Goal: Transaction & Acquisition: Purchase product/service

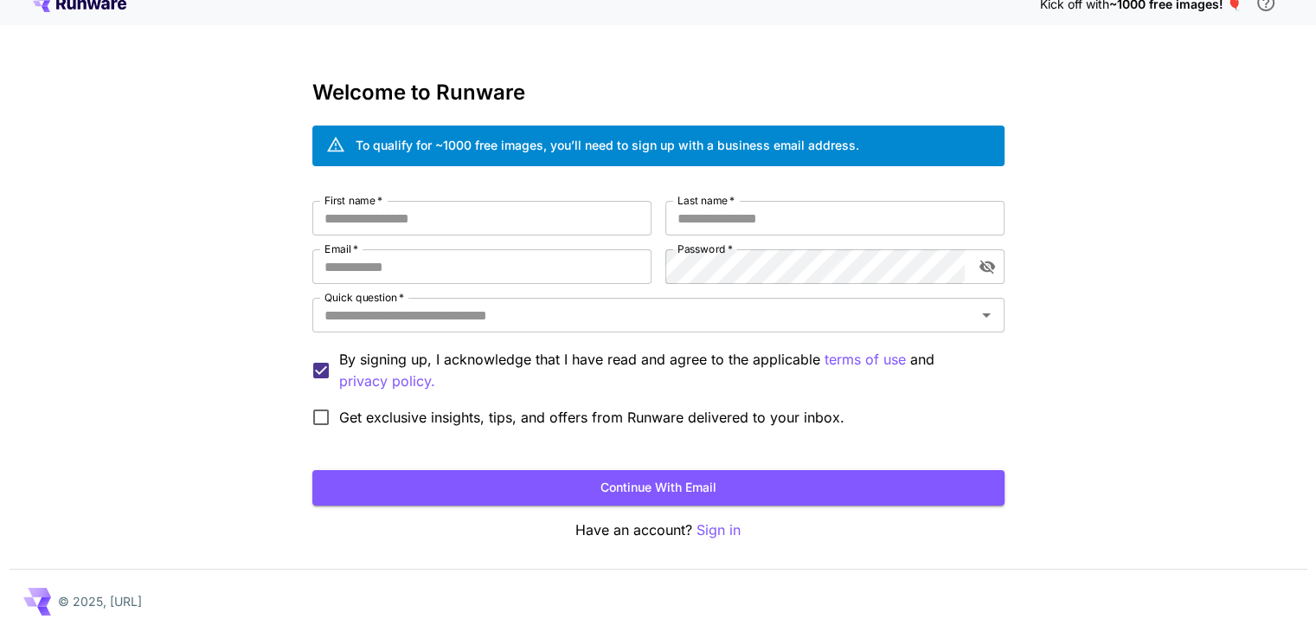
scroll to position [19, 0]
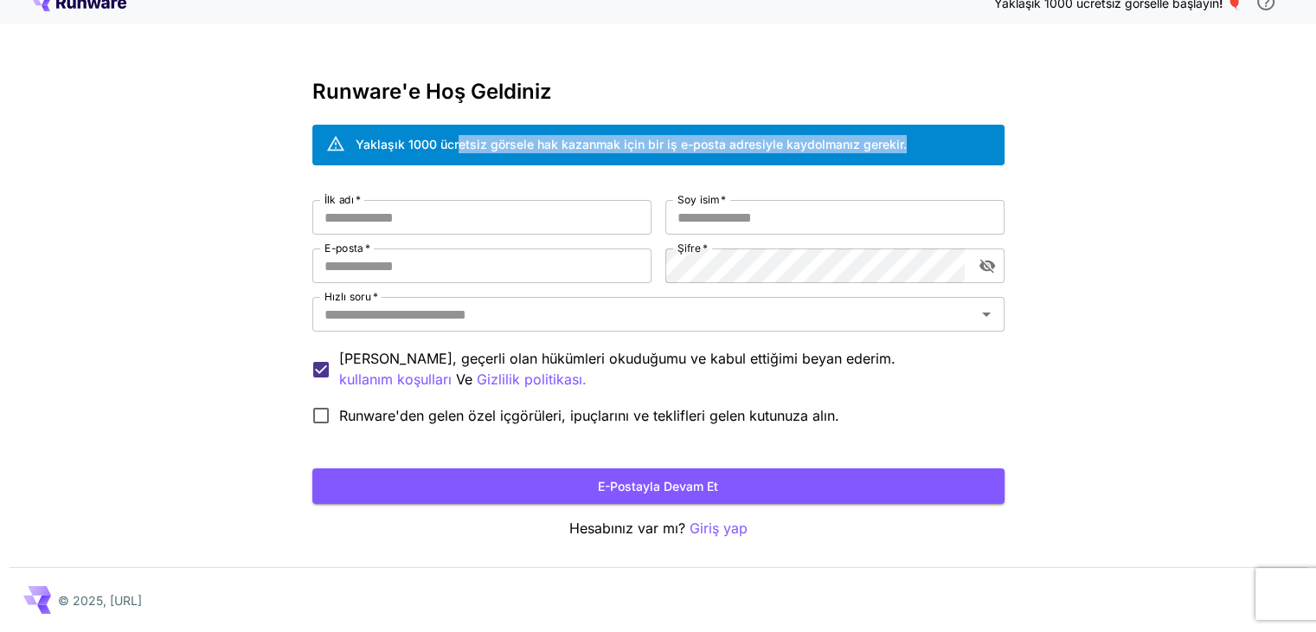
drag, startPoint x: 459, startPoint y: 144, endPoint x: 1073, endPoint y: 147, distance: 613.3
click at [1055, 147] on div "Yaklaşık 1000 ücretsiz görselle başlayın ! 🎈 Runware'e Hoş Geldiniz Yaklaşık 10…" at bounding box center [658, 306] width 1316 height 651
click at [1073, 147] on div "Yaklaşık 1000 ücretsiz görselle başlayın ! 🎈 Runware'e Hoş Geldiniz Yaklaşık 10…" at bounding box center [658, 306] width 1316 height 651
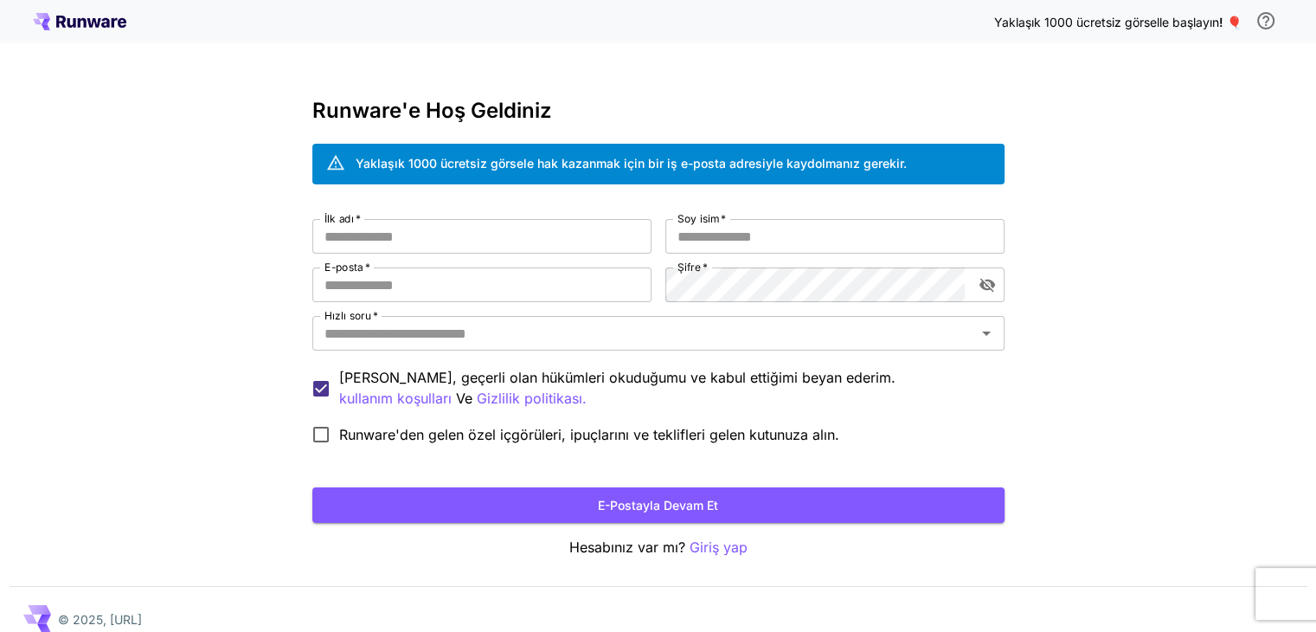
scroll to position [0, 0]
drag, startPoint x: 1128, startPoint y: 17, endPoint x: 1237, endPoint y: 18, distance: 109.0
click at [1237, 18] on p "Yaklaşık 1000 ücretsiz görselle başlayın ! 🎈" at bounding box center [1117, 22] width 247 height 18
drag, startPoint x: 1214, startPoint y: 95, endPoint x: 1204, endPoint y: 60, distance: 36.7
click at [1213, 95] on div "Yaklaşık 1000 ücretsiz görselle başlayın ! 🎈 Runware'e Hoş Geldiniz Yaklaşık 10…" at bounding box center [658, 325] width 1316 height 651
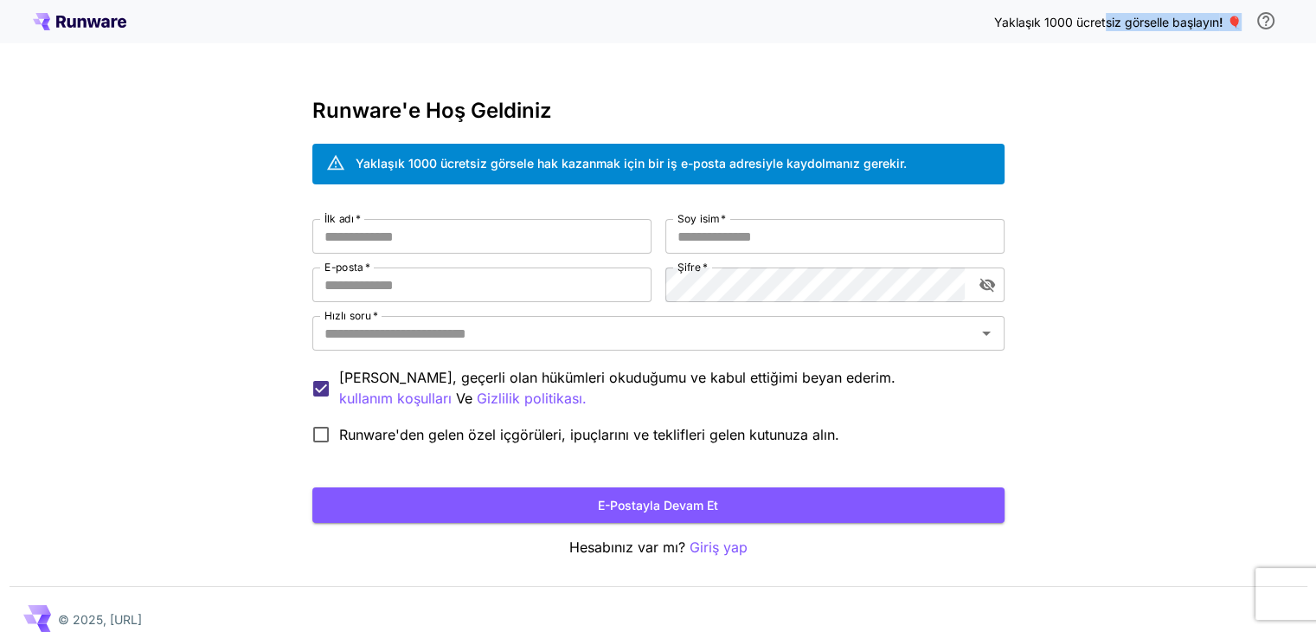
click at [1206, 21] on font "Yaklaşık 1000 ücretsiz görselle başlayın" at bounding box center [1106, 22] width 225 height 15
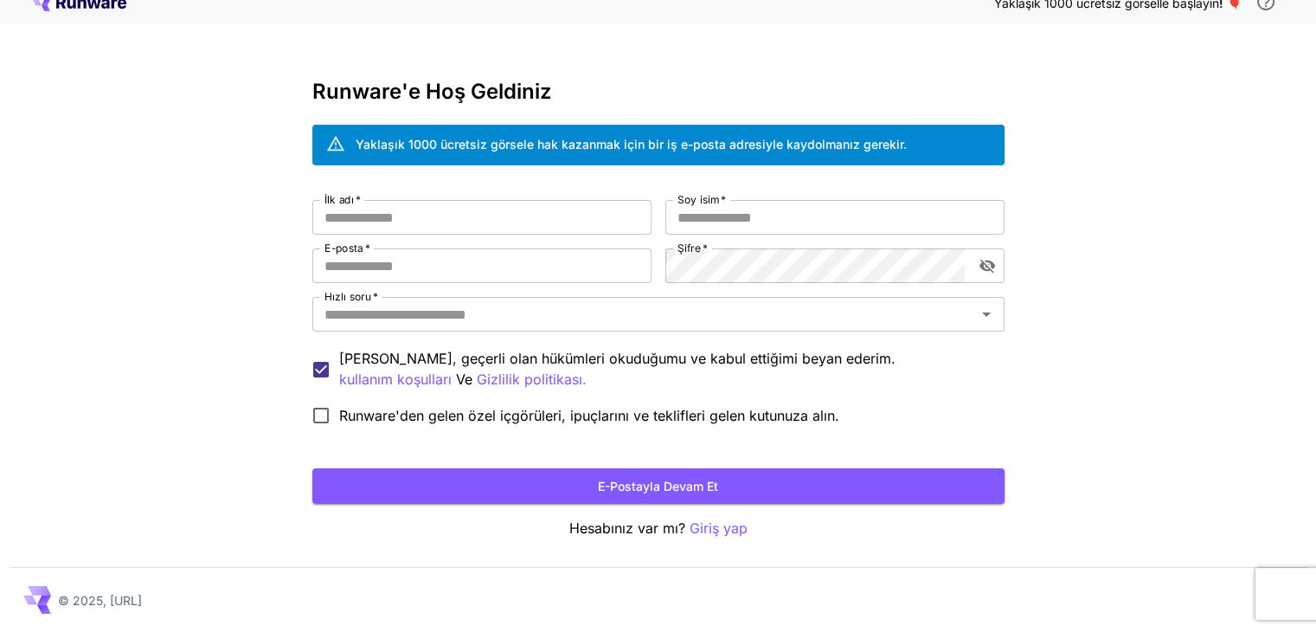
scroll to position [20, 0]
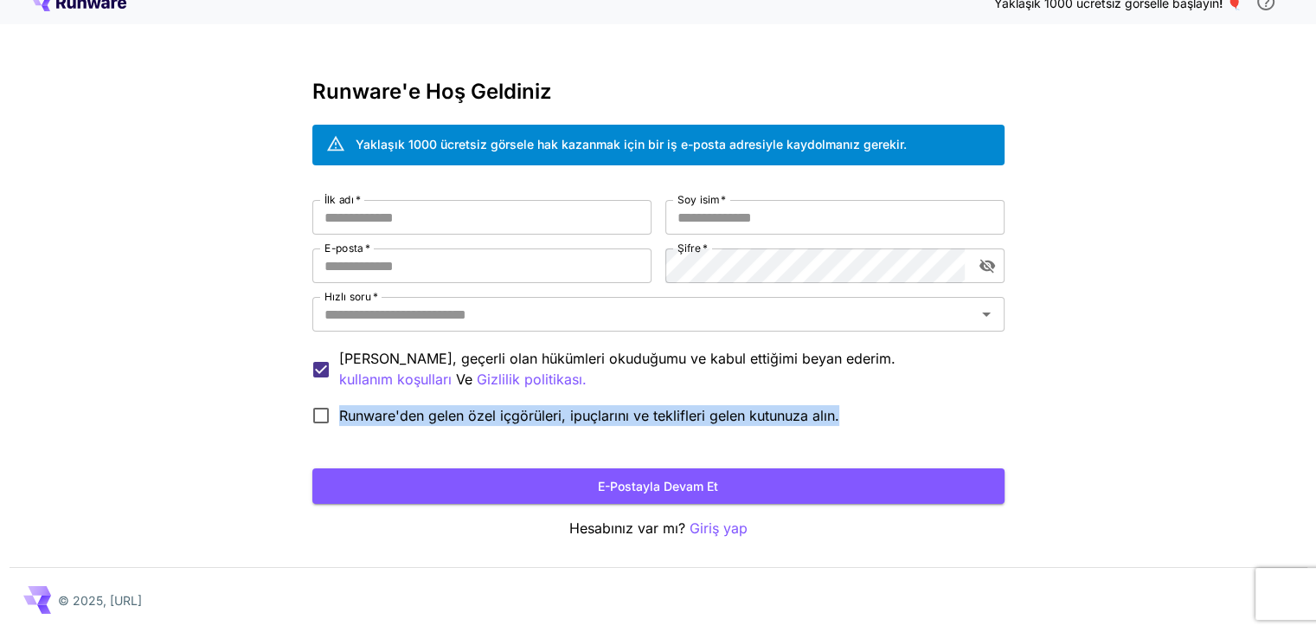
drag, startPoint x: 845, startPoint y: 411, endPoint x: 260, endPoint y: 423, distance: 585.8
click at [260, 423] on div "Yaklaşık 1000 ücretsiz görselle başlayın ! 🎈 Runware'e Hoş Geldiniz Yaklaşık 10…" at bounding box center [658, 306] width 1316 height 651
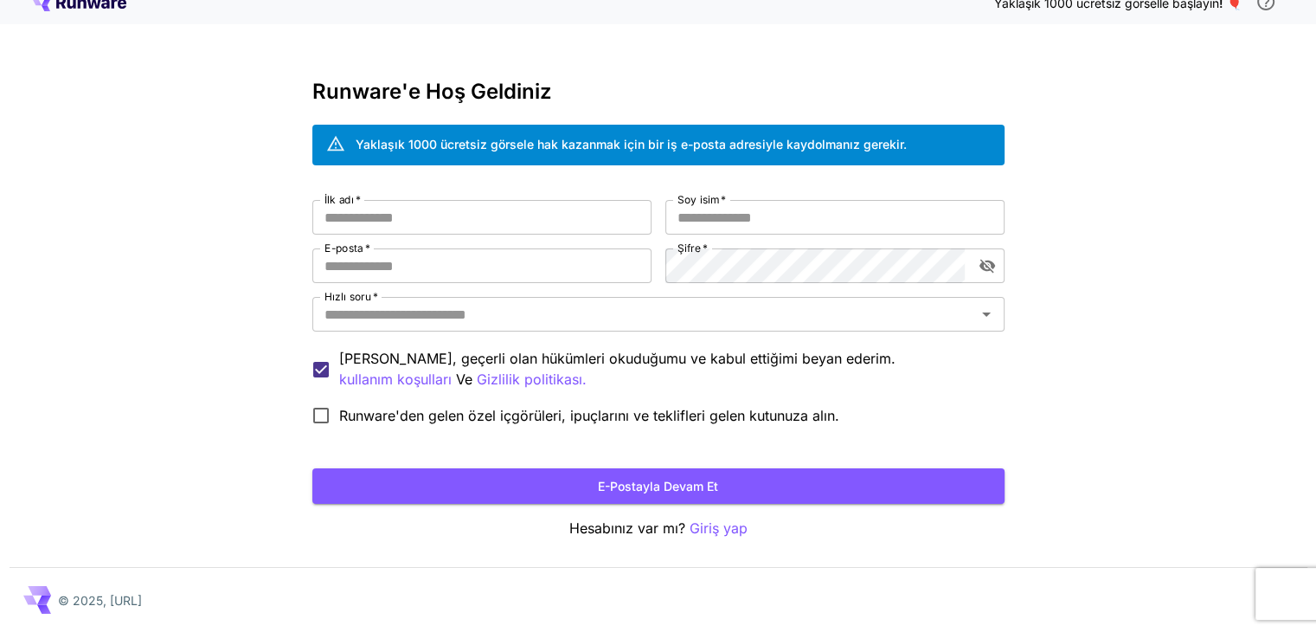
click at [260, 423] on div "Yaklaşık 1000 ücretsiz görselle başlayın ! 🎈 Runware'e Hoş Geldiniz Yaklaşık 10…" at bounding box center [658, 306] width 1316 height 651
click at [712, 411] on font "Runware'den gelen özel içgörüleri, ipuçlarını ve teklifleri gelen kutunuza alın." at bounding box center [589, 415] width 500 height 17
click at [362, 218] on input "İlk adı   *" at bounding box center [481, 217] width 339 height 35
type input "**********"
click at [720, 215] on input "Soy isim   *" at bounding box center [834, 217] width 339 height 35
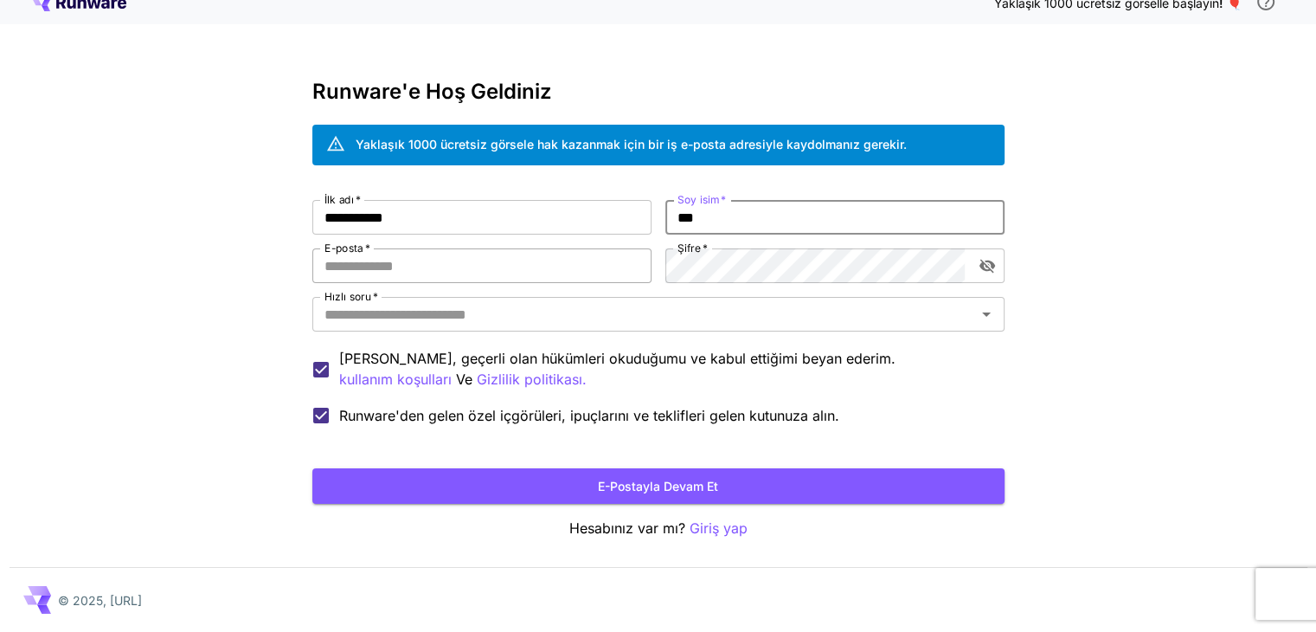
type input "***"
click at [335, 264] on input "E-posta   *" at bounding box center [481, 265] width 339 height 35
type input "**********"
drag, startPoint x: 529, startPoint y: 263, endPoint x: 242, endPoint y: 259, distance: 287.2
click at [242, 259] on div "**********" at bounding box center [658, 306] width 1316 height 651
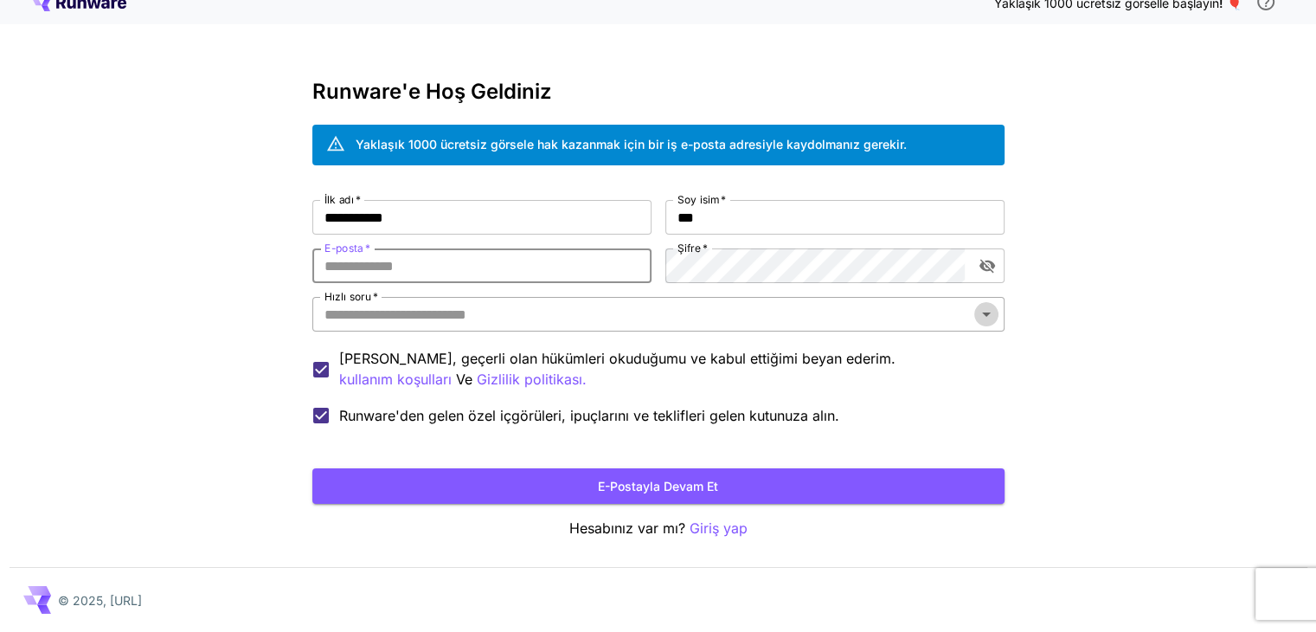
click at [988, 312] on icon "Açık" at bounding box center [986, 314] width 9 height 4
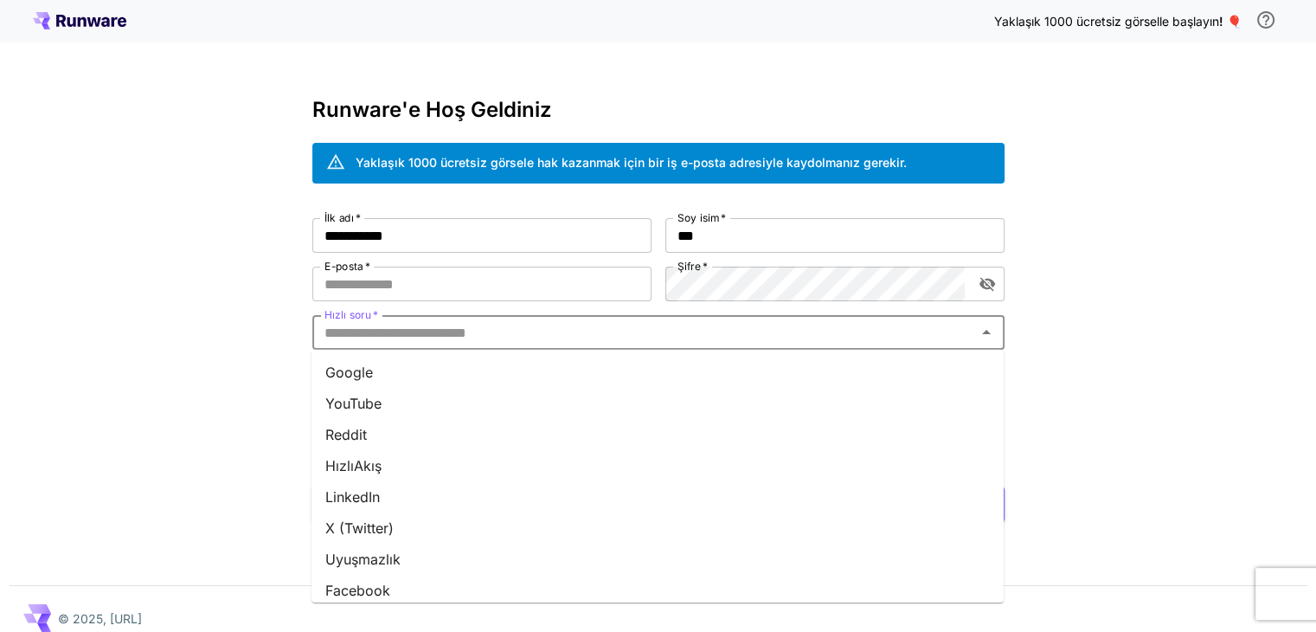
scroll to position [0, 0]
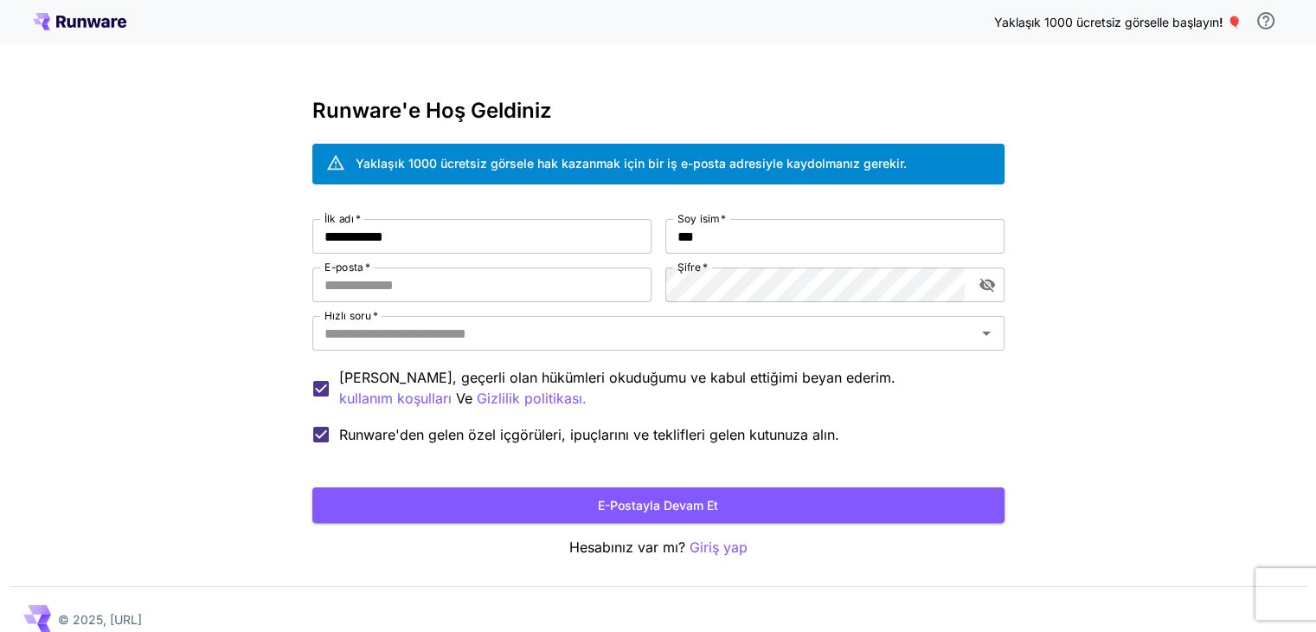
drag, startPoint x: 241, startPoint y: 384, endPoint x: 293, endPoint y: 361, distance: 56.9
click at [241, 381] on div "**********" at bounding box center [658, 325] width 1316 height 651
click at [386, 327] on input "Hızlı soru   *" at bounding box center [643, 333] width 653 height 24
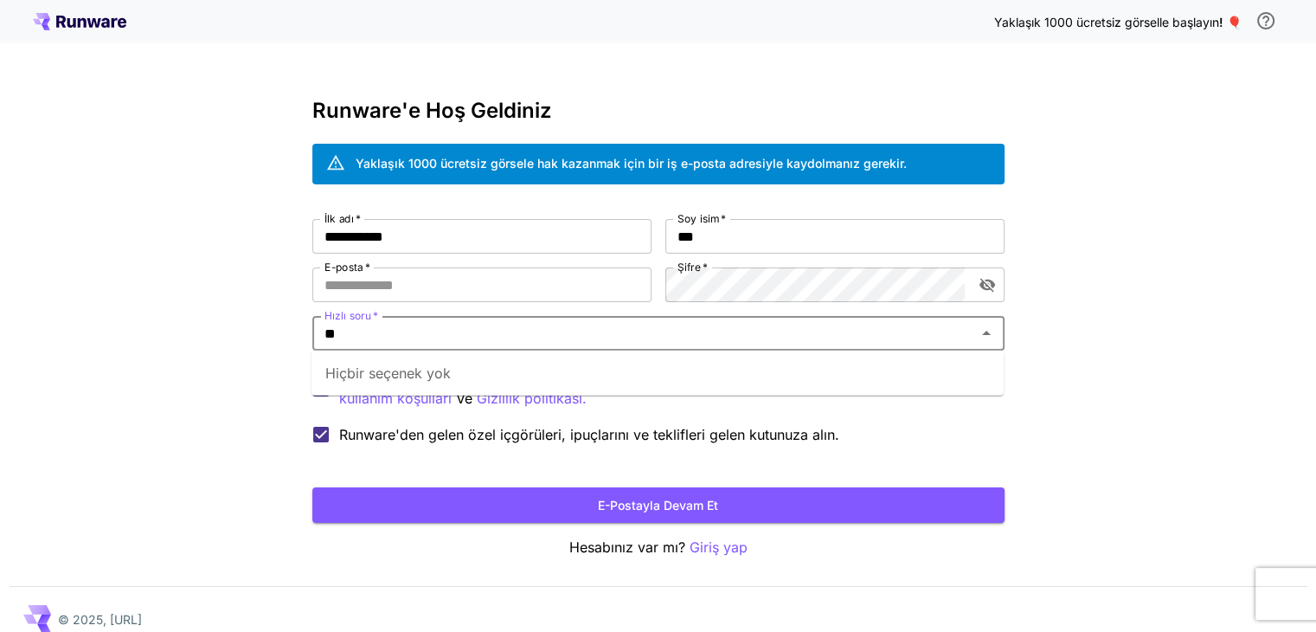
type input "*"
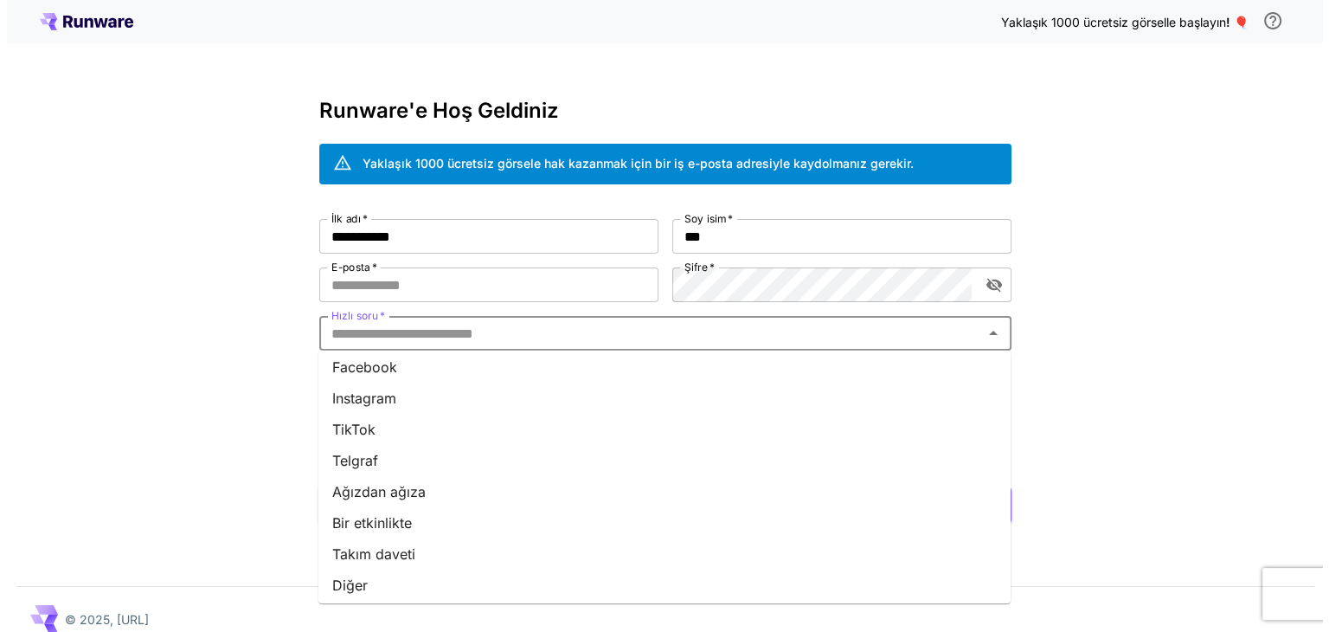
scroll to position [228, 0]
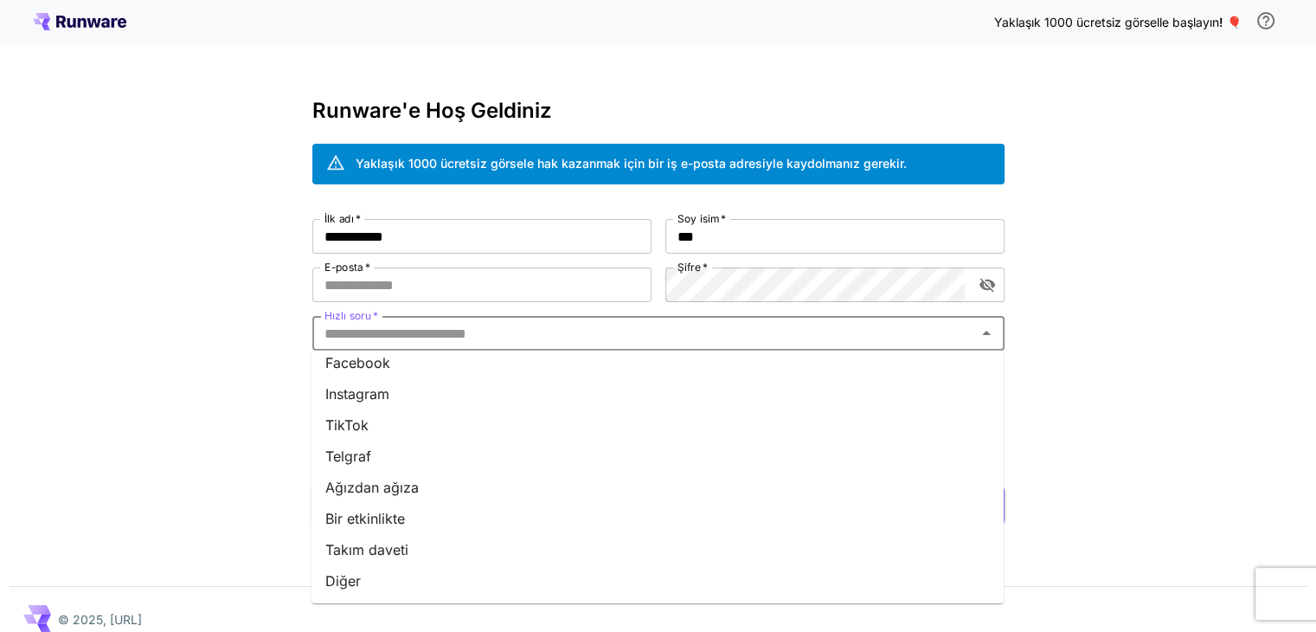
click at [356, 582] on font "Diğer" at bounding box center [342, 580] width 35 height 17
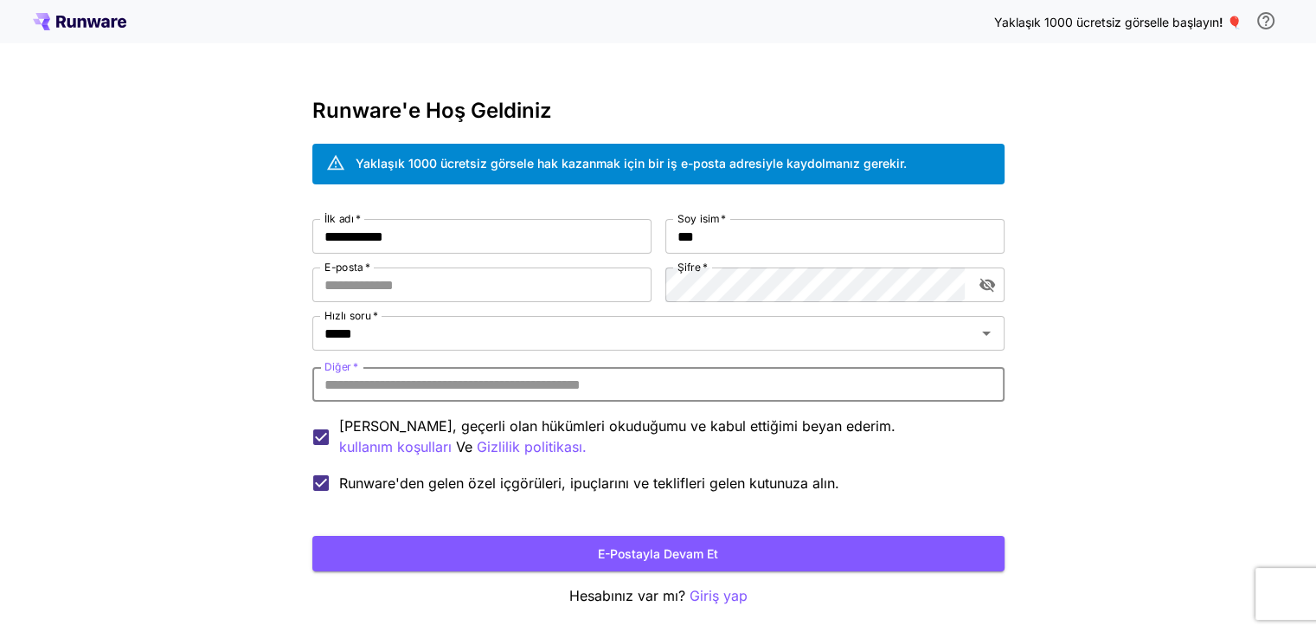
click at [374, 378] on input "Diğer   *" at bounding box center [658, 384] width 692 height 35
type input "*******"
click at [367, 285] on input "E-posta   *" at bounding box center [481, 284] width 339 height 35
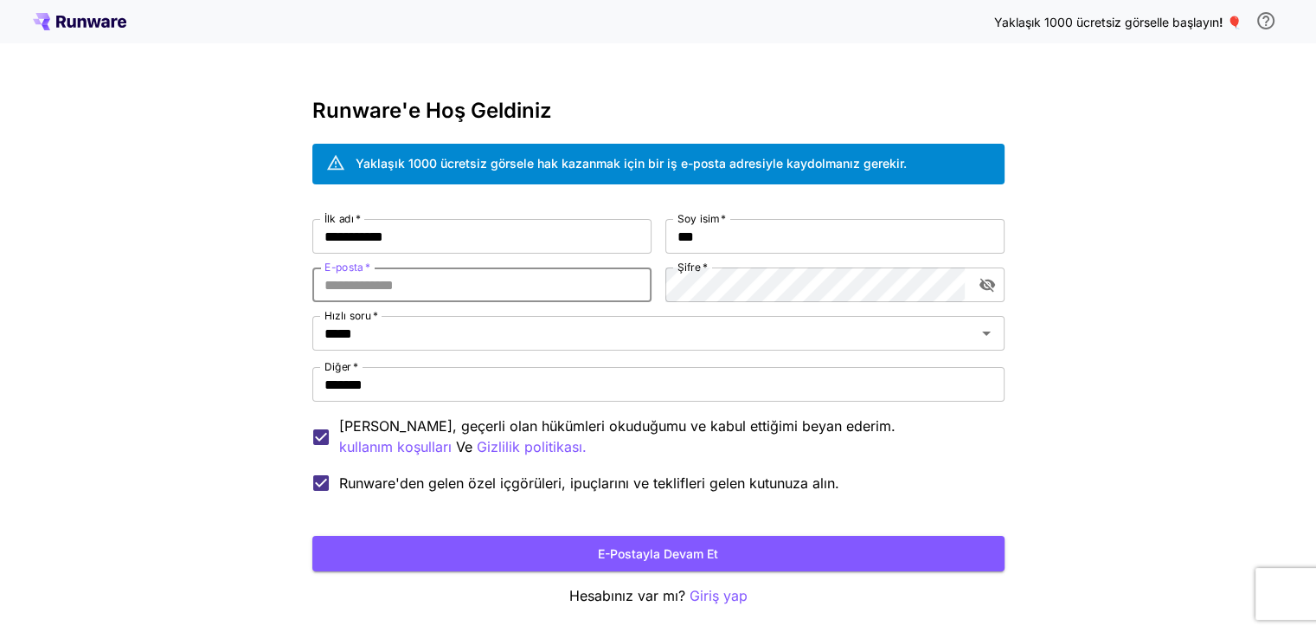
type input "**********"
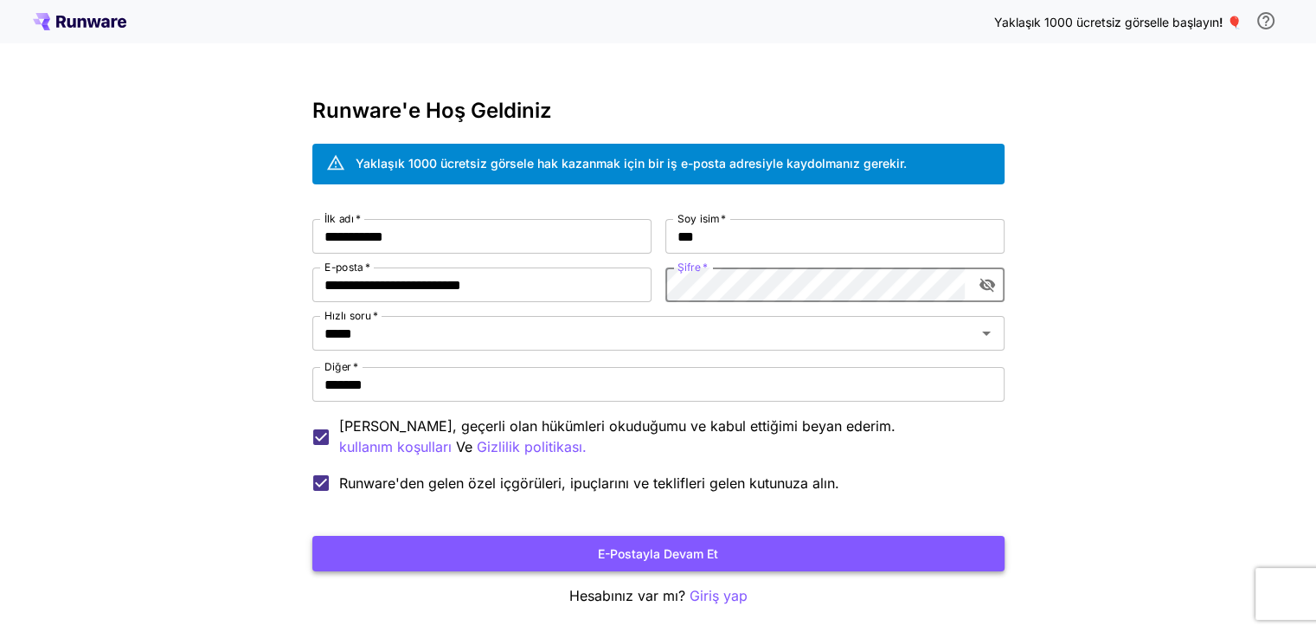
click at [686, 556] on font "E-postayla devam et" at bounding box center [658, 553] width 120 height 15
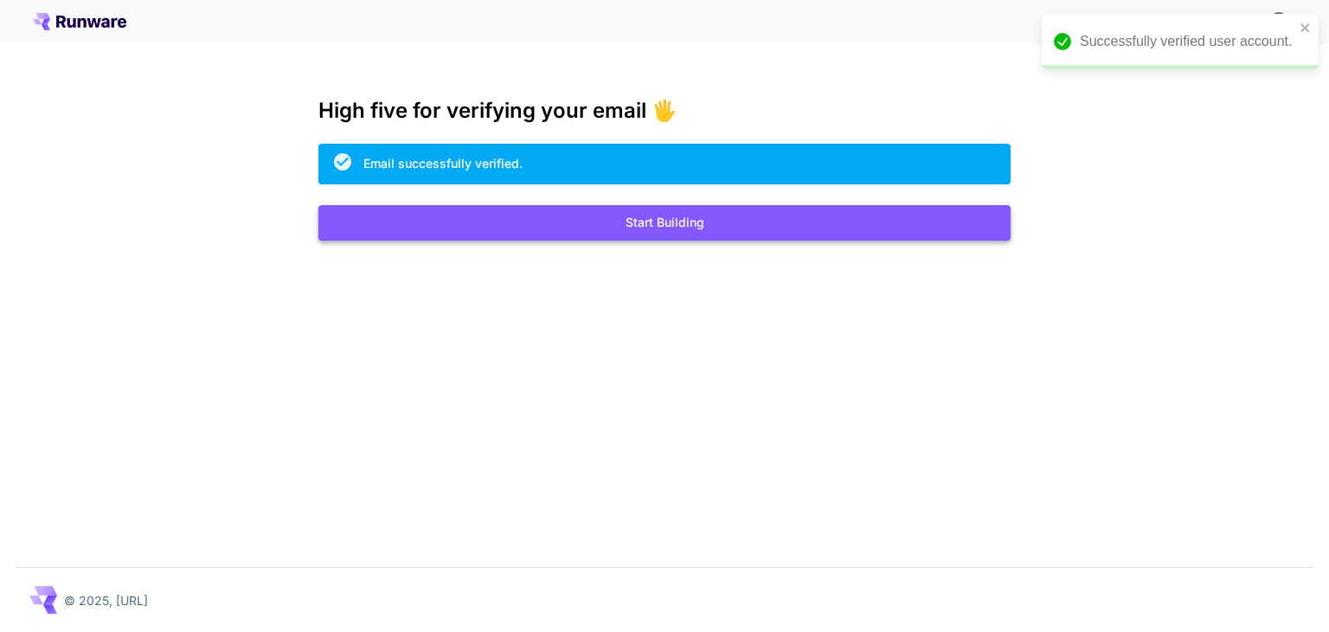
click at [561, 223] on button "Start Building" at bounding box center [664, 222] width 692 height 35
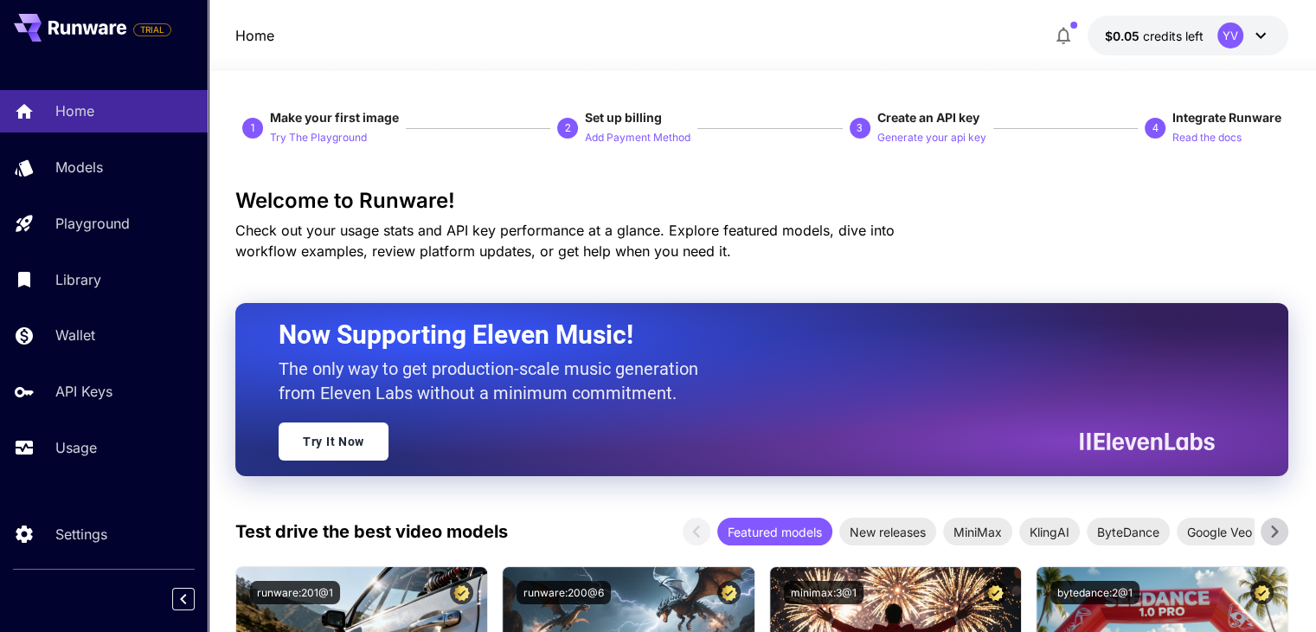
click at [1256, 32] on icon at bounding box center [1260, 35] width 21 height 21
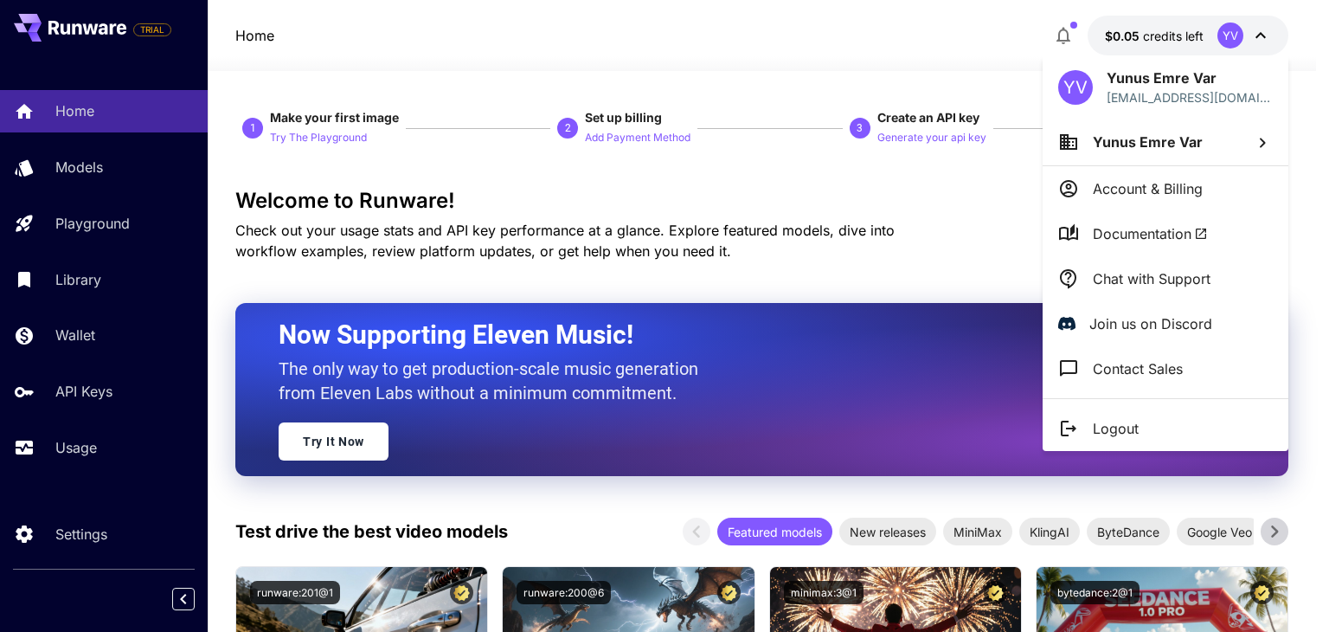
click at [1064, 32] on div at bounding box center [664, 316] width 1329 height 632
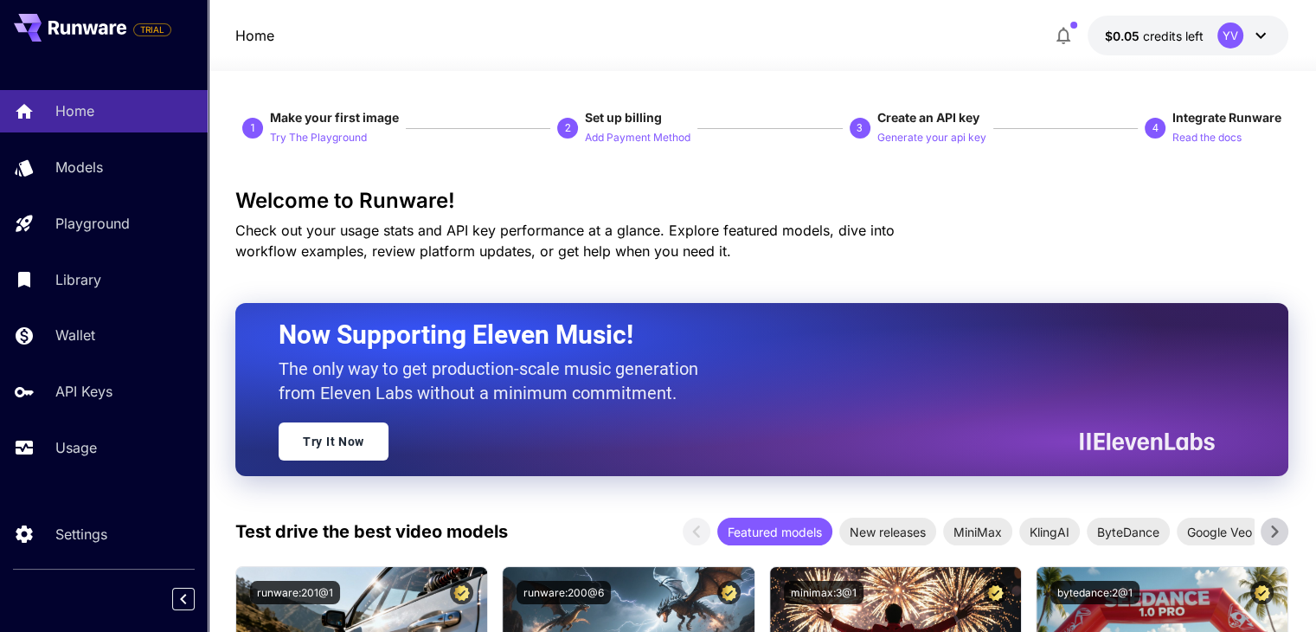
click at [1064, 32] on icon "button" at bounding box center [1063, 35] width 21 height 21
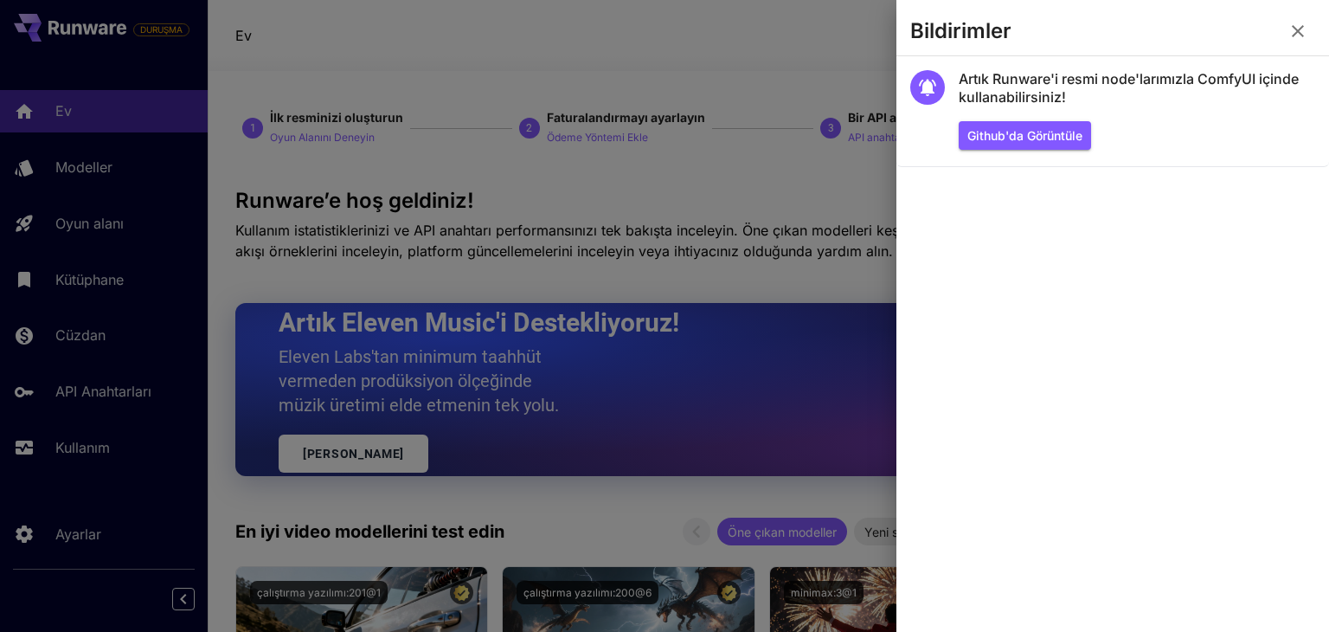
click at [1149, 232] on section "Artık Runware'i resmi node'larımızla ComfyUI içinde kullanabilirsiniz! Github'd…" at bounding box center [1112, 343] width 433 height 575
click at [1300, 27] on icon "button" at bounding box center [1298, 31] width 12 height 12
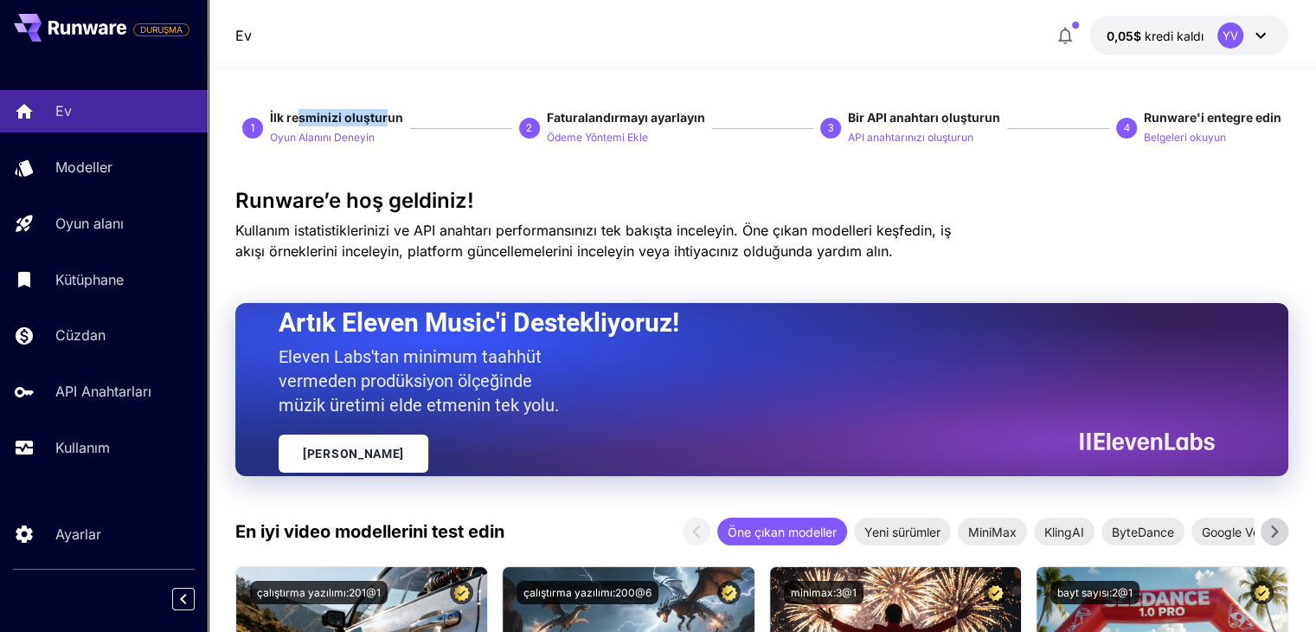
drag, startPoint x: 296, startPoint y: 121, endPoint x: 388, endPoint y: 114, distance: 92.0
click at [386, 114] on font "İlk resminizi oluşturun" at bounding box center [336, 117] width 133 height 15
drag, startPoint x: 592, startPoint y: 112, endPoint x: 705, endPoint y: 116, distance: 113.4
click at [682, 116] on font "Faturalandırmayı ayarlayın" at bounding box center [626, 117] width 158 height 15
drag, startPoint x: 923, startPoint y: 118, endPoint x: 966, endPoint y: 118, distance: 43.3
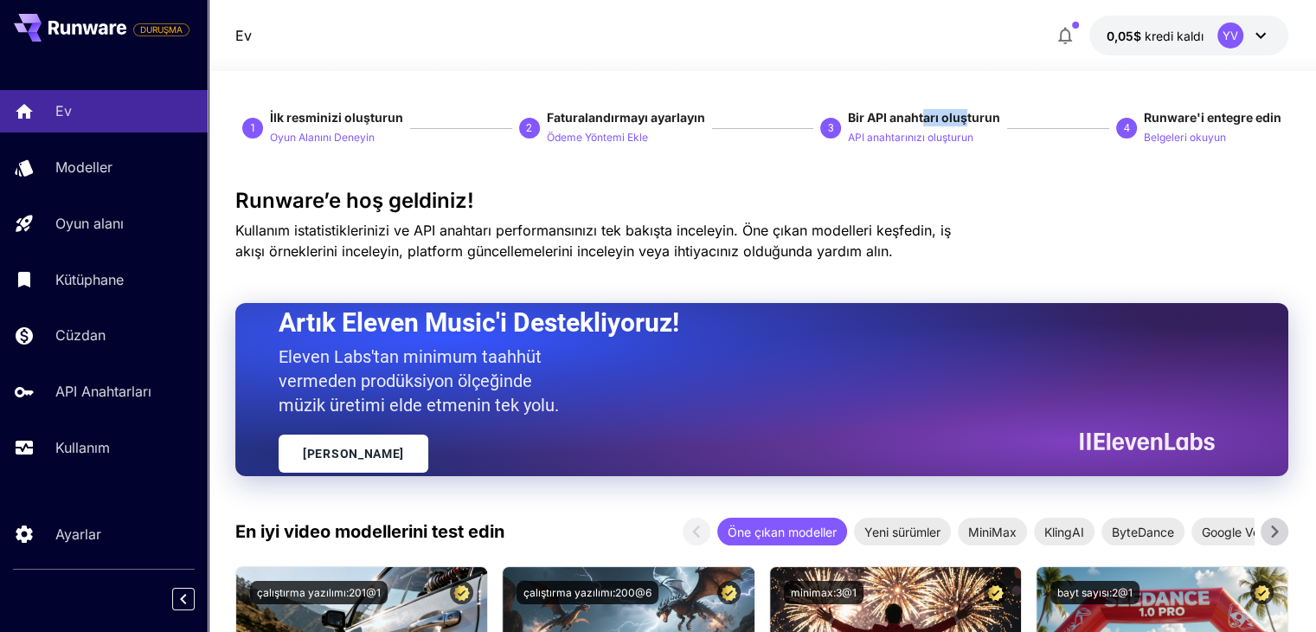
click at [966, 118] on font "Bir API anahtarı oluşturun" at bounding box center [924, 117] width 152 height 15
drag, startPoint x: 1197, startPoint y: 115, endPoint x: 1291, endPoint y: 120, distance: 93.6
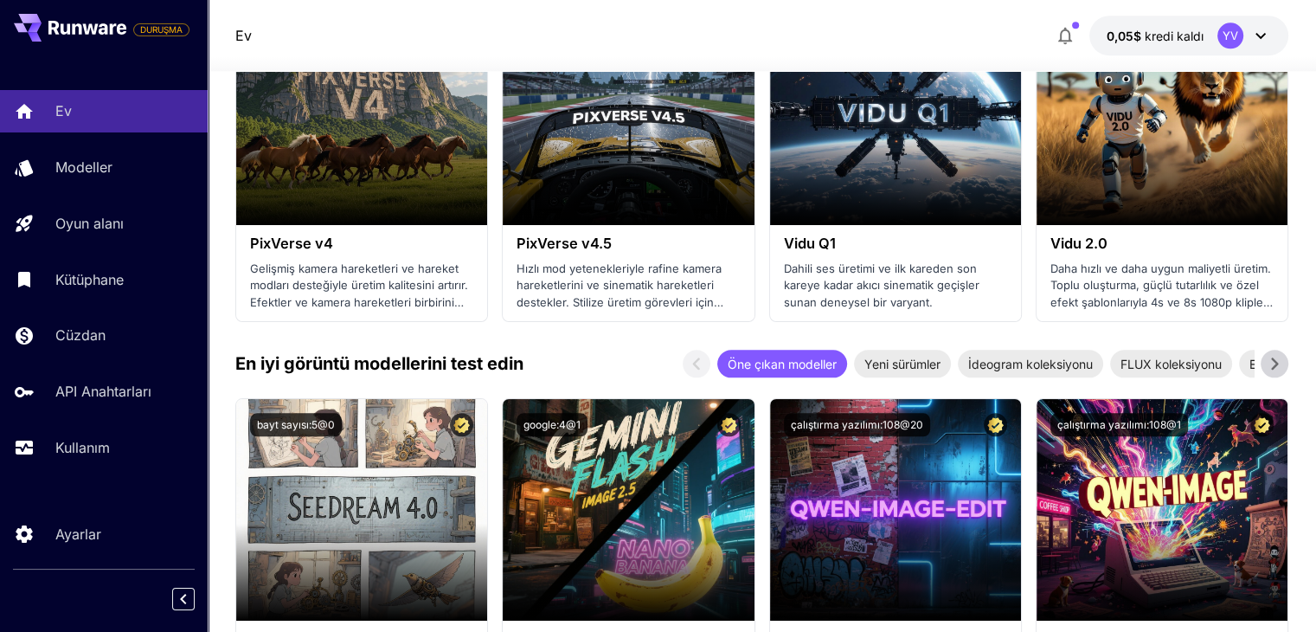
scroll to position [1903, 0]
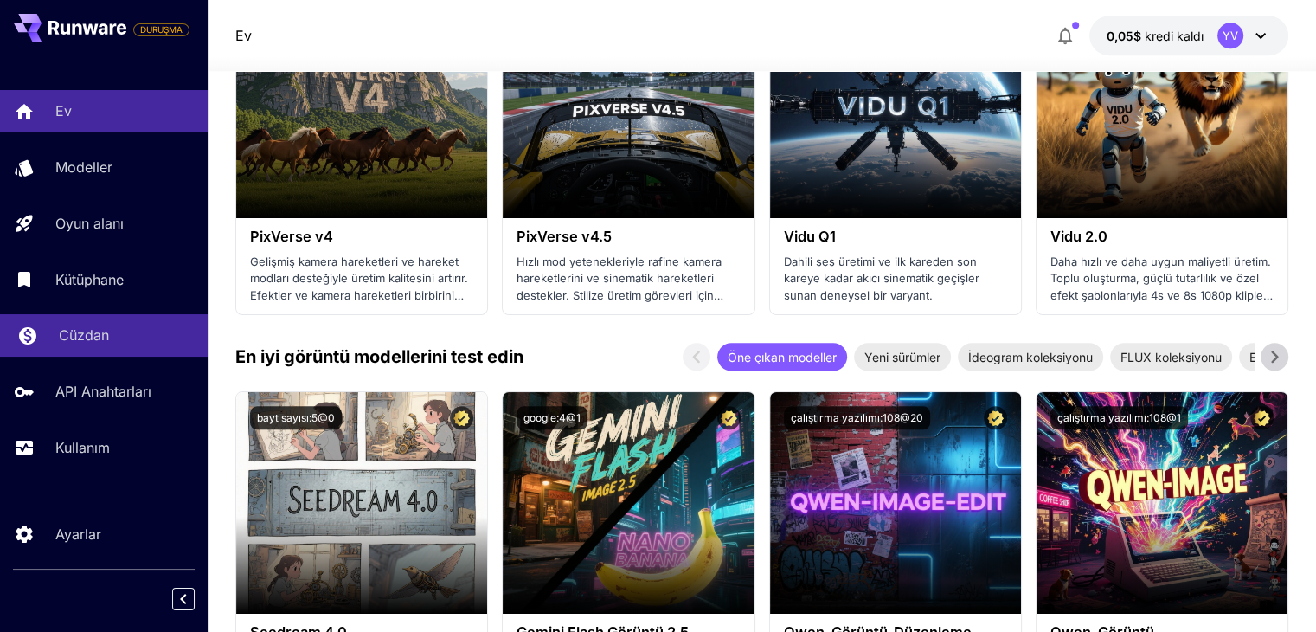
click at [71, 330] on font "Cüzdan" at bounding box center [84, 334] width 50 height 17
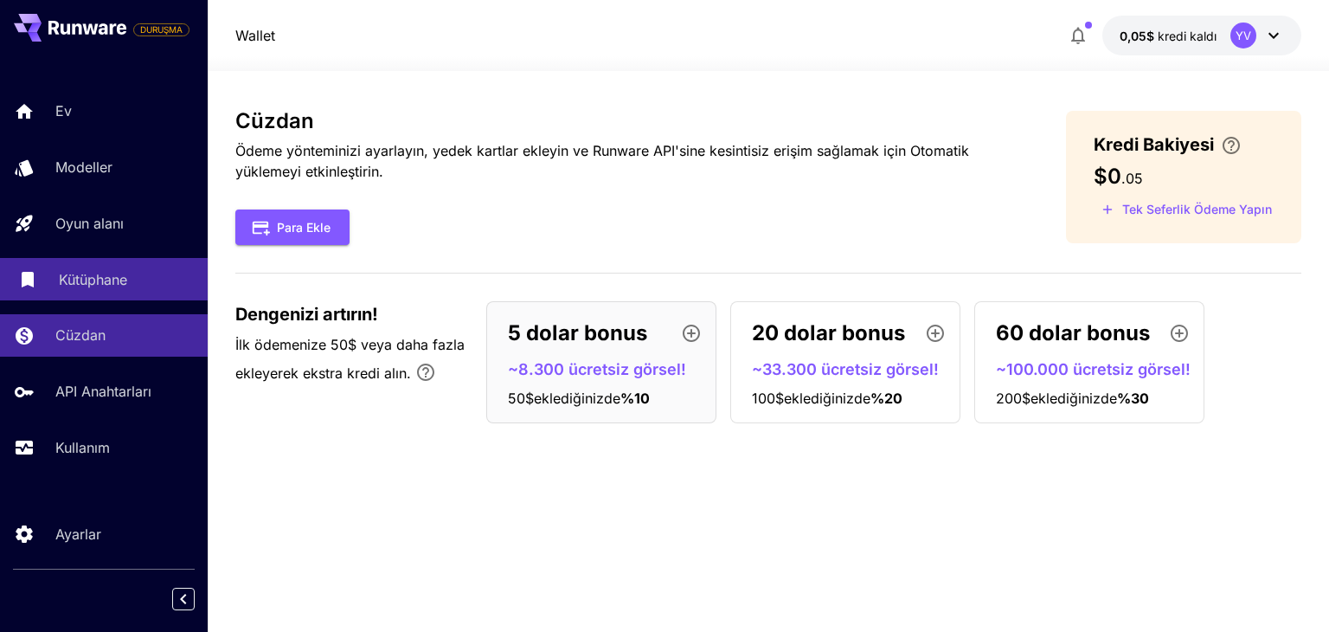
click at [97, 285] on font "Kütüphane" at bounding box center [93, 279] width 68 height 17
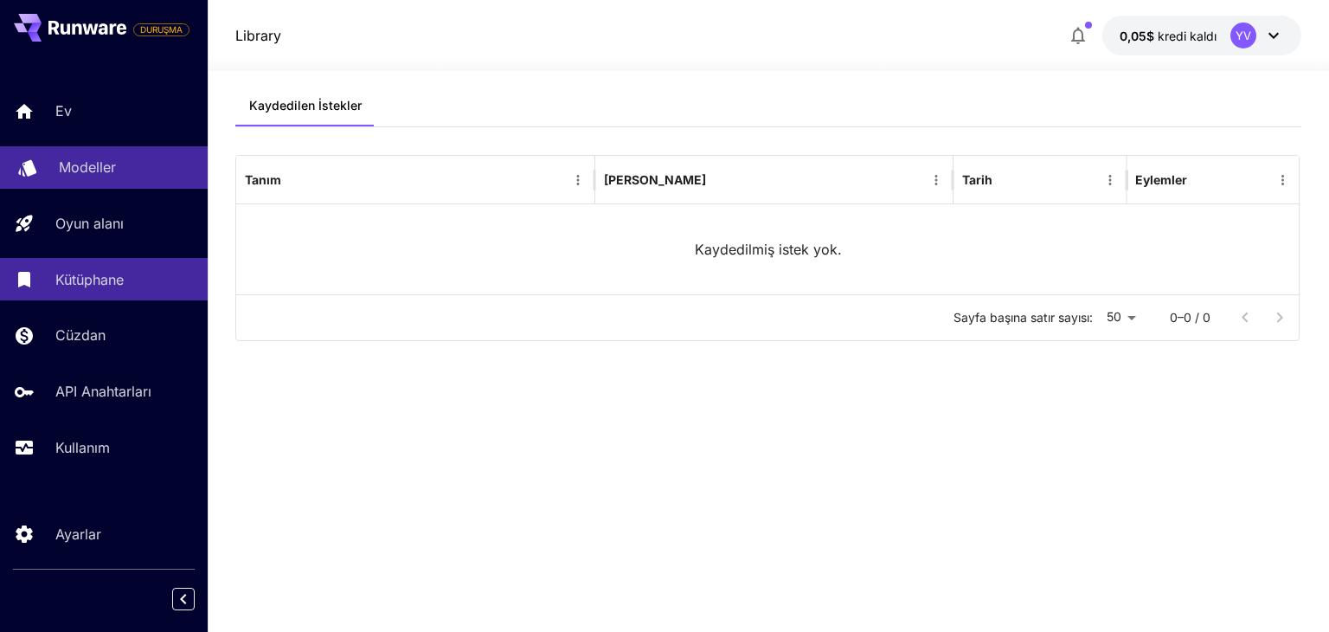
click at [112, 166] on font "Modeller" at bounding box center [87, 166] width 57 height 17
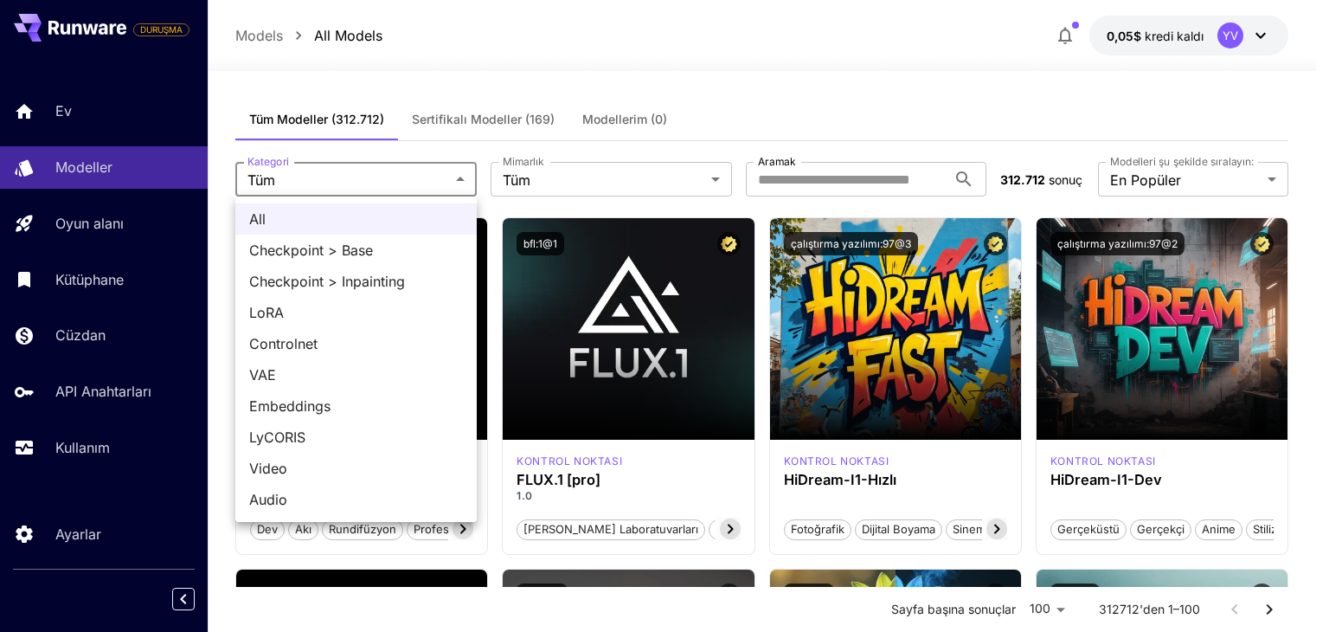
click at [526, 177] on div at bounding box center [664, 316] width 1329 height 632
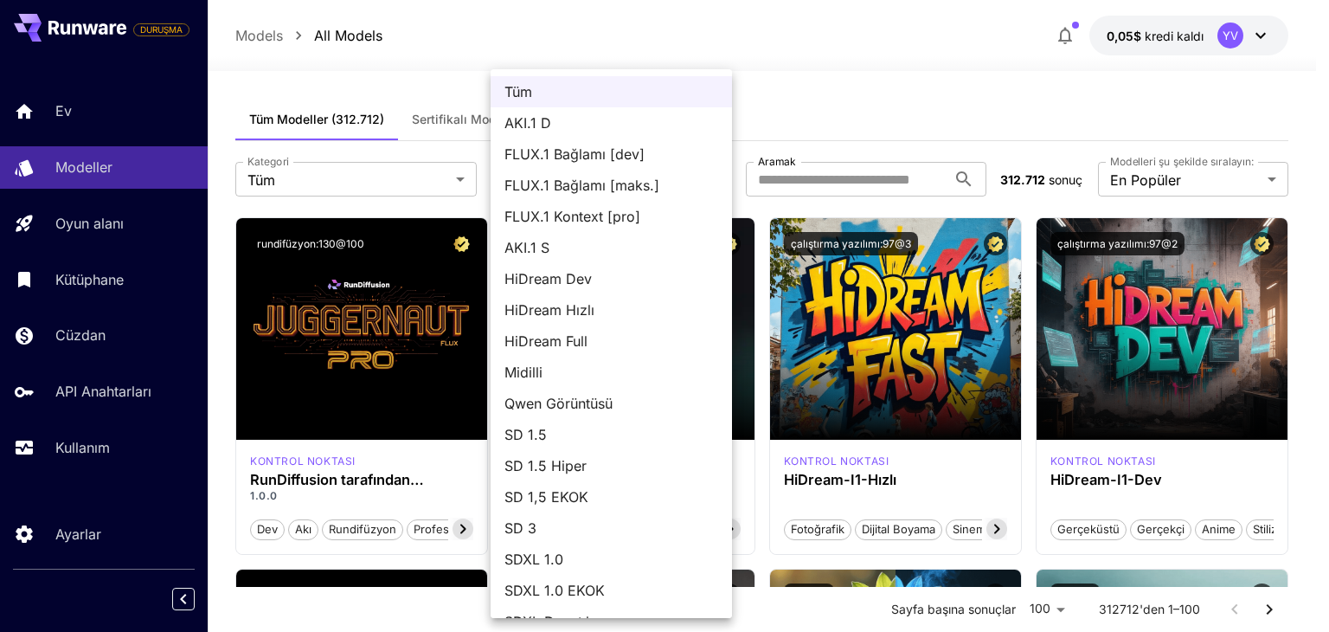
click at [862, 73] on div at bounding box center [664, 316] width 1329 height 632
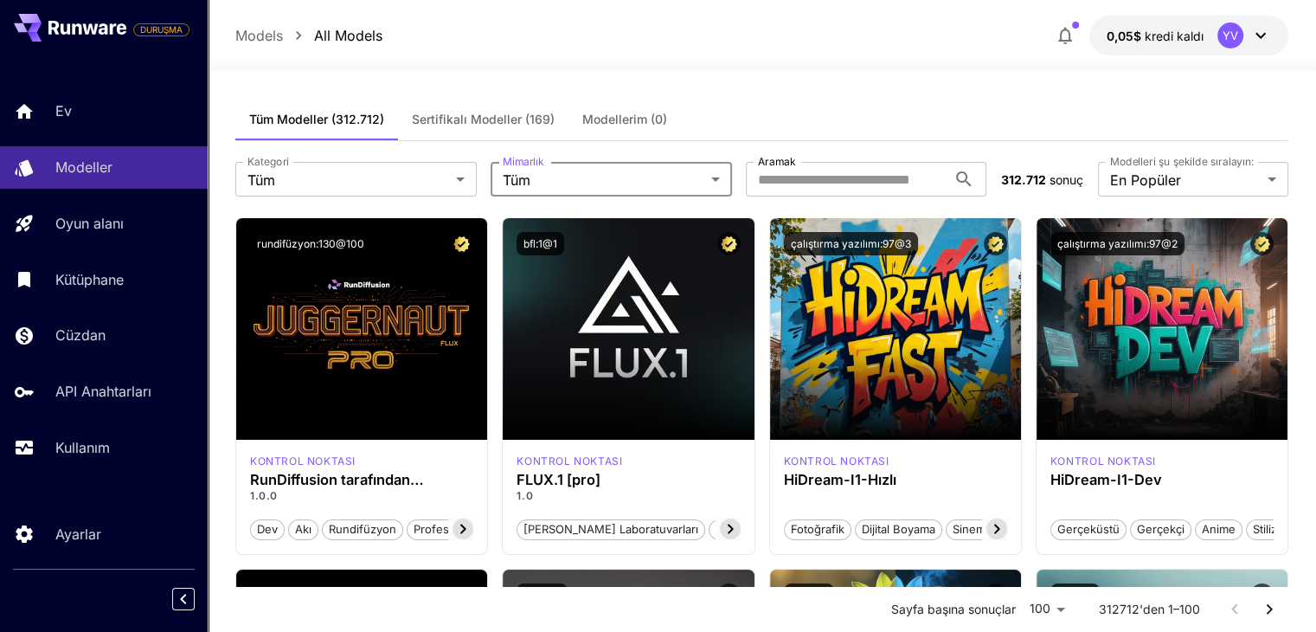
click at [1068, 27] on icon "button" at bounding box center [1065, 35] width 21 height 21
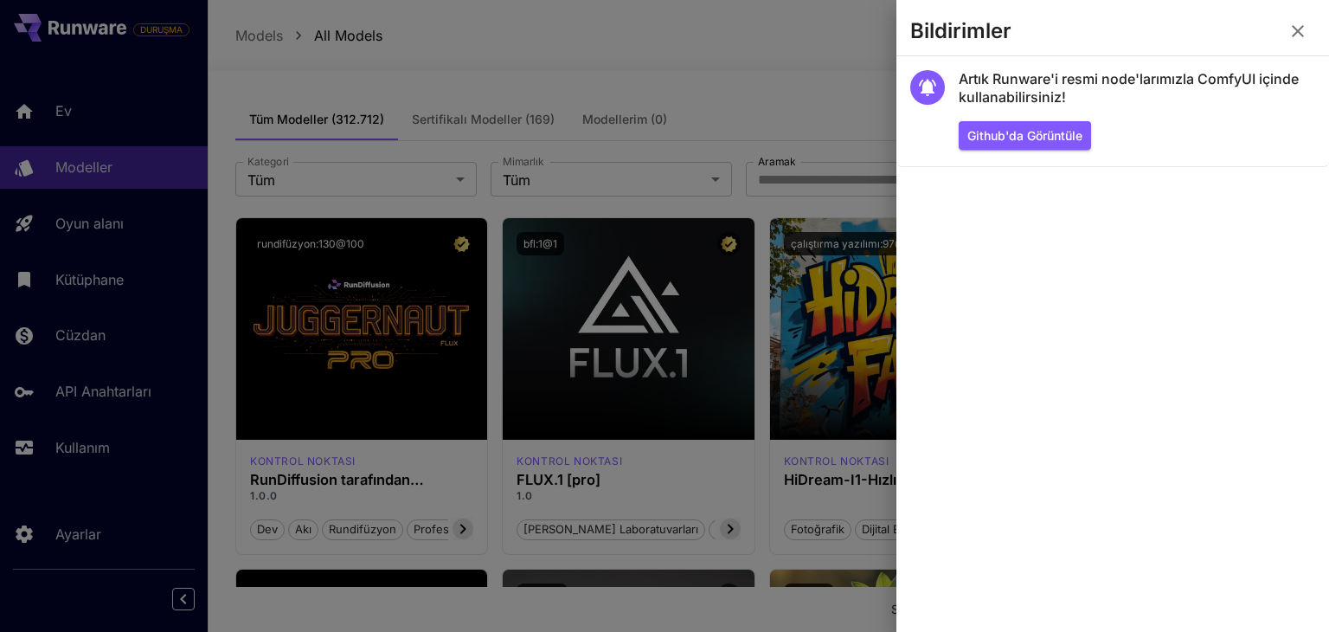
click at [787, 78] on div at bounding box center [664, 316] width 1329 height 632
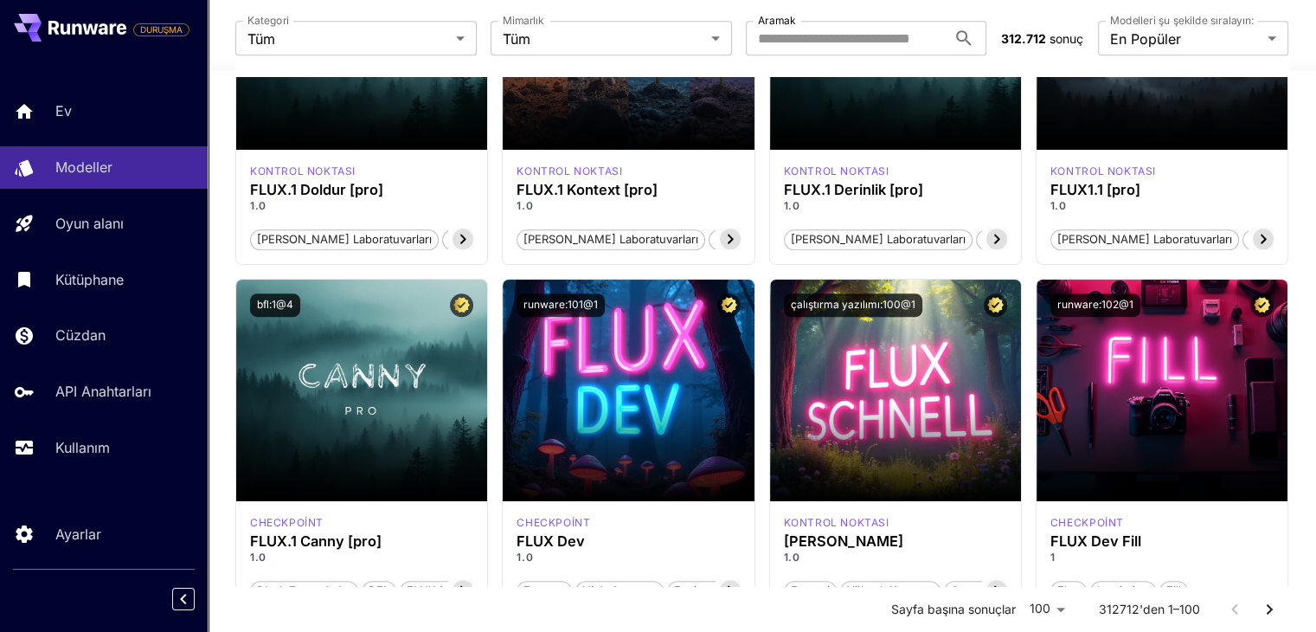
scroll to position [1038, 0]
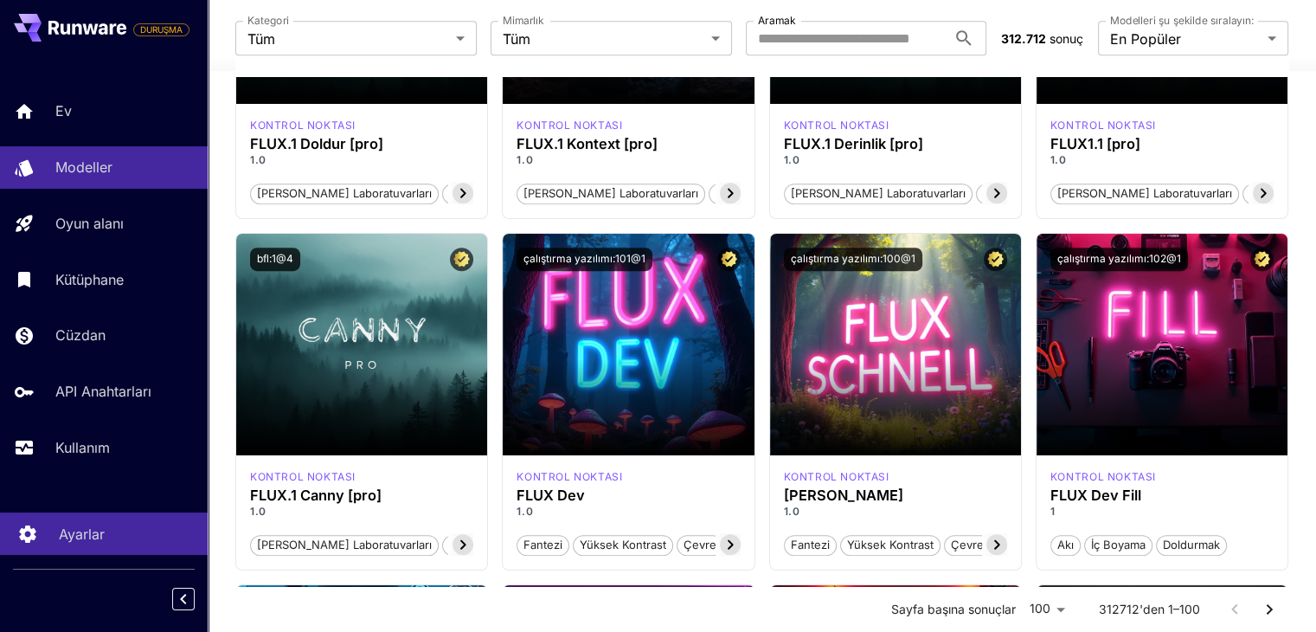
click at [59, 516] on link "Ayarlar" at bounding box center [104, 533] width 208 height 42
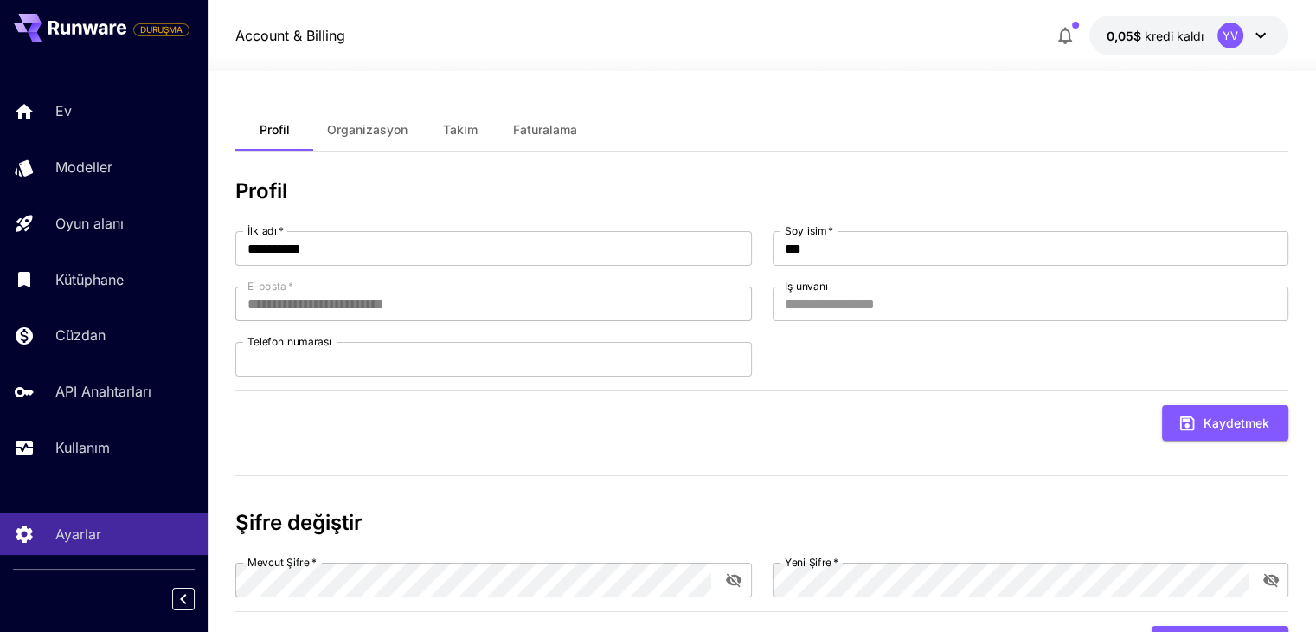
click at [1068, 38] on icon "button" at bounding box center [1065, 35] width 21 height 21
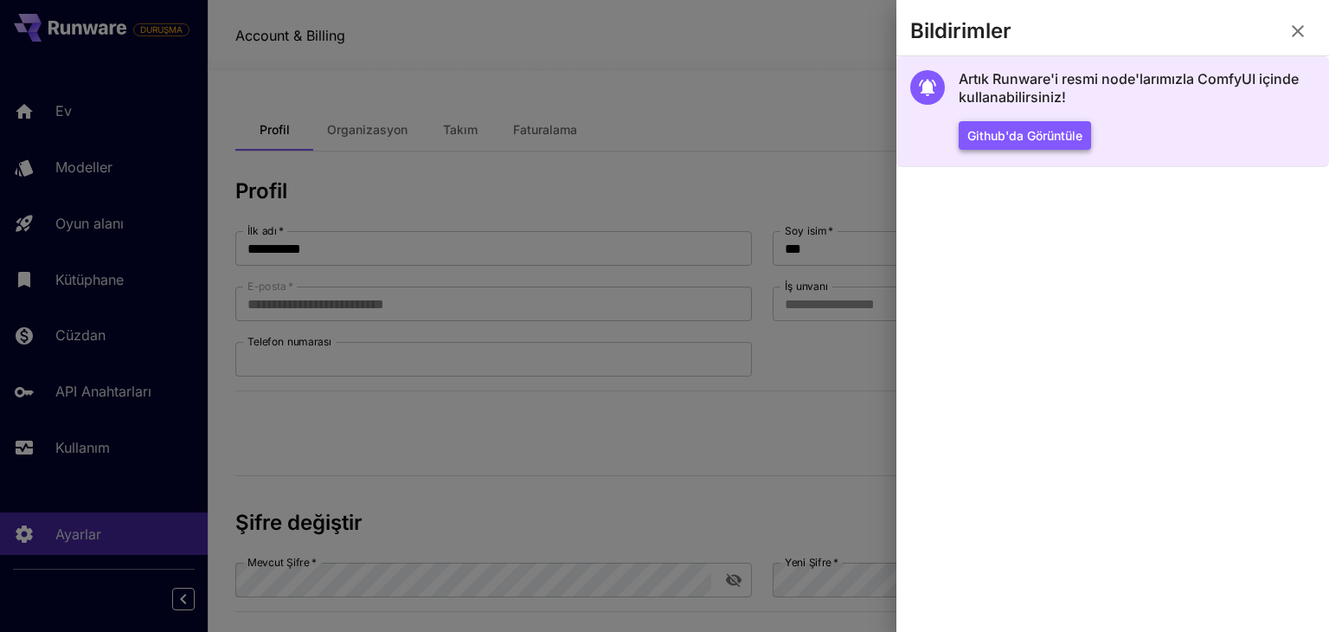
click at [1035, 139] on font "Github'da görüntüle" at bounding box center [1024, 135] width 115 height 15
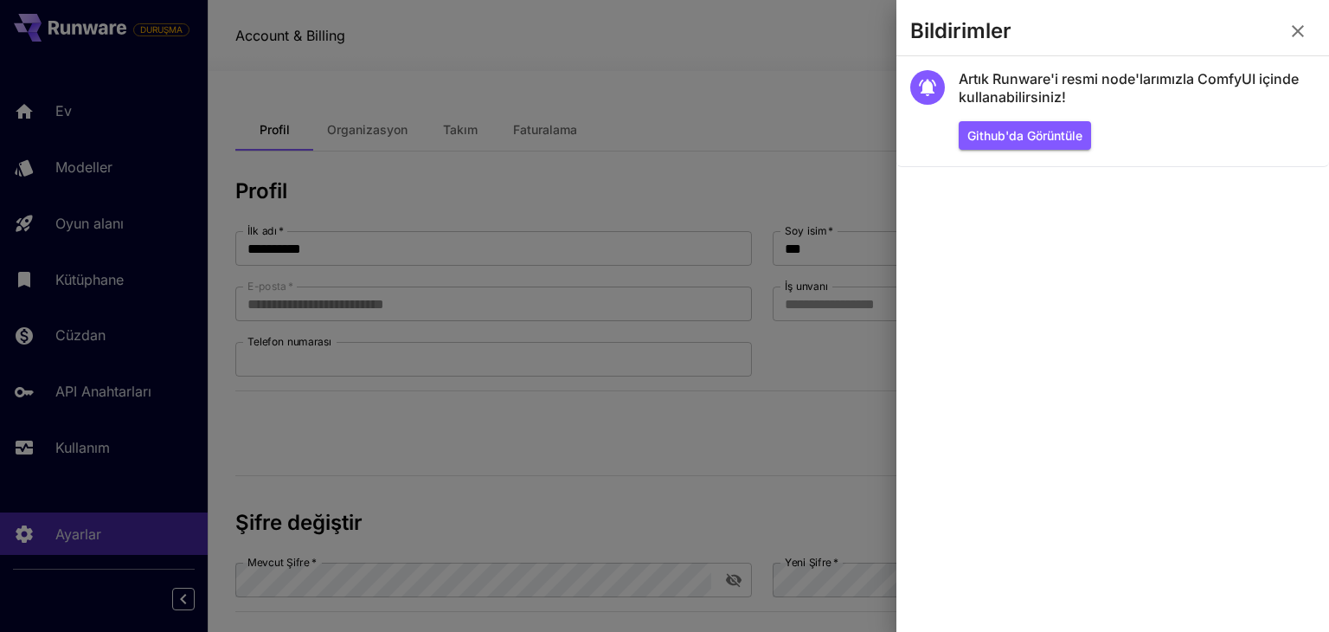
click at [1299, 35] on icon "button" at bounding box center [1297, 31] width 21 height 21
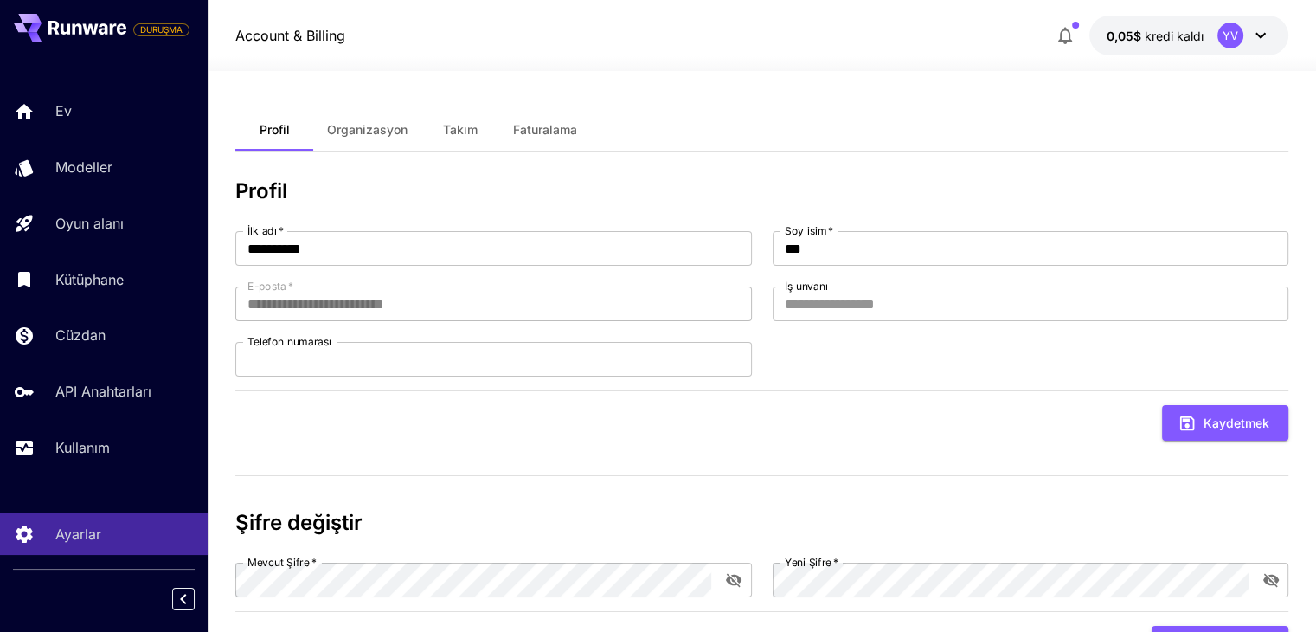
click at [398, 134] on font "Organizasyon" at bounding box center [367, 129] width 80 height 15
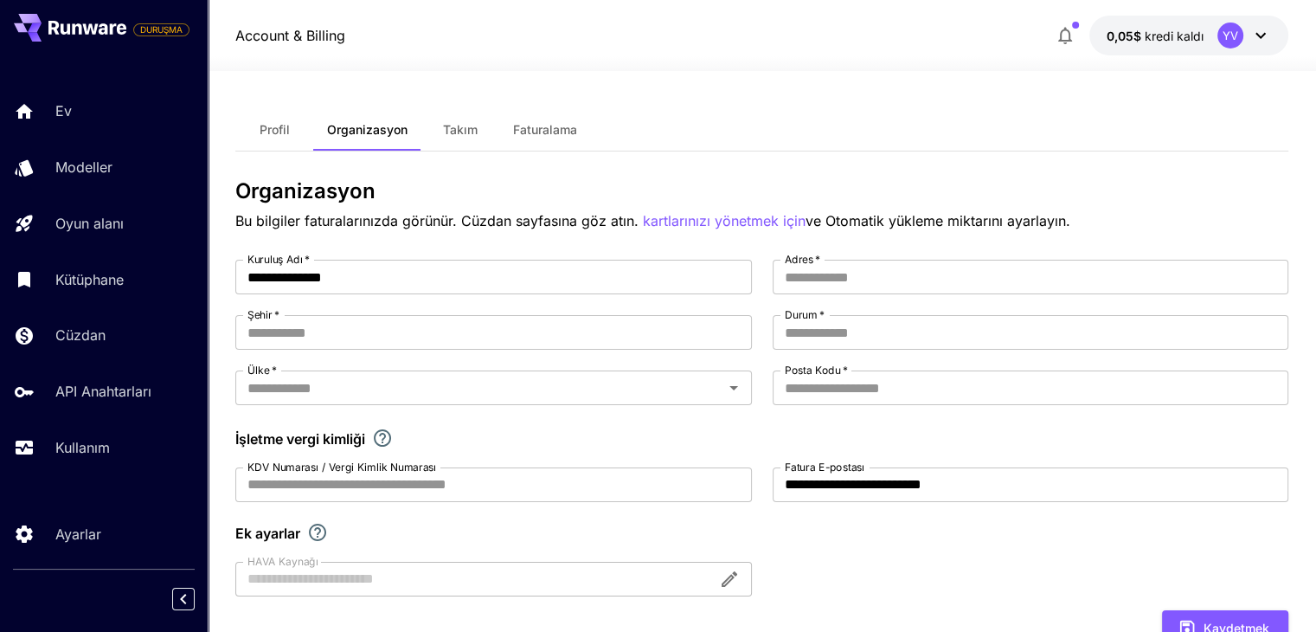
click at [462, 125] on font "Takım" at bounding box center [460, 129] width 35 height 15
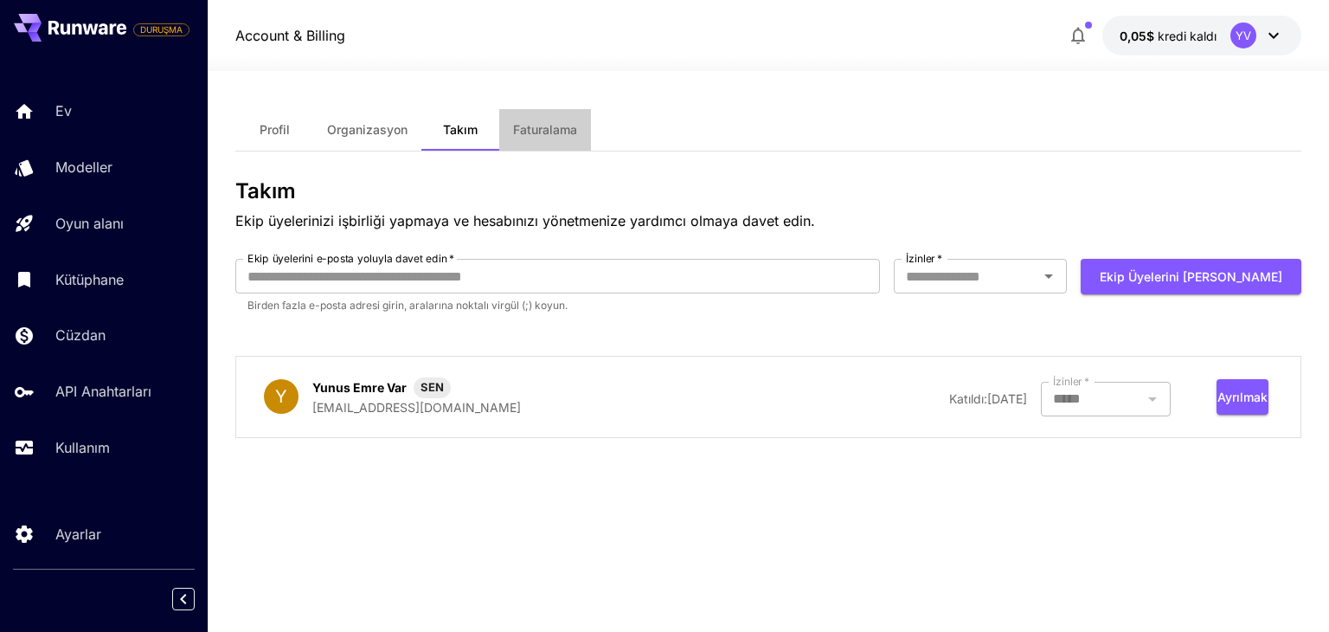
click at [533, 126] on font "Faturalama" at bounding box center [545, 129] width 64 height 15
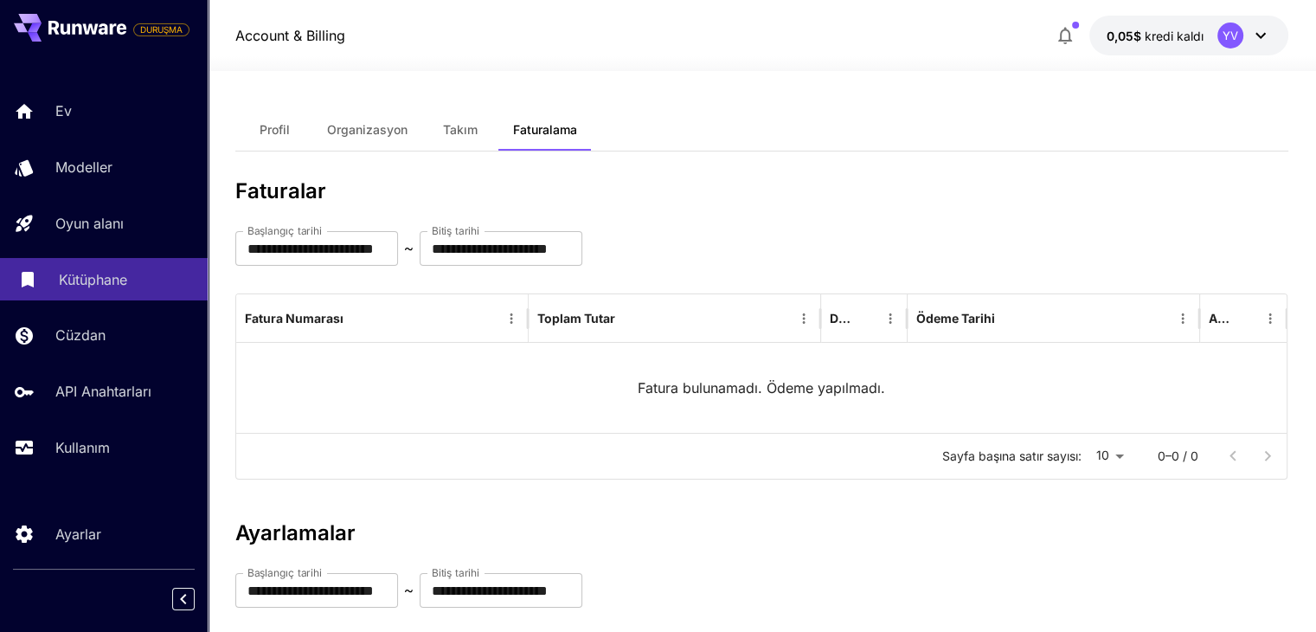
click at [97, 282] on font "Kütüphane" at bounding box center [93, 279] width 68 height 17
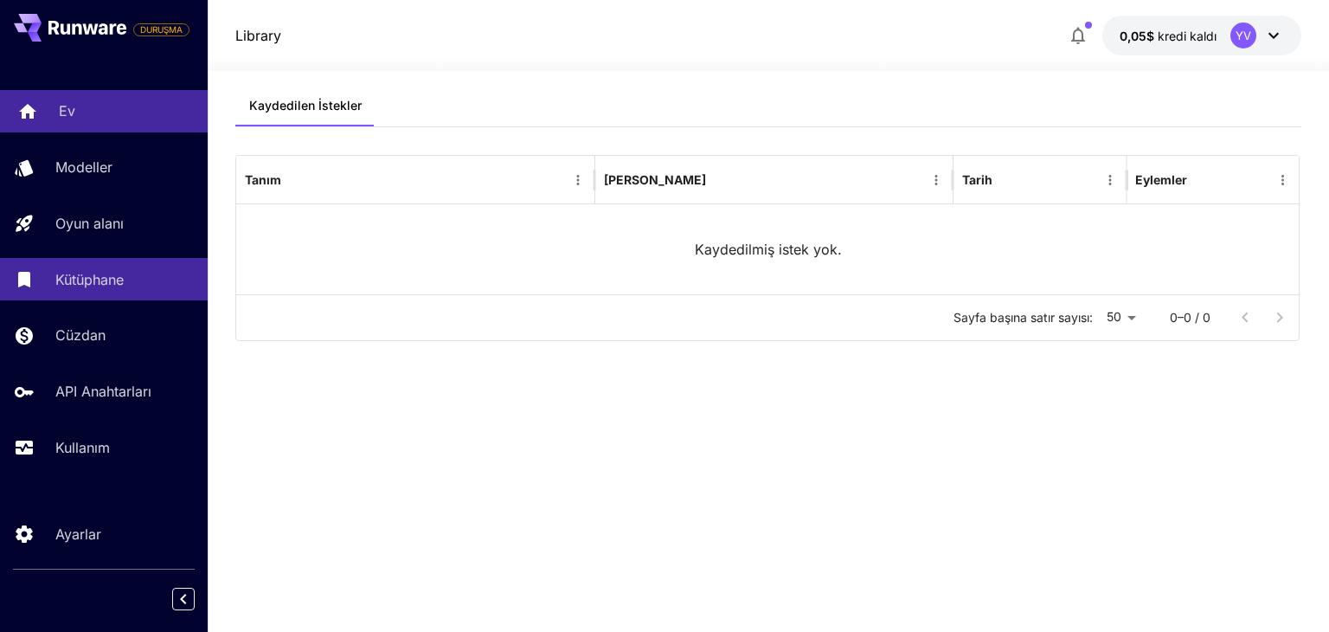
click at [100, 112] on div "Ev" at bounding box center [126, 110] width 135 height 21
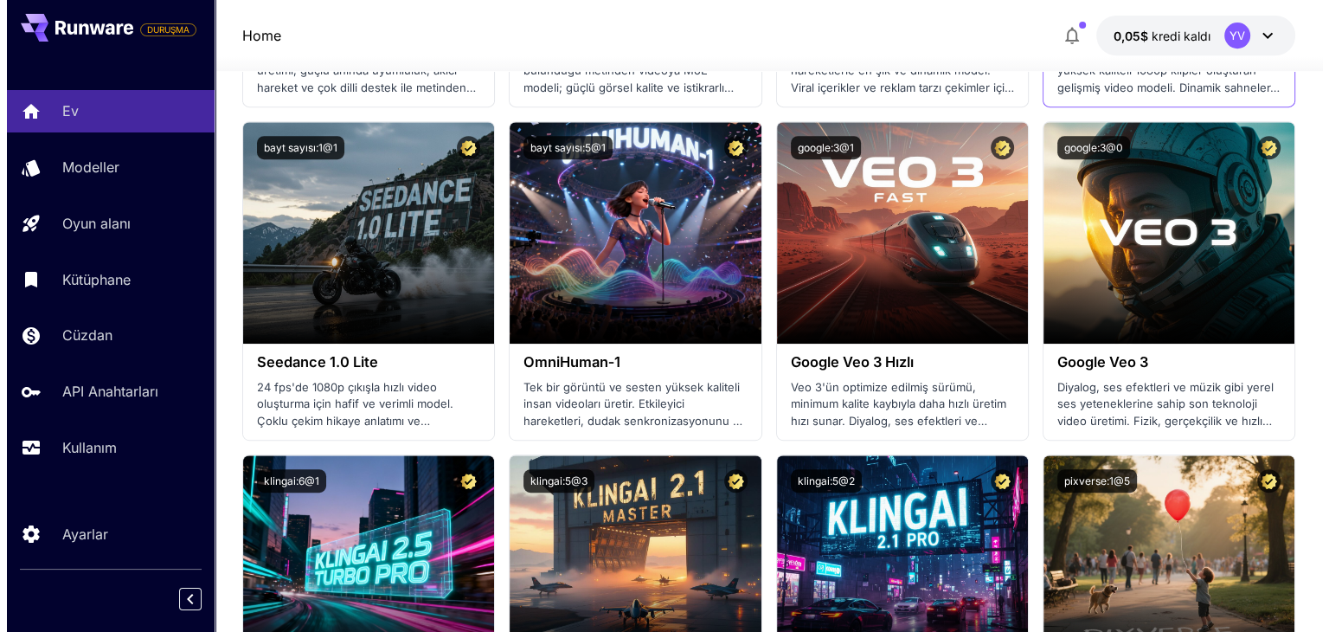
scroll to position [779, 0]
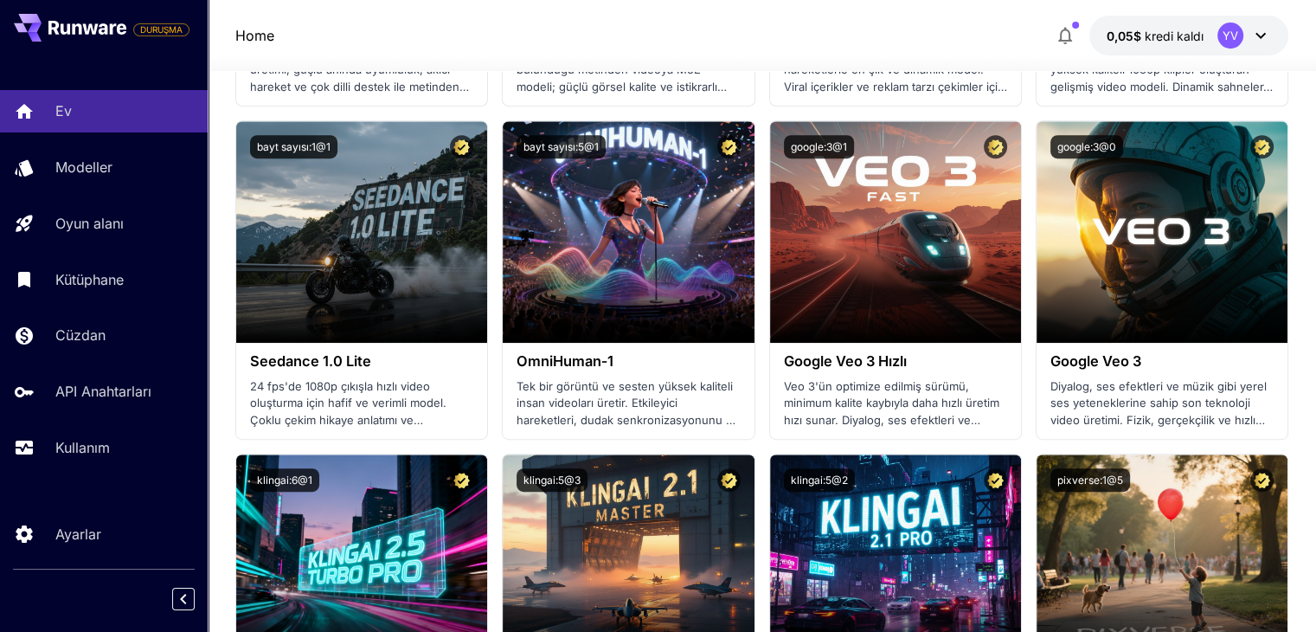
click at [1250, 23] on div "YV" at bounding box center [1244, 35] width 54 height 26
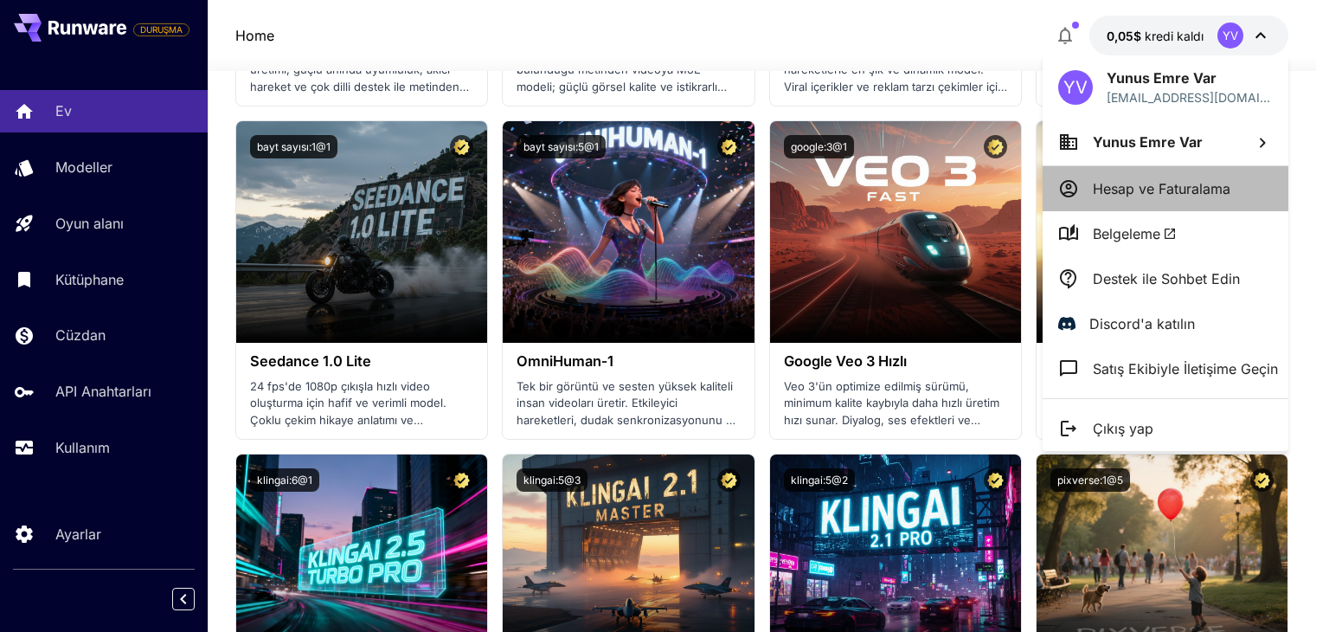
click at [1123, 192] on font "Hesap ve Faturalama" at bounding box center [1162, 188] width 138 height 17
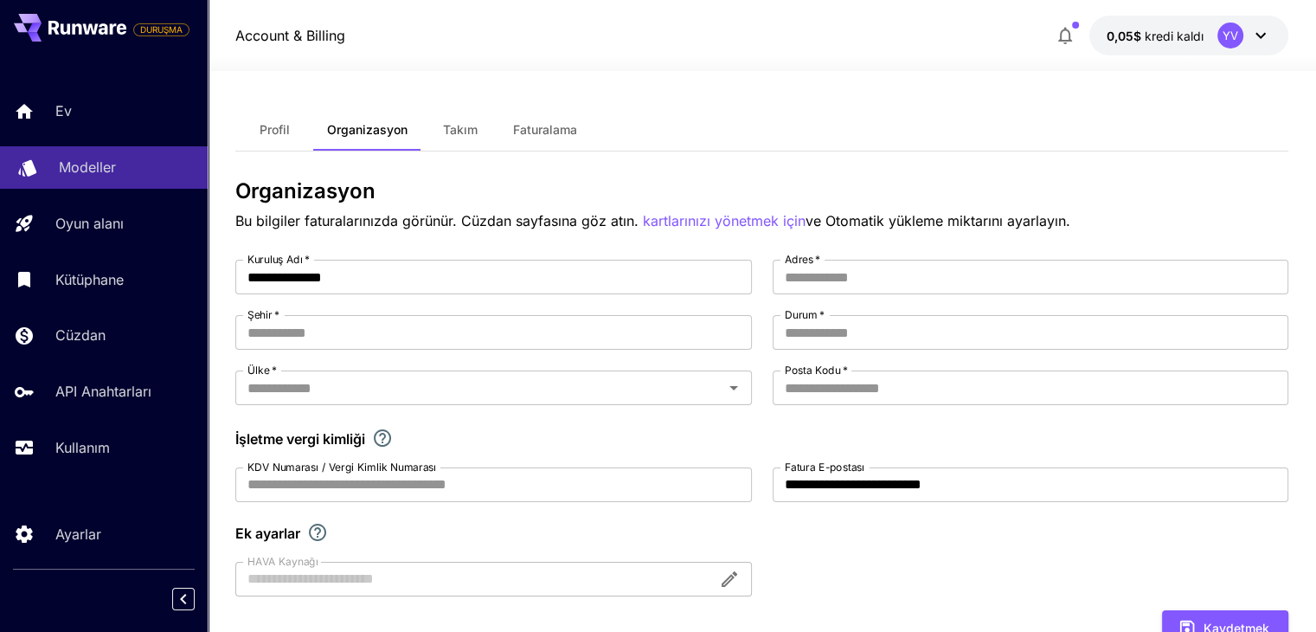
click at [67, 167] on font "Modeller" at bounding box center [87, 166] width 57 height 17
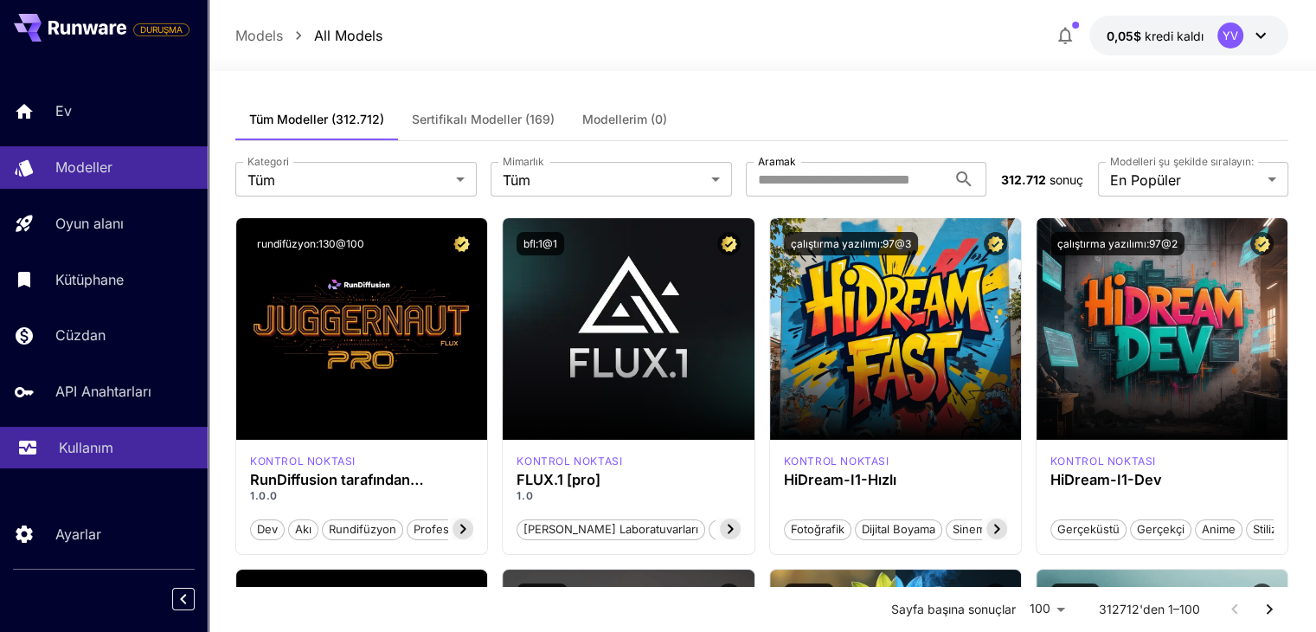
click at [55, 459] on link "Kullanım" at bounding box center [104, 447] width 208 height 42
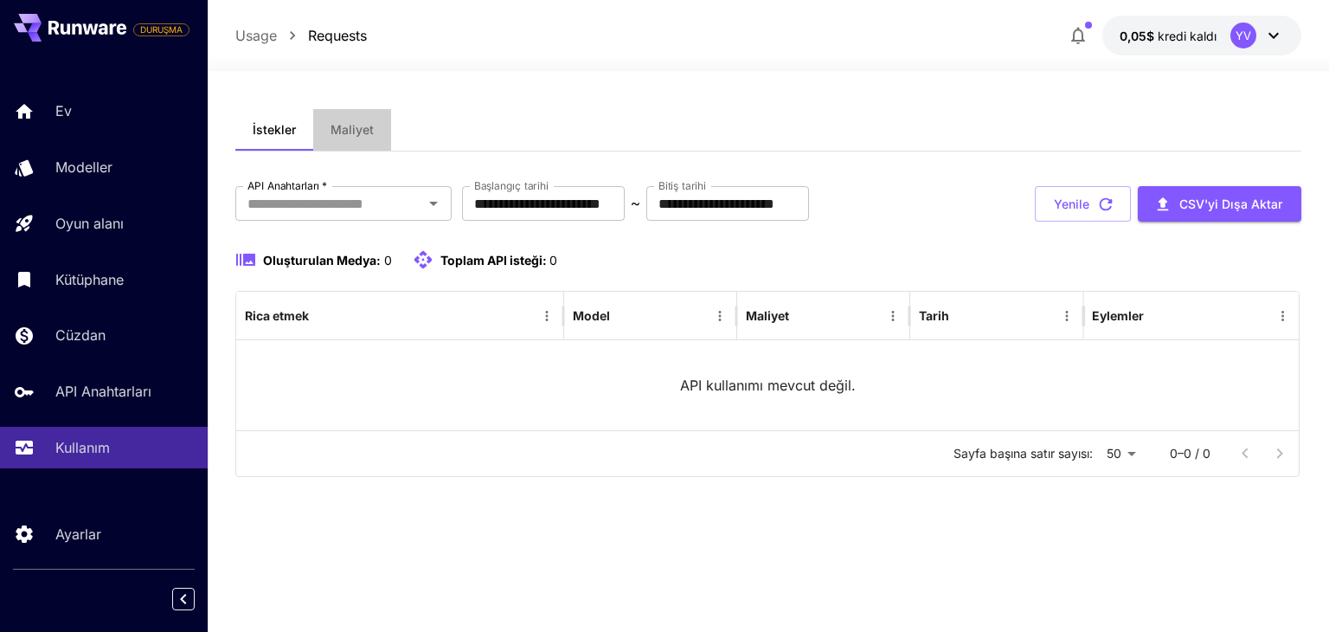
click at [343, 128] on font "Maliyet" at bounding box center [351, 129] width 43 height 15
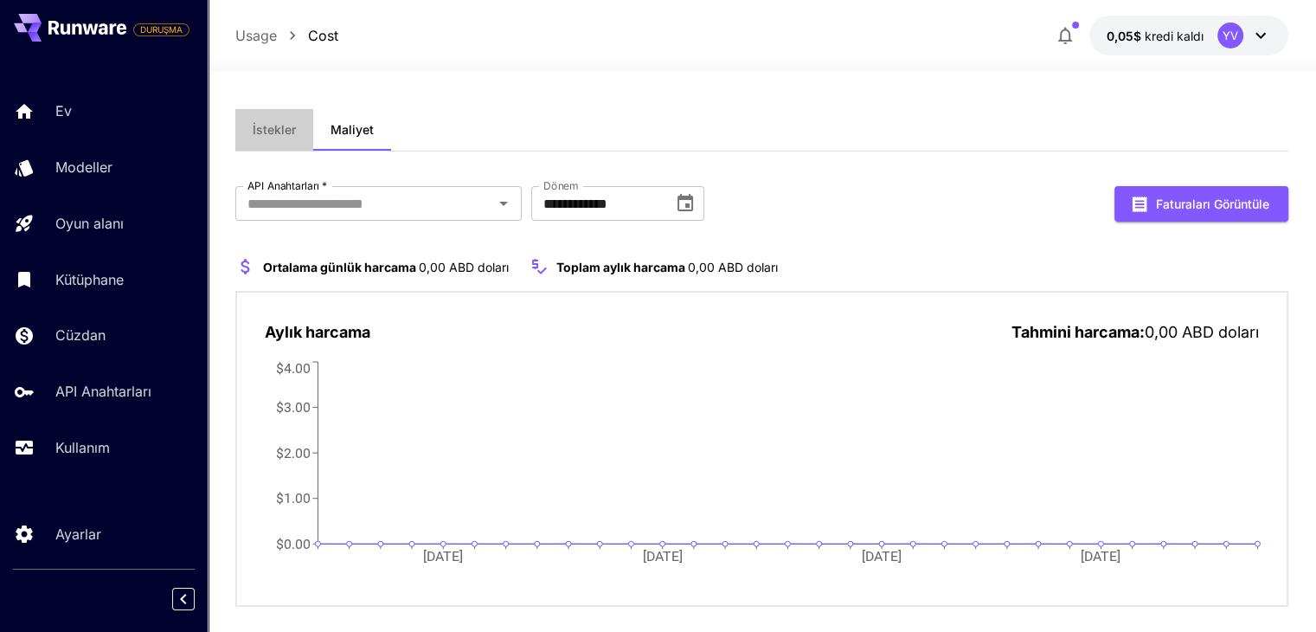
click at [280, 125] on font "İstekler" at bounding box center [274, 129] width 43 height 15
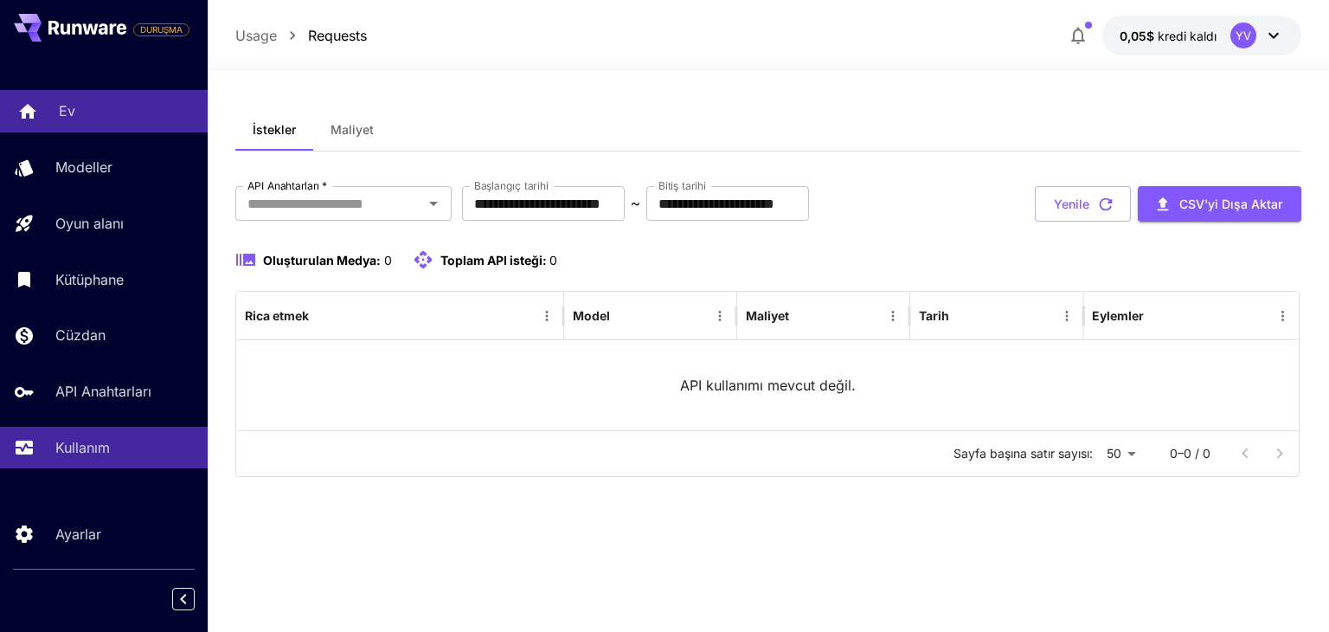
click at [90, 112] on div "Ev" at bounding box center [126, 110] width 135 height 21
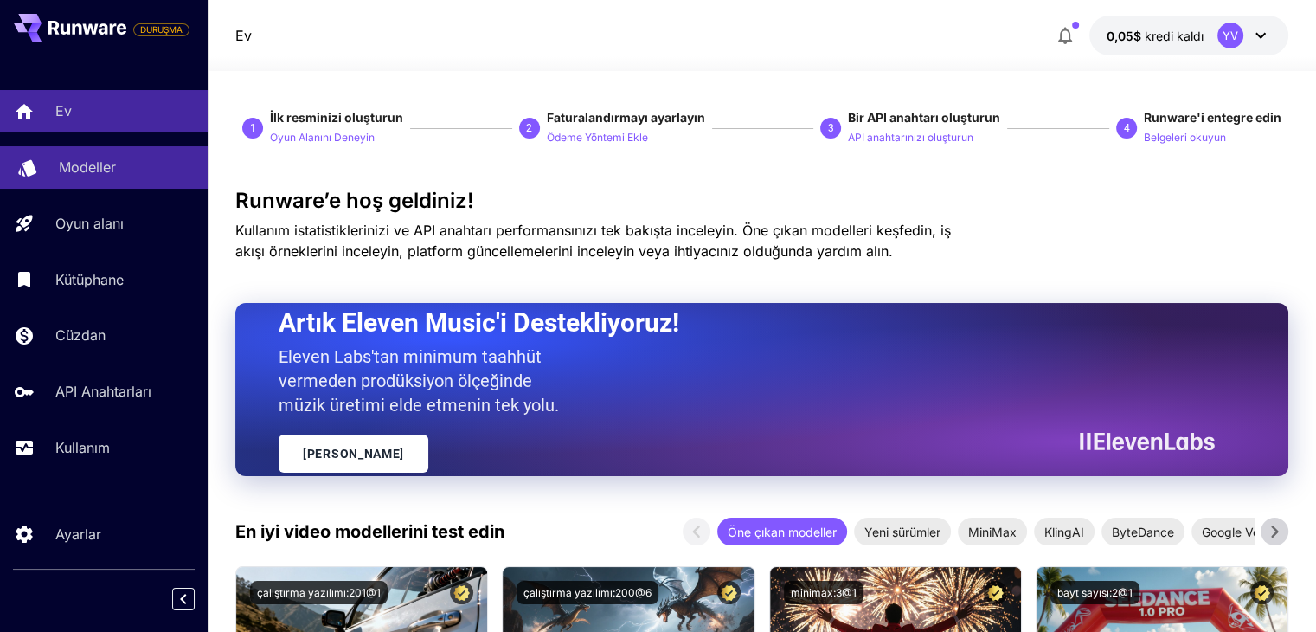
click at [77, 170] on font "Modeller" at bounding box center [87, 166] width 57 height 17
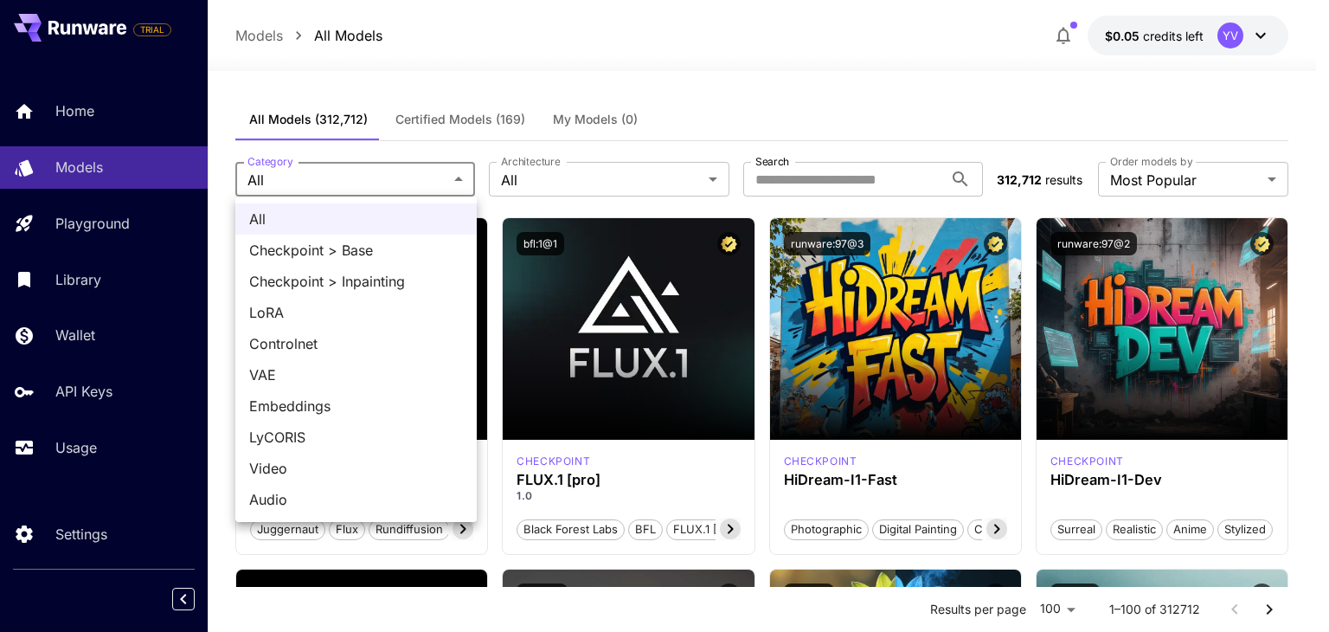
click at [707, 112] on div at bounding box center [664, 316] width 1329 height 632
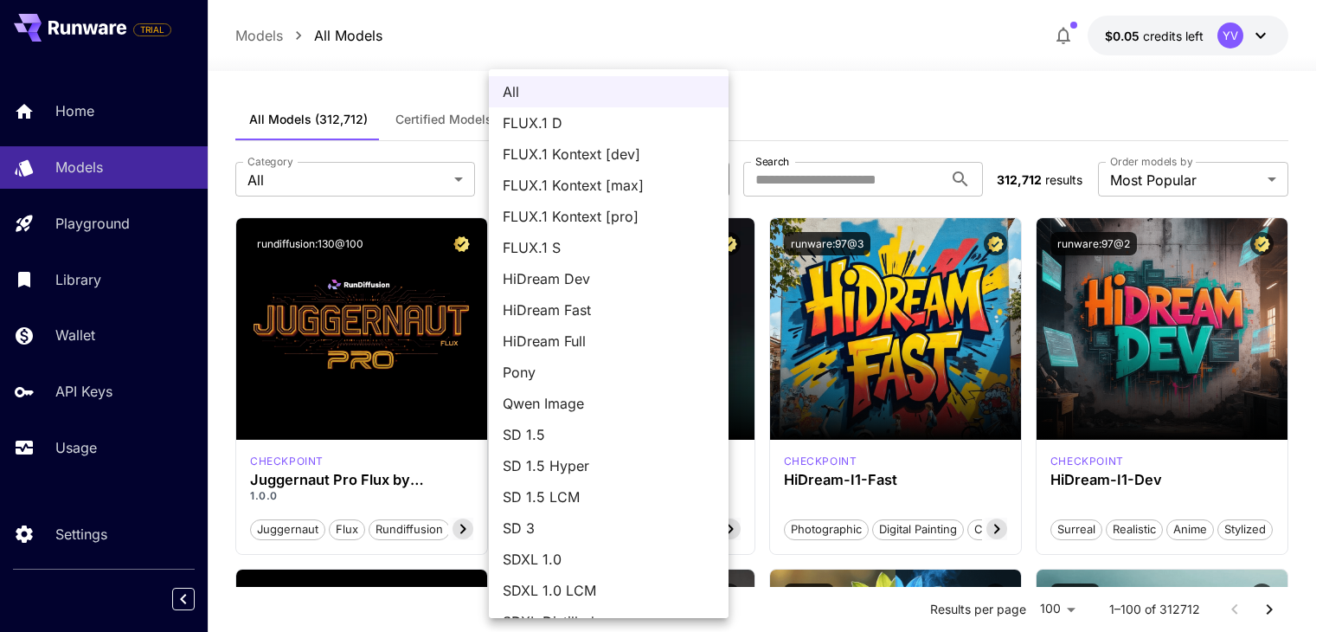
click at [792, 49] on div at bounding box center [664, 316] width 1329 height 632
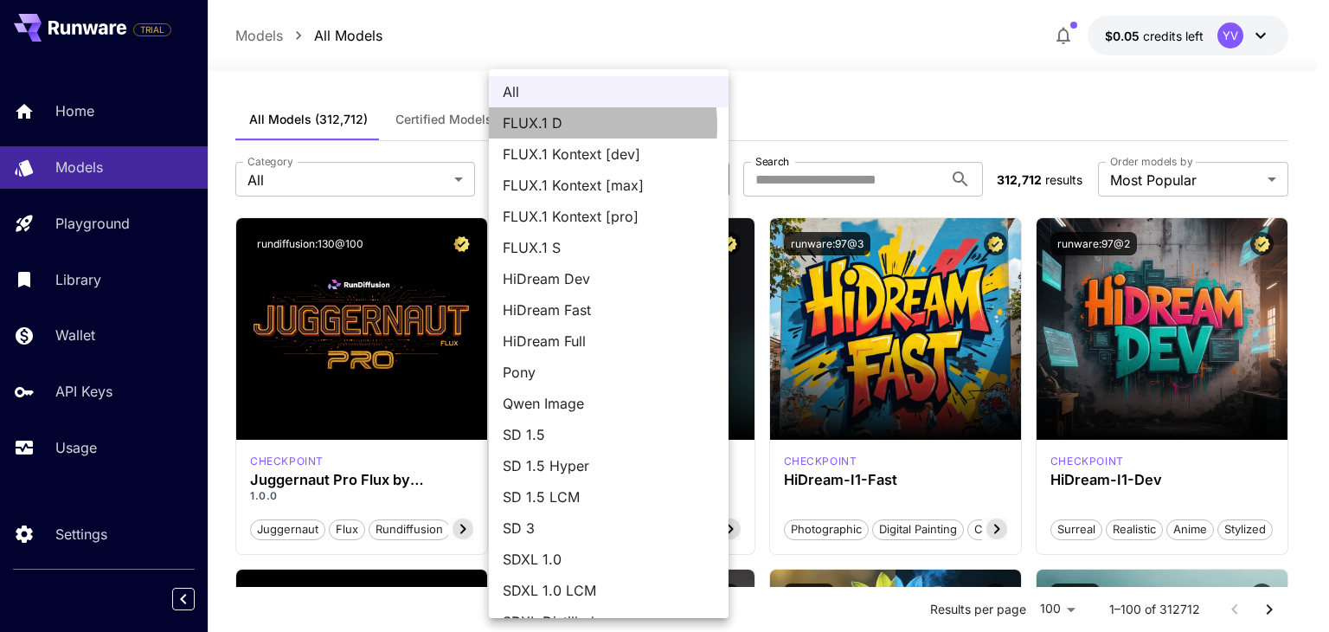
click at [547, 125] on span "FLUX.1 D" at bounding box center [609, 122] width 212 height 21
type input "******"
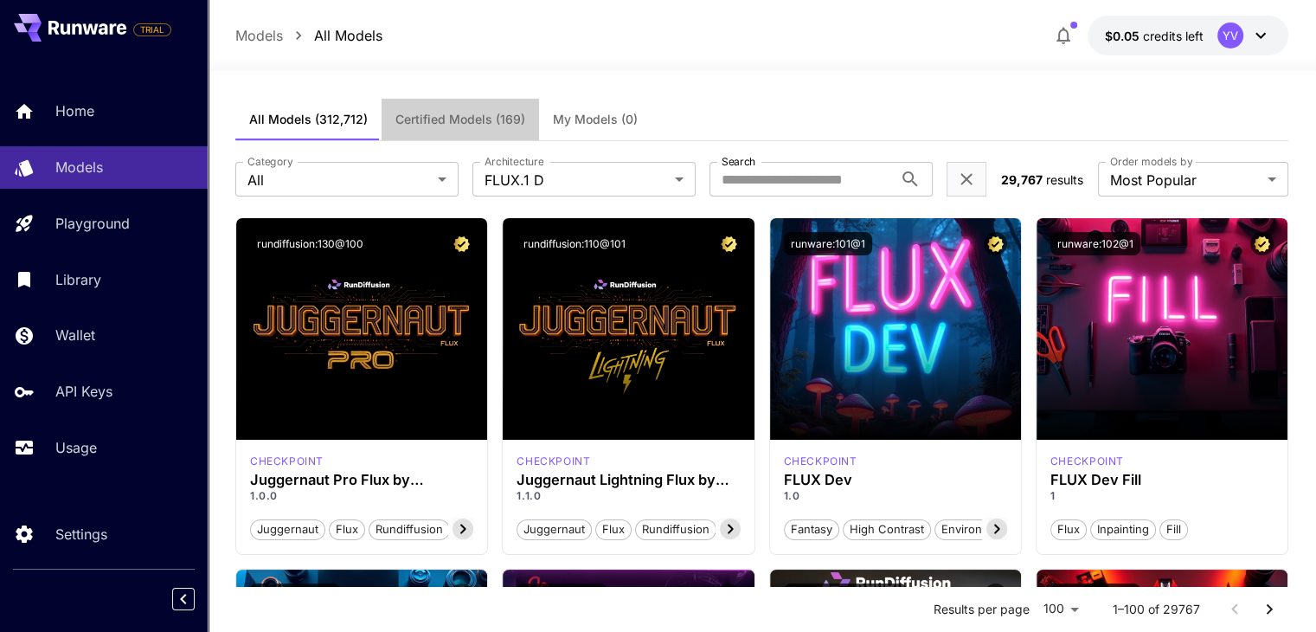
click at [440, 117] on span "Certified Models (169)" at bounding box center [460, 120] width 130 height 16
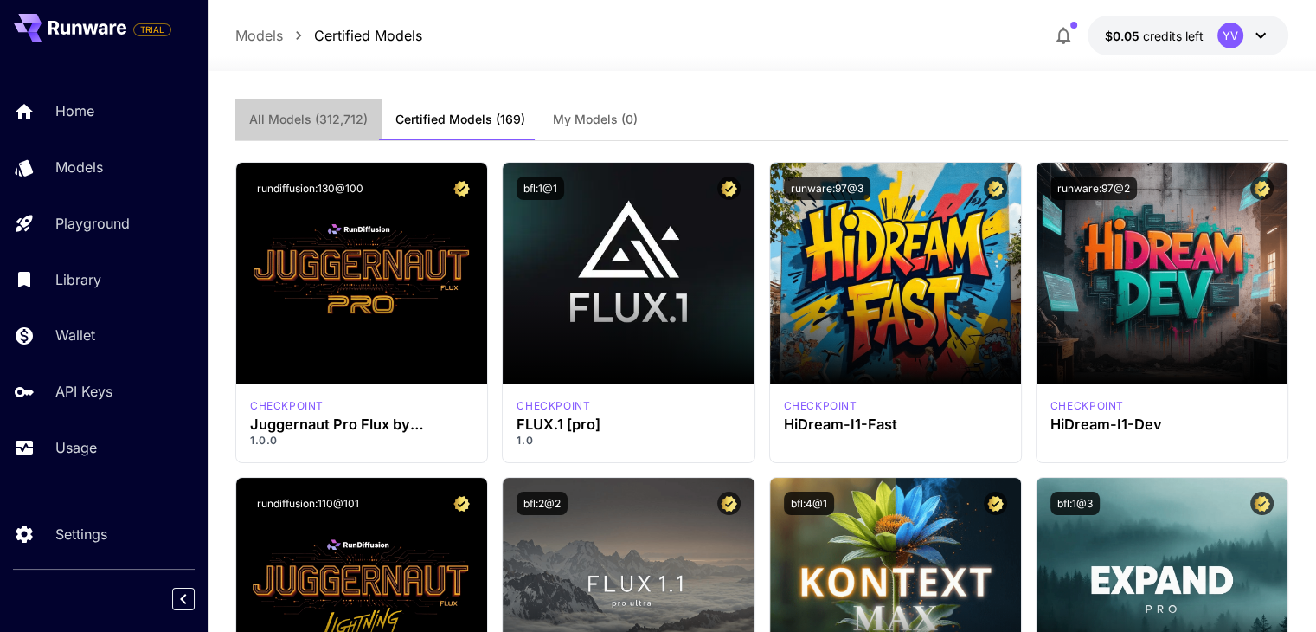
click at [318, 118] on span "All Models (312,712)" at bounding box center [308, 120] width 119 height 16
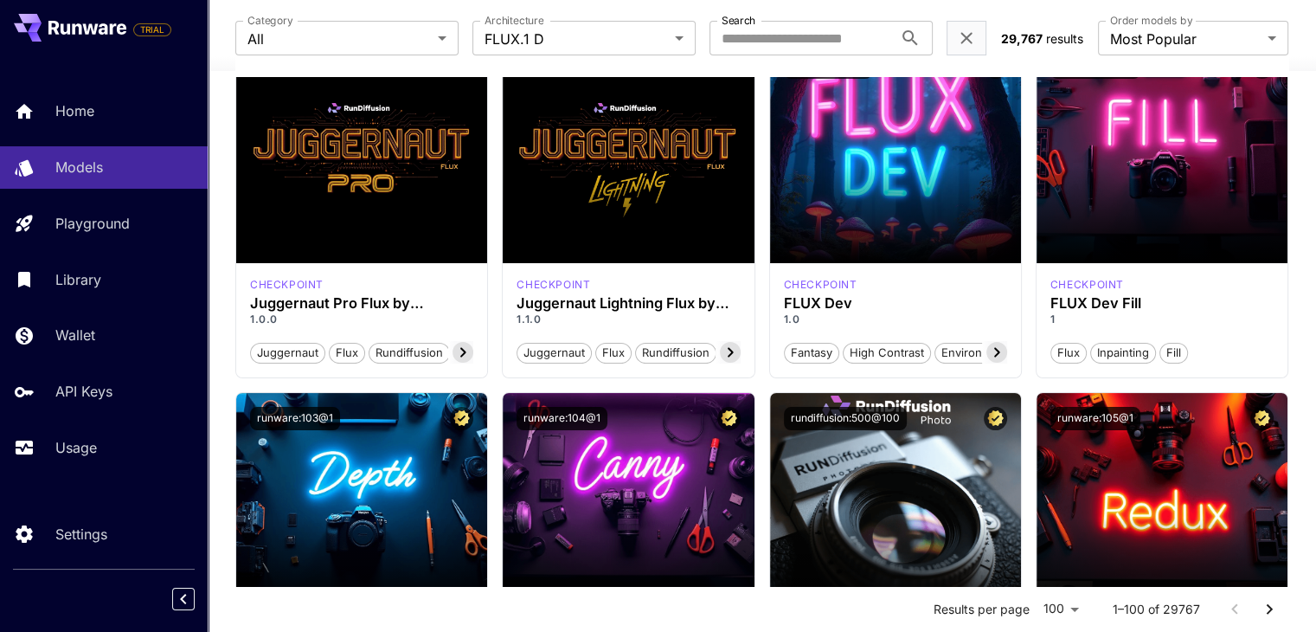
scroll to position [173, 0]
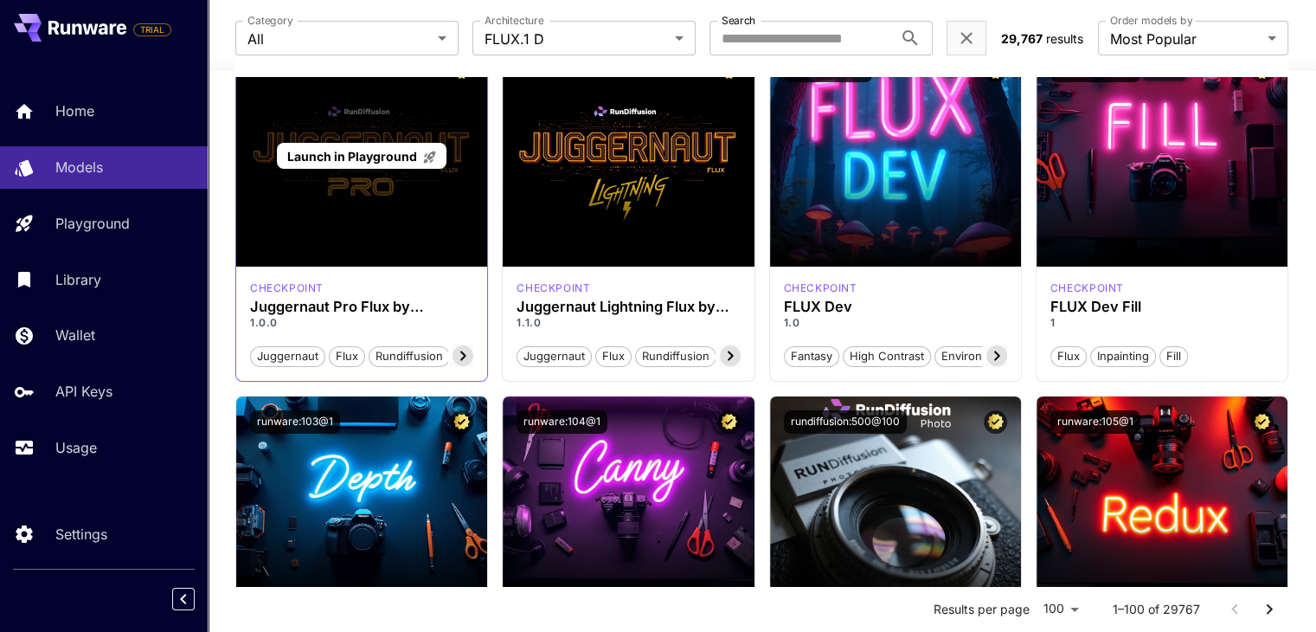
click at [383, 189] on div "Launch in Playground" at bounding box center [361, 155] width 251 height 221
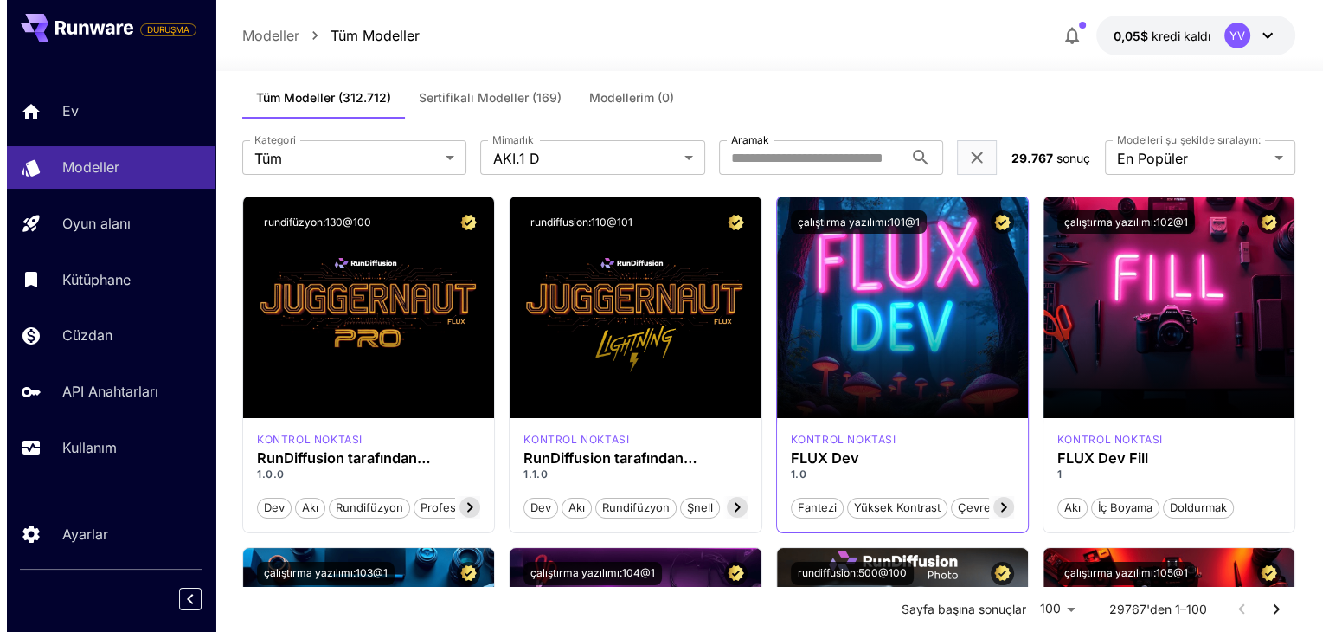
scroll to position [0, 0]
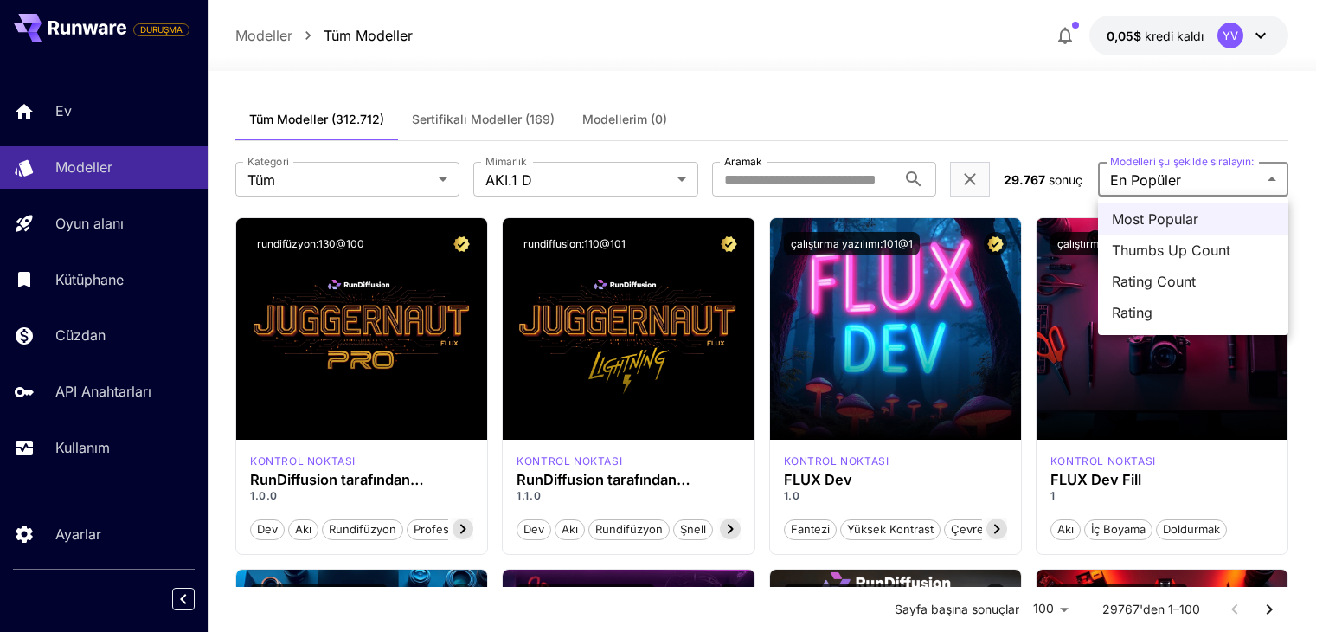
click at [1105, 80] on div at bounding box center [664, 316] width 1329 height 632
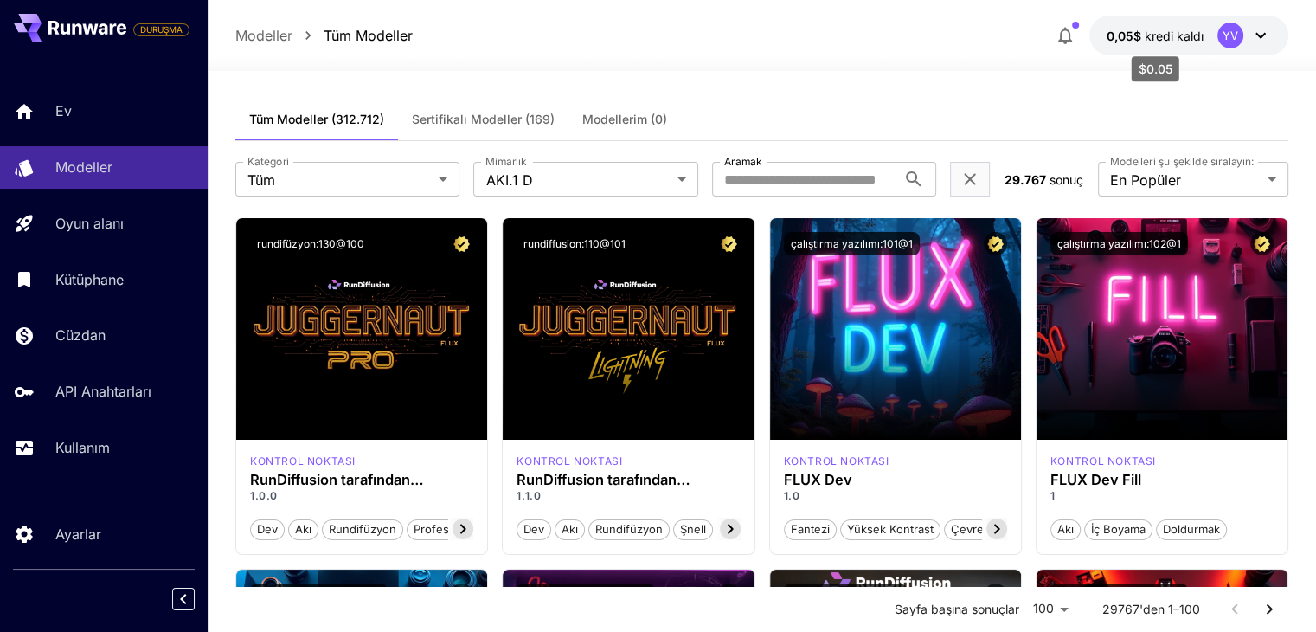
click at [1134, 40] on font "0,05$" at bounding box center [1123, 36] width 35 height 15
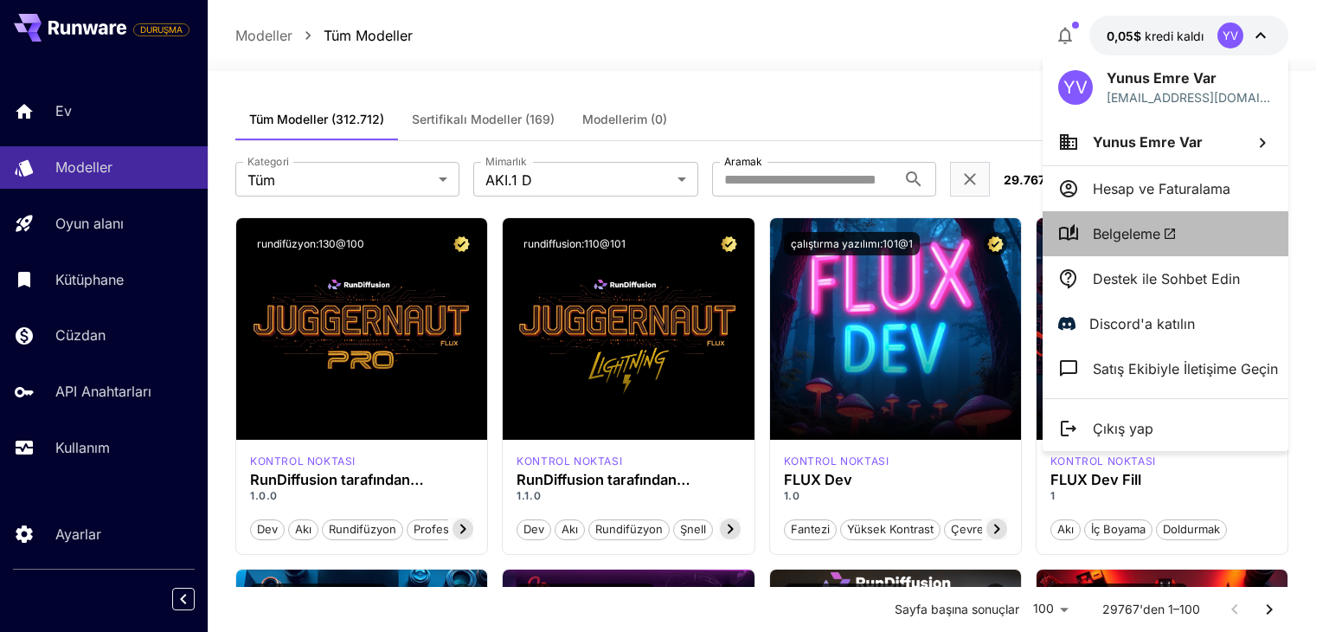
click at [1125, 231] on font "Belgeleme" at bounding box center [1126, 233] width 67 height 17
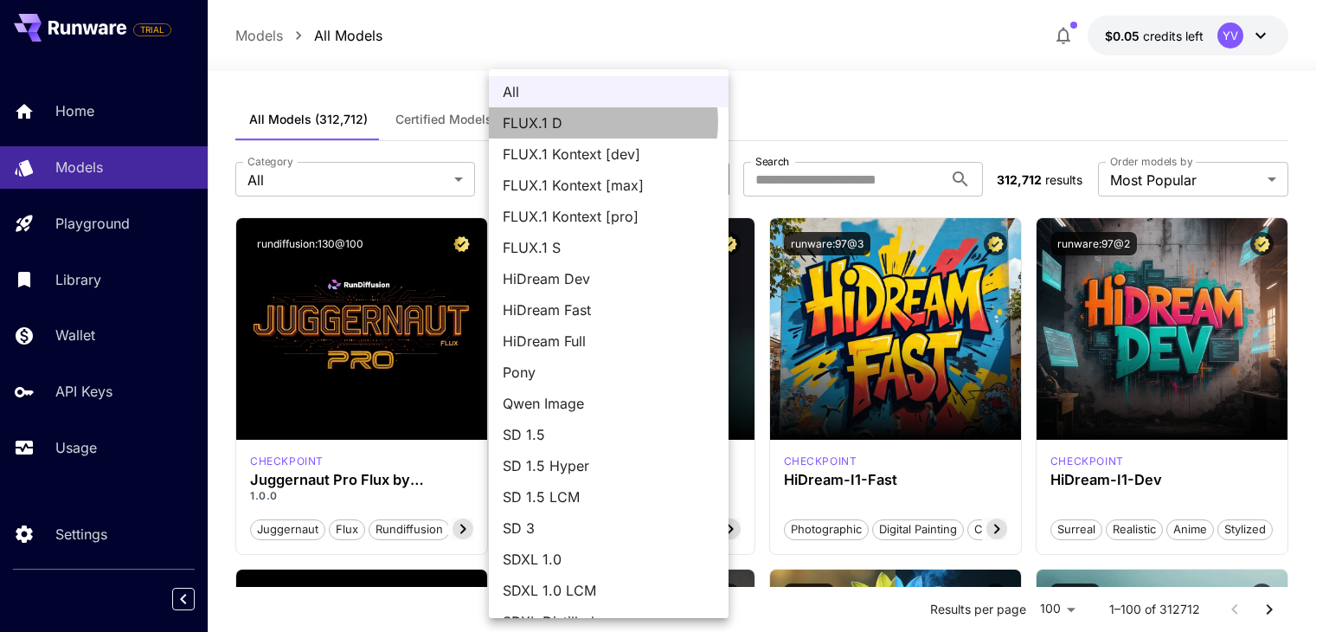
click at [590, 127] on span "FLUX.1 D" at bounding box center [609, 122] width 212 height 21
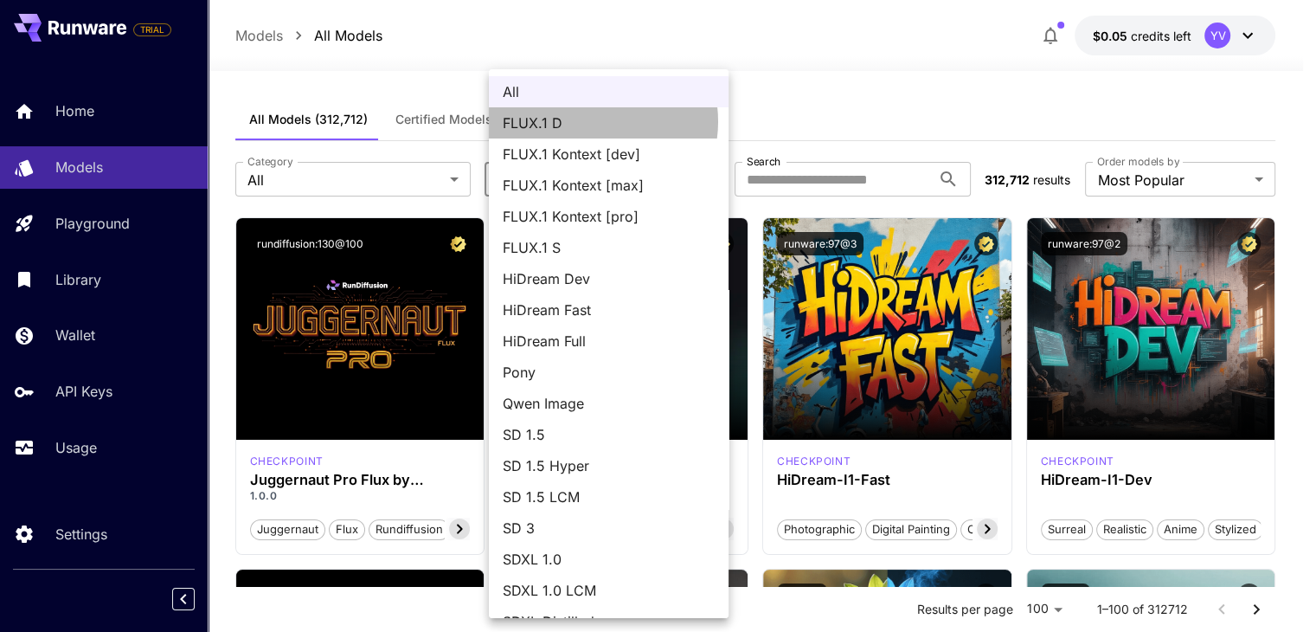
type input "******"
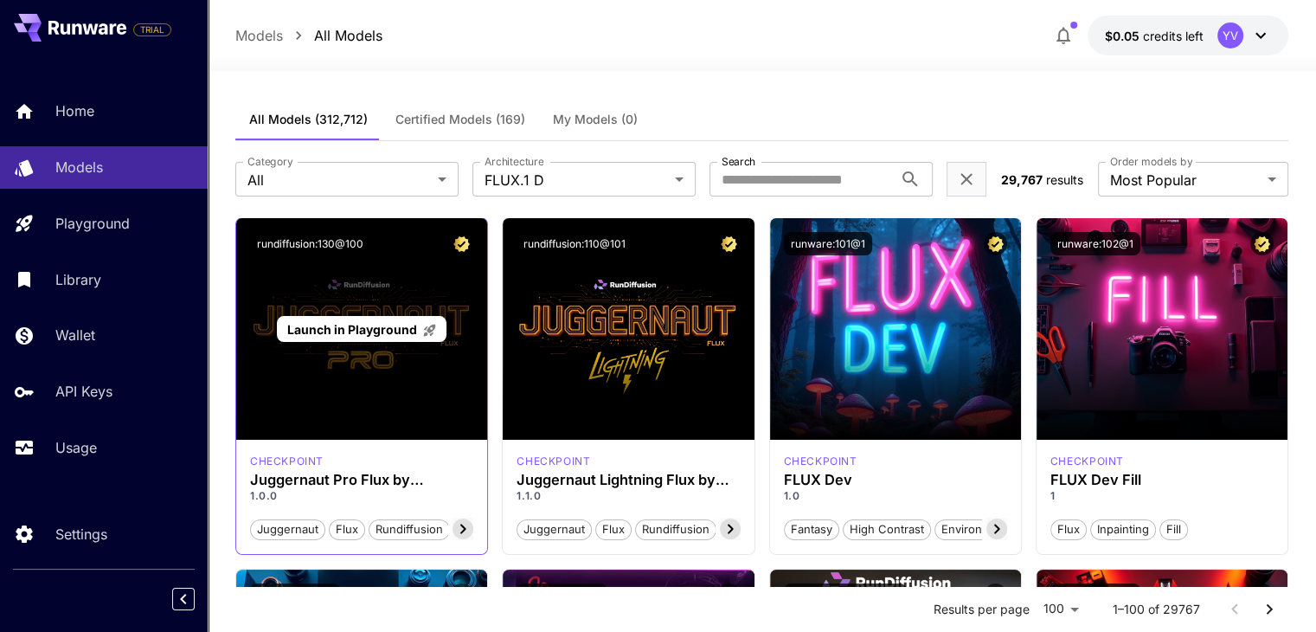
click at [381, 330] on span "Launch in Playground" at bounding box center [352, 329] width 130 height 15
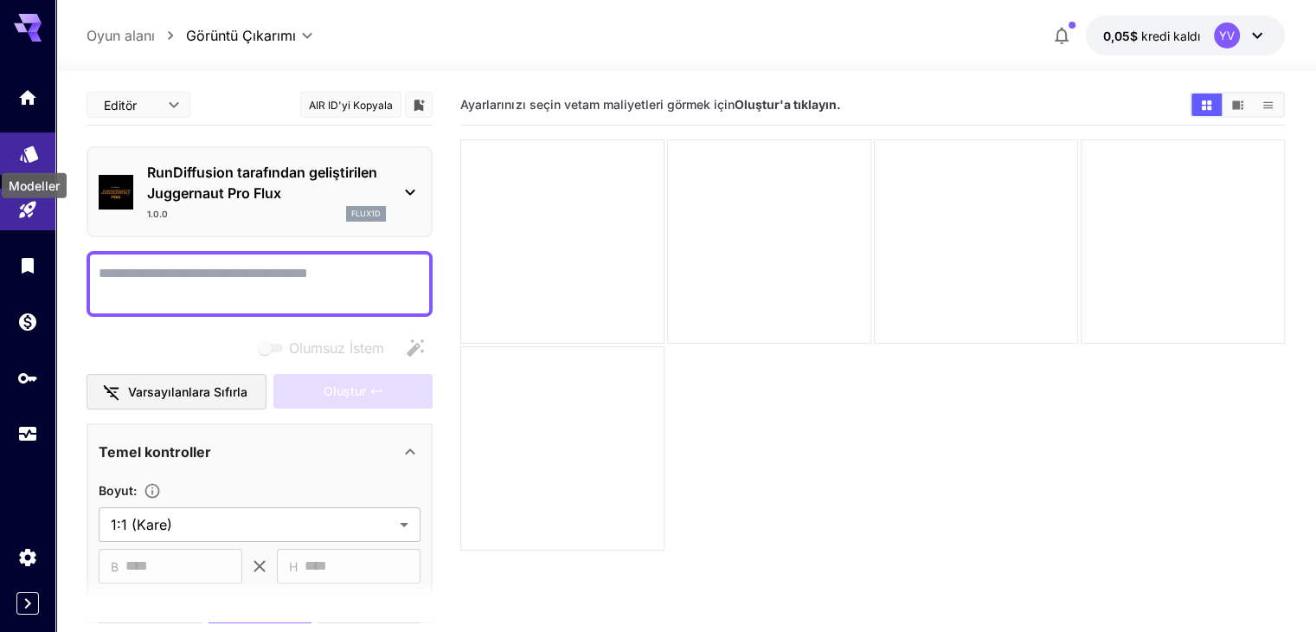
click at [31, 153] on icon "Modeller" at bounding box center [29, 148] width 18 height 16
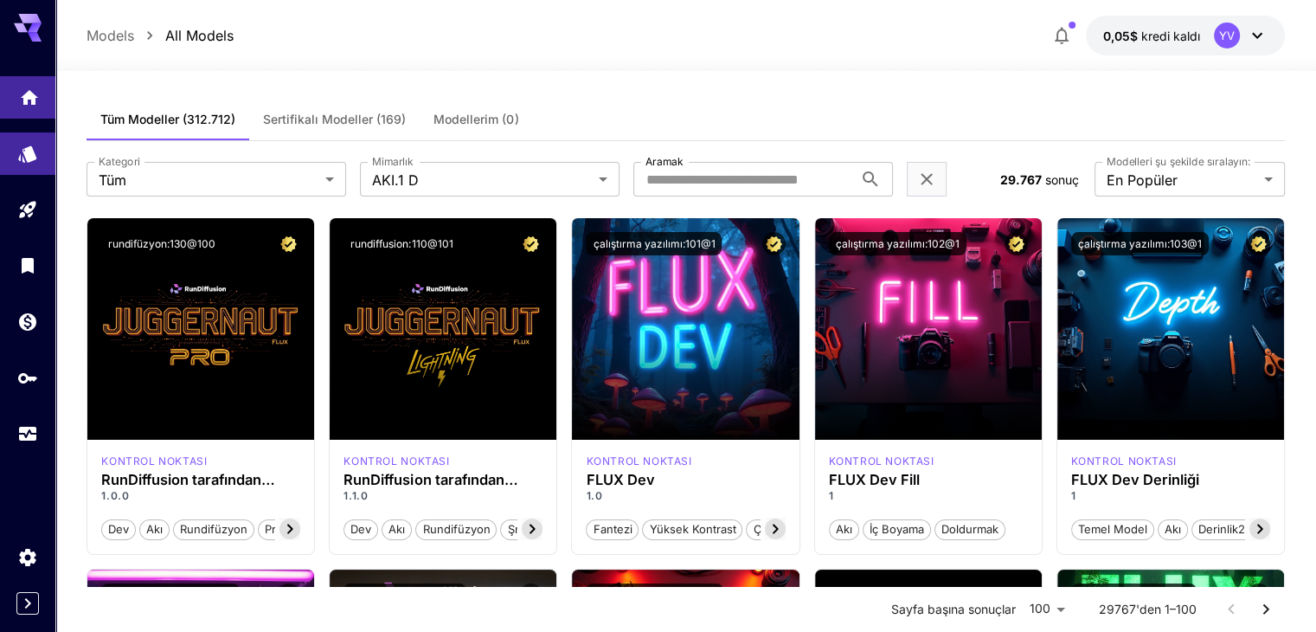
click at [27, 111] on link at bounding box center [27, 97] width 55 height 42
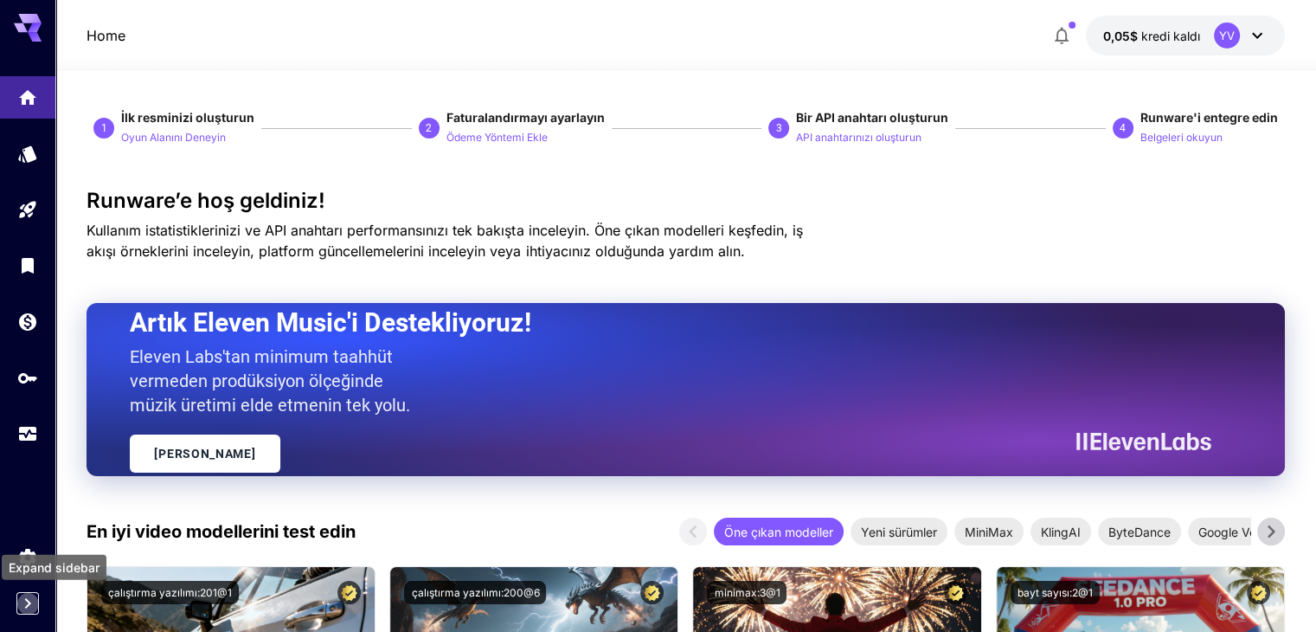
click at [29, 603] on icon "Kenar çubuğunu genişlet" at bounding box center [28, 603] width 6 height 10
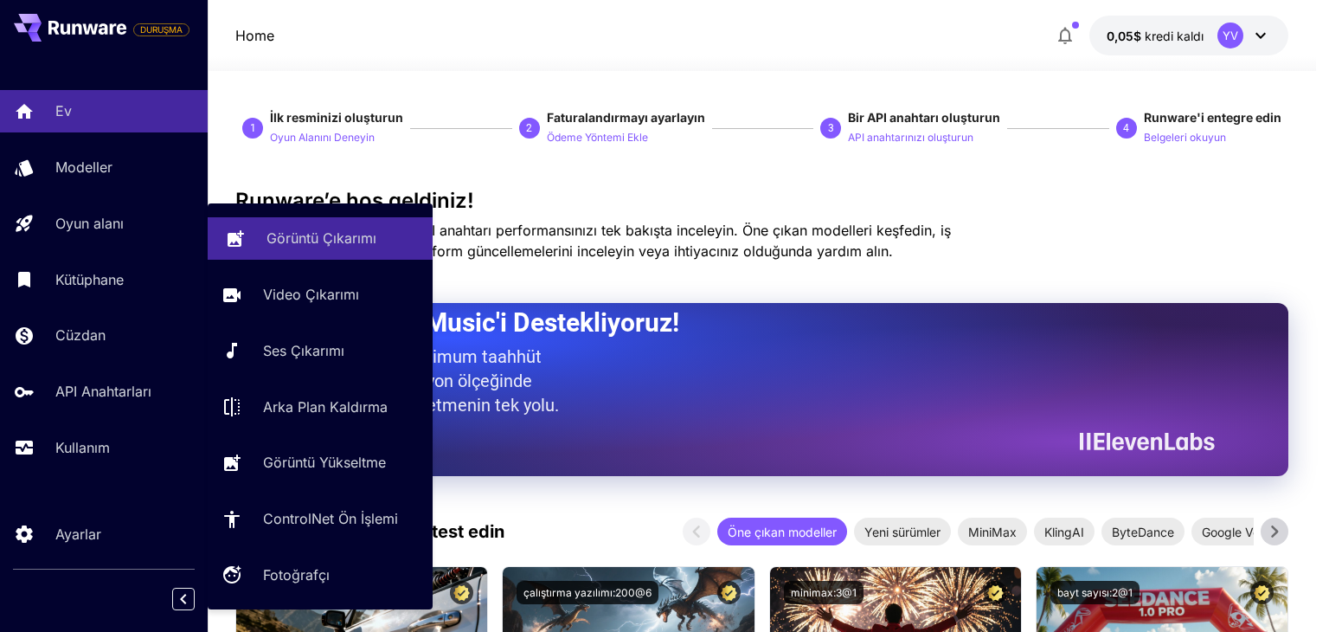
click at [289, 236] on font "Görüntü Çıkarımı" at bounding box center [321, 237] width 110 height 17
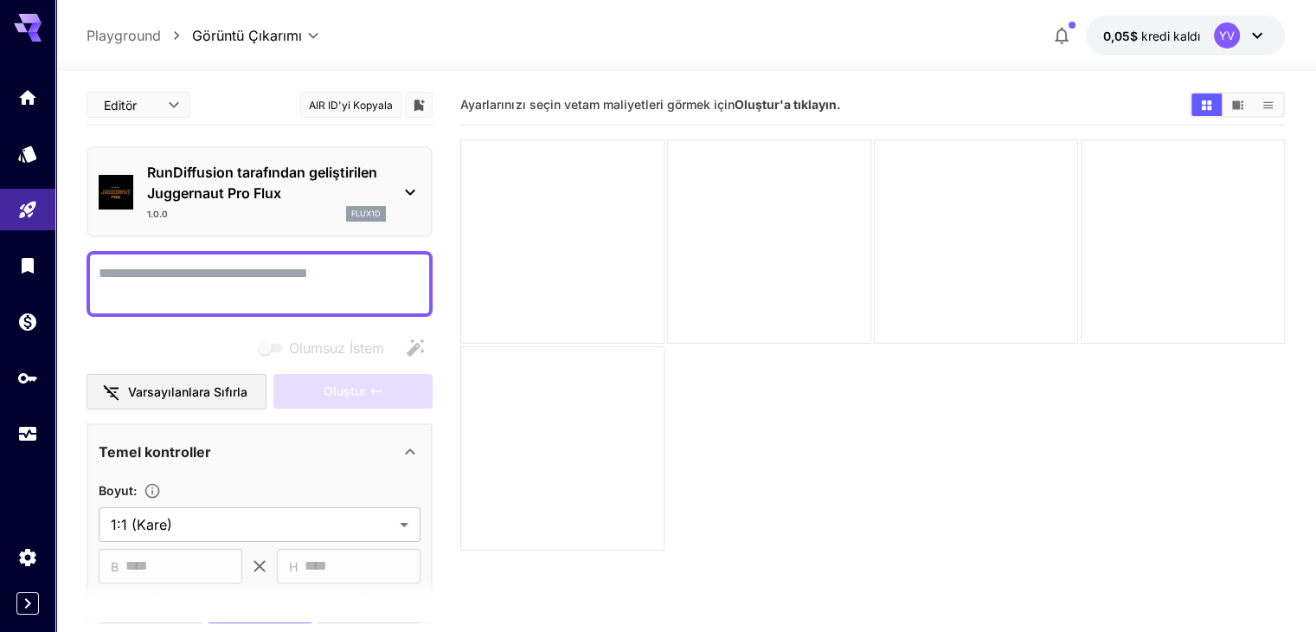
click at [411, 188] on icon at bounding box center [410, 192] width 21 height 21
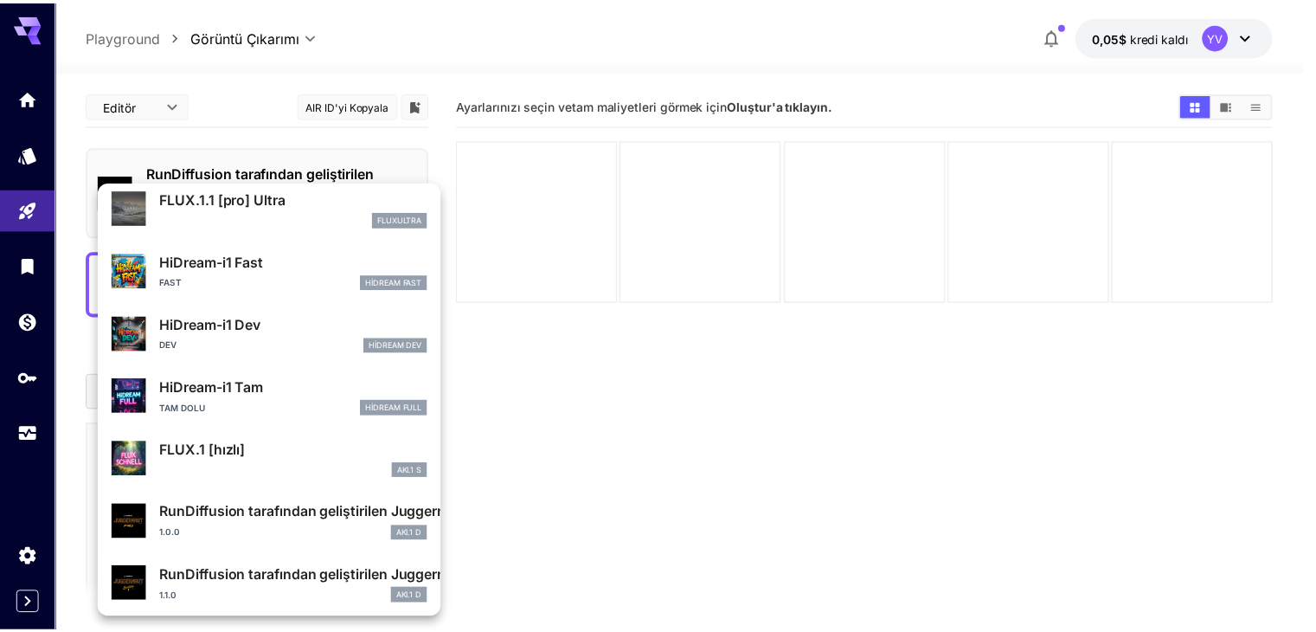
scroll to position [1399, 0]
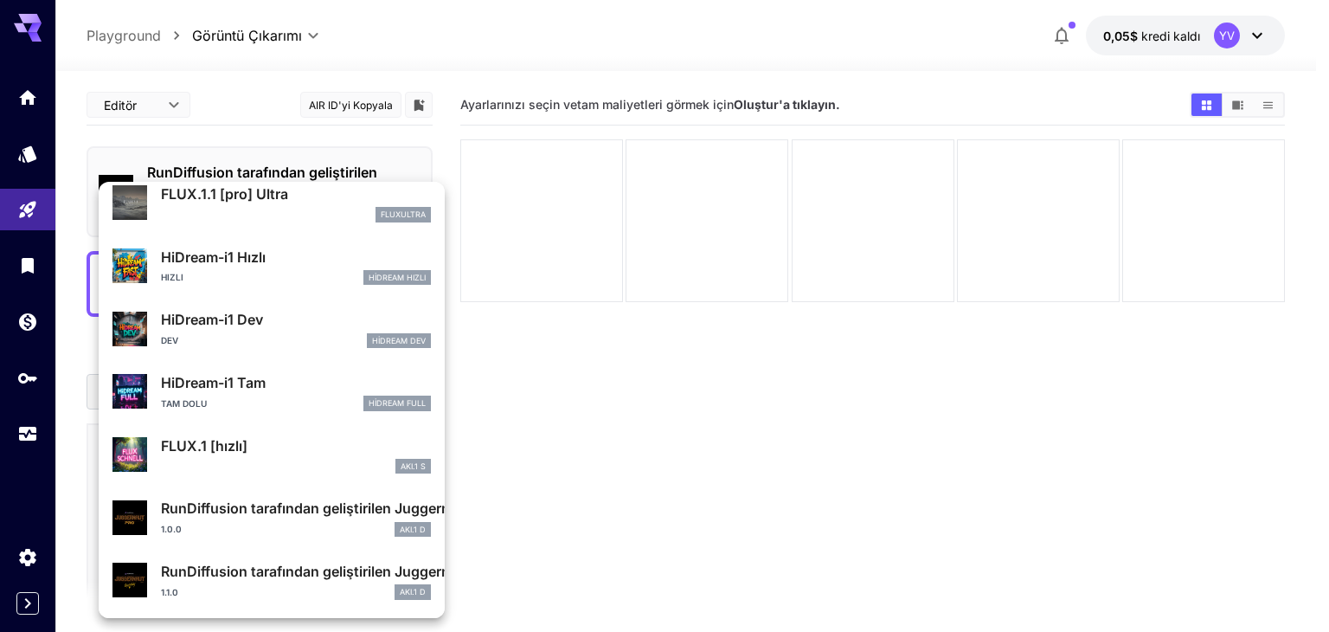
click at [24, 606] on div at bounding box center [664, 316] width 1329 height 632
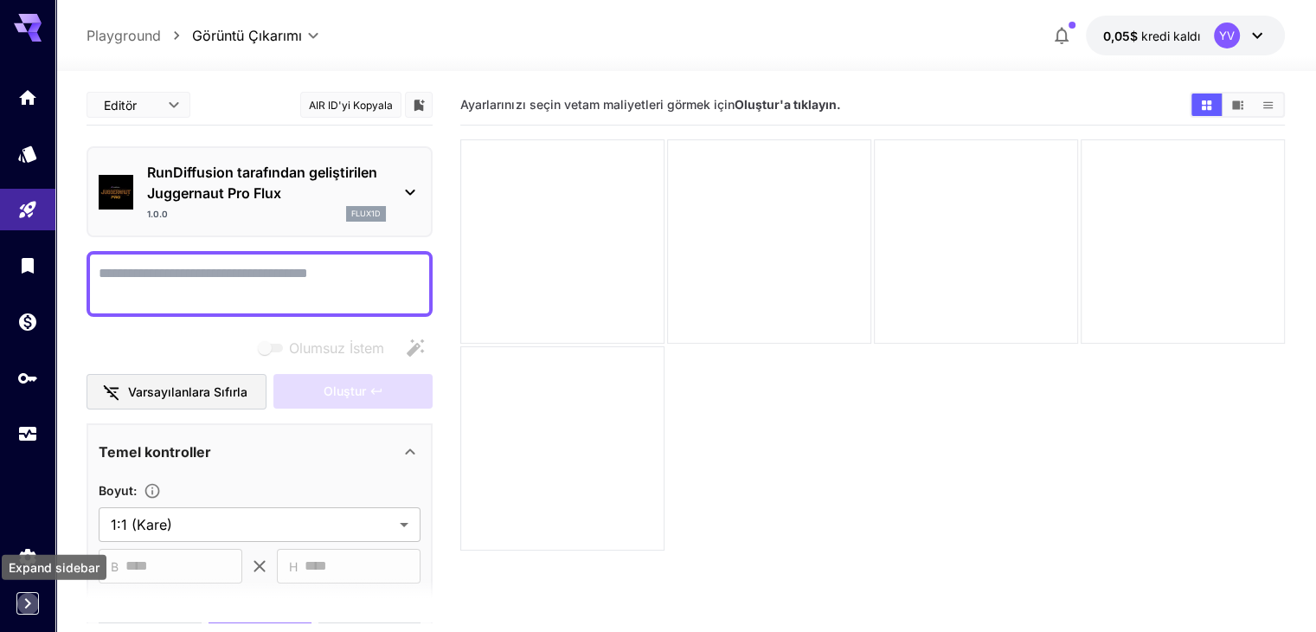
click at [27, 603] on icon "Expand sidebar" at bounding box center [27, 603] width 21 height 21
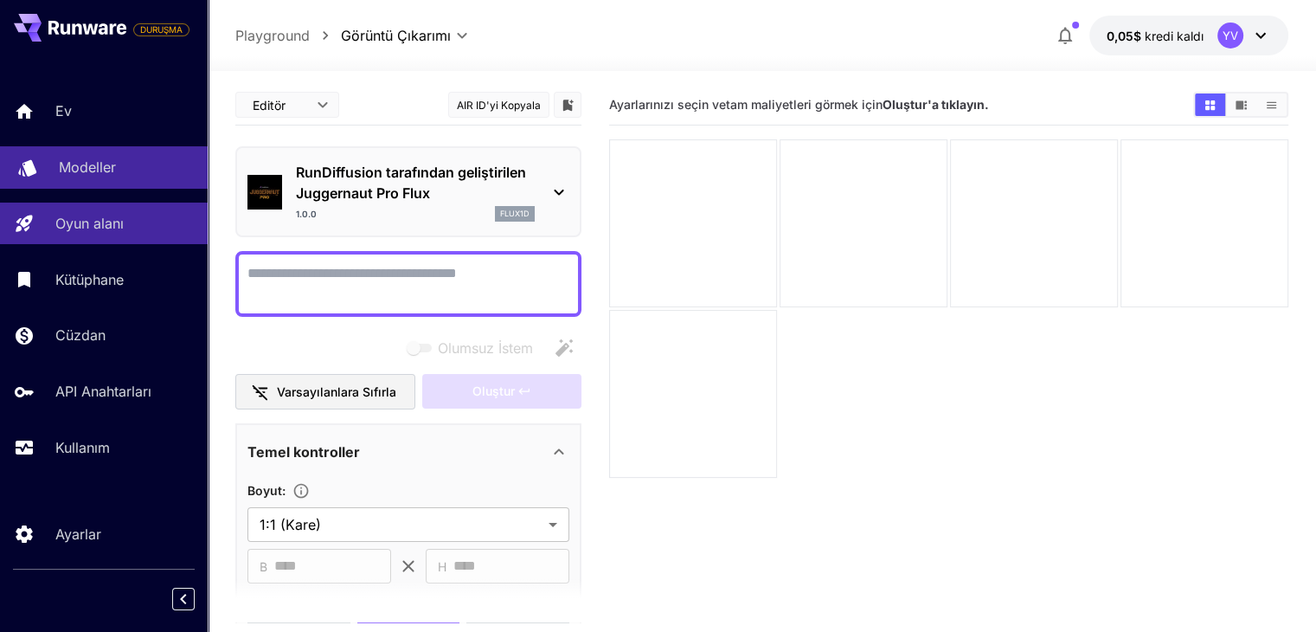
click at [99, 167] on font "Modeller" at bounding box center [87, 166] width 57 height 17
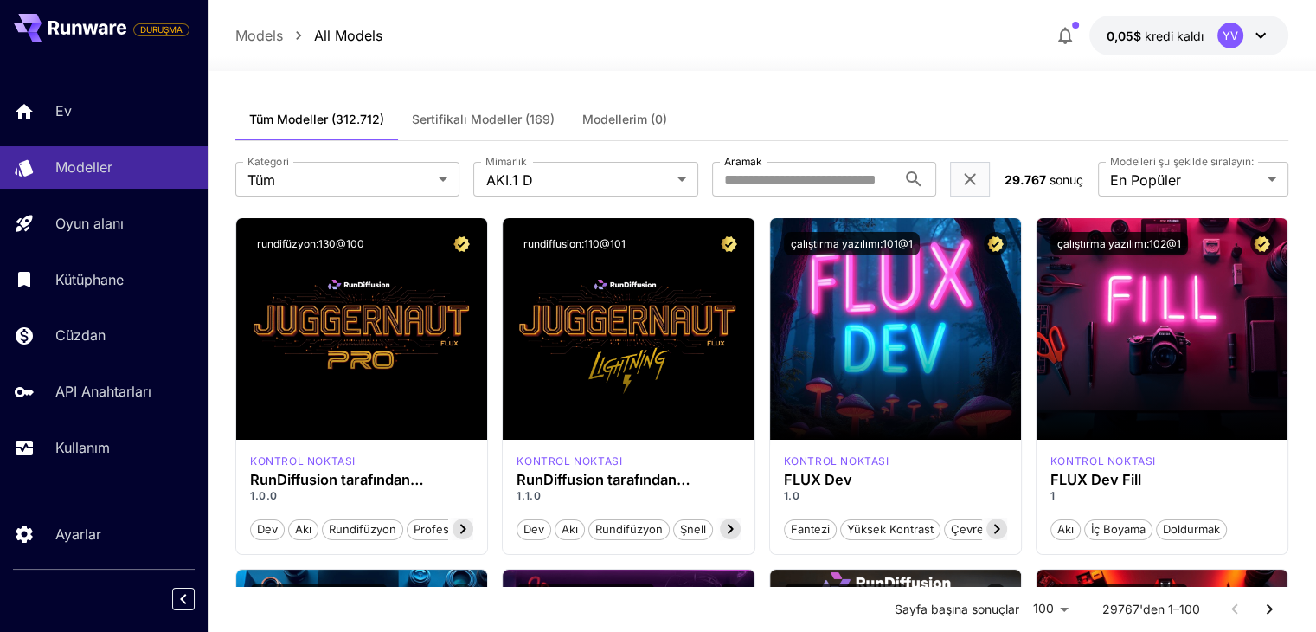
click at [476, 119] on font "Sertifikalı Modeller (169)" at bounding box center [483, 119] width 143 height 15
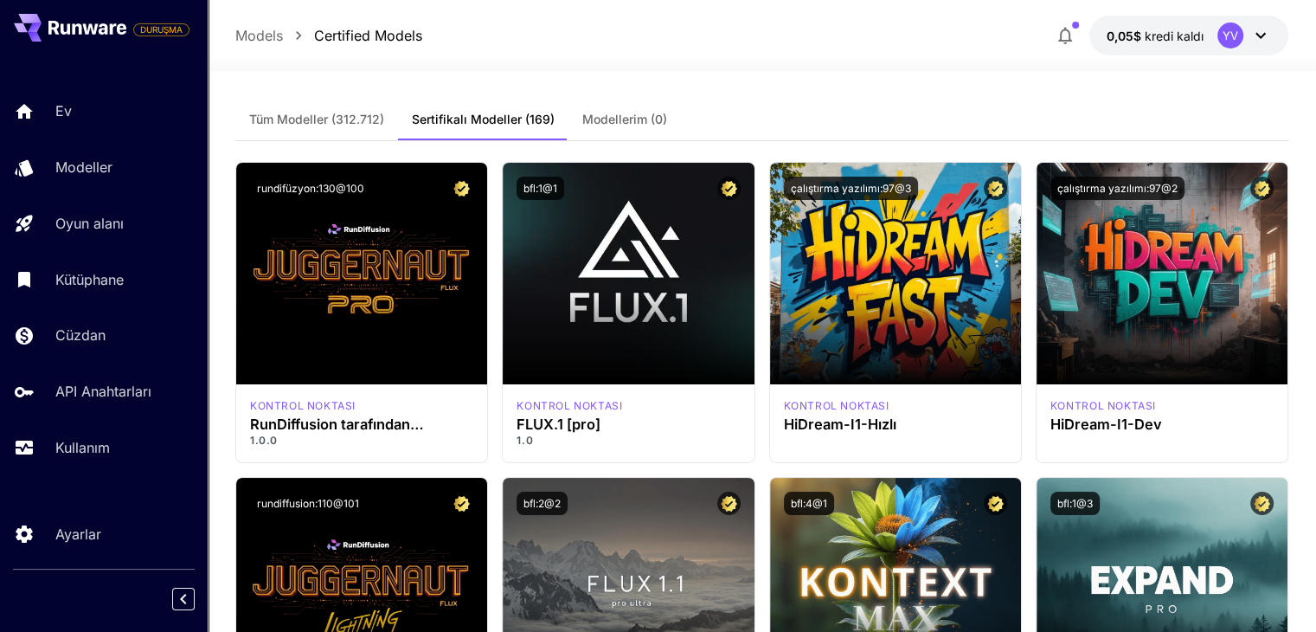
click at [324, 122] on font "Tüm Modeller (312.712)" at bounding box center [316, 119] width 135 height 15
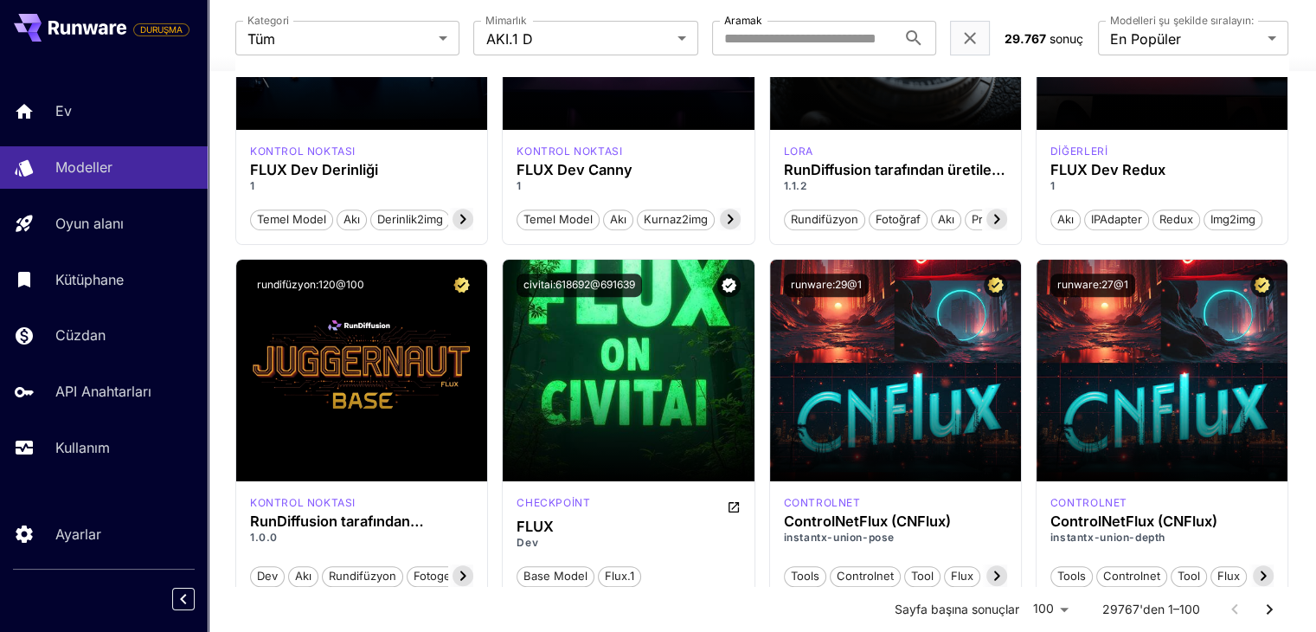
scroll to position [692, 0]
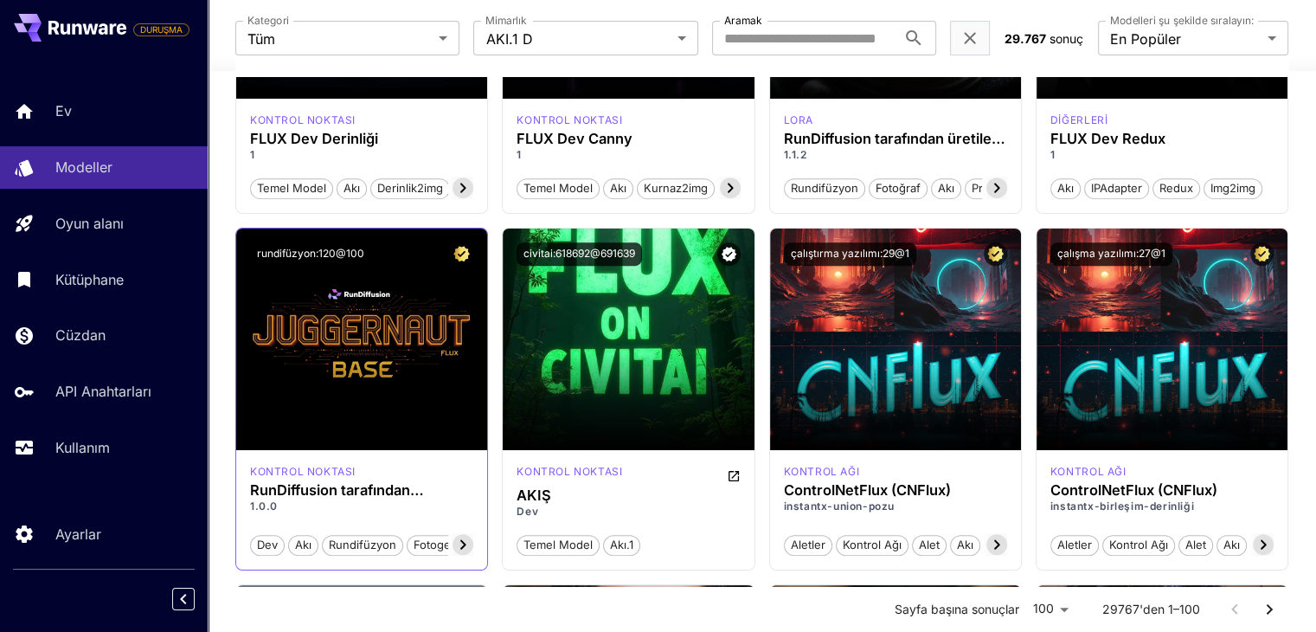
click at [465, 547] on icon at bounding box center [462, 544] width 21 height 21
click at [465, 547] on font "fotogerçekçilik" at bounding box center [428, 544] width 80 height 14
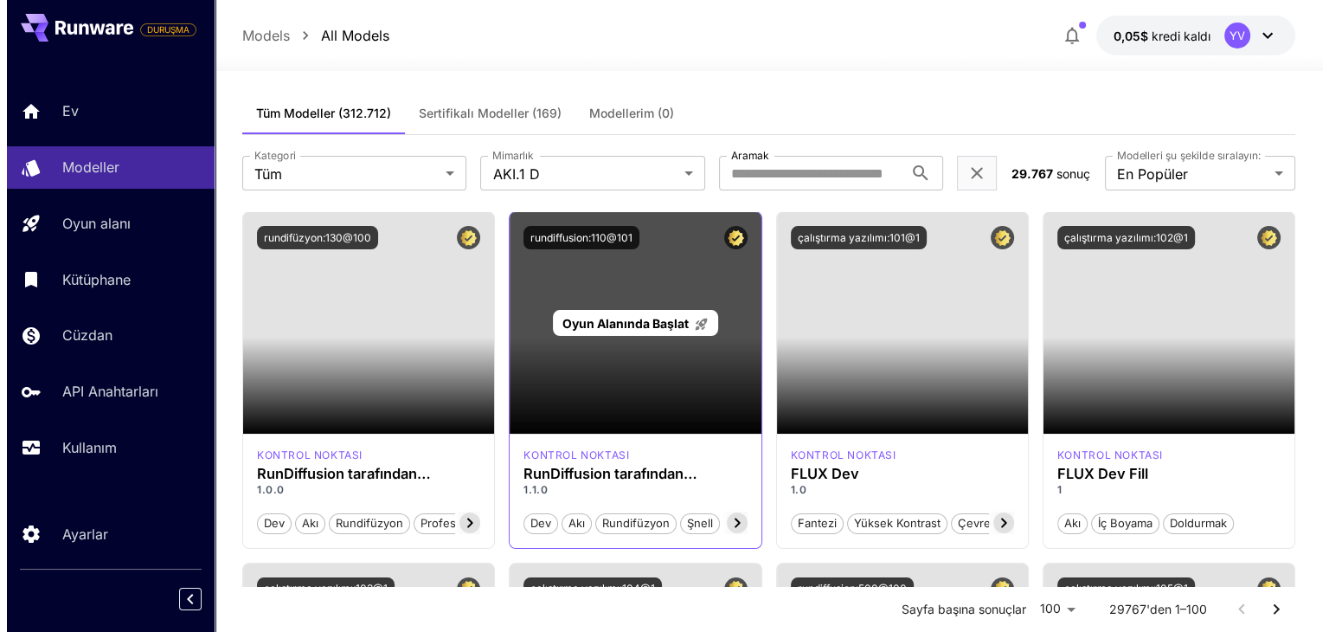
scroll to position [0, 0]
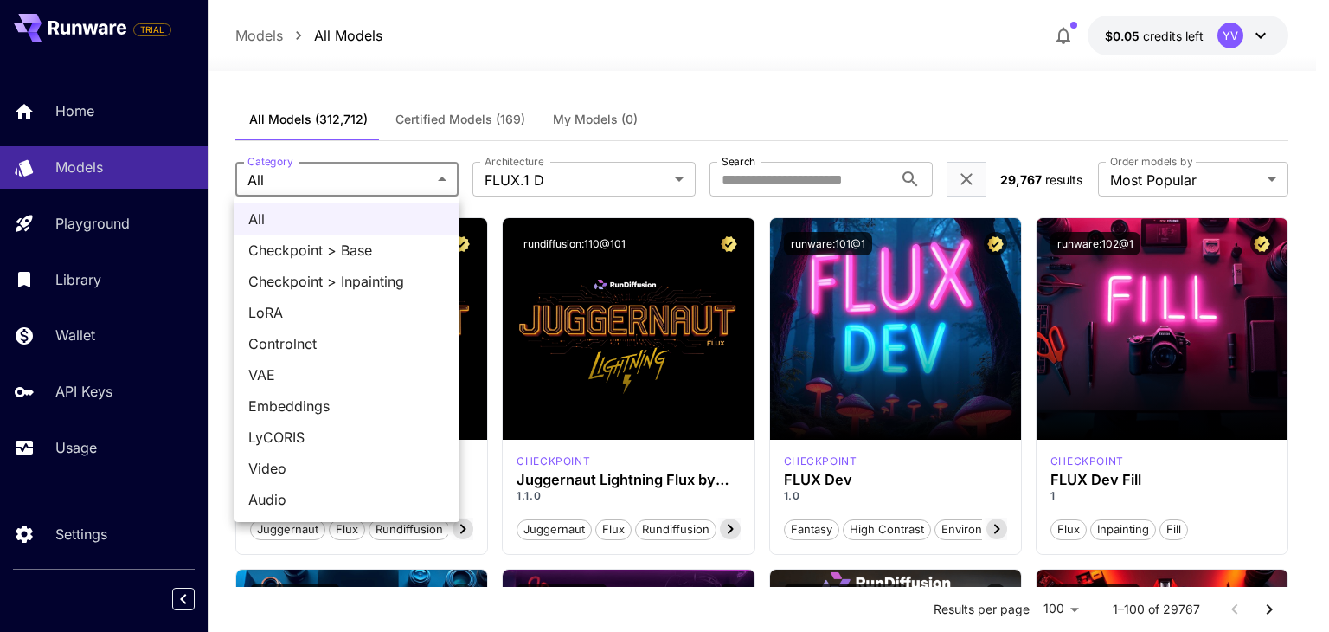
click at [449, 181] on div at bounding box center [664, 316] width 1329 height 632
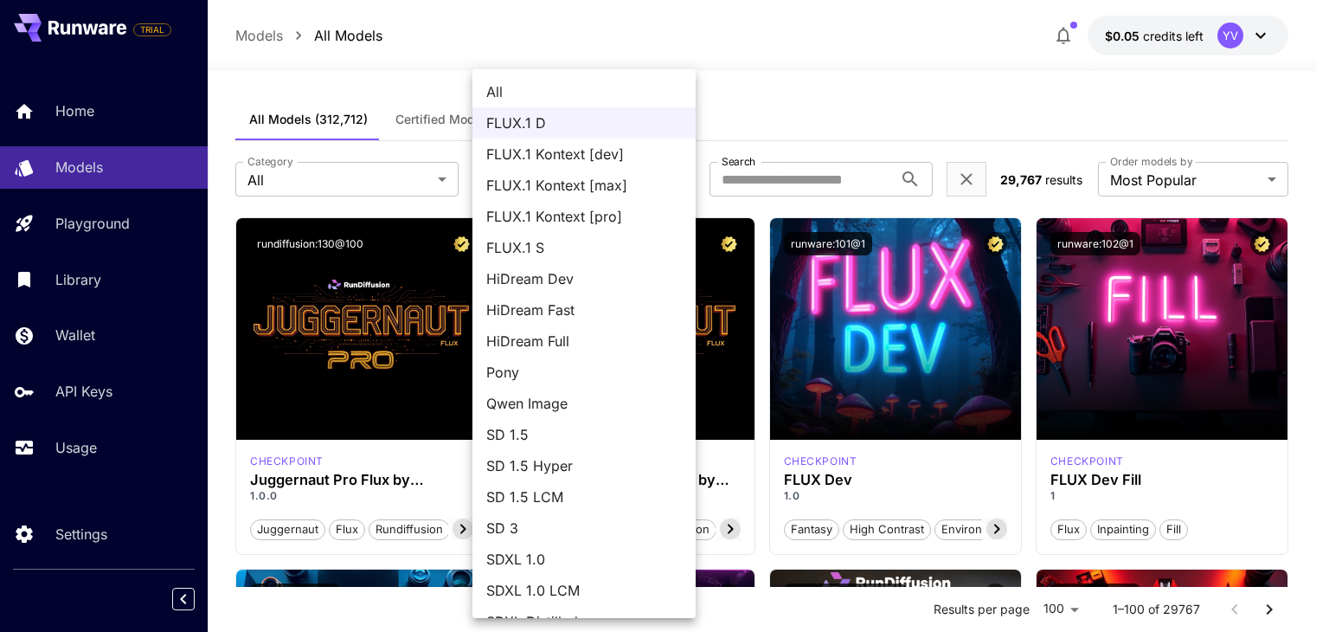
click at [561, 117] on span "FLUX.1 D" at bounding box center [584, 122] width 196 height 21
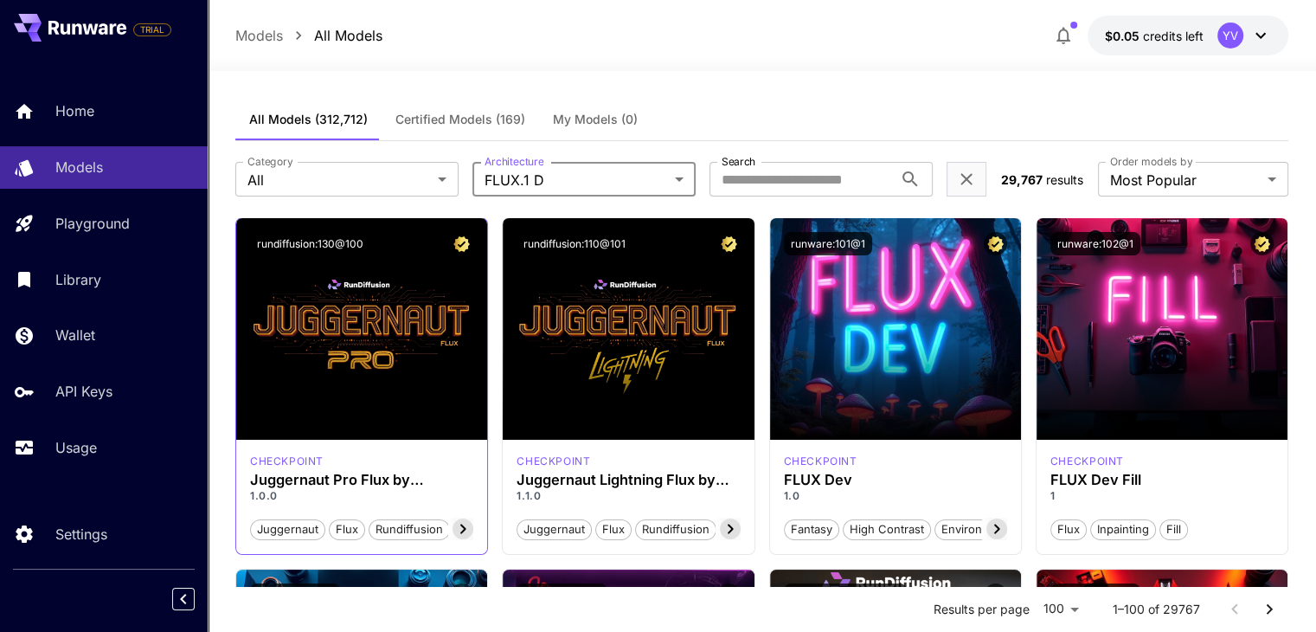
click at [394, 527] on span "rundiffusion" at bounding box center [409, 529] width 80 height 17
click at [295, 533] on span "juggernaut" at bounding box center [288, 529] width 74 height 17
click at [301, 480] on h3 "Juggernaut Pro Flux by RunDiffusion" at bounding box center [361, 479] width 223 height 16
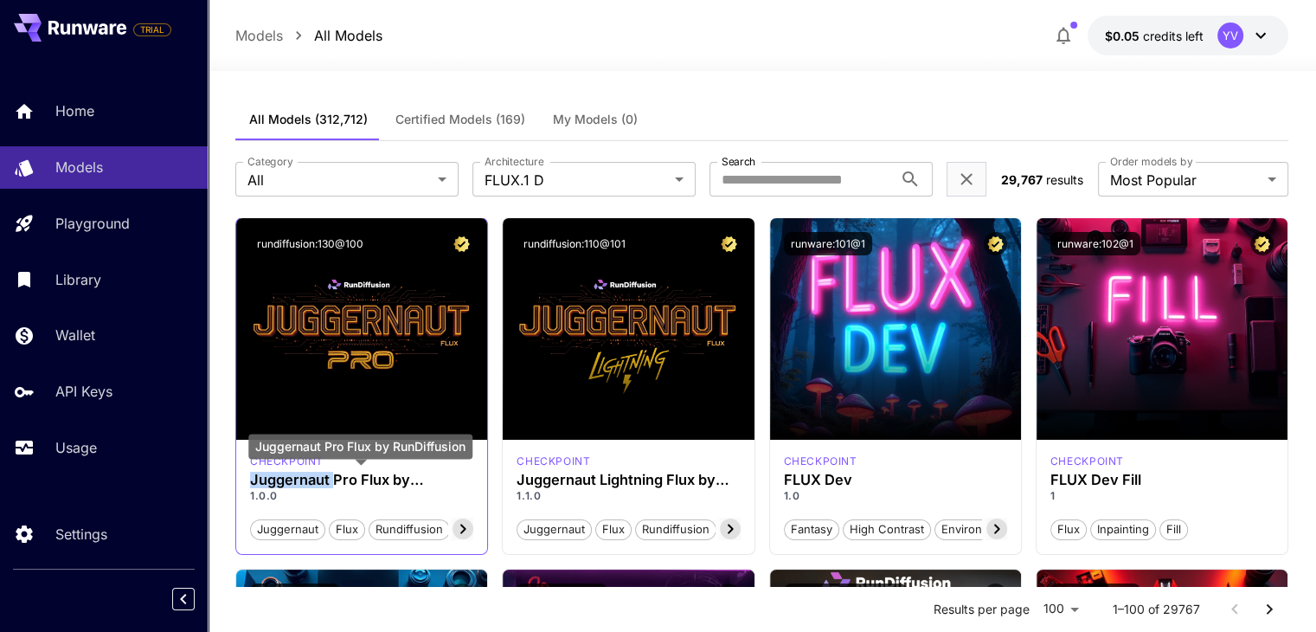
click at [301, 480] on h3 "Juggernaut Pro Flux by RunDiffusion" at bounding box center [361, 479] width 223 height 16
click at [341, 493] on p "1.0.0" at bounding box center [361, 496] width 223 height 16
click at [311, 441] on div "Juggernaut Pro Flux by RunDiffusion" at bounding box center [360, 445] width 224 height 25
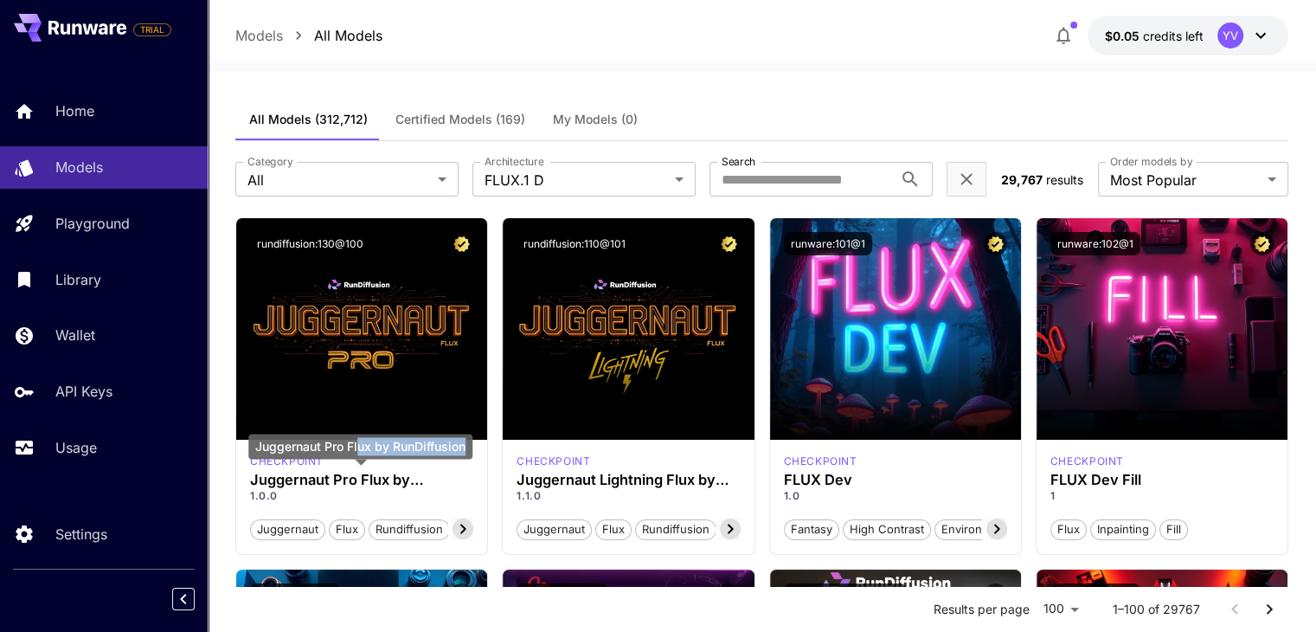
drag, startPoint x: 363, startPoint y: 444, endPoint x: 470, endPoint y: 446, distance: 106.4
click at [470, 446] on div "Juggernaut Pro Flux by RunDiffusion" at bounding box center [360, 445] width 224 height 25
click at [443, 464] on div "Juggernaut Pro Flux by RunDiffusion" at bounding box center [360, 451] width 224 height 37
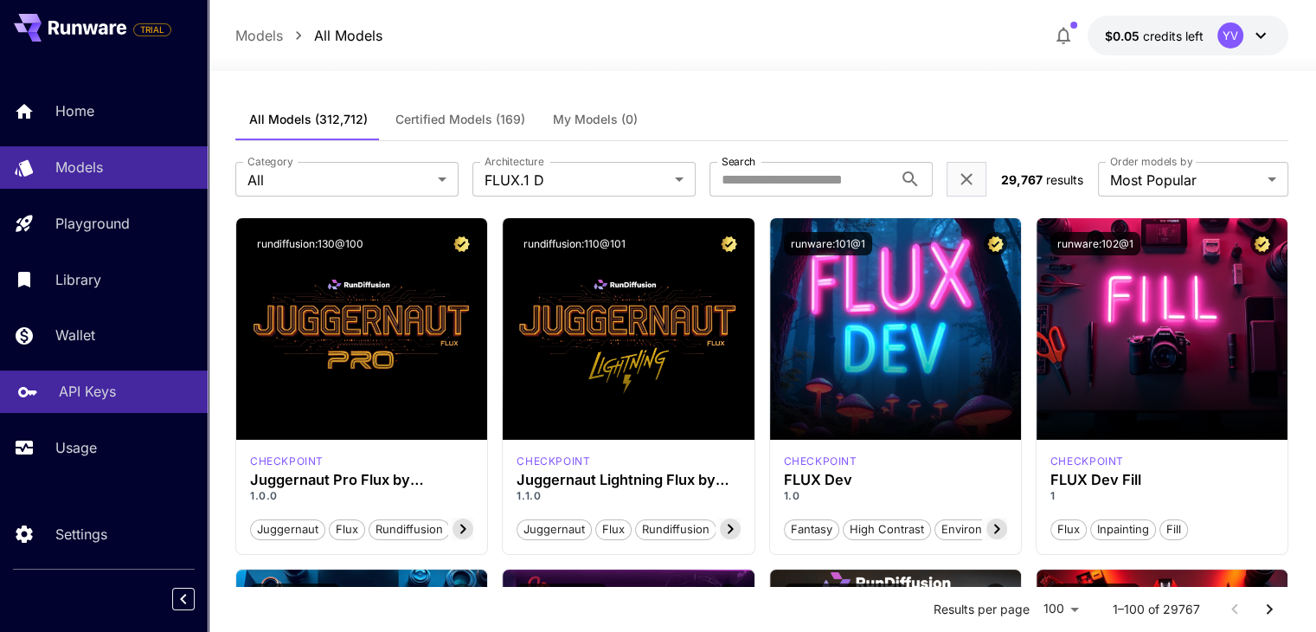
click at [71, 397] on p "API Keys" at bounding box center [87, 391] width 57 height 21
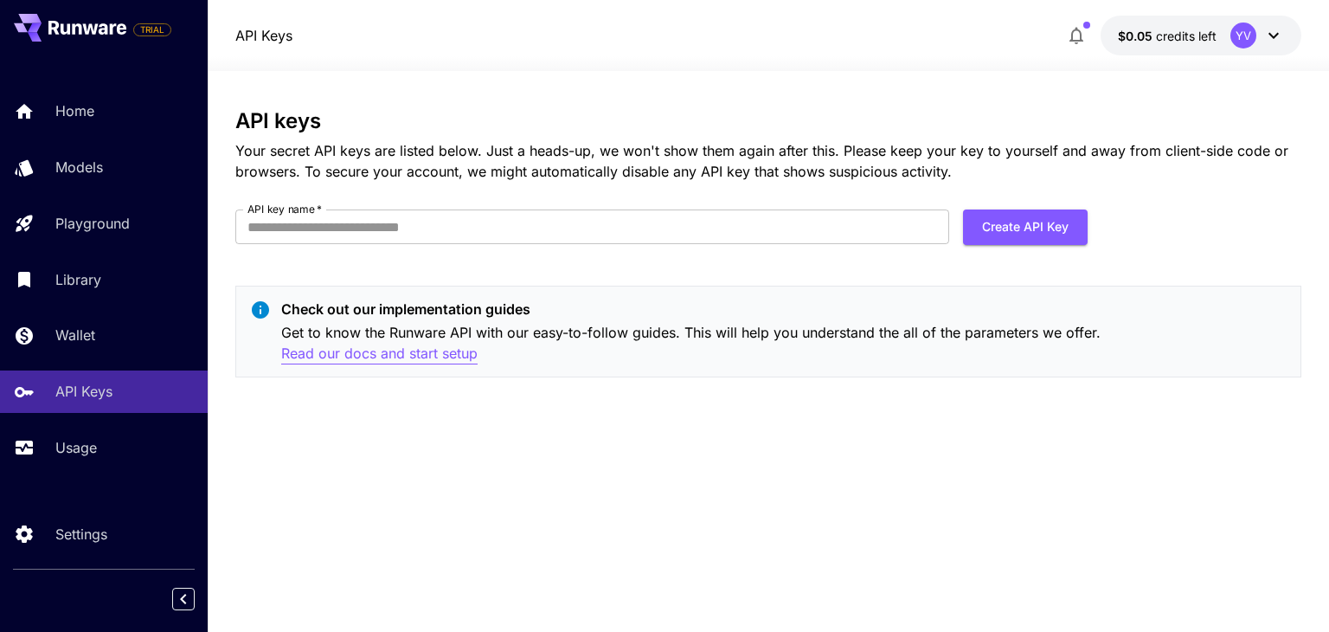
click at [418, 357] on p "Read our docs and start setup" at bounding box center [379, 354] width 196 height 22
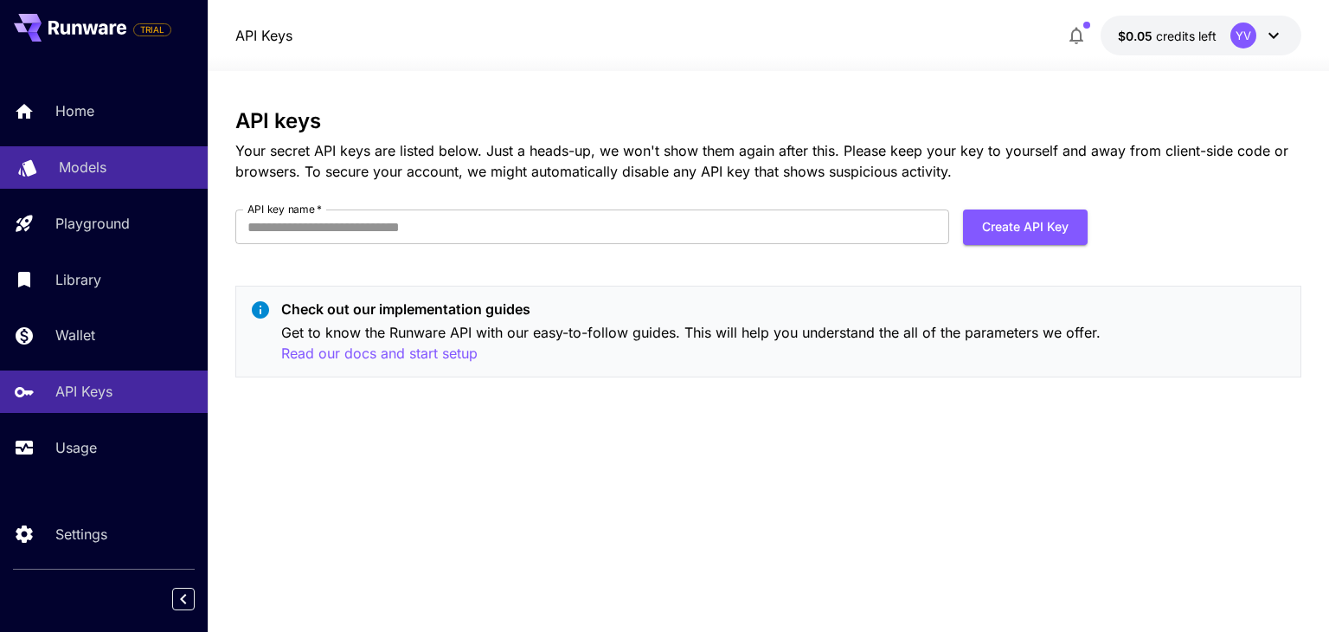
click at [84, 166] on p "Models" at bounding box center [83, 167] width 48 height 21
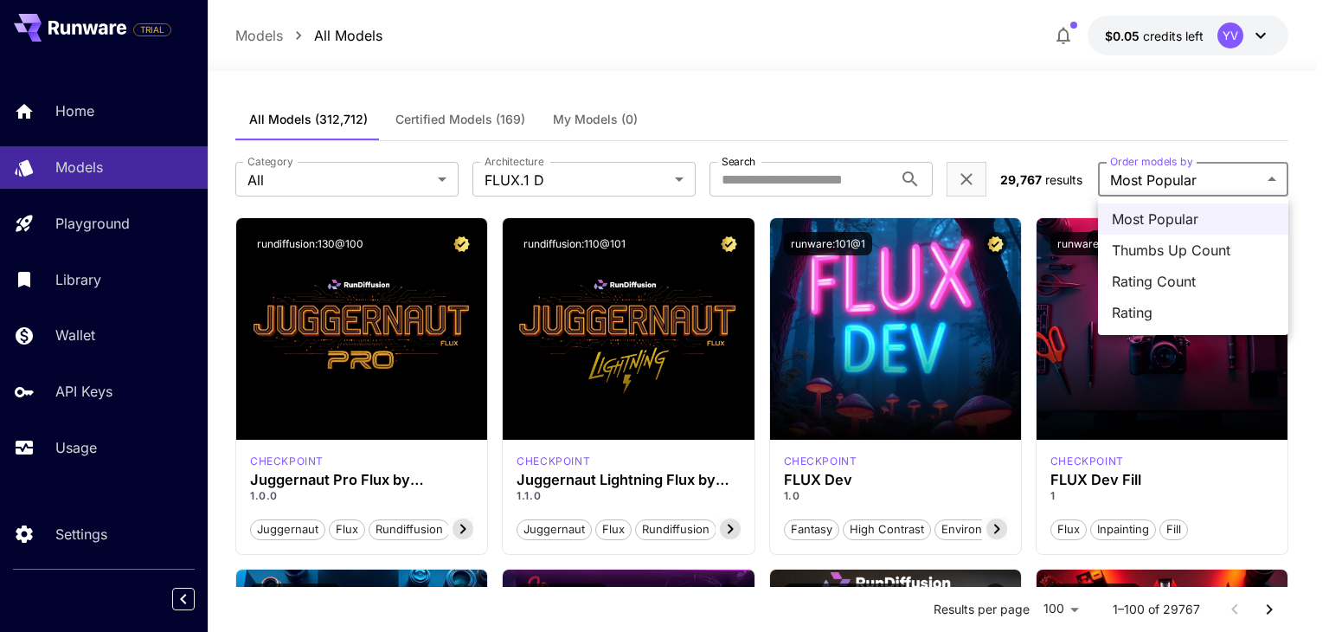
click at [1149, 178] on div at bounding box center [664, 316] width 1329 height 632
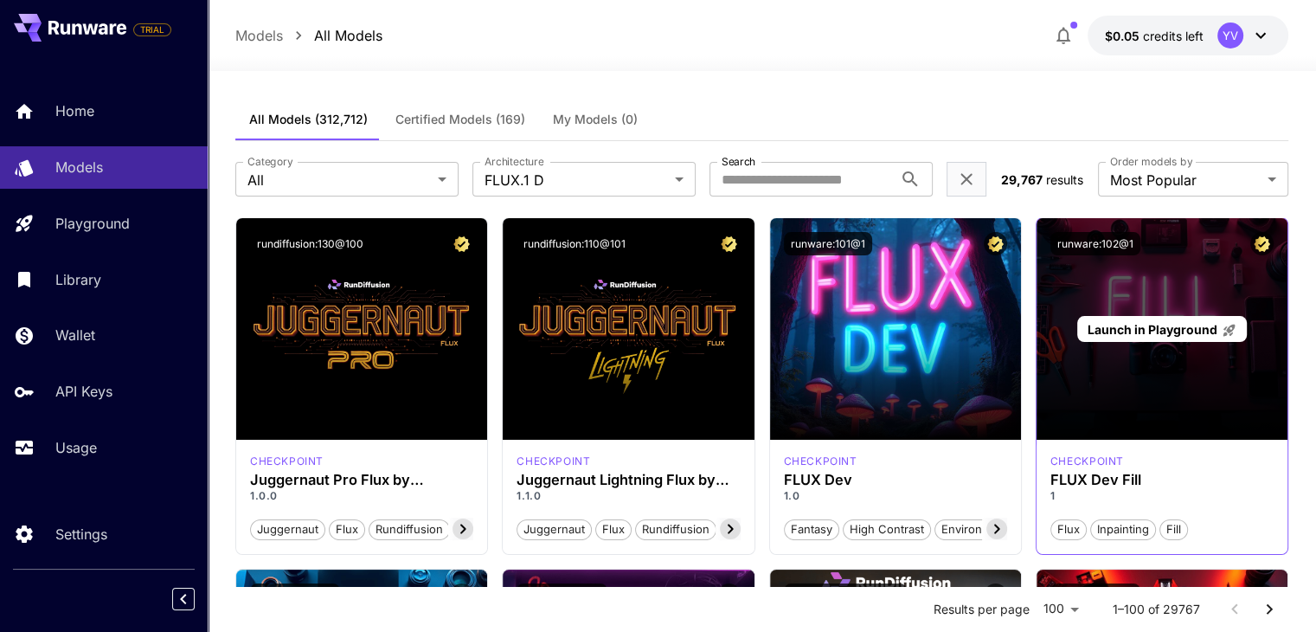
click at [1142, 326] on span "Launch in Playground" at bounding box center [1152, 329] width 130 height 15
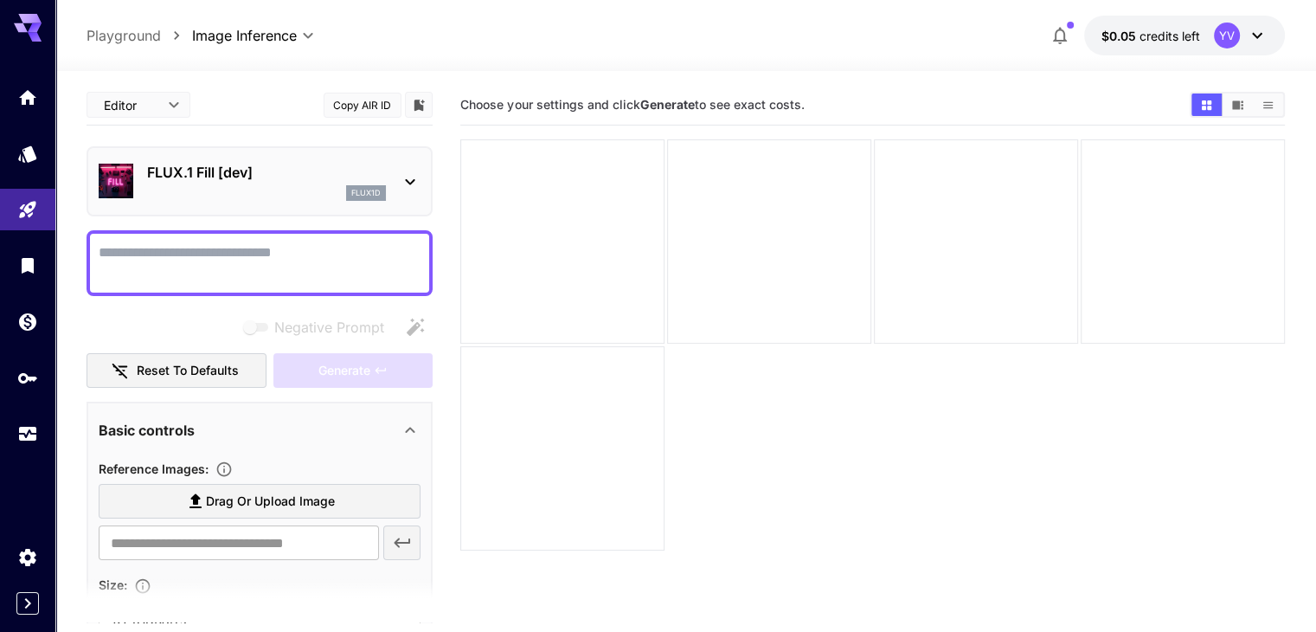
click at [414, 177] on icon at bounding box center [410, 181] width 21 height 21
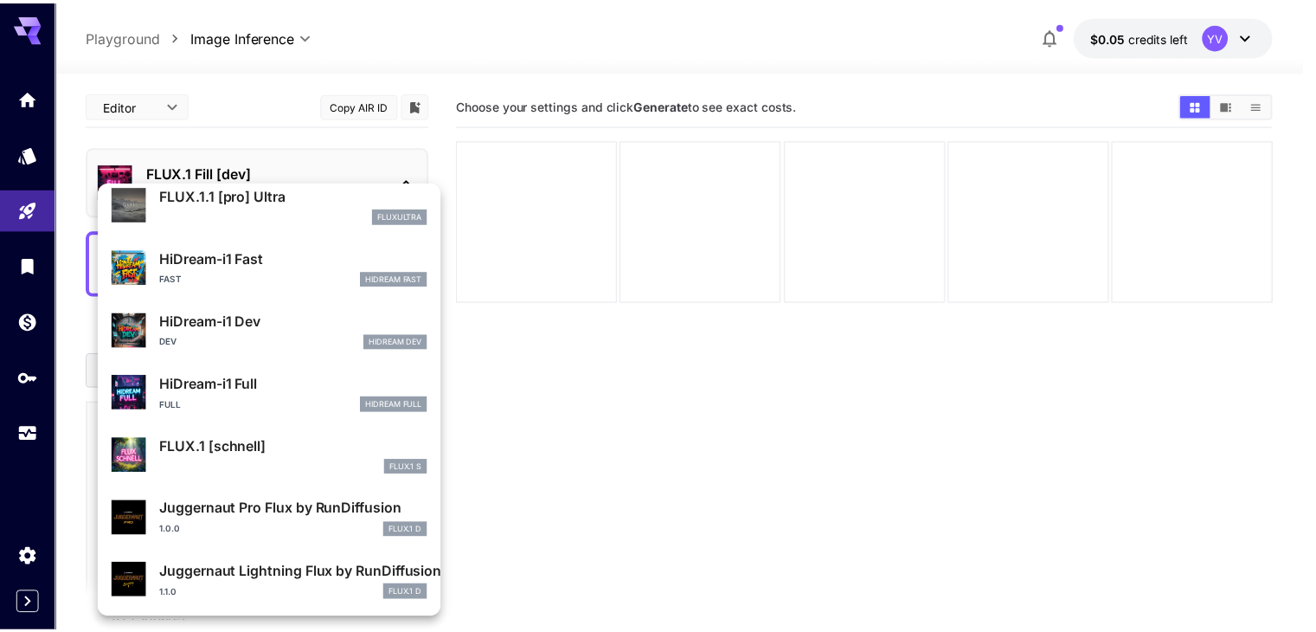
scroll to position [1399, 0]
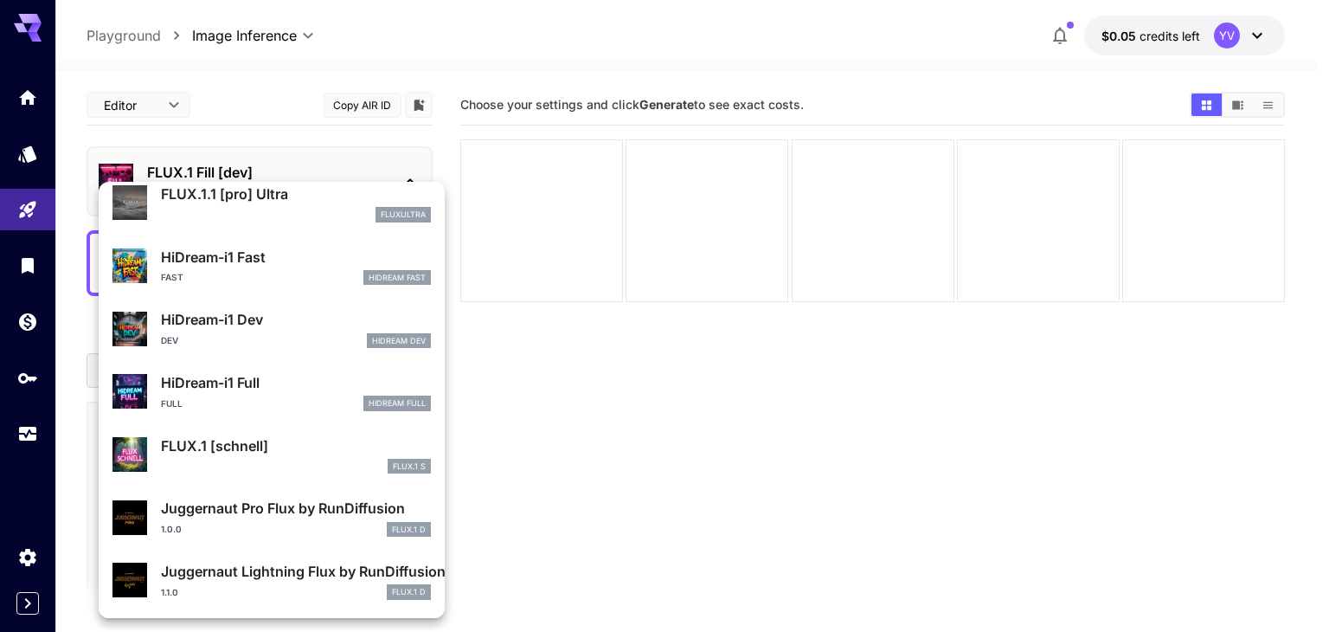
click at [567, 439] on div at bounding box center [664, 316] width 1329 height 632
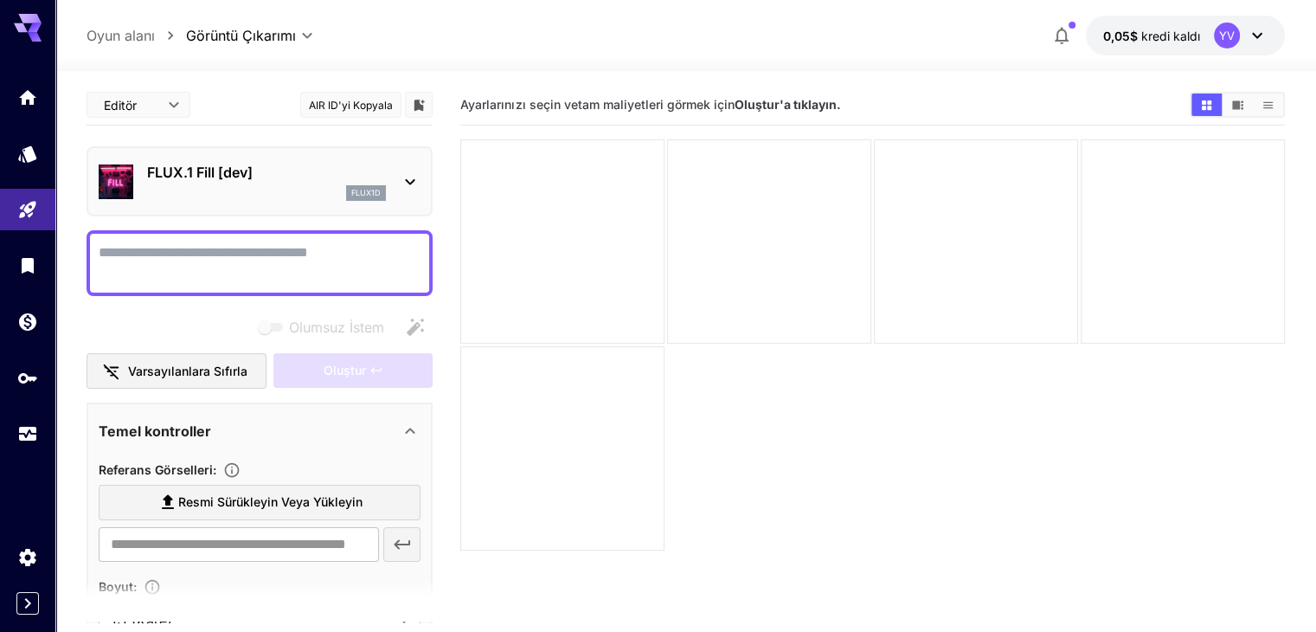
click at [301, 174] on p "FLUX.1 Fill [dev]" at bounding box center [266, 172] width 239 height 21
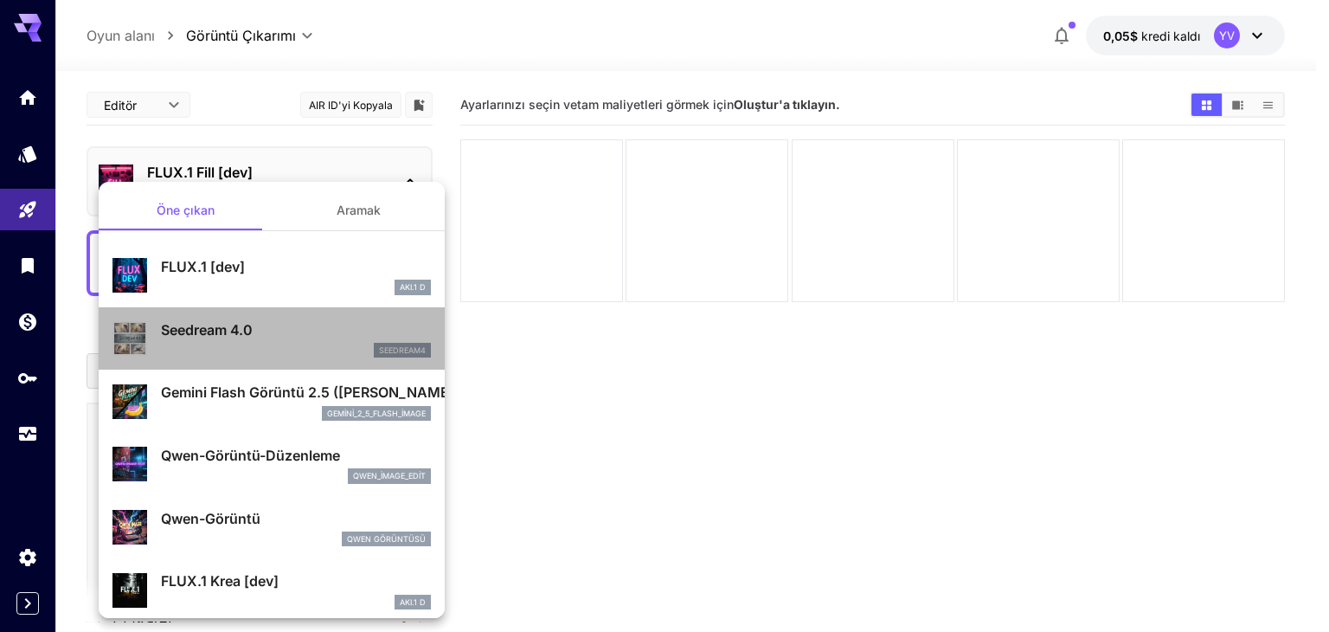
click at [281, 324] on p "Seedream 4.0" at bounding box center [296, 329] width 270 height 21
type input "**********"
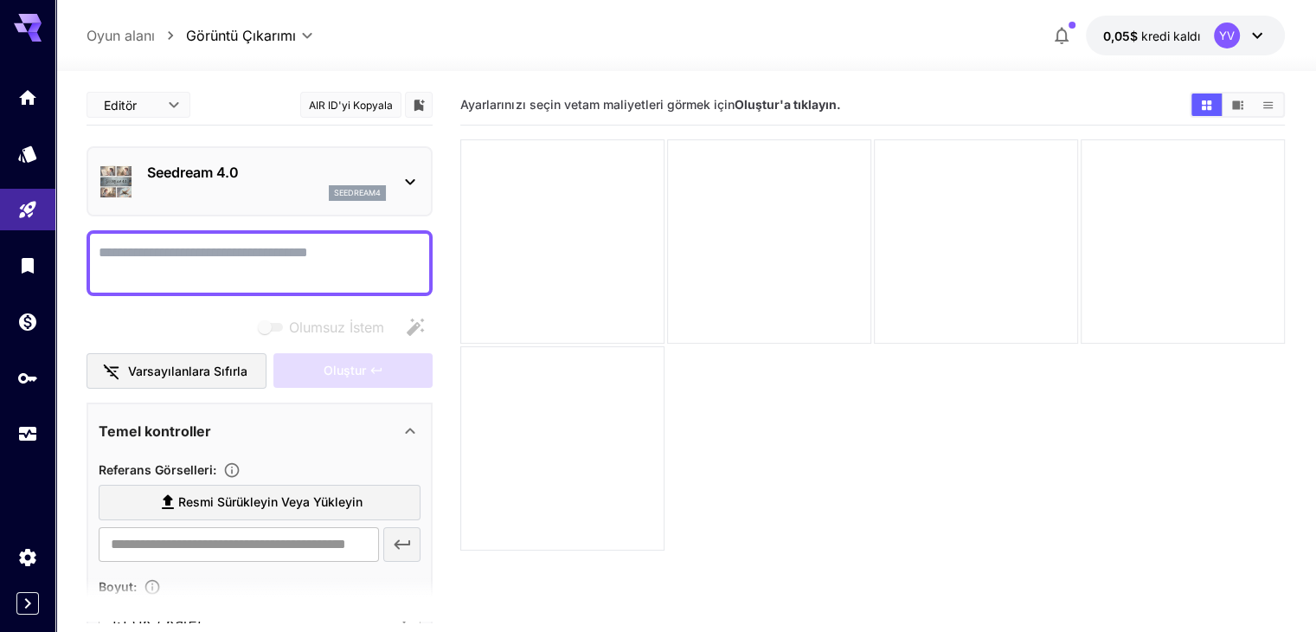
click at [254, 178] on p "Seedream 4.0" at bounding box center [266, 172] width 239 height 21
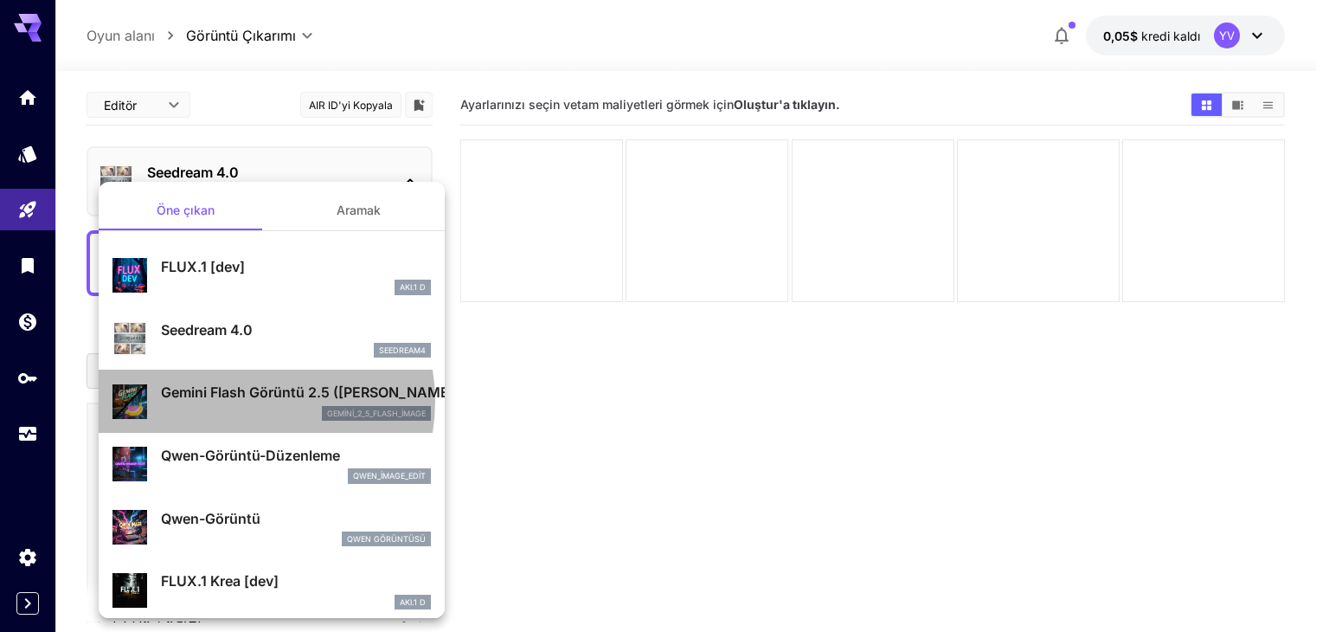
click at [249, 401] on p "Gemini Flash Görüntü 2.5 ([PERSON_NAME])" at bounding box center [296, 391] width 270 height 21
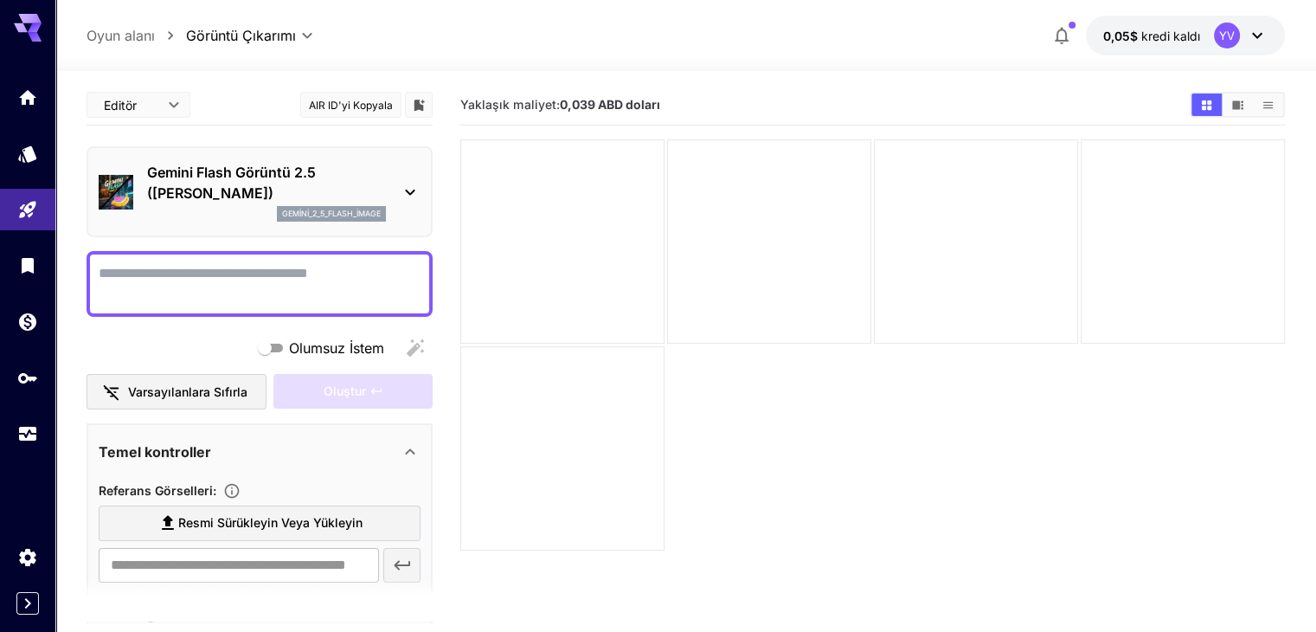
click at [244, 194] on p "Gemini Flash Görüntü 2.5 ([PERSON_NAME])" at bounding box center [266, 183] width 239 height 42
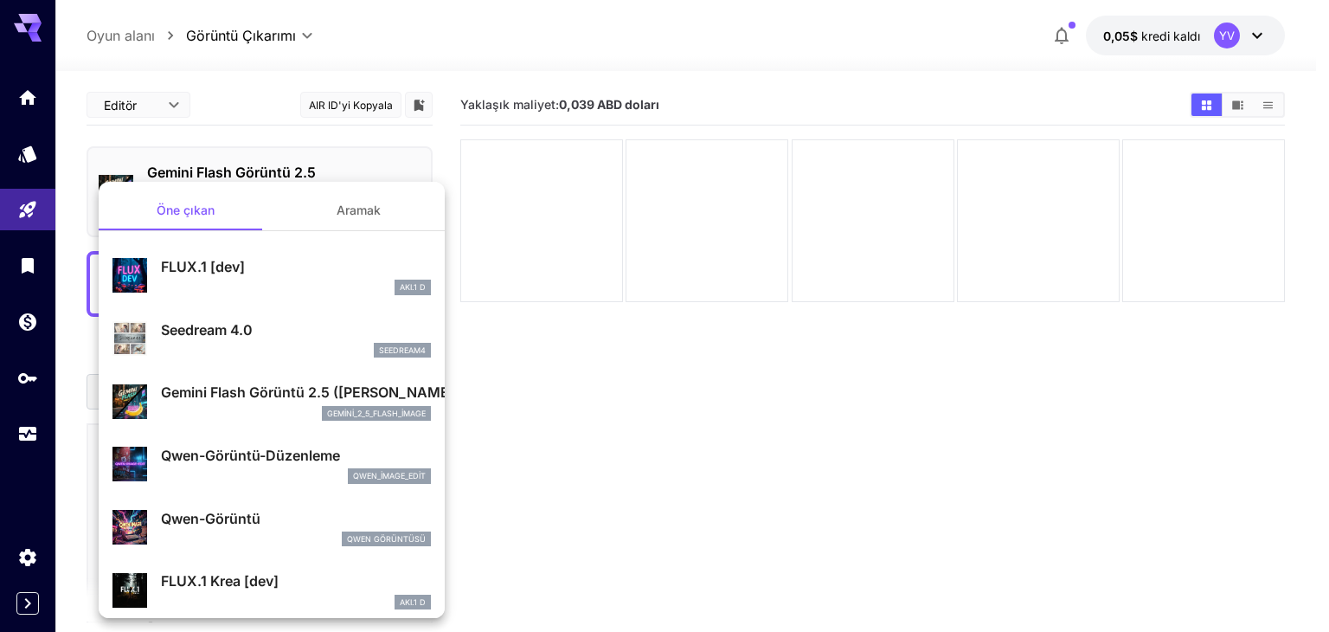
click at [240, 521] on font "Qwen-Görüntü" at bounding box center [210, 518] width 99 height 17
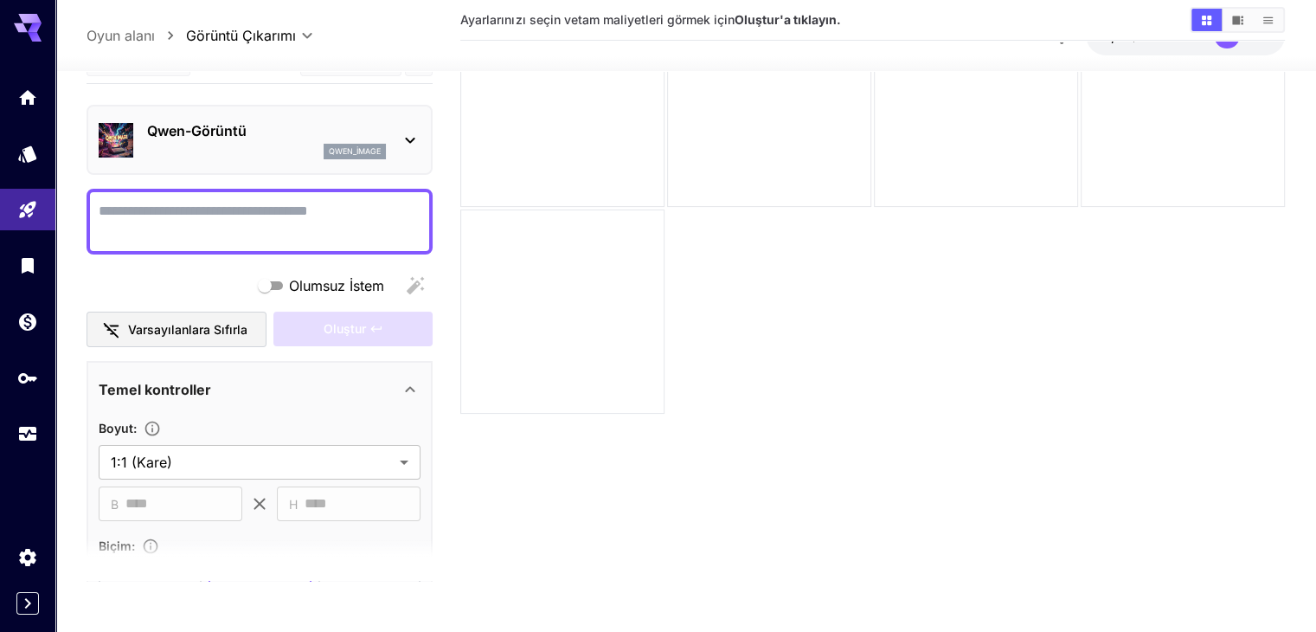
click at [379, 147] on font "qwen_image" at bounding box center [355, 151] width 52 height 10
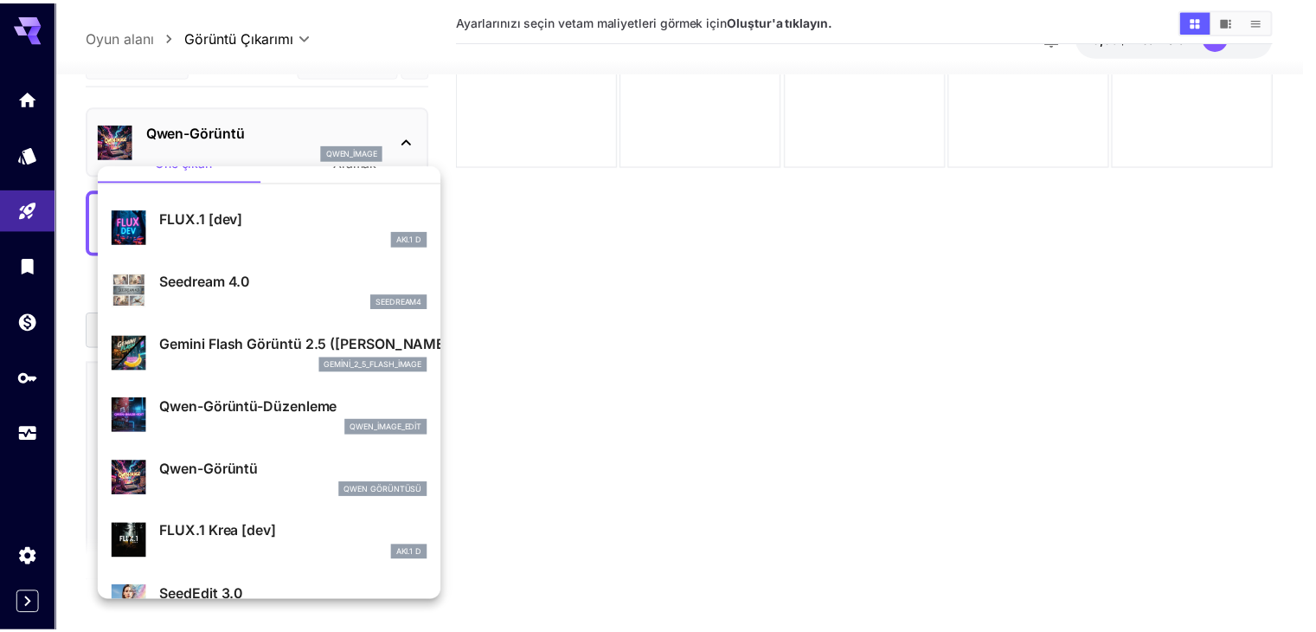
scroll to position [87, 0]
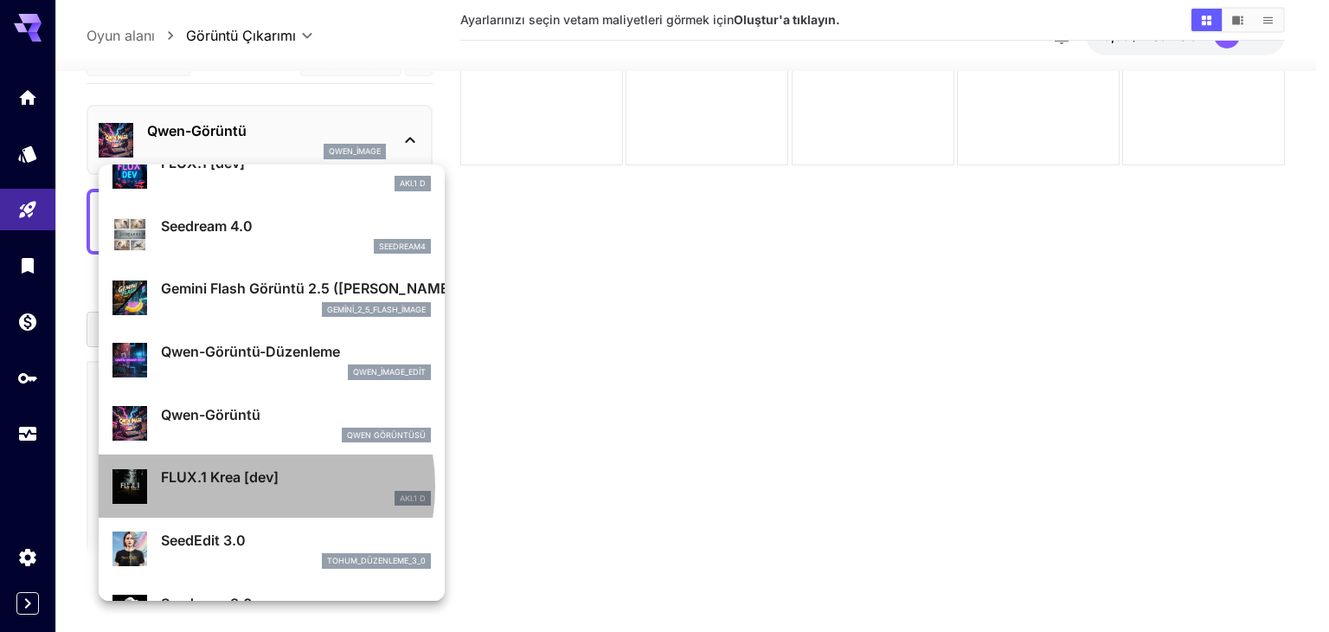
click at [235, 485] on p "FLUX.1 Krea [dev]" at bounding box center [296, 476] width 270 height 21
type input "**"
type input "***"
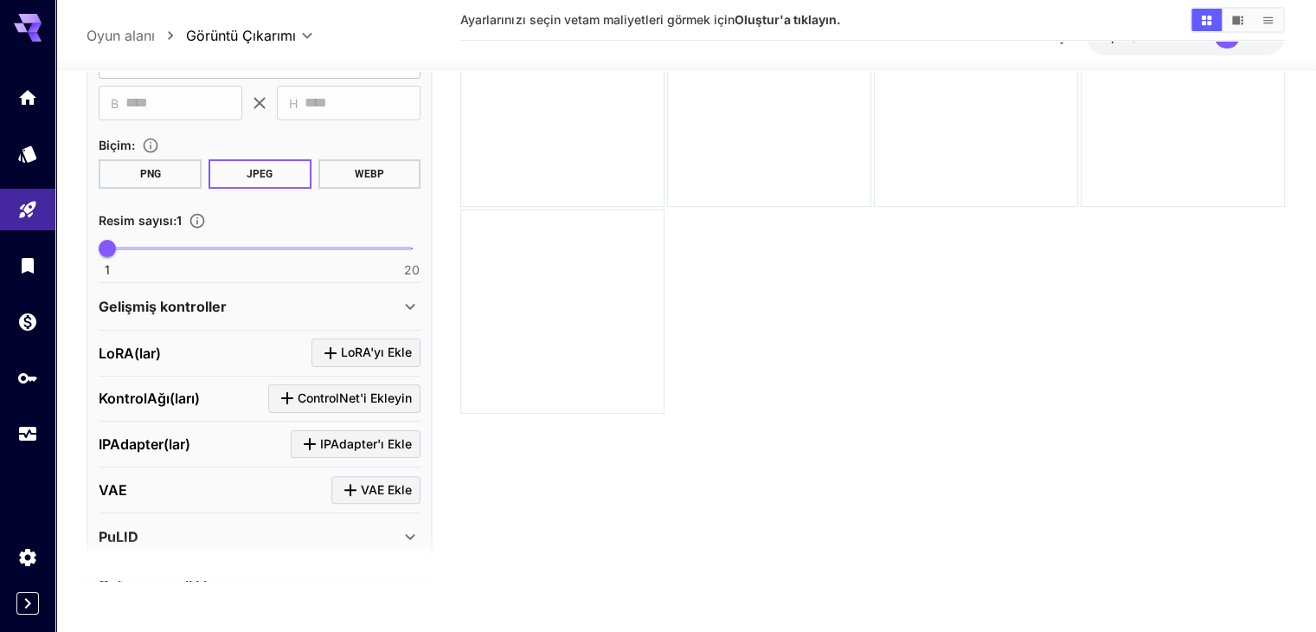
scroll to position [515, 0]
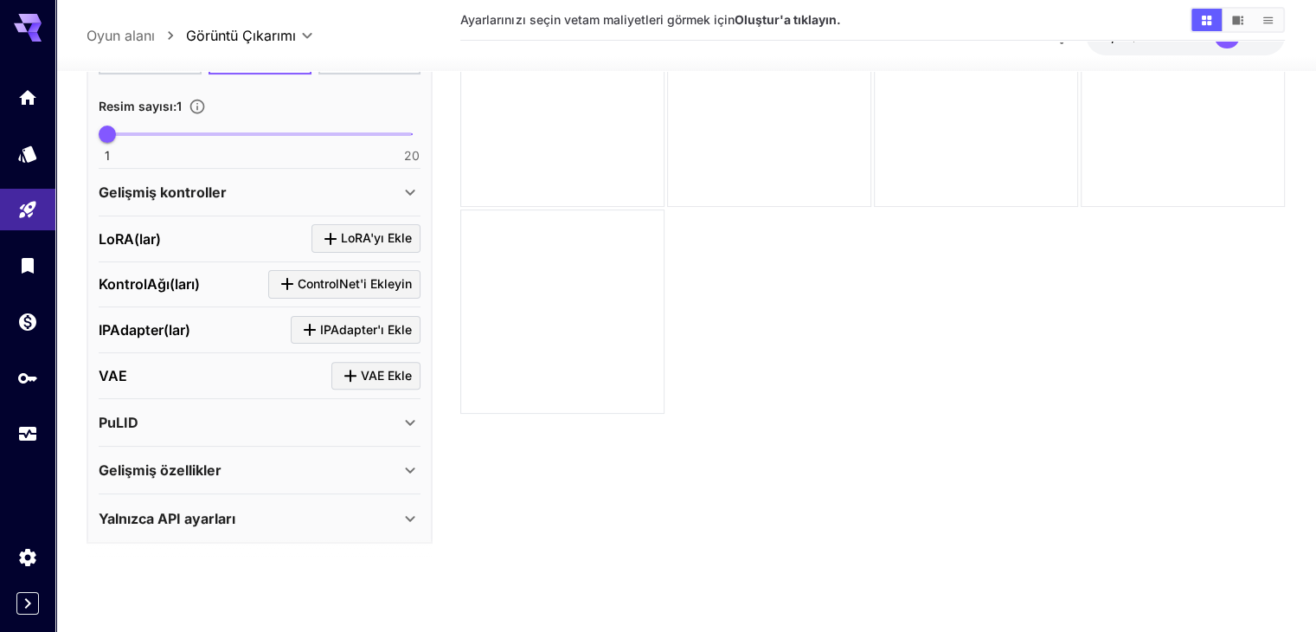
click at [236, 515] on div "Yalnızca API ayarları" at bounding box center [249, 517] width 301 height 21
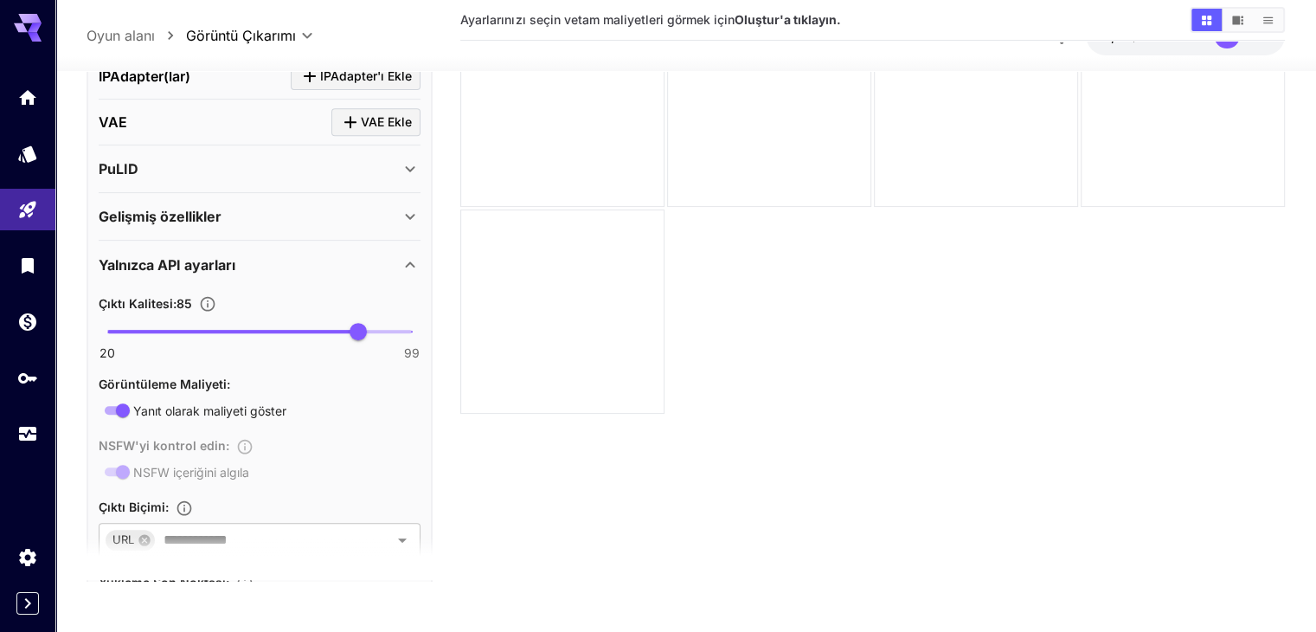
scroll to position [716, 0]
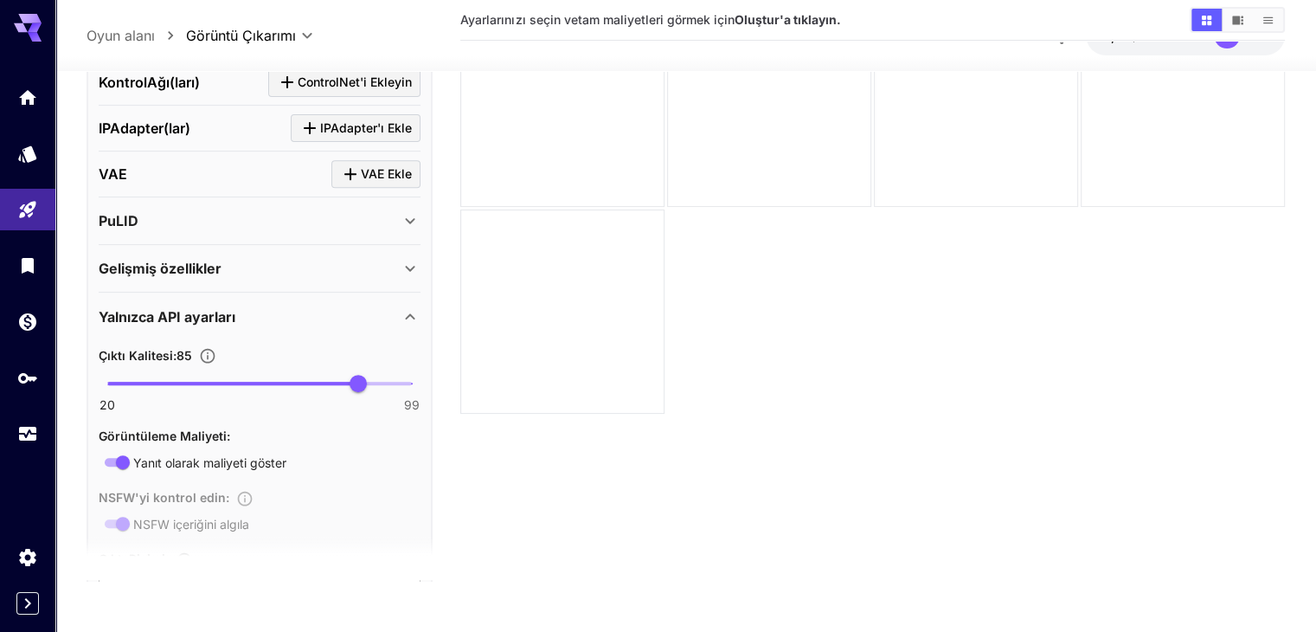
click at [276, 250] on div "Gelişmiş özellikler" at bounding box center [260, 268] width 322 height 42
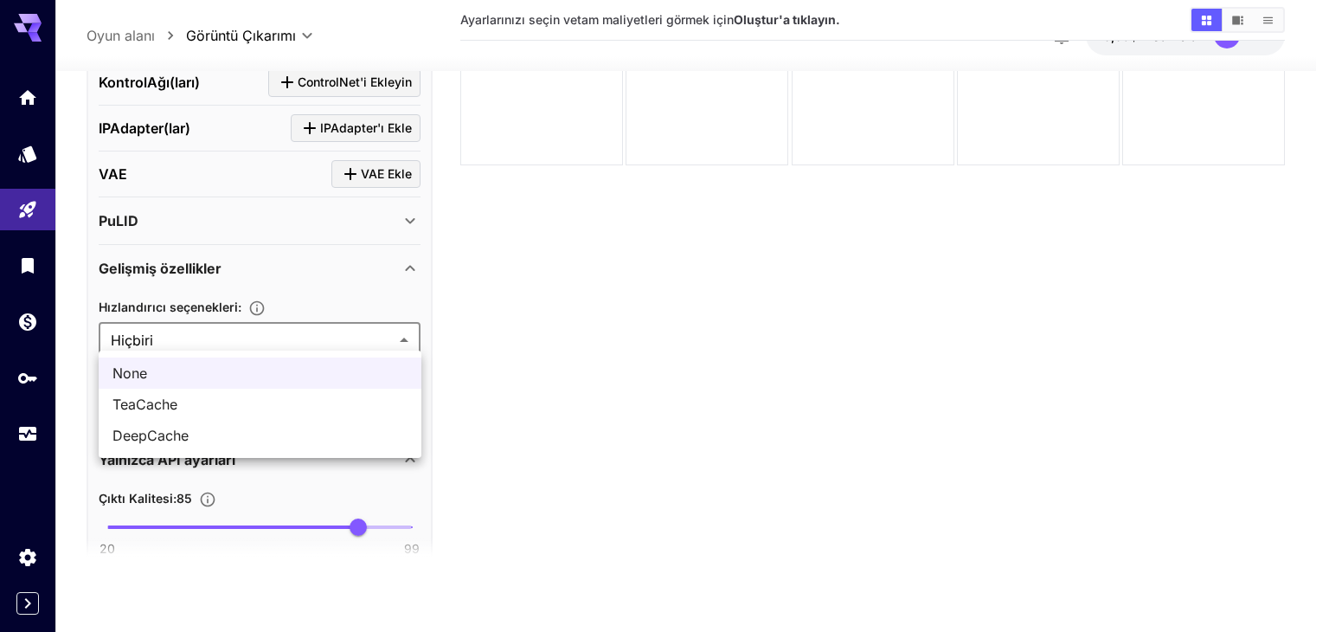
click at [163, 330] on body "**********" at bounding box center [664, 247] width 1329 height 768
click at [173, 324] on div at bounding box center [664, 316] width 1329 height 632
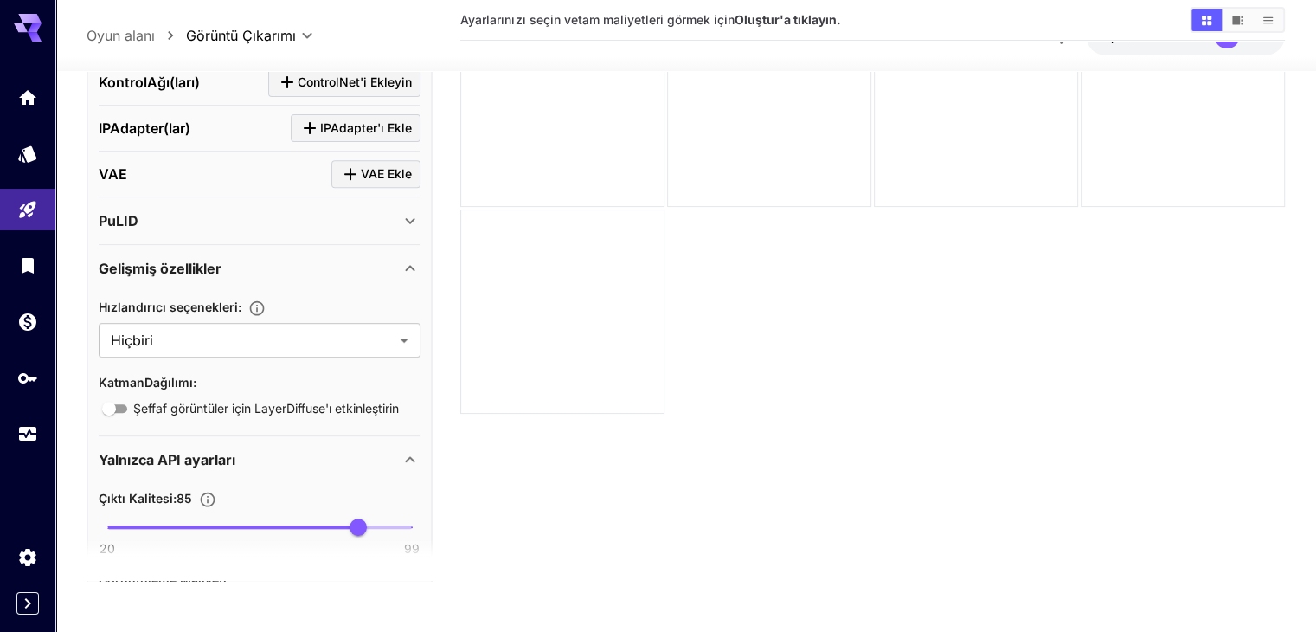
click at [158, 209] on div "PuLID" at bounding box center [249, 219] width 301 height 21
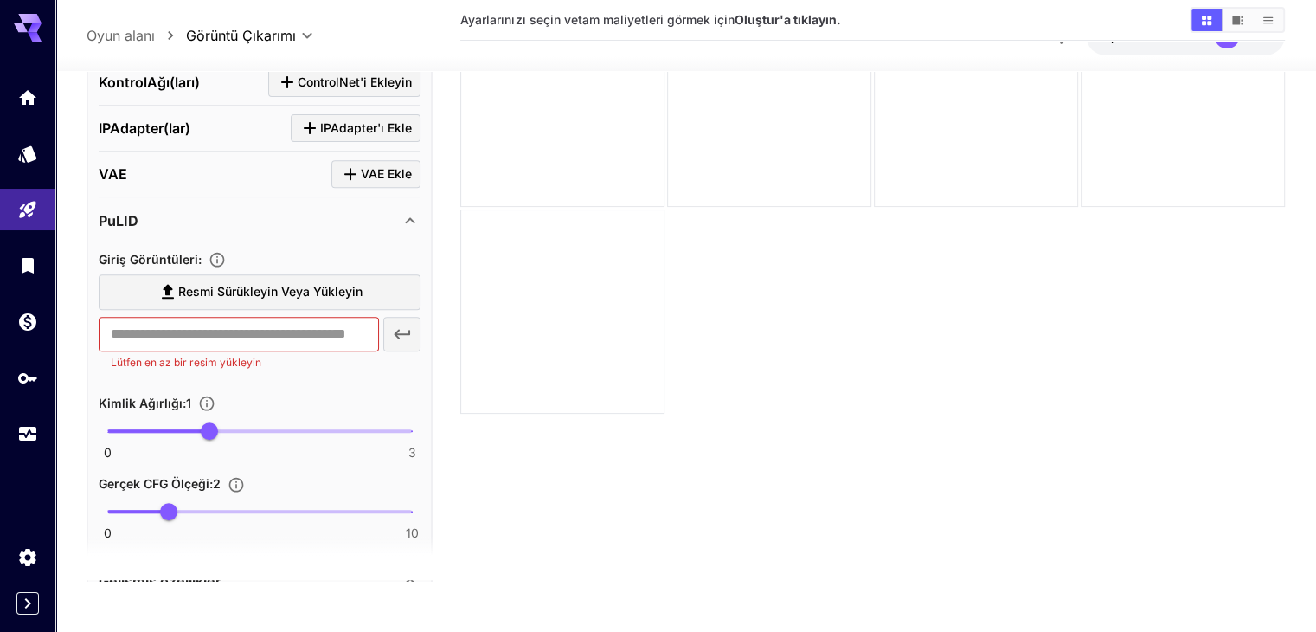
click at [158, 209] on div "PuLID" at bounding box center [249, 219] width 301 height 21
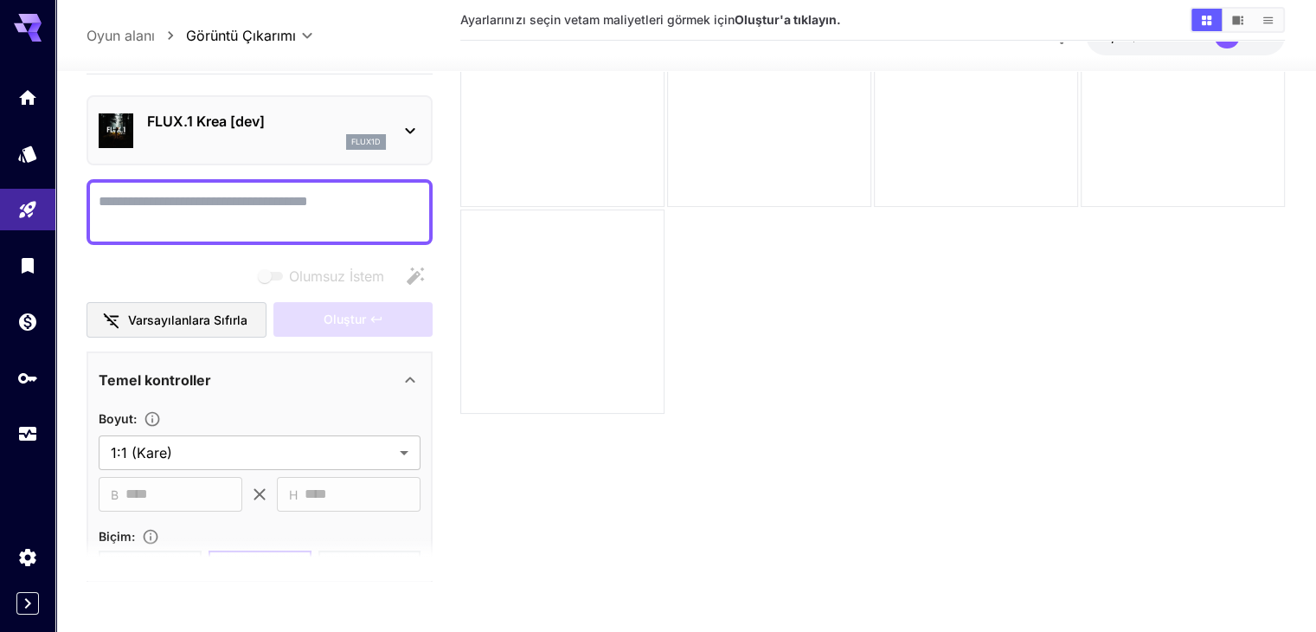
scroll to position [0, 0]
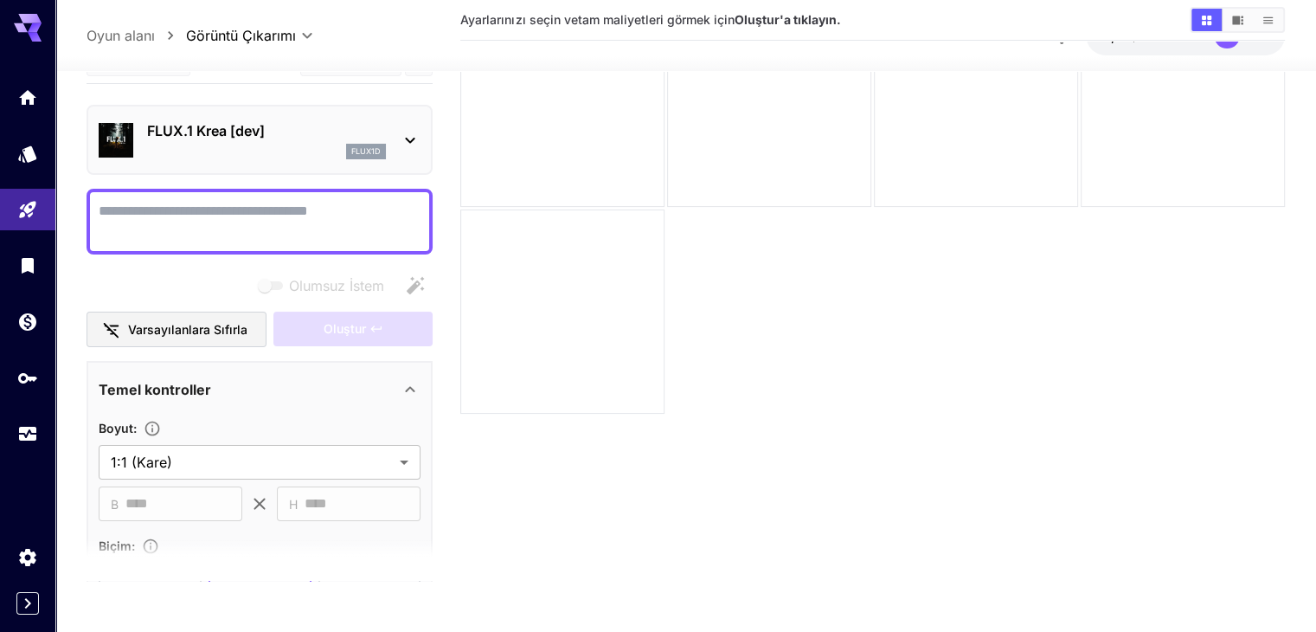
click at [328, 136] on p "FLUX.1 Krea [dev]" at bounding box center [266, 130] width 239 height 21
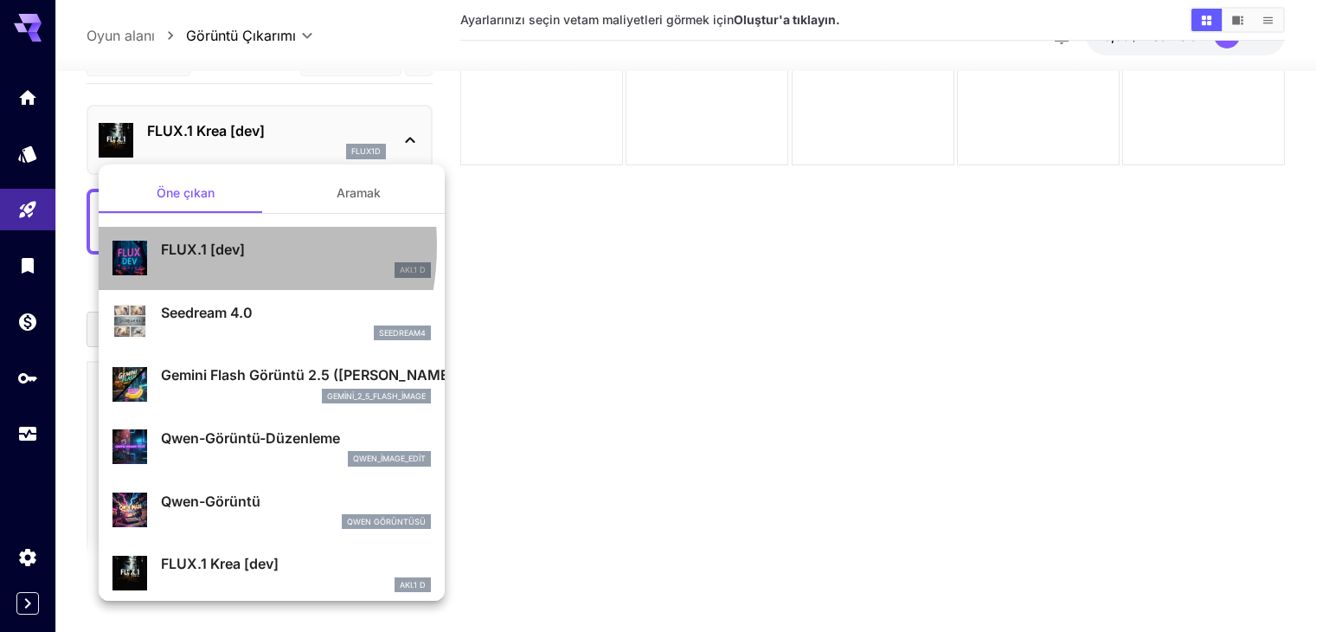
click at [176, 247] on font "FLUX.1 [dev]" at bounding box center [203, 248] width 84 height 17
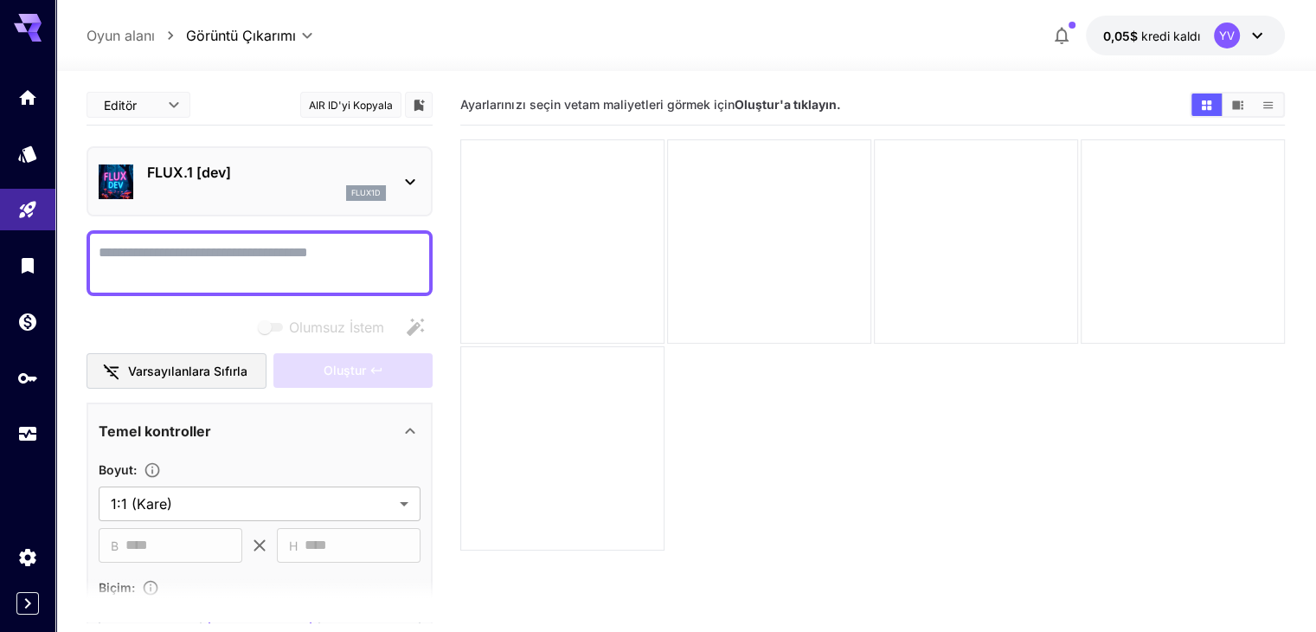
click at [272, 158] on div "FLUX.1 [dev] flux1d" at bounding box center [260, 181] width 322 height 53
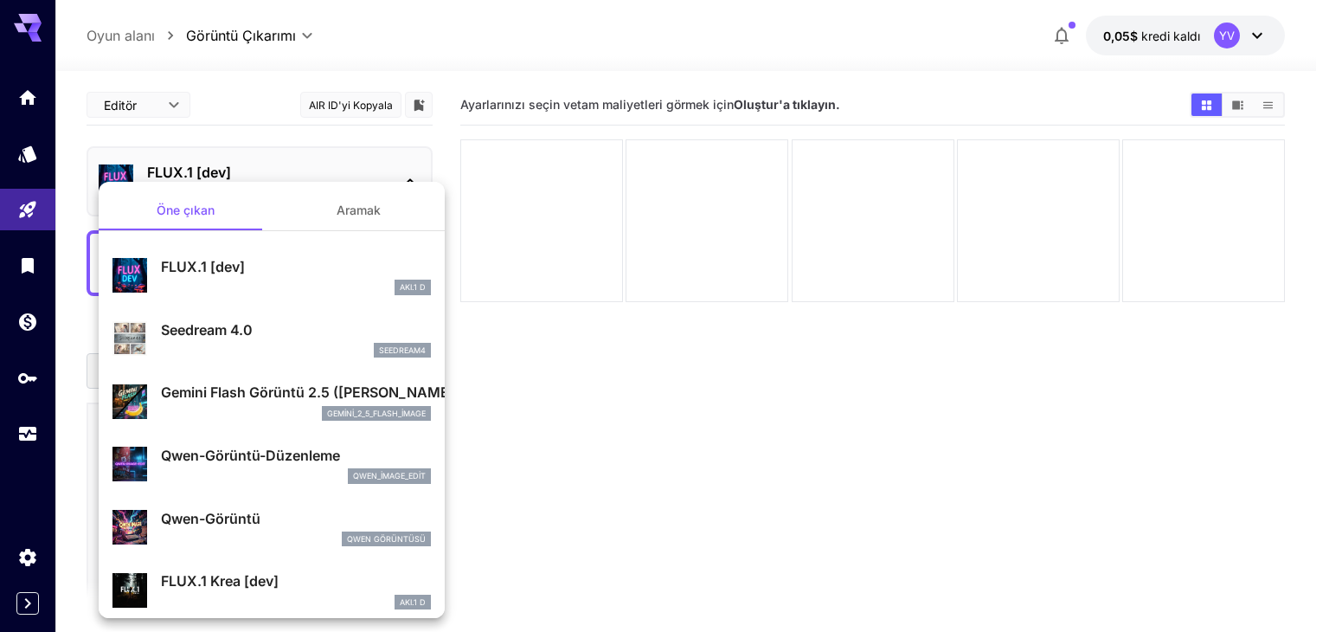
click at [322, 146] on div at bounding box center [664, 316] width 1329 height 632
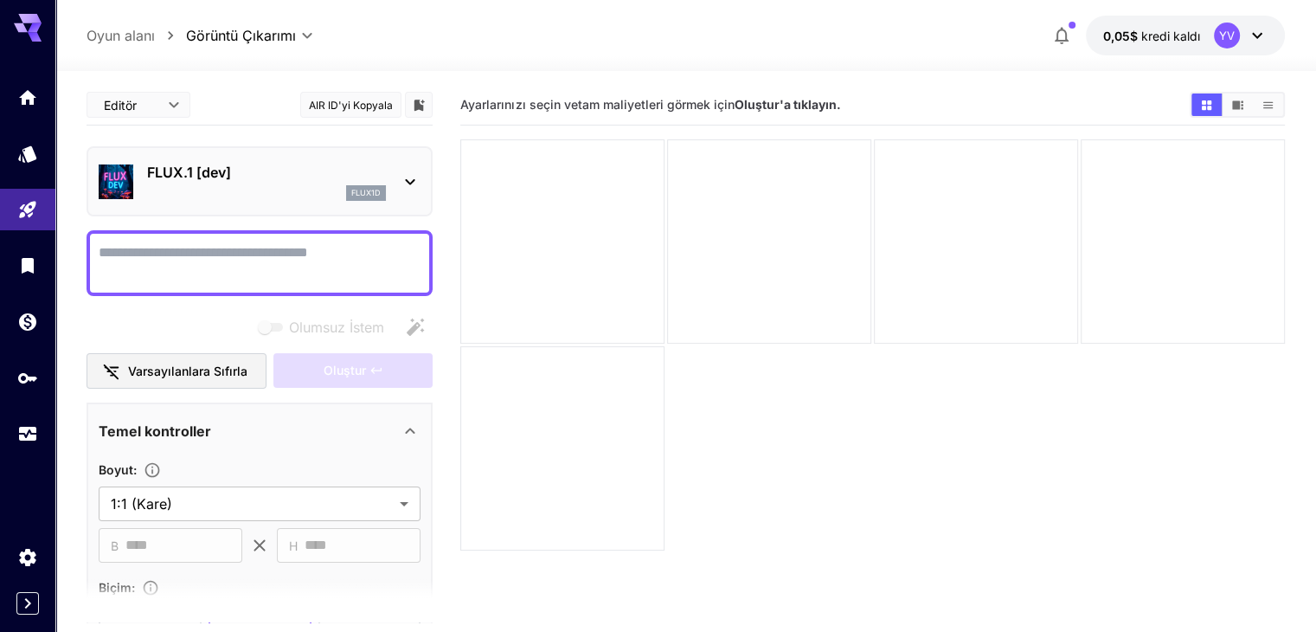
click at [322, 164] on div "Öne çıkan Aramak FLUX.1 [dev] AKI.1 D Seedream 4.0 seedream4 Gemini Flash Görün…" at bounding box center [173, 259] width 346 height 519
click at [322, 164] on p "FLUX.1 [dev]" at bounding box center [266, 172] width 239 height 21
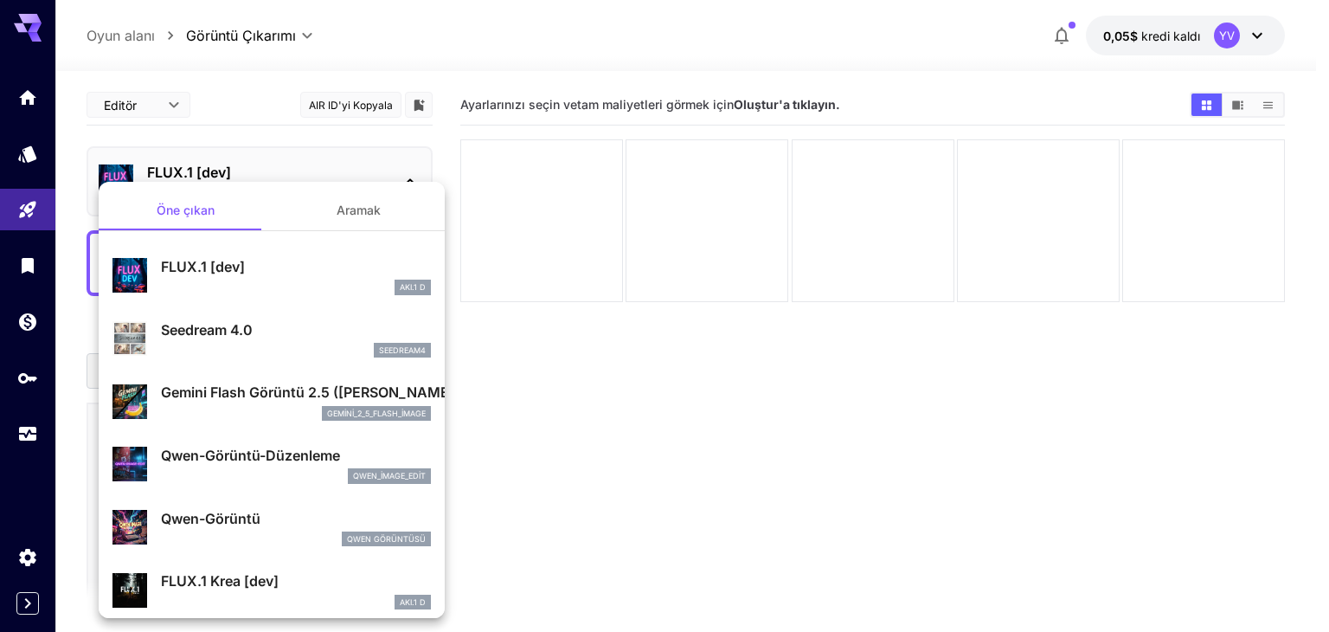
click at [322, 164] on div at bounding box center [664, 316] width 1329 height 632
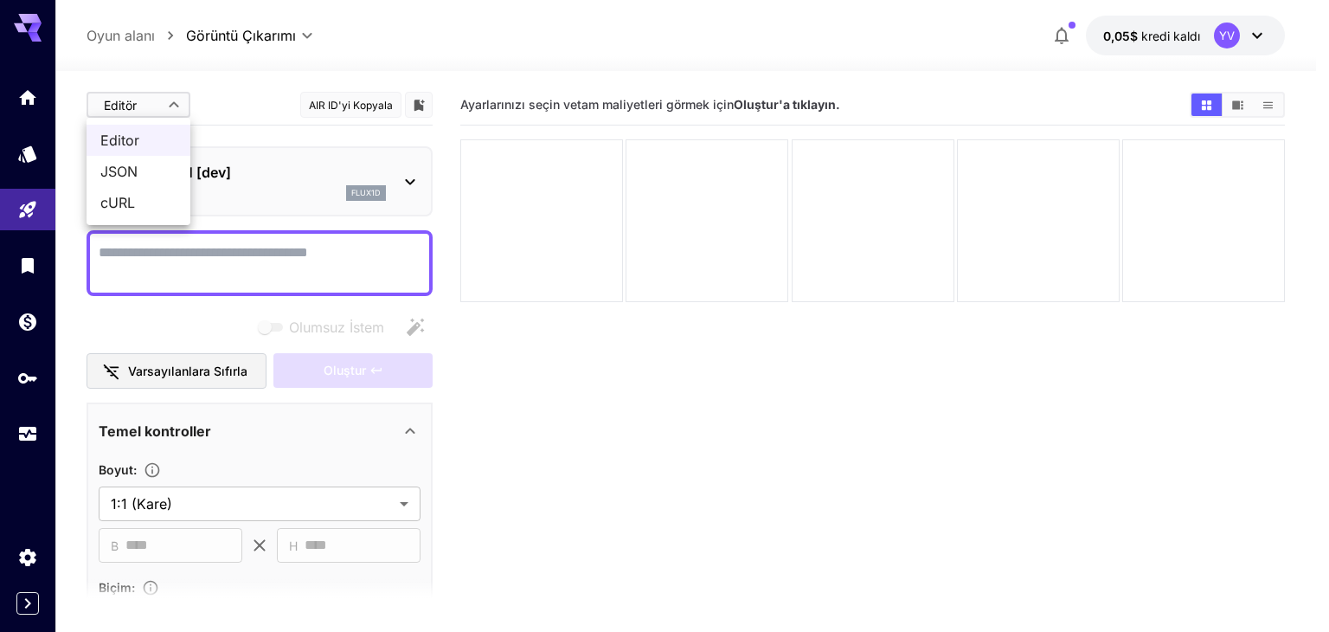
click at [165, 102] on body "**********" at bounding box center [664, 384] width 1329 height 768
click at [164, 102] on div at bounding box center [664, 316] width 1329 height 632
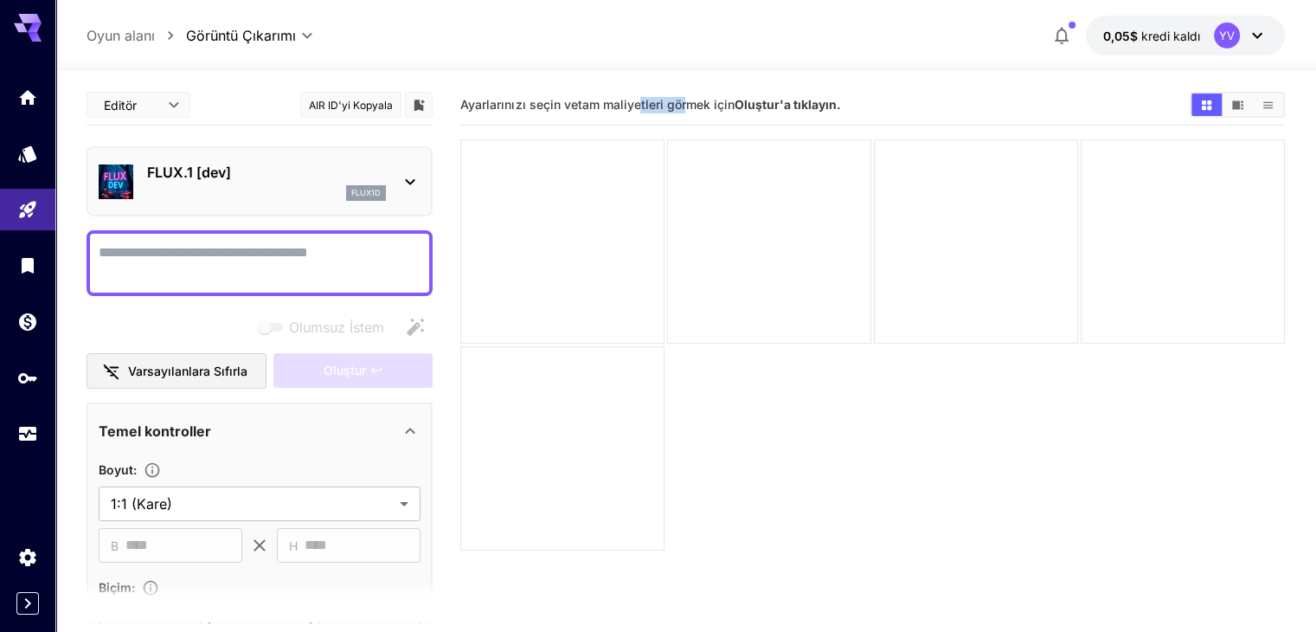
drag, startPoint x: 672, startPoint y: 106, endPoint x: 700, endPoint y: 105, distance: 27.7
click at [693, 105] on font "tam maliyetleri görmek için" at bounding box center [655, 104] width 157 height 15
drag, startPoint x: 710, startPoint y: 102, endPoint x: 874, endPoint y: 105, distance: 163.5
click at [874, 105] on section "Ayarlarınızı seçin ve tam maliyetleri görmek için Oluştur'a tıklayın." at bounding box center [817, 105] width 715 height 16
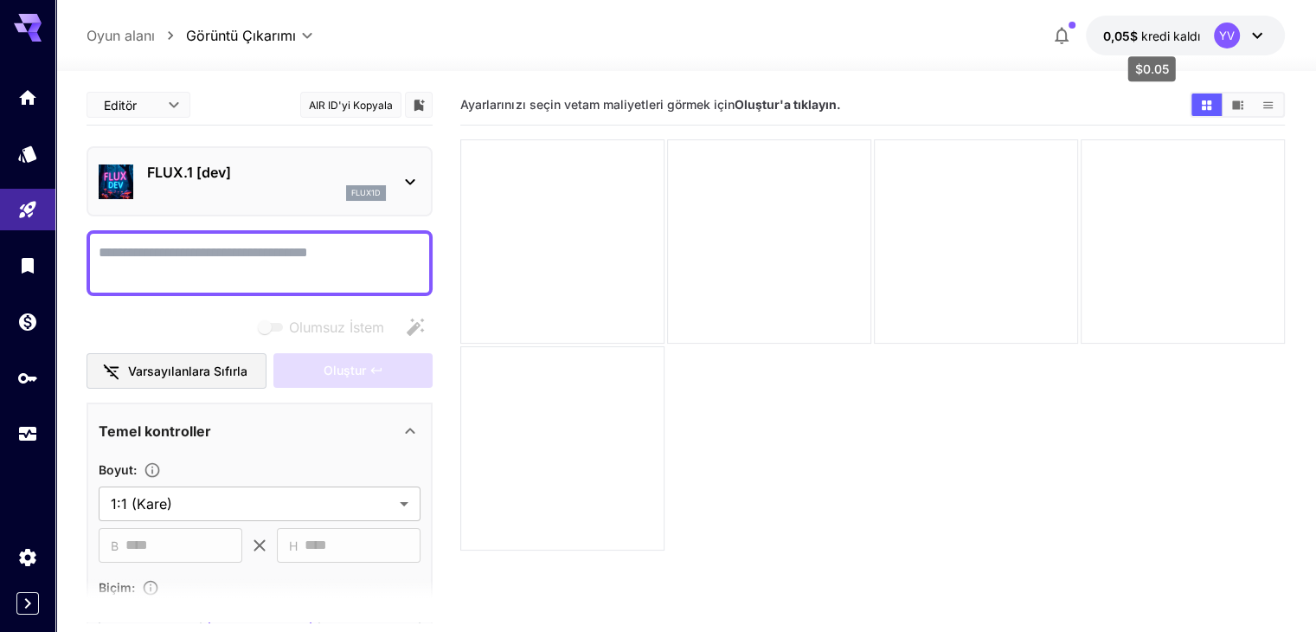
click at [1183, 29] on font "kredi kaldı" at bounding box center [1170, 36] width 59 height 15
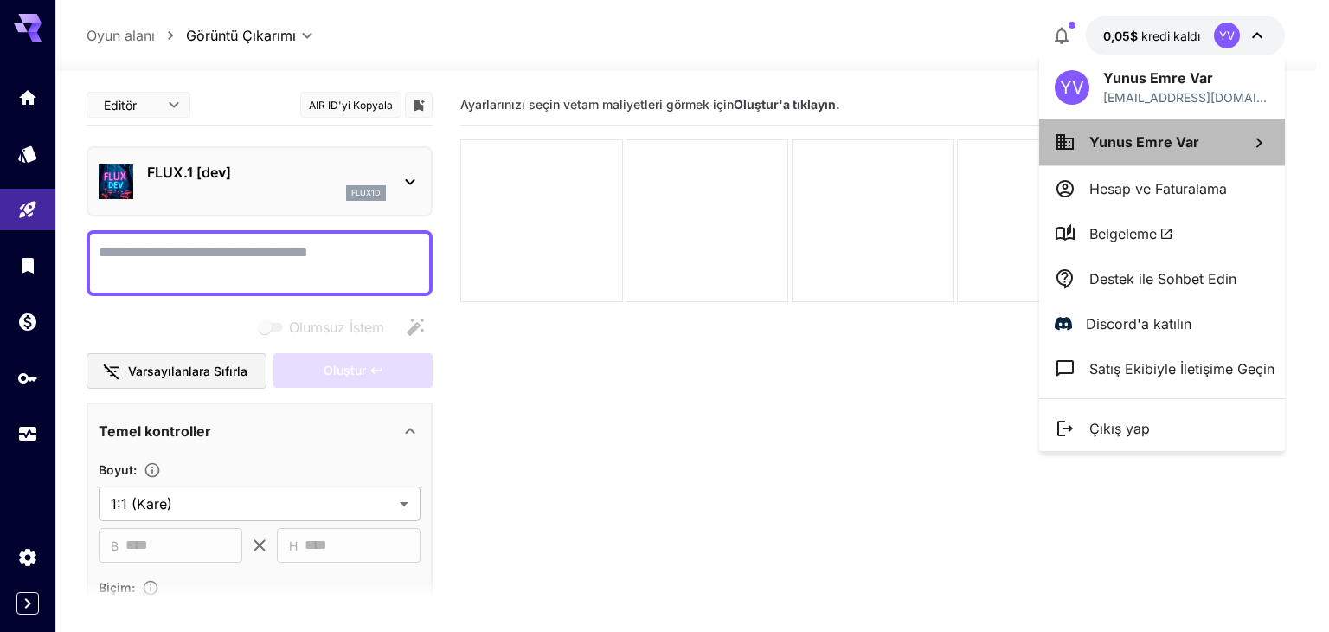
click at [1156, 143] on font "Yunus Emre Var" at bounding box center [1144, 141] width 110 height 17
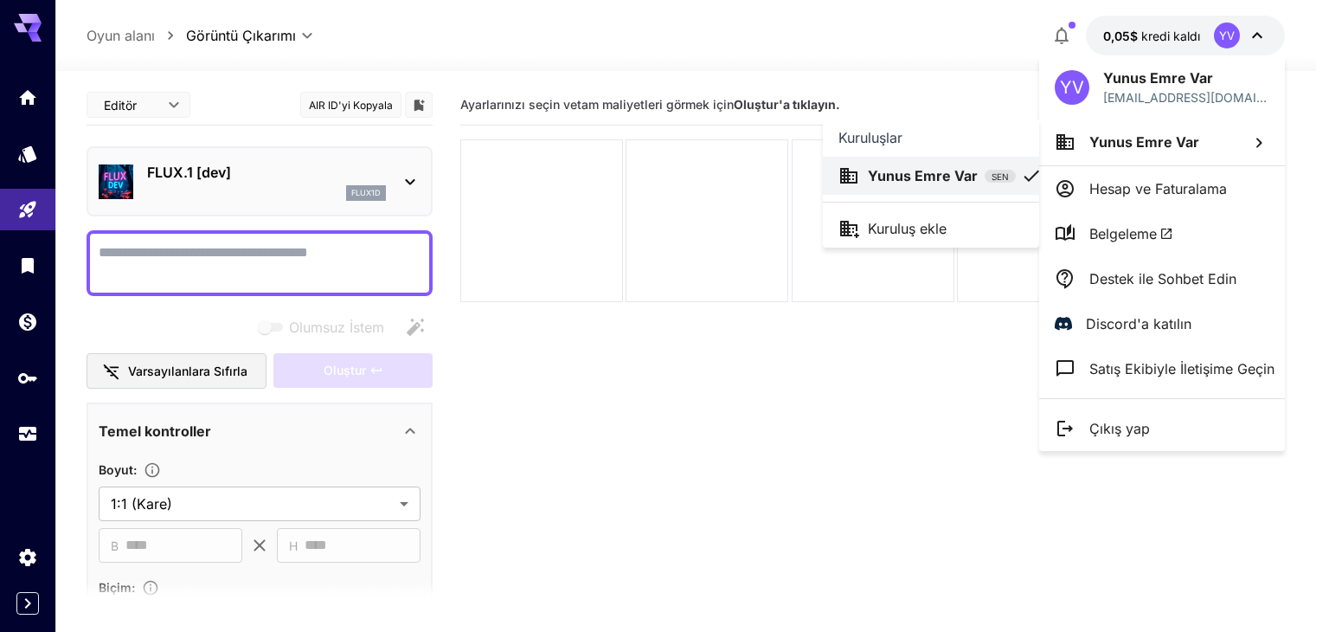
drag, startPoint x: 952, startPoint y: 54, endPoint x: 907, endPoint y: 61, distance: 44.7
click at [949, 55] on div at bounding box center [664, 316] width 1329 height 632
click at [886, 42] on div at bounding box center [664, 316] width 1329 height 632
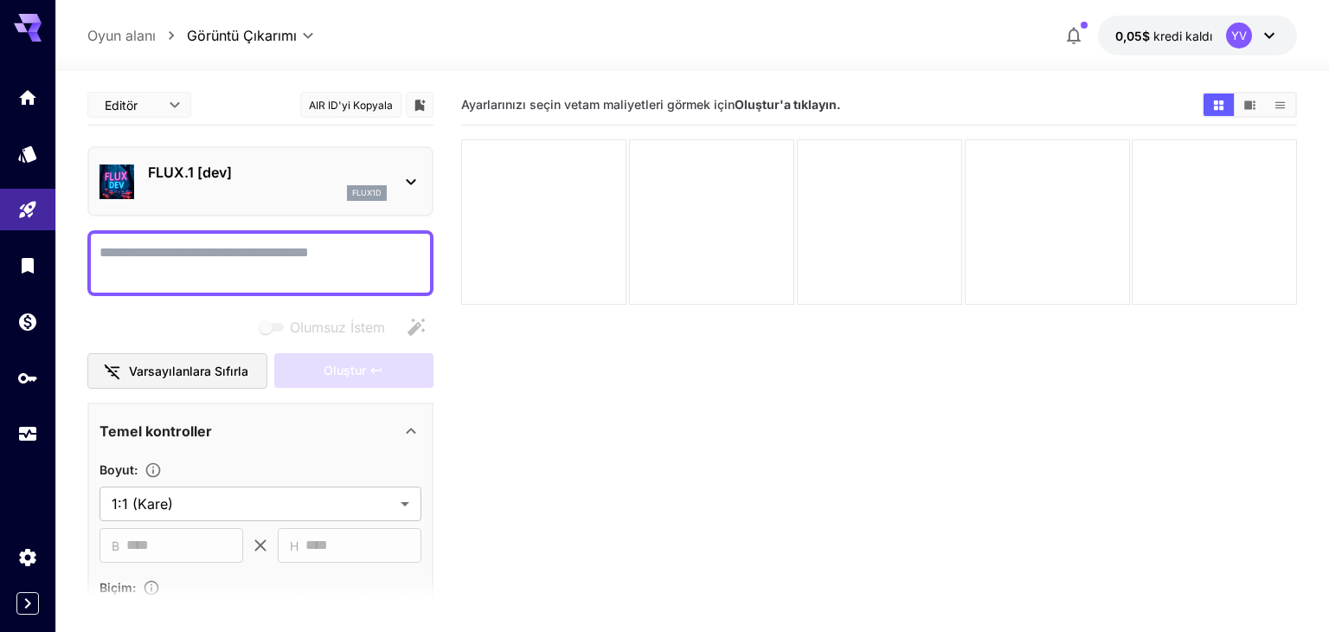
click at [228, 31] on body "**********" at bounding box center [664, 384] width 1329 height 768
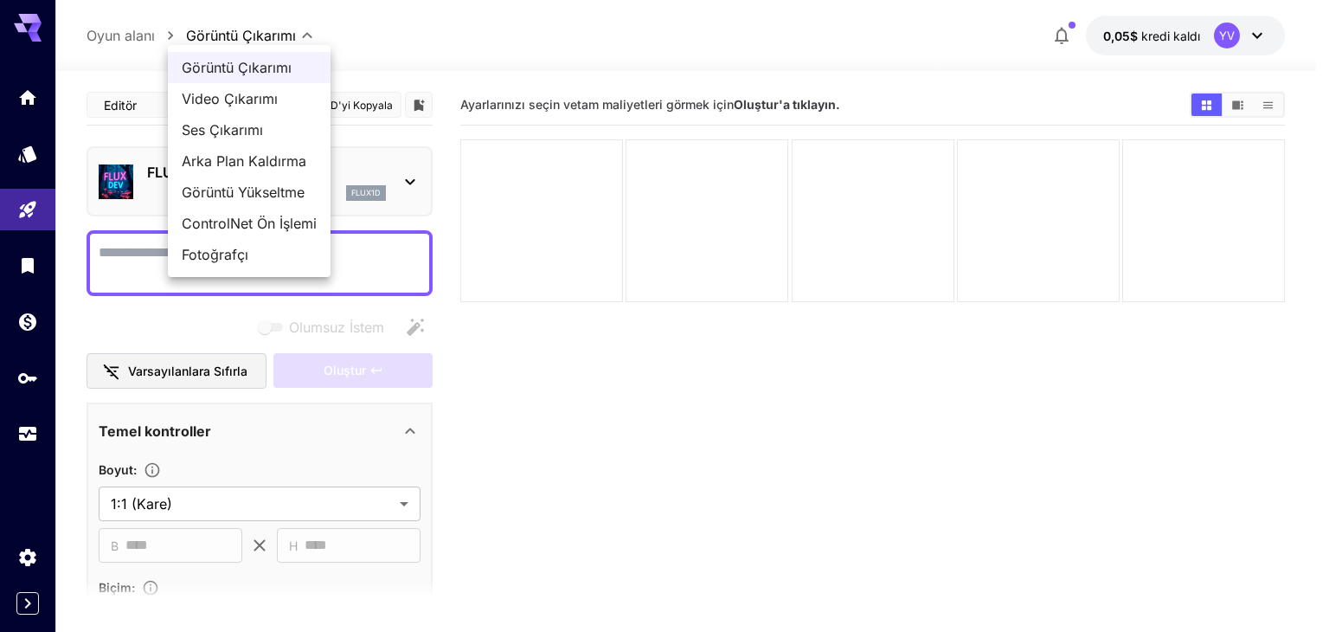
click at [228, 31] on div at bounding box center [664, 316] width 1329 height 632
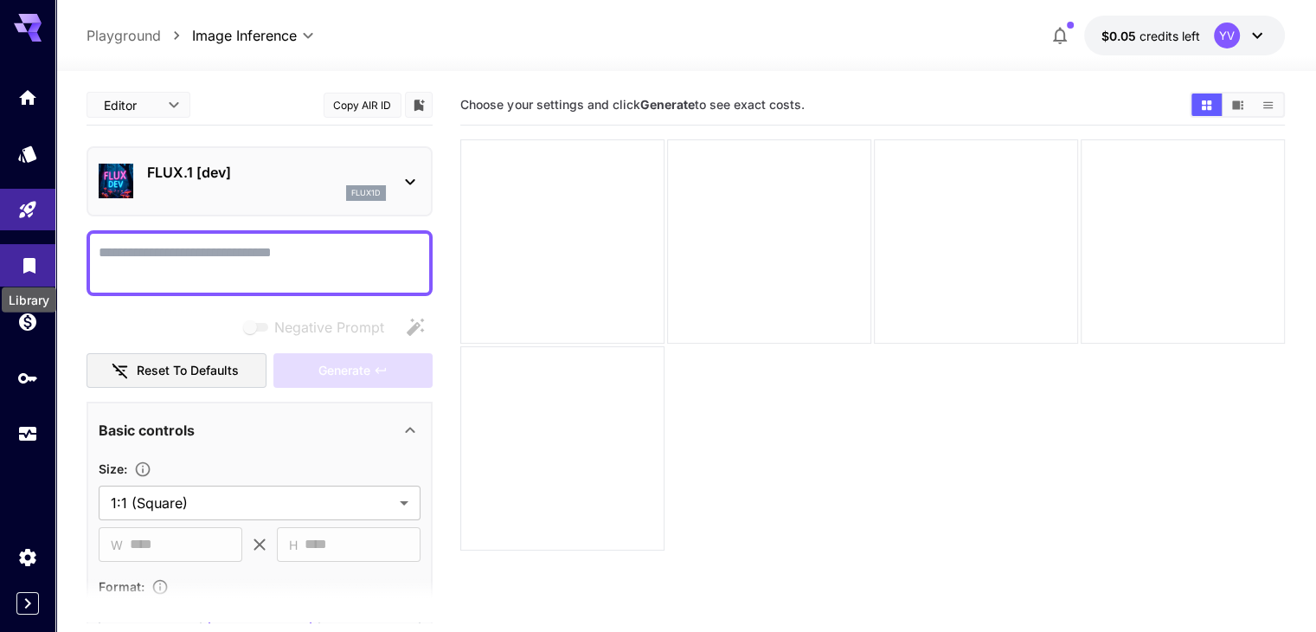
click at [36, 267] on icon "Library" at bounding box center [29, 260] width 21 height 21
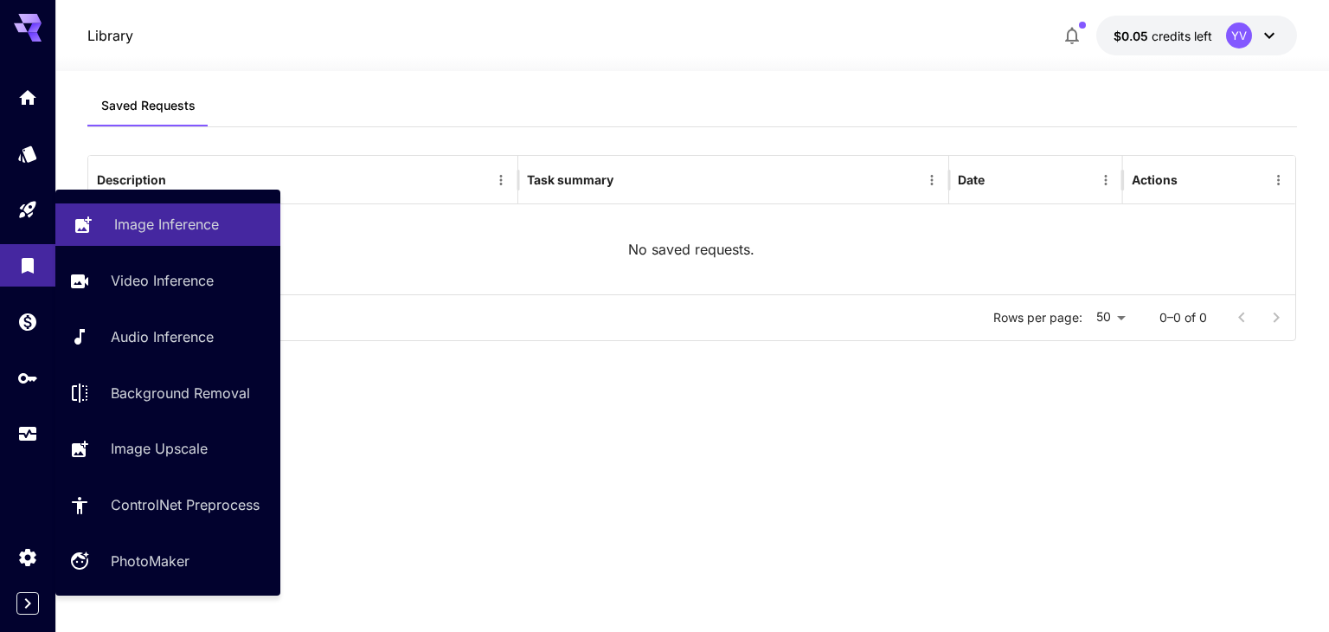
click at [107, 216] on link "Image Inference" at bounding box center [167, 224] width 225 height 42
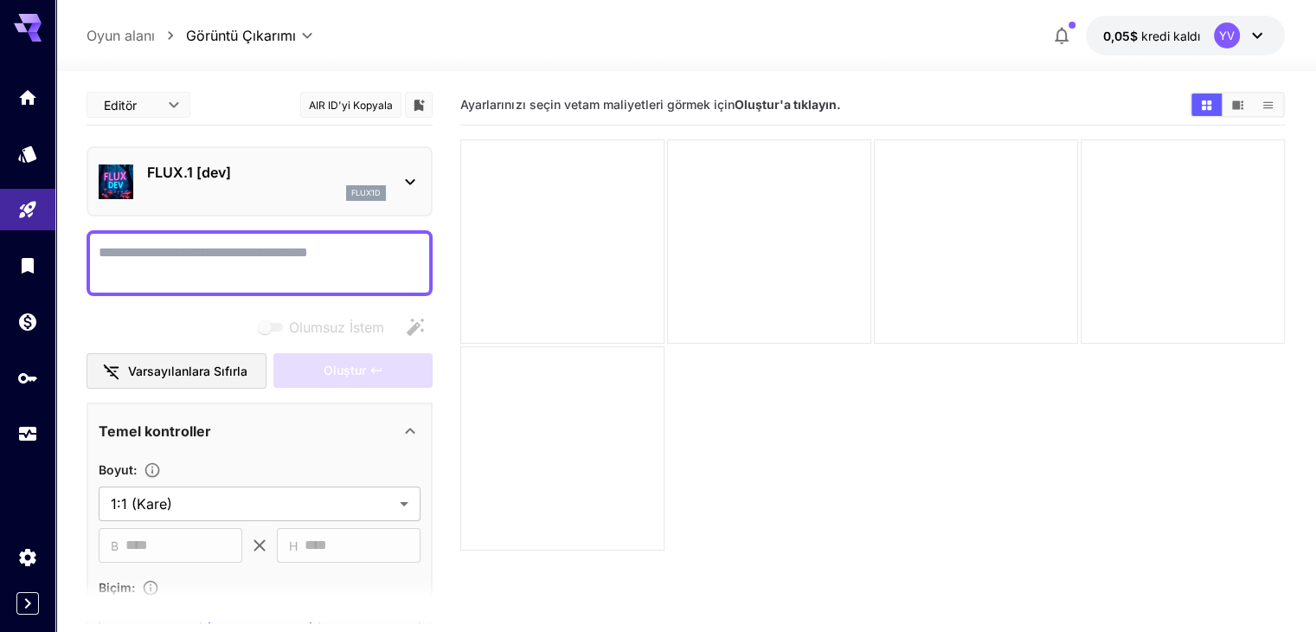
click at [216, 178] on font "FLUX.1 [dev]" at bounding box center [189, 171] width 84 height 17
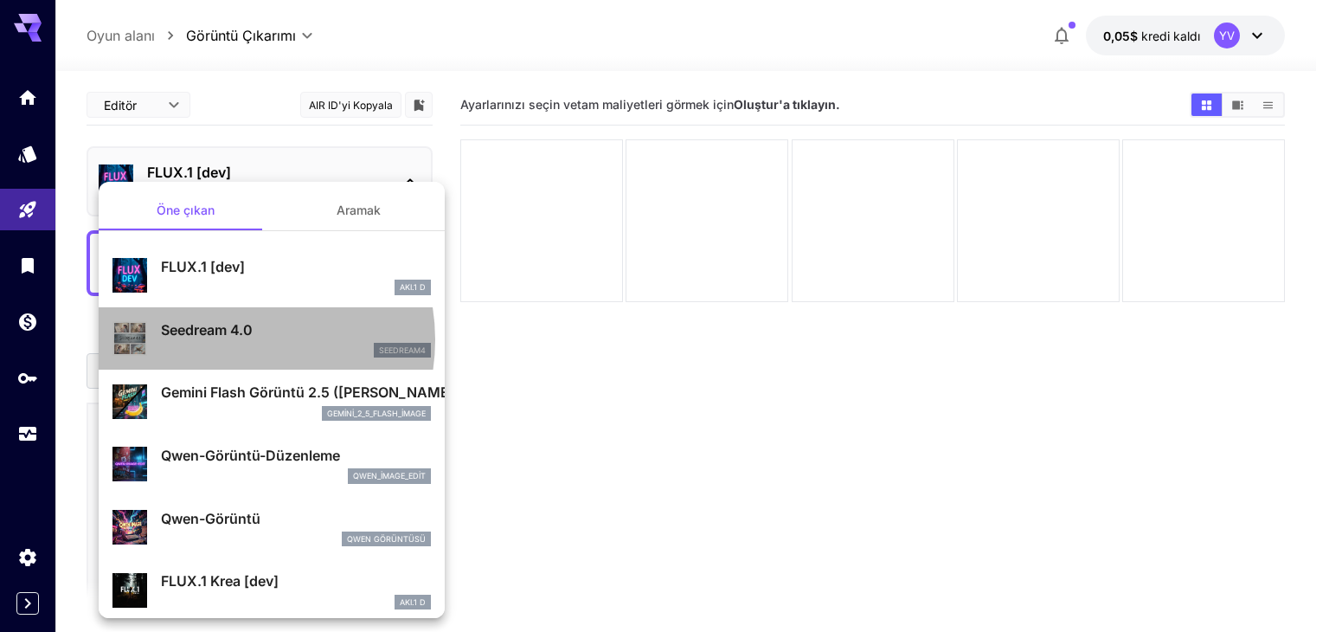
click at [232, 339] on p "Seedream 4.0" at bounding box center [296, 329] width 270 height 21
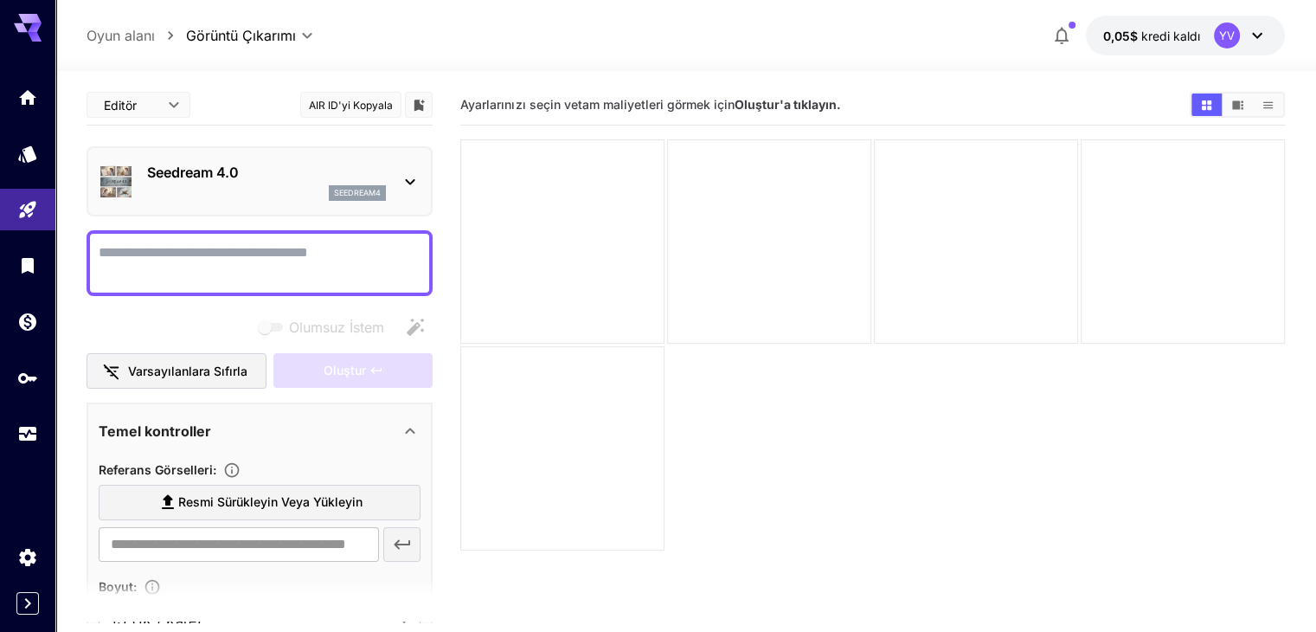
click at [216, 181] on p "Seedream 4.0" at bounding box center [266, 172] width 239 height 21
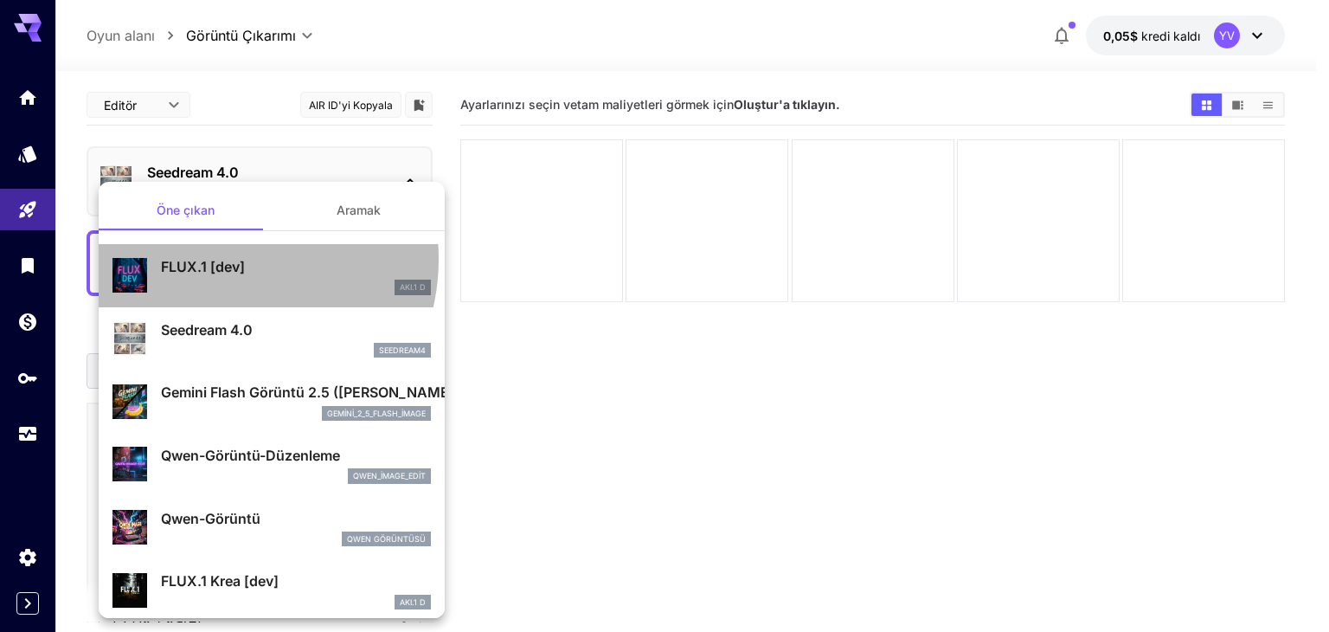
click at [221, 260] on font "FLUX.1 [dev]" at bounding box center [203, 266] width 84 height 17
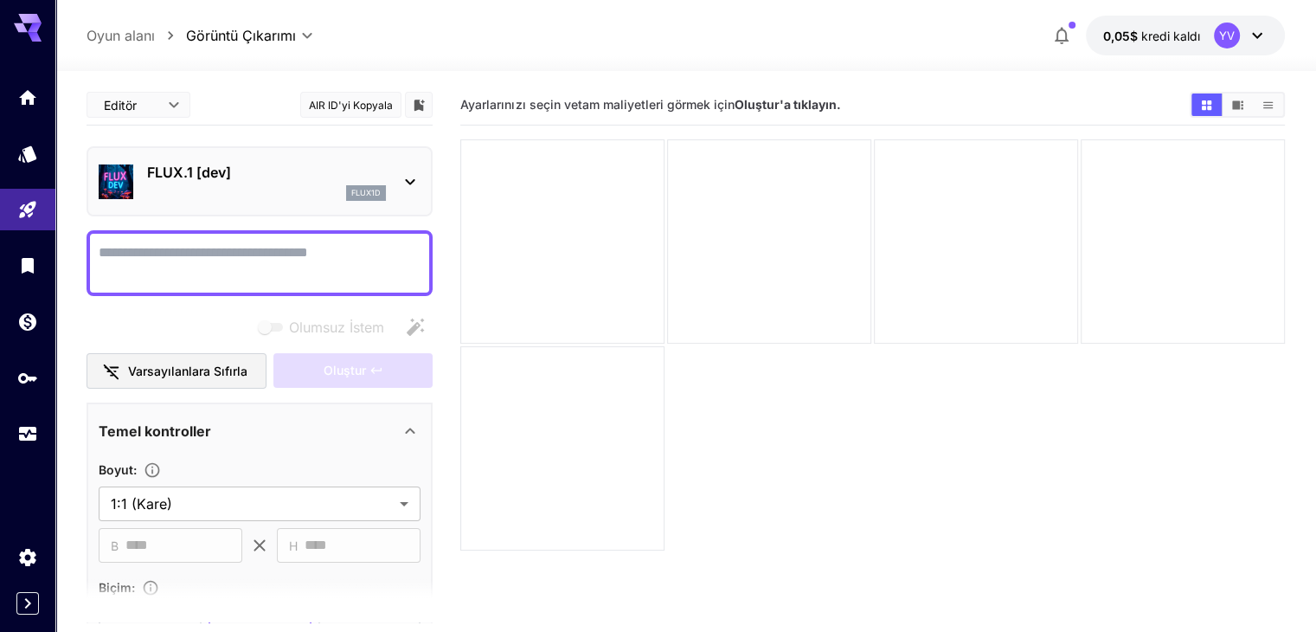
click at [228, 176] on font "FLUX.1 [dev]" at bounding box center [189, 171] width 84 height 17
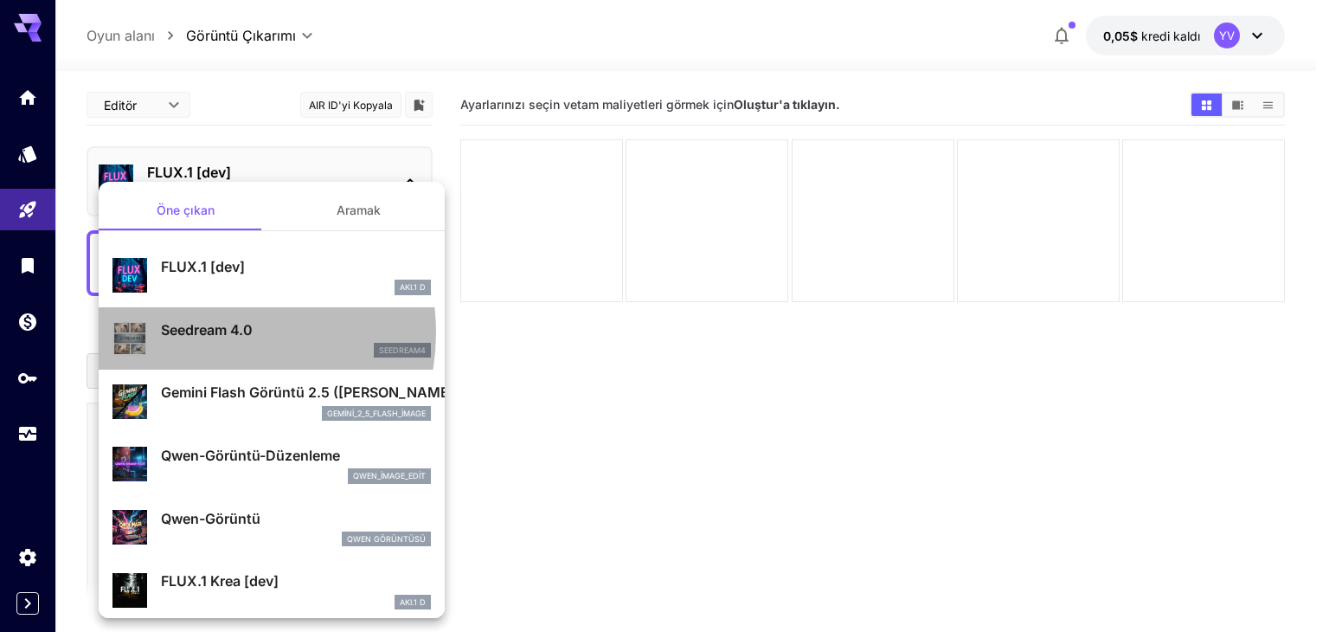
click at [211, 332] on font "Seedream 4.0" at bounding box center [207, 329] width 92 height 17
type input "**********"
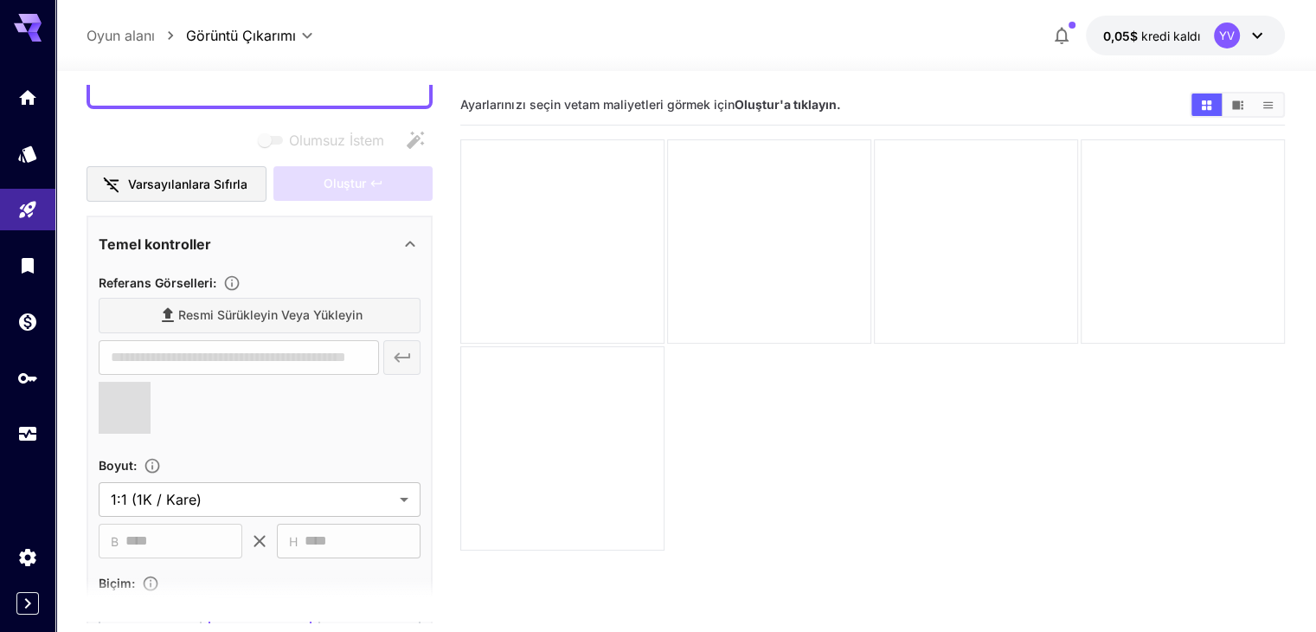
scroll to position [183, 0]
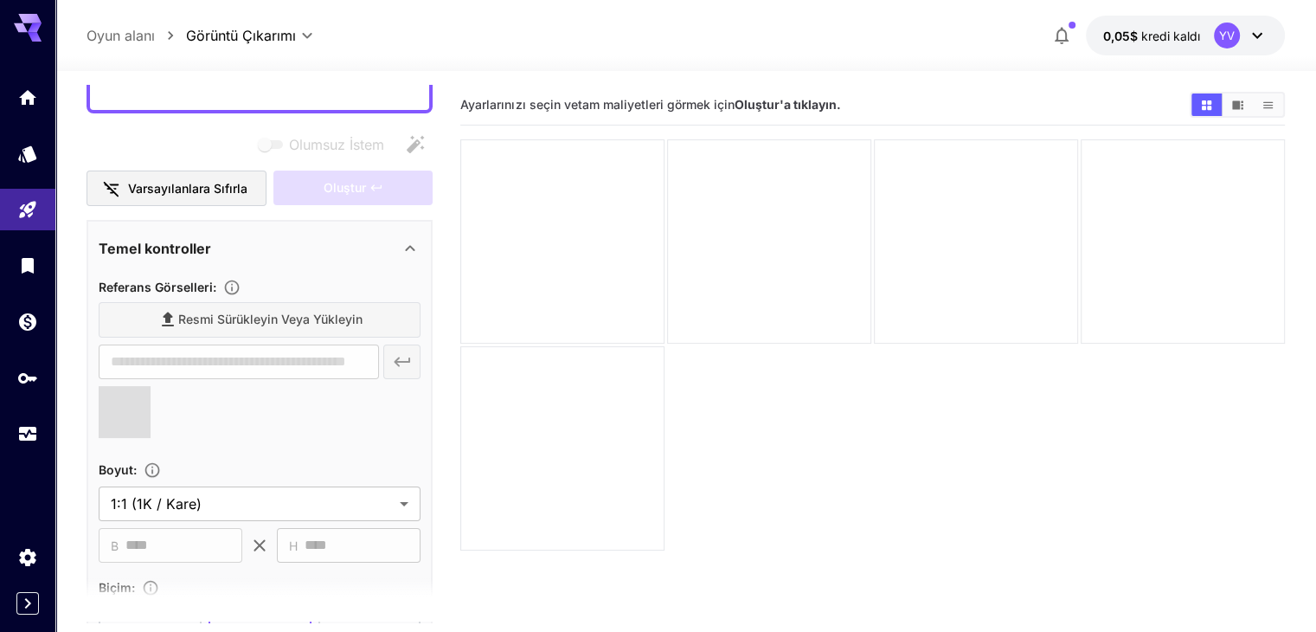
type input "**********"
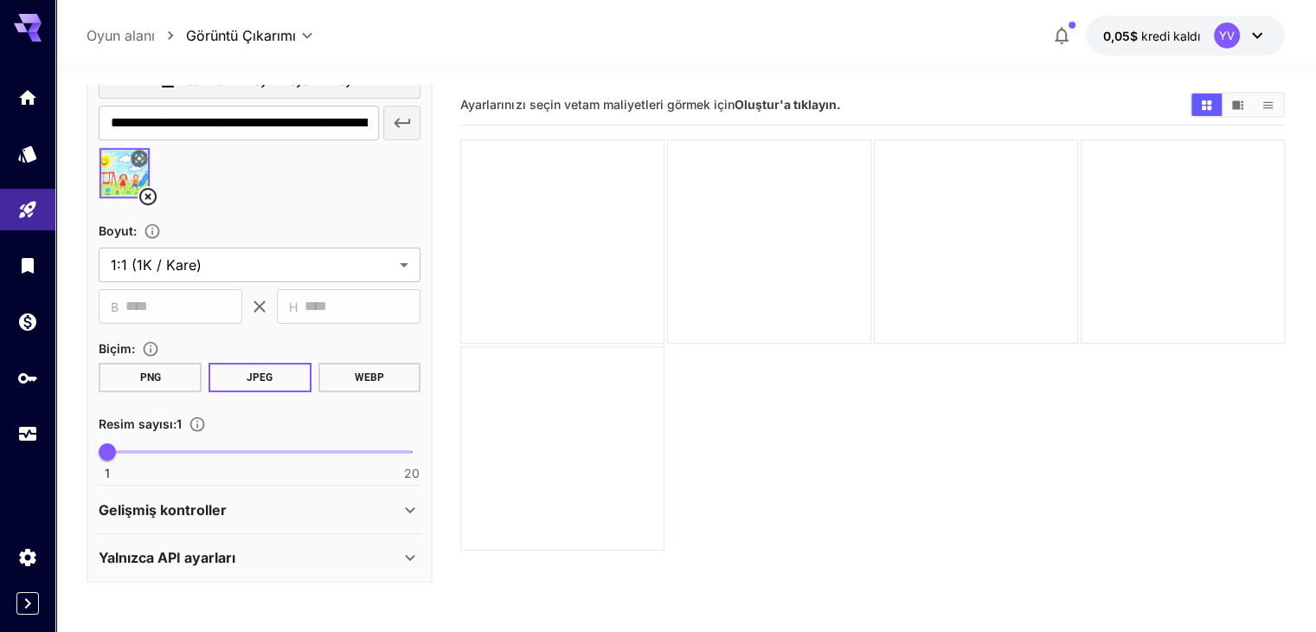
scroll to position [0, 0]
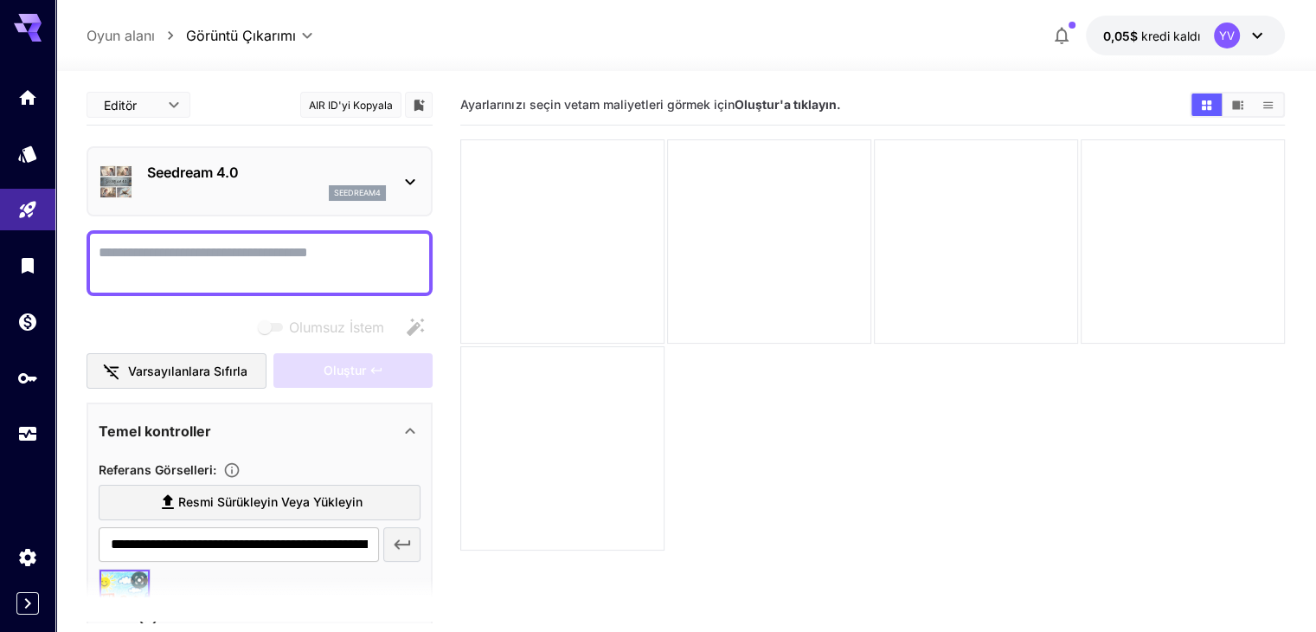
click at [253, 253] on textarea "Olumsuz İstem" at bounding box center [260, 263] width 322 height 42
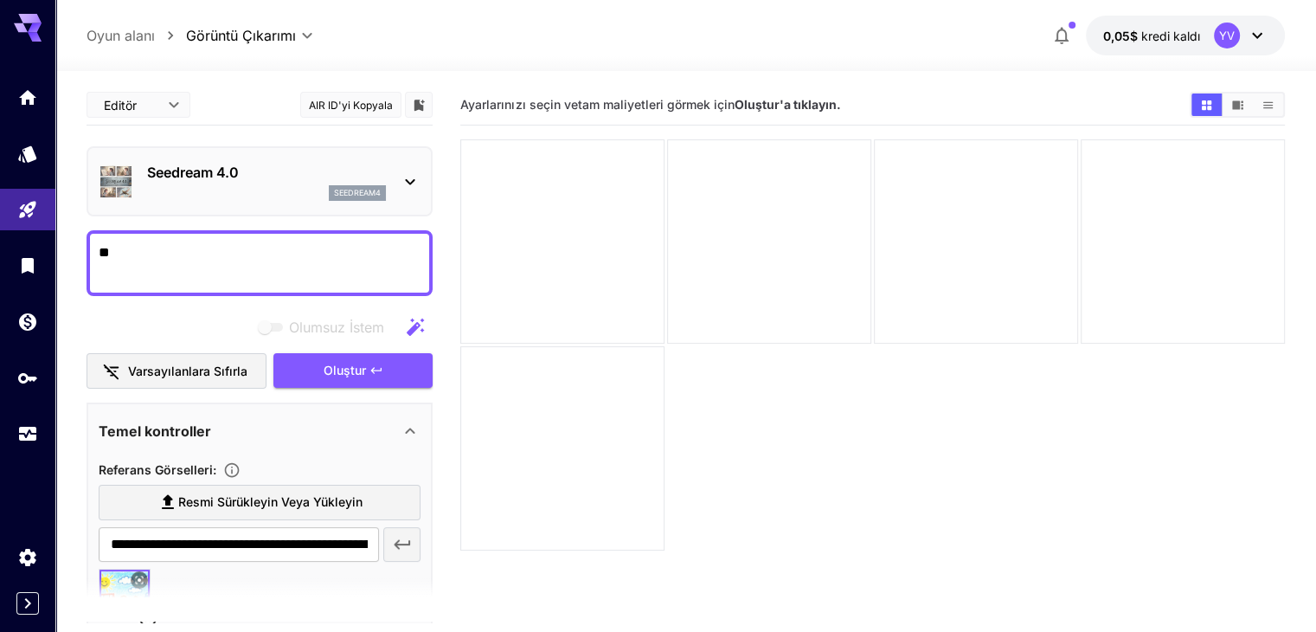
type textarea "*"
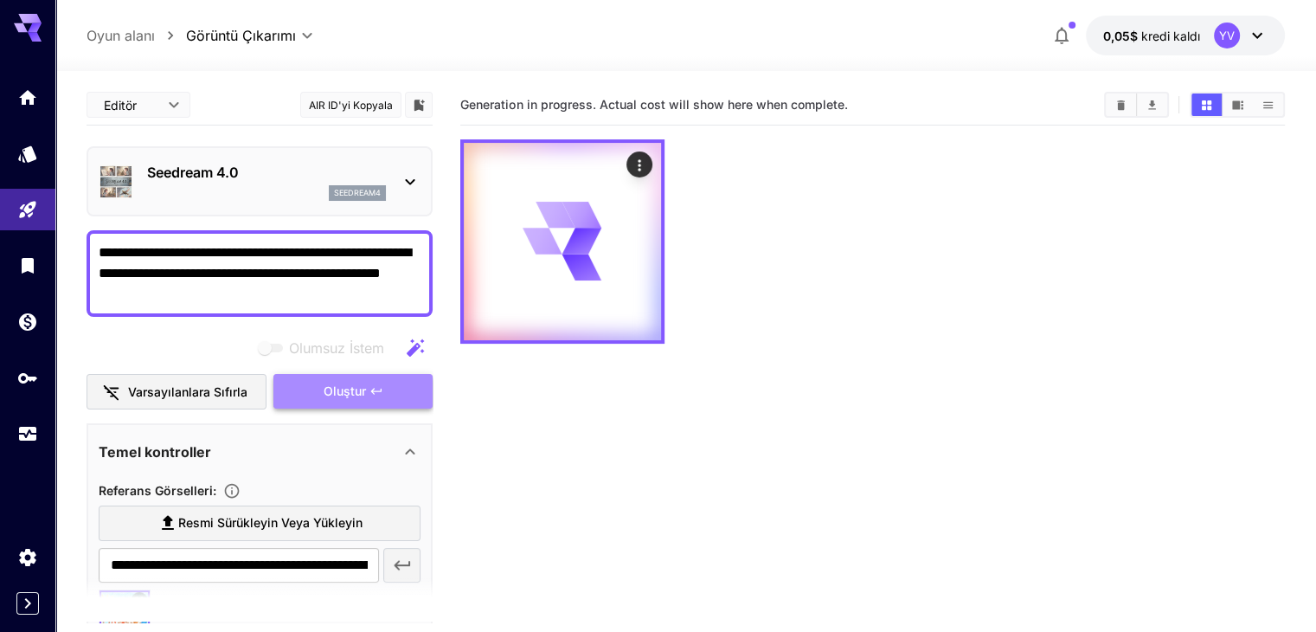
click at [360, 388] on font "Oluştur" at bounding box center [345, 390] width 42 height 15
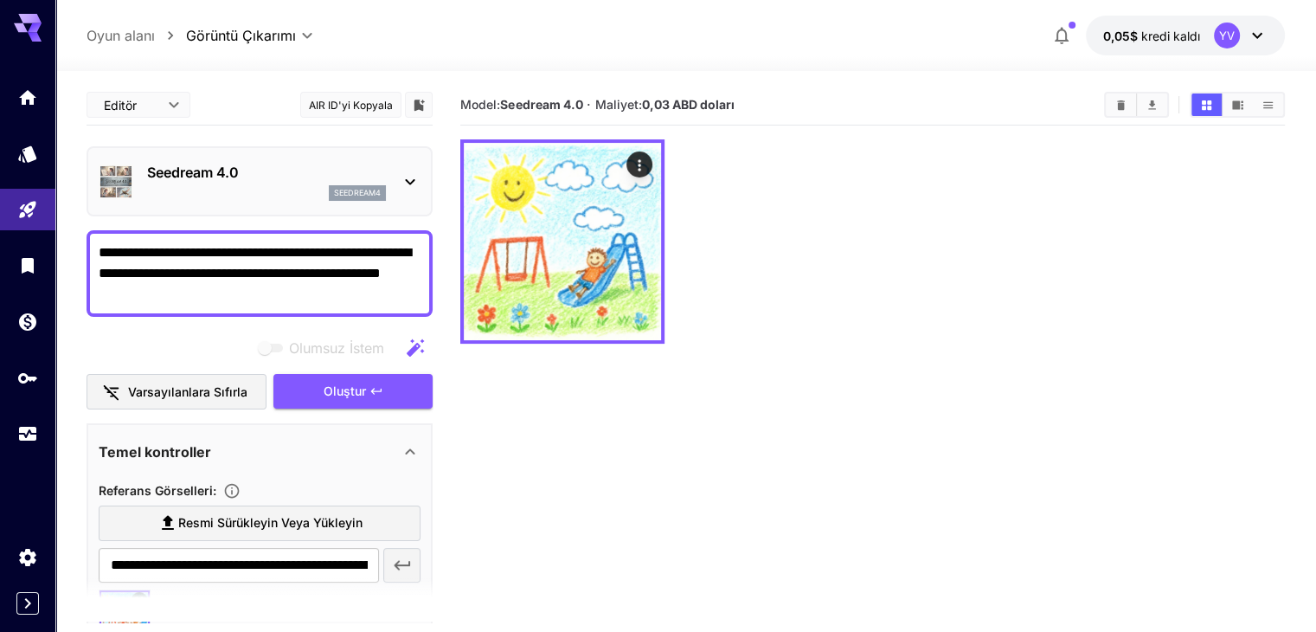
drag, startPoint x: 148, startPoint y: 293, endPoint x: 90, endPoint y: 250, distance: 72.3
click at [90, 250] on div "**********" at bounding box center [260, 273] width 346 height 87
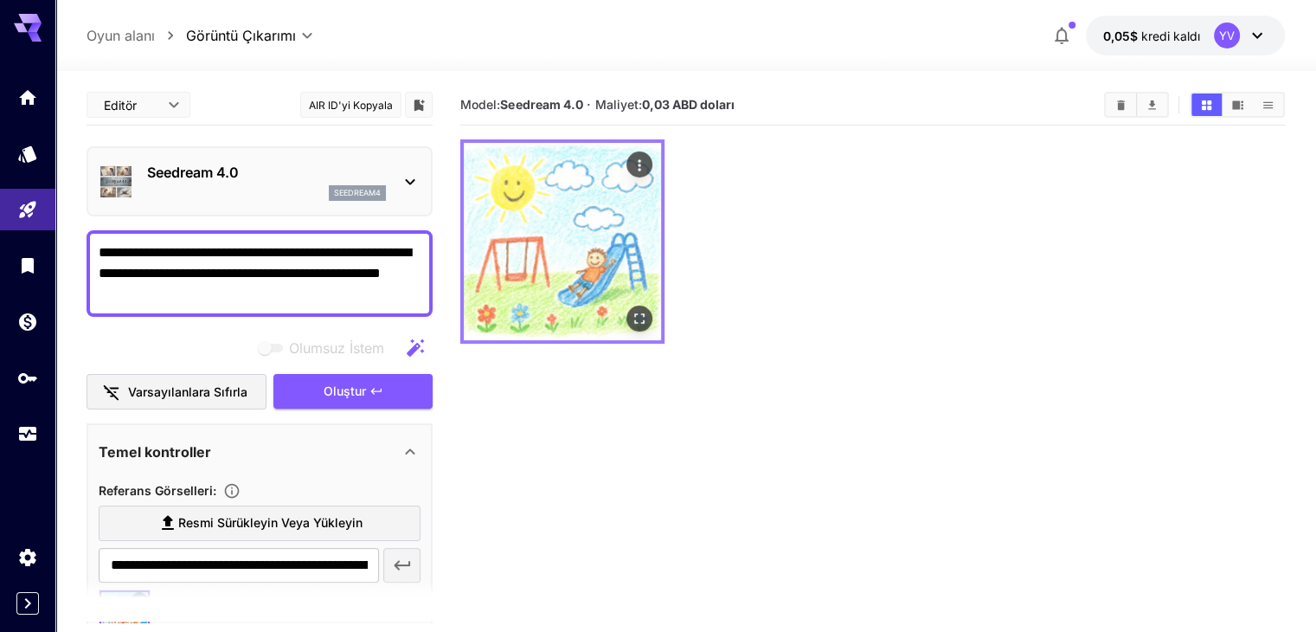
click at [562, 231] on img at bounding box center [562, 241] width 197 height 197
click at [562, 218] on img at bounding box center [562, 241] width 197 height 197
click at [631, 310] on icon "Tam ekranda aç" at bounding box center [639, 318] width 17 height 17
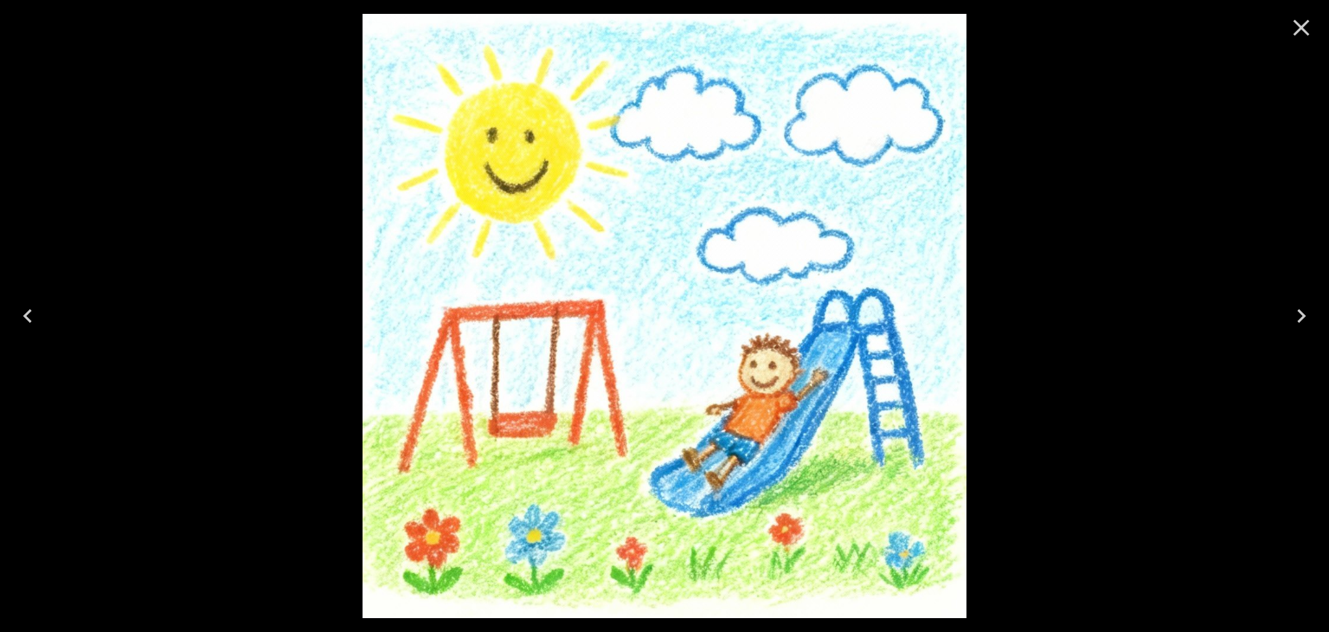
click at [1303, 32] on icon "Close" at bounding box center [1301, 28] width 28 height 28
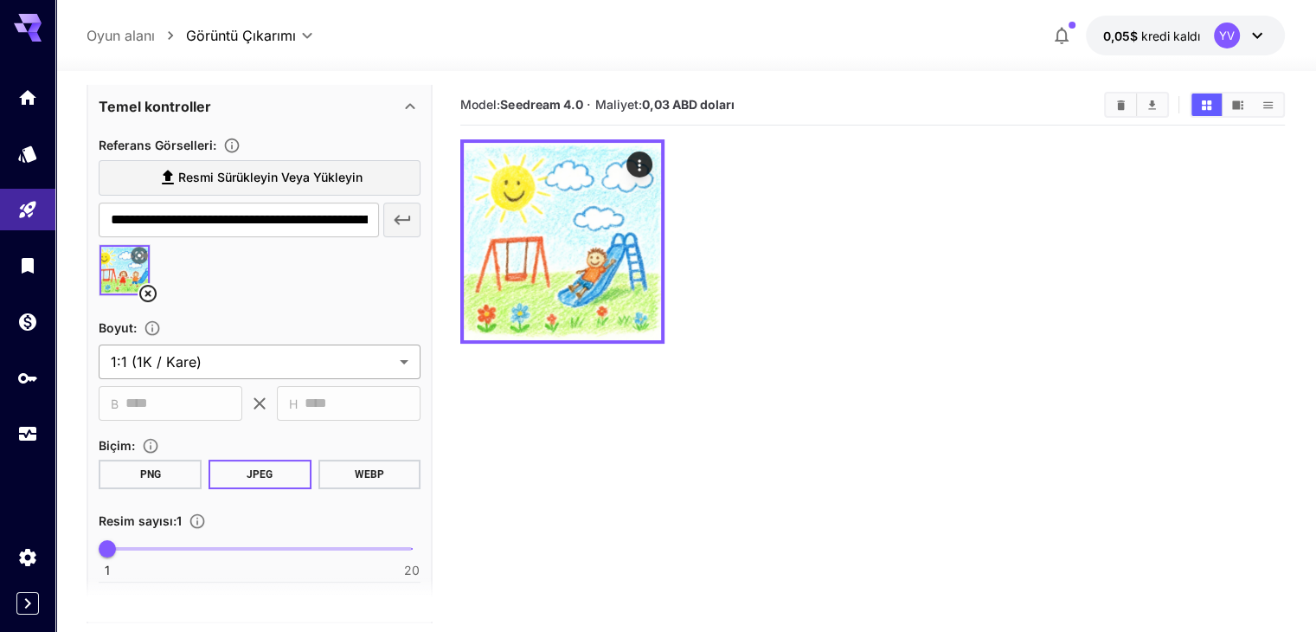
scroll to position [442, 0]
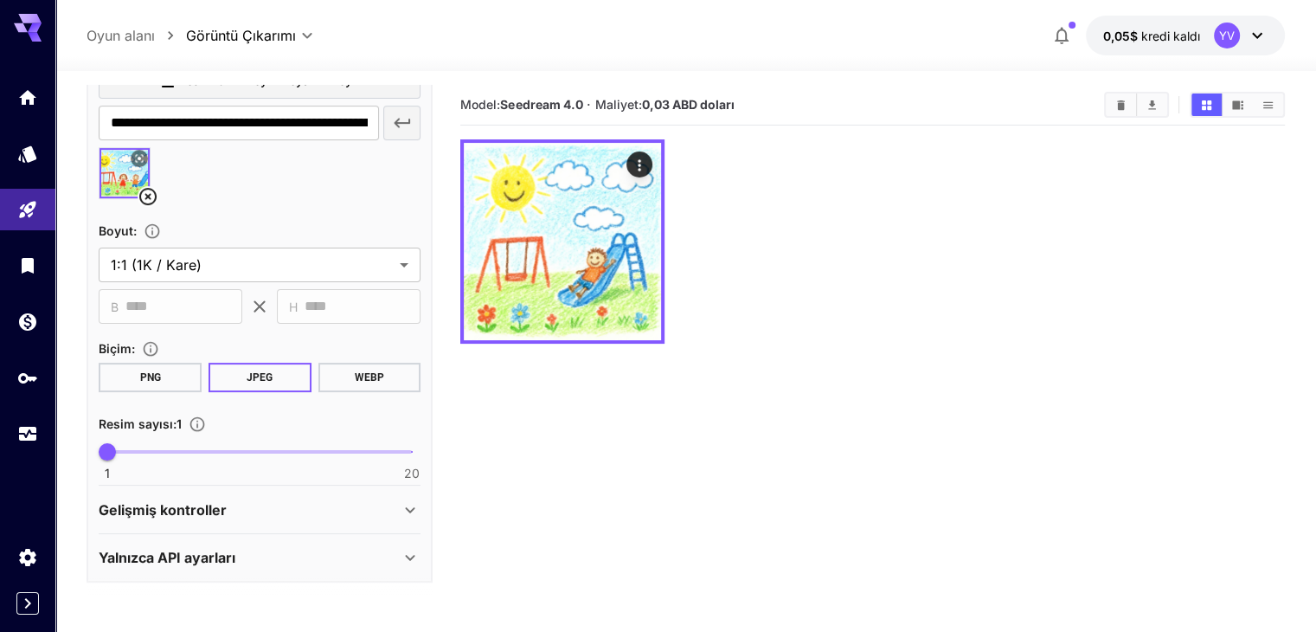
click at [120, 172] on img at bounding box center [124, 173] width 50 height 50
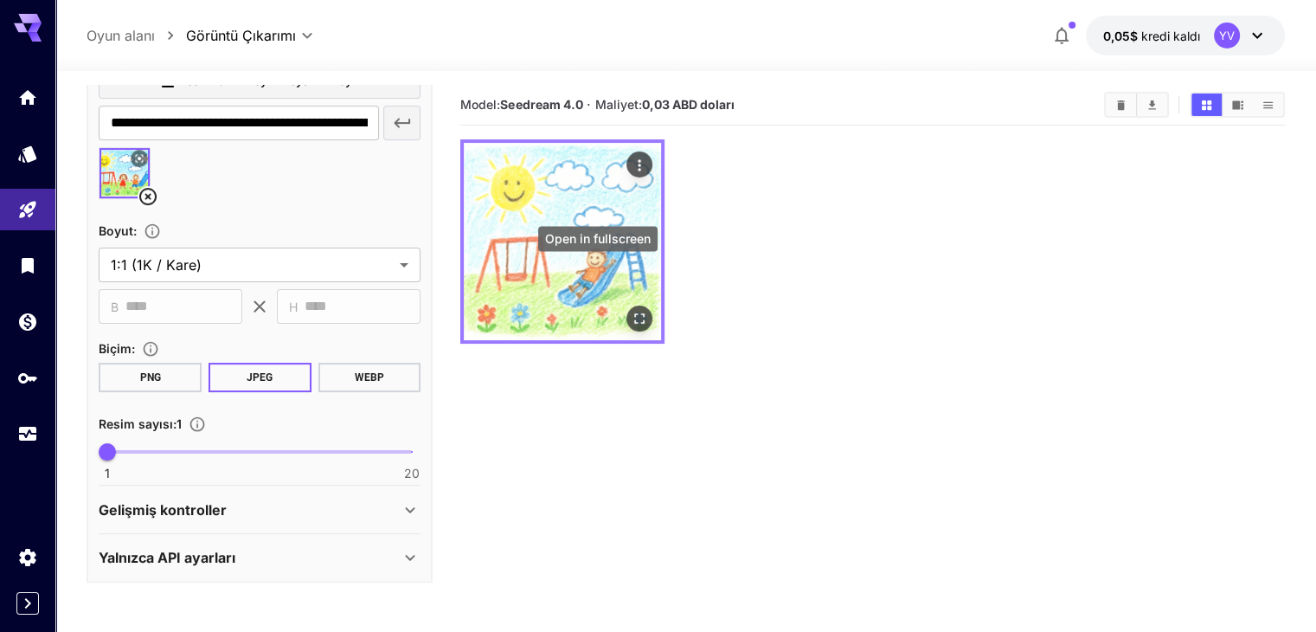
click at [631, 310] on icon "Tam ekranda aç" at bounding box center [639, 318] width 17 height 17
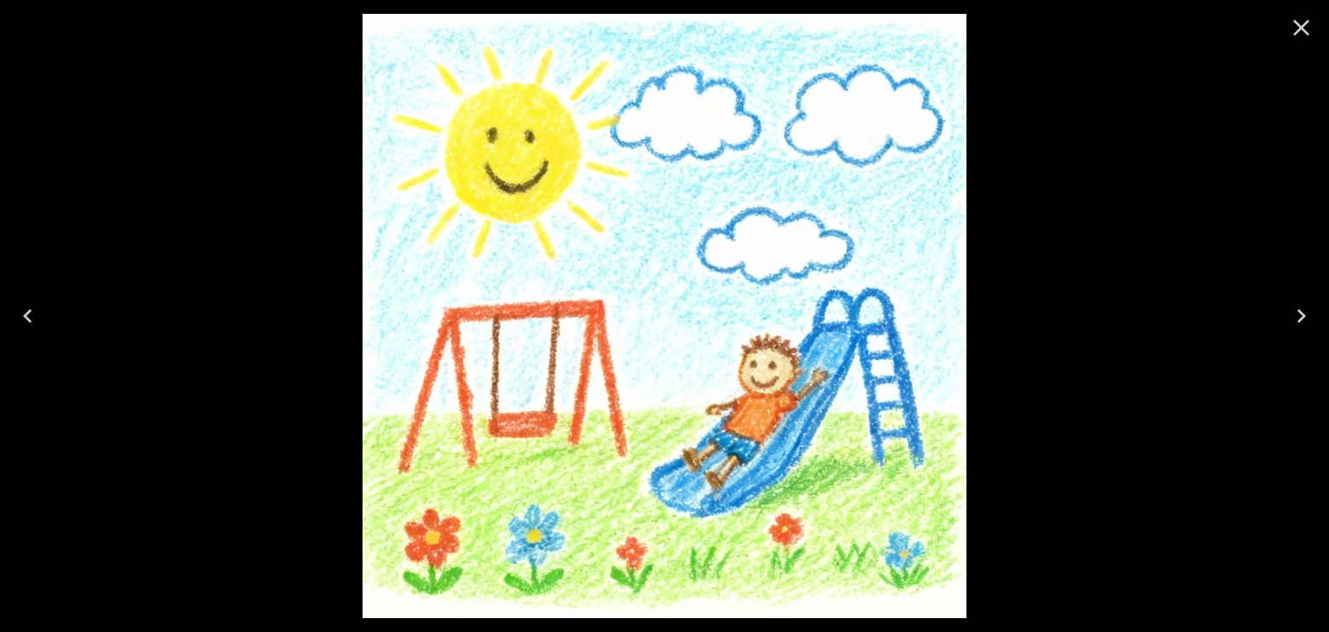
click at [1303, 33] on icon "Close" at bounding box center [1301, 28] width 28 height 28
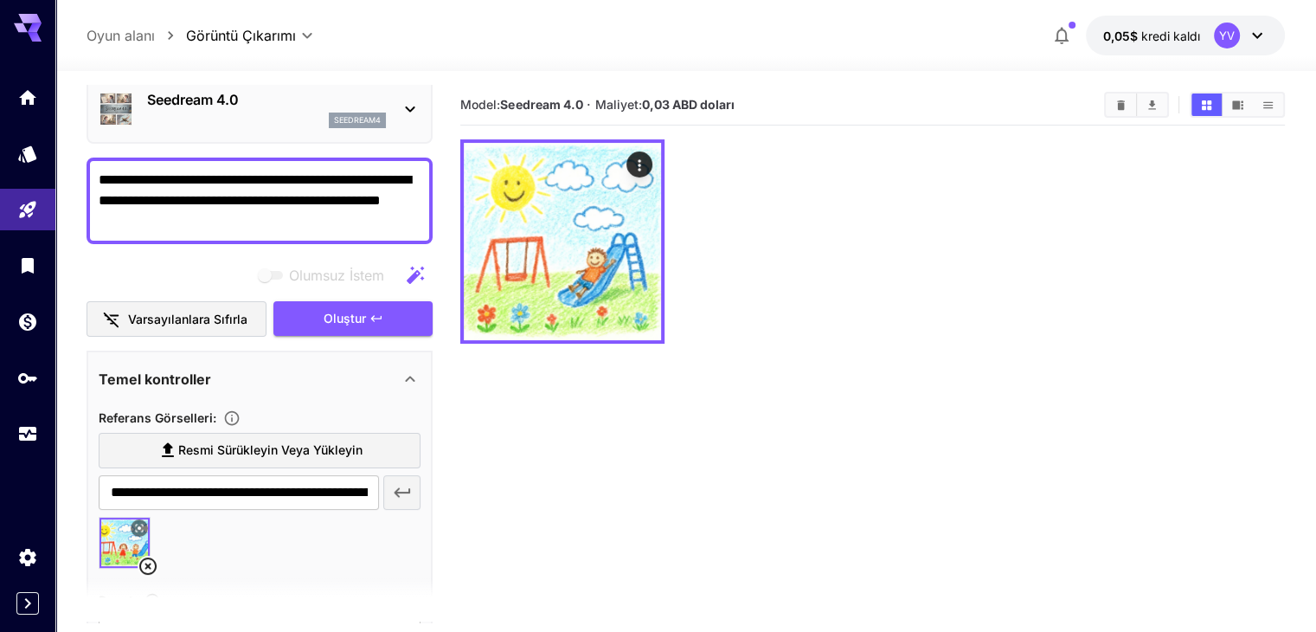
scroll to position [0, 0]
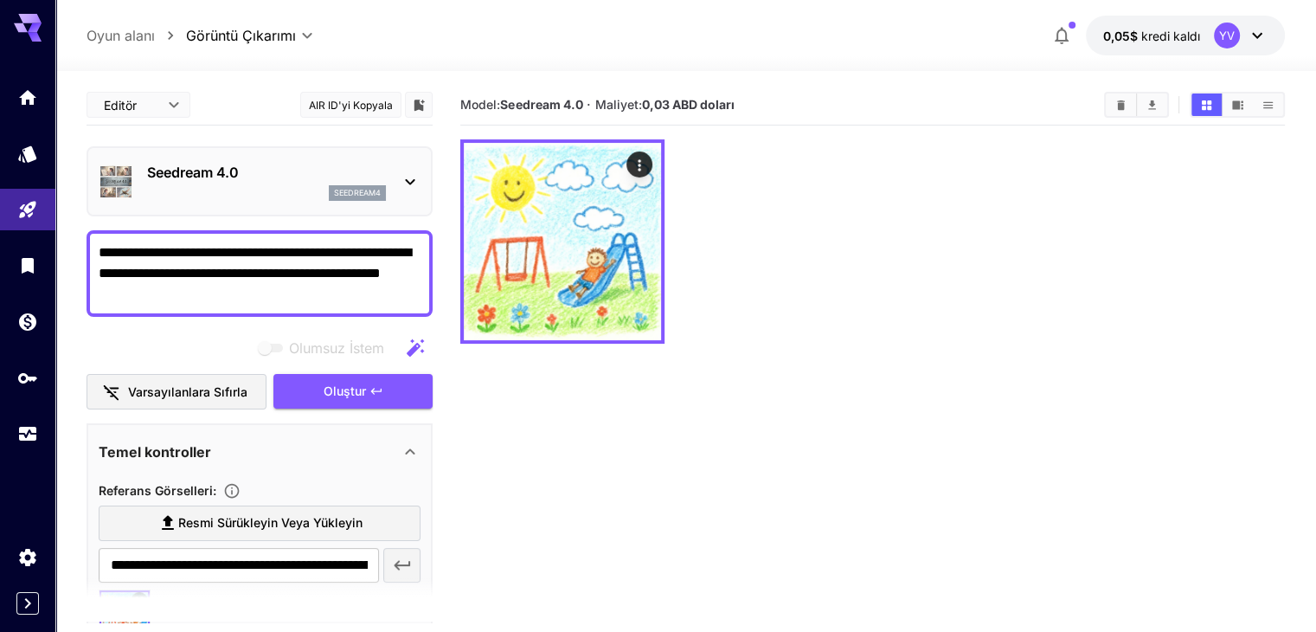
click at [337, 170] on p "Seedream 4.0" at bounding box center [266, 172] width 239 height 21
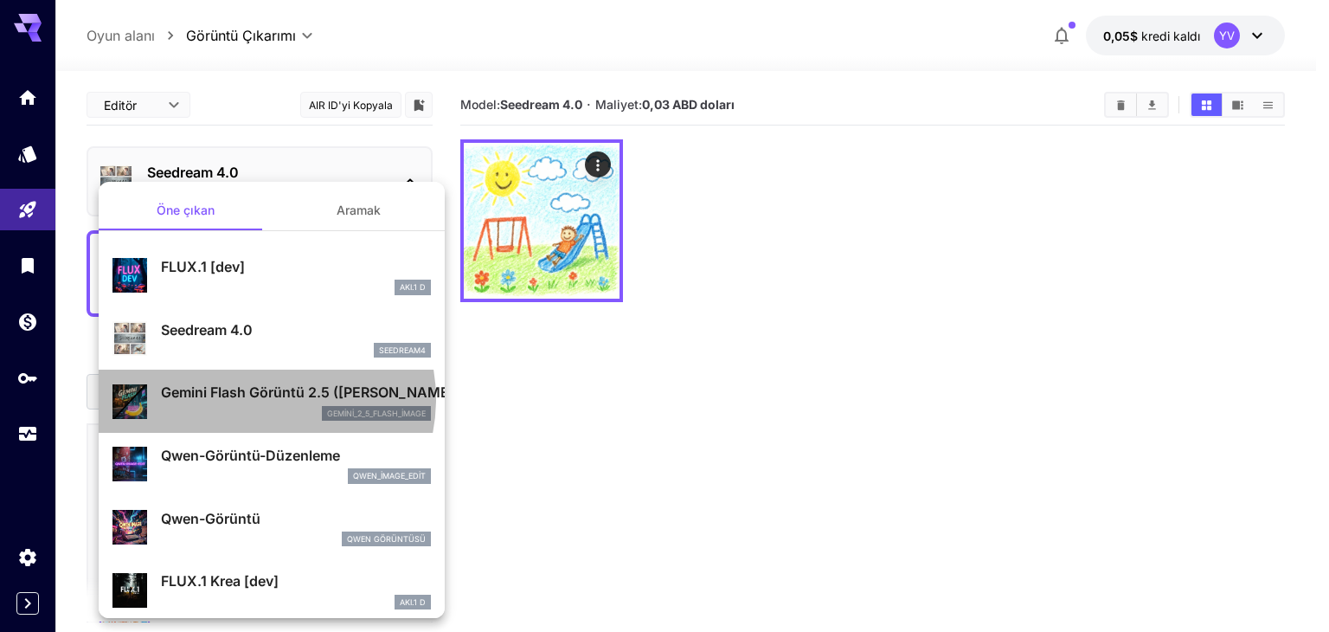
click at [260, 399] on font "Gemini Flash Görüntü 2.5 ([PERSON_NAME])" at bounding box center [310, 391] width 298 height 17
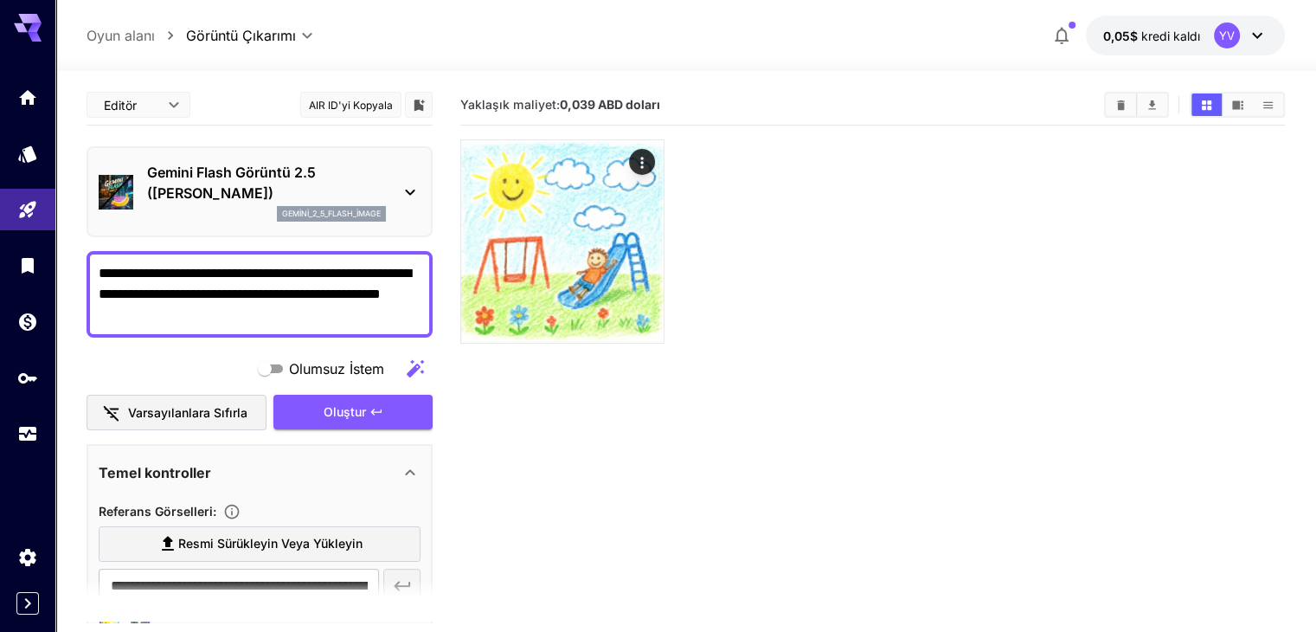
click at [329, 272] on textarea "**********" at bounding box center [260, 294] width 322 height 62
click at [234, 292] on textarea "**********" at bounding box center [260, 294] width 322 height 62
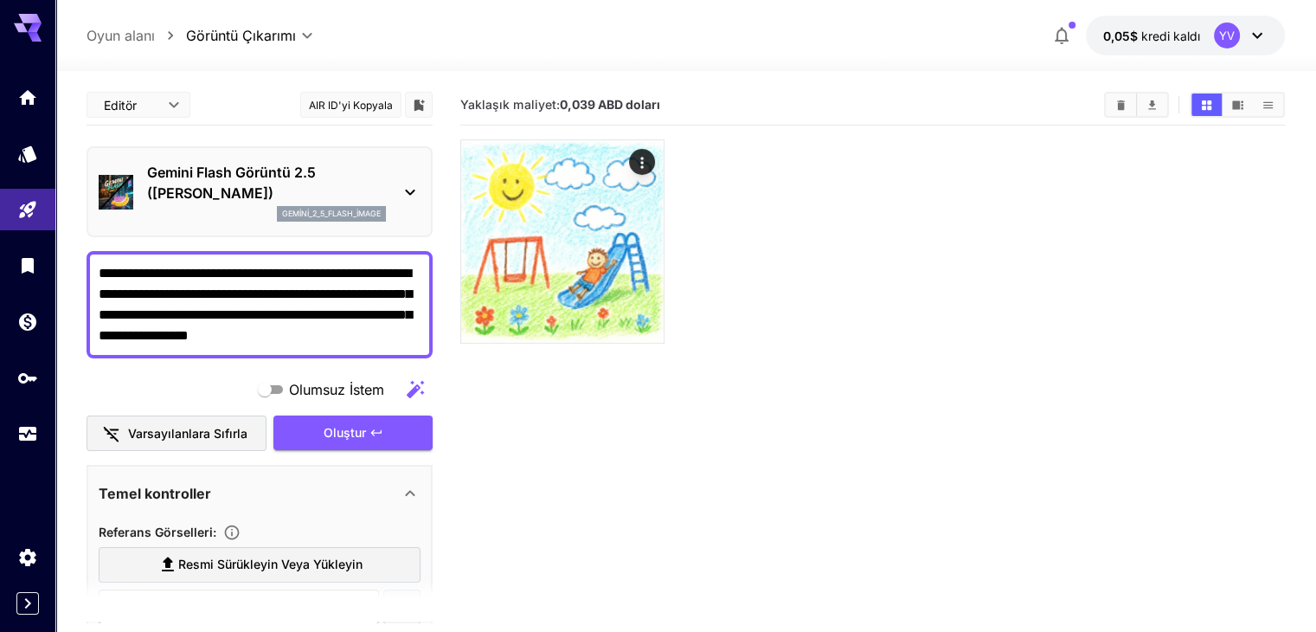
click at [352, 273] on textarea "**********" at bounding box center [260, 304] width 322 height 83
drag, startPoint x: 242, startPoint y: 292, endPoint x: 175, endPoint y: 297, distance: 67.7
click at [175, 297] on textarea "**********" at bounding box center [260, 304] width 322 height 83
drag, startPoint x: 287, startPoint y: 312, endPoint x: 389, endPoint y: 319, distance: 102.3
click at [389, 319] on textarea "**********" at bounding box center [260, 304] width 322 height 83
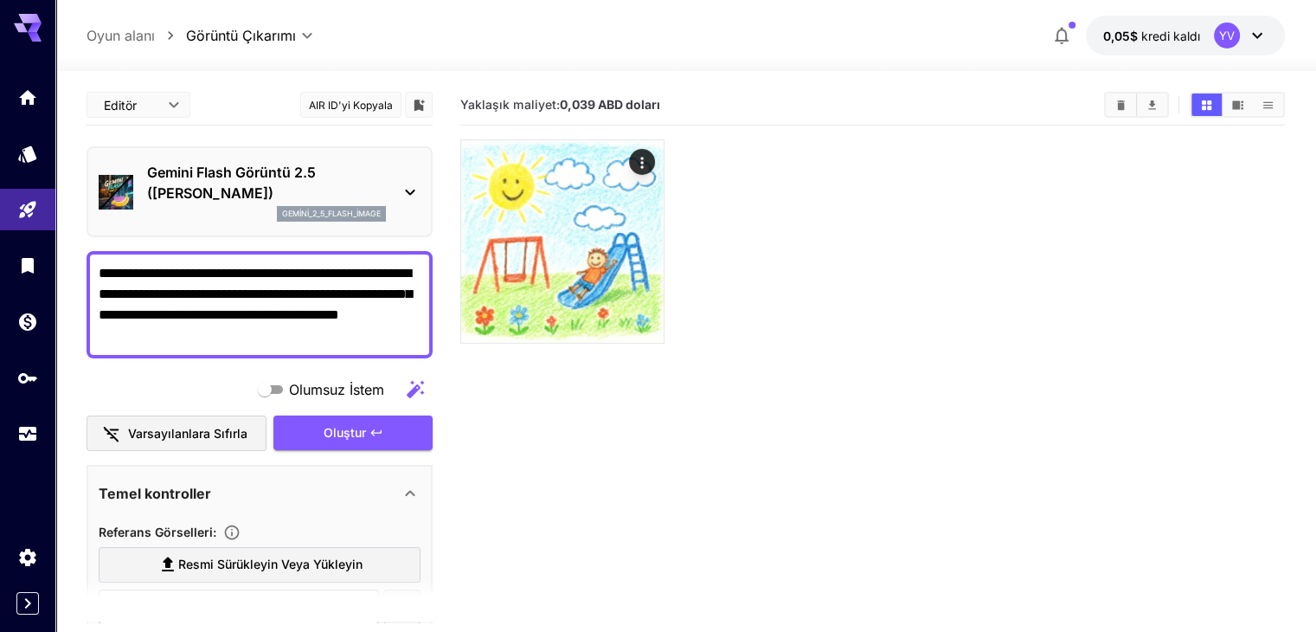
drag, startPoint x: 198, startPoint y: 332, endPoint x: 131, endPoint y: 321, distance: 67.6
click at [131, 321] on textarea "**********" at bounding box center [260, 304] width 322 height 83
click at [201, 333] on textarea "**********" at bounding box center [260, 304] width 322 height 83
drag, startPoint x: 208, startPoint y: 340, endPoint x: 92, endPoint y: 271, distance: 135.0
click at [92, 271] on div "**********" at bounding box center [260, 304] width 346 height 107
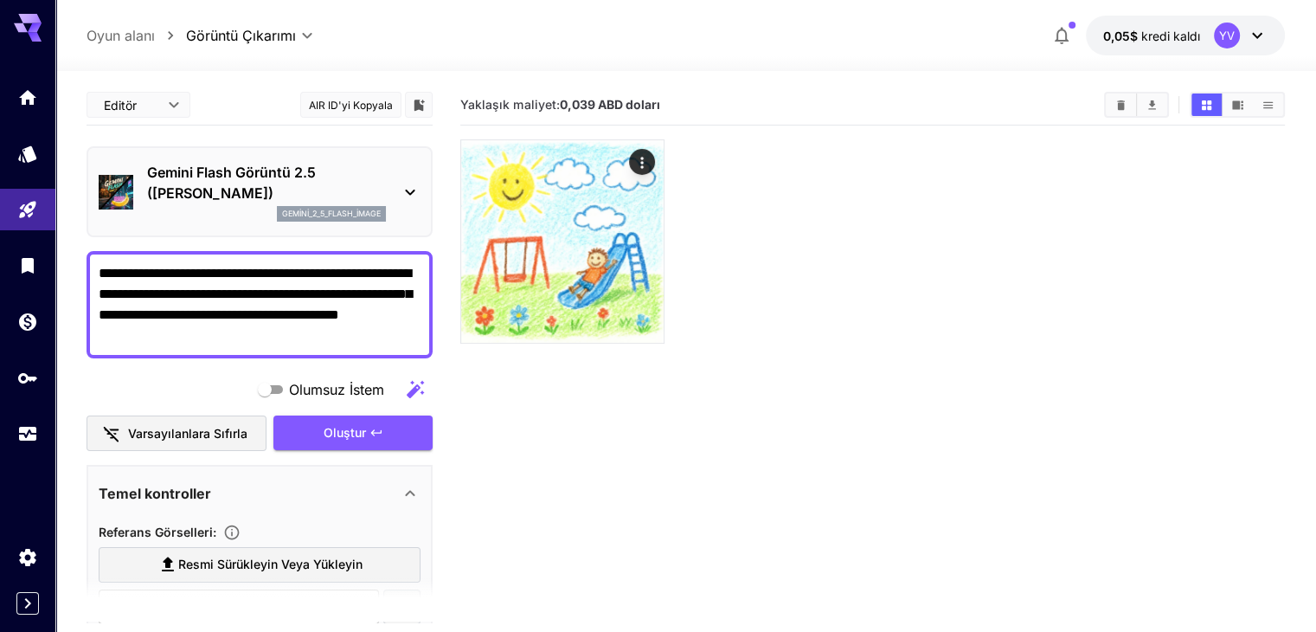
paste textarea
type textarea "**********"
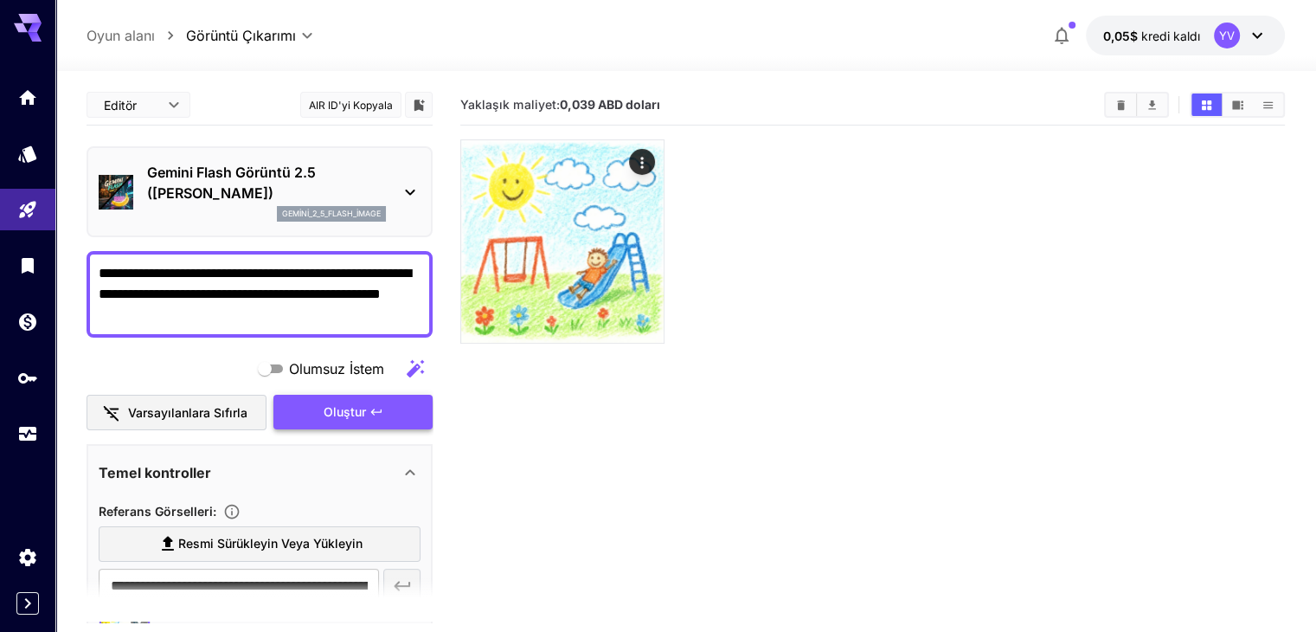
click at [335, 412] on font "Oluştur" at bounding box center [345, 411] width 42 height 15
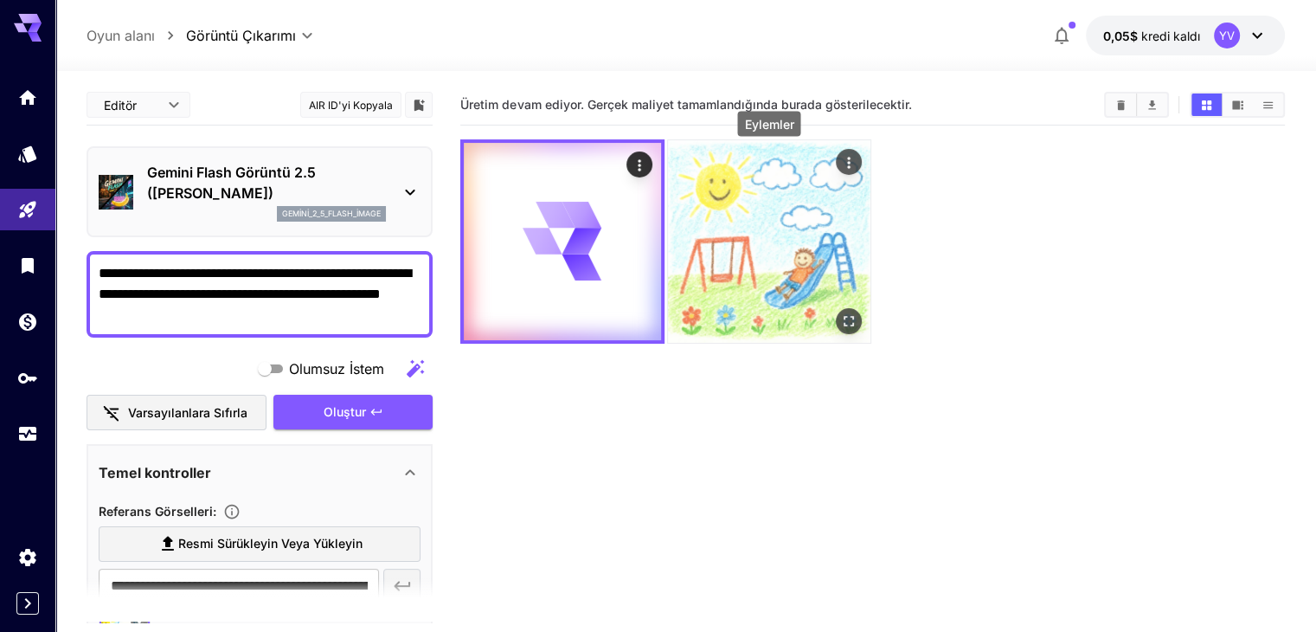
click at [840, 165] on icon "Eylemler" at bounding box center [848, 162] width 17 height 17
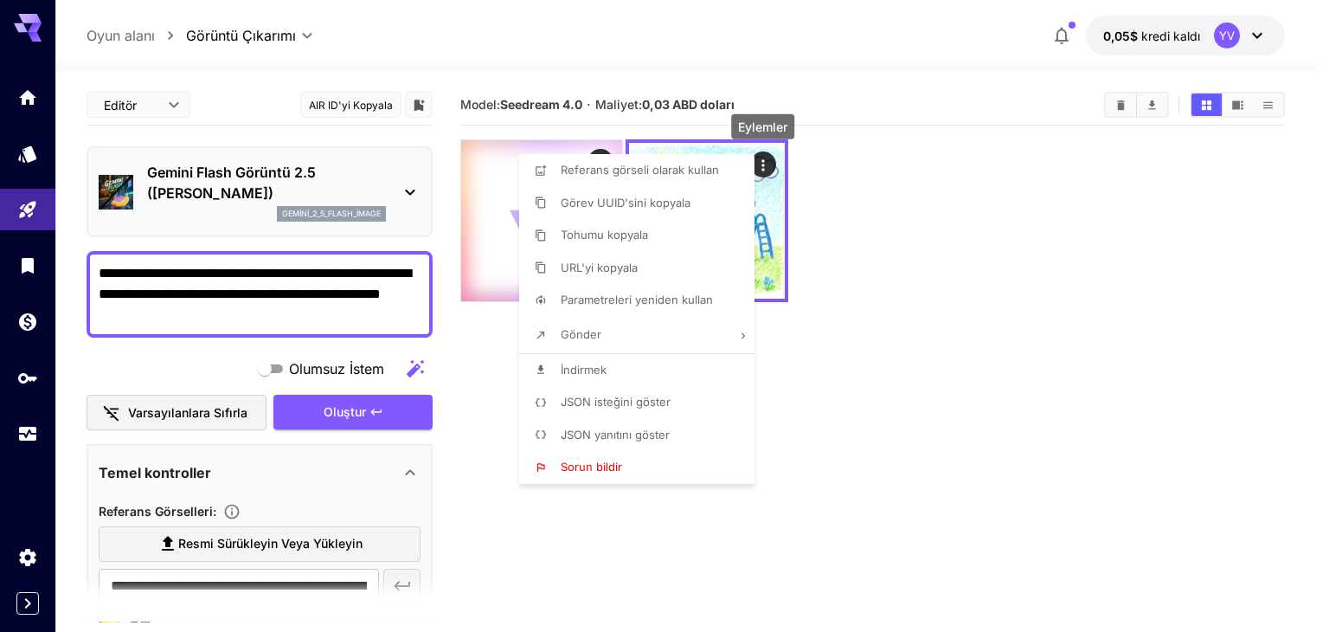
click at [1007, 288] on div at bounding box center [664, 316] width 1329 height 632
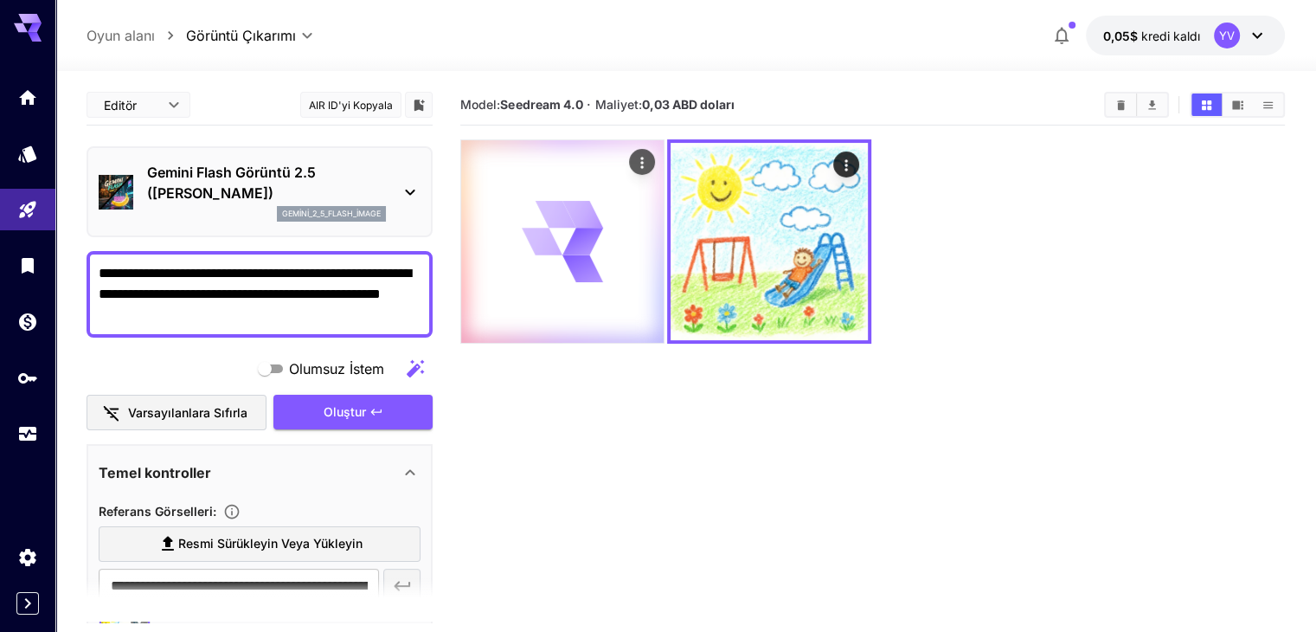
click at [535, 203] on icon at bounding box center [556, 214] width 42 height 28
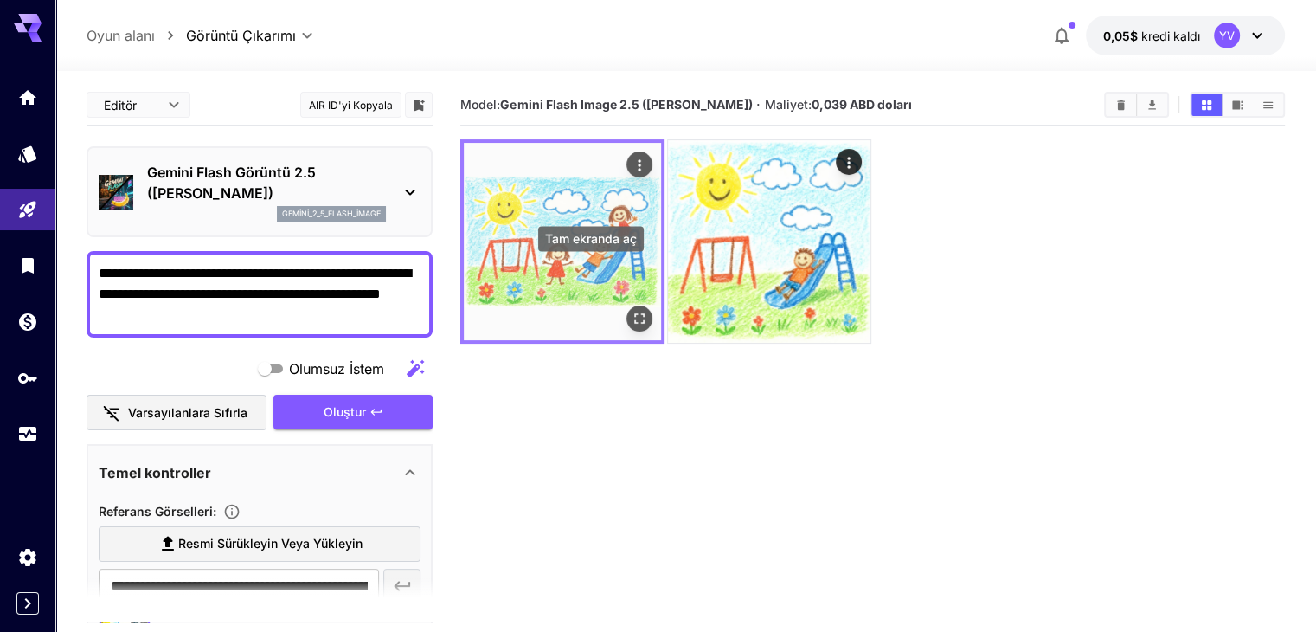
click at [631, 310] on icon "Tam ekranda aç" at bounding box center [639, 318] width 17 height 17
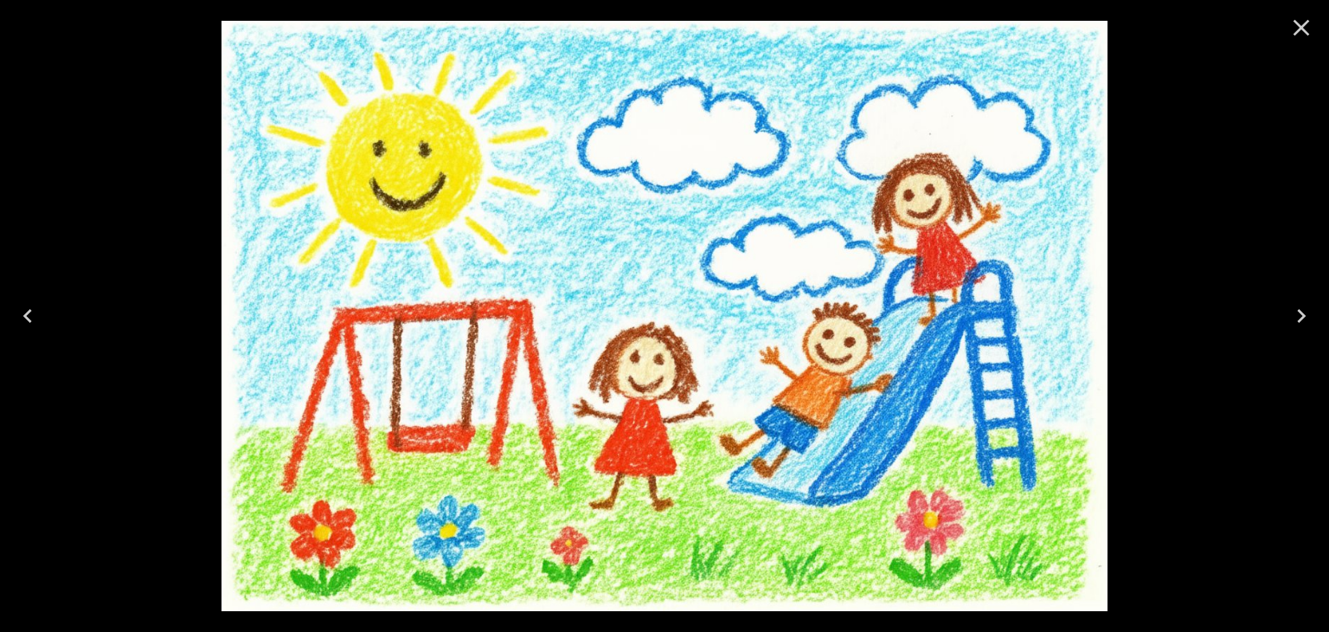
click at [1305, 27] on icon "Close" at bounding box center [1301, 28] width 28 height 28
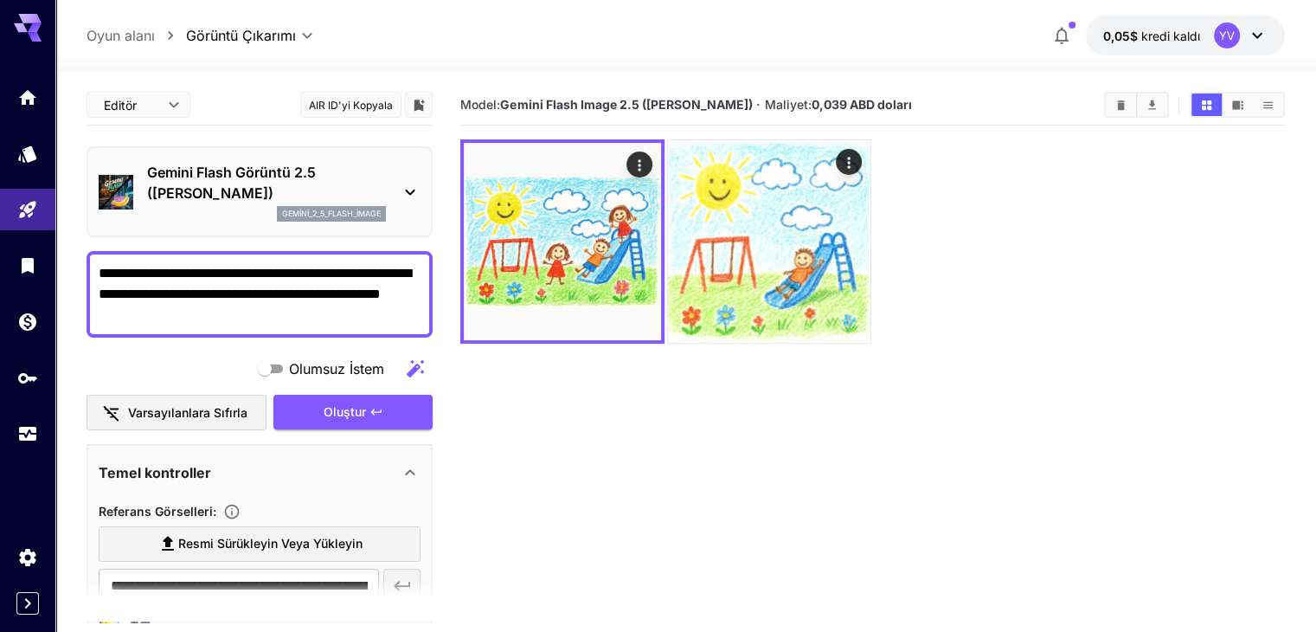
click at [337, 184] on p "Gemini Flash Görüntü 2.5 (Nano Muz)" at bounding box center [266, 183] width 239 height 42
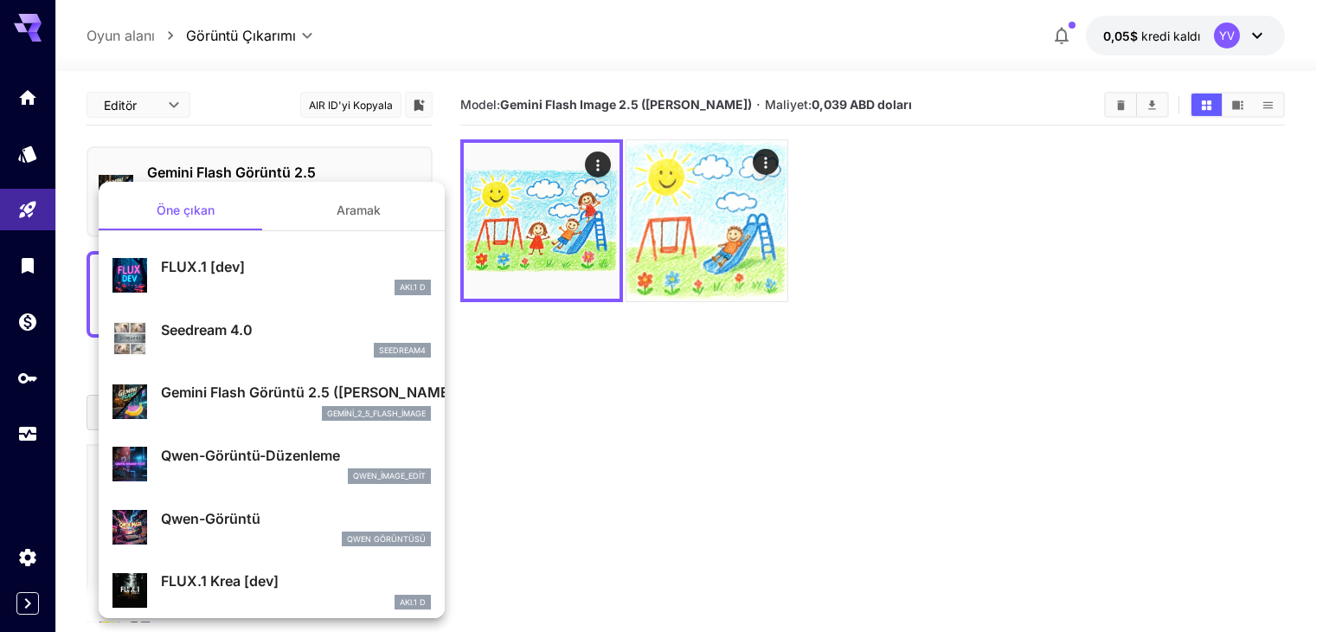
click at [255, 271] on p "FLUX.1 [dev]" at bounding box center [296, 266] width 270 height 21
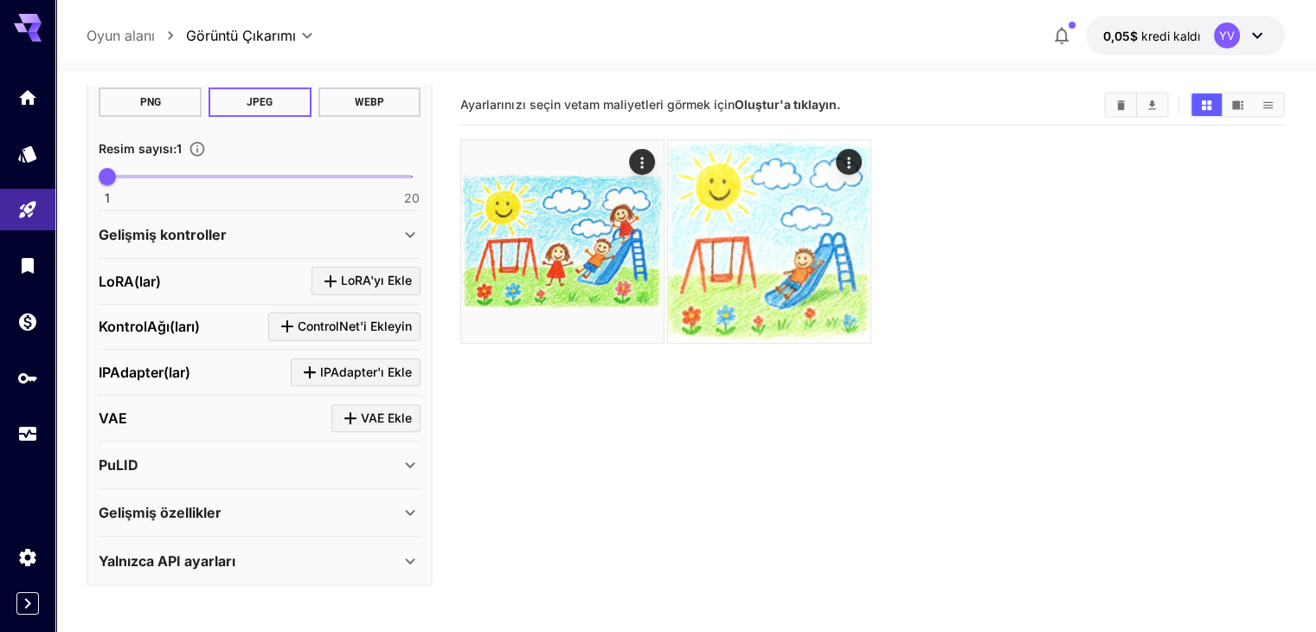
scroll to position [535, 0]
click at [174, 461] on div "PuLID" at bounding box center [249, 463] width 301 height 21
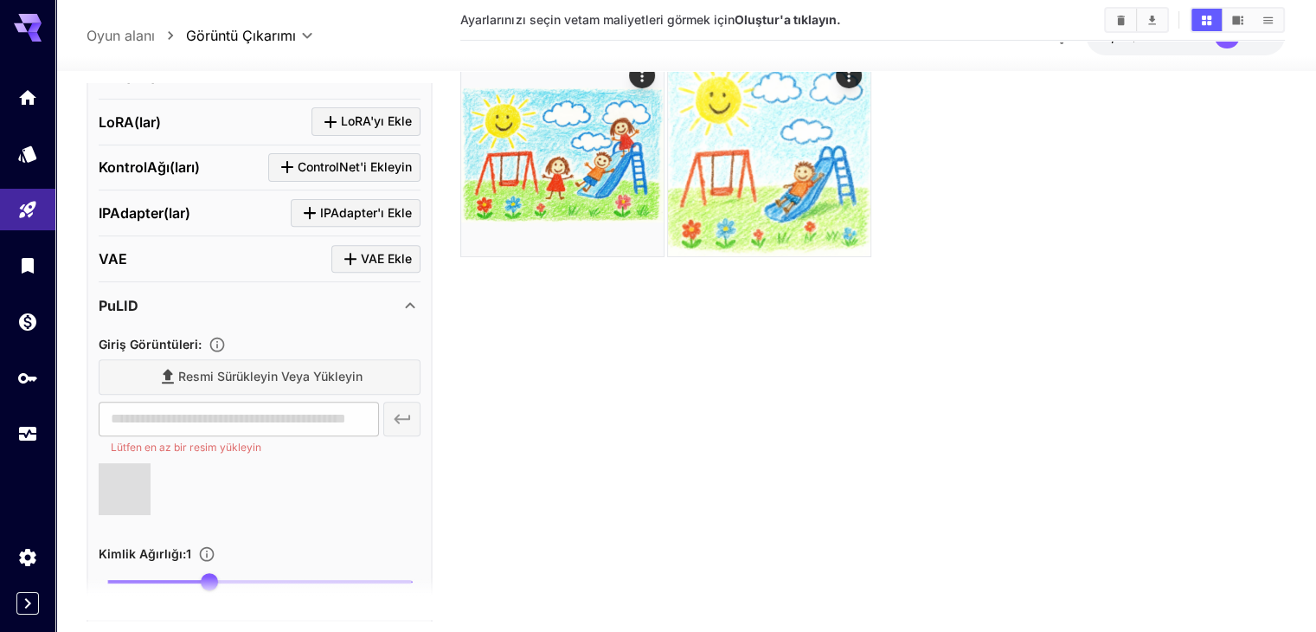
scroll to position [708, 0]
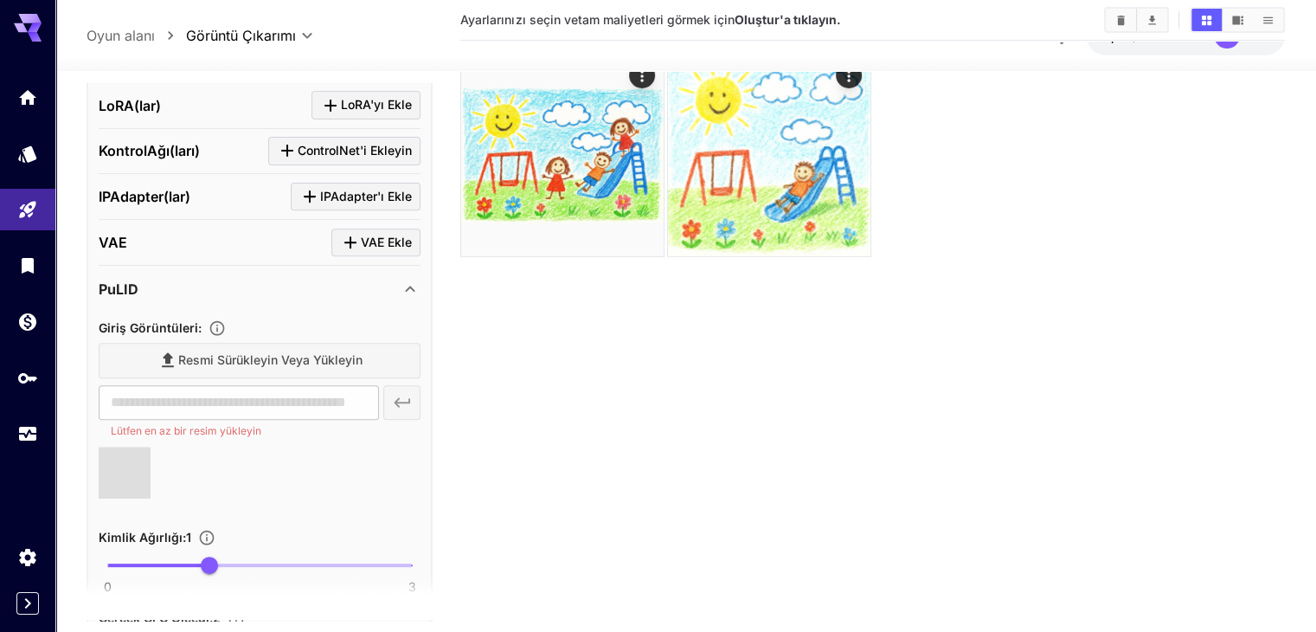
type input "**********"
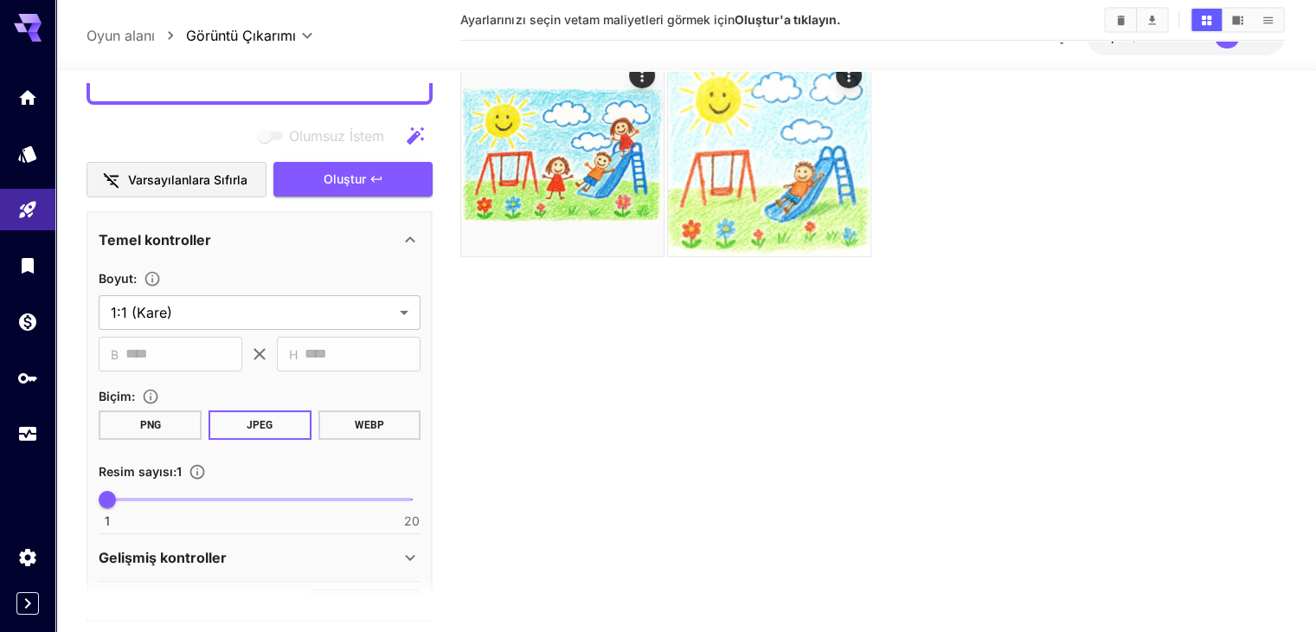
scroll to position [0, 0]
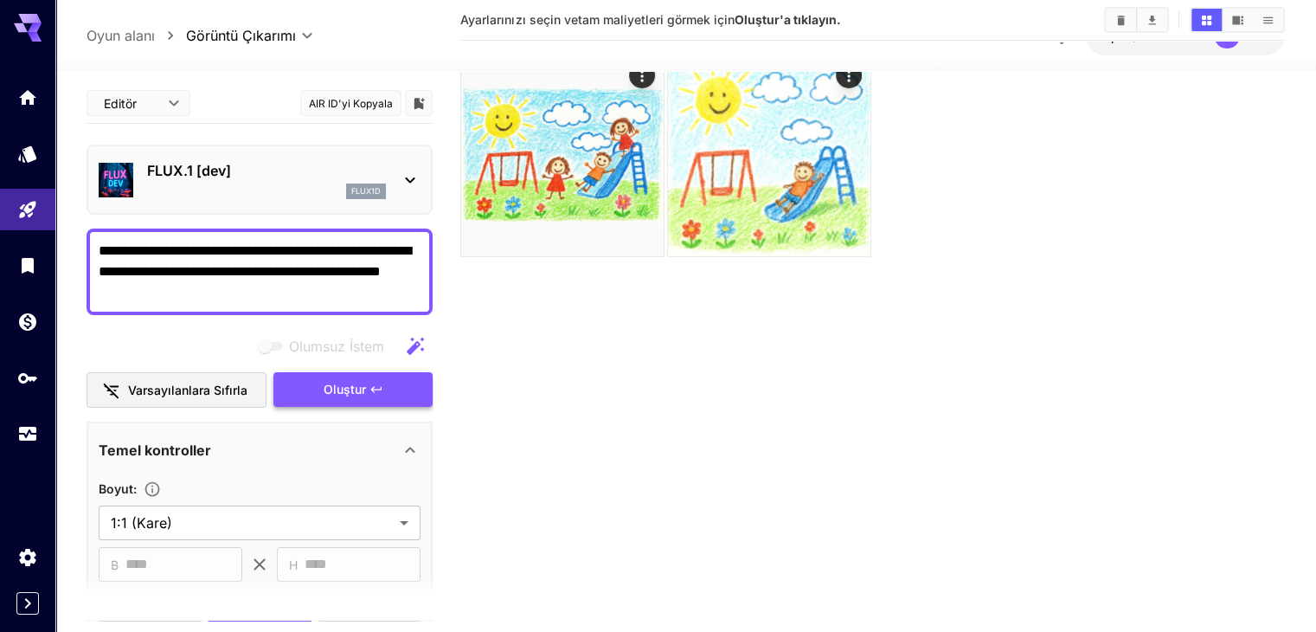
click at [334, 386] on font "Oluştur" at bounding box center [345, 388] width 42 height 15
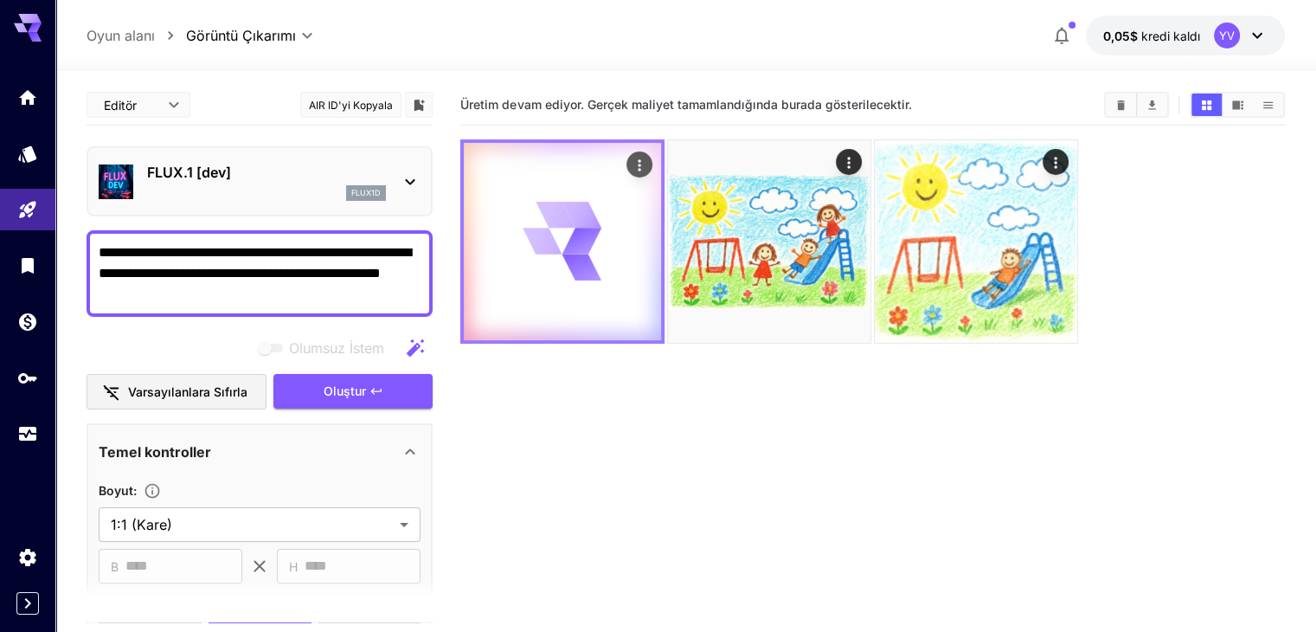
click at [631, 163] on icon "Eylemler" at bounding box center [639, 165] width 17 height 17
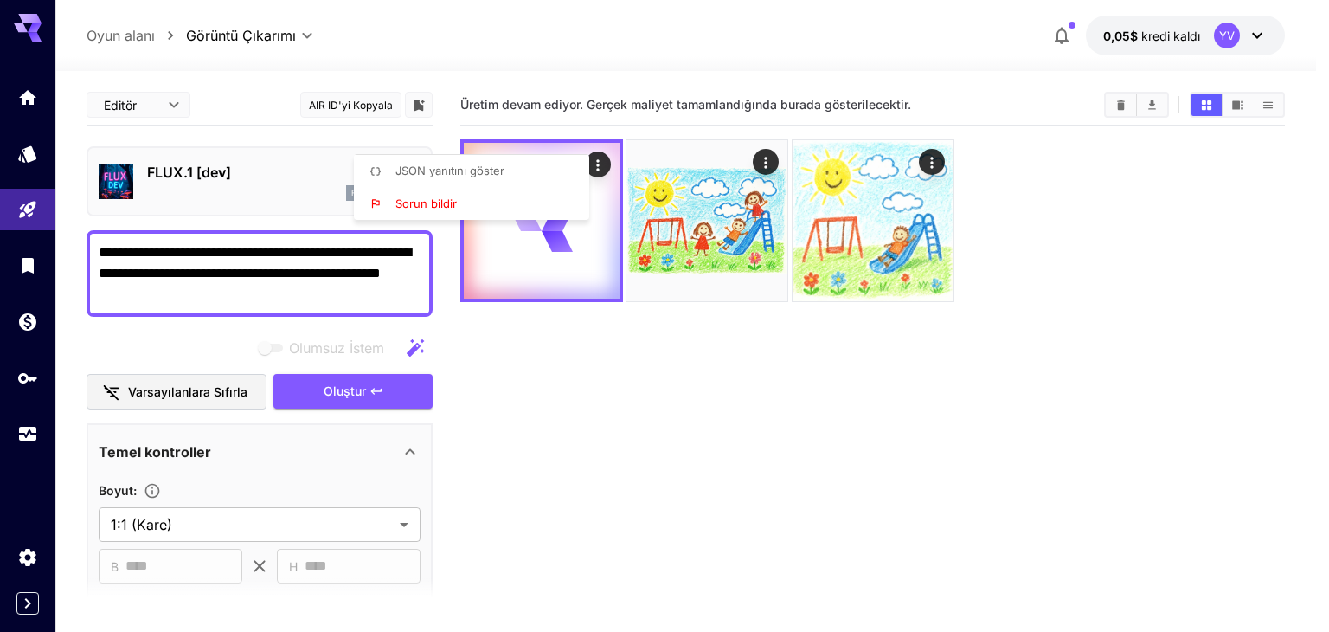
click at [548, 354] on div at bounding box center [664, 316] width 1329 height 632
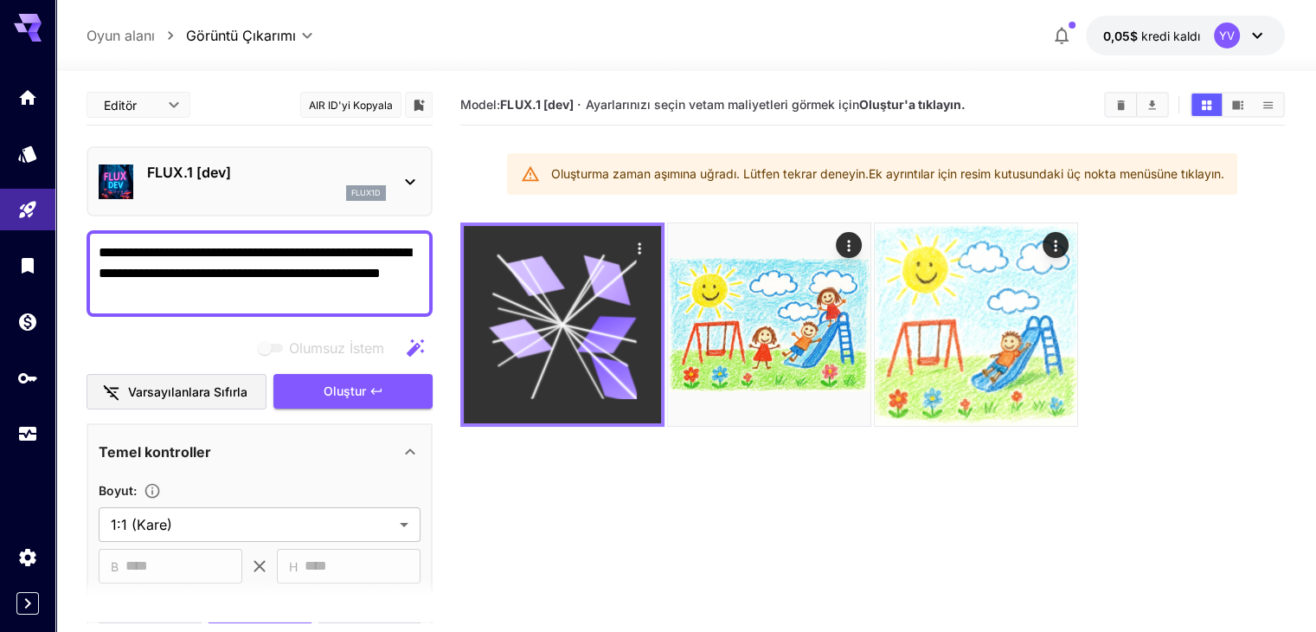
click at [631, 245] on icon "Eylemler" at bounding box center [639, 248] width 17 height 17
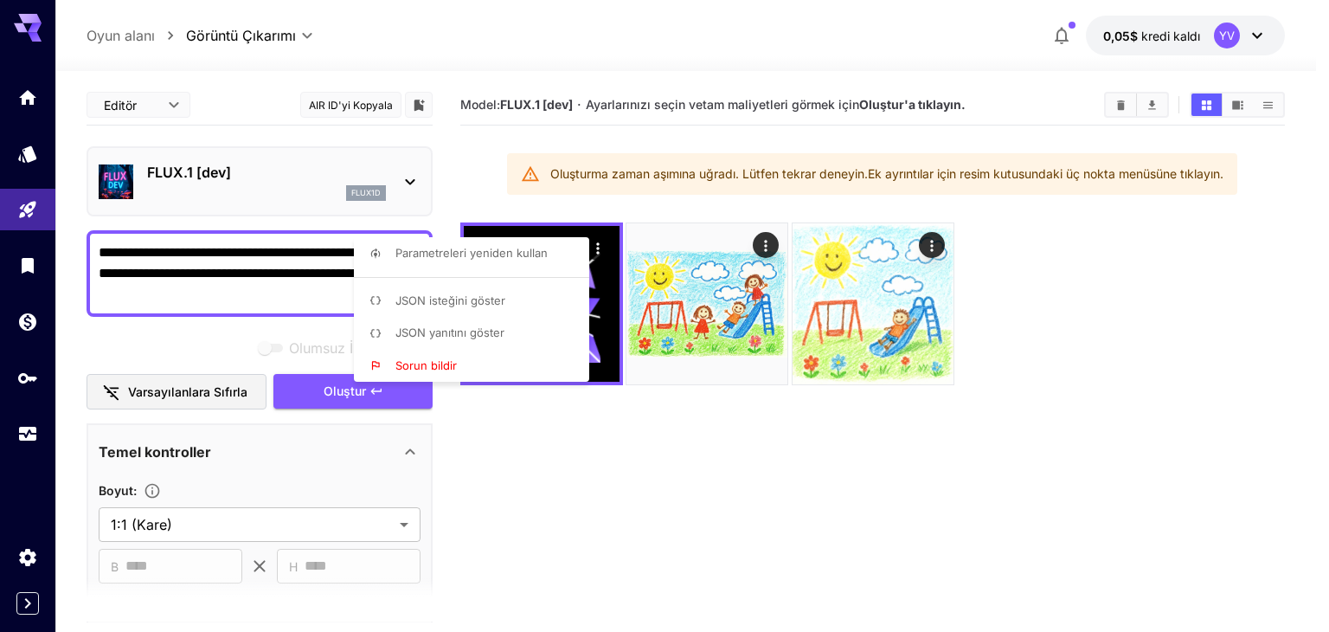
click at [578, 461] on div at bounding box center [664, 316] width 1329 height 632
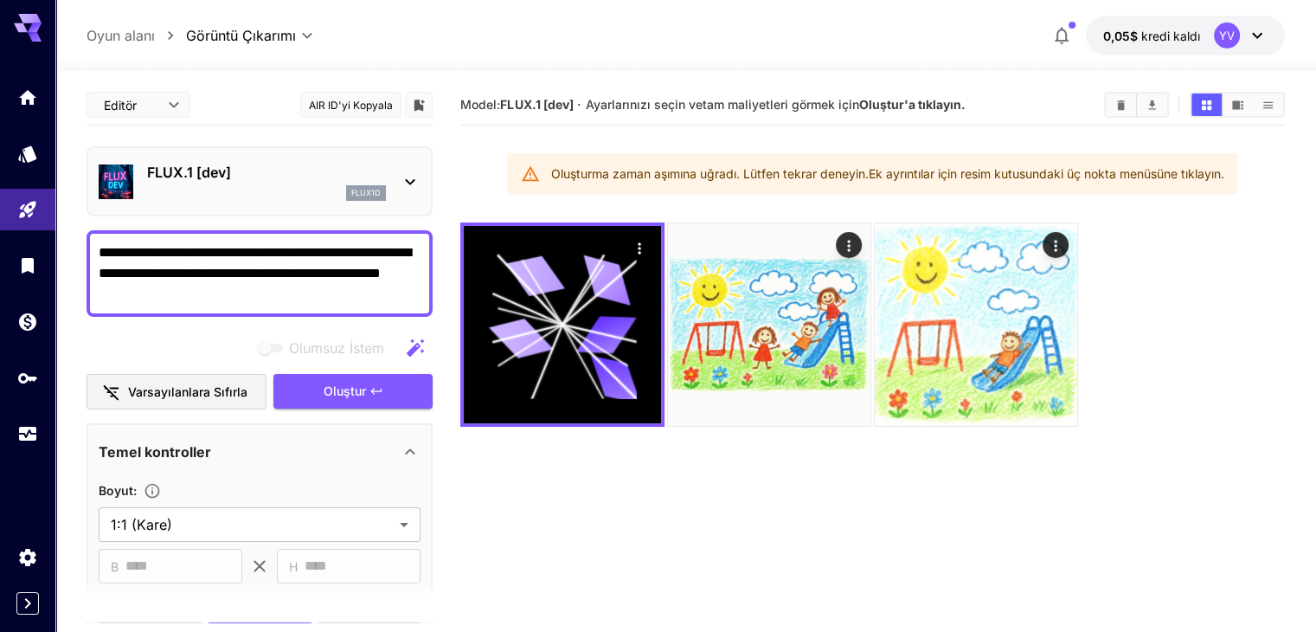
click at [309, 181] on p "FLUX.1 [dev]" at bounding box center [266, 172] width 239 height 21
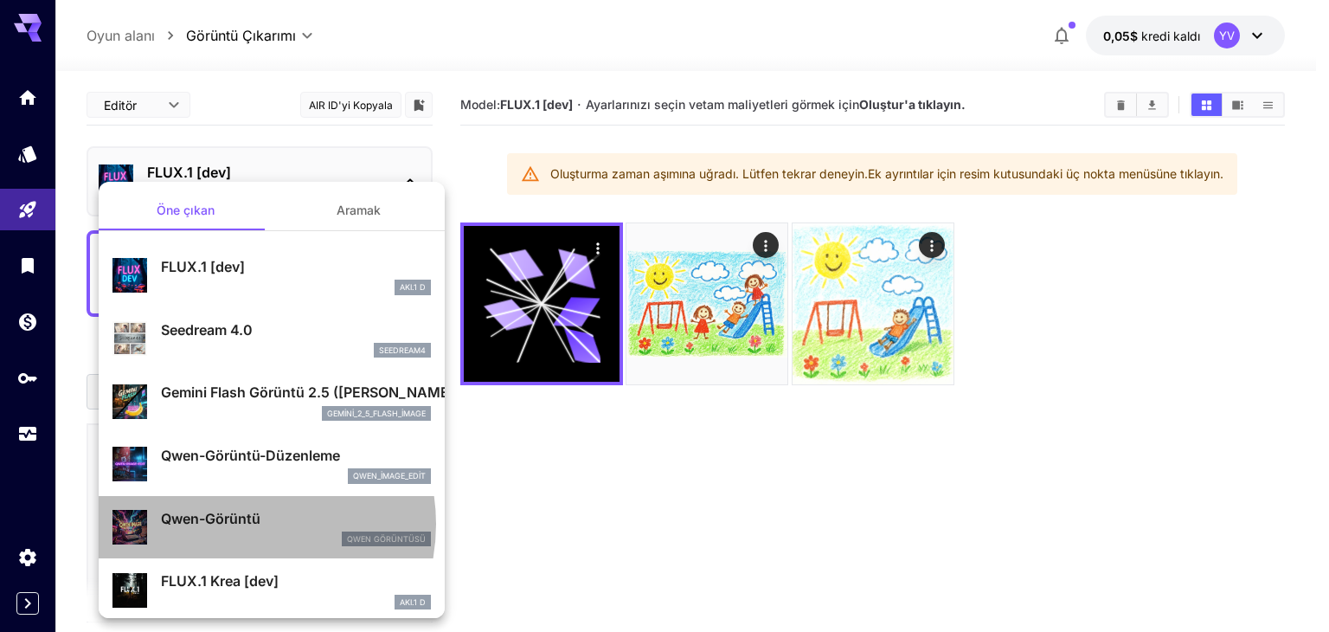
click at [235, 524] on font "Qwen-Görüntü" at bounding box center [210, 518] width 99 height 17
type input "**"
type input "***"
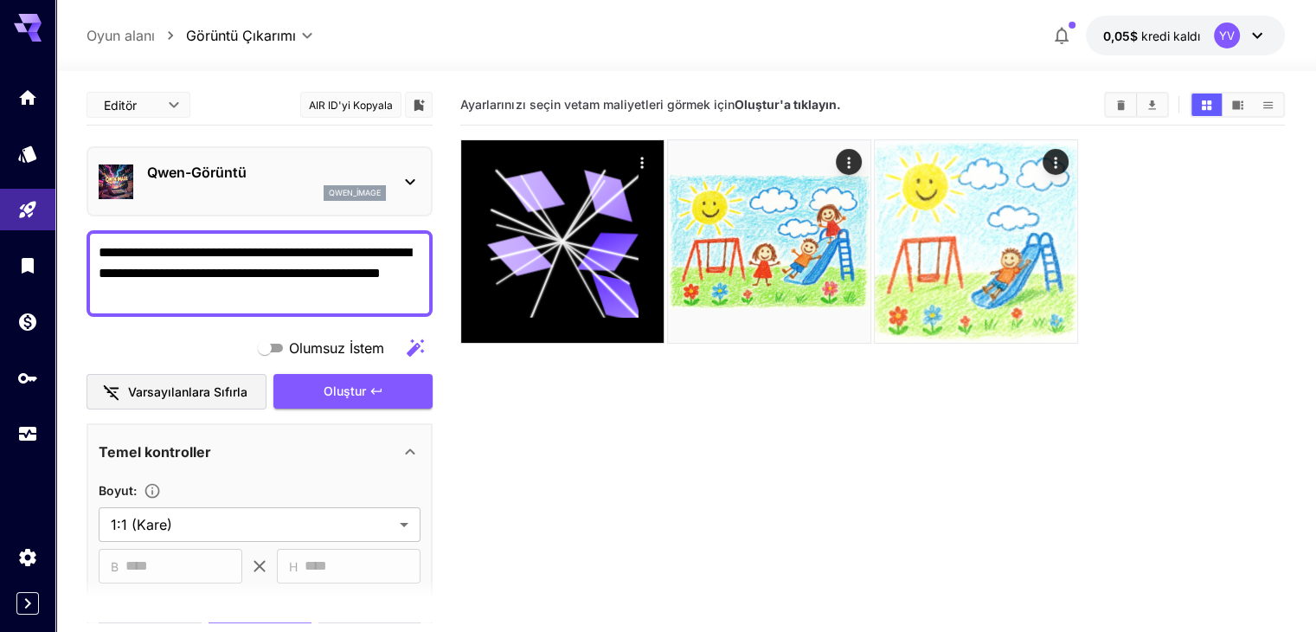
click at [381, 177] on p "Qwen-Görüntü" at bounding box center [266, 172] width 239 height 21
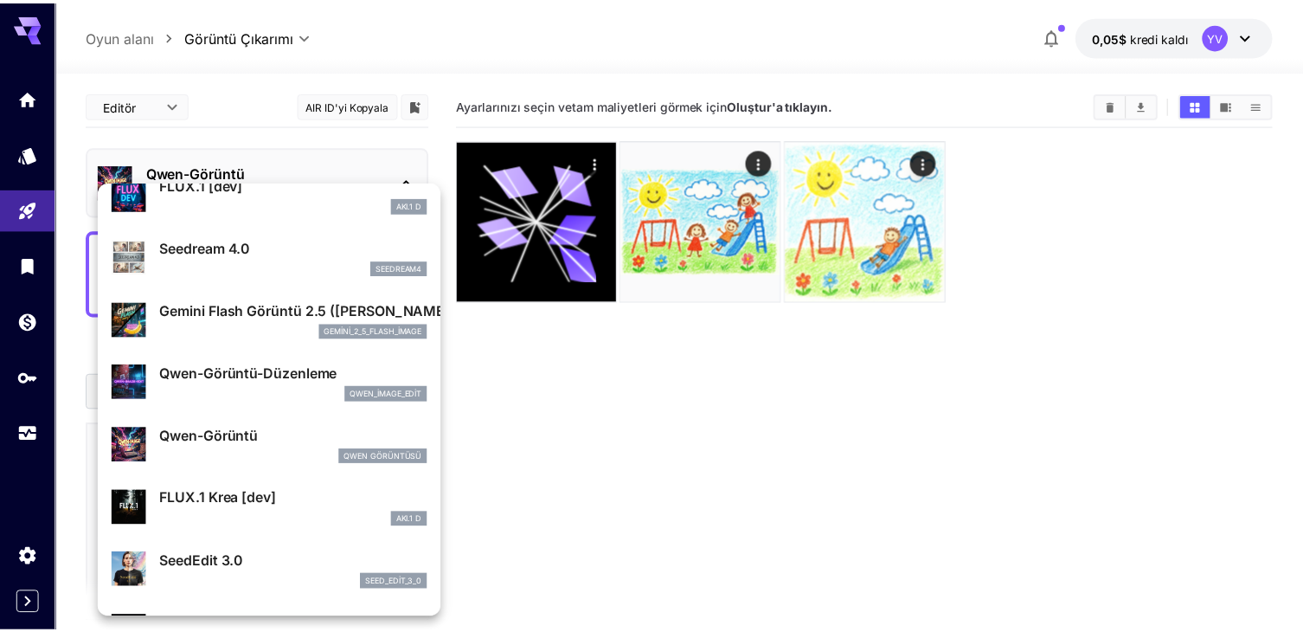
scroll to position [87, 0]
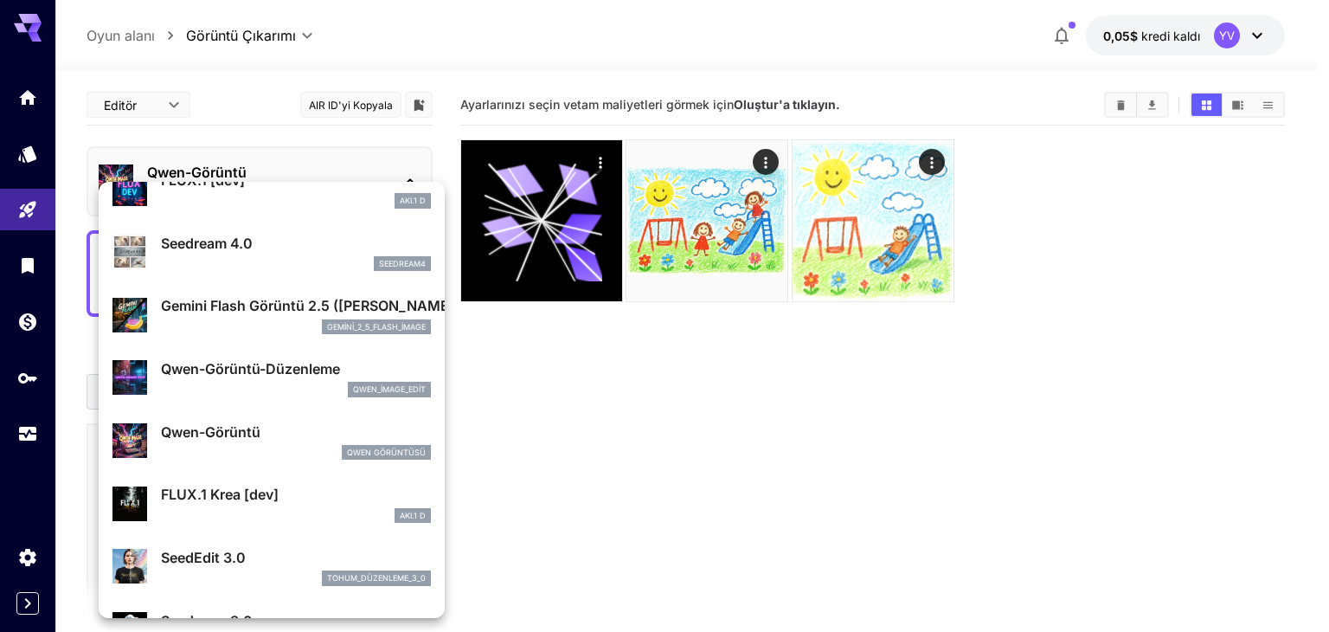
click at [255, 366] on font "Qwen-Görüntü-Düzenleme" at bounding box center [250, 368] width 179 height 17
type input "*"
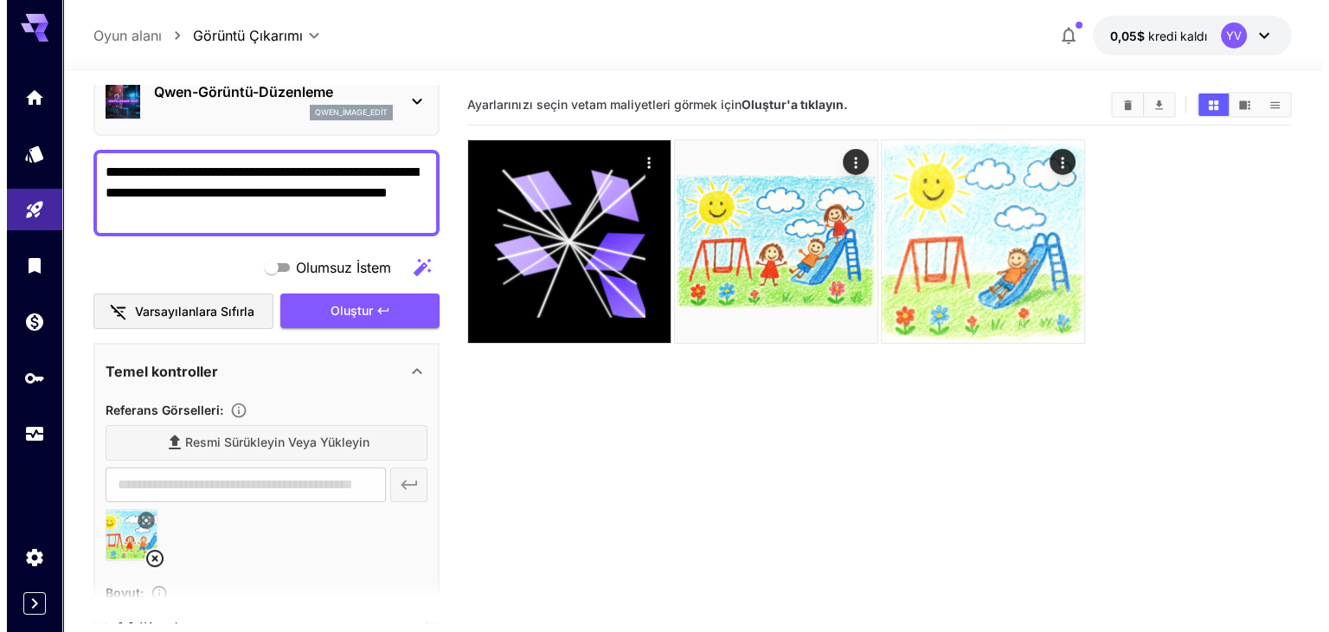
scroll to position [87, 0]
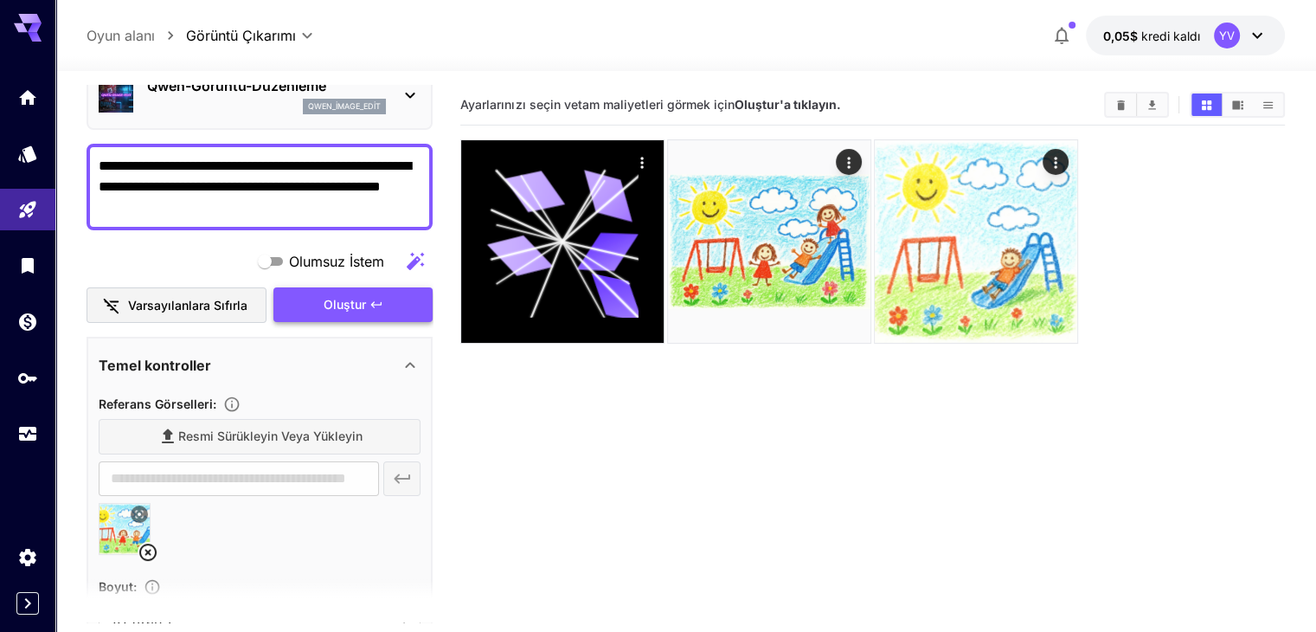
click at [361, 302] on font "Oluştur" at bounding box center [345, 304] width 42 height 15
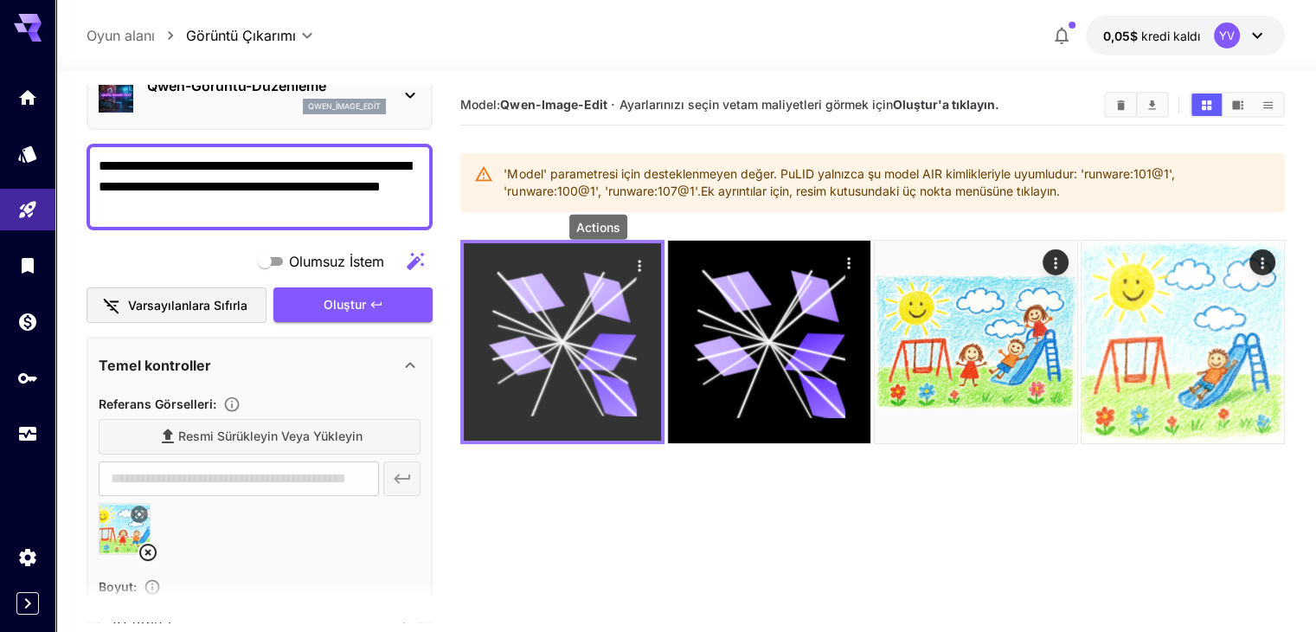
click at [631, 265] on icon "Eylemler" at bounding box center [639, 265] width 17 height 17
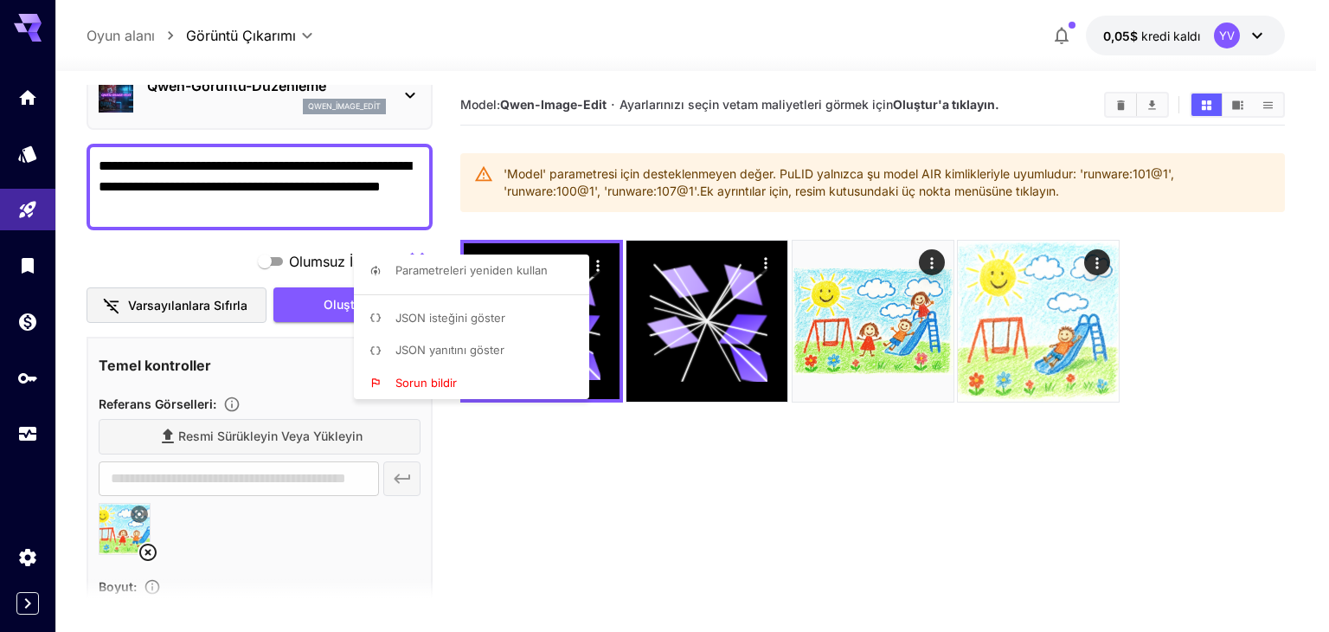
click at [503, 444] on div at bounding box center [664, 316] width 1329 height 632
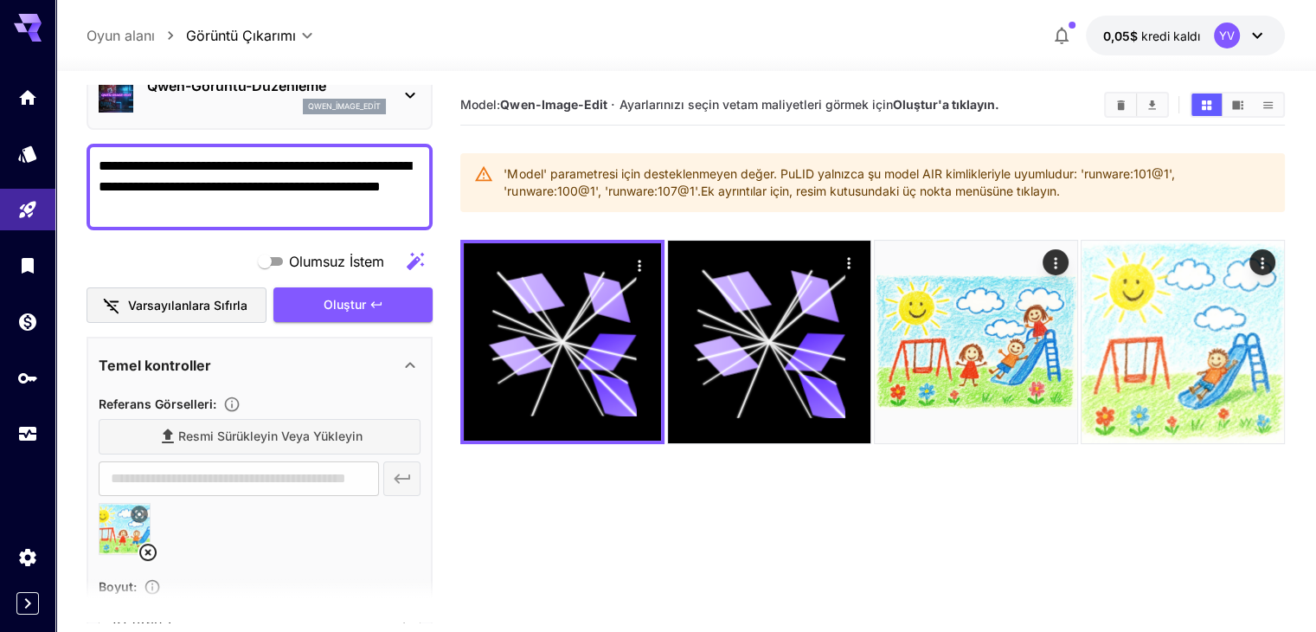
click at [400, 101] on icon at bounding box center [410, 95] width 21 height 21
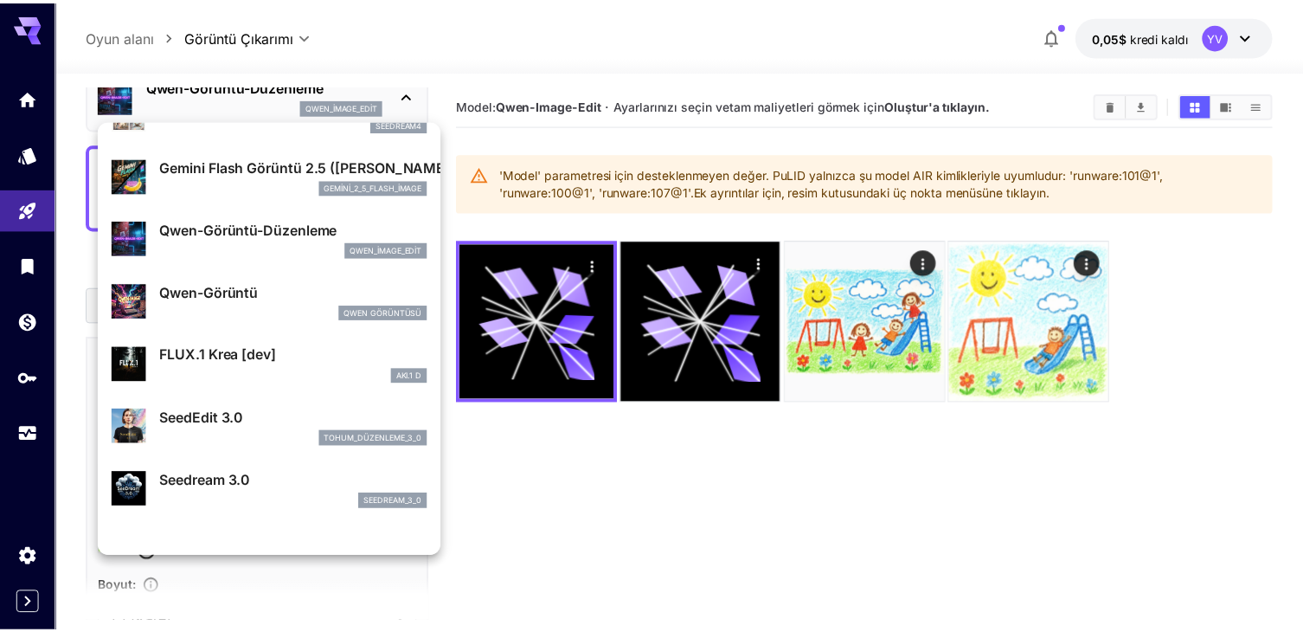
scroll to position [173, 0]
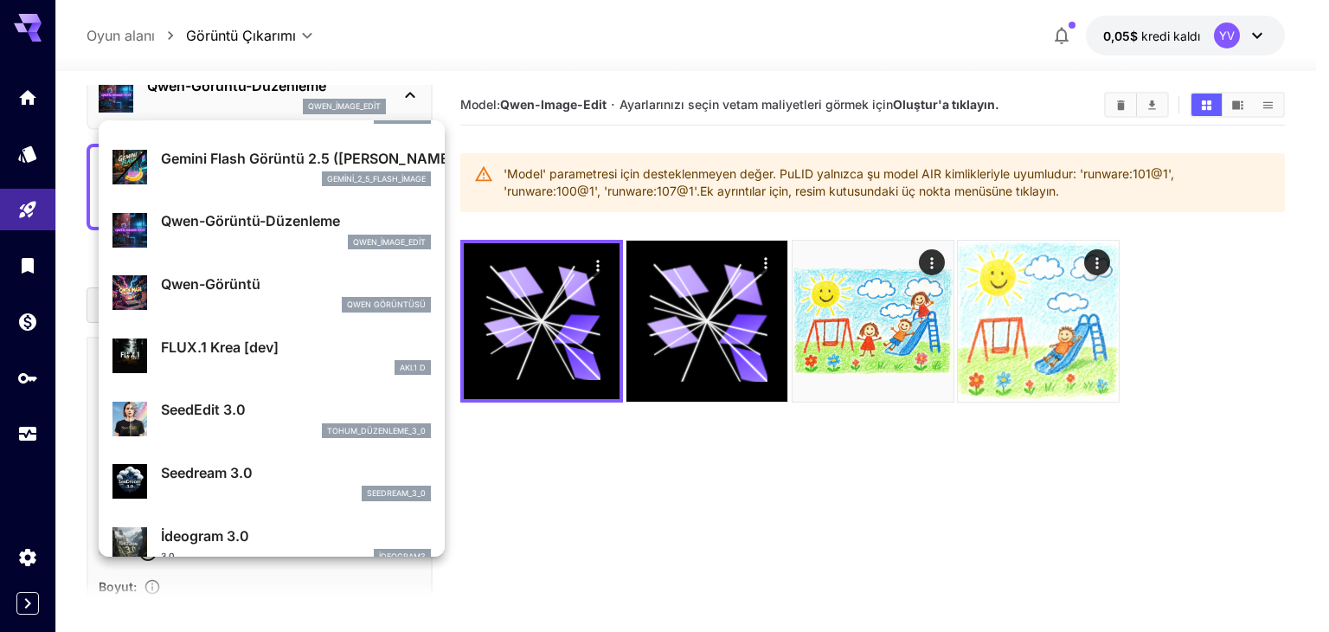
click at [258, 475] on p "Seedream 3.0" at bounding box center [296, 472] width 270 height 21
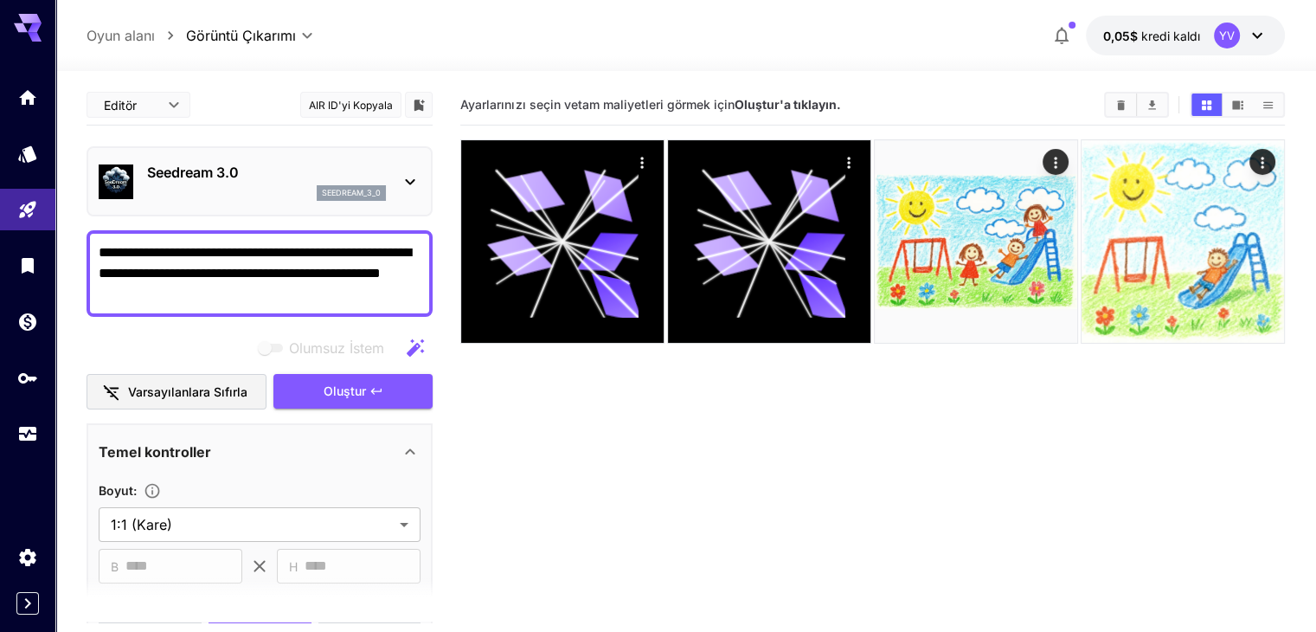
click at [285, 169] on p "Seedream 3.0" at bounding box center [266, 172] width 239 height 21
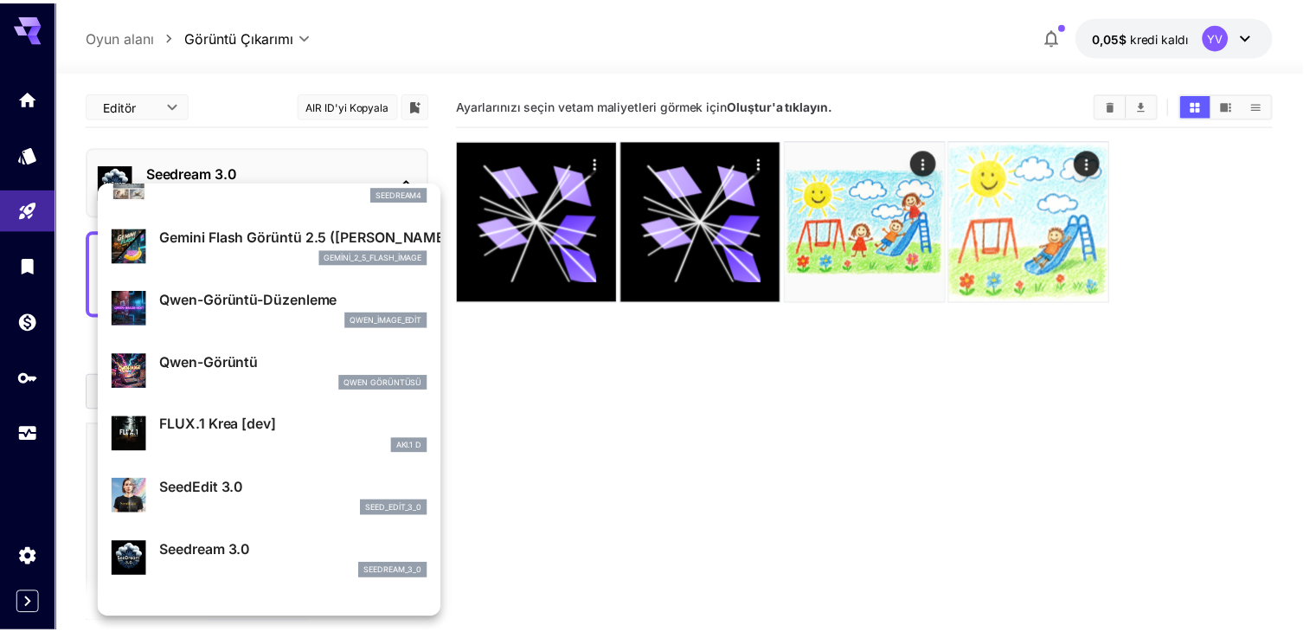
scroll to position [173, 0]
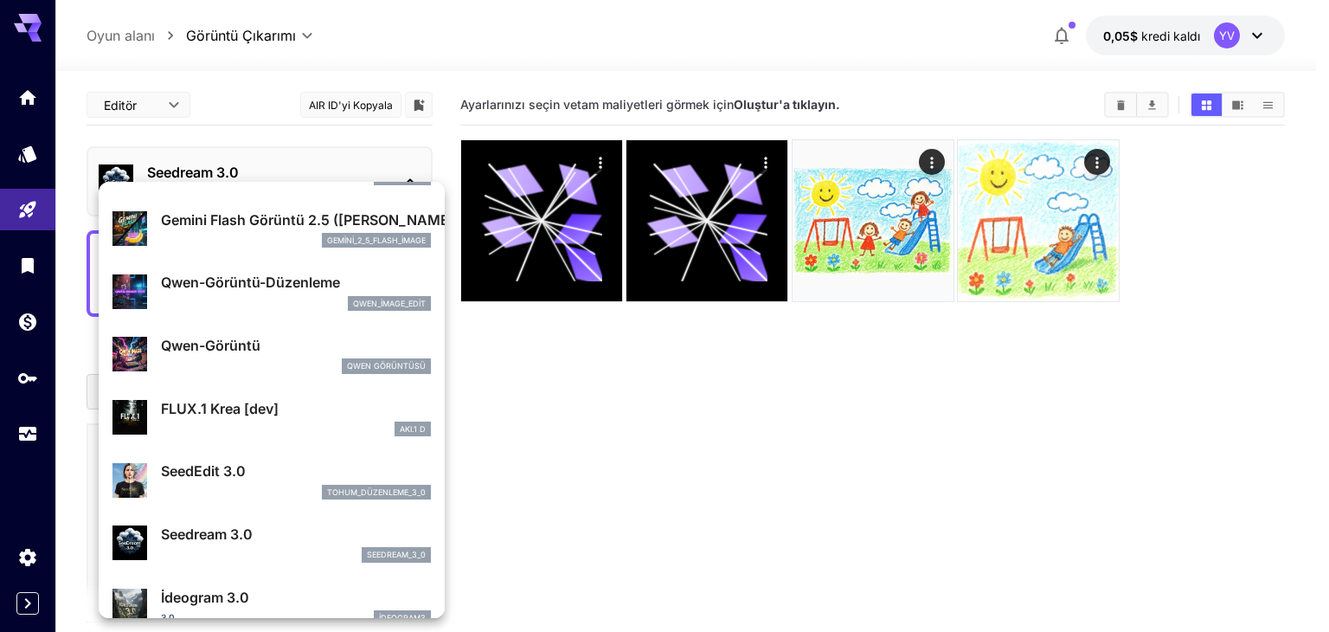
click at [277, 465] on p "SeedEdit 3.0" at bounding box center [296, 470] width 270 height 21
type input "***"
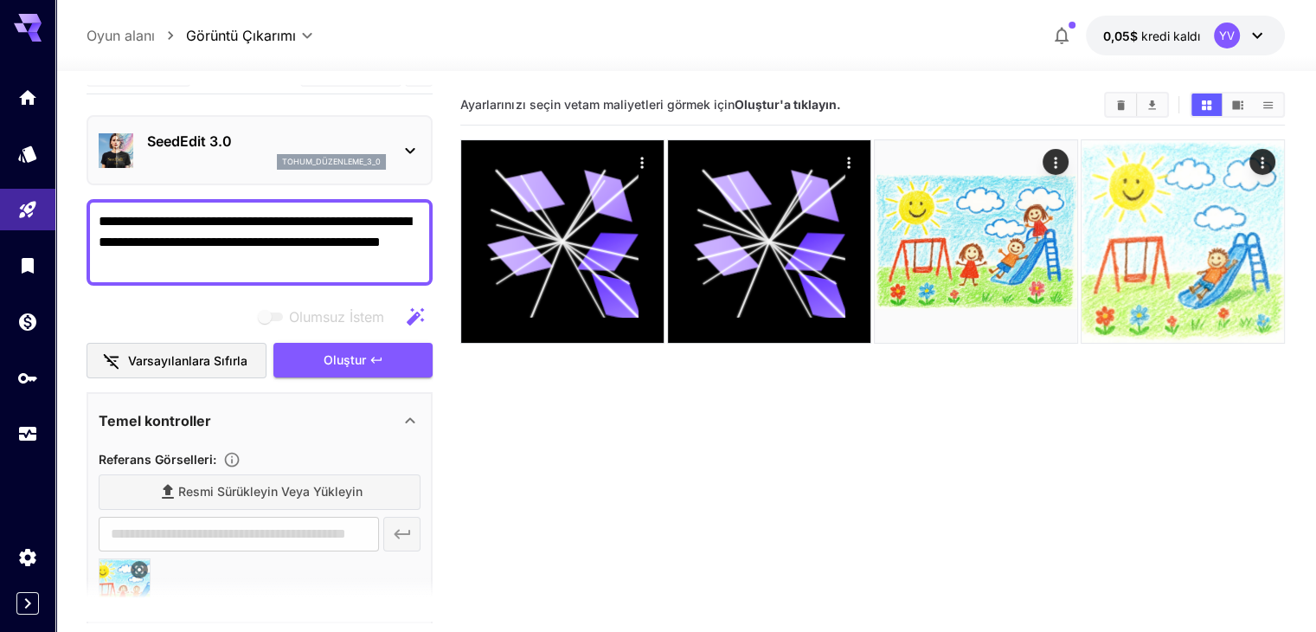
scroll to position [87, 0]
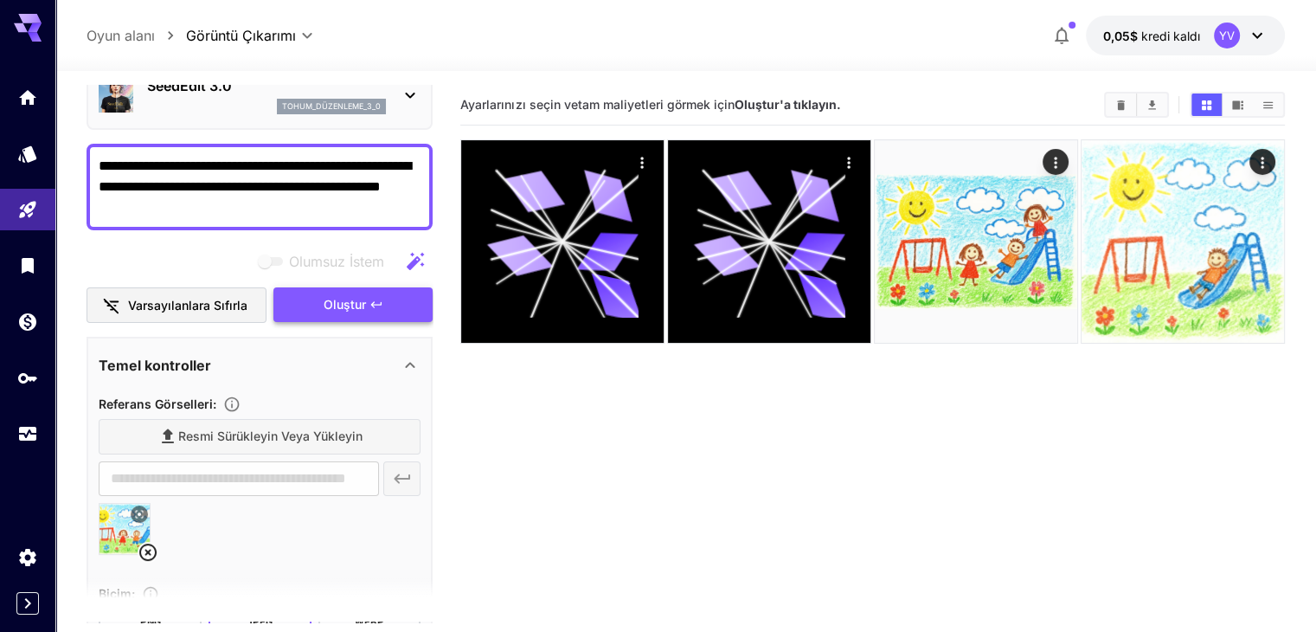
click at [360, 307] on font "Oluştur" at bounding box center [345, 304] width 42 height 15
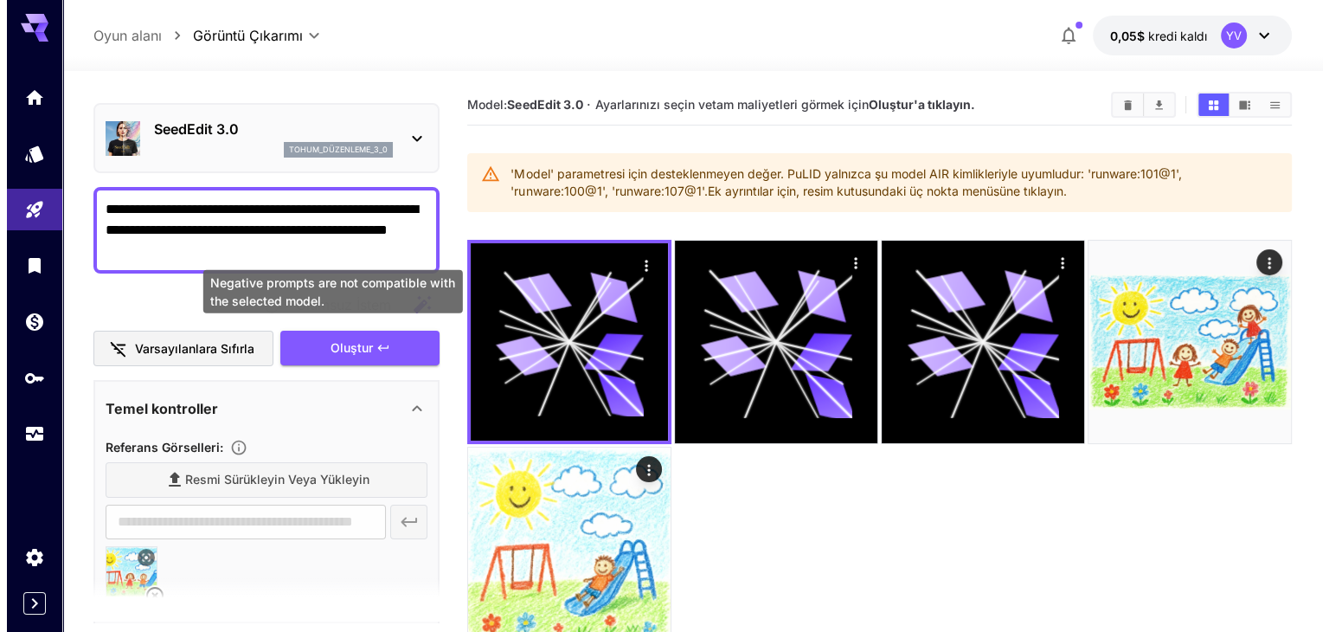
scroll to position [0, 0]
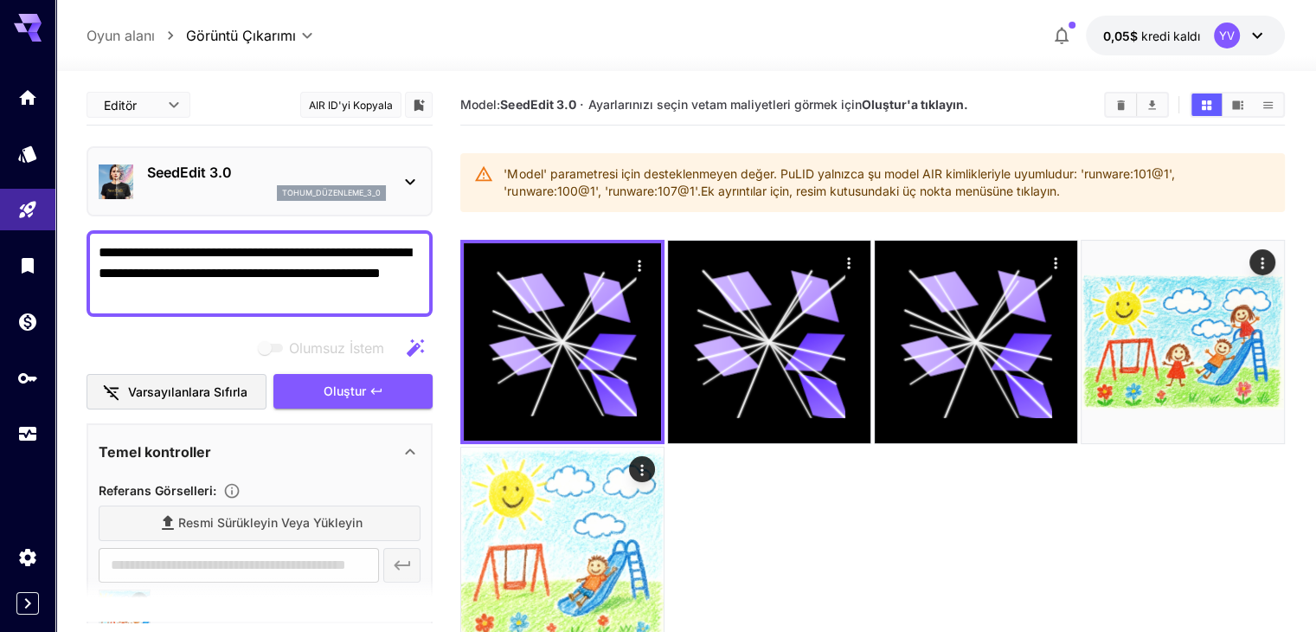
click at [338, 174] on p "SeedEdit 3.0" at bounding box center [266, 172] width 239 height 21
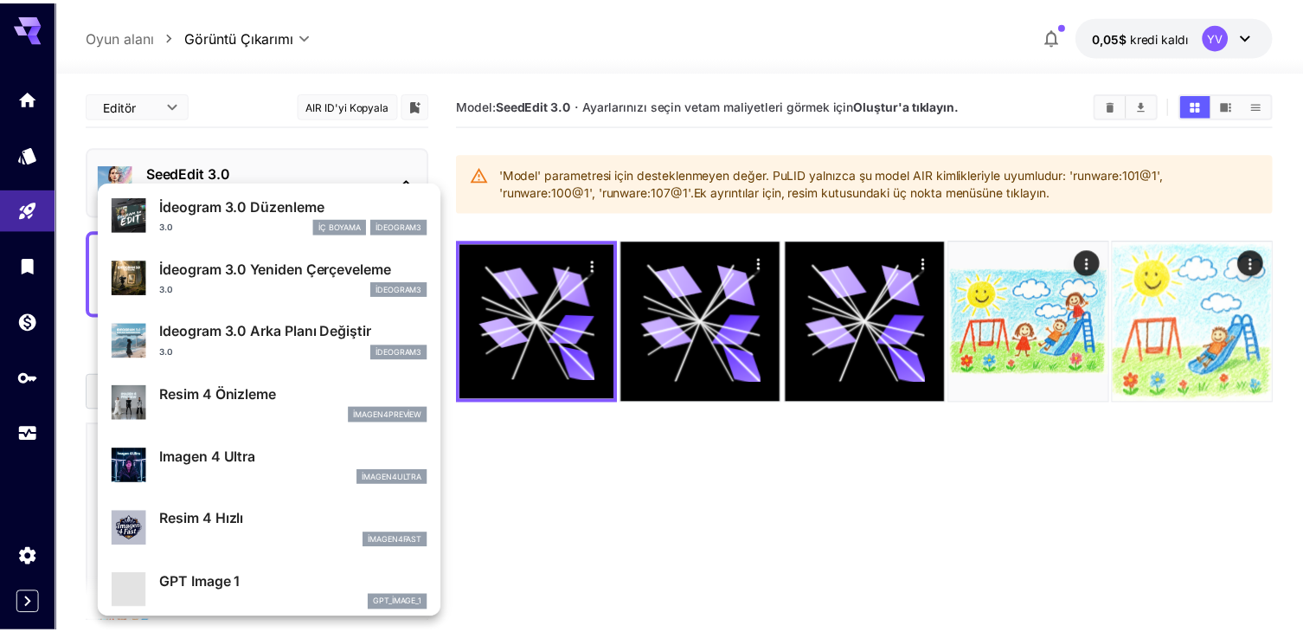
scroll to position [694, 0]
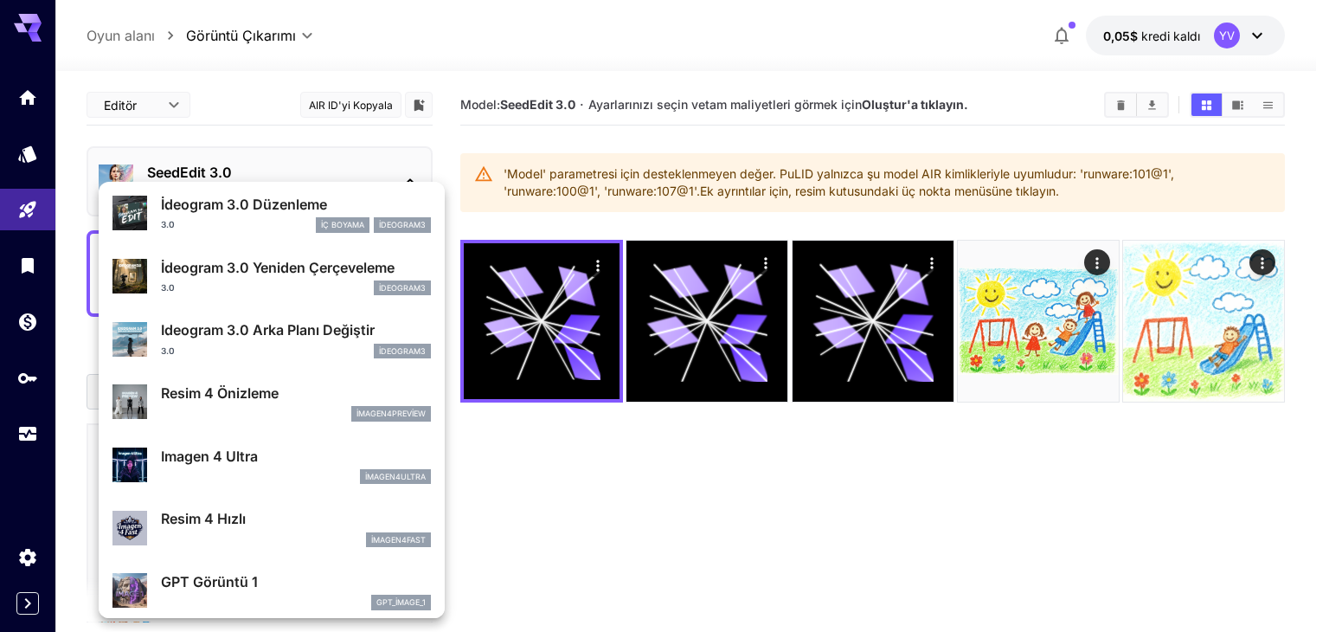
click at [226, 459] on font "Imagen 4 Ultra" at bounding box center [209, 455] width 97 height 17
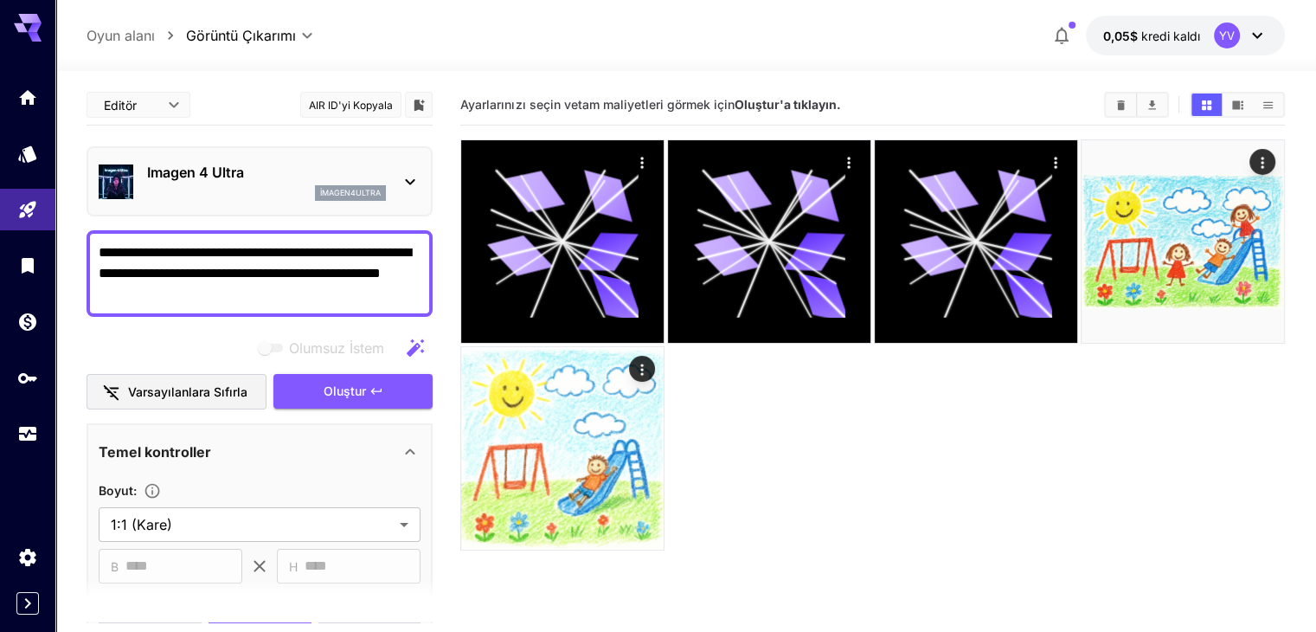
click at [316, 172] on p "Imagen 4 Ultra" at bounding box center [266, 172] width 239 height 21
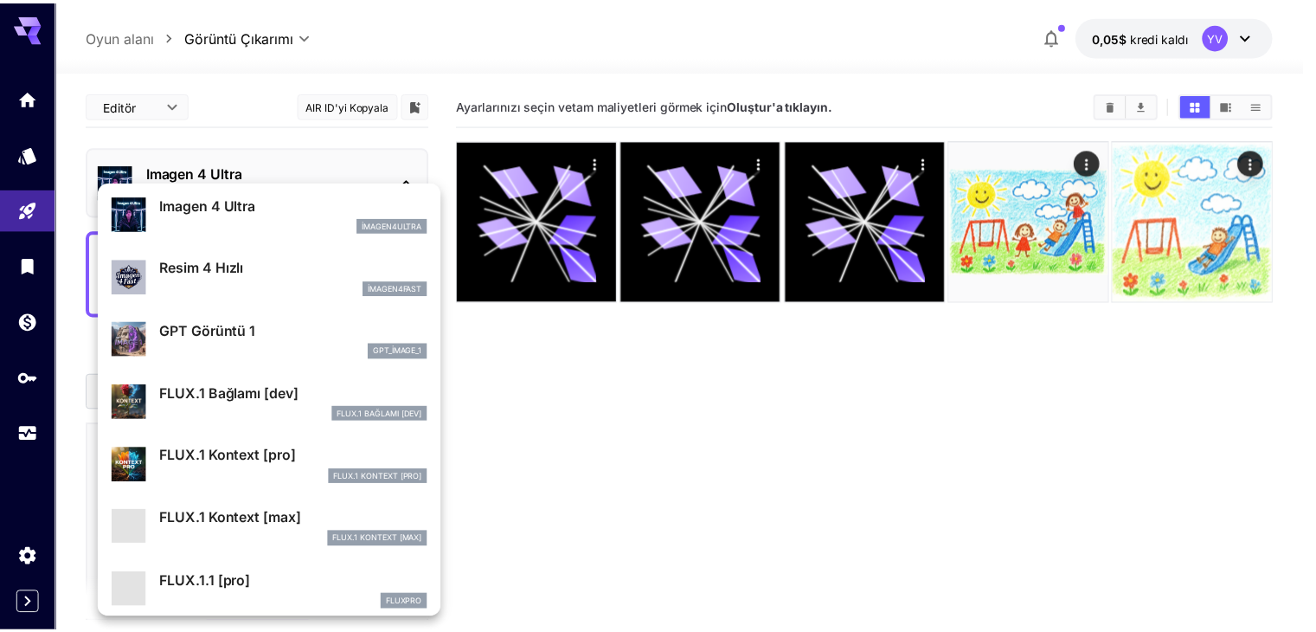
scroll to position [954, 0]
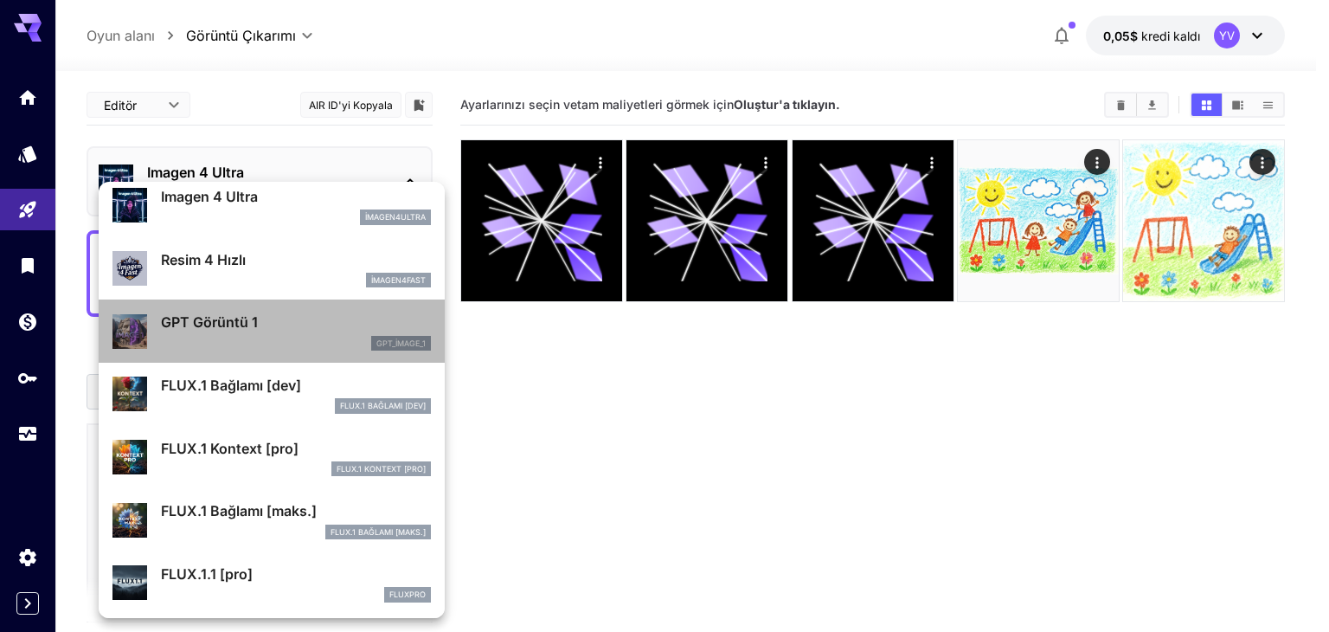
click at [335, 326] on p "GPT Görüntü 1" at bounding box center [296, 321] width 270 height 21
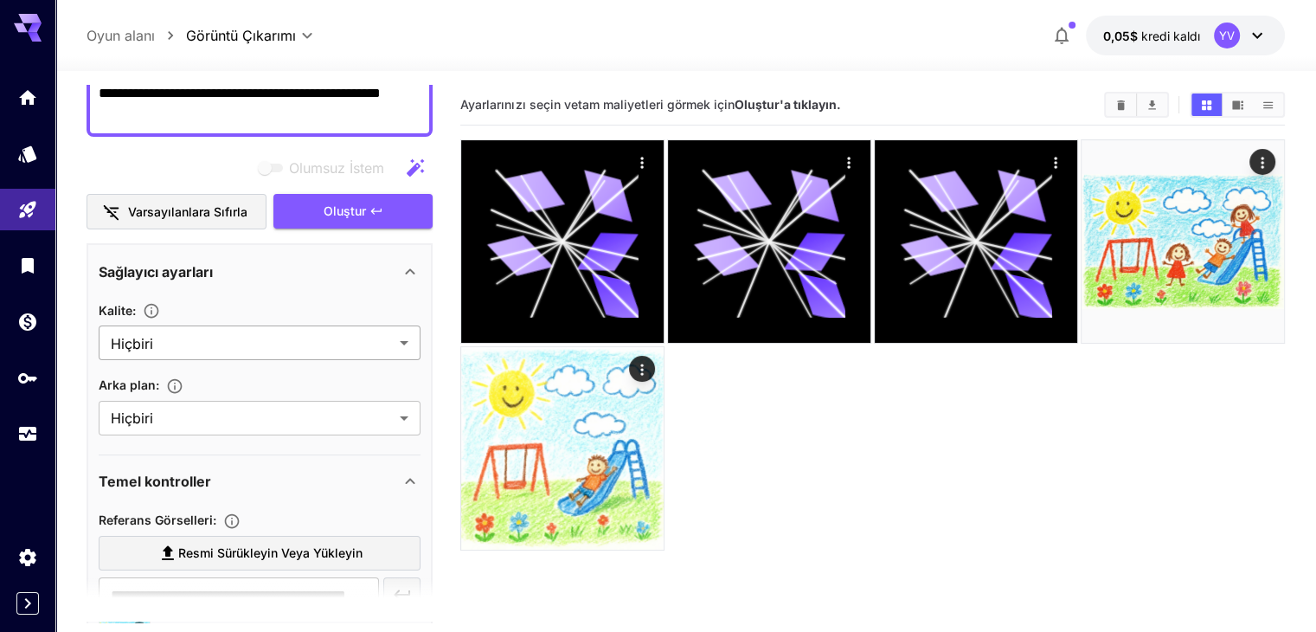
scroll to position [87, 0]
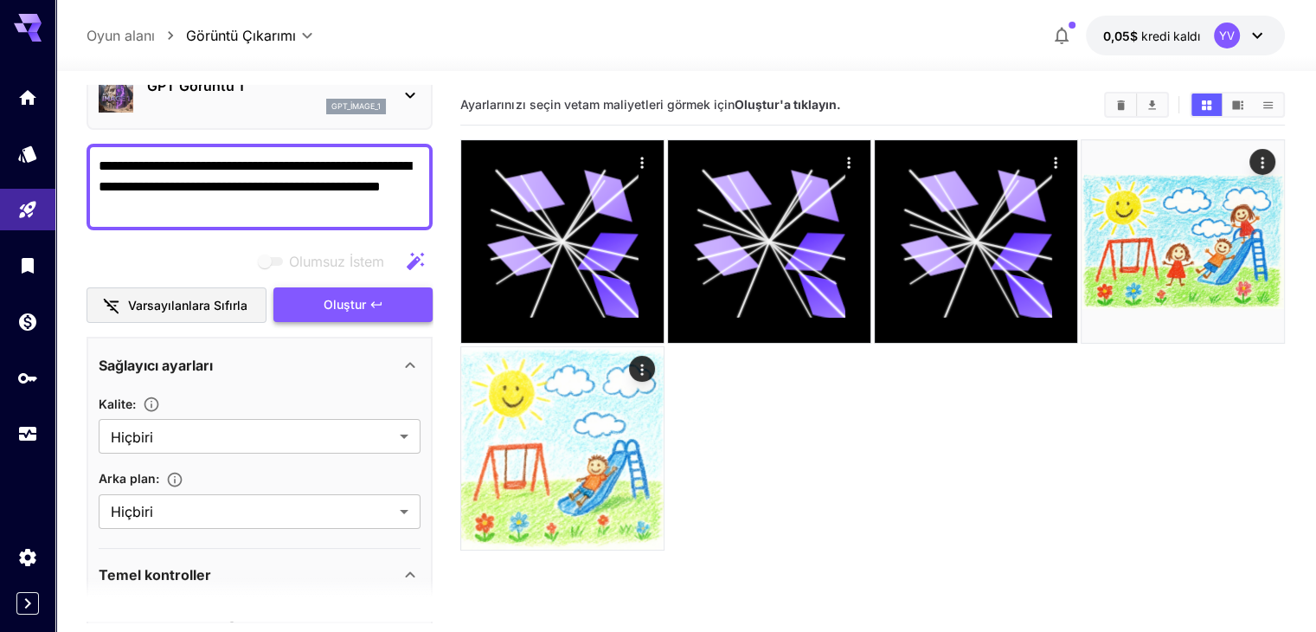
click at [339, 309] on font "Oluştur" at bounding box center [345, 304] width 42 height 15
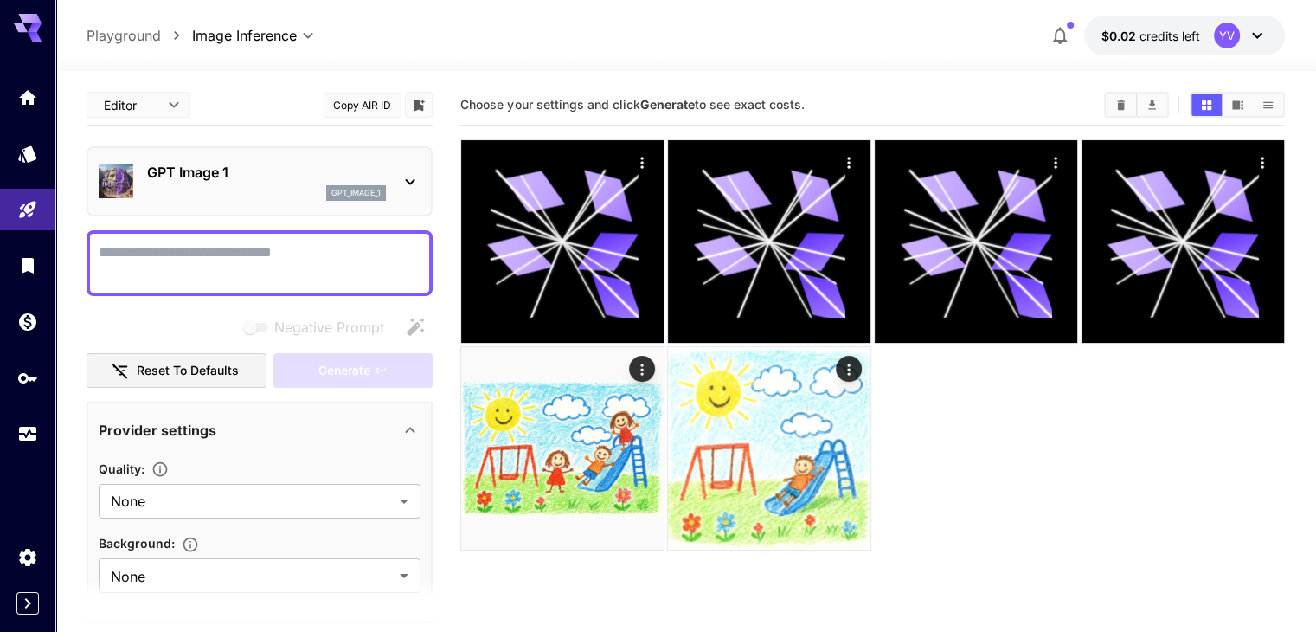
drag, startPoint x: 574, startPoint y: 229, endPoint x: 529, endPoint y: 516, distance: 290.7
click at [529, 537] on section "Choose your settings and click Generate to see exact costs." at bounding box center [872, 401] width 824 height 632
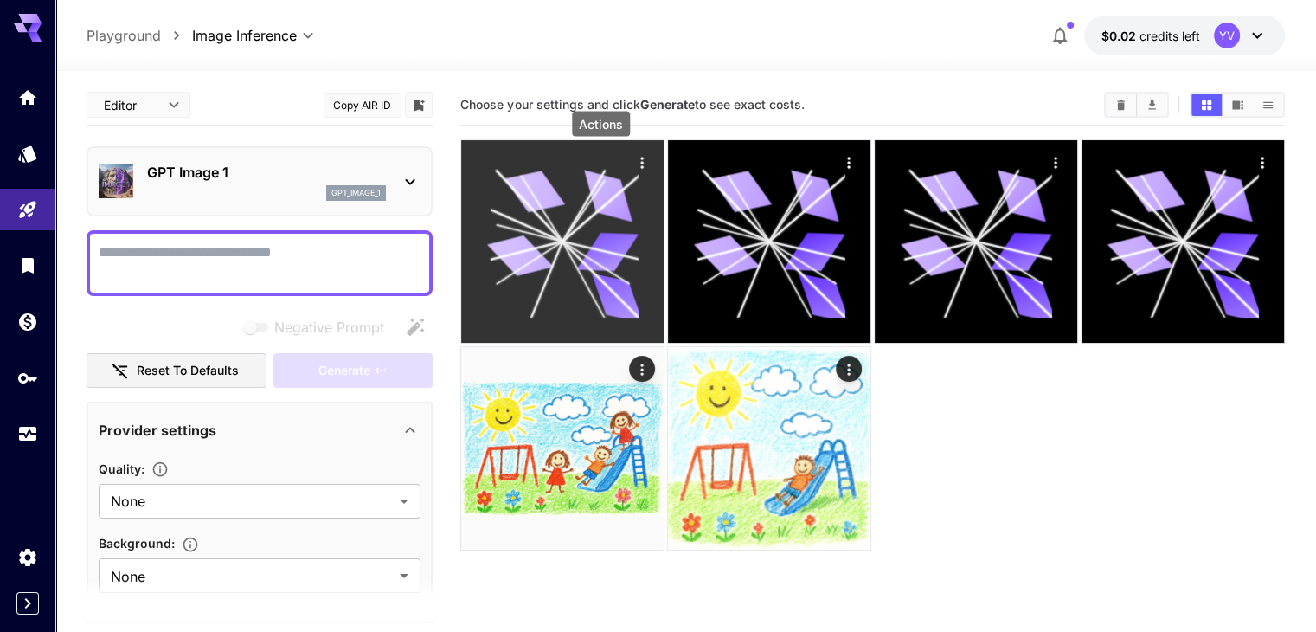
click at [640, 162] on icon "Actions" at bounding box center [641, 162] width 3 height 11
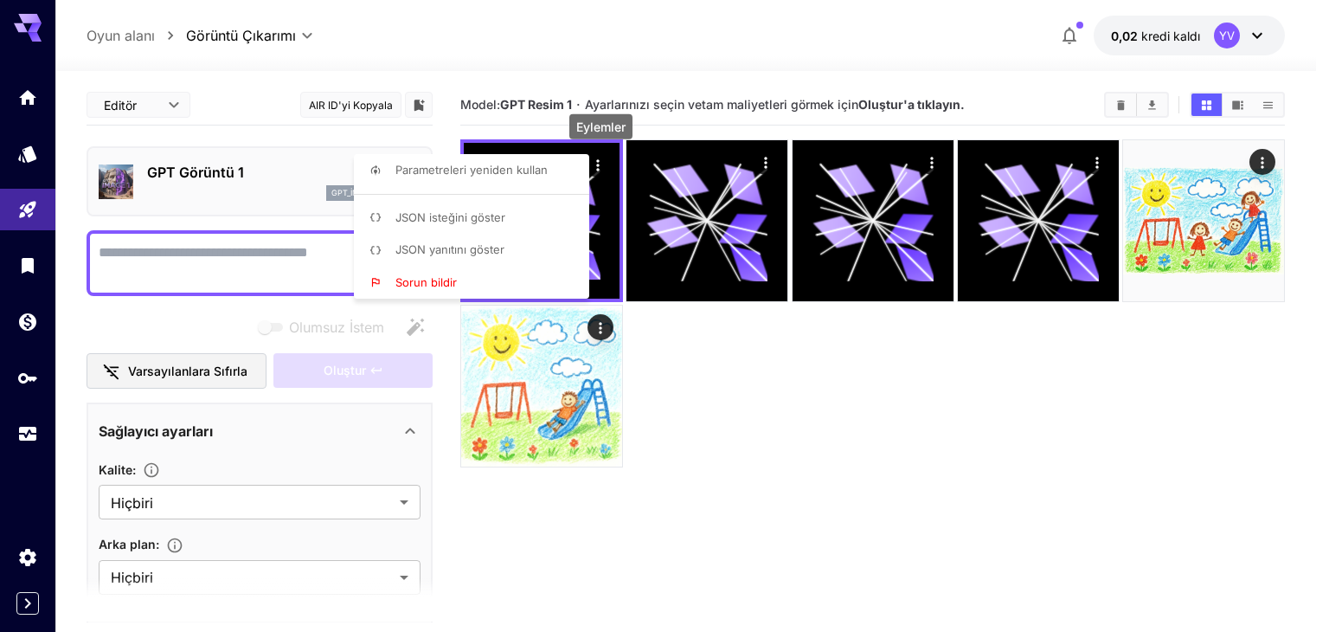
click at [1157, 369] on div at bounding box center [664, 316] width 1329 height 632
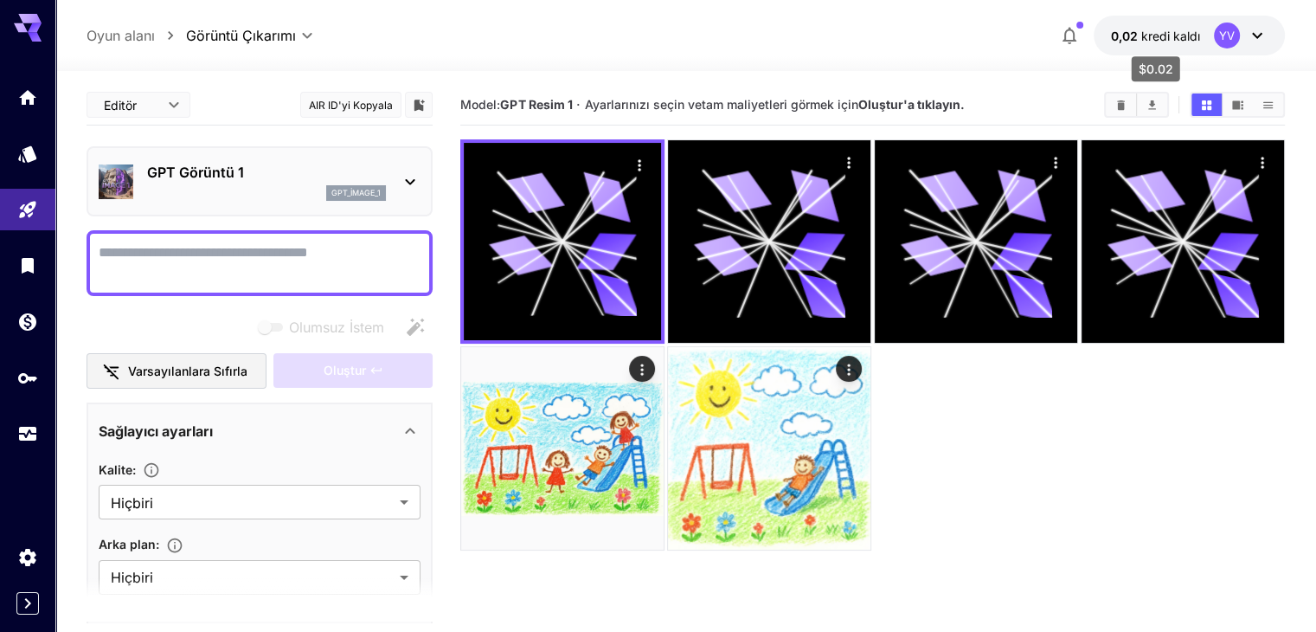
click at [1171, 32] on font "kredi kaldı" at bounding box center [1170, 36] width 59 height 15
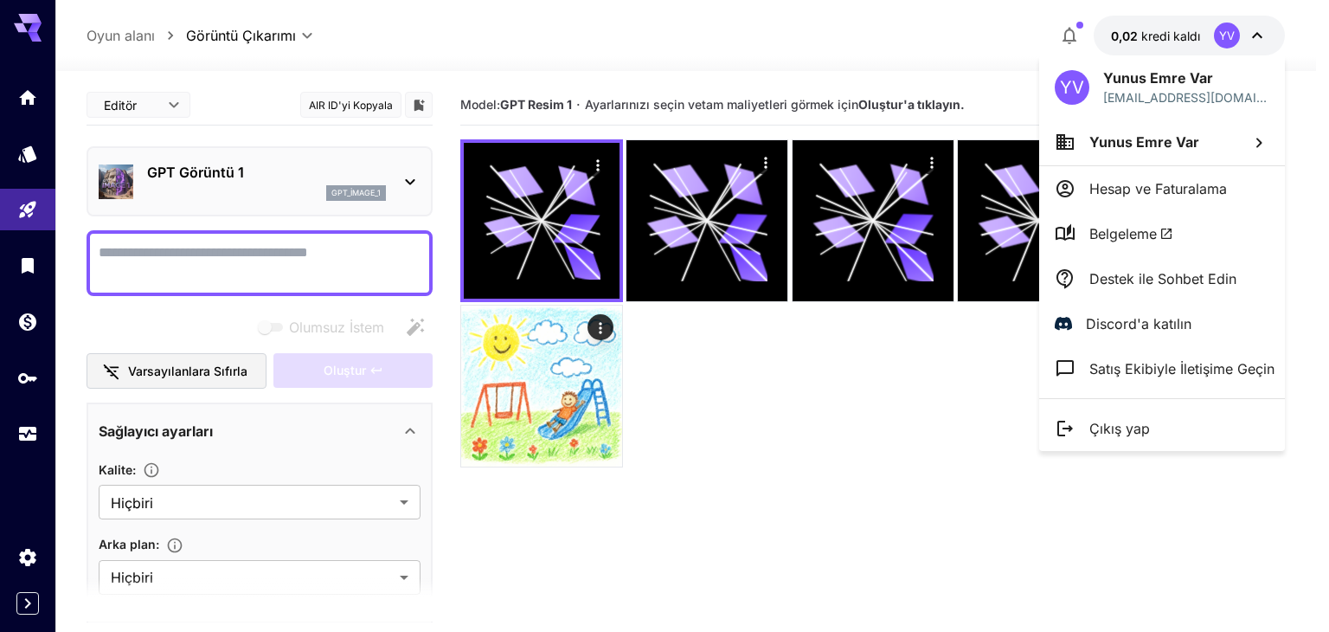
click at [991, 364] on div at bounding box center [664, 316] width 1329 height 632
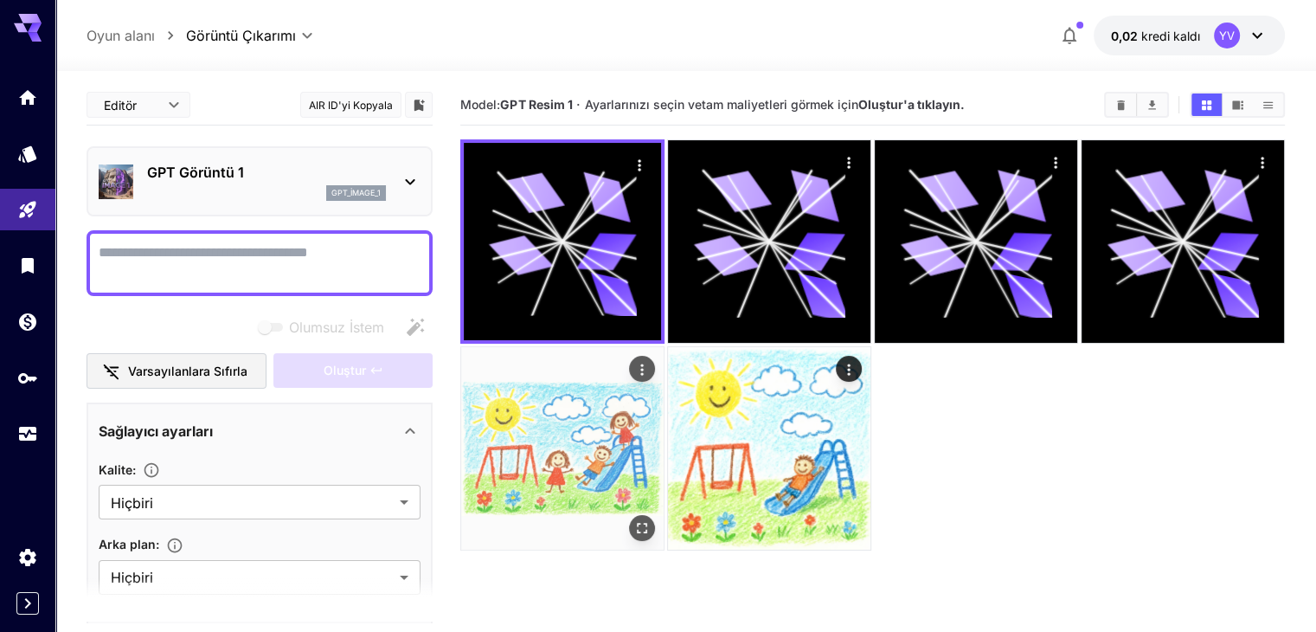
click at [664, 347] on img at bounding box center [562, 448] width 202 height 202
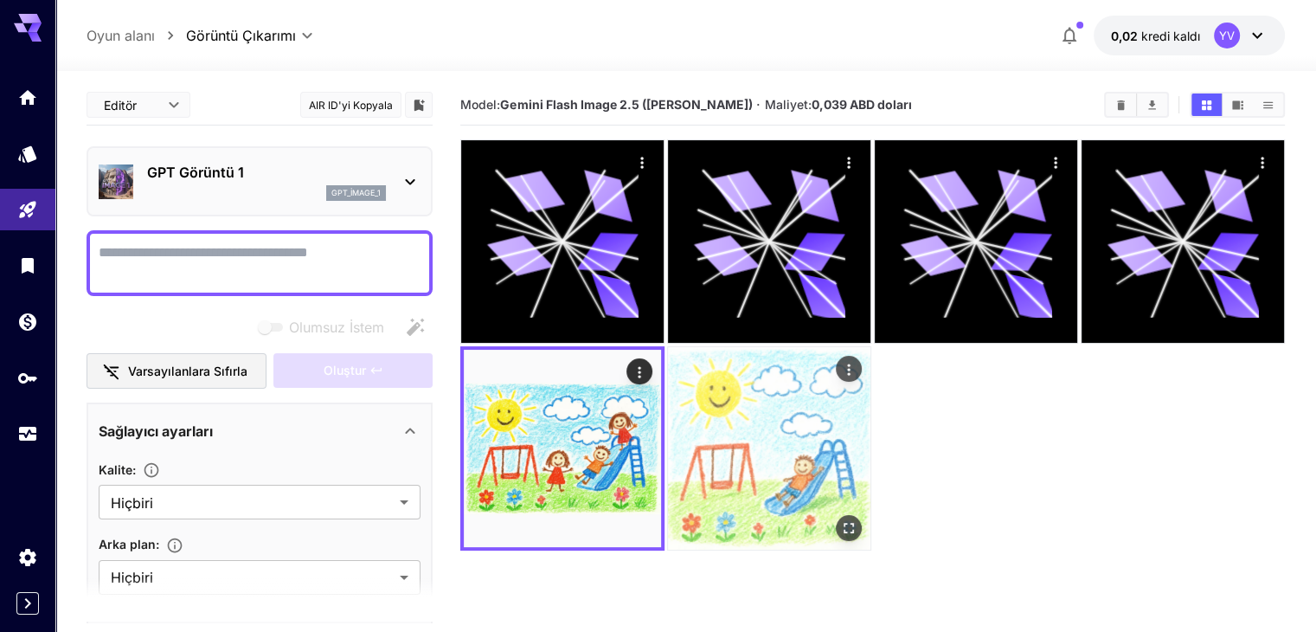
click at [668, 406] on img at bounding box center [769, 448] width 202 height 202
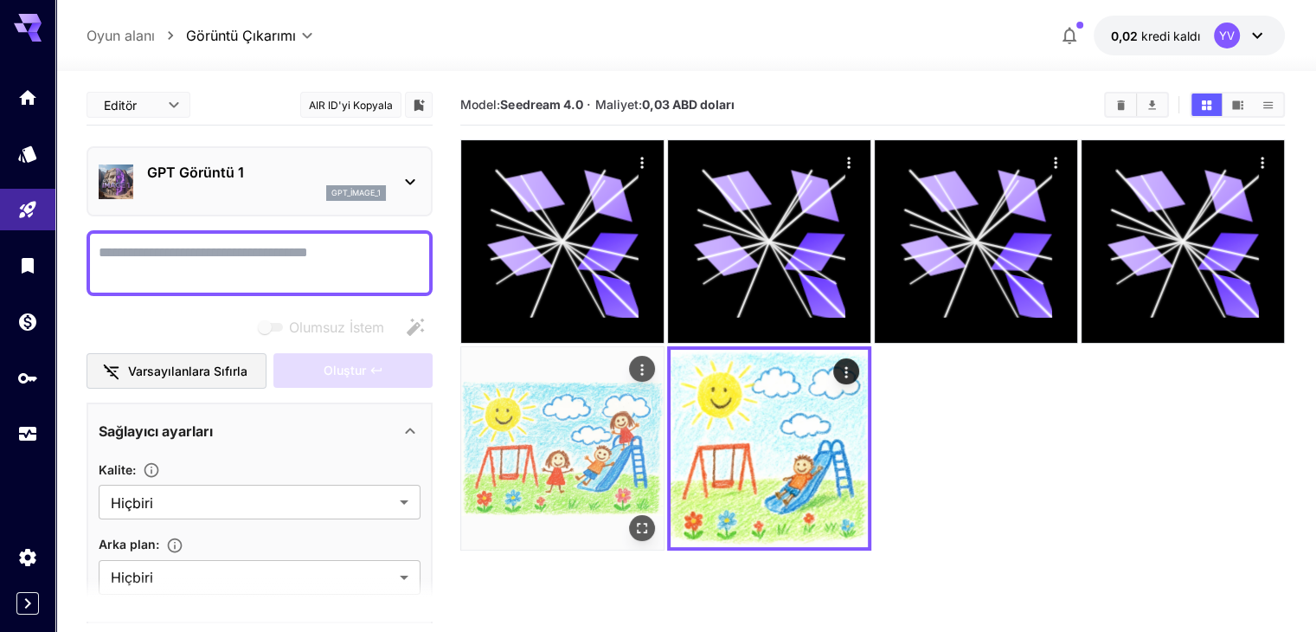
click at [664, 347] on img at bounding box center [562, 448] width 202 height 202
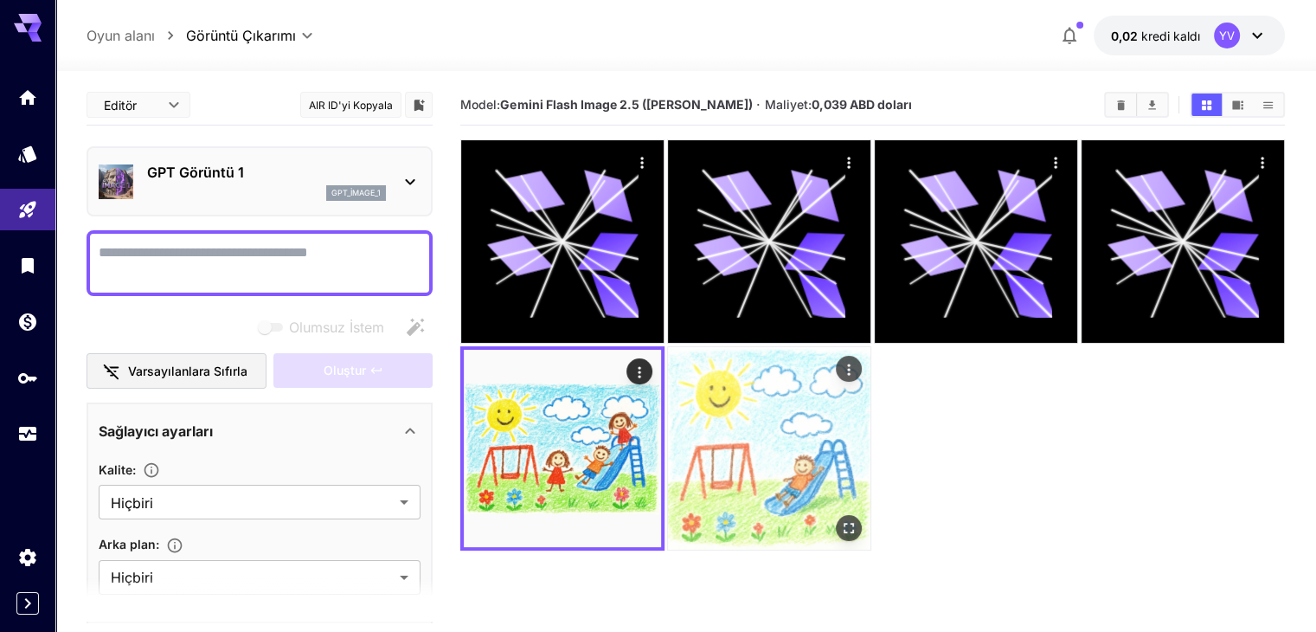
click at [668, 390] on img at bounding box center [769, 448] width 202 height 202
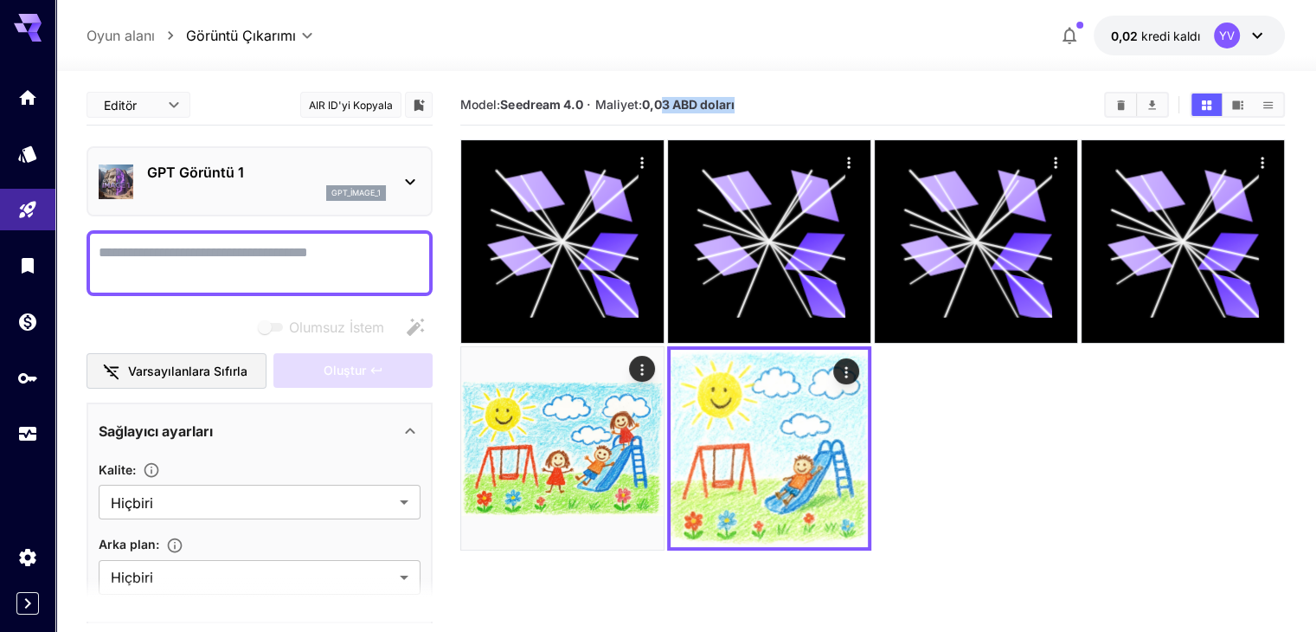
drag, startPoint x: 668, startPoint y: 102, endPoint x: 760, endPoint y: 106, distance: 92.6
click at [760, 106] on section "Model: Seedream 4.0 · Maliyet: 0,03 ABD doları" at bounding box center [775, 104] width 630 height 21
click at [761, 106] on section "Model: Seedream 4.0 · Maliyet: 0,03 ABD doları" at bounding box center [775, 104] width 630 height 21
drag, startPoint x: 757, startPoint y: 364, endPoint x: 722, endPoint y: 362, distance: 34.7
click at [757, 364] on div at bounding box center [872, 344] width 824 height 410
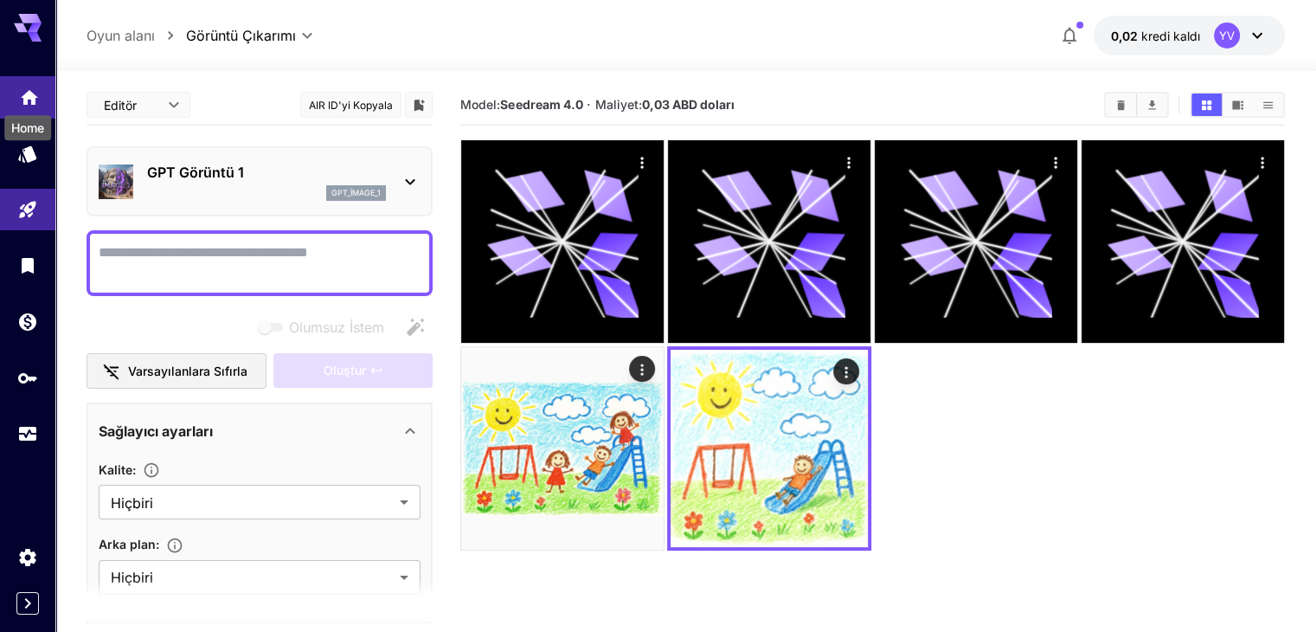
click at [37, 92] on icon "Ev" at bounding box center [29, 92] width 21 height 21
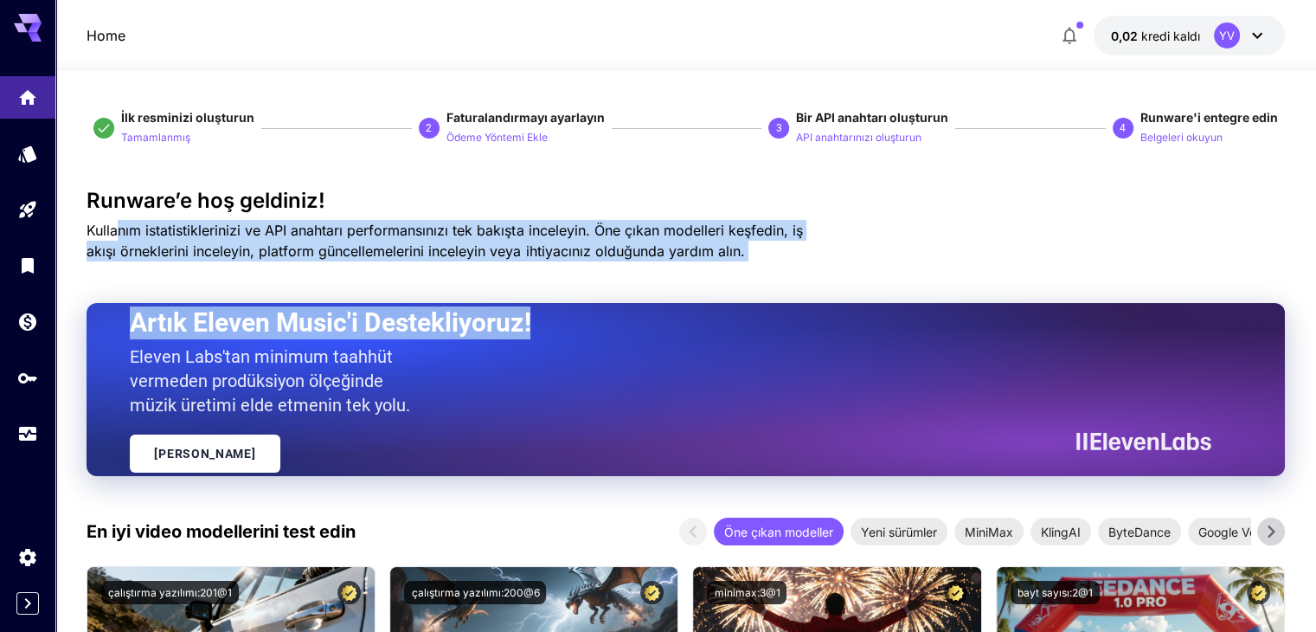
drag, startPoint x: 152, startPoint y: 225, endPoint x: 847, endPoint y: 257, distance: 695.4
click at [847, 257] on div "Runware’e hoş geldiniz! Kullanım istatistiklerinizi ve API anahtarı performansı…" at bounding box center [685, 225] width 1197 height 73
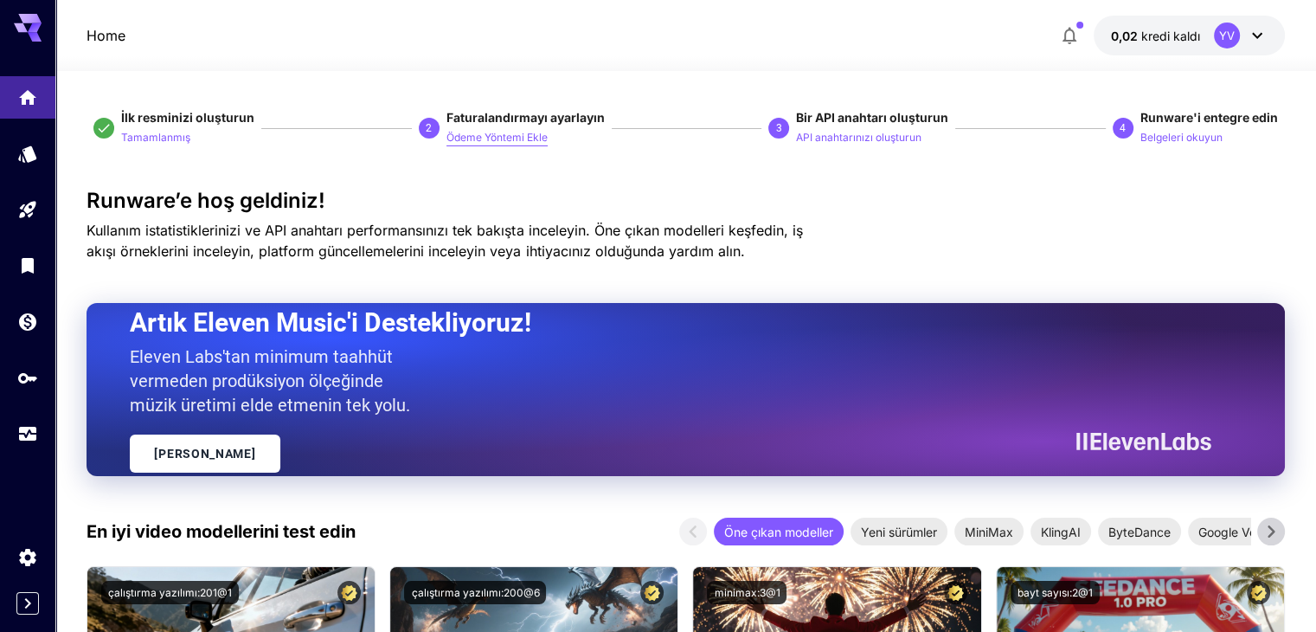
click at [523, 137] on font "Ödeme Yöntemi Ekle" at bounding box center [496, 137] width 101 height 13
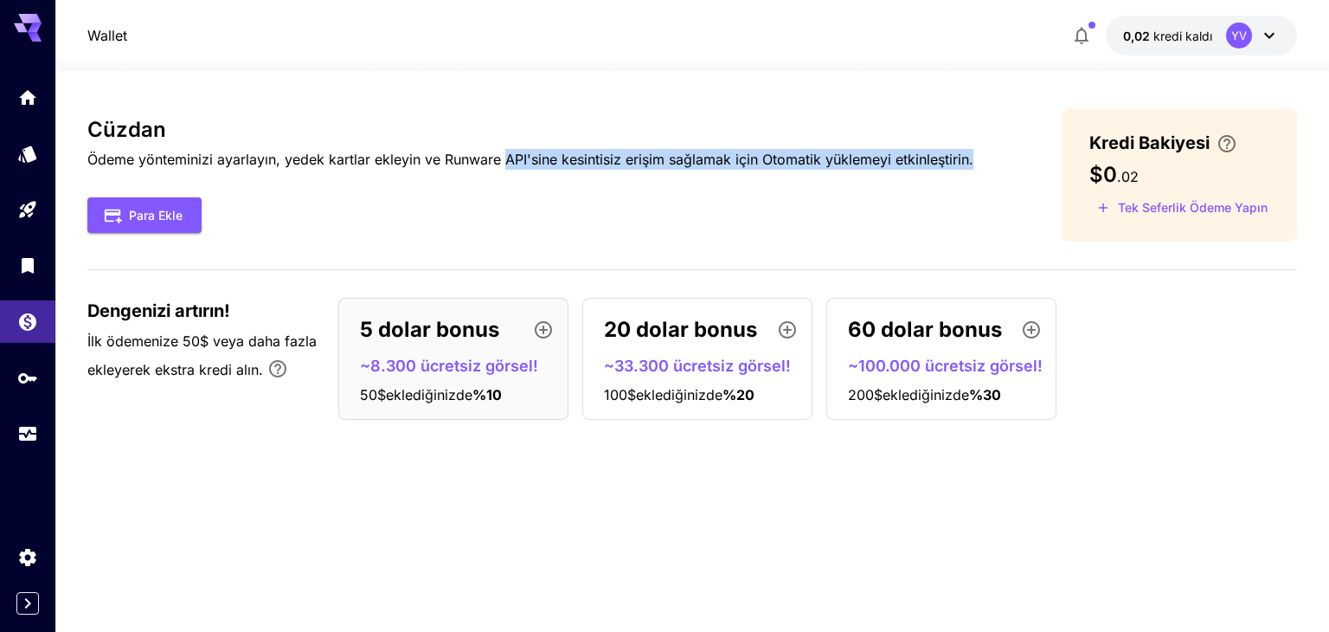
drag, startPoint x: 510, startPoint y: 157, endPoint x: 1014, endPoint y: 153, distance: 503.5
click at [1014, 153] on div "Cüzdan Ödeme yönteminizi ayarlayın, yedek kartlar ekleyin ve Runware API'sine k…" at bounding box center [691, 175] width 1209 height 132
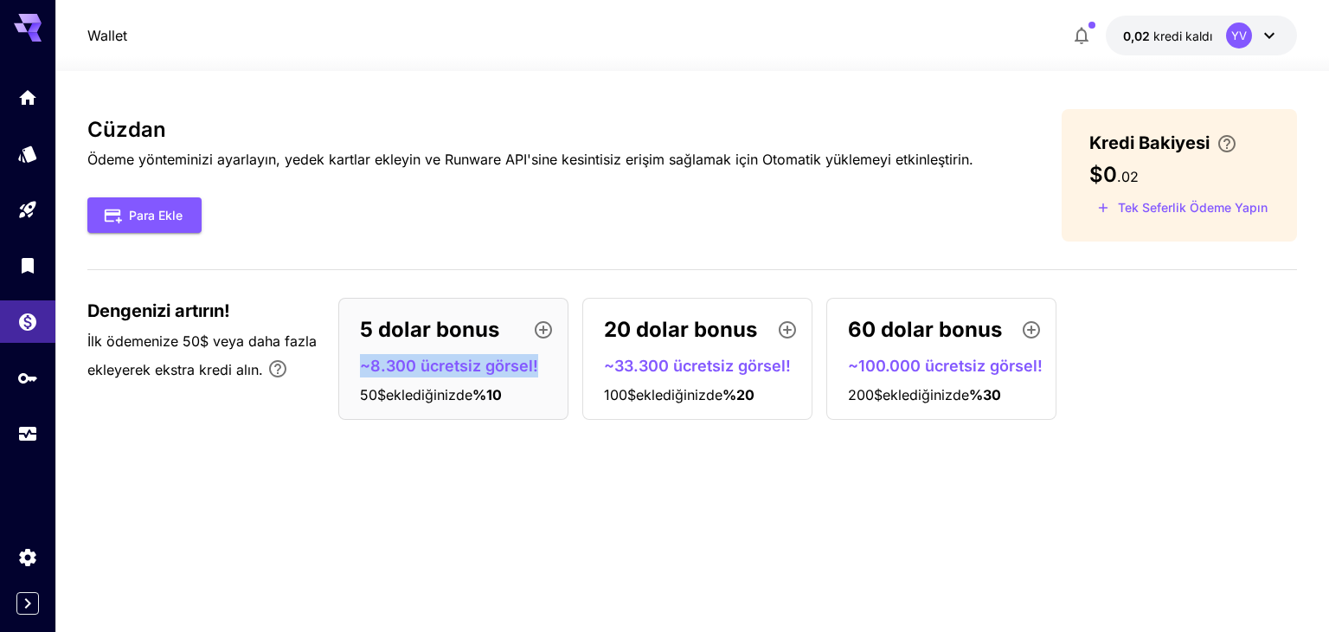
drag, startPoint x: 354, startPoint y: 364, endPoint x: 553, endPoint y: 357, distance: 199.1
click at [553, 357] on div "5 dolar bonus ~8.300 ücretsiz görsel! 50$ eklediğinizde % 10" at bounding box center [453, 359] width 230 height 122
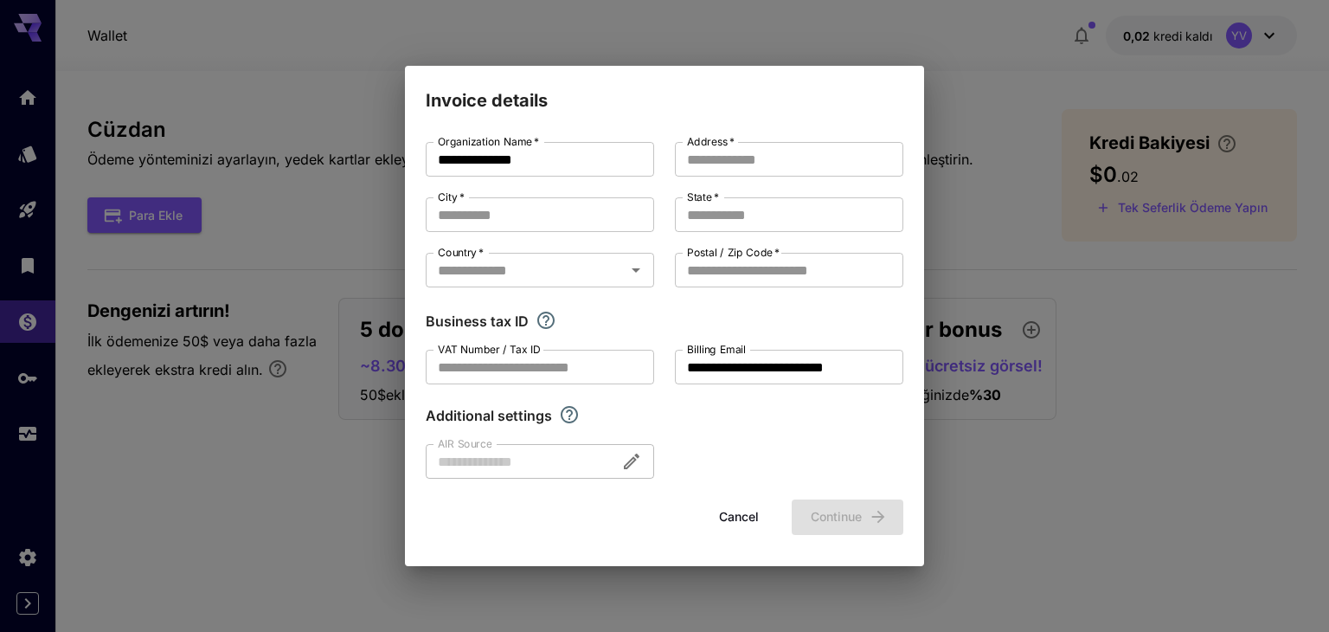
click at [328, 459] on div "**********" at bounding box center [664, 316] width 1329 height 632
click at [739, 517] on button "Cancel" at bounding box center [739, 516] width 78 height 35
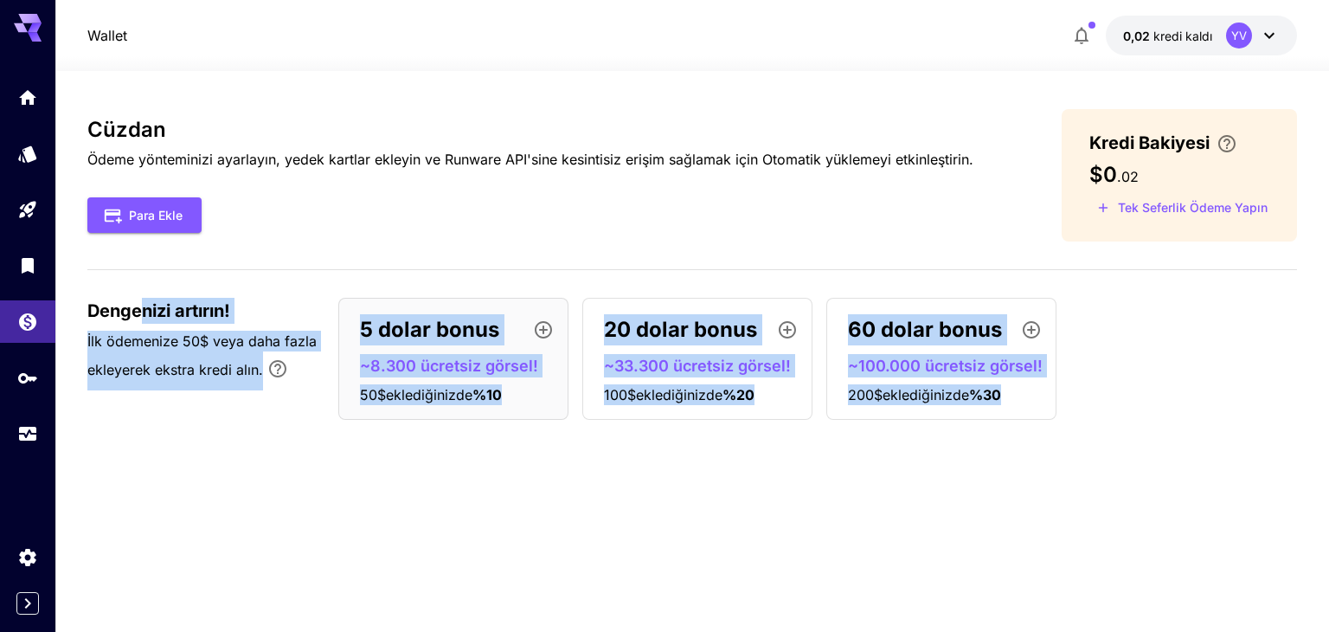
drag, startPoint x: 329, startPoint y: 329, endPoint x: 142, endPoint y: 298, distance: 189.3
click at [142, 298] on body "Wallet 0,02 kredi kaldı YV Cüzdan Ödeme yönteminizi ayarlayın, yedek kartlar ek…" at bounding box center [664, 316] width 1329 height 632
click at [269, 392] on div "Dengenizi artırın! İlk ödemenize 50$ veya daha fazla ekleyerek ekstra kredi alı…" at bounding box center [691, 359] width 1209 height 122
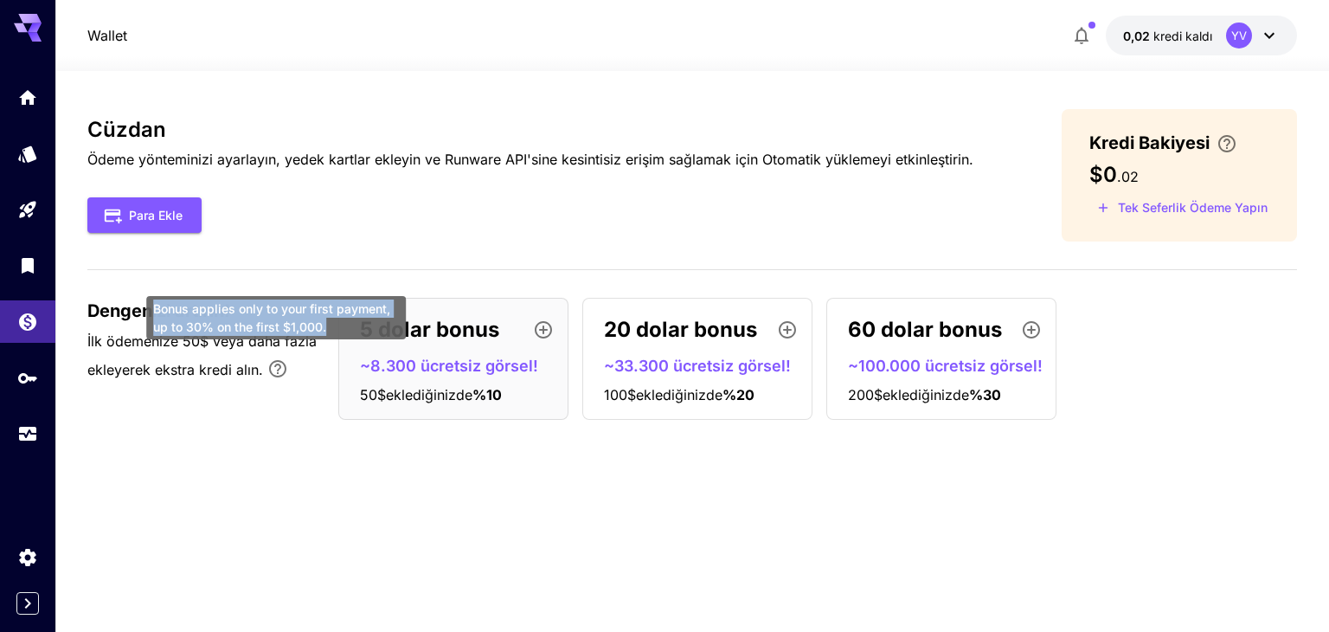
drag, startPoint x: 332, startPoint y: 320, endPoint x: 152, endPoint y: 305, distance: 180.5
click at [152, 305] on div "Bonus applies only to your first payment, up to 30% on the first $1,000." at bounding box center [276, 317] width 260 height 43
copy div "Bonus applies only to your first payment, up to 30% on the first $1,000."
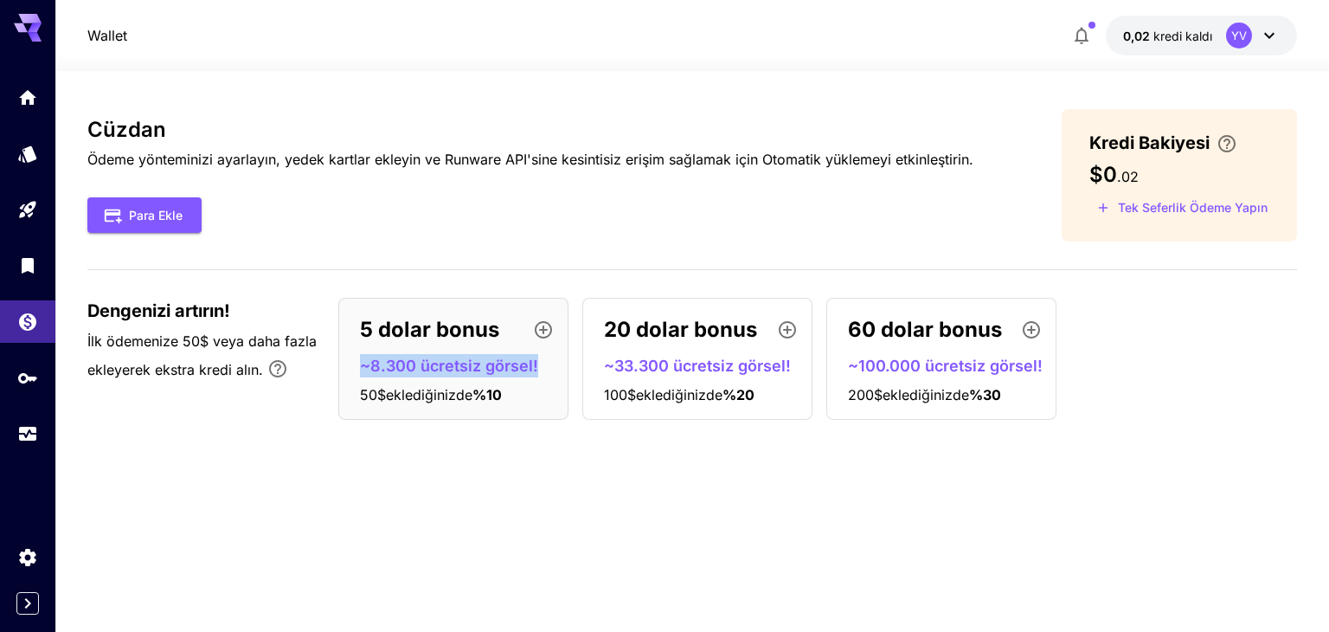
drag, startPoint x: 356, startPoint y: 361, endPoint x: 555, endPoint y: 368, distance: 199.1
click at [555, 368] on div "5 dolar bonus ~8.300 ücretsiz görsel! 50$ eklediğinizde % 10" at bounding box center [453, 359] width 230 height 122
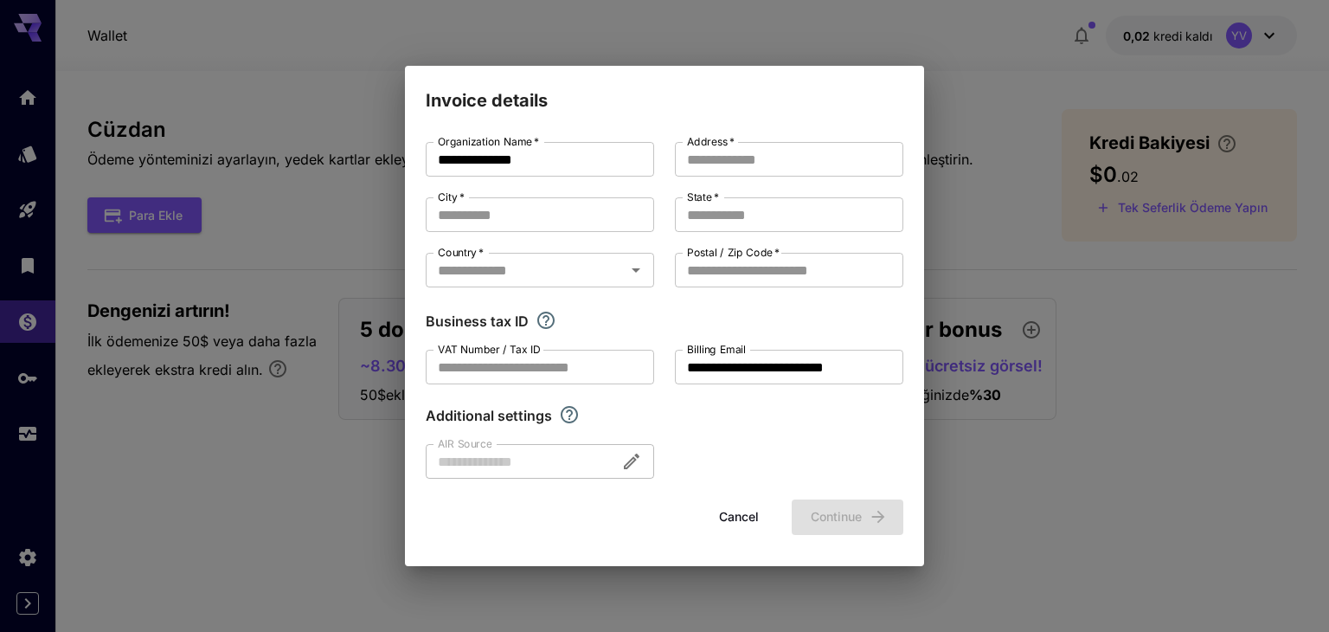
click at [307, 456] on div "**********" at bounding box center [664, 316] width 1329 height 632
click at [725, 509] on button "Cancel" at bounding box center [739, 516] width 78 height 35
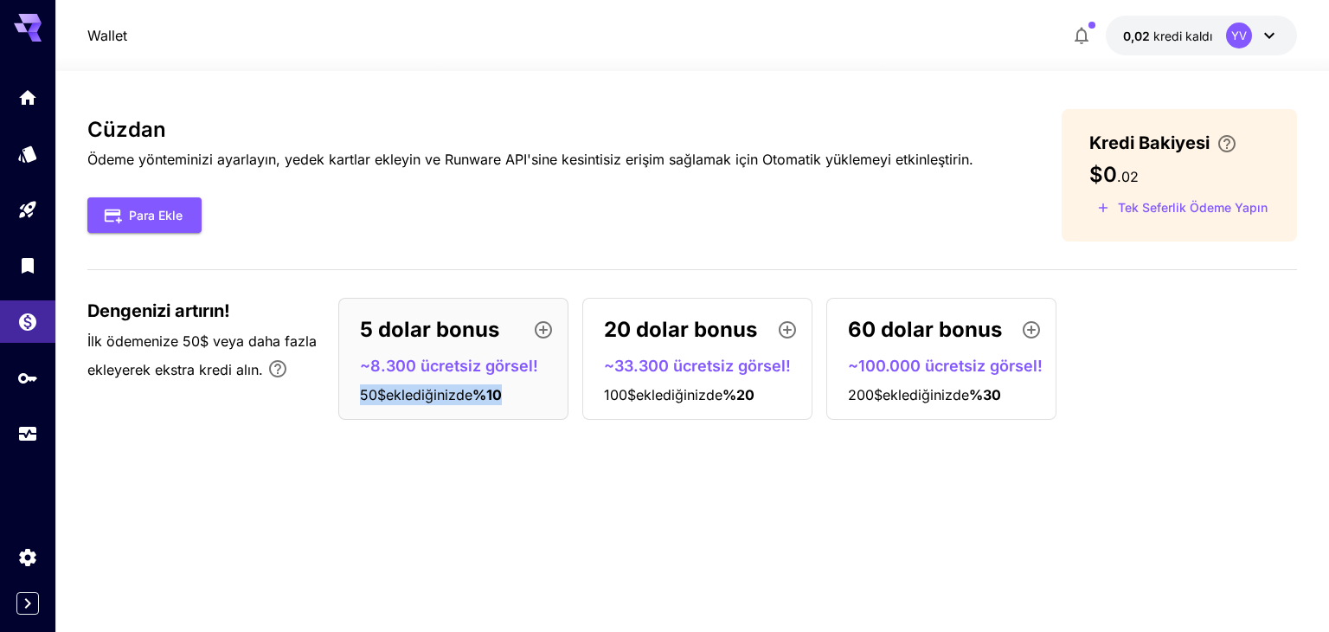
drag, startPoint x: 353, startPoint y: 386, endPoint x: 547, endPoint y: 393, distance: 193.9
click at [547, 393] on div "5 dolar bonus ~8.300 ücretsiz görsel! 50$ eklediğinizde % 10" at bounding box center [453, 359] width 230 height 122
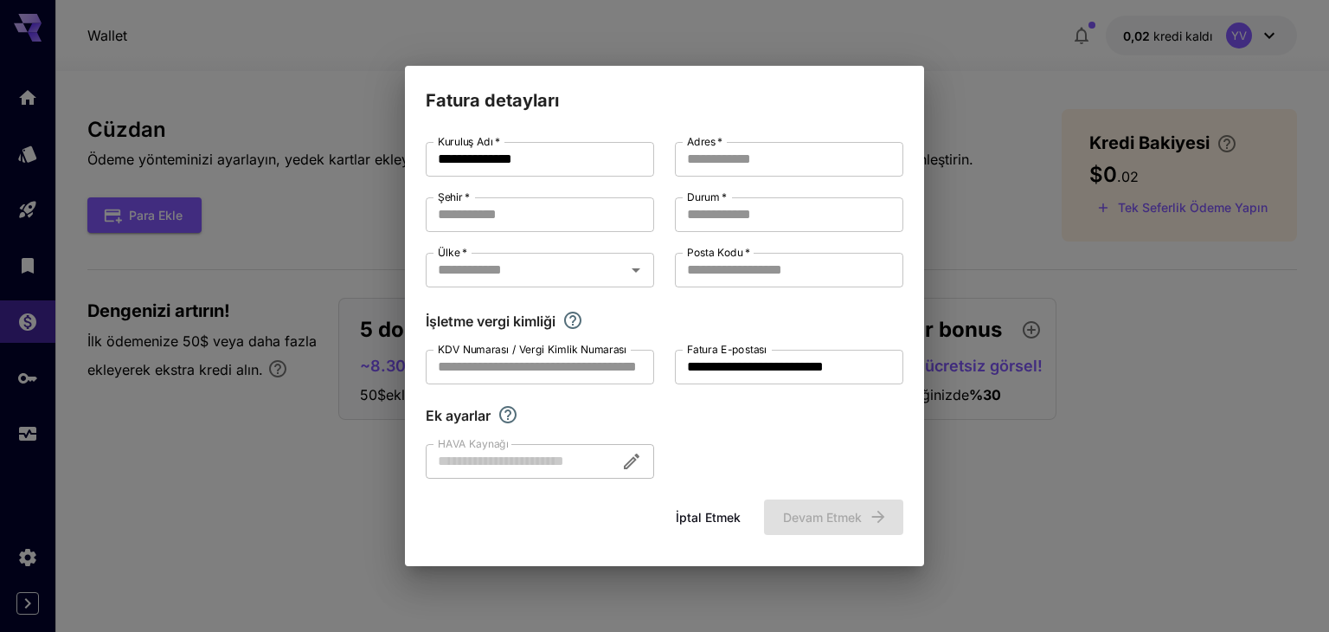
click at [543, 481] on form "**********" at bounding box center [665, 338] width 478 height 393
click at [702, 513] on font "İptal etmek" at bounding box center [708, 517] width 65 height 15
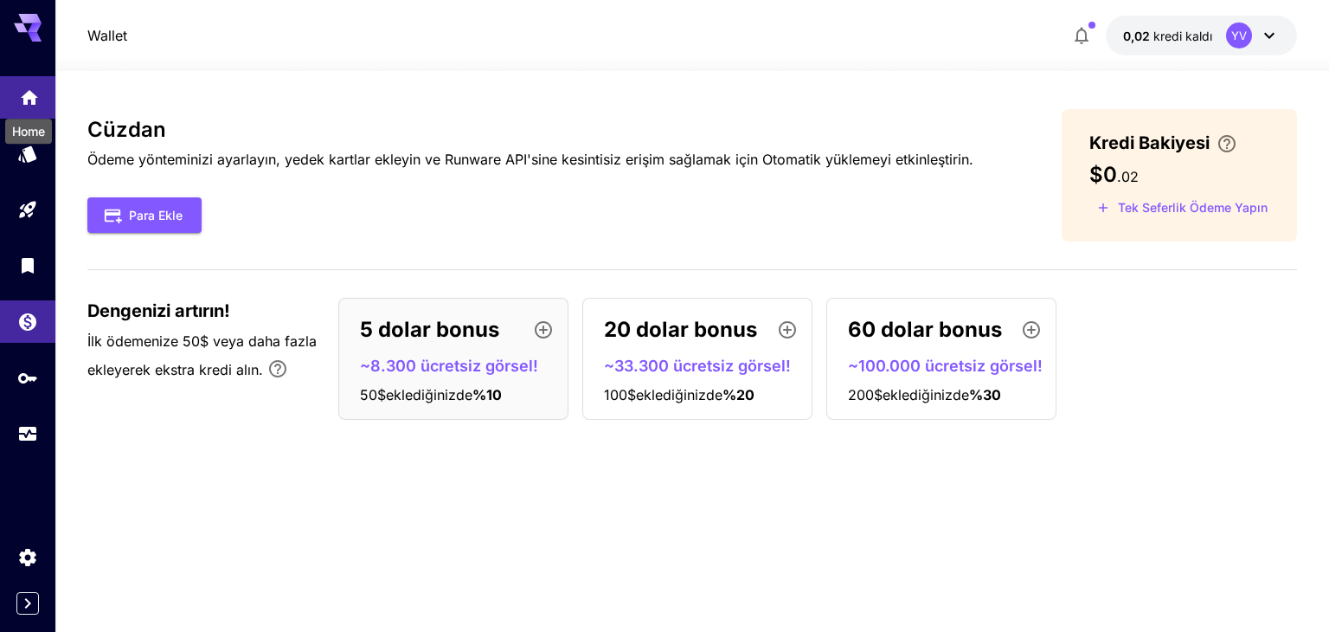
click at [24, 105] on icon "Ev" at bounding box center [29, 94] width 21 height 21
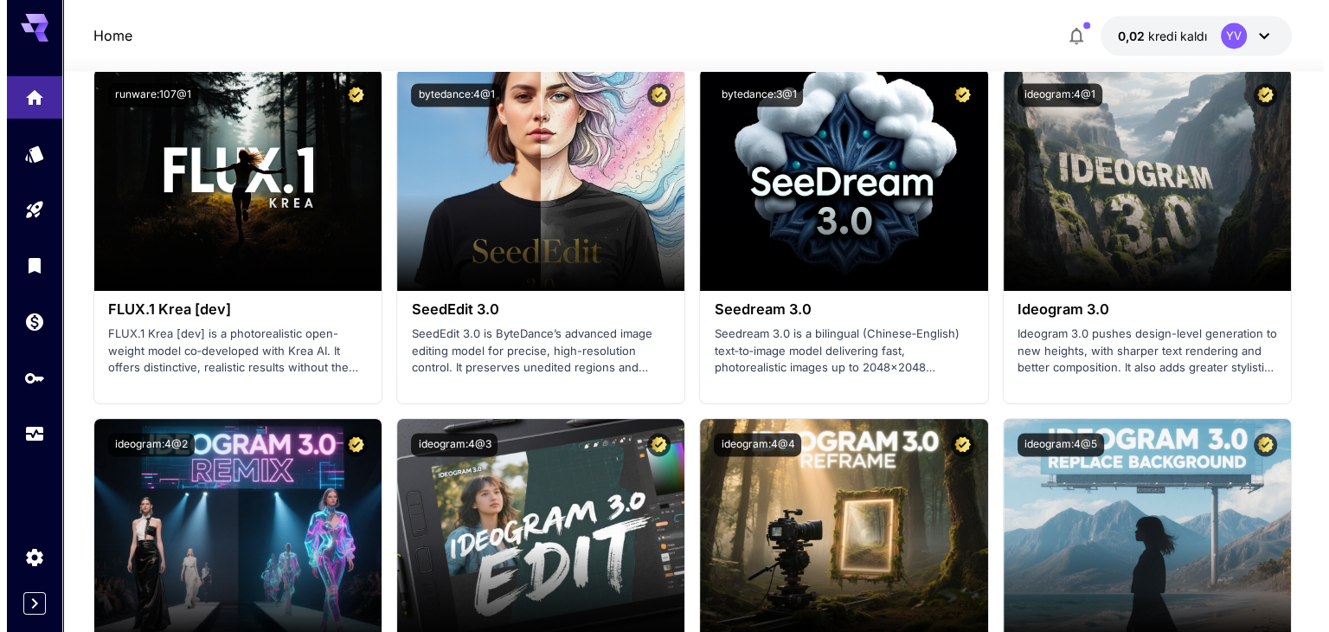
scroll to position [3028, 0]
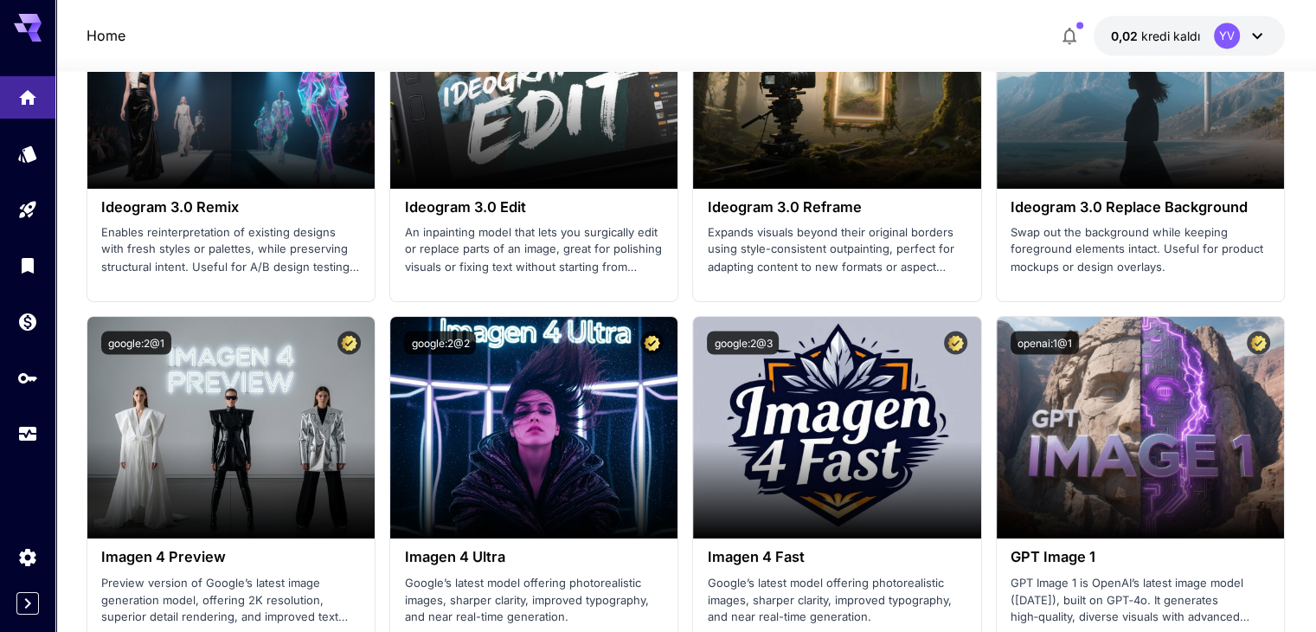
click at [1247, 32] on icon at bounding box center [1257, 35] width 21 height 21
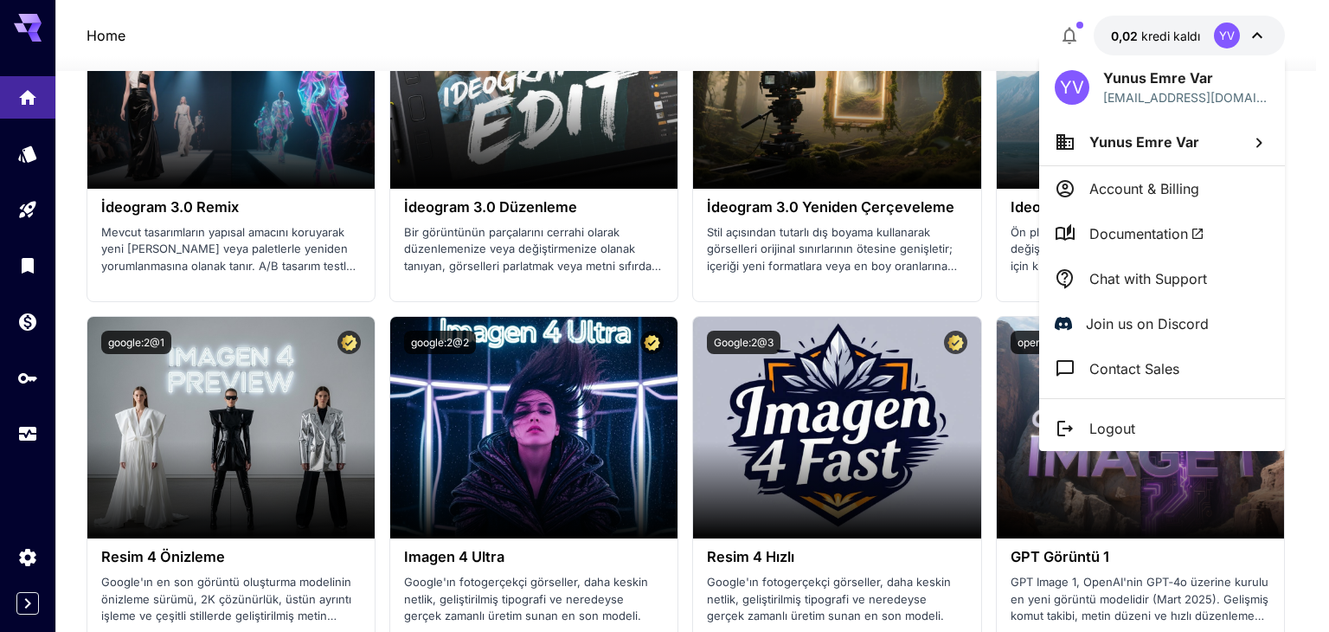
click at [1137, 192] on p "Account & Billing" at bounding box center [1144, 188] width 110 height 21
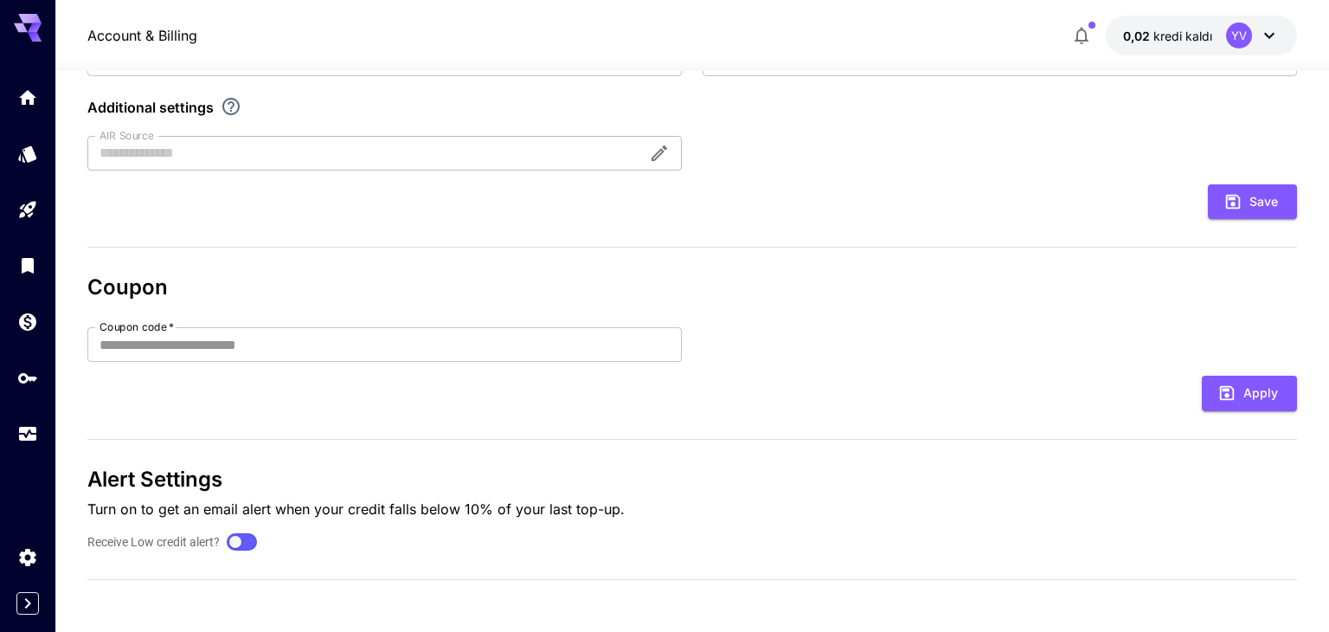
type input "**********"
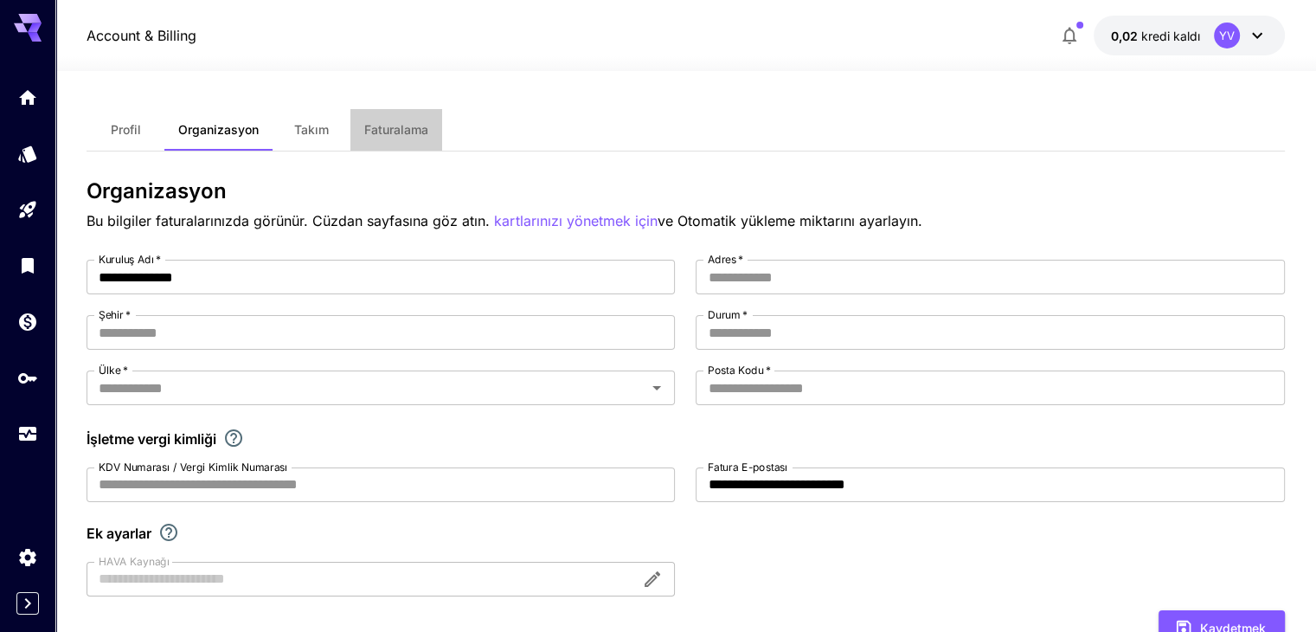
click at [393, 130] on font "Faturalama" at bounding box center [396, 129] width 64 height 15
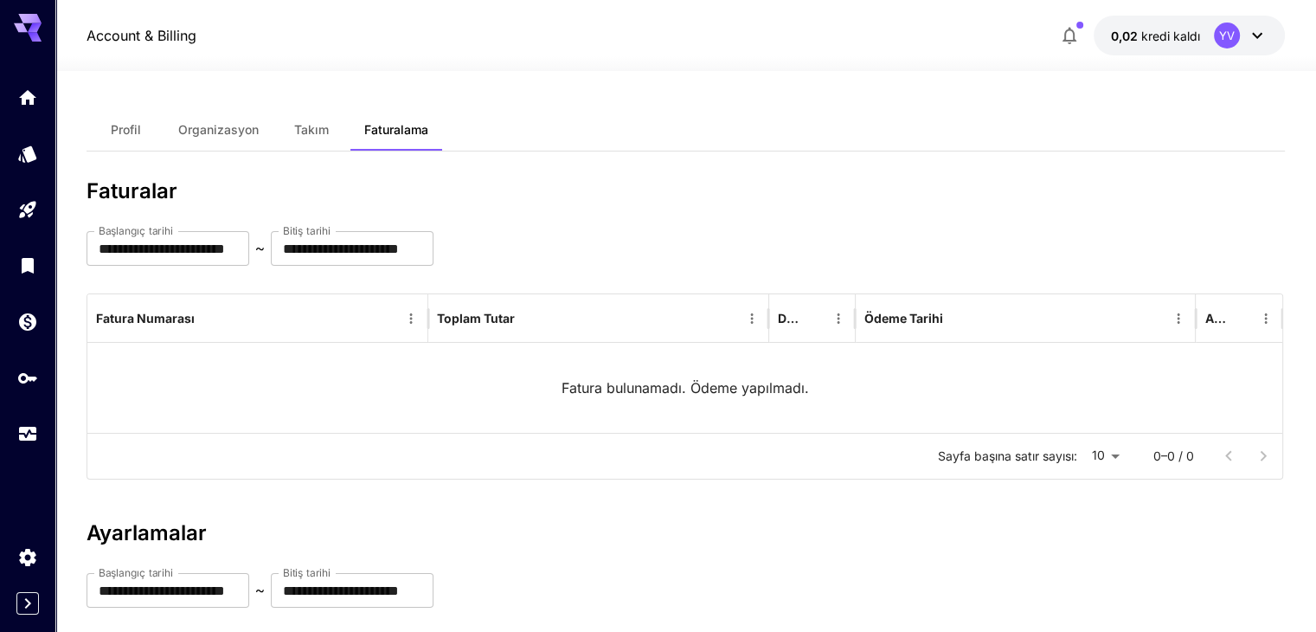
click at [134, 129] on font "Profil" at bounding box center [126, 129] width 30 height 15
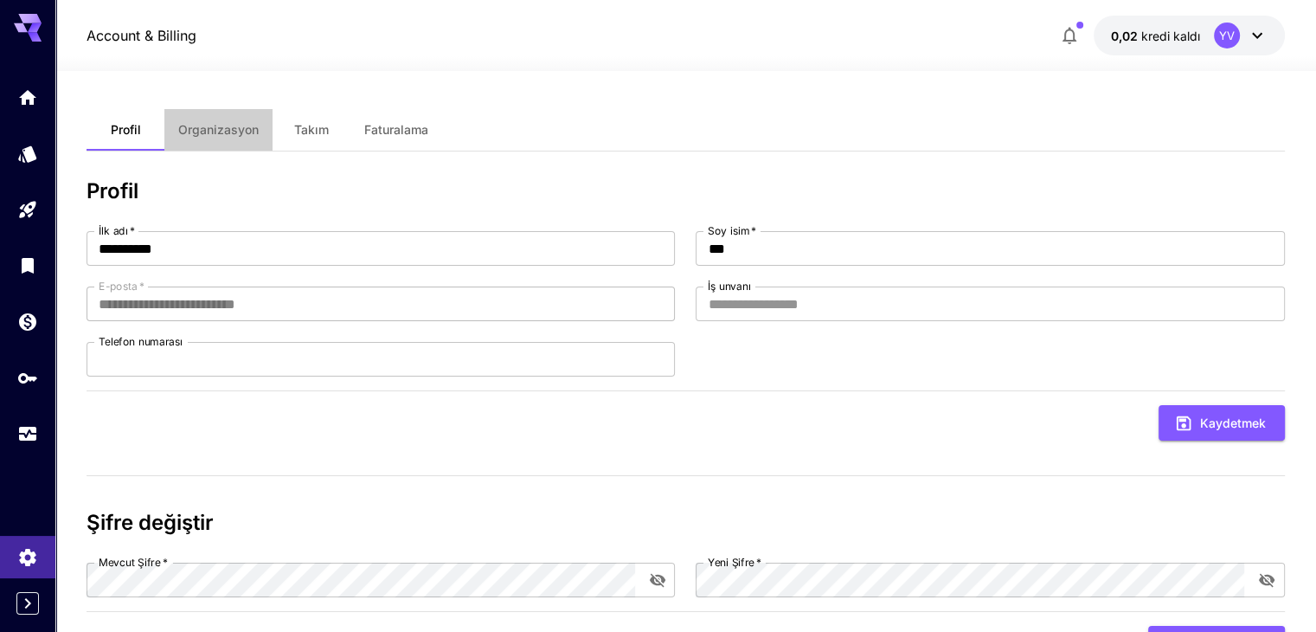
click at [210, 130] on font "Organizasyon" at bounding box center [218, 129] width 80 height 15
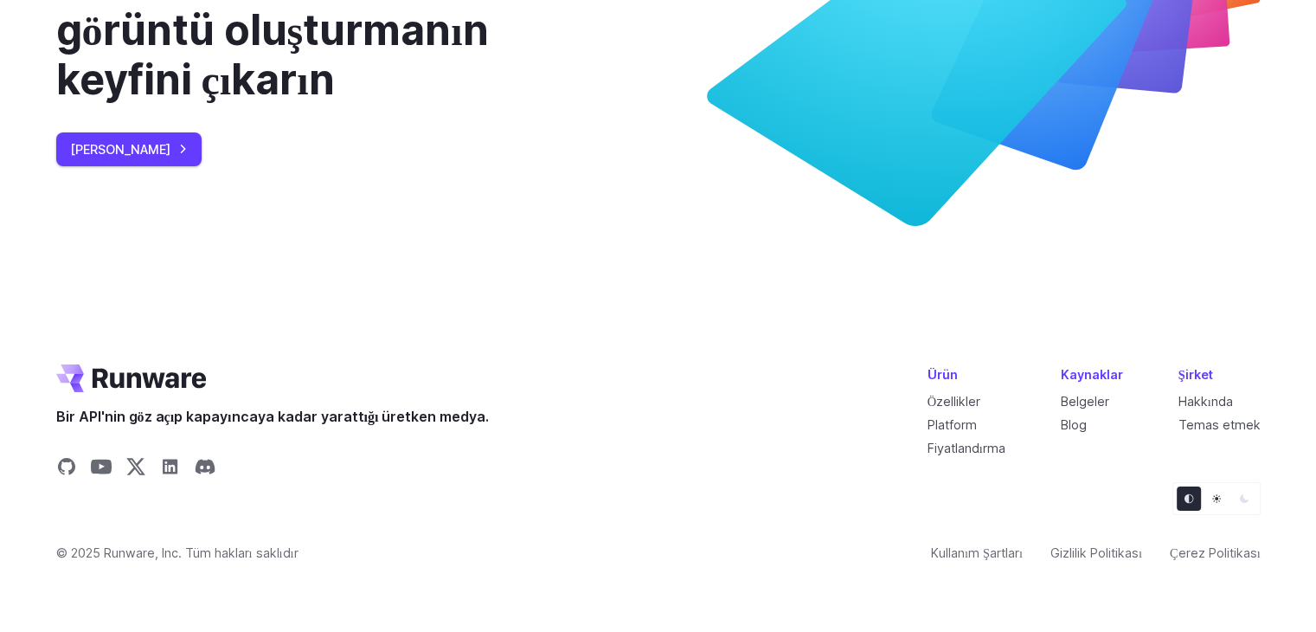
scroll to position [6575, 0]
click at [145, 157] on font "[PERSON_NAME]" at bounding box center [120, 149] width 100 height 15
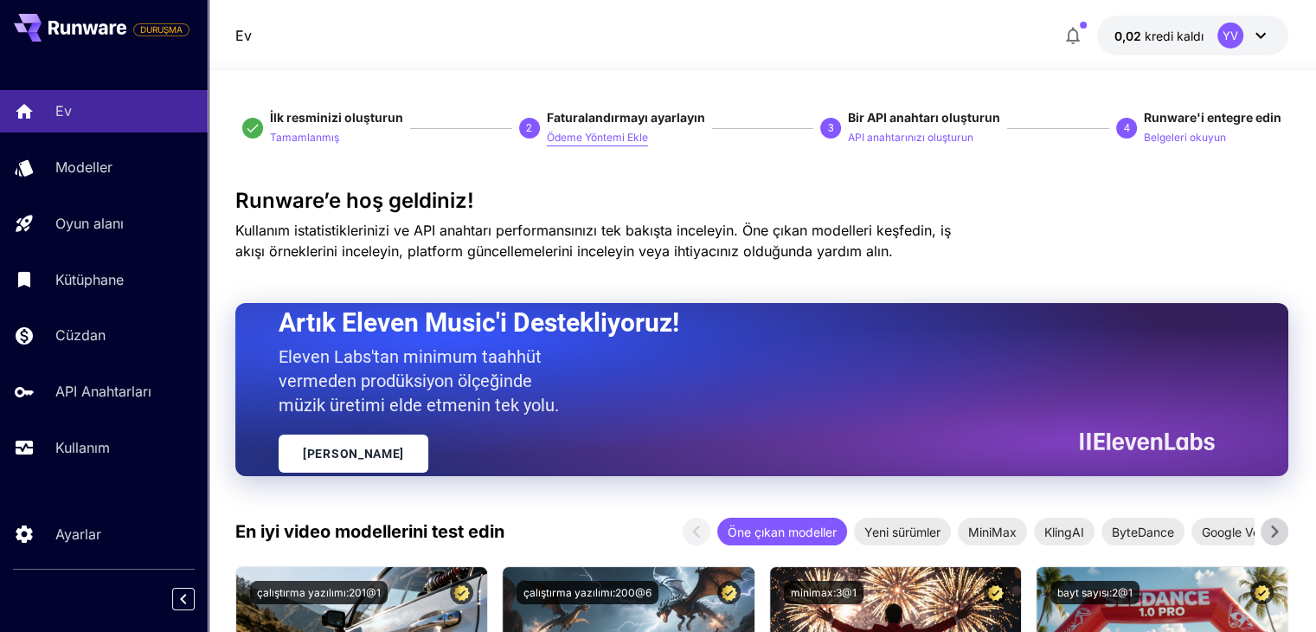
click at [625, 136] on font "Ödeme Yöntemi Ekle" at bounding box center [597, 137] width 101 height 13
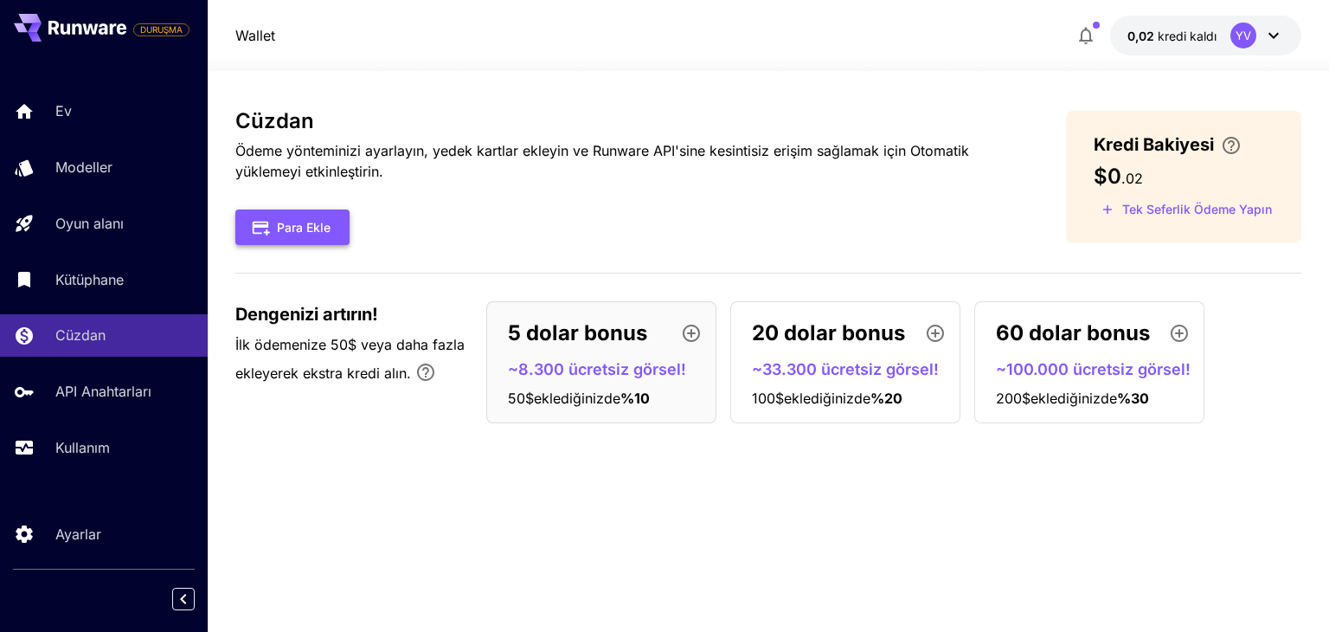
click at [324, 230] on font "Para Ekle" at bounding box center [304, 227] width 54 height 15
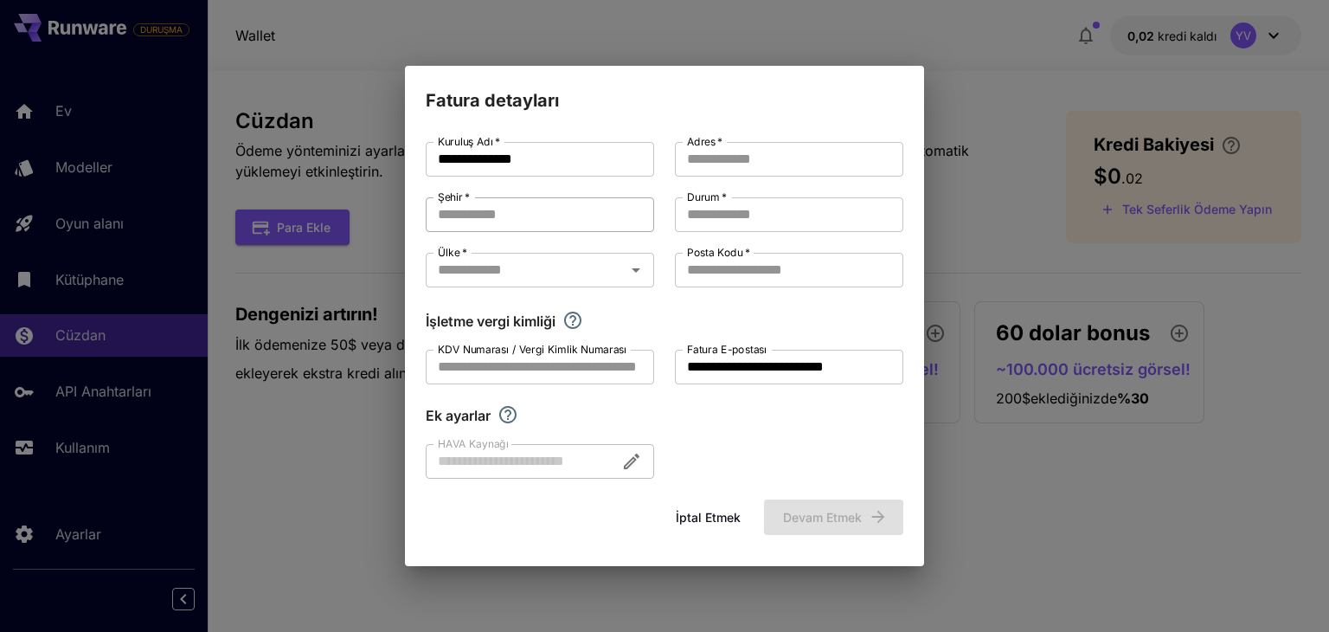
click at [457, 215] on input "Şehir   *" at bounding box center [540, 214] width 228 height 35
click at [451, 218] on input "Şehir   *" at bounding box center [540, 214] width 228 height 35
click at [470, 191] on font "*" at bounding box center [467, 196] width 5 height 13
click at [471, 197] on input "Şehir   *" at bounding box center [540, 214] width 228 height 35
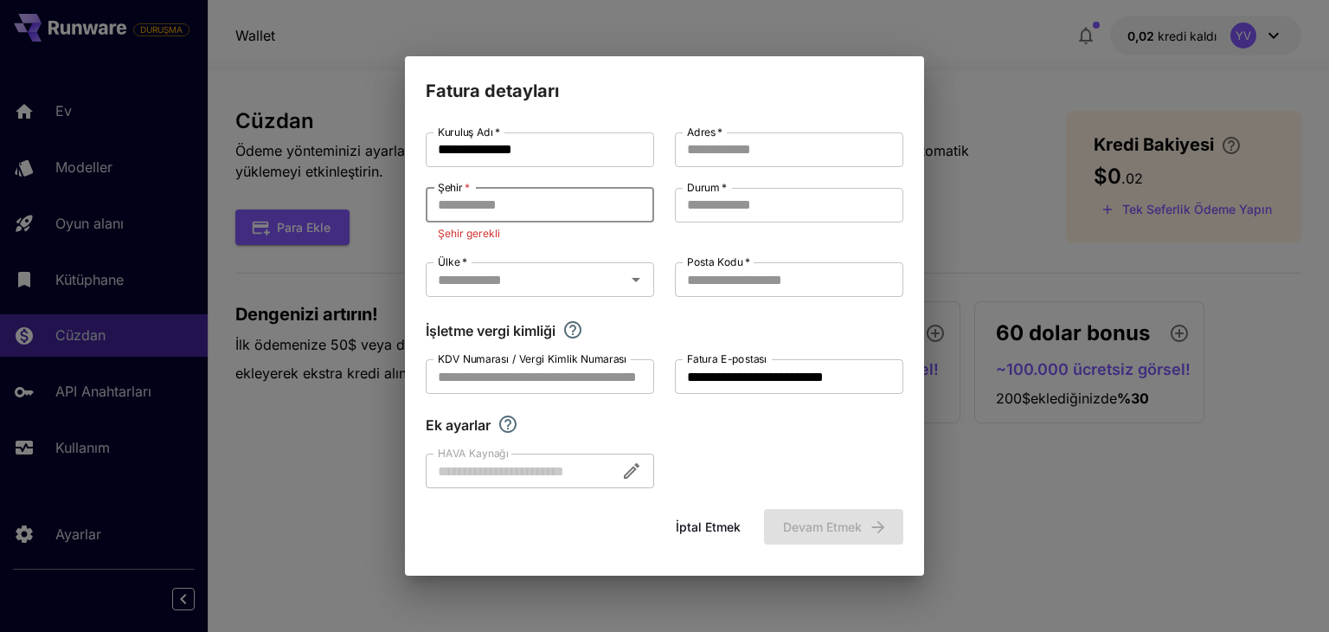
click at [470, 208] on input "Şehir   *" at bounding box center [540, 205] width 228 height 35
click at [505, 279] on input "Ülke   *" at bounding box center [525, 279] width 189 height 24
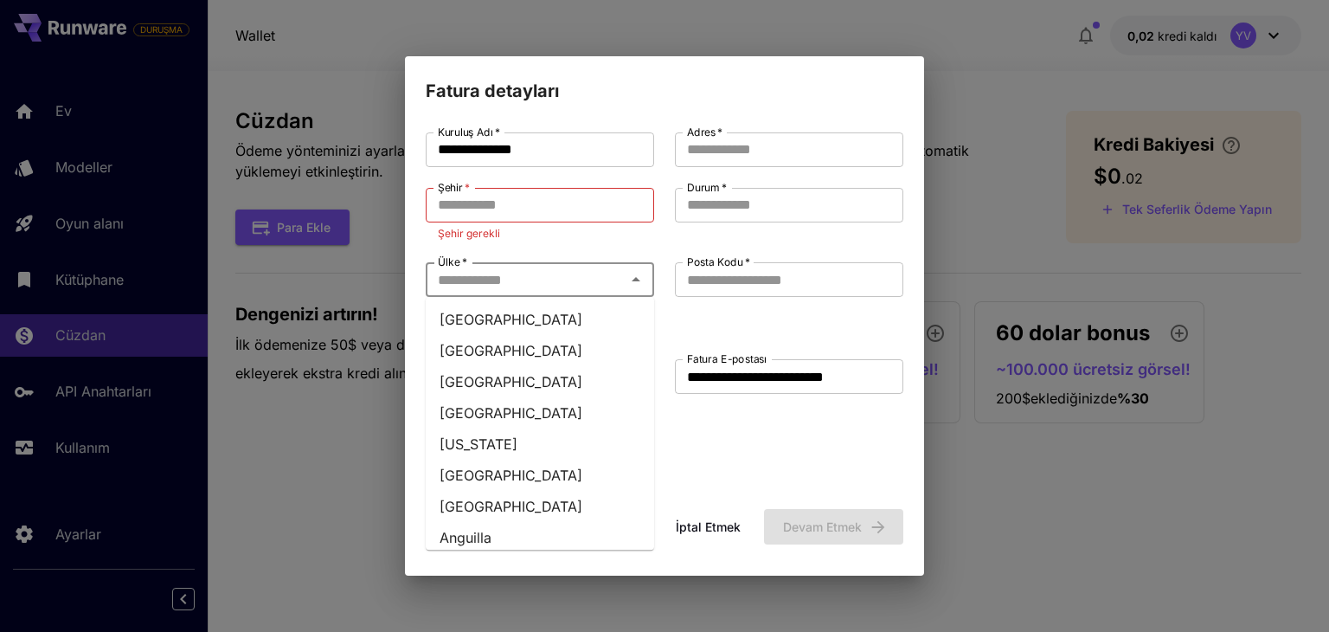
type input "*******"
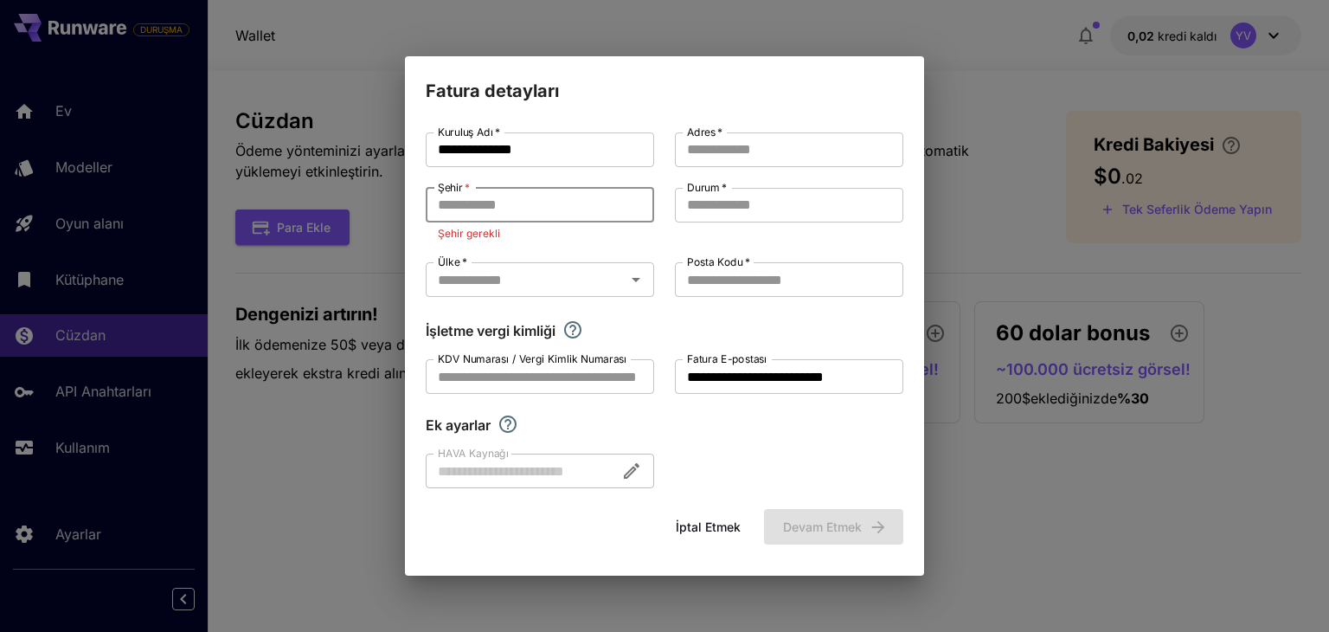
click at [488, 202] on input "Şehir   *" at bounding box center [540, 205] width 228 height 35
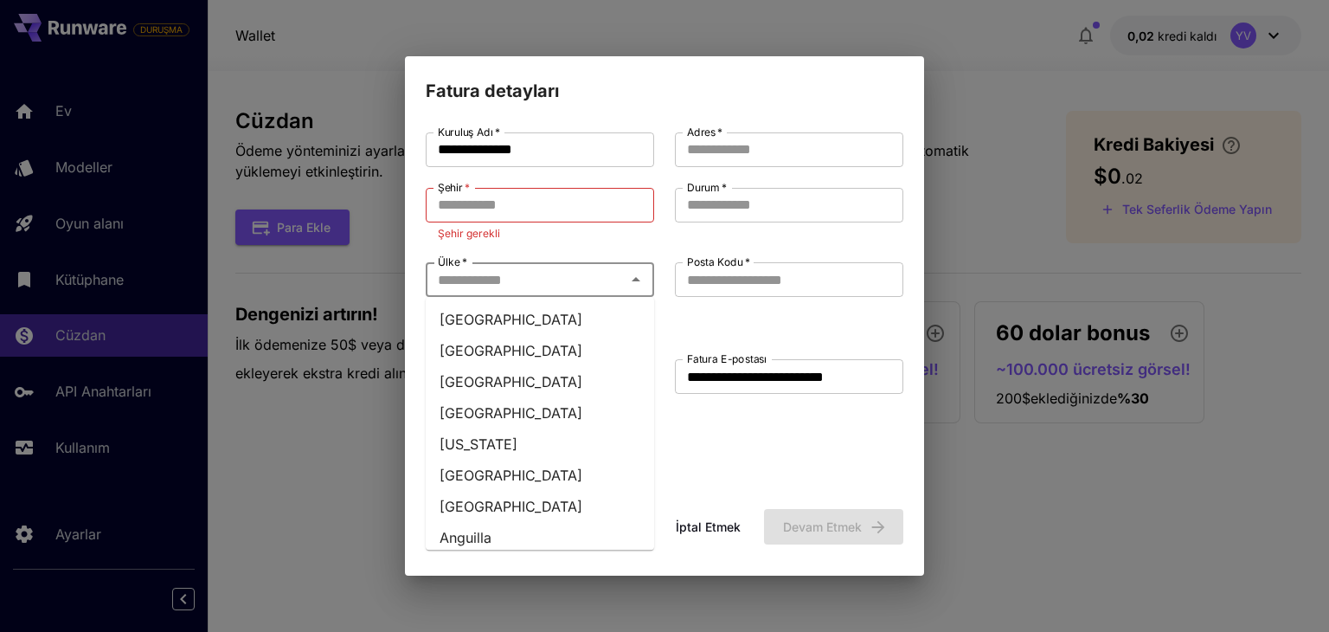
click at [480, 281] on input "Ülke   *" at bounding box center [525, 279] width 189 height 24
type input "*******"
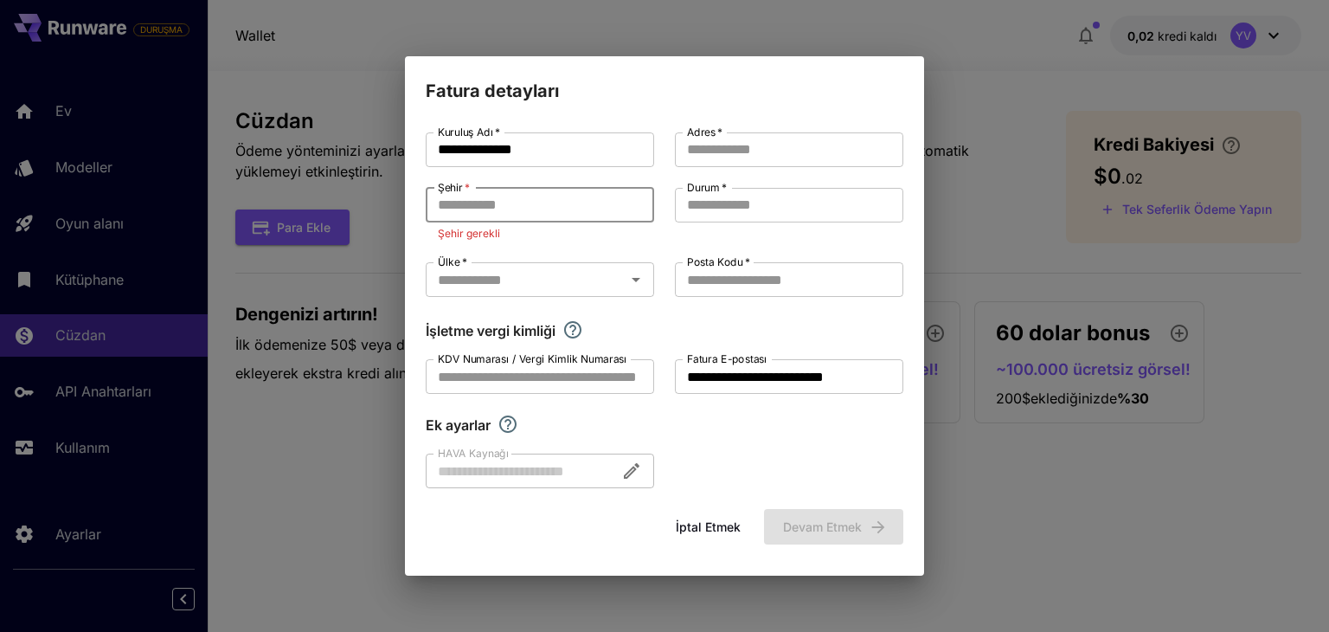
click at [500, 205] on input "Şehir   *" at bounding box center [540, 205] width 228 height 35
click at [581, 281] on input "Ülke   *" at bounding box center [525, 279] width 189 height 24
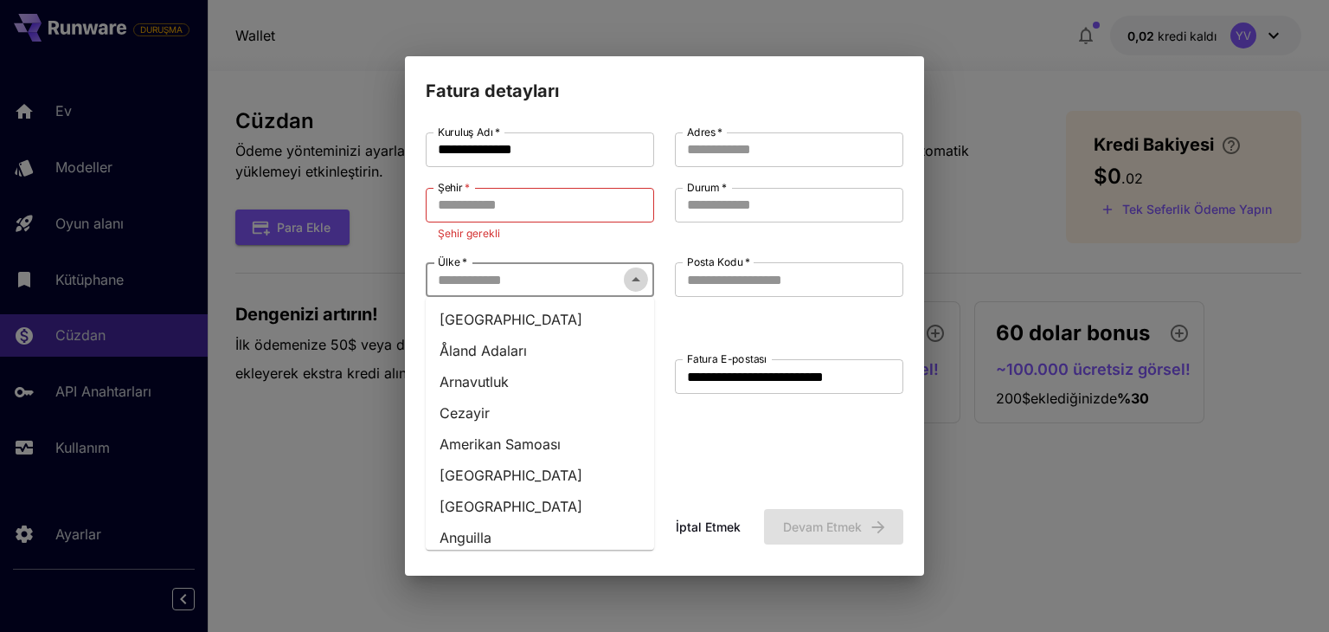
click at [634, 279] on icon "Close" at bounding box center [636, 279] width 9 height 4
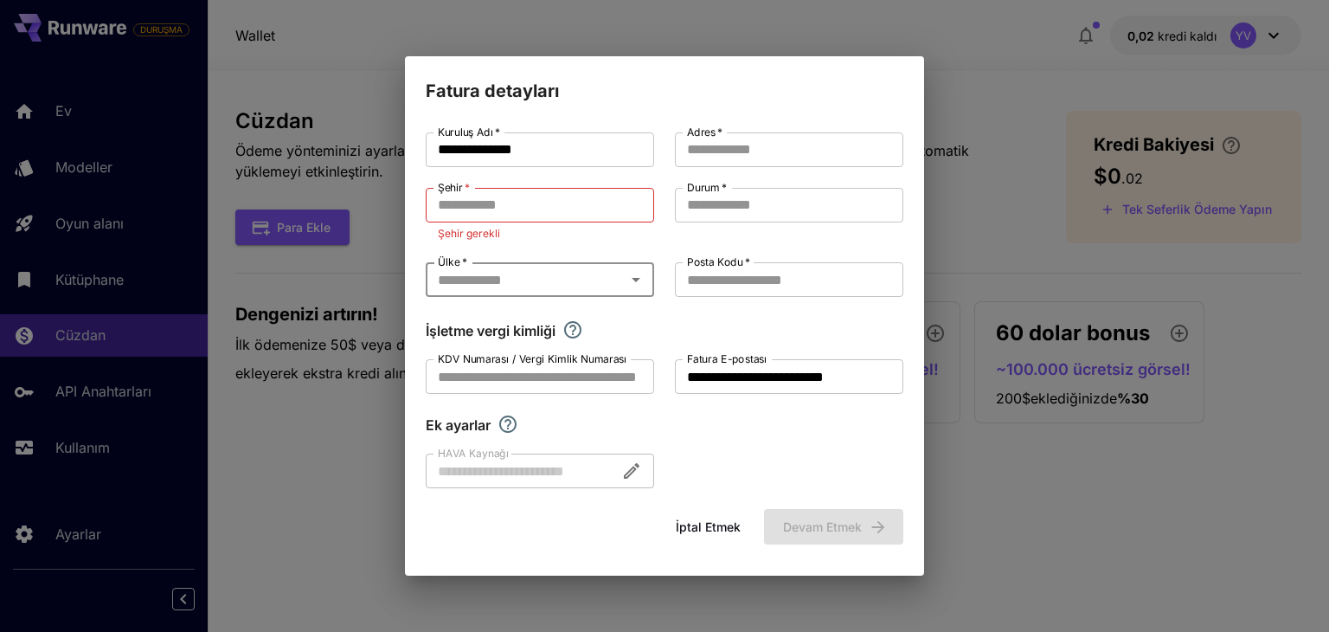
click at [634, 279] on icon "Open" at bounding box center [636, 280] width 9 height 4
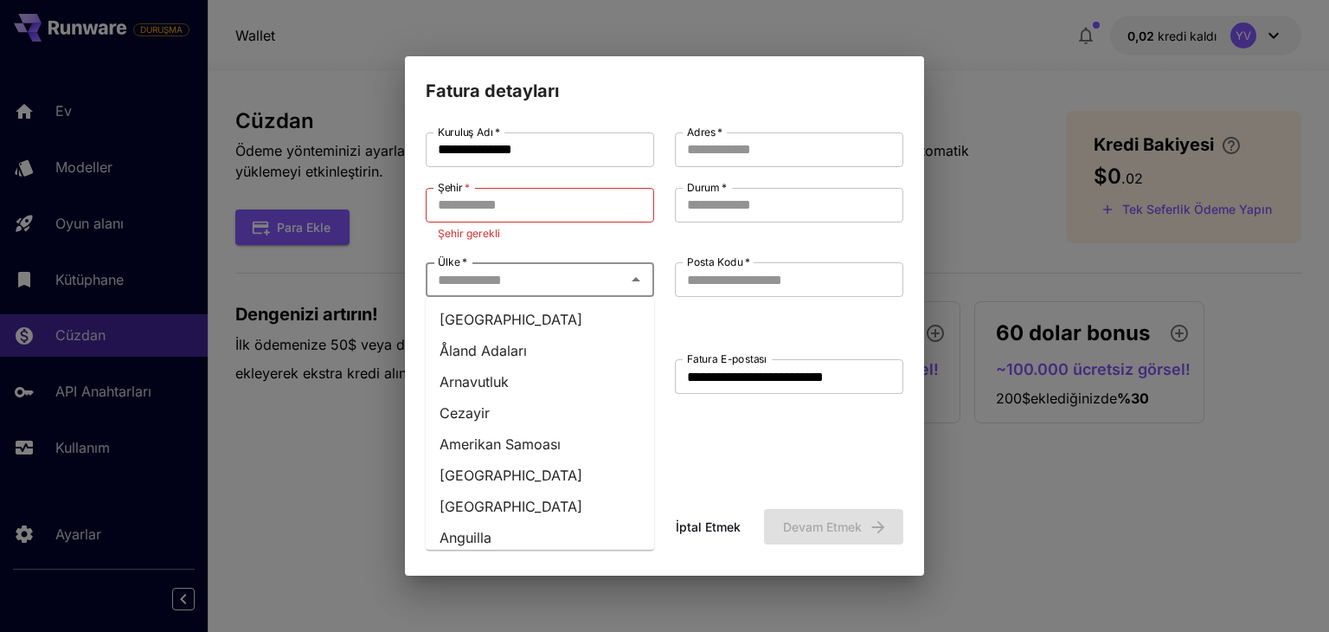
type input "*******"
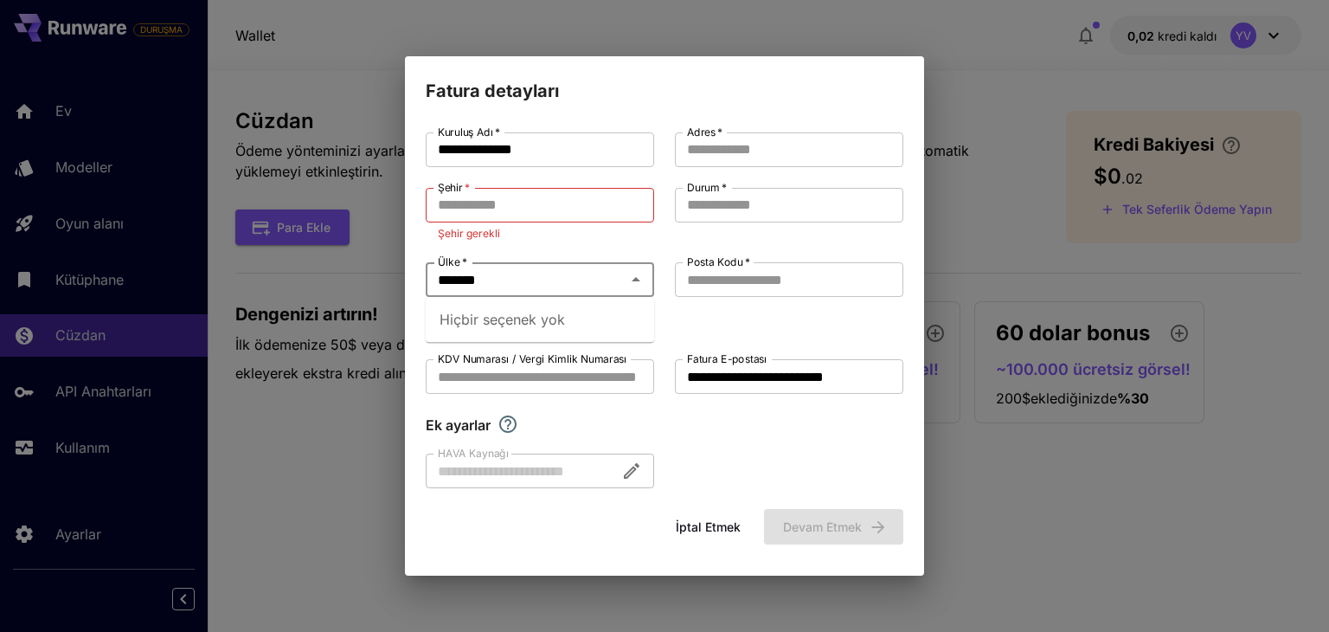
click at [633, 281] on icon "Close" at bounding box center [636, 279] width 9 height 4
click at [633, 281] on icon "Open" at bounding box center [635, 279] width 21 height 21
click at [574, 218] on input "Şehir   *" at bounding box center [540, 205] width 228 height 35
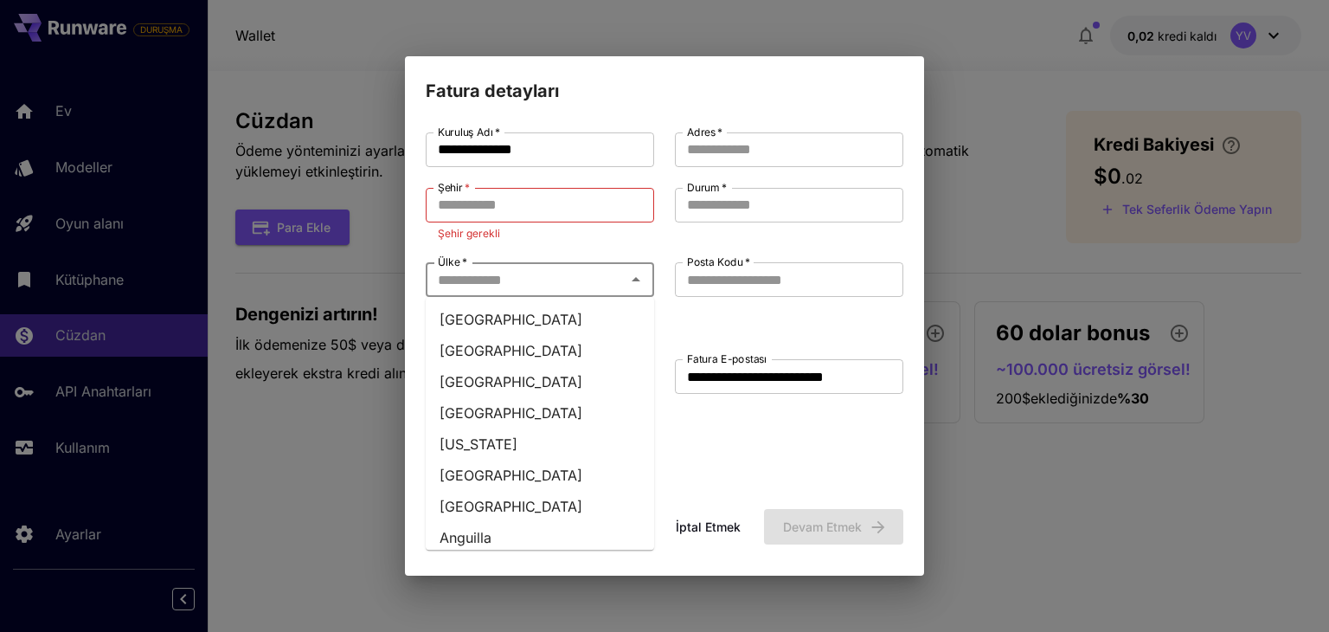
click at [523, 272] on input "Ülke   *" at bounding box center [525, 279] width 189 height 24
type input "***"
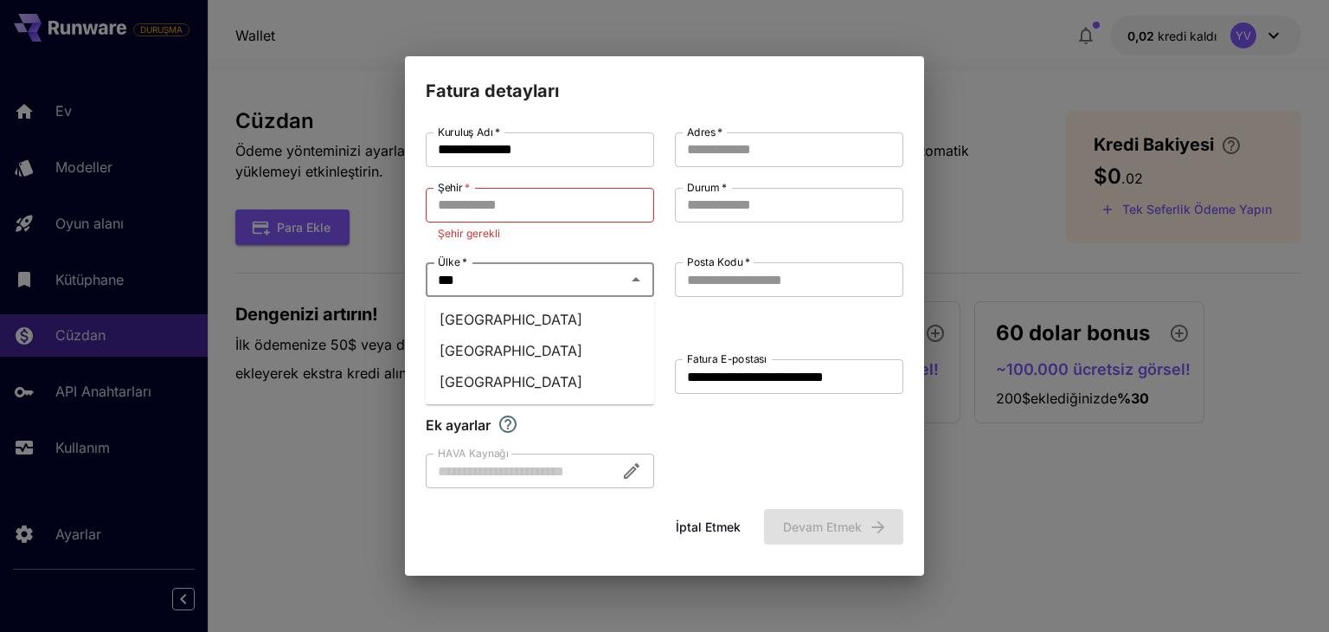
click at [453, 319] on li "Turkey" at bounding box center [540, 319] width 228 height 31
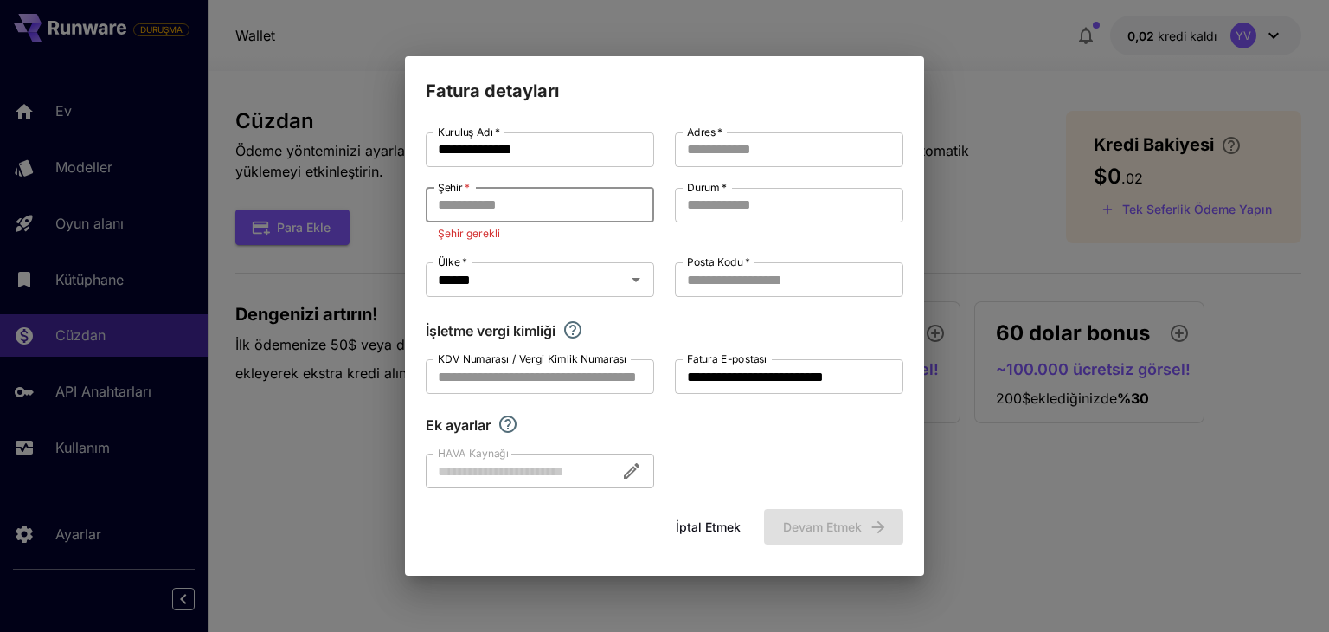
click at [491, 205] on input "Şehir   *" at bounding box center [540, 205] width 228 height 35
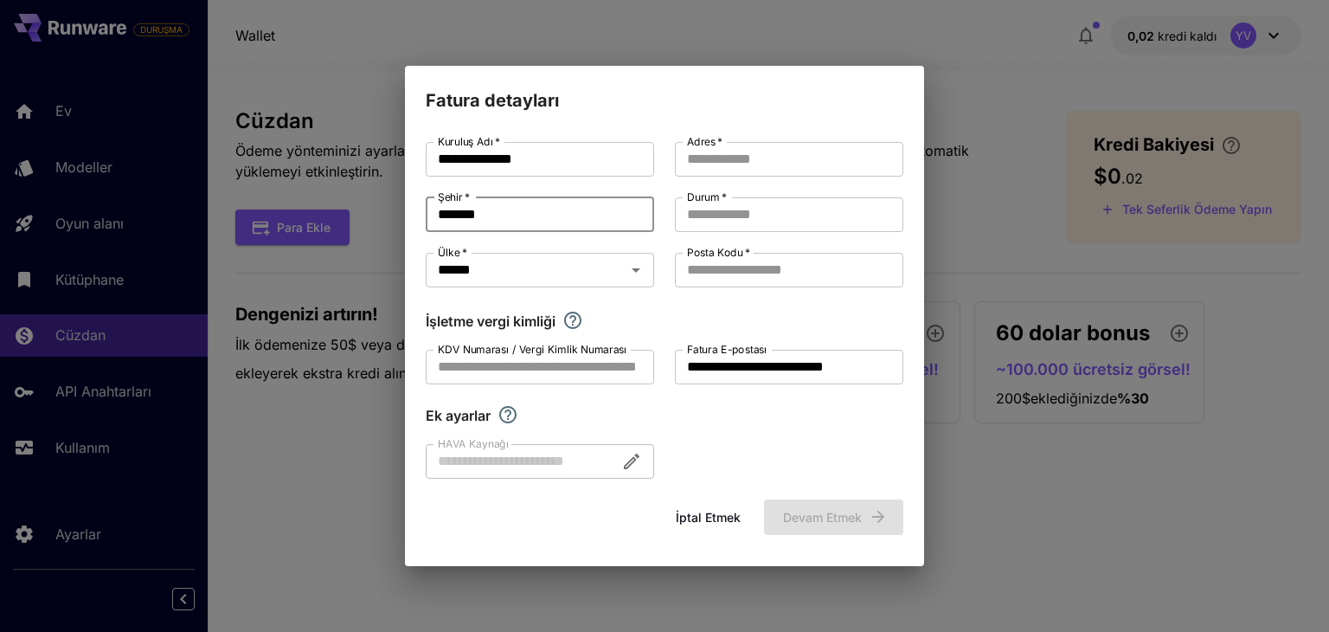
type input "*******"
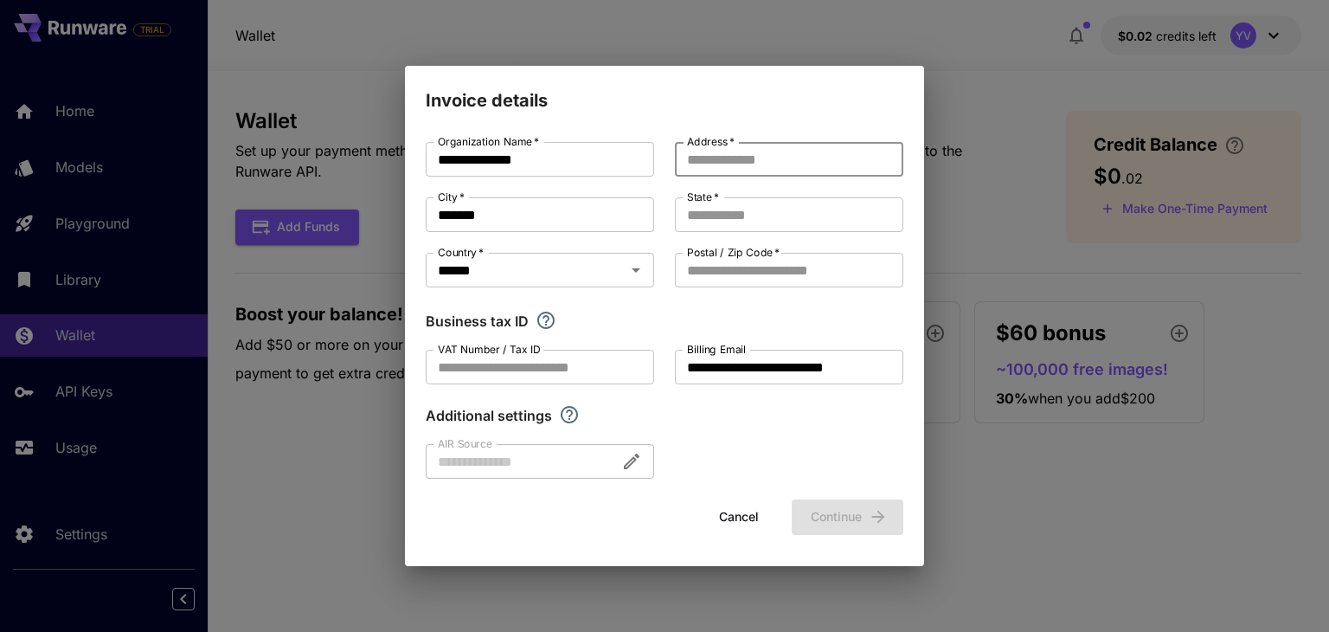
click at [709, 156] on input "Address   *" at bounding box center [789, 159] width 228 height 35
click at [739, 156] on input "**********" at bounding box center [789, 159] width 228 height 35
type input "**********"
click at [744, 272] on input "Postal / Zip Code   *" at bounding box center [789, 270] width 228 height 35
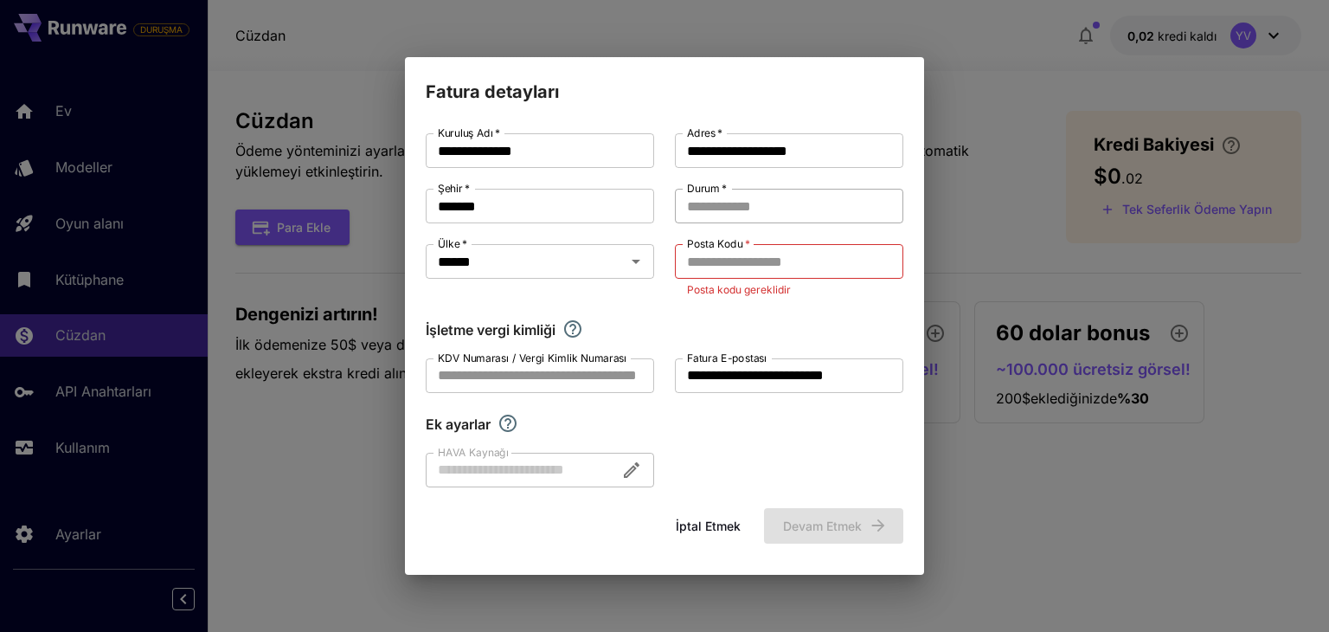
click at [765, 205] on input "Durum   *" at bounding box center [789, 206] width 228 height 35
click at [753, 330] on div "İşletme vergi kimliği" at bounding box center [665, 329] width 478 height 21
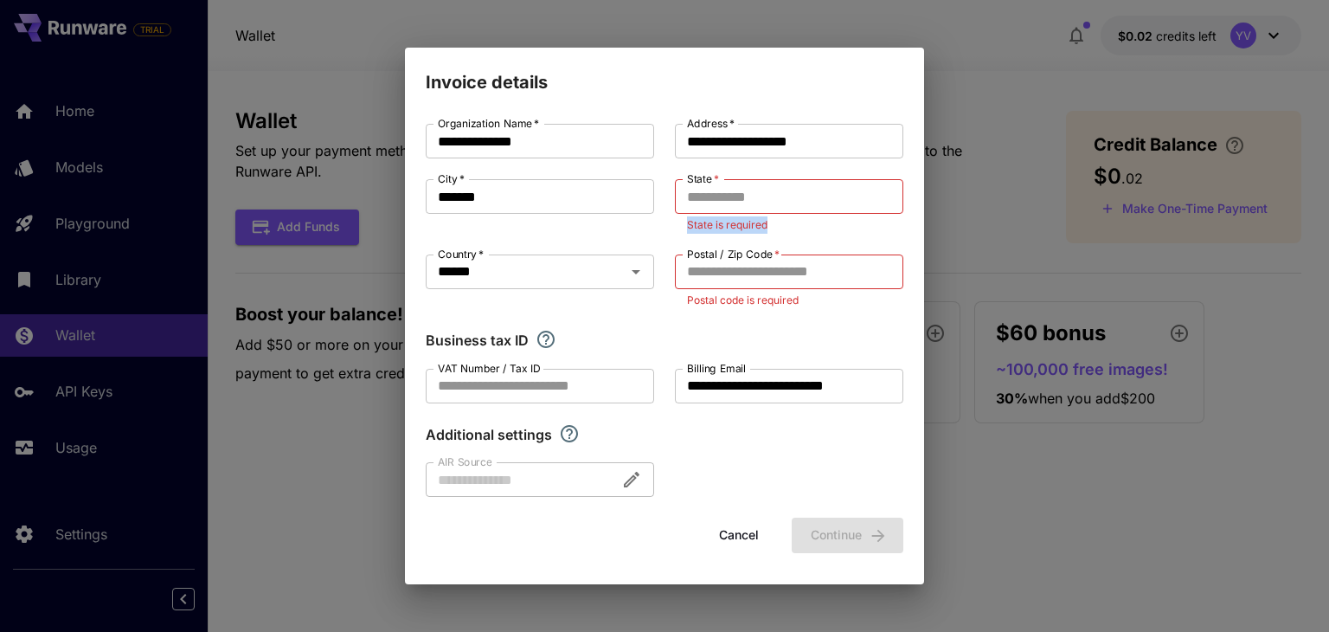
drag, startPoint x: 770, startPoint y: 226, endPoint x: 678, endPoint y: 228, distance: 91.7
click at [678, 228] on div "State   * State   * State is required" at bounding box center [789, 206] width 228 height 54
copy p "State is required"
click at [707, 197] on input "State   *" at bounding box center [789, 196] width 228 height 35
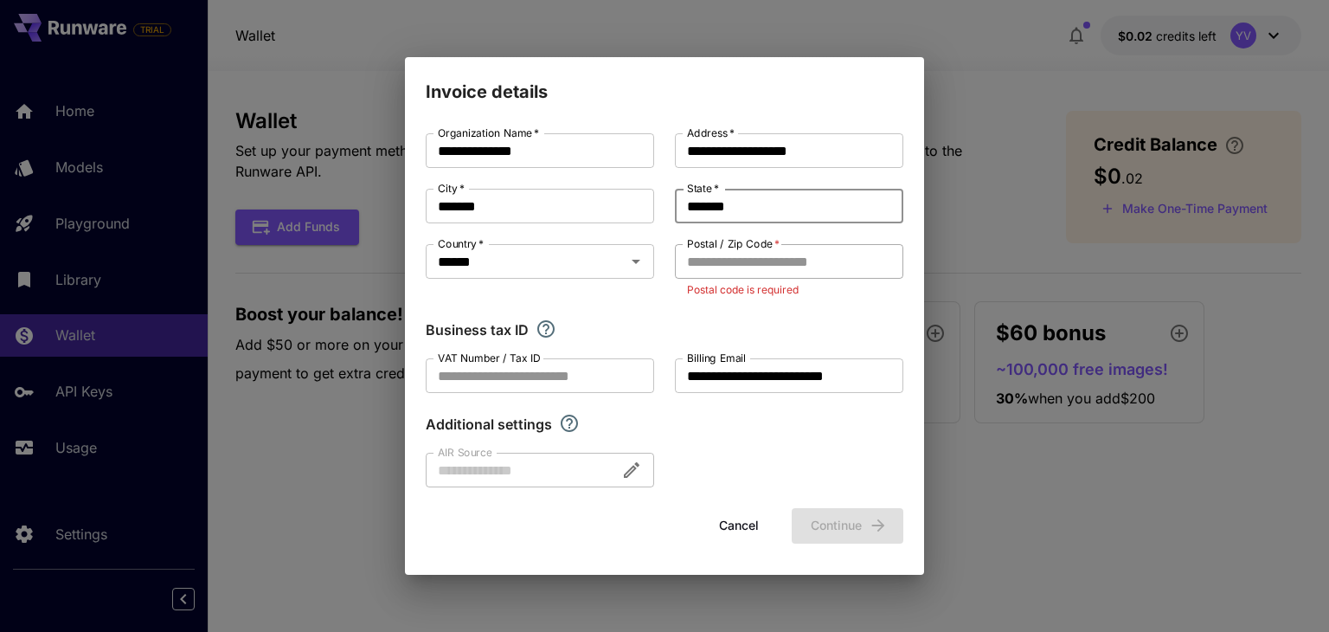
type input "*******"
click at [716, 260] on input "Postal / Zip Code   *" at bounding box center [789, 261] width 228 height 35
click at [721, 260] on input "Postal / Zip Code   *" at bounding box center [789, 261] width 228 height 35
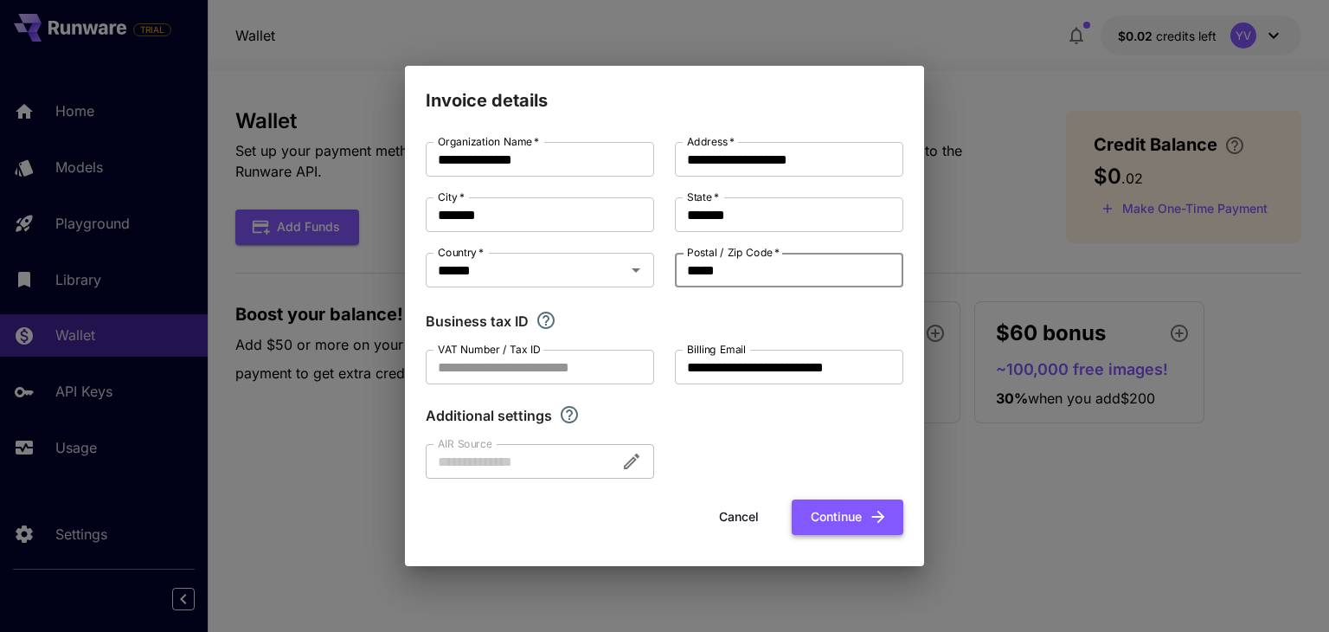
type input "*****"
click at [825, 520] on button "Continue" at bounding box center [848, 516] width 112 height 35
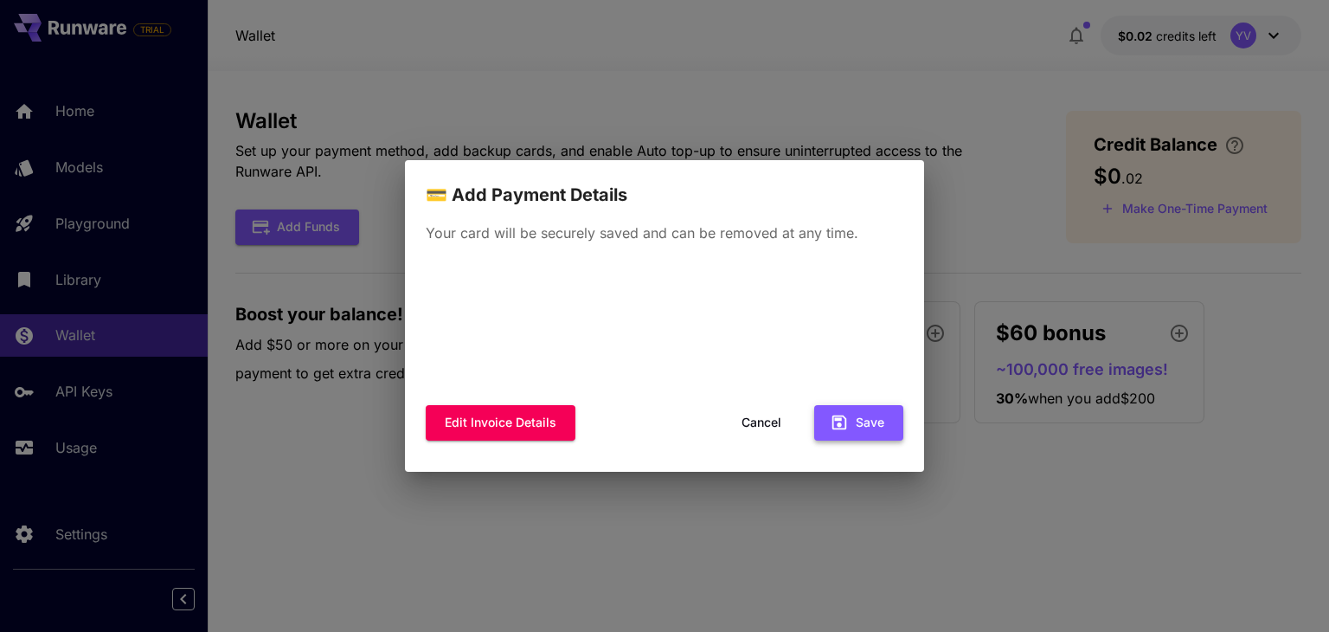
click at [866, 424] on button "Save" at bounding box center [858, 422] width 89 height 35
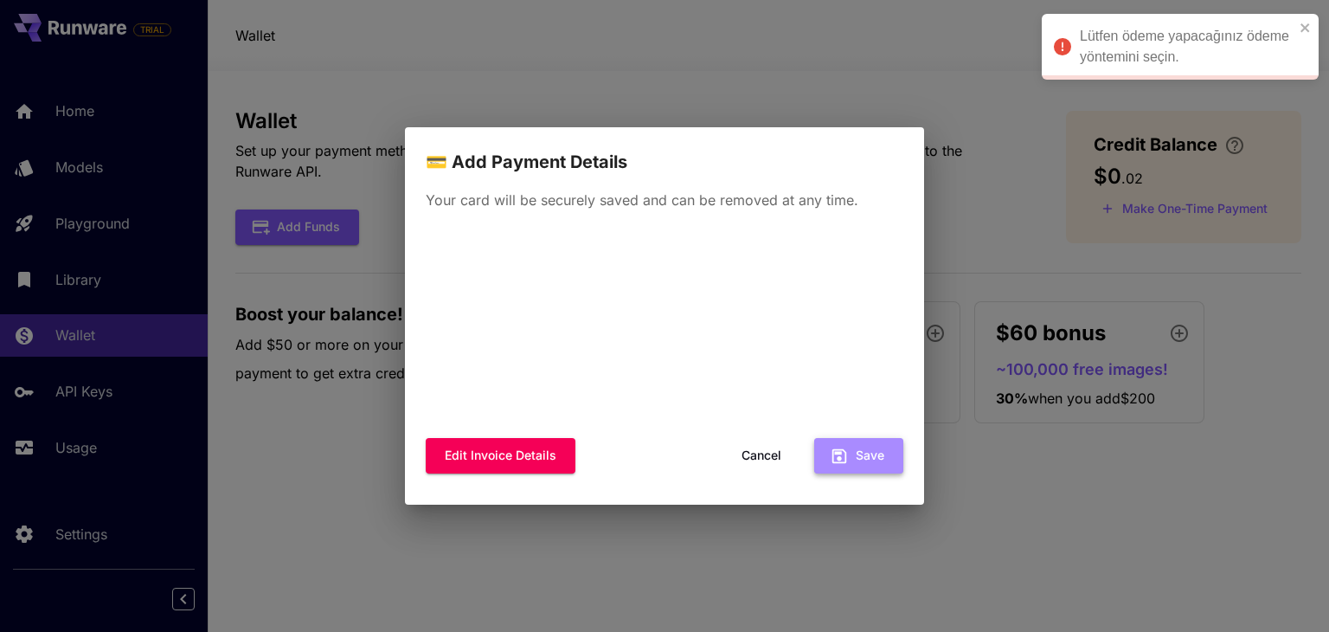
click at [857, 458] on button "Save" at bounding box center [858, 455] width 89 height 35
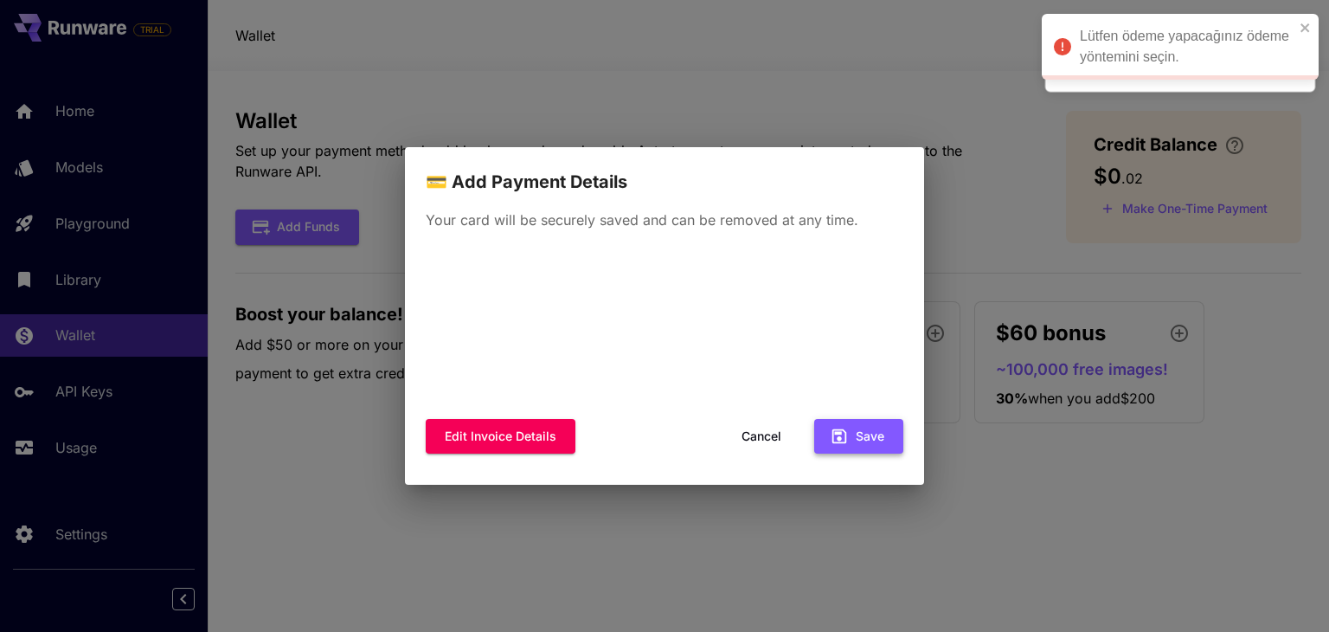
click at [851, 426] on button "Save" at bounding box center [858, 436] width 89 height 35
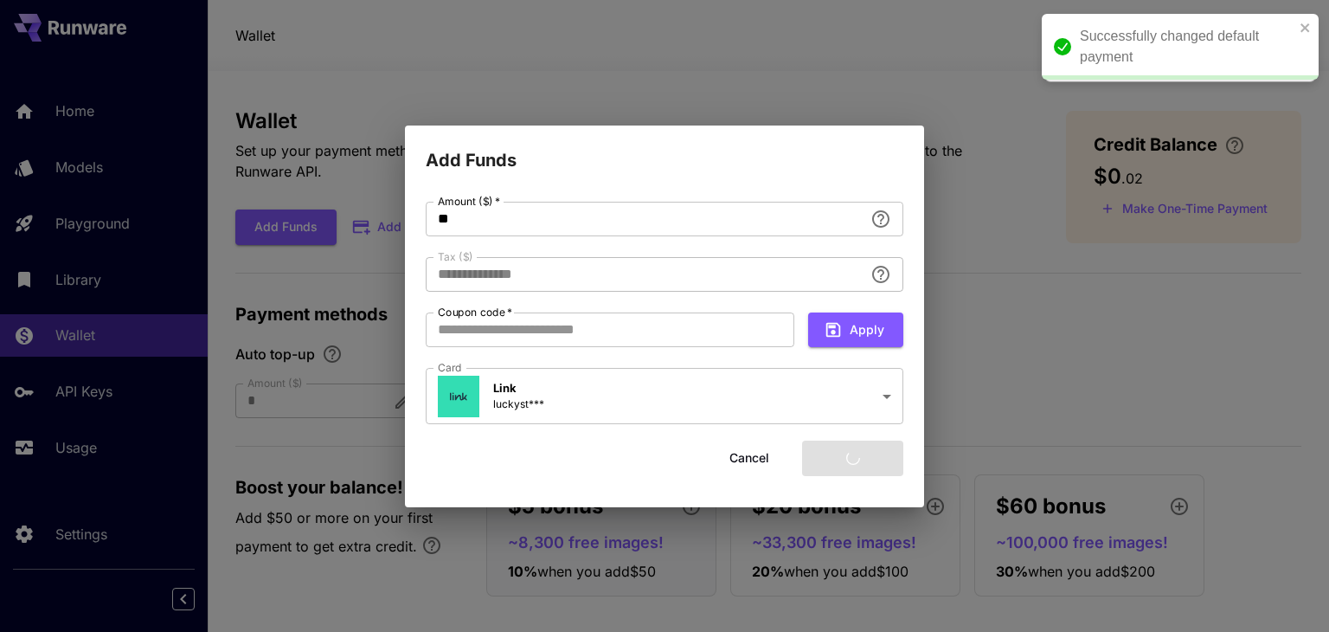
type input "****"
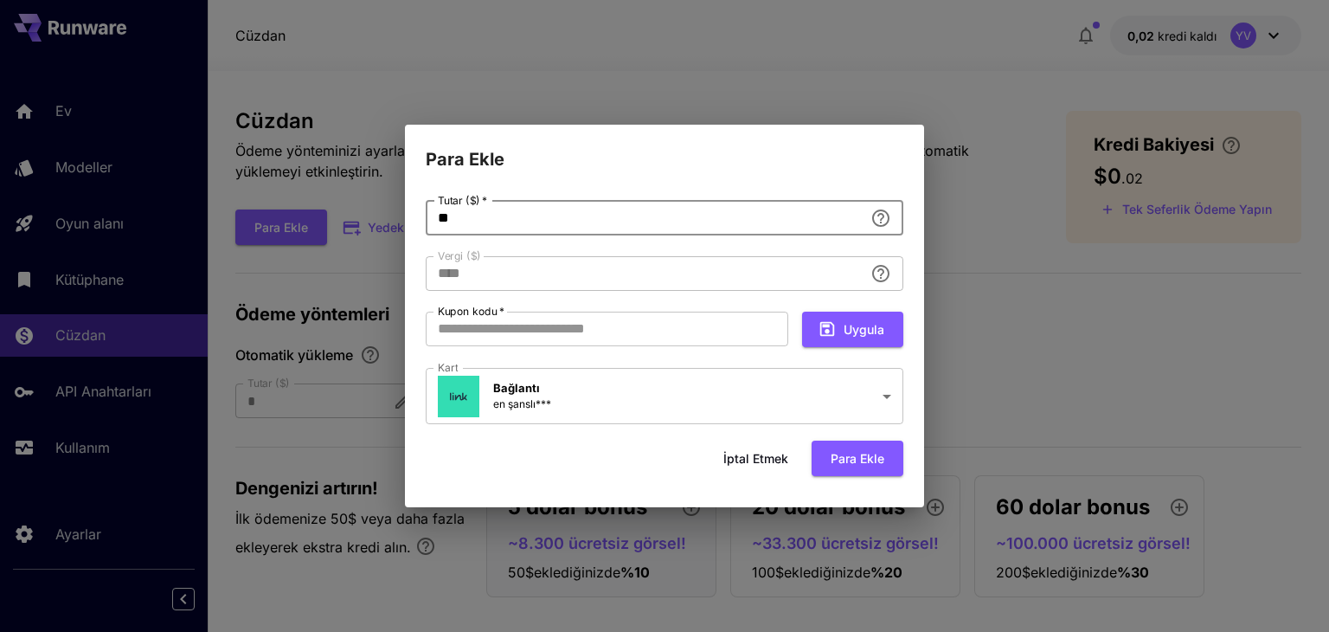
drag, startPoint x: 490, startPoint y: 217, endPoint x: 414, endPoint y: 217, distance: 76.1
click at [414, 217] on div "**********" at bounding box center [664, 340] width 519 height 335
type input "**********"
type input "*"
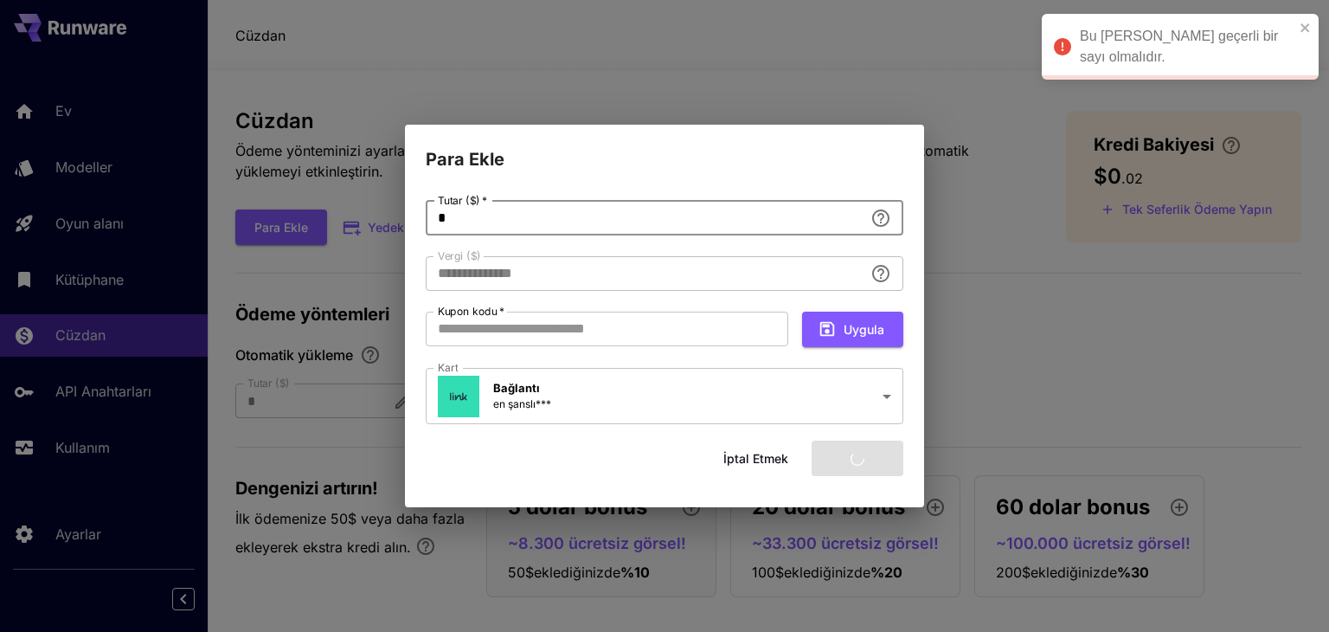
type input "****"
type input "**********"
type input "*"
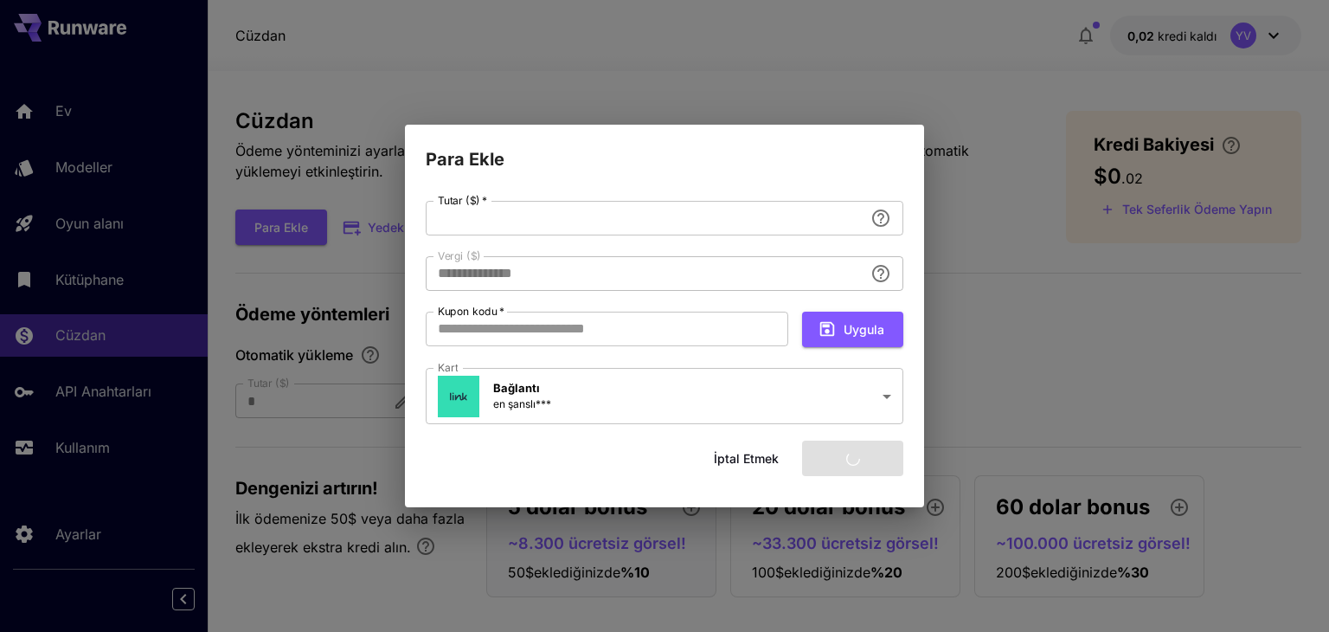
click at [546, 246] on div "**********" at bounding box center [665, 314] width 478 height 226
click at [544, 221] on input "Tutar ($)   *" at bounding box center [645, 218] width 438 height 35
type input "*"
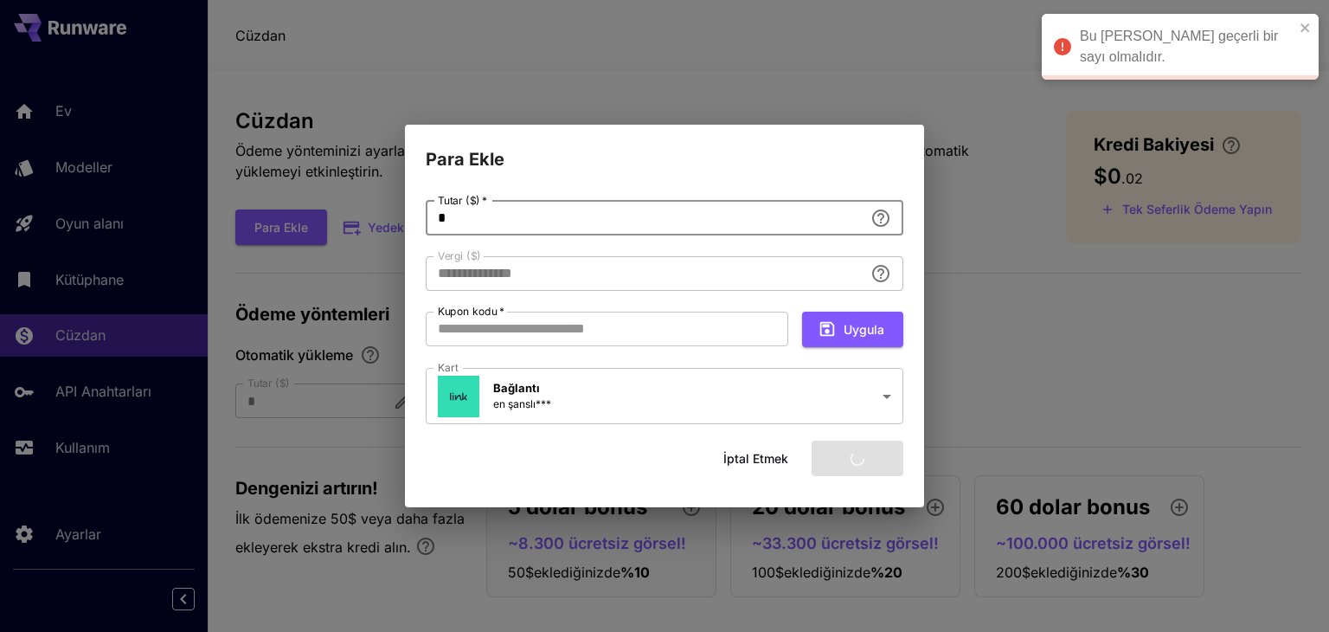
type input "****"
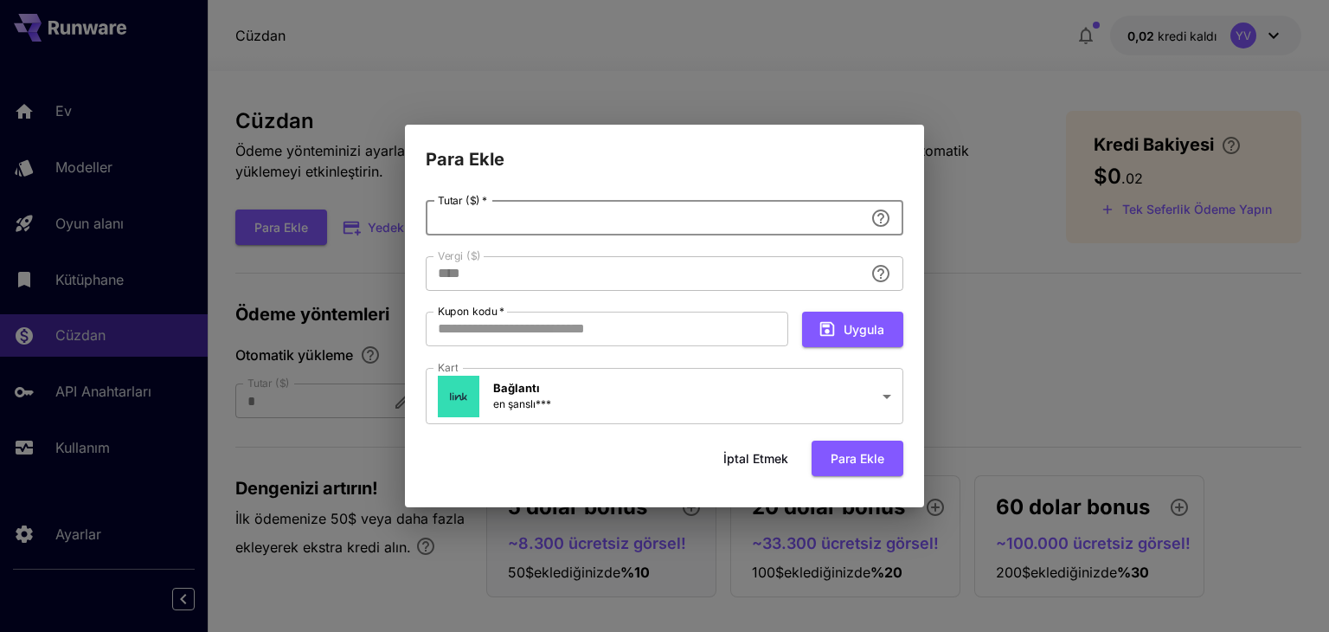
type input "**********"
type input "*"
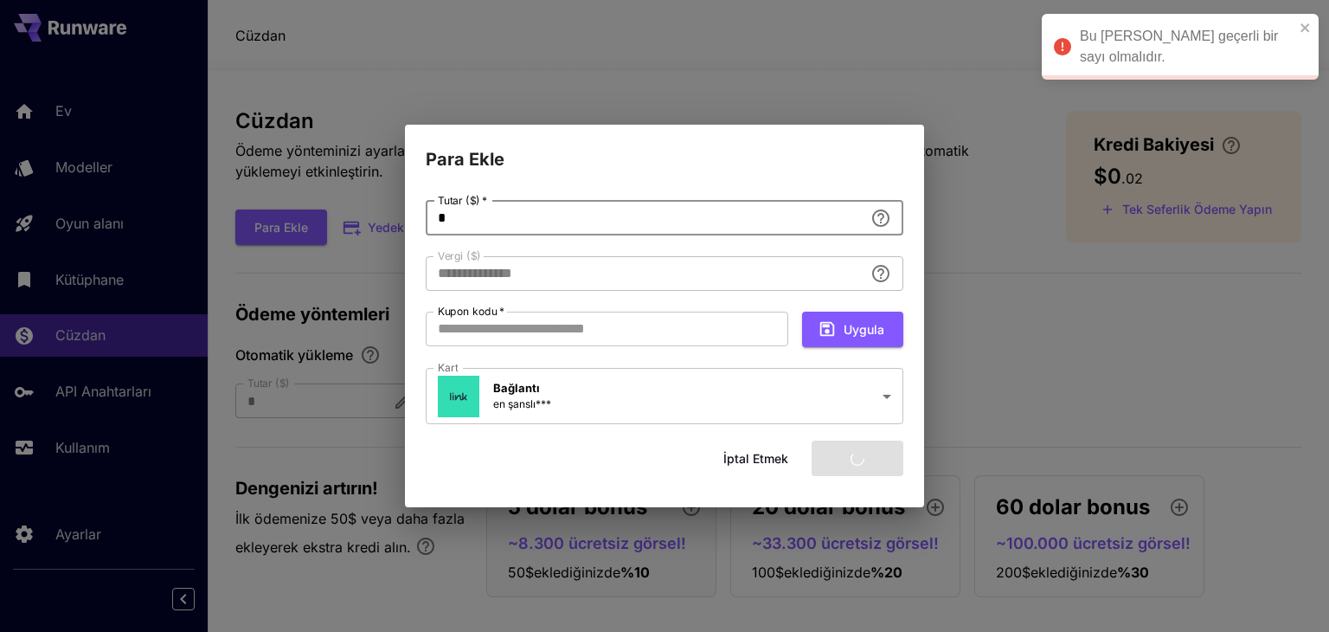
type input "****"
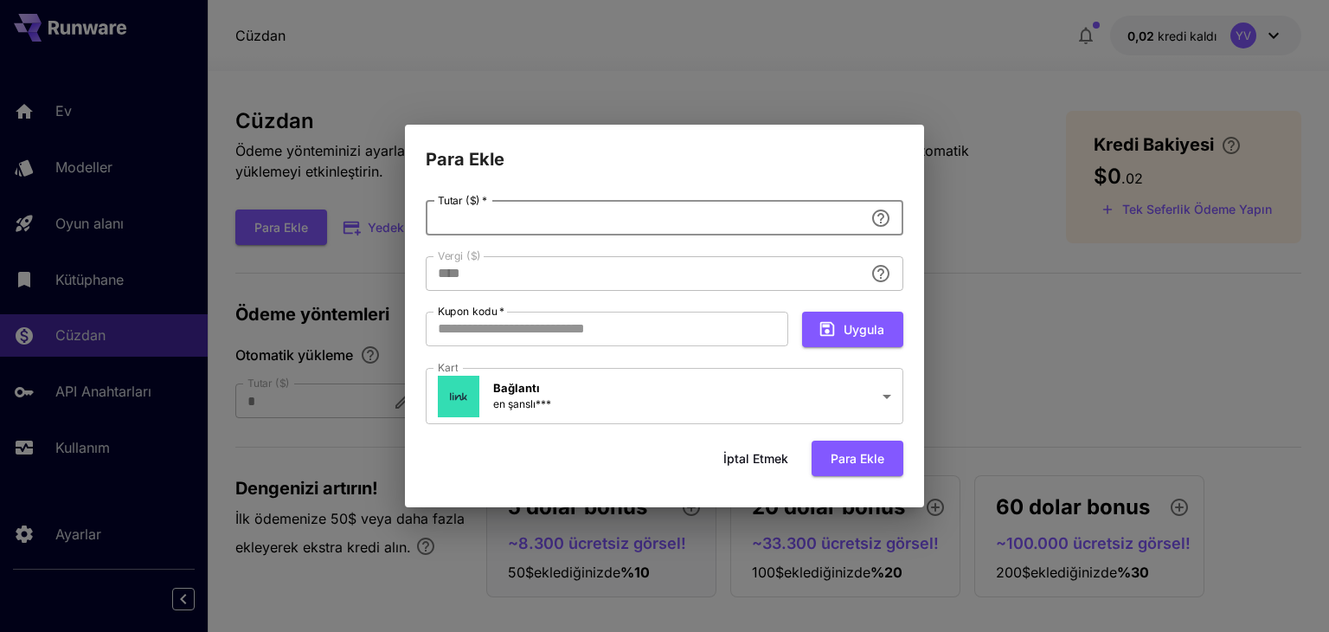
type input "**********"
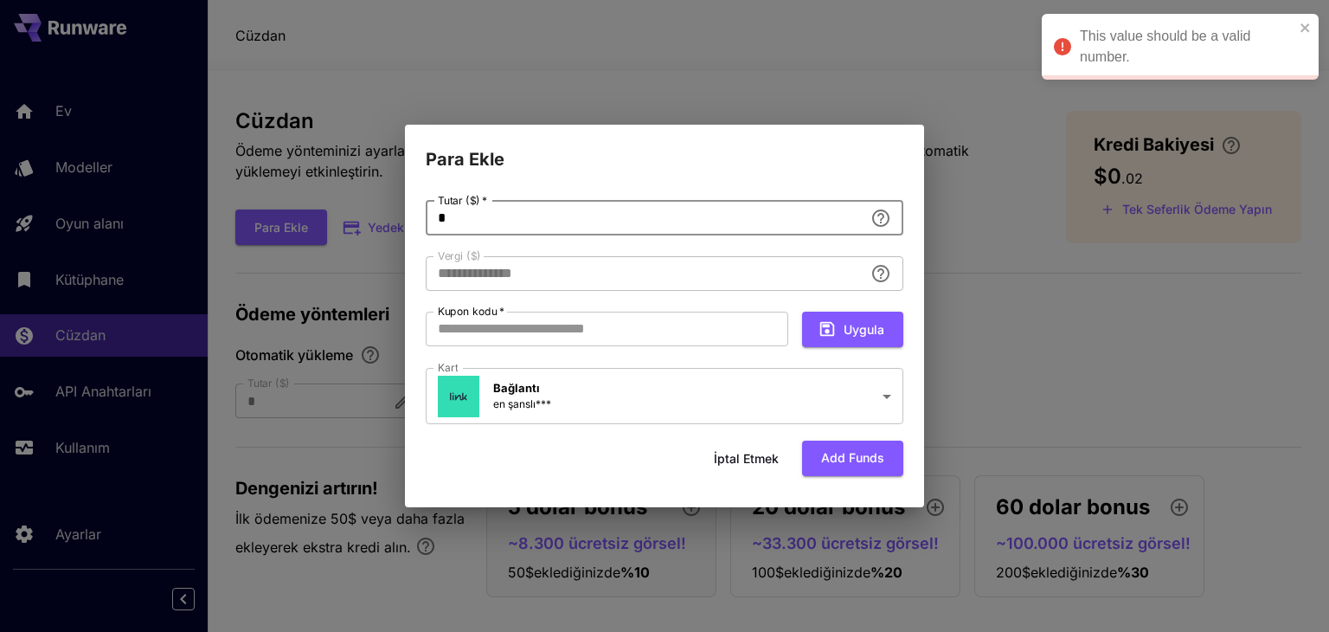
type input "**"
type input "****"
drag, startPoint x: 485, startPoint y: 221, endPoint x: 401, endPoint y: 219, distance: 84.8
click at [405, 219] on div "**********" at bounding box center [664, 340] width 519 height 335
type input "**********"
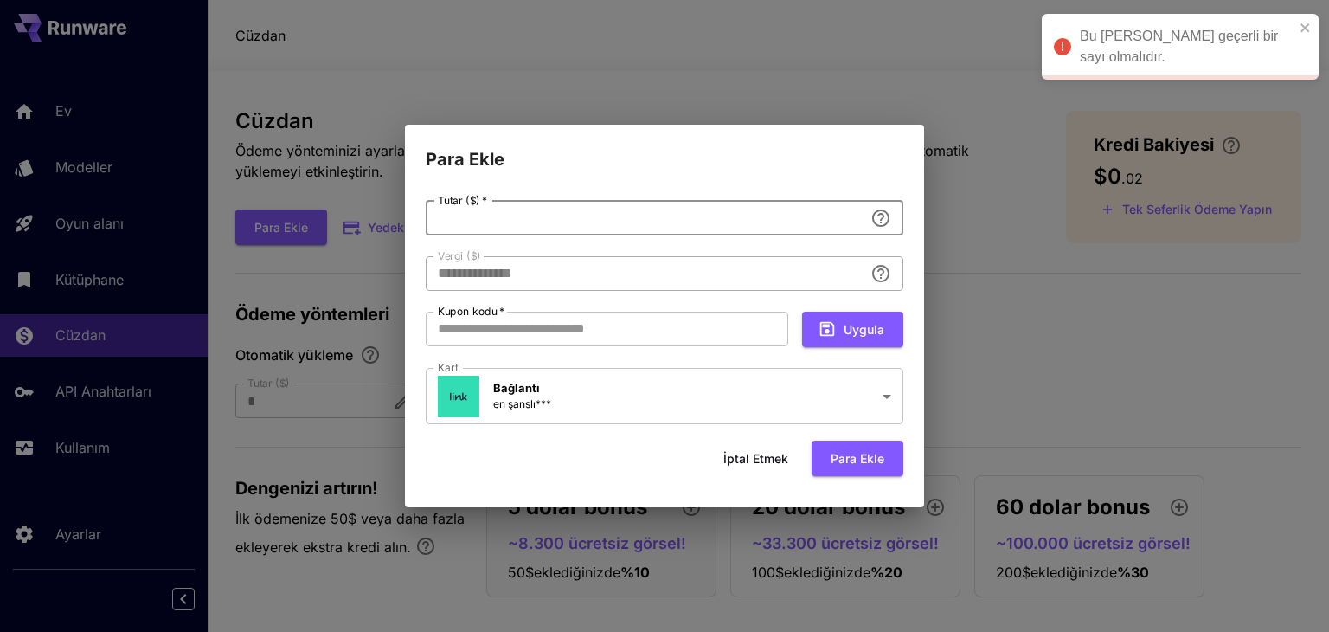
type input "*"
type input "****"
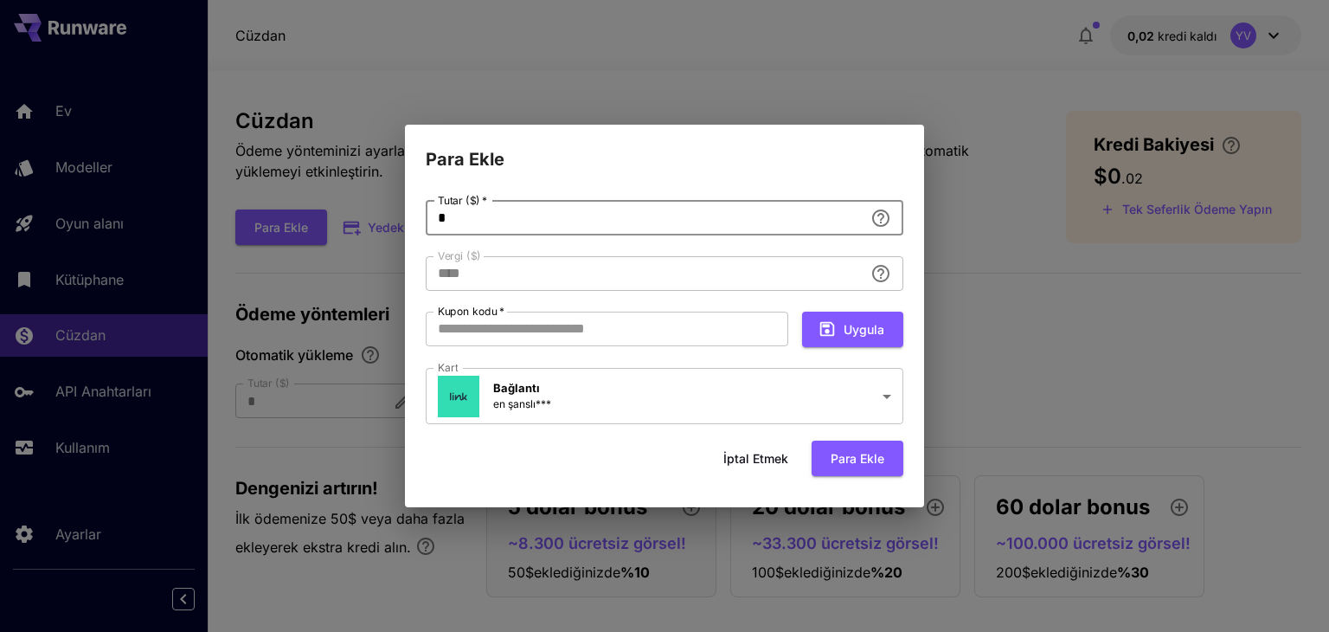
type input "*"
click at [850, 468] on font "Para ekle" at bounding box center [857, 458] width 54 height 22
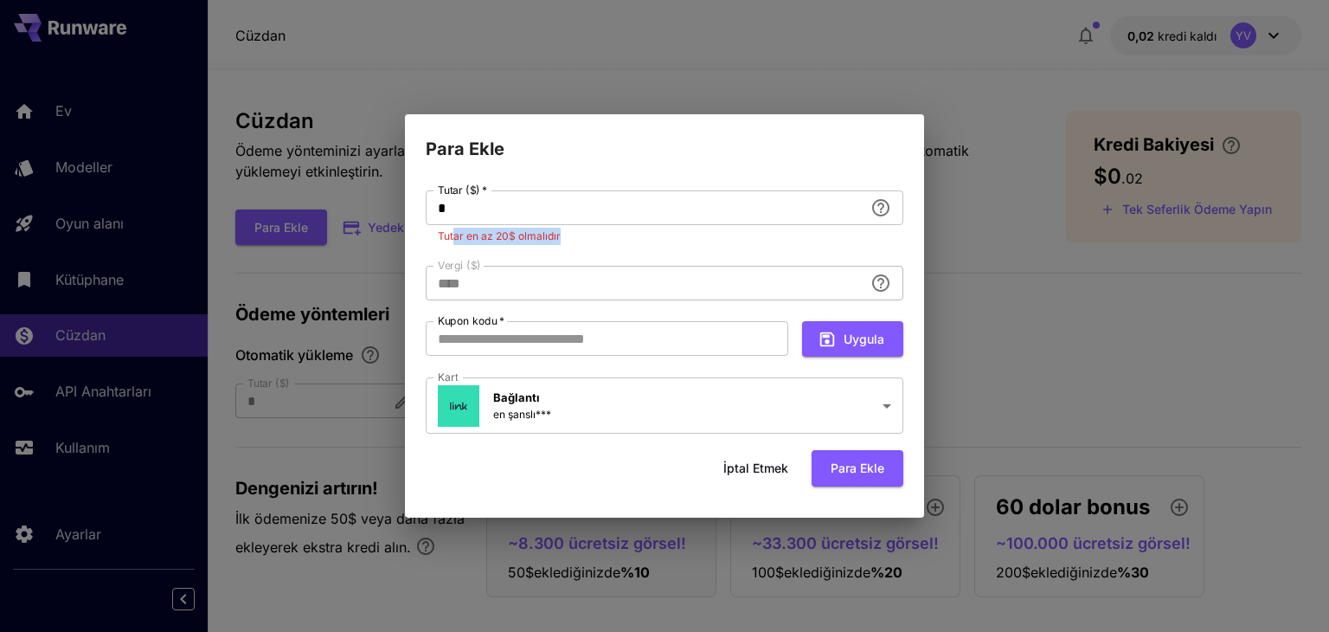
drag, startPoint x: 574, startPoint y: 232, endPoint x: 700, endPoint y: 451, distance: 252.7
click at [453, 233] on p "Tutar en az 20$ olmalıdır" at bounding box center [664, 236] width 453 height 17
click at [768, 469] on font "İptal etmek" at bounding box center [755, 467] width 65 height 15
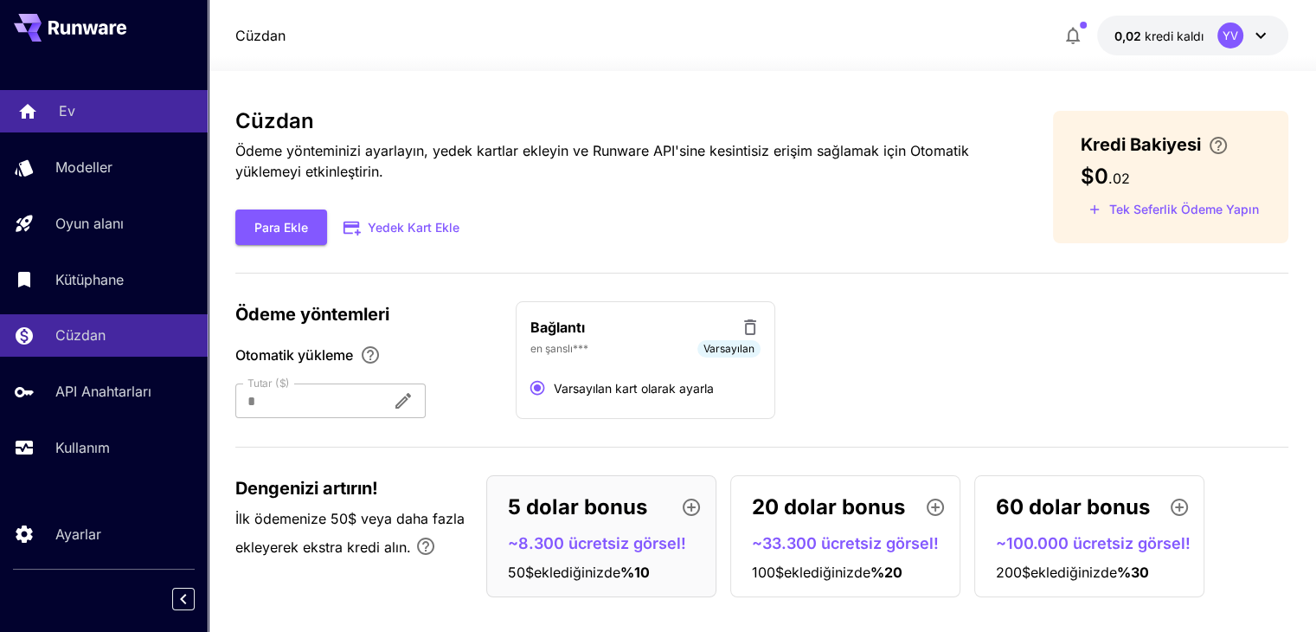
click at [45, 115] on link "Ev" at bounding box center [104, 111] width 208 height 42
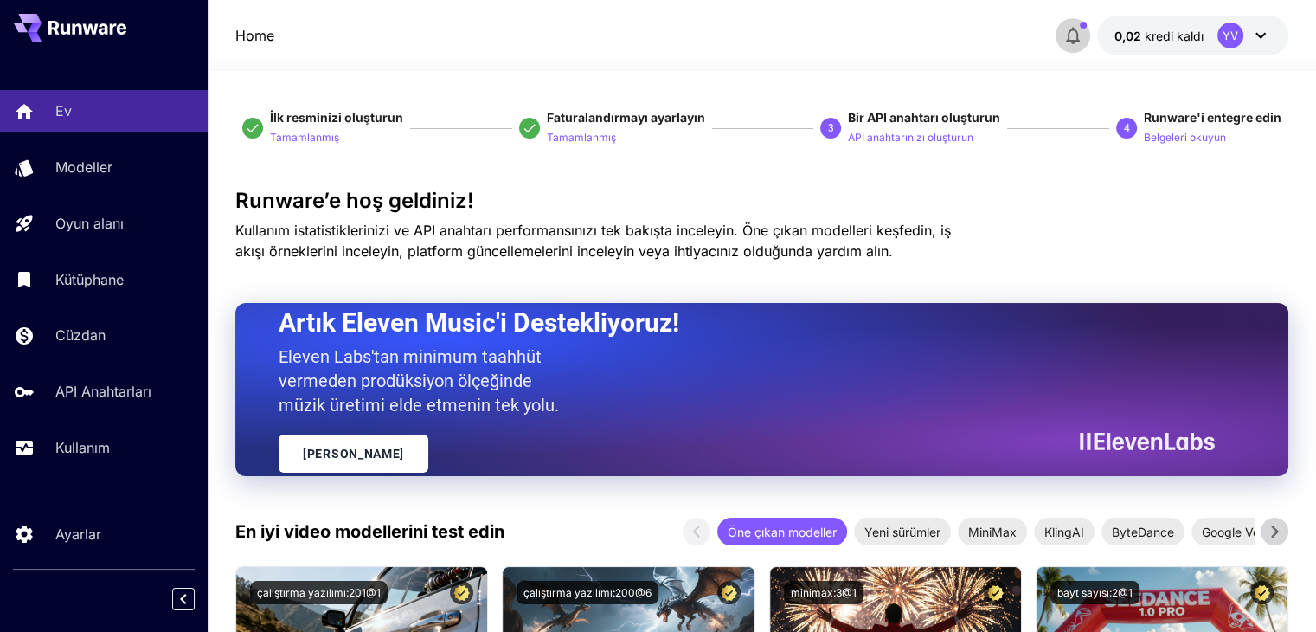
click at [1066, 36] on icon "button" at bounding box center [1072, 35] width 21 height 21
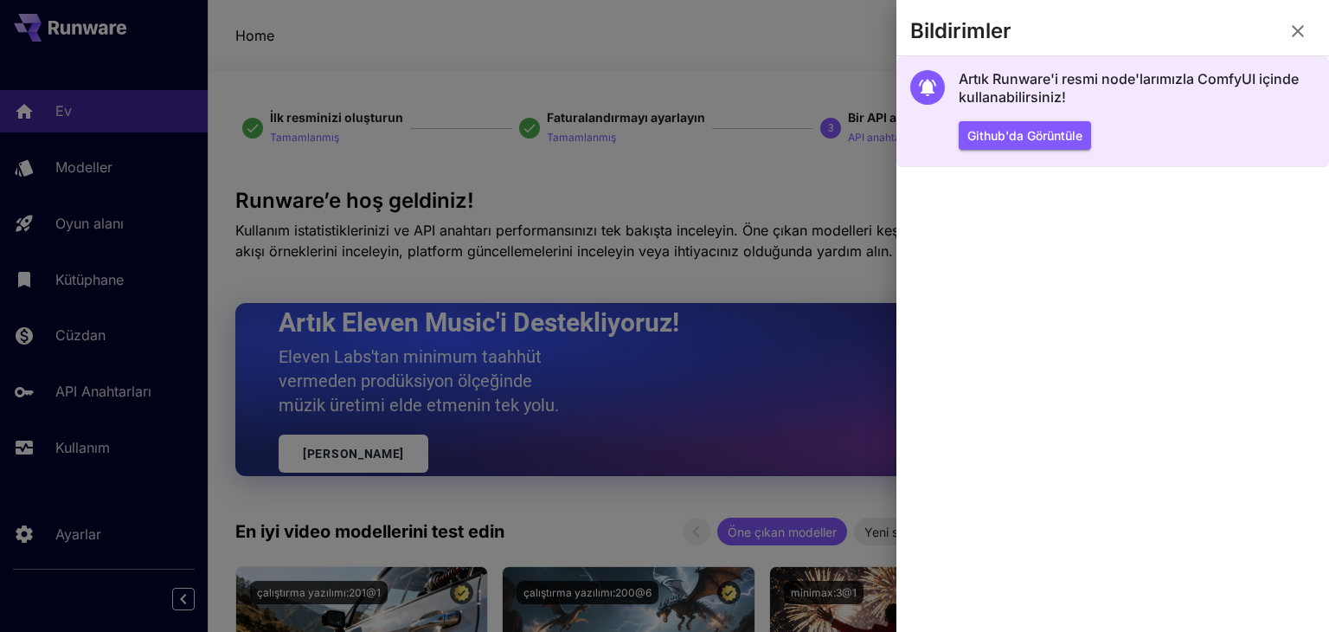
click at [1213, 80] on font "Artık Runware'i resmi node'larımızla ComfyUI içinde kullanabilirsiniz!" at bounding box center [1129, 87] width 340 height 35
click at [1213, 77] on font "Artık Runware'i resmi node'larımızla ComfyUI içinde kullanabilirsiniz!" at bounding box center [1129, 87] width 340 height 35
click at [1111, 87] on h5 "Artık Runware'i resmi node'larımızla ComfyUI içinde kullanabilirsiniz!" at bounding box center [1137, 88] width 356 height 37
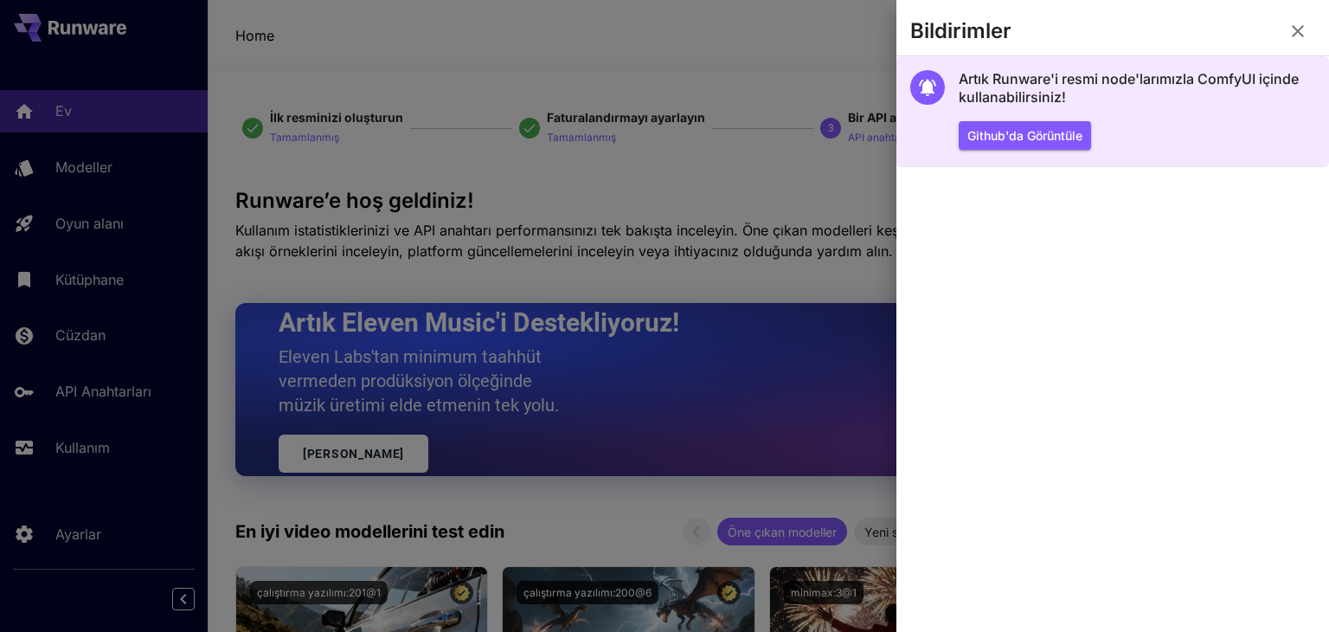
click at [1117, 108] on div "Artık Runware'i resmi node'larımızla ComfyUI içinde kullanabilirsiniz! Github'd…" at bounding box center [1137, 110] width 356 height 80
click at [1114, 131] on div "Github'da görüntüle" at bounding box center [1137, 135] width 356 height 29
click at [1055, 147] on button "Github'da görüntüle" at bounding box center [1025, 135] width 132 height 29
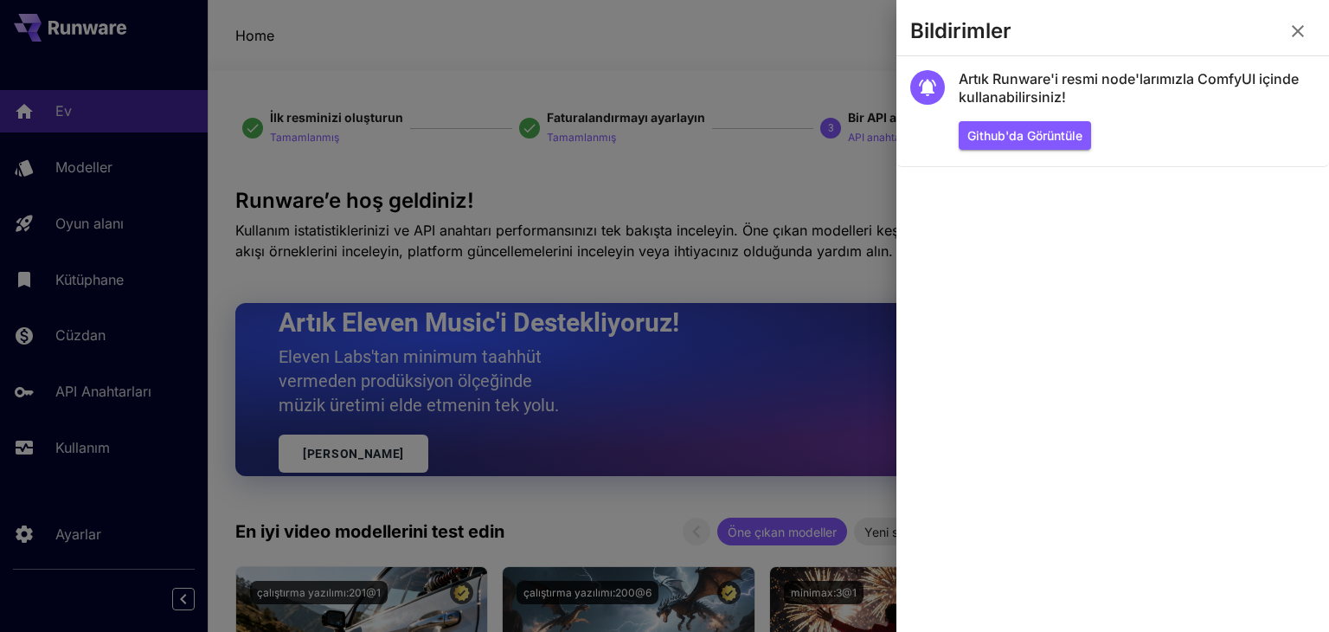
click at [1301, 30] on icon "button" at bounding box center [1297, 31] width 21 height 21
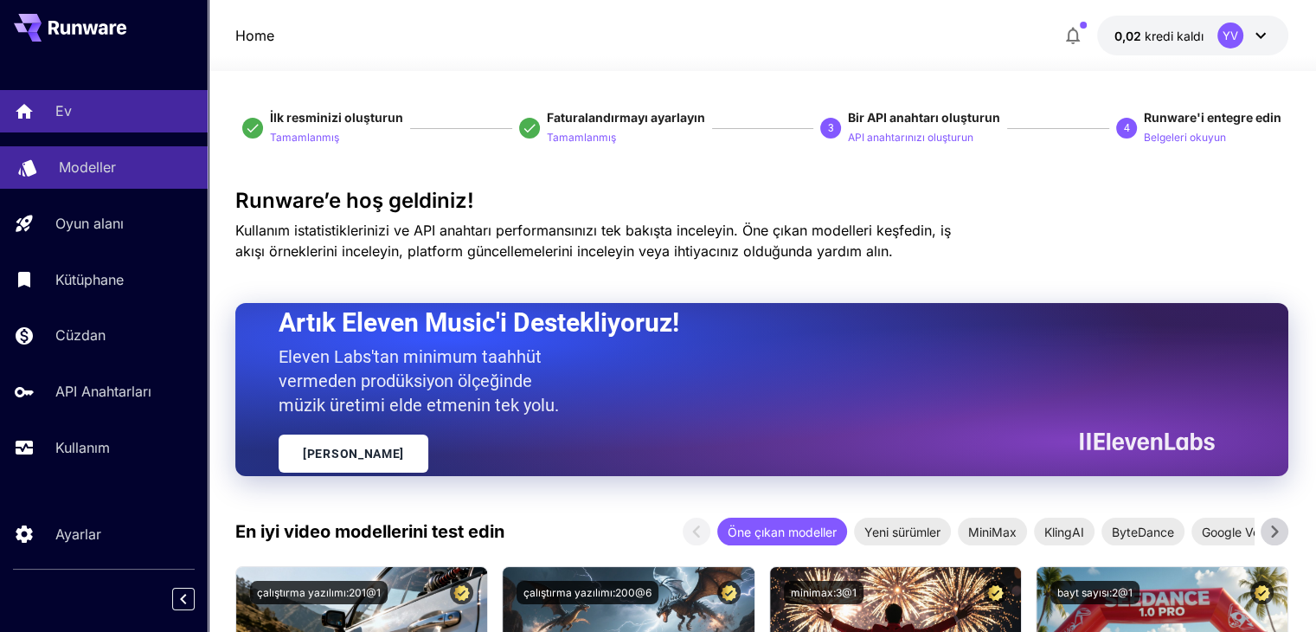
click at [87, 170] on font "Modeller" at bounding box center [87, 166] width 57 height 17
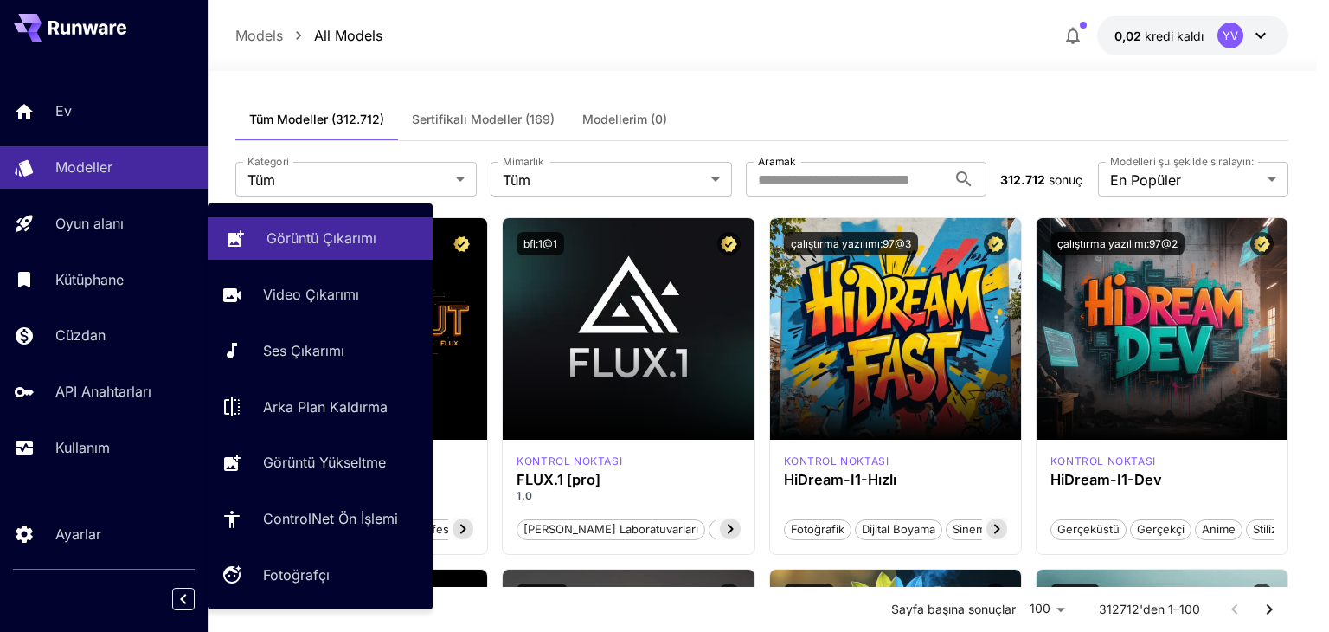
click at [263, 229] on link "Görüntü Çıkarımı" at bounding box center [320, 238] width 225 height 42
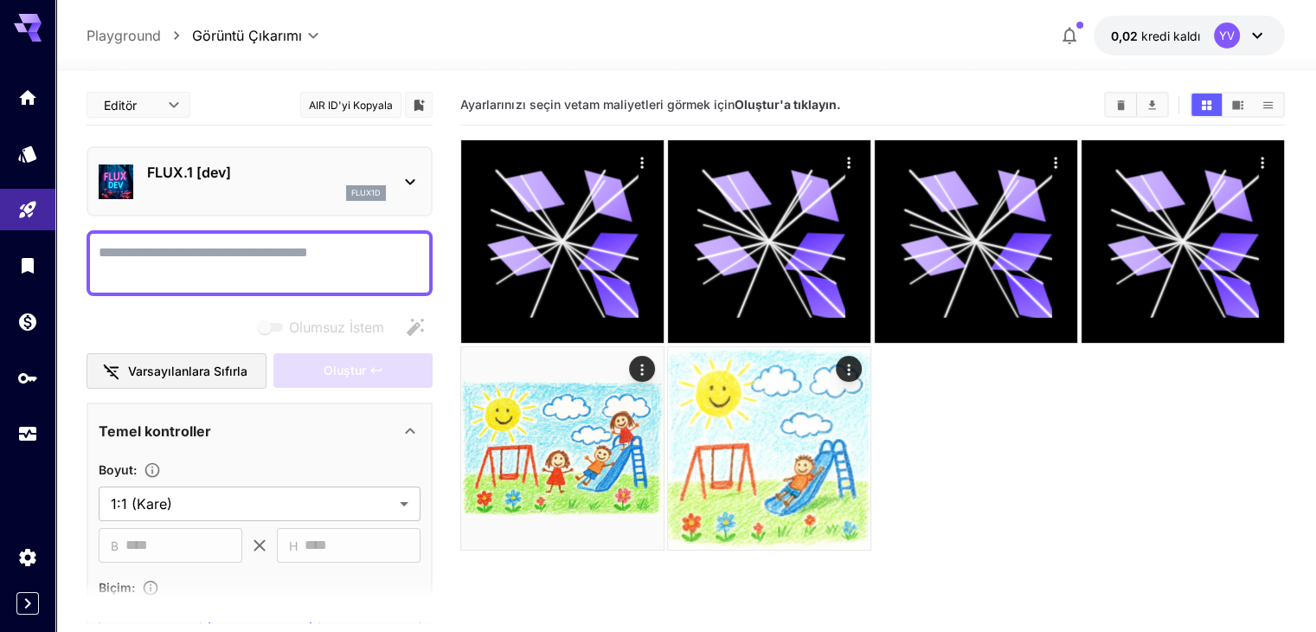
click at [400, 165] on div "FLUX.1 [dev] flux1d" at bounding box center [260, 181] width 322 height 53
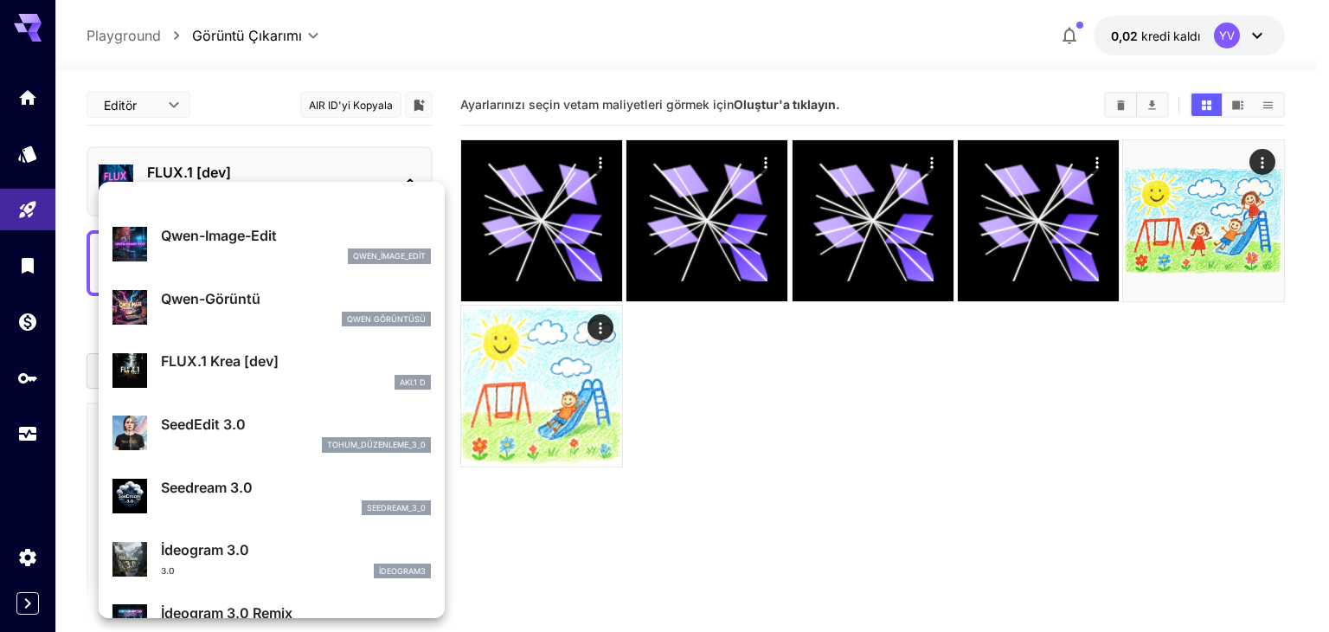
scroll to position [188, 0]
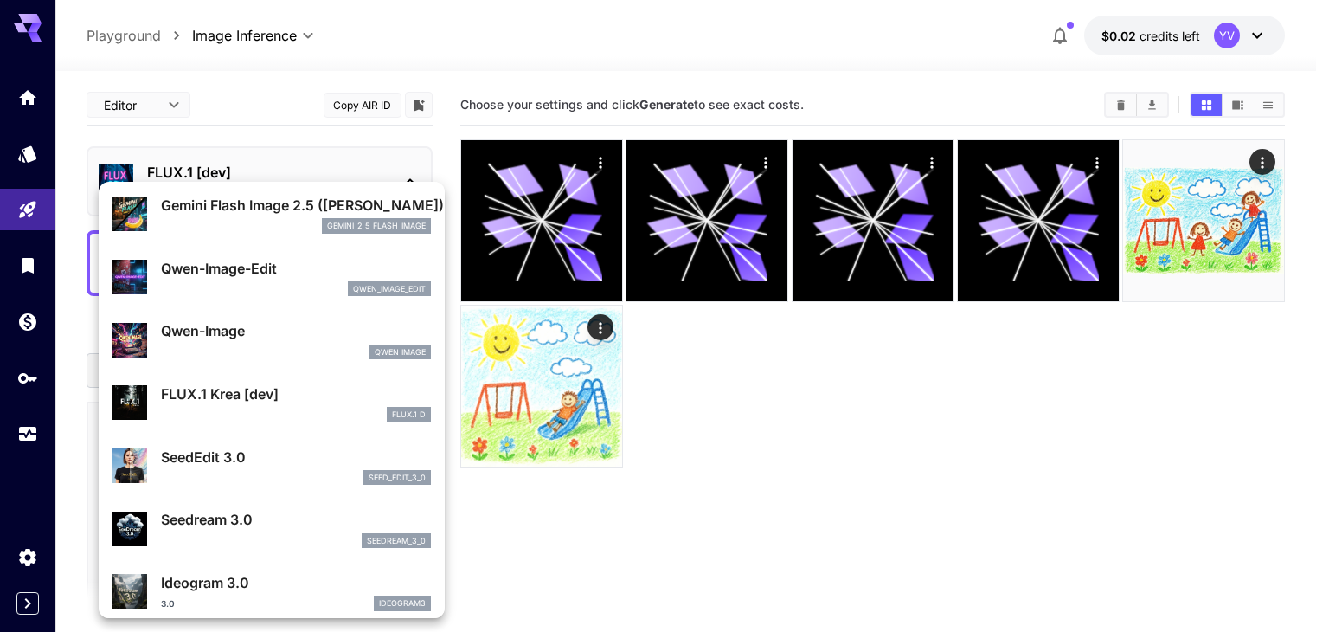
click at [810, 370] on div at bounding box center [664, 316] width 1329 height 632
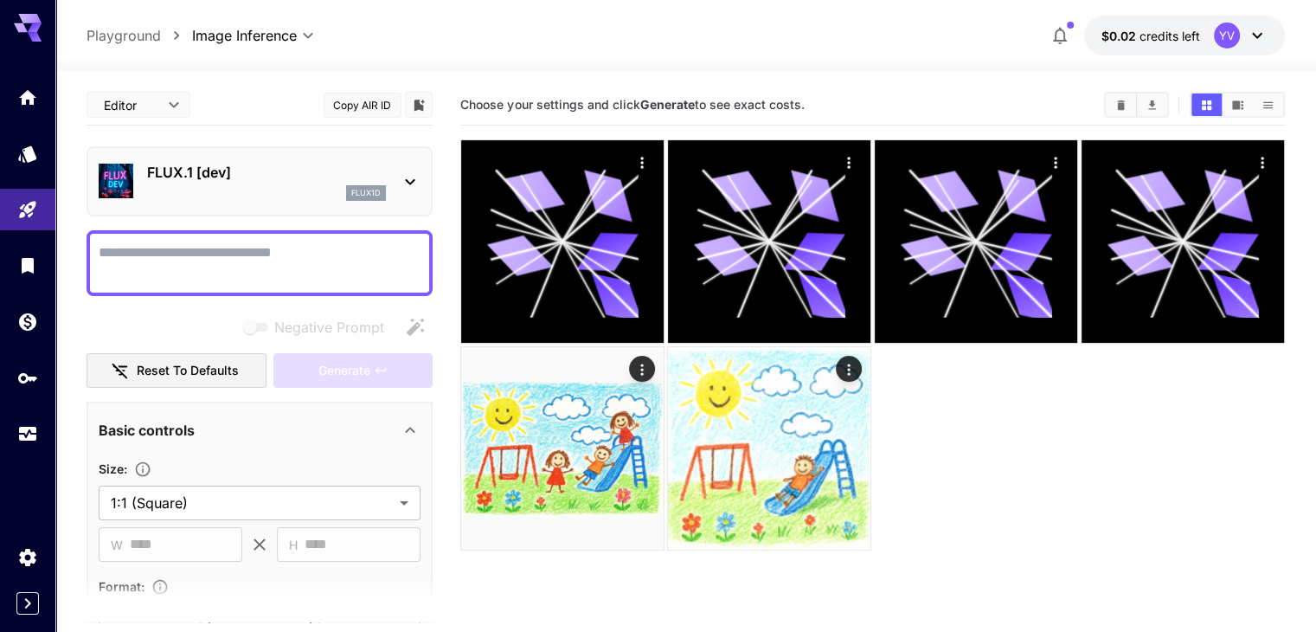
click at [351, 160] on div "FLUX.1 [dev] flux1d" at bounding box center [260, 181] width 322 height 53
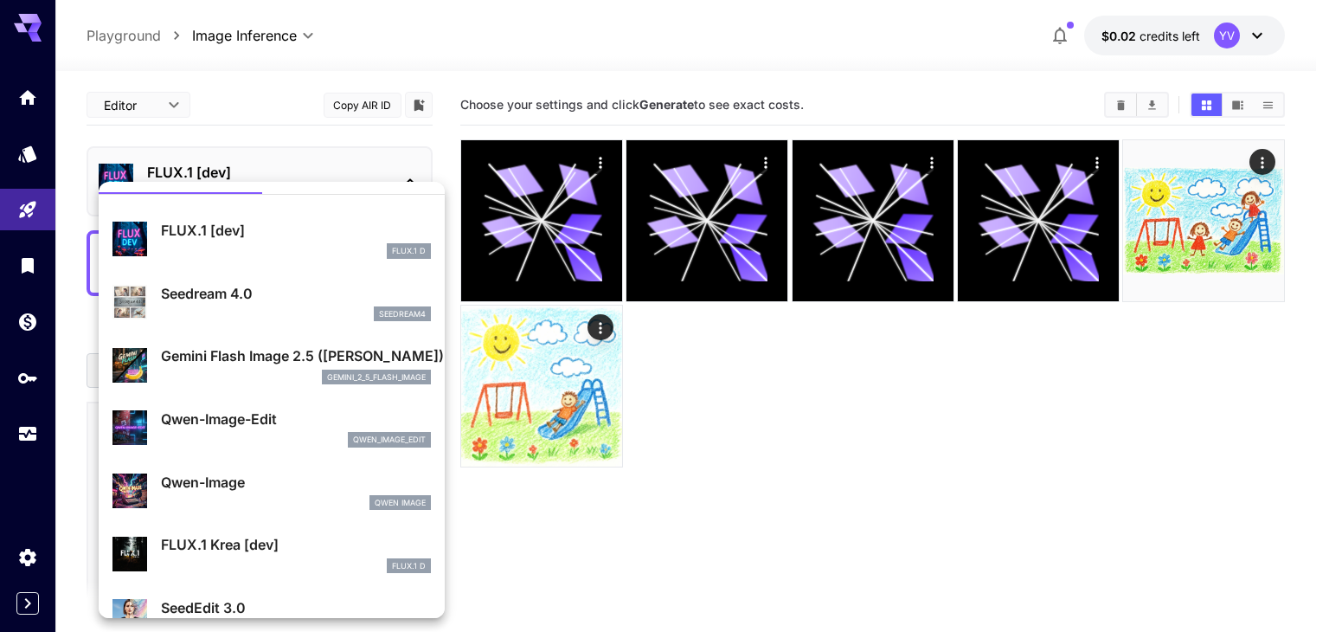
scroll to position [0, 0]
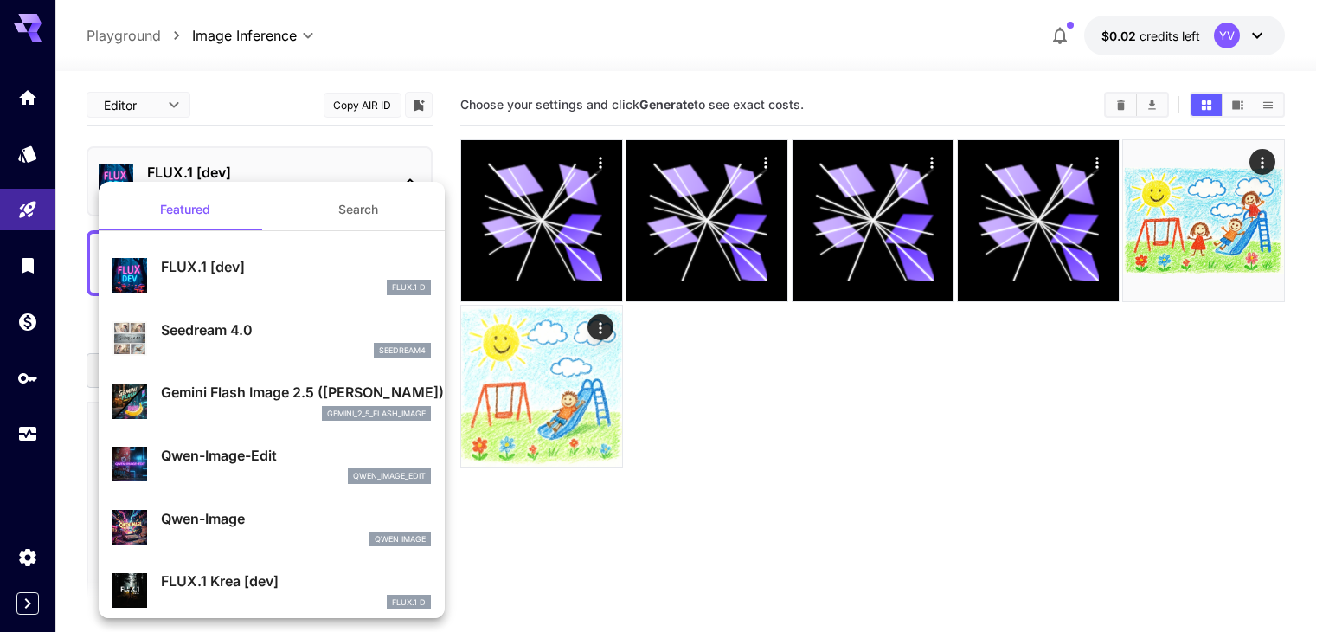
click at [350, 212] on button "Search" at bounding box center [358, 210] width 173 height 42
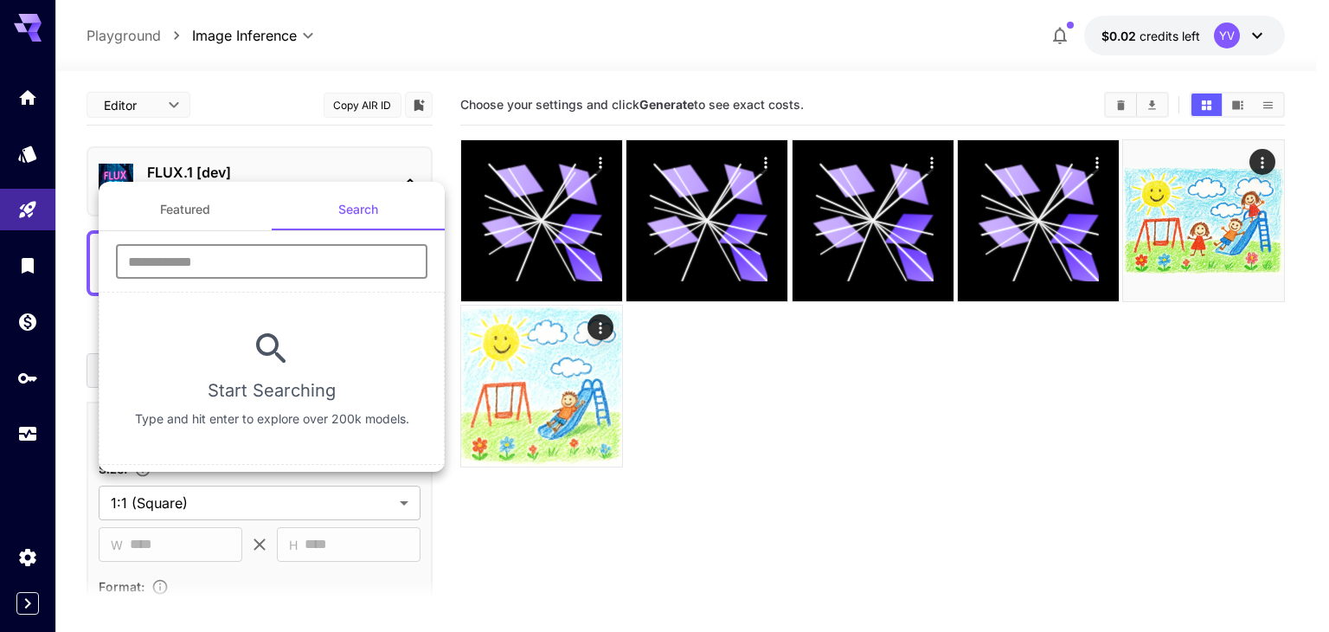
click at [255, 257] on input "text" at bounding box center [271, 261] width 311 height 35
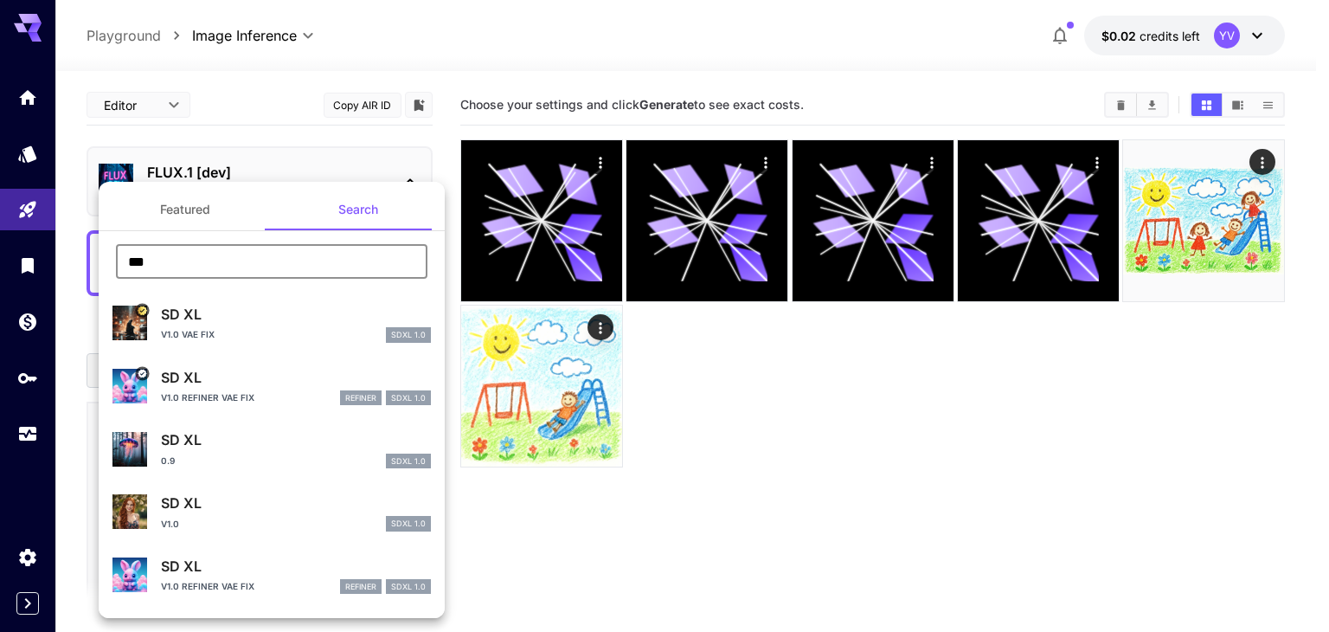
type input "**"
click at [229, 322] on p "SD XL" at bounding box center [296, 314] width 270 height 21
type input "**"
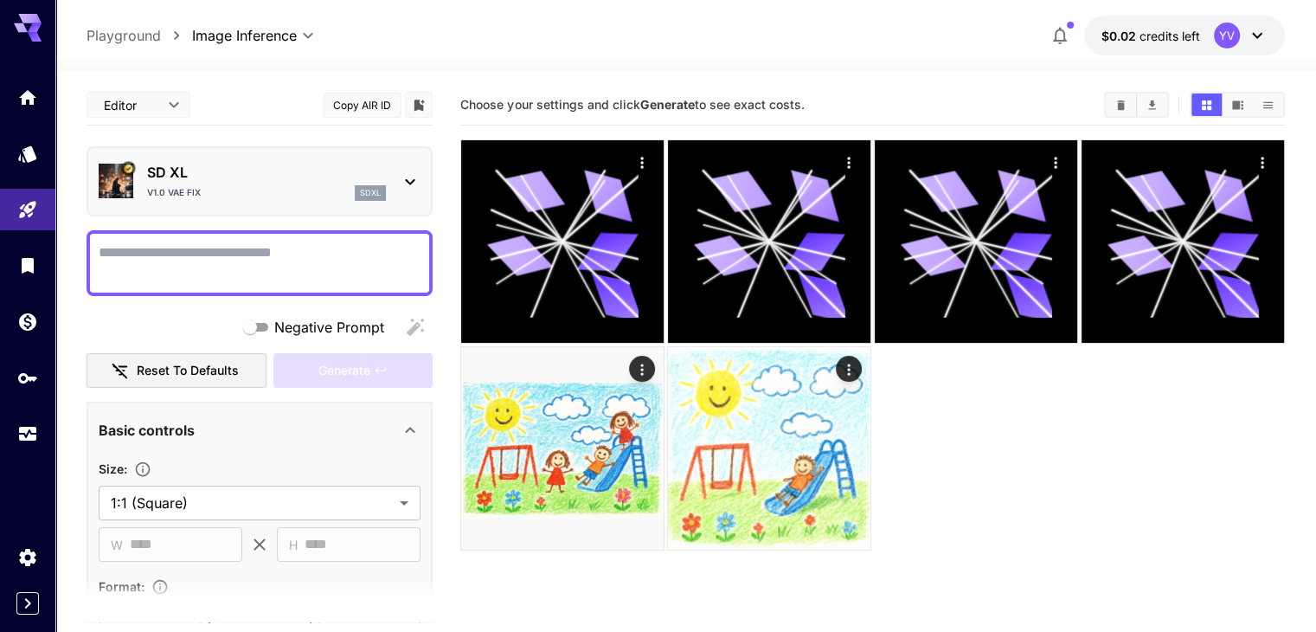
click at [186, 169] on p "SD XL" at bounding box center [266, 172] width 239 height 21
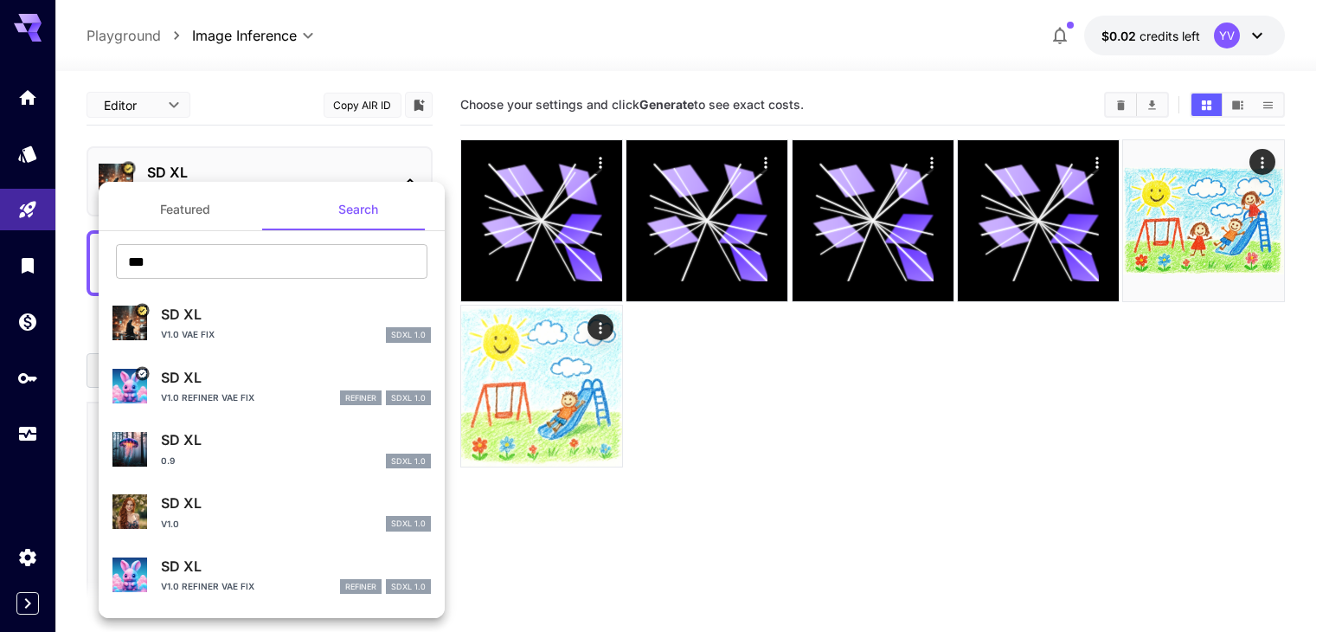
click at [200, 387] on p "SD XL" at bounding box center [296, 377] width 270 height 21
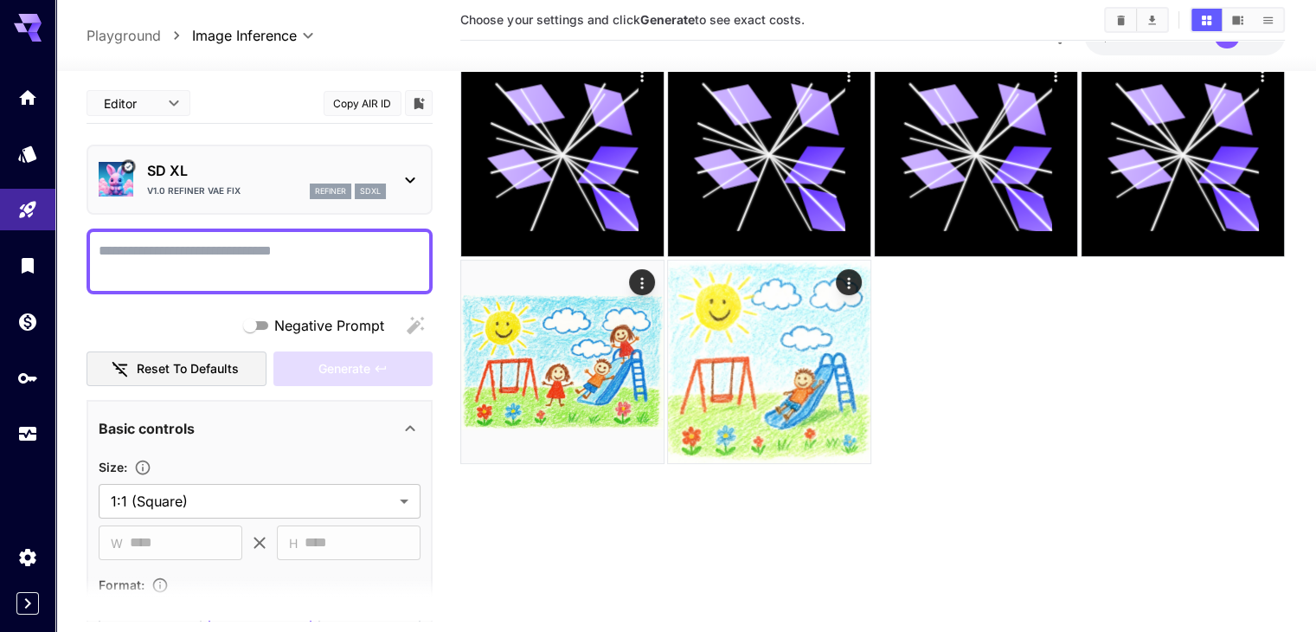
click at [152, 163] on p "SD XL" at bounding box center [266, 170] width 239 height 21
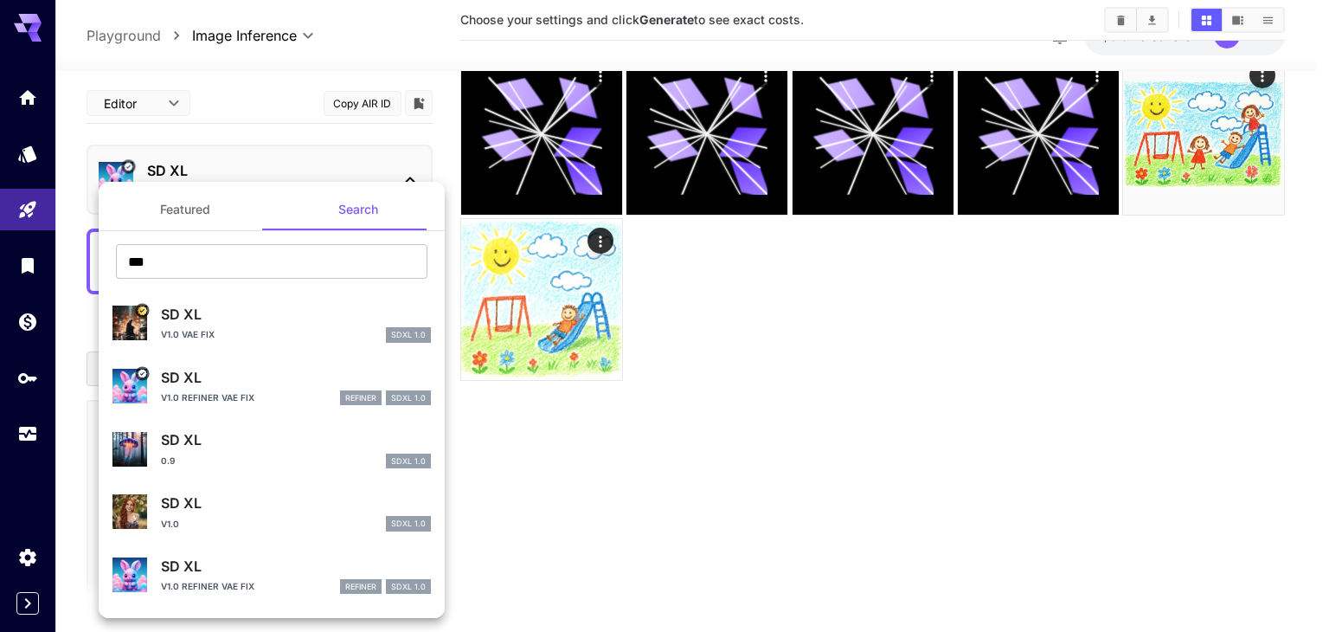
click at [175, 510] on p "SD XL" at bounding box center [296, 502] width 270 height 21
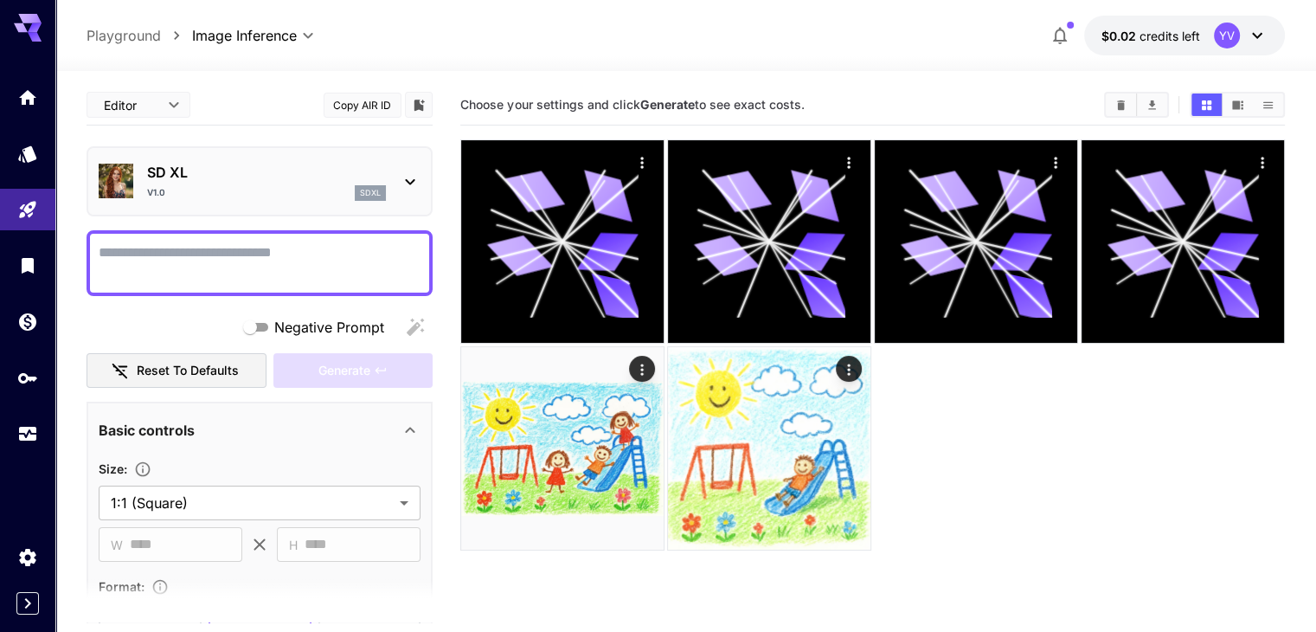
click at [418, 157] on div "SD XL v1.0 sdxl" at bounding box center [260, 181] width 322 height 53
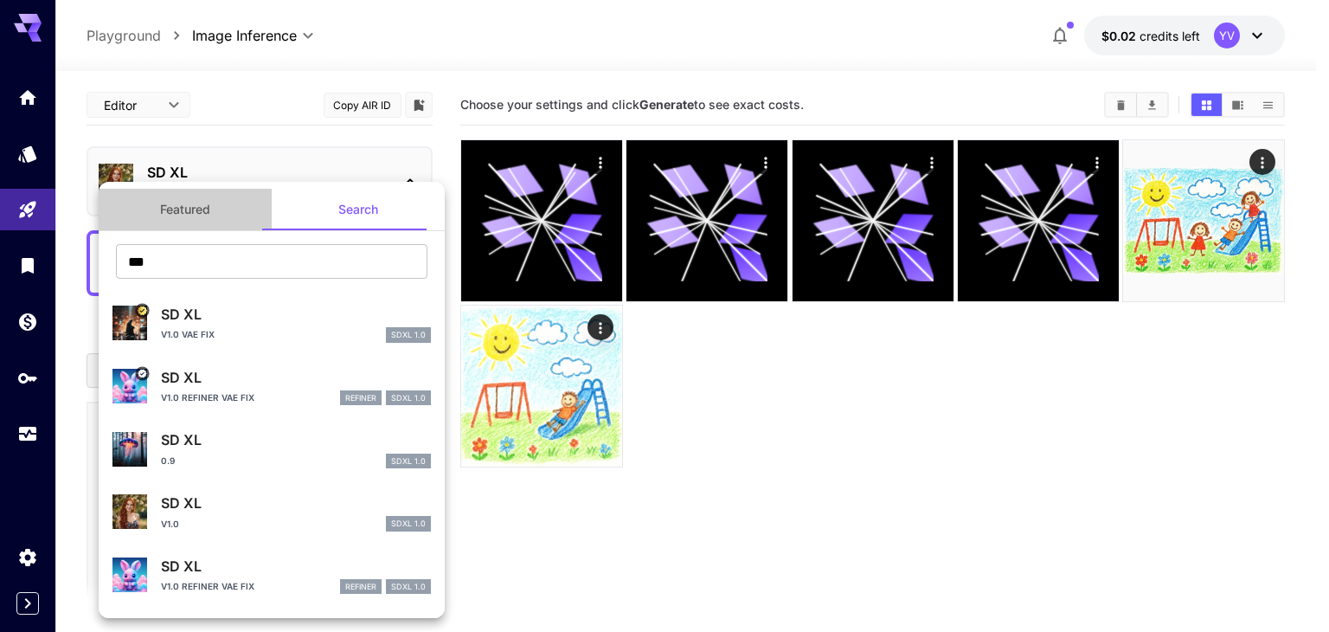
click at [189, 212] on button "Featured" at bounding box center [185, 210] width 173 height 42
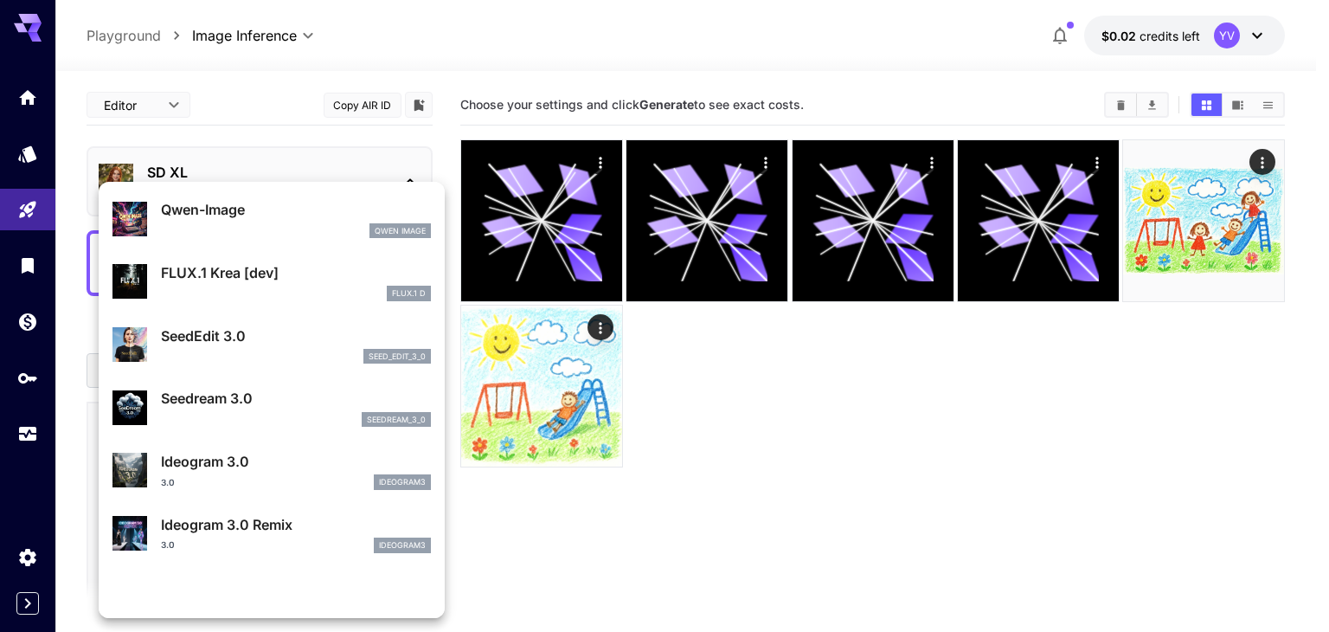
scroll to position [346, 0]
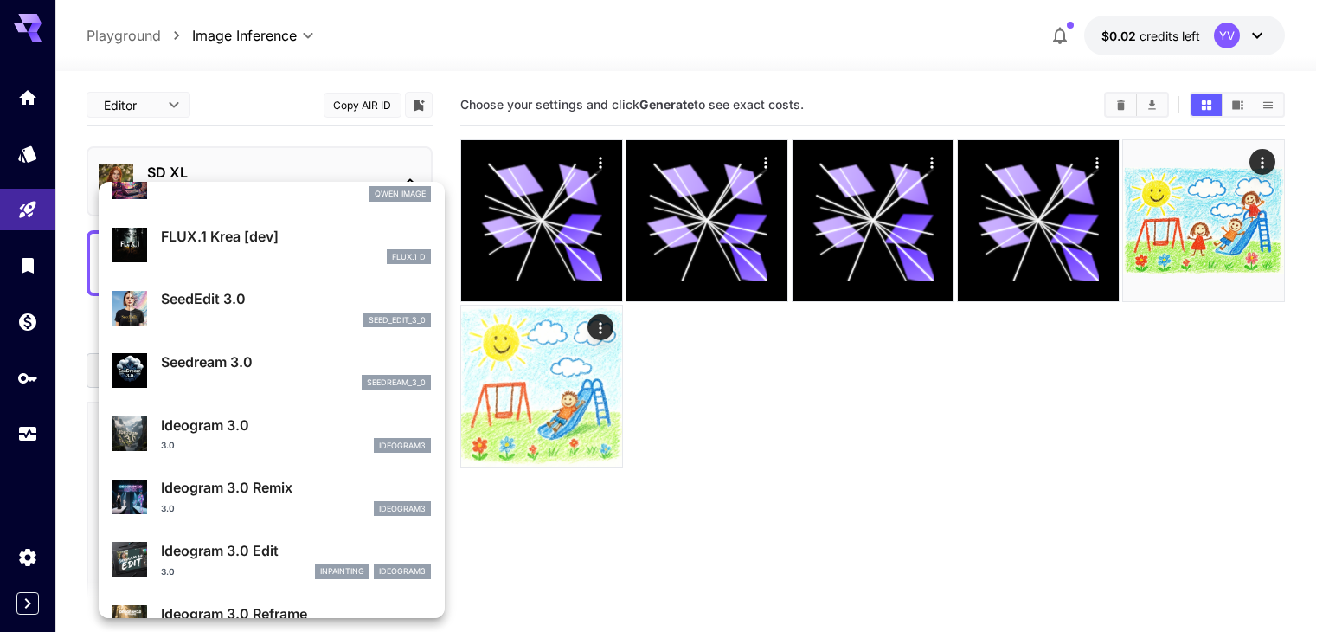
click at [205, 298] on p "SeedEdit 3.0" at bounding box center [296, 298] width 270 height 21
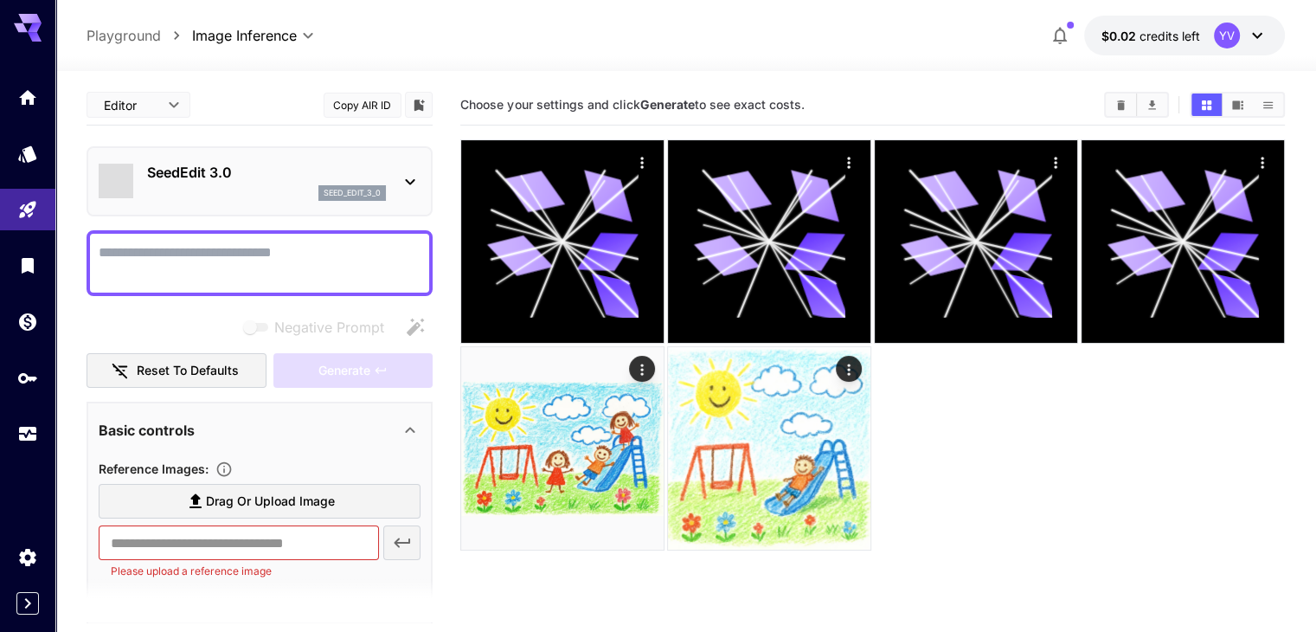
click at [205, 274] on div "SeedEdit 3.0 seed_edit_3_0" at bounding box center [246, 264] width 202 height 22
click at [187, 162] on p "SeedEdit 3.0" at bounding box center [266, 172] width 239 height 21
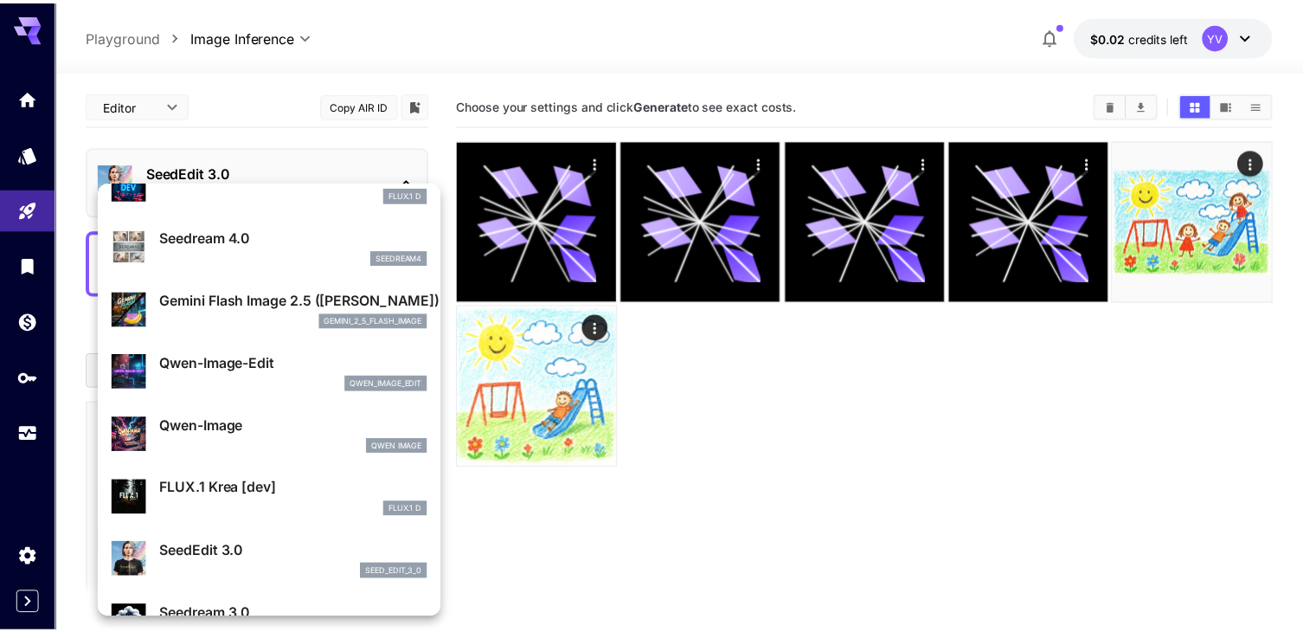
scroll to position [173, 0]
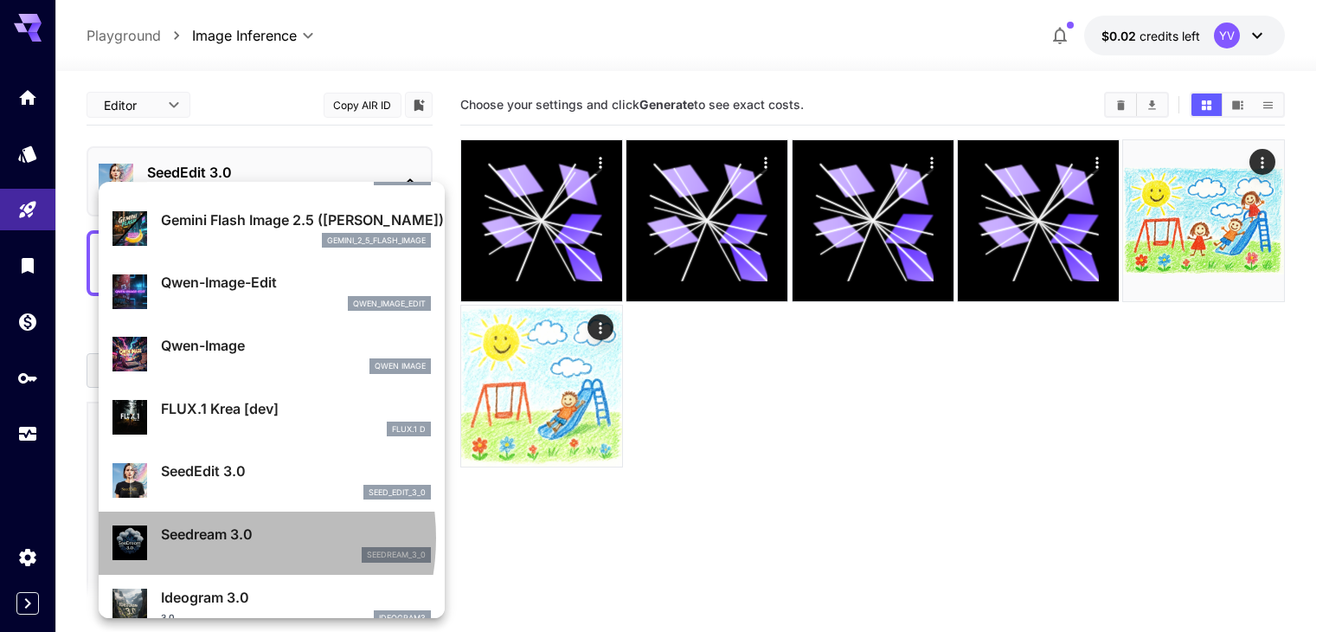
click at [202, 537] on p "Seedream 3.0" at bounding box center [296, 533] width 270 height 21
type input "***"
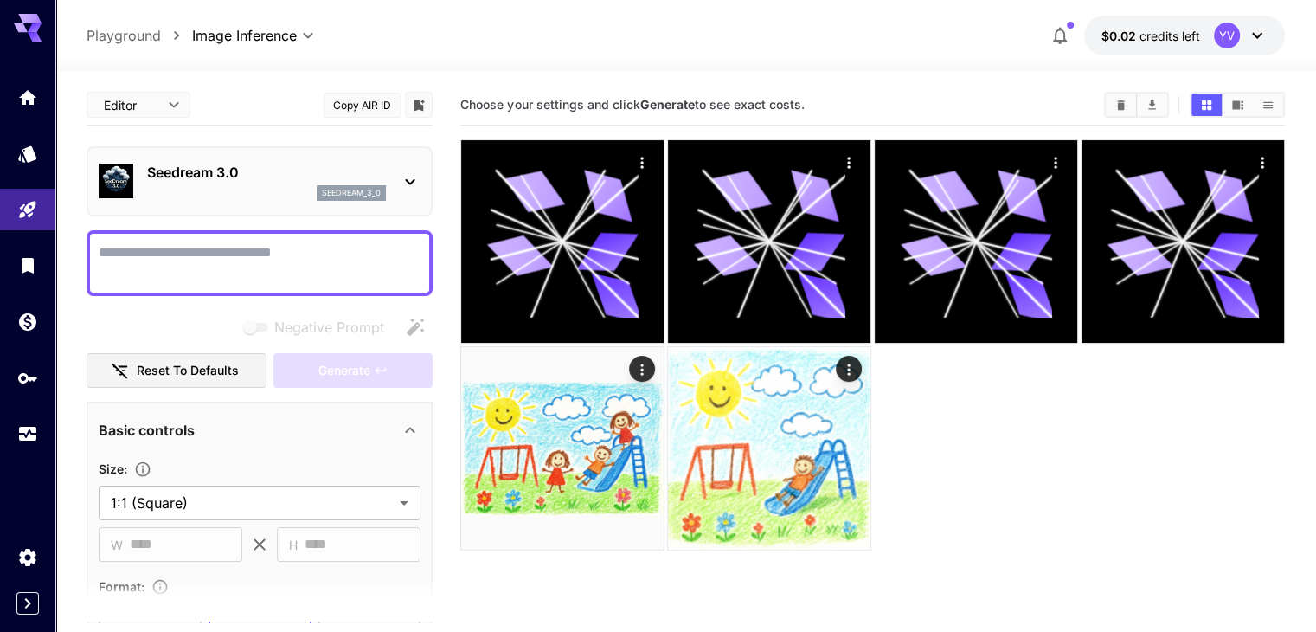
click at [77, 386] on section "**********" at bounding box center [685, 419] width 1260 height 697
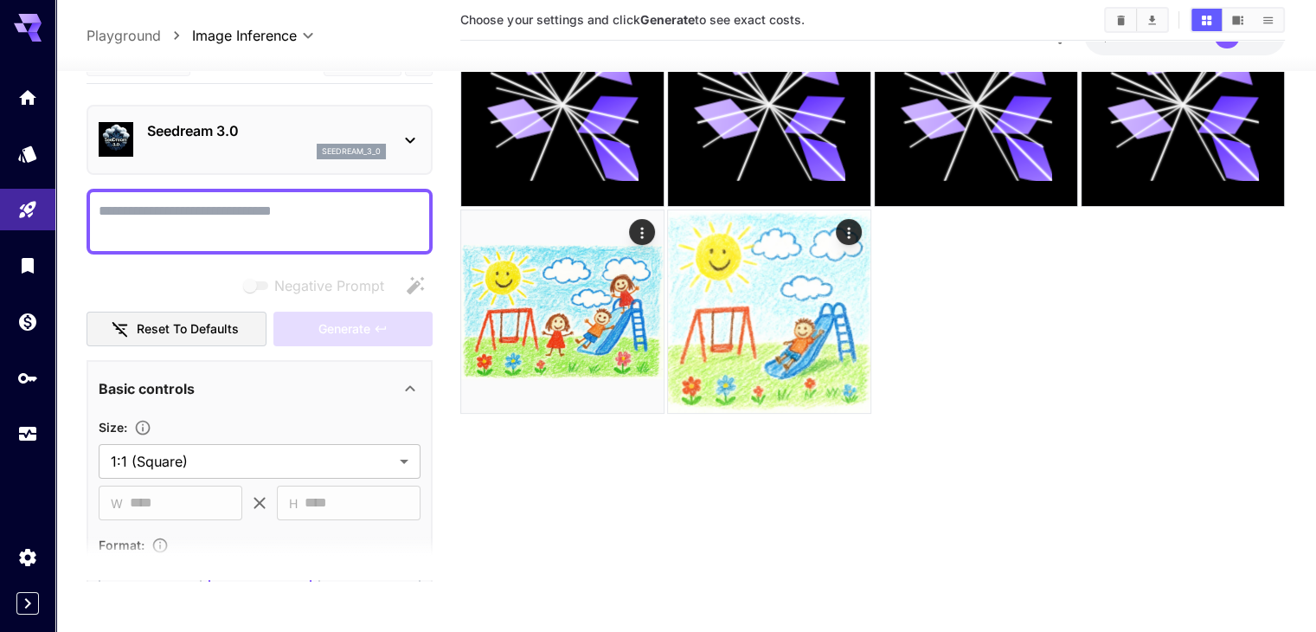
click at [211, 134] on p "Seedream 3.0" at bounding box center [266, 130] width 239 height 21
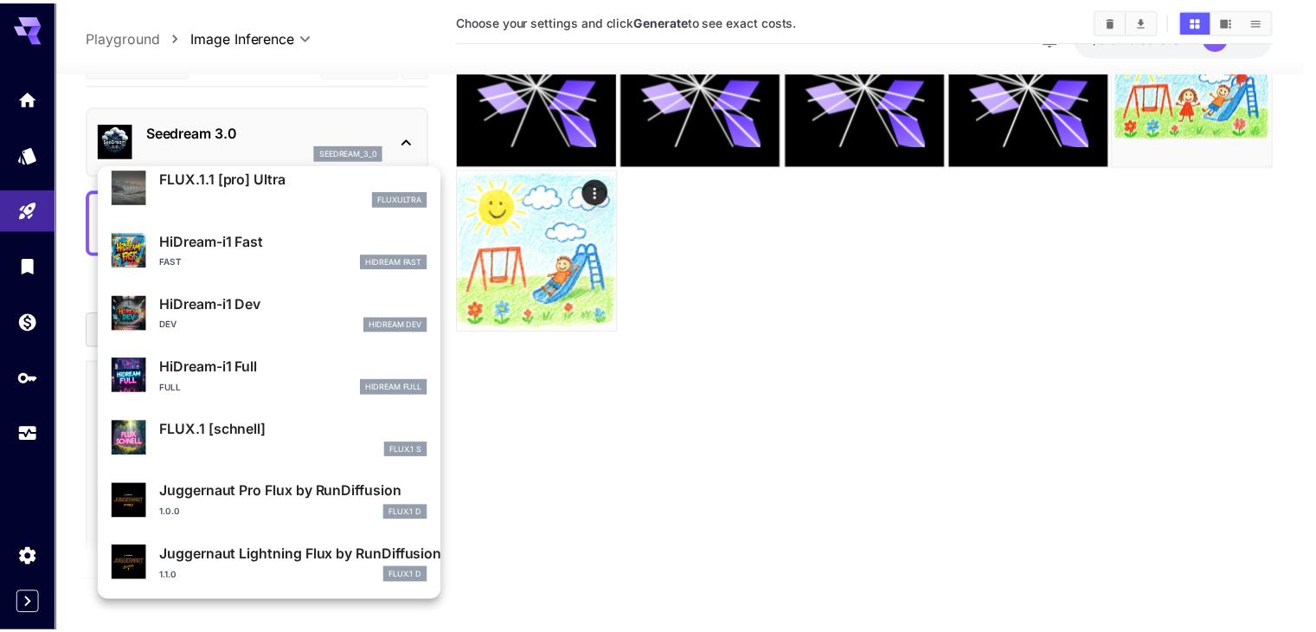
scroll to position [1399, 0]
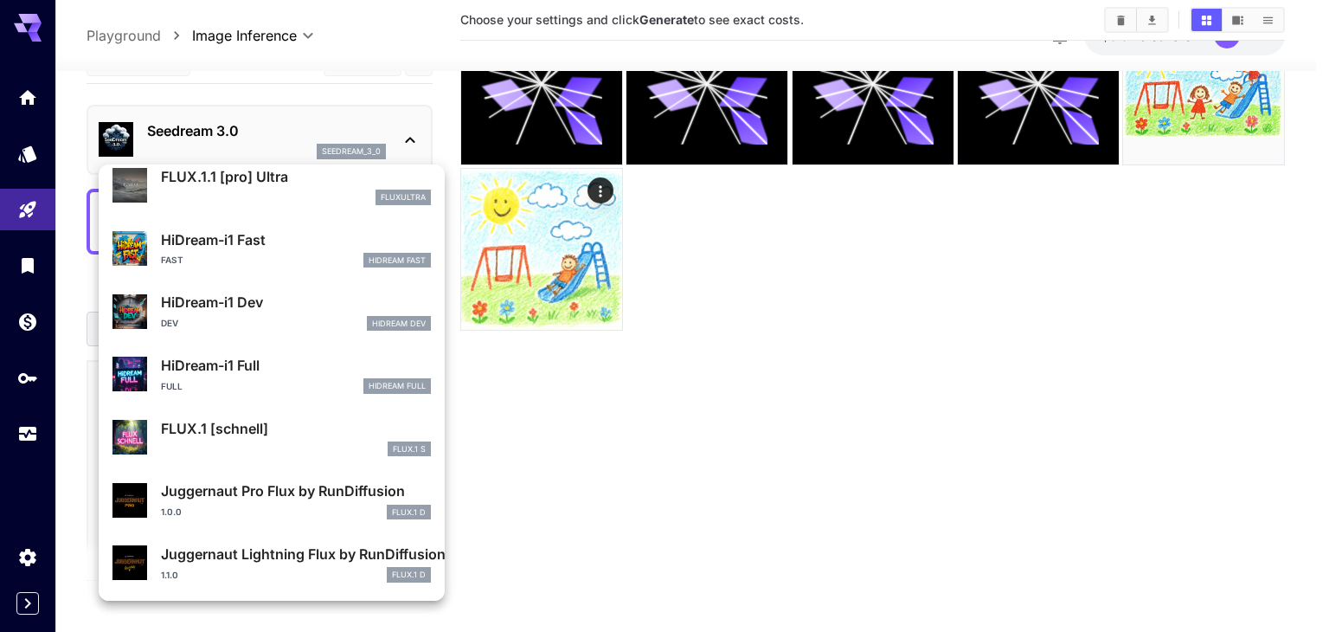
click at [317, 120] on div at bounding box center [664, 316] width 1329 height 632
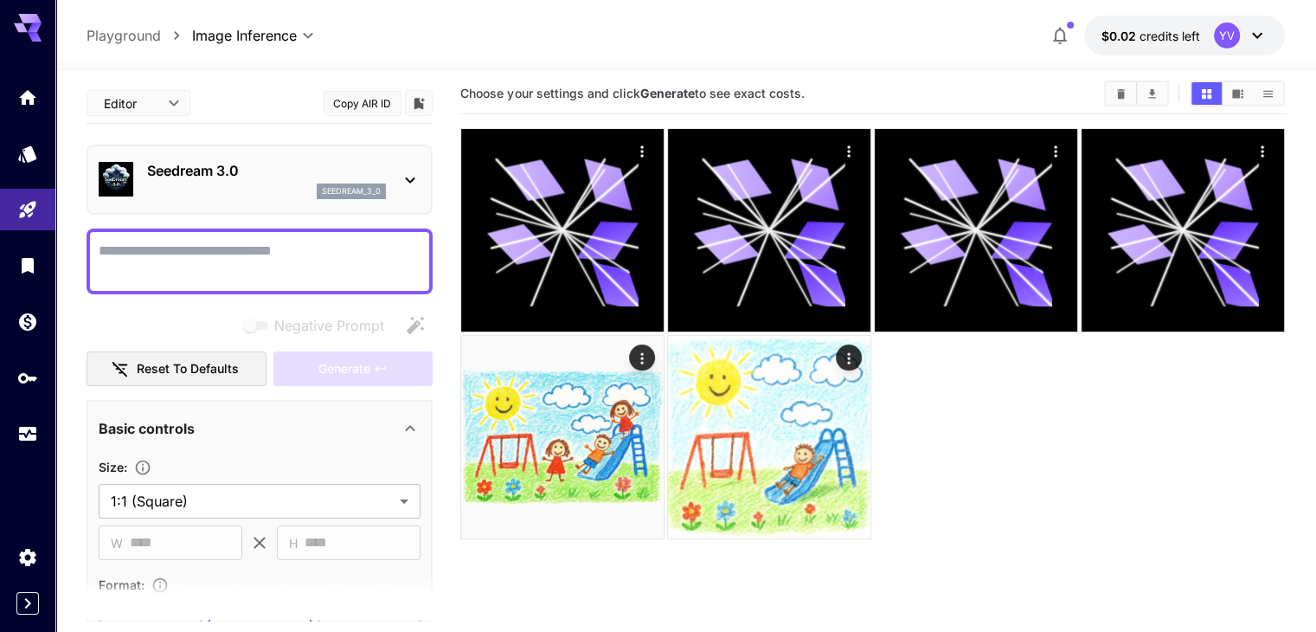
scroll to position [0, 0]
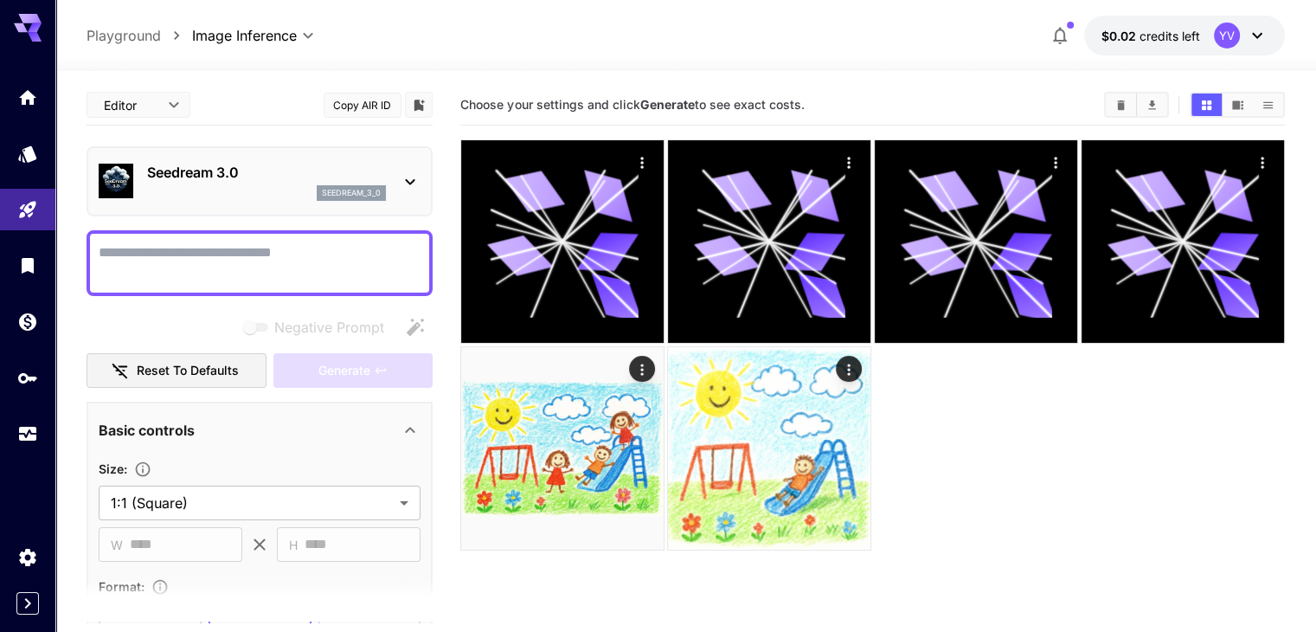
click at [294, 167] on p "Seedream 3.0" at bounding box center [266, 172] width 239 height 21
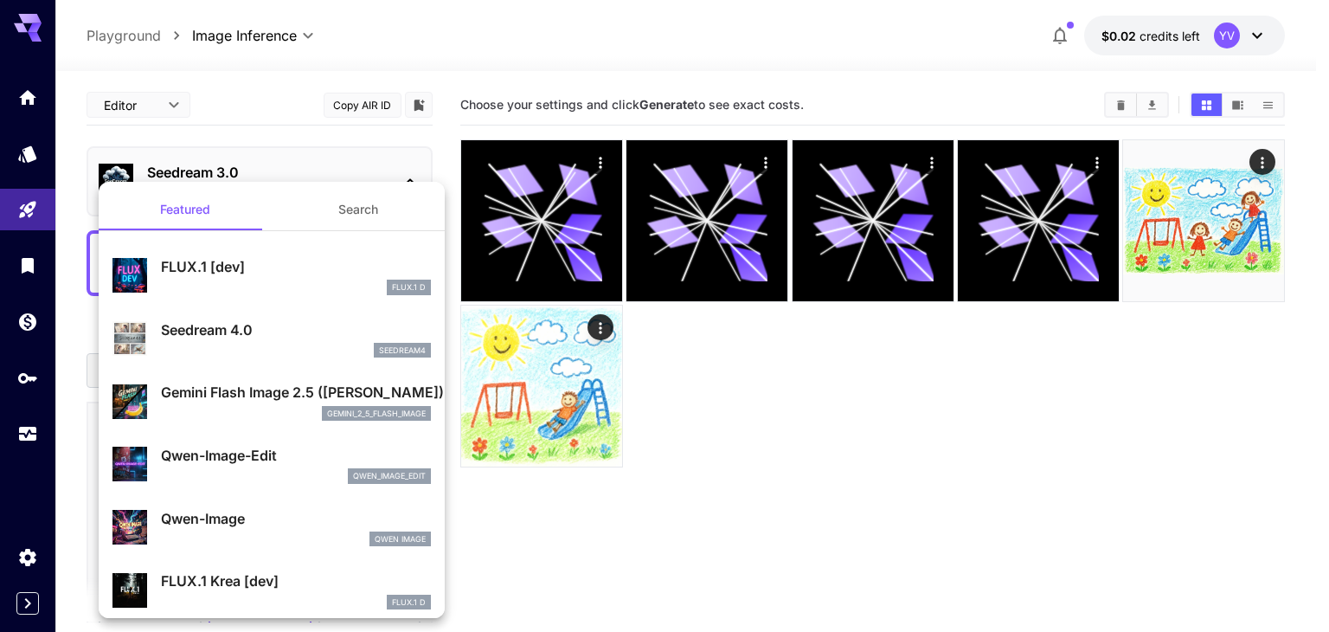
click at [312, 206] on button "Search" at bounding box center [358, 210] width 173 height 42
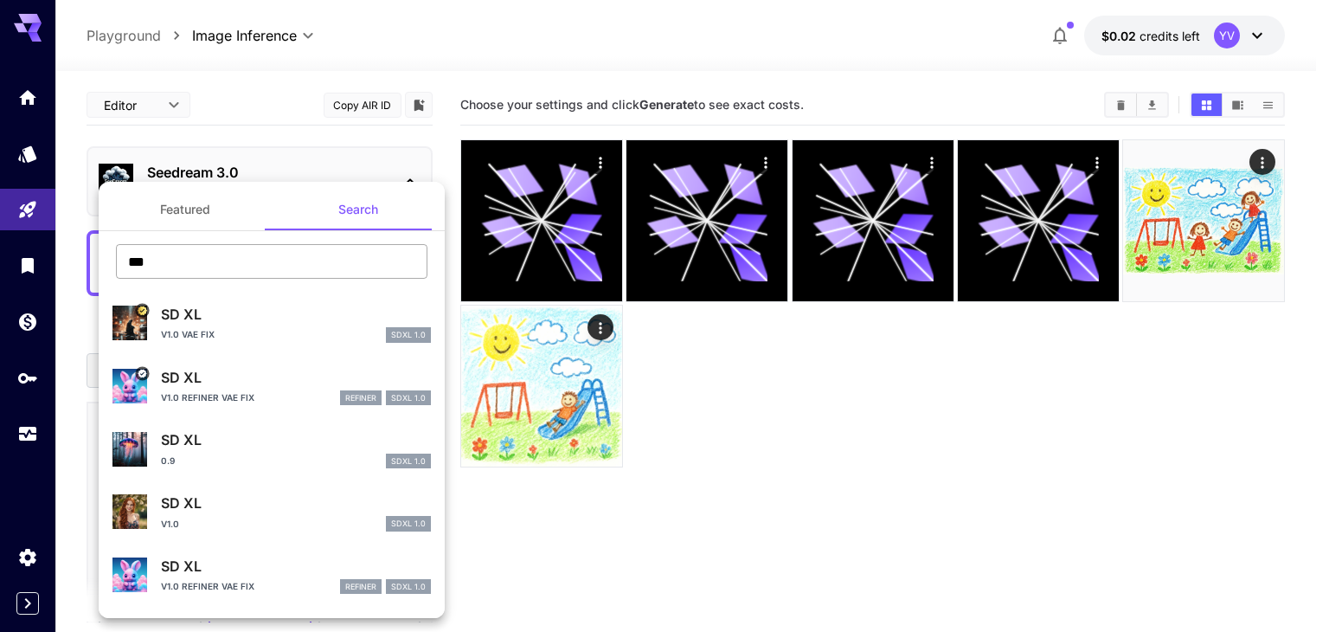
click at [285, 264] on input "**" at bounding box center [271, 261] width 311 height 35
drag, startPoint x: 260, startPoint y: 269, endPoint x: 0, endPoint y: 229, distance: 262.6
click at [0, 229] on div "Featured Search ** ​ SD XL v1.0 VAE fix SDXL 1.0 SD XL v1.0 Refiner VAE fix ref…" at bounding box center [173, 259] width 346 height 519
paste input "**********"
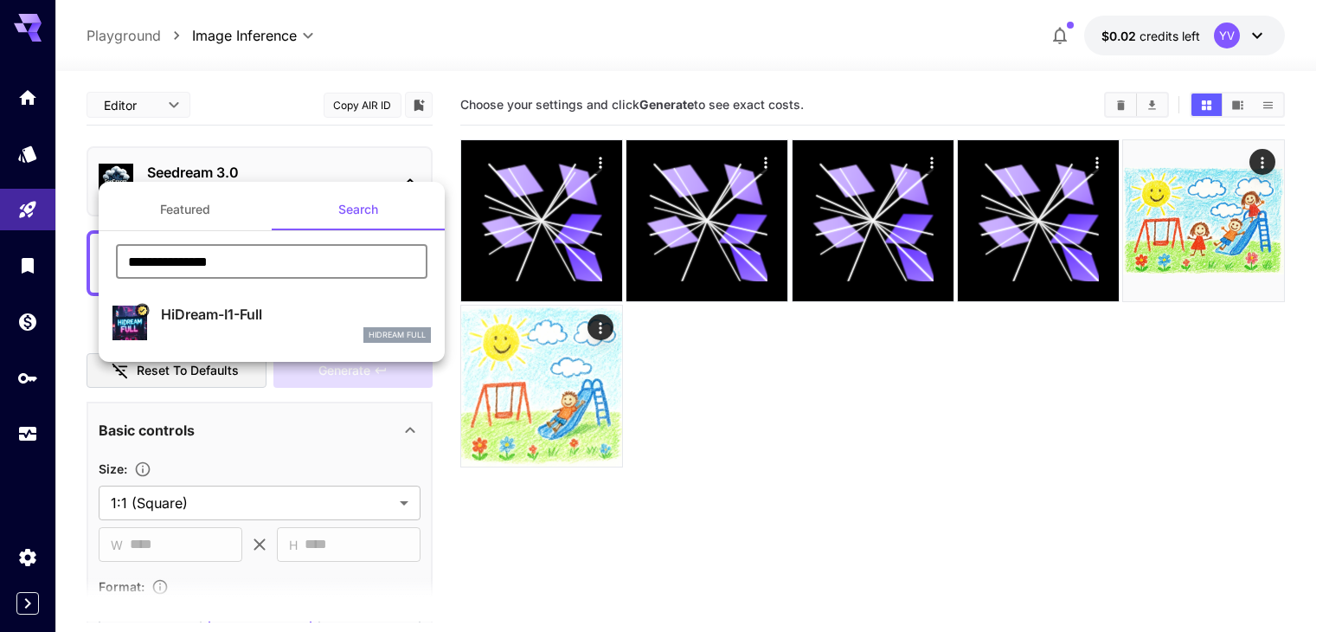
type input "**********"
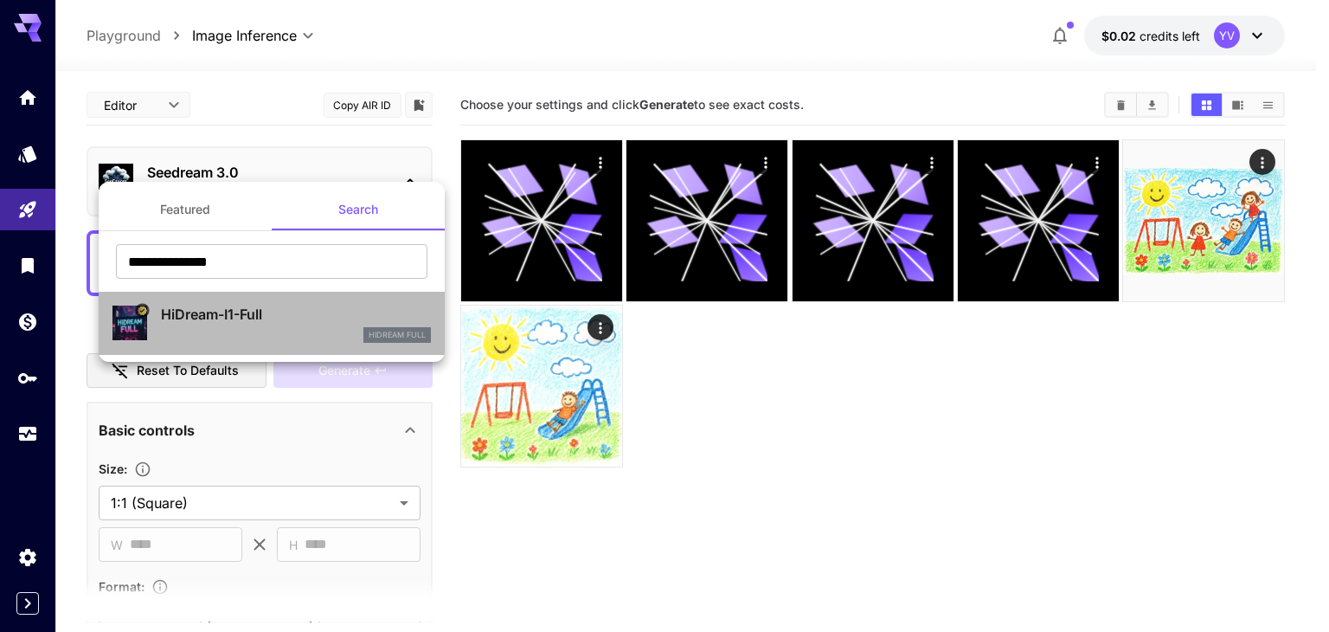
click at [235, 314] on p "HiDream-I1-Full" at bounding box center [296, 314] width 270 height 21
type input "***"
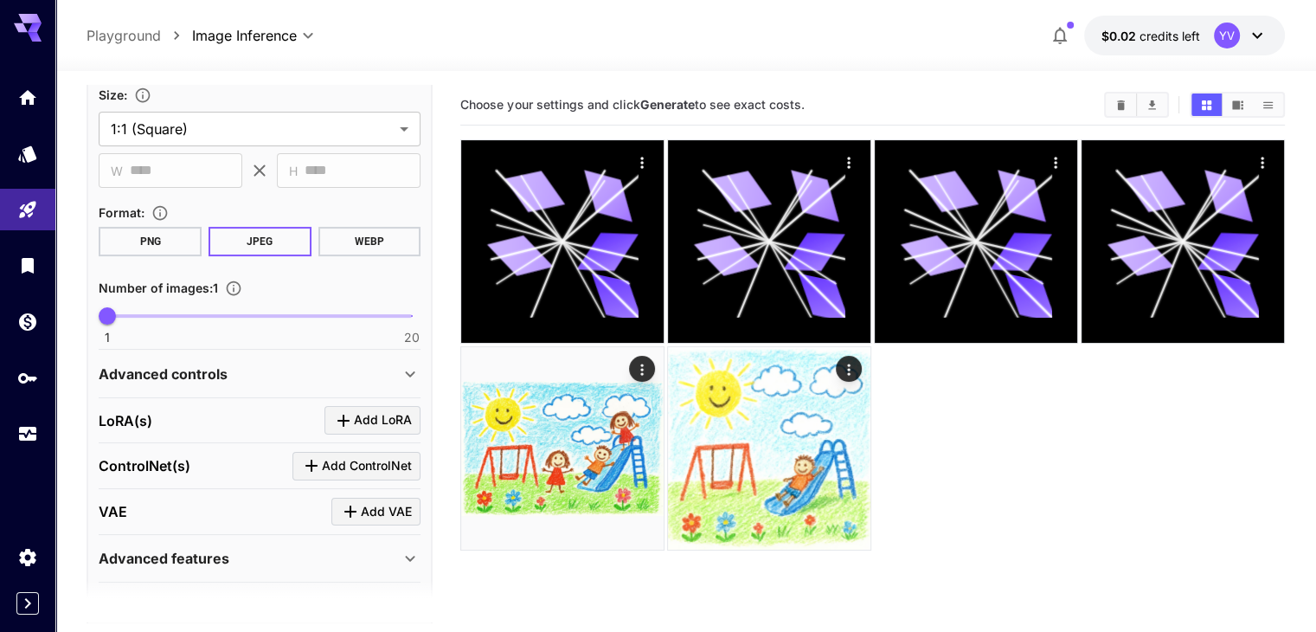
scroll to position [422, 0]
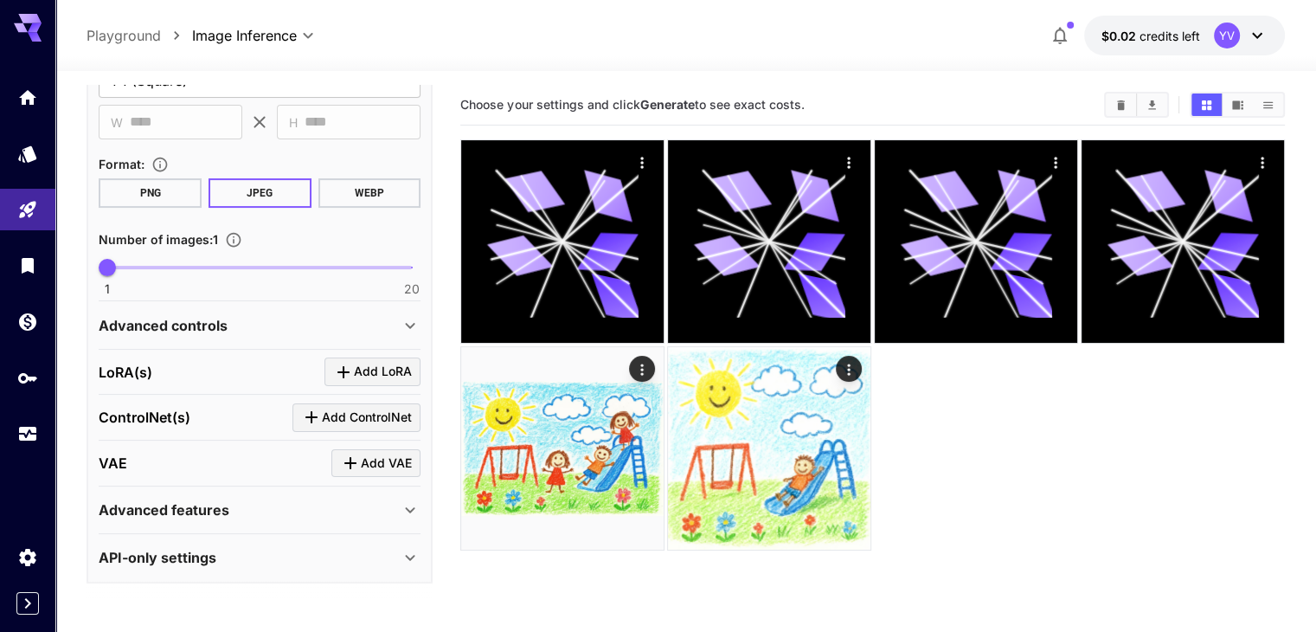
click at [212, 507] on p "Advanced features" at bounding box center [164, 509] width 131 height 21
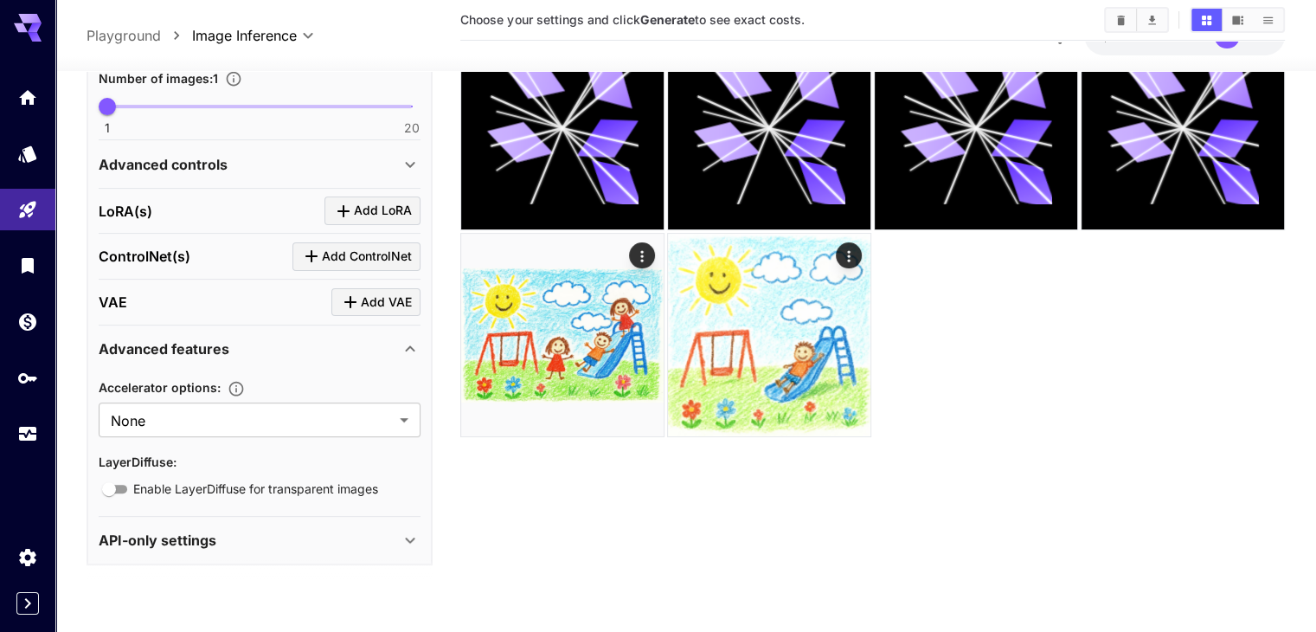
scroll to position [137, 0]
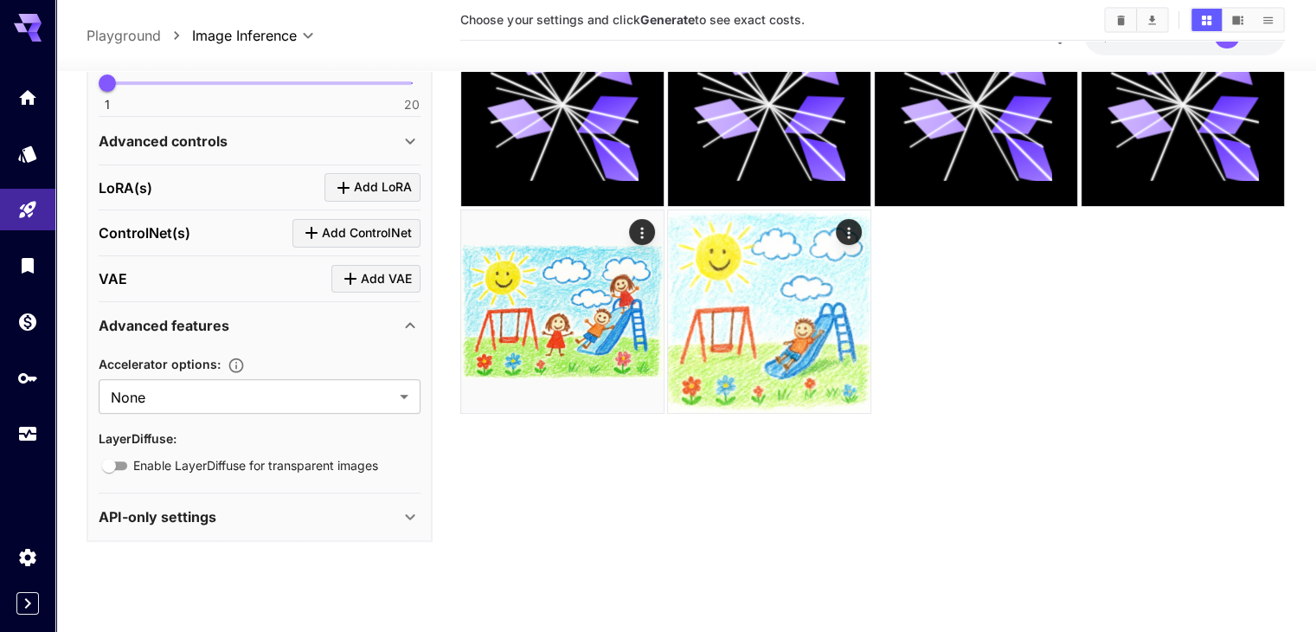
click at [207, 514] on p "API-only settings" at bounding box center [158, 515] width 118 height 21
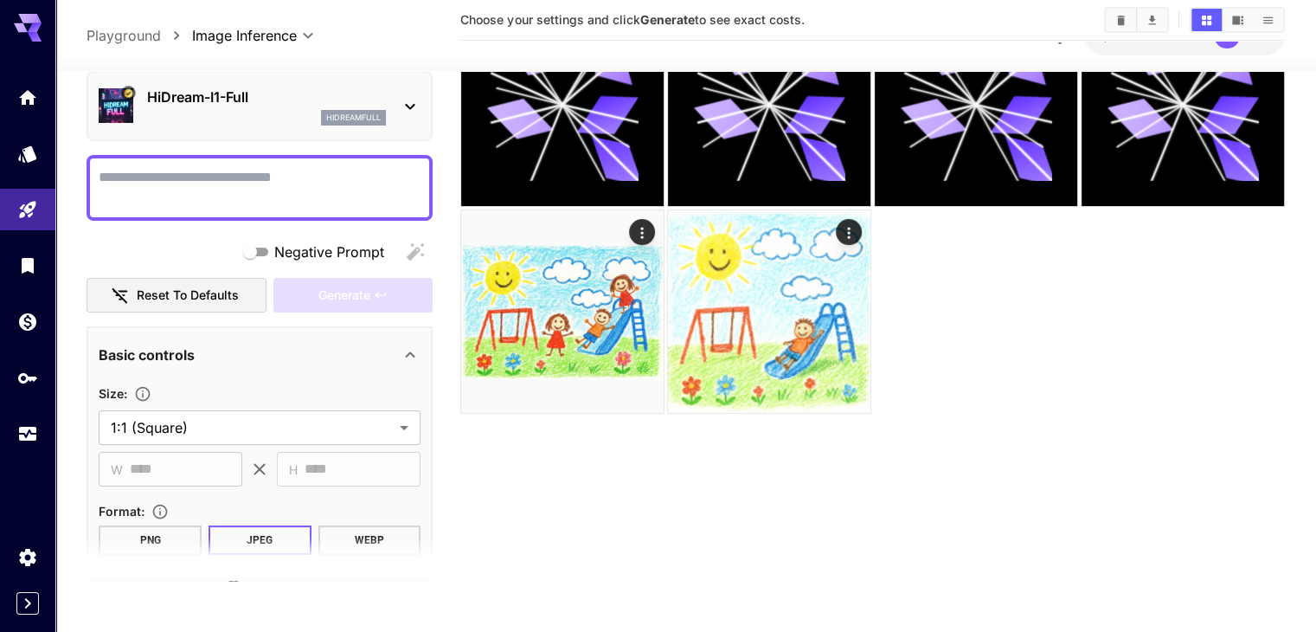
scroll to position [0, 0]
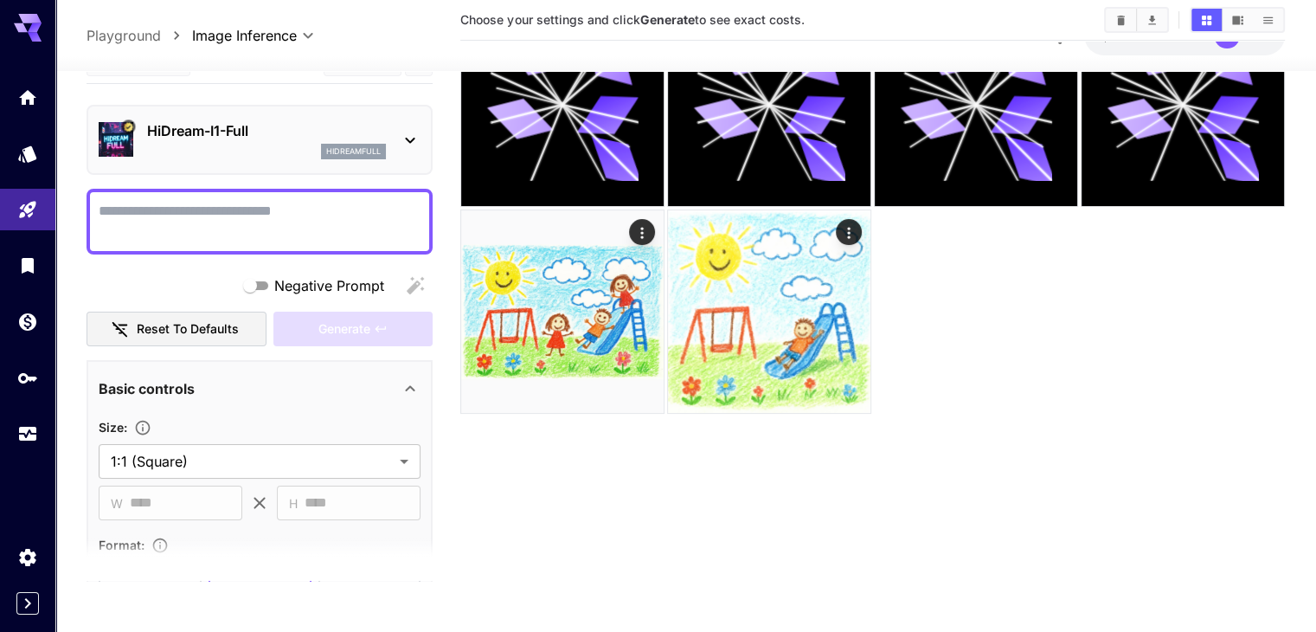
click at [248, 148] on div "hidreamfull" at bounding box center [266, 152] width 239 height 16
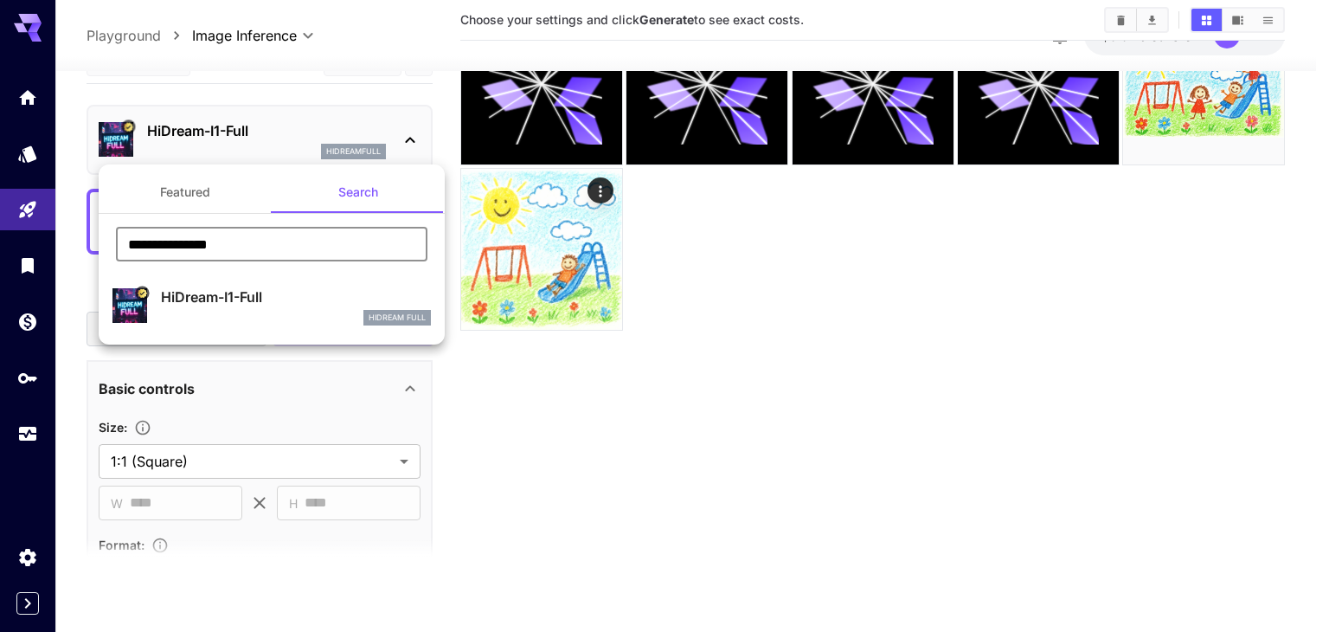
drag, startPoint x: 267, startPoint y: 247, endPoint x: 0, endPoint y: 253, distance: 267.4
click at [0, 253] on div "**********" at bounding box center [173, 259] width 346 height 519
paste input "text"
type input "**********"
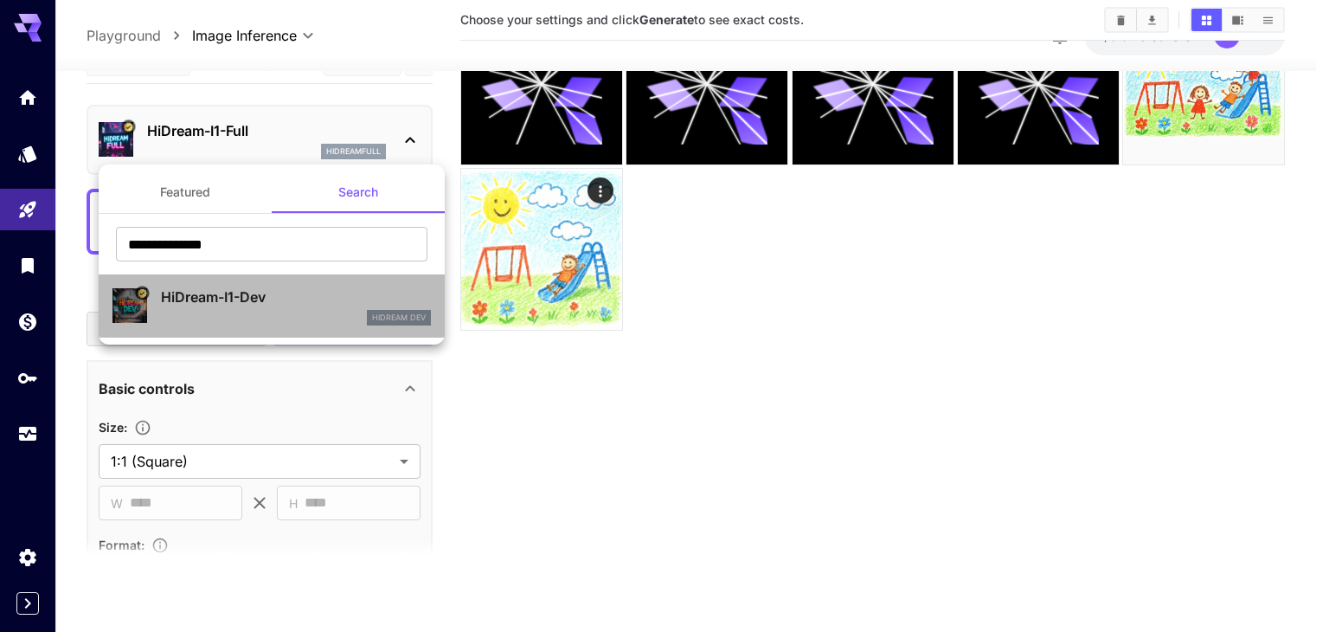
click at [197, 297] on p "HiDream-I1-Dev" at bounding box center [296, 296] width 270 height 21
type input "*"
type input "**"
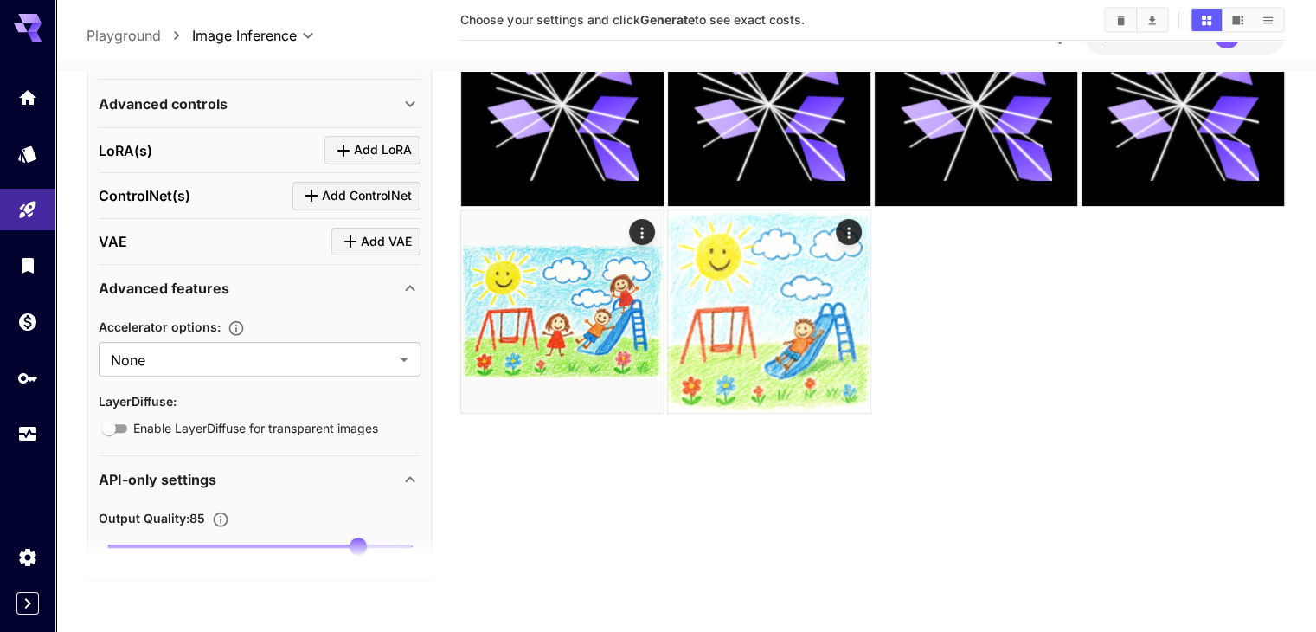
scroll to position [606, 0]
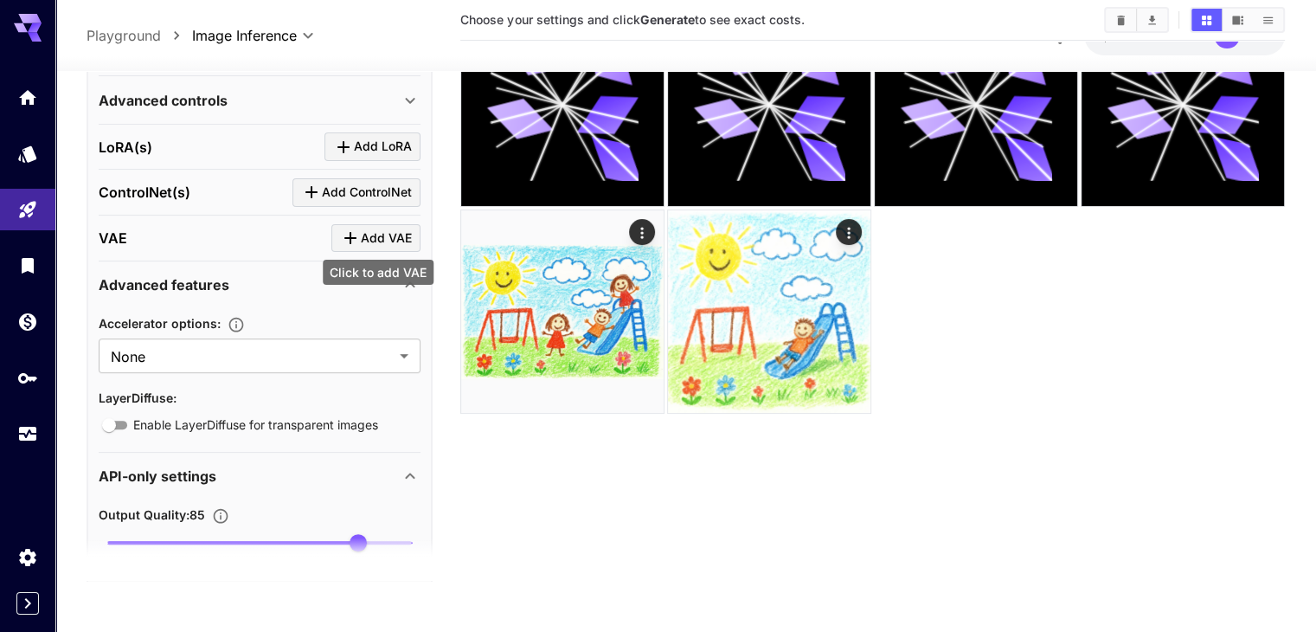
click at [346, 230] on icon "Click to add VAE" at bounding box center [350, 237] width 21 height 21
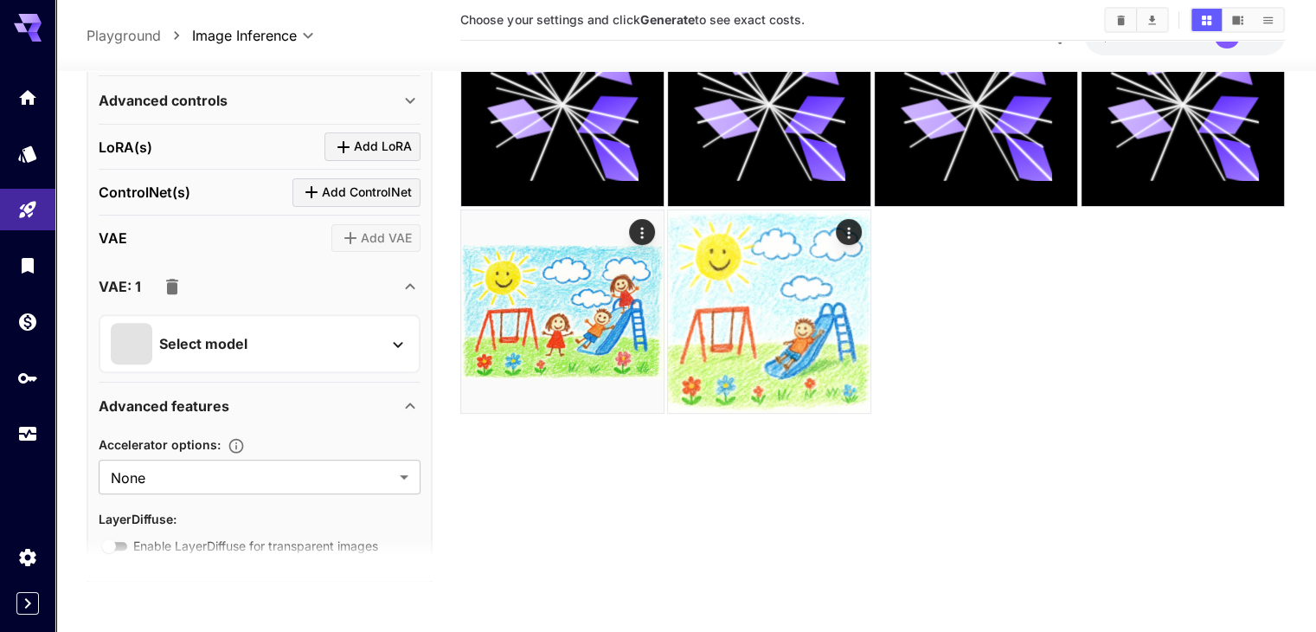
click at [276, 333] on div "Select model" at bounding box center [246, 344] width 270 height 42
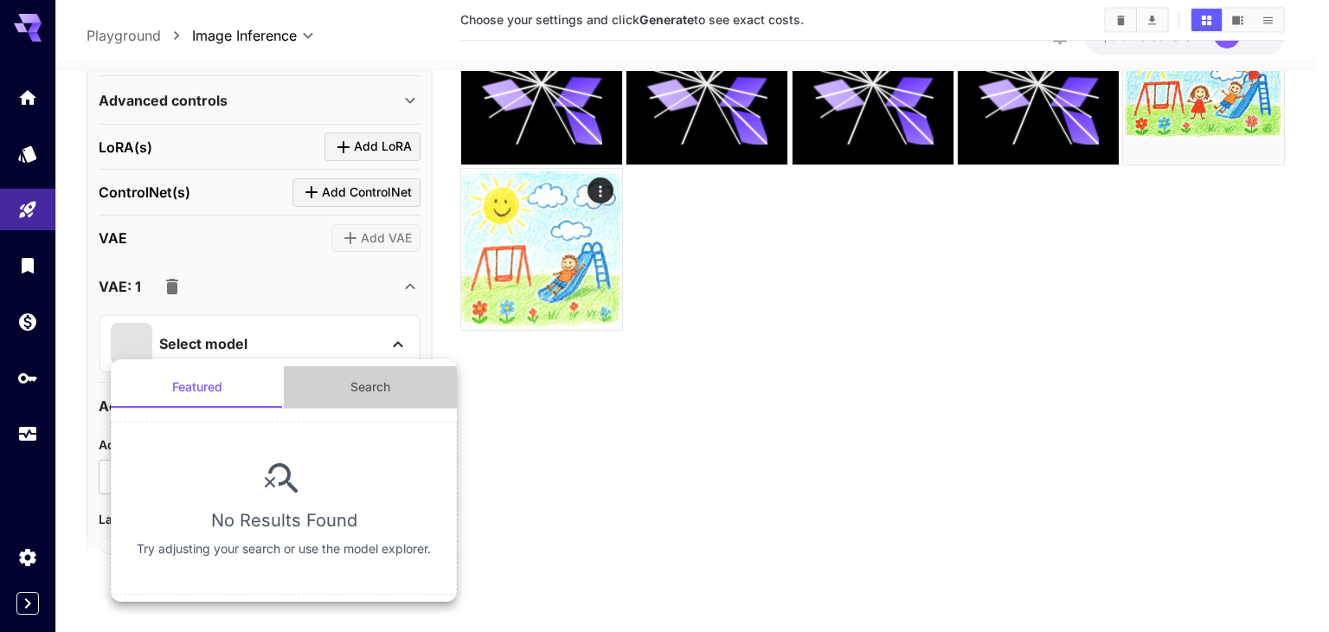
click at [369, 379] on button "Search" at bounding box center [370, 387] width 173 height 42
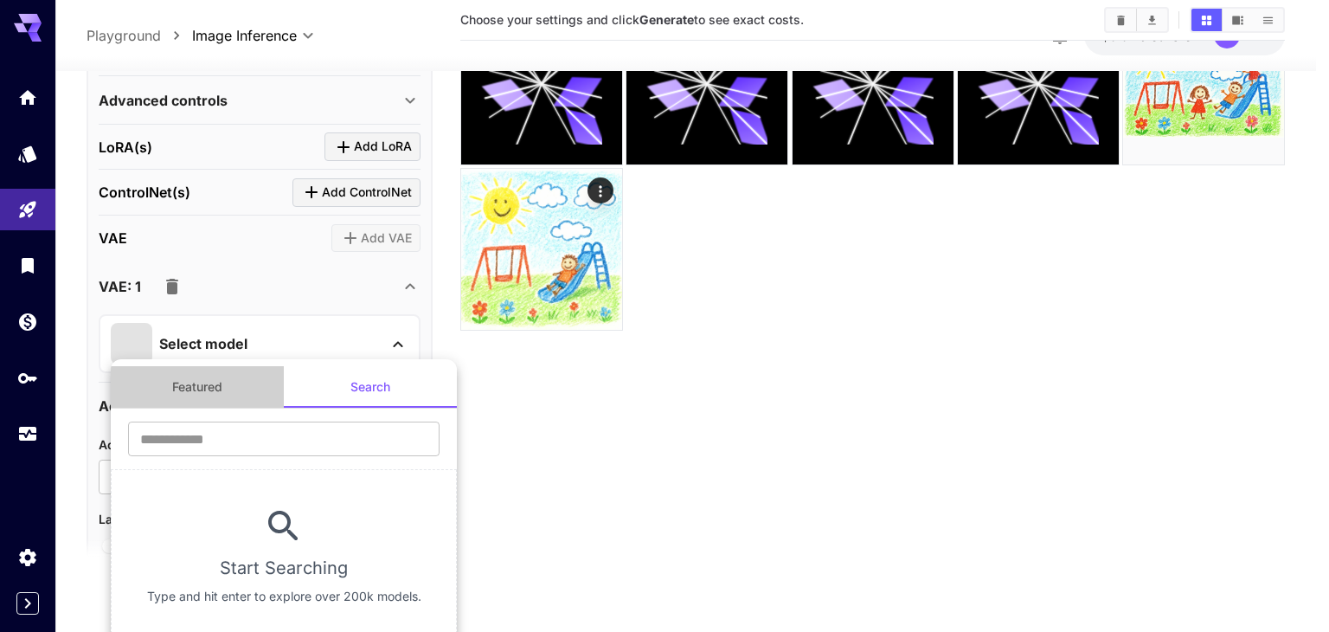
click at [245, 382] on button "Featured" at bounding box center [197, 387] width 173 height 42
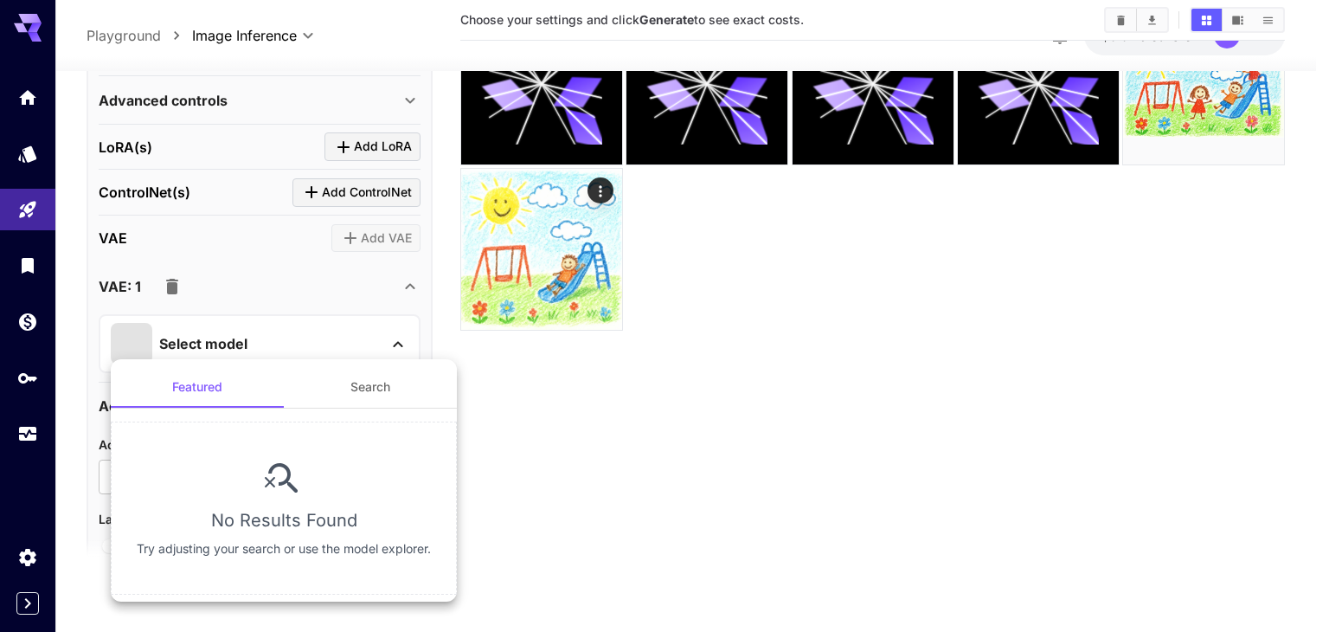
drag, startPoint x: 235, startPoint y: 305, endPoint x: 242, endPoint y: 279, distance: 27.7
click at [236, 300] on div at bounding box center [664, 316] width 1329 height 632
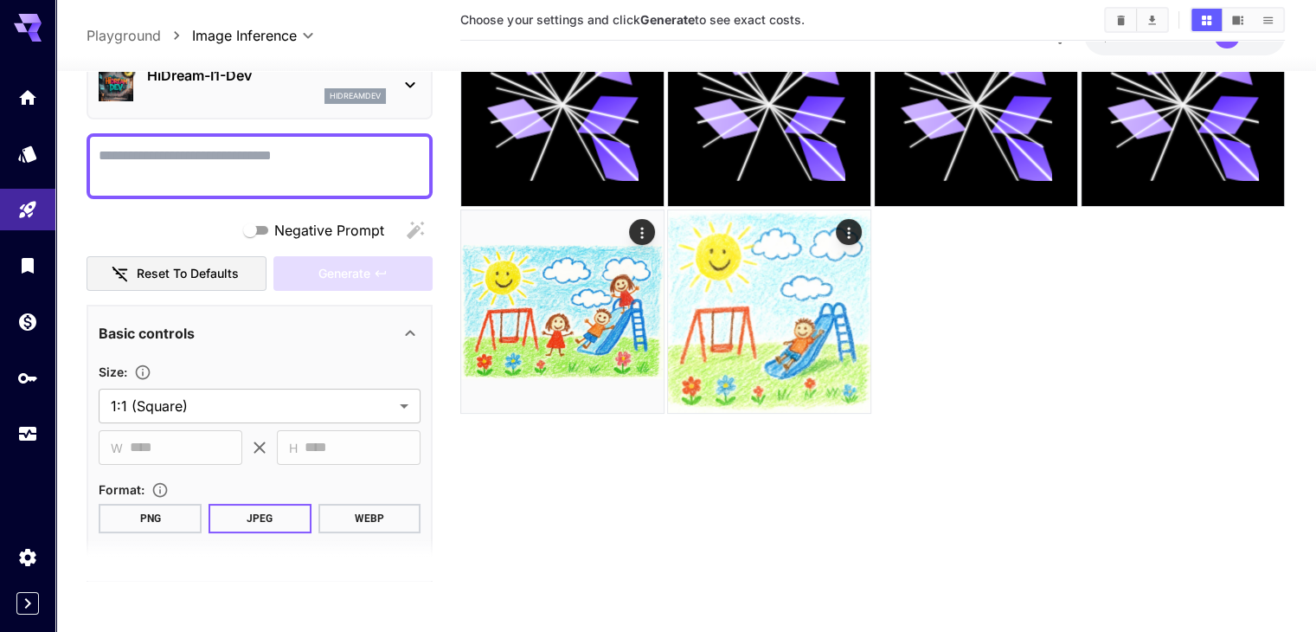
scroll to position [0, 0]
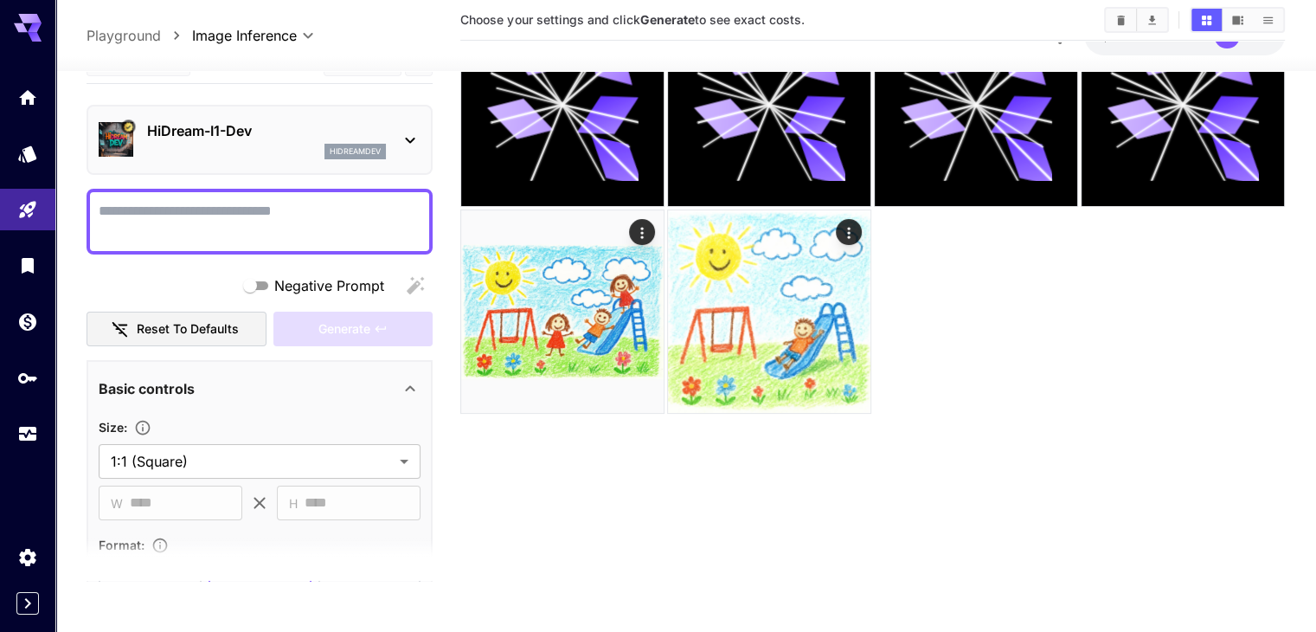
click at [295, 122] on p "HiDream-I1-Dev" at bounding box center [266, 130] width 239 height 21
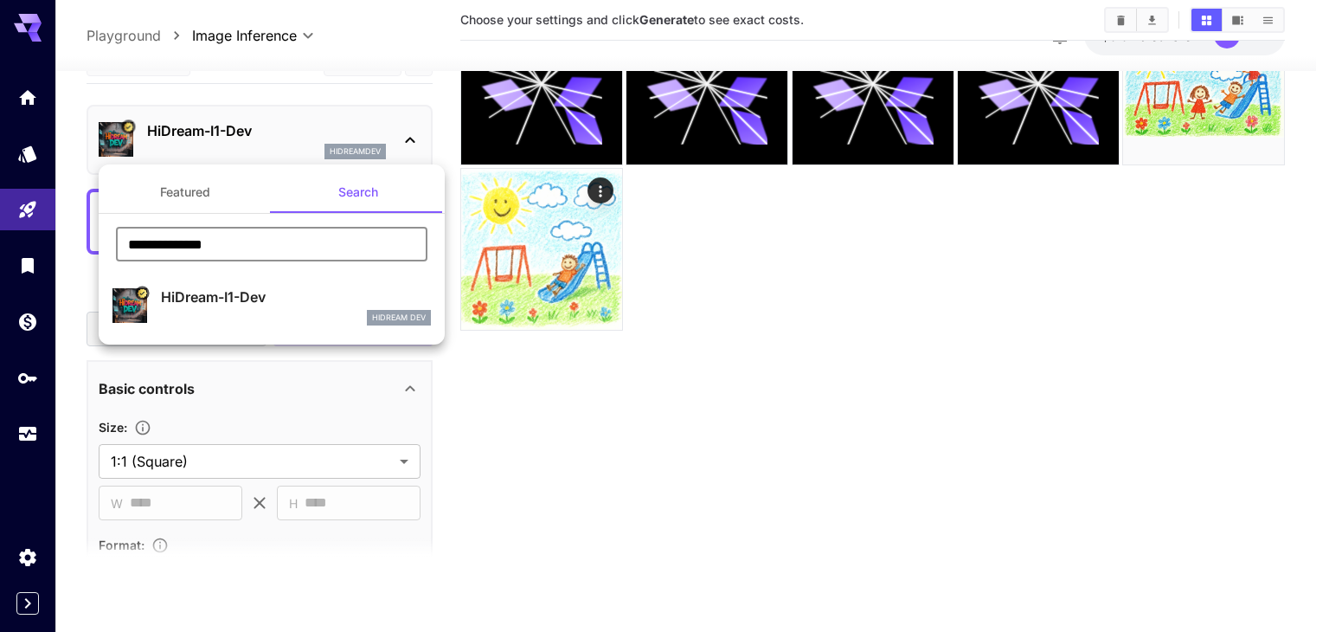
drag, startPoint x: 316, startPoint y: 250, endPoint x: 0, endPoint y: 223, distance: 316.9
click at [0, 223] on div "**********" at bounding box center [173, 259] width 346 height 519
paste input "***"
type input "**********"
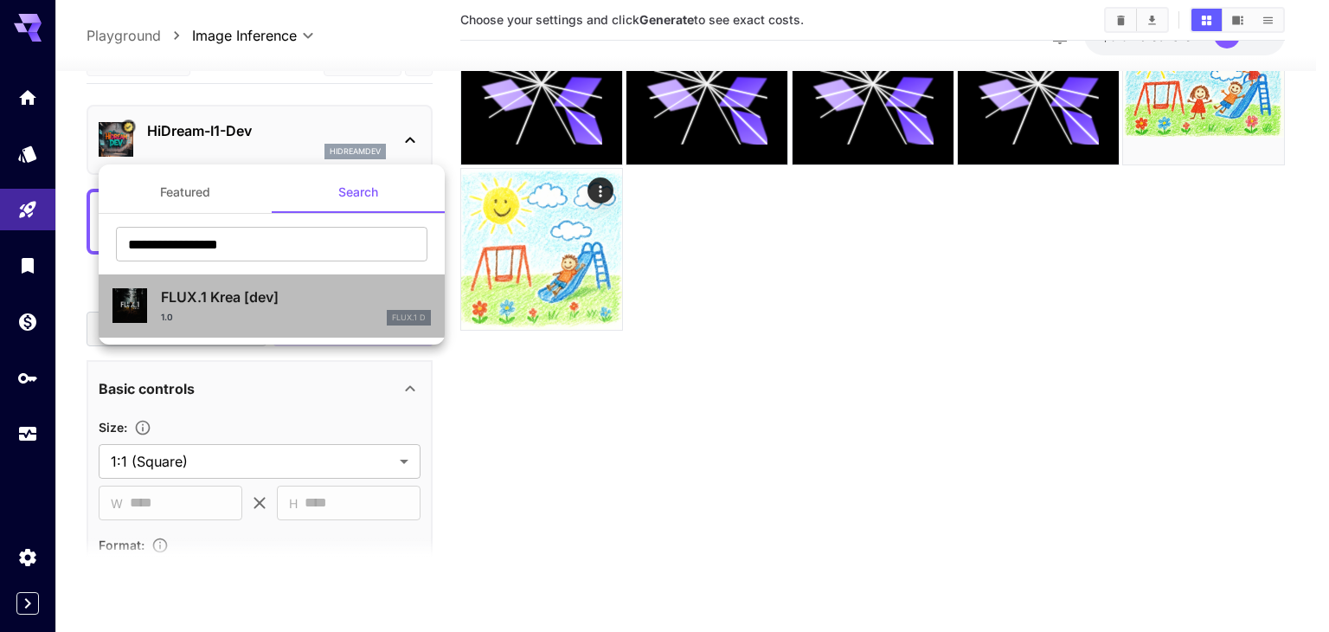
click at [240, 297] on p "FLUX.1 Krea [dev]" at bounding box center [296, 296] width 270 height 21
type input "***"
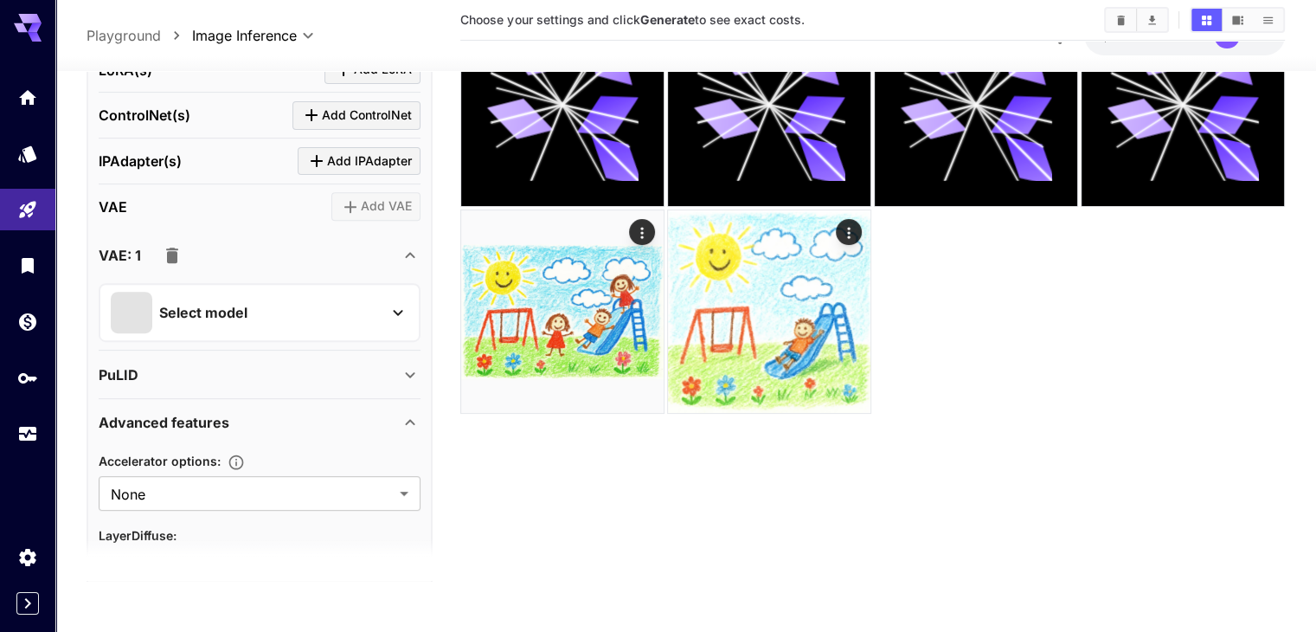
scroll to position [692, 0]
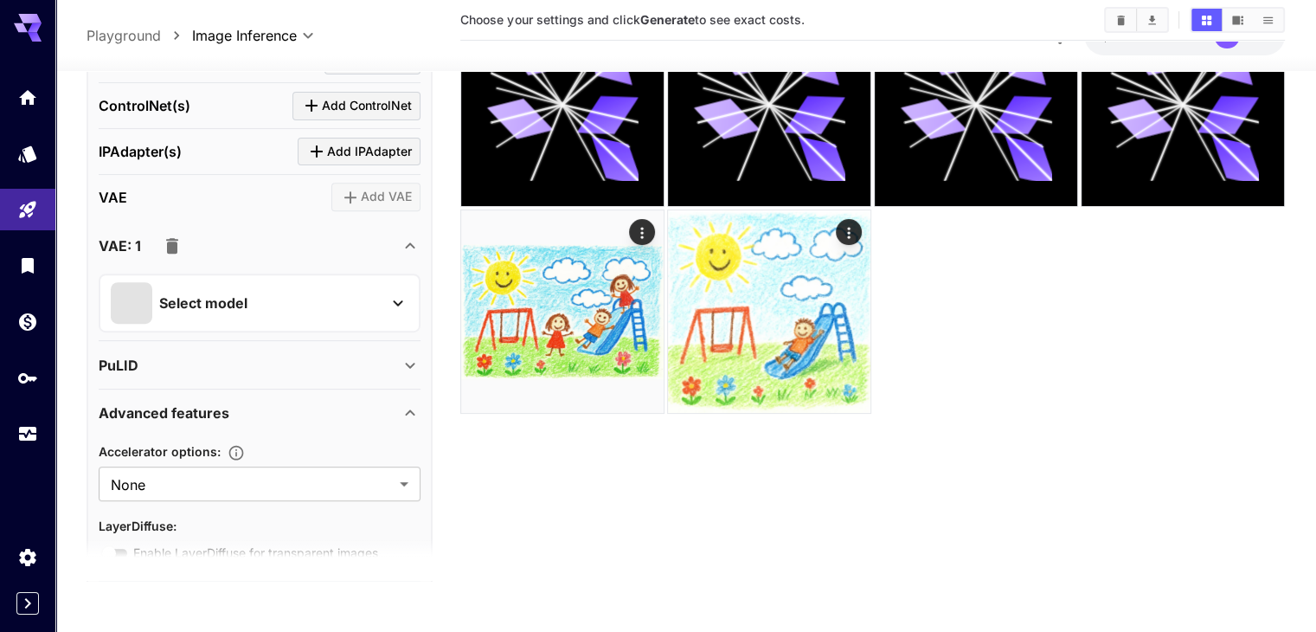
click at [170, 243] on icon "button" at bounding box center [172, 245] width 12 height 16
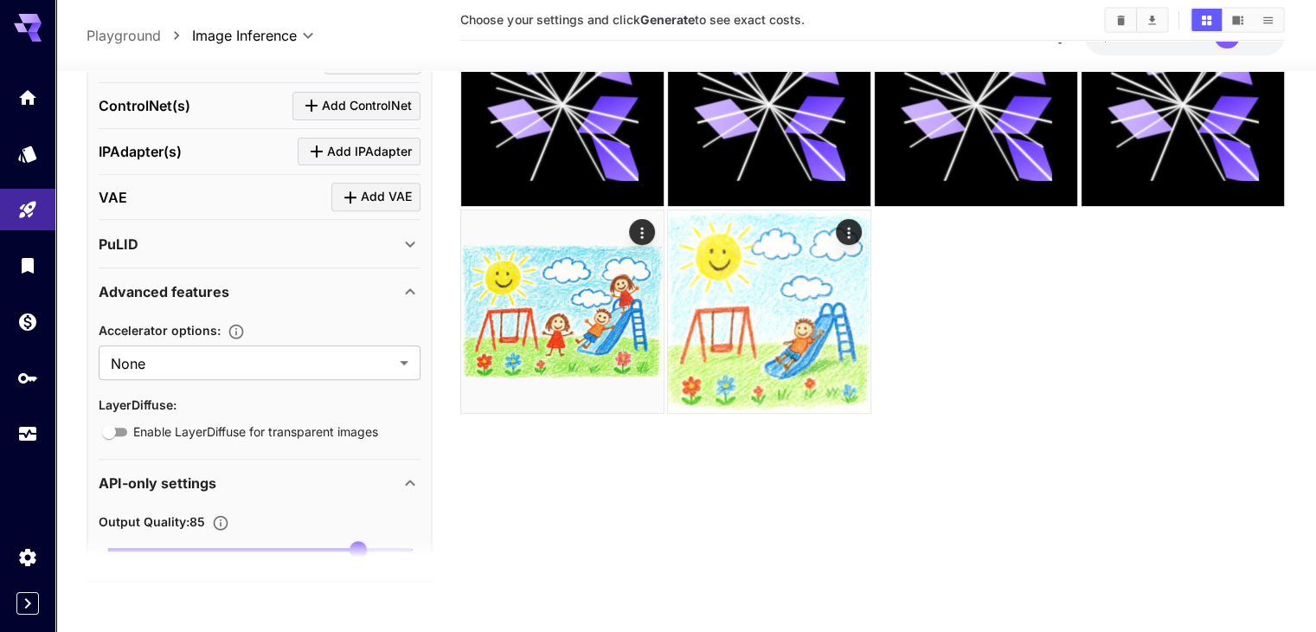
click at [143, 236] on div "PuLID" at bounding box center [249, 243] width 301 height 21
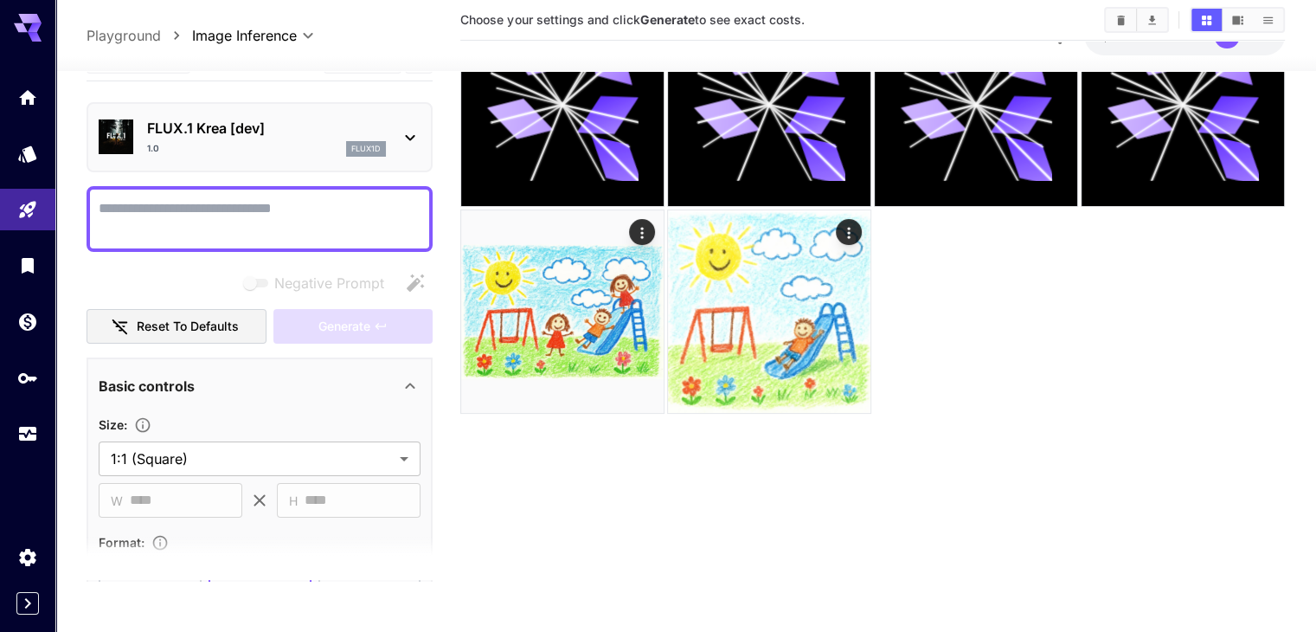
scroll to position [0, 0]
type input "**********"
click at [256, 215] on textarea "Negative Prompt" at bounding box center [260, 221] width 322 height 42
click at [242, 206] on textarea "Negative Prompt" at bounding box center [260, 221] width 322 height 42
click at [135, 207] on textarea "Negative Prompt" at bounding box center [260, 221] width 322 height 42
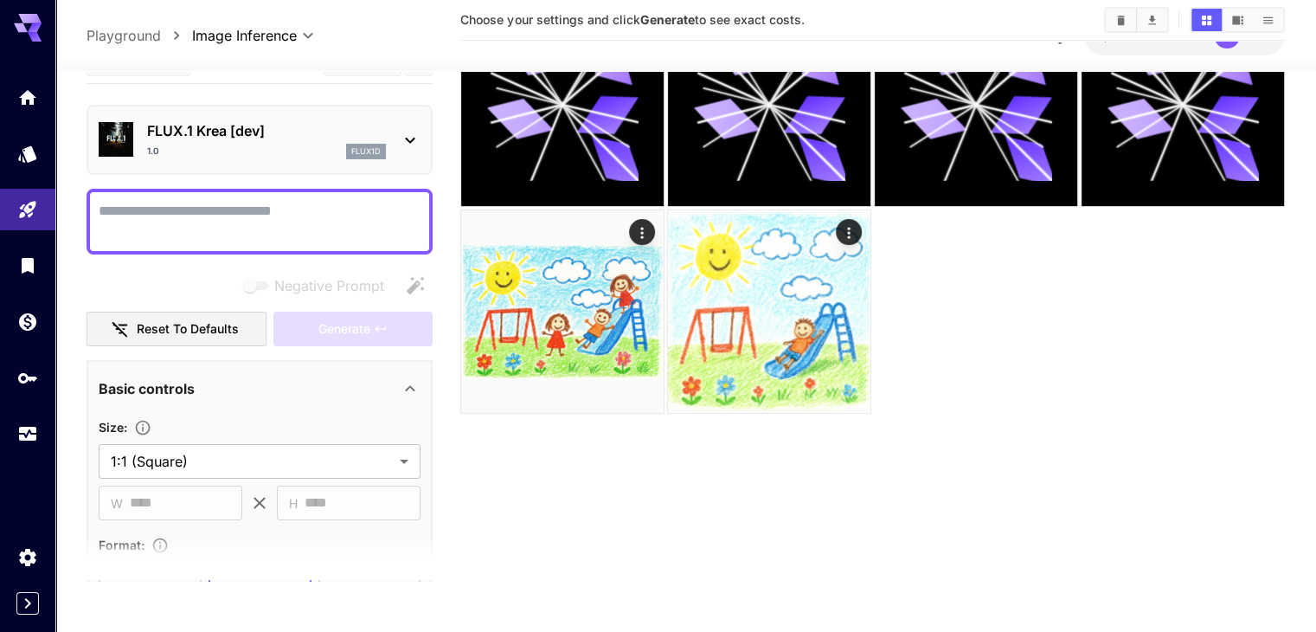
click at [150, 210] on textarea "Negative Prompt" at bounding box center [260, 221] width 322 height 42
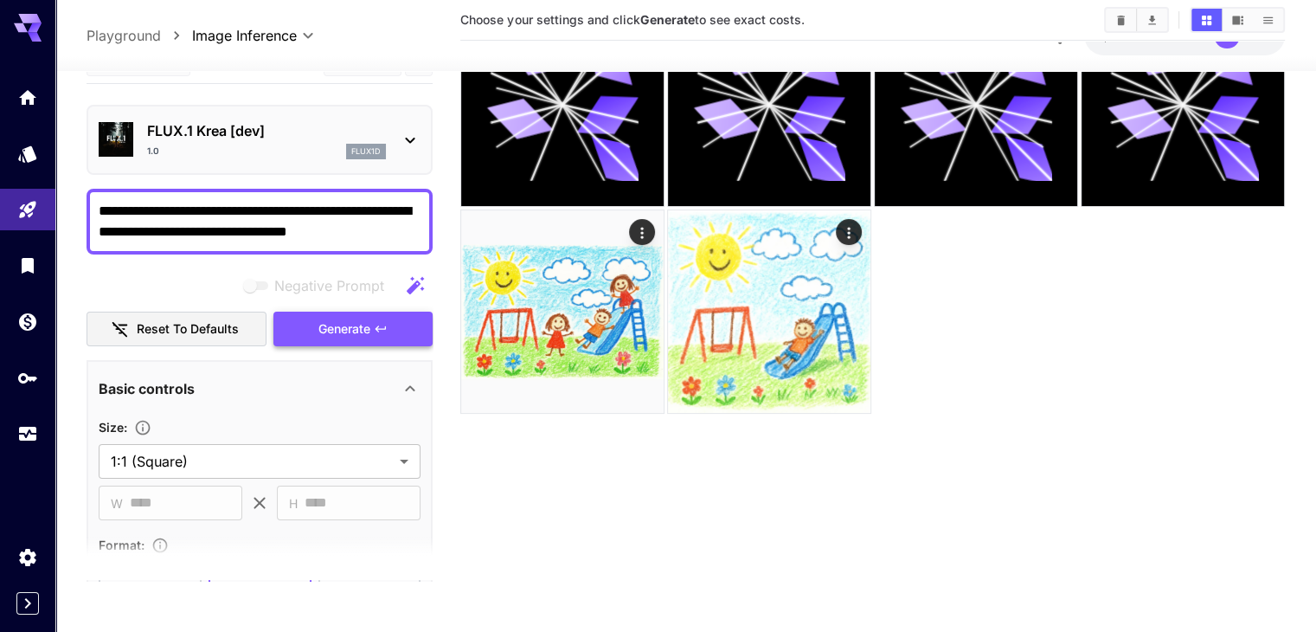
click at [324, 325] on span "Generate" at bounding box center [344, 328] width 52 height 22
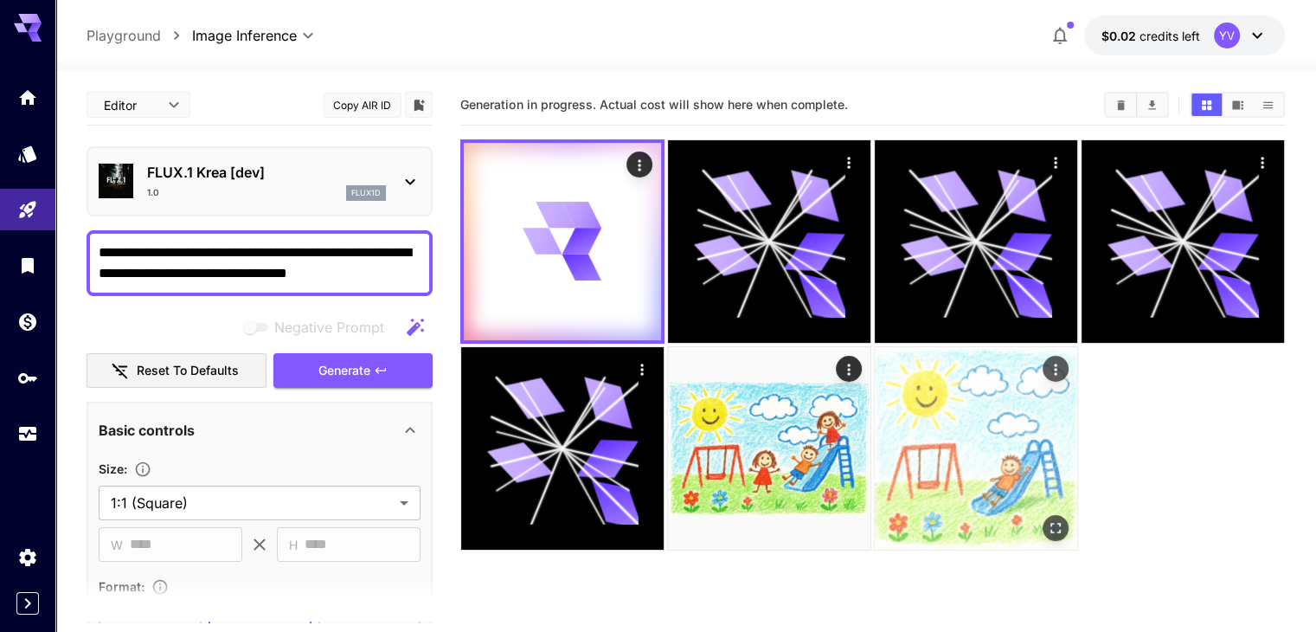
click at [875, 368] on img at bounding box center [976, 448] width 202 height 202
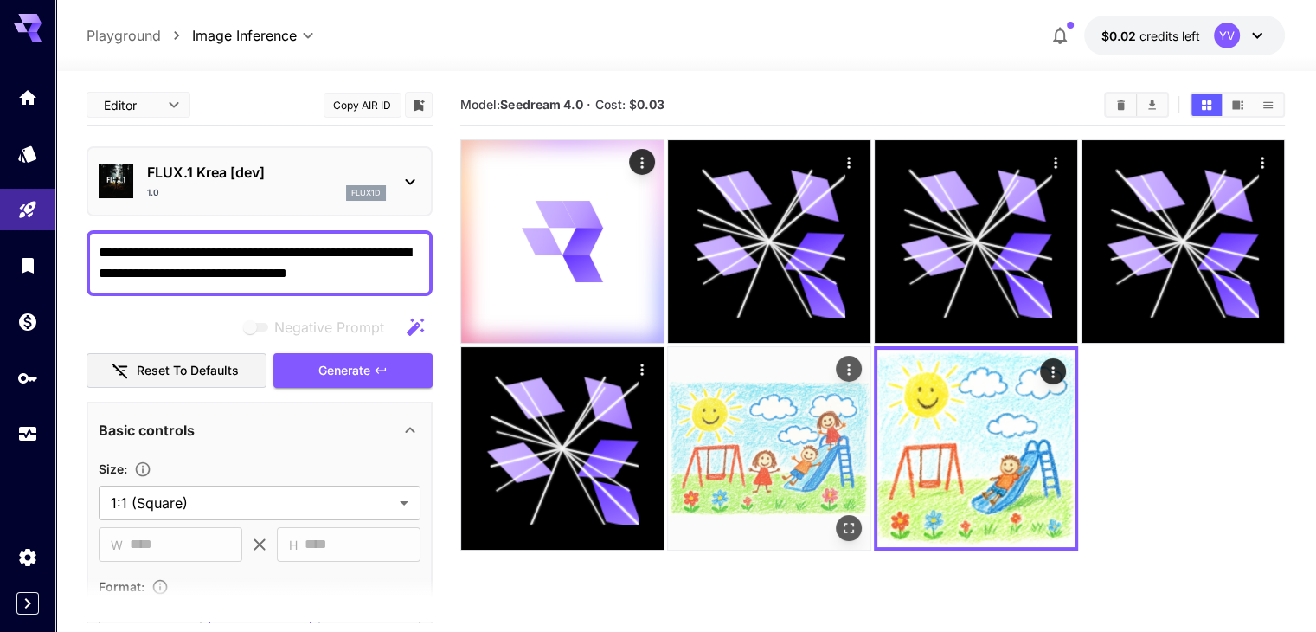
click at [668, 368] on img at bounding box center [769, 448] width 202 height 202
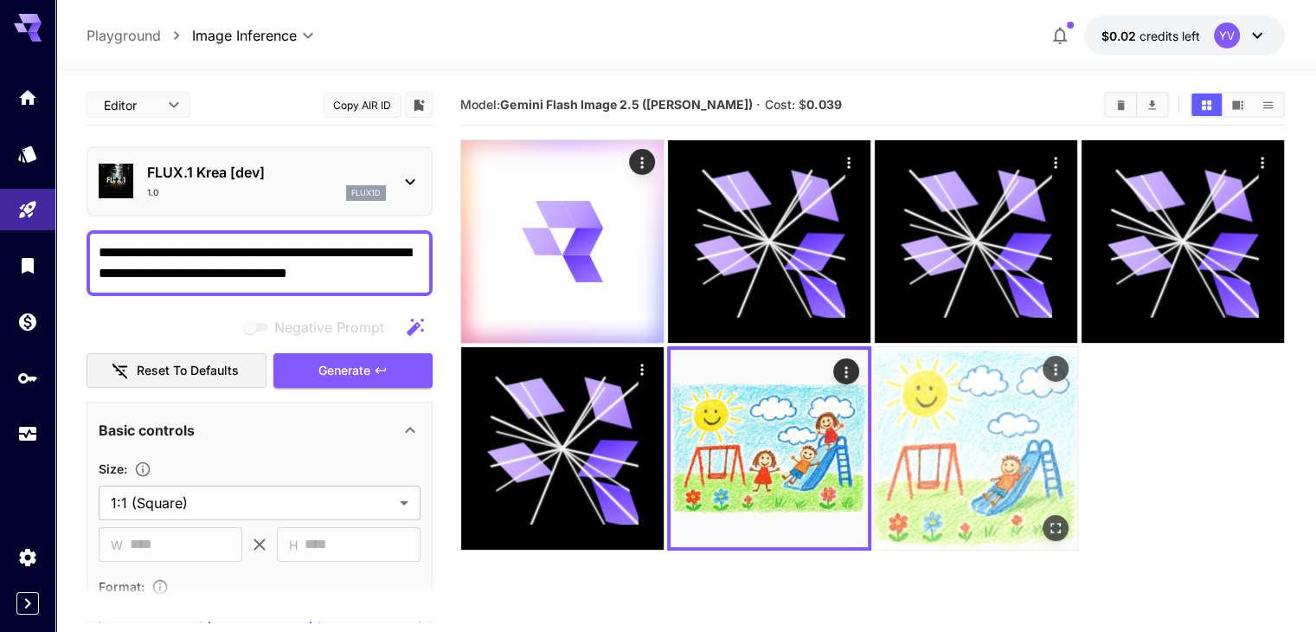
click at [875, 388] on img at bounding box center [976, 448] width 202 height 202
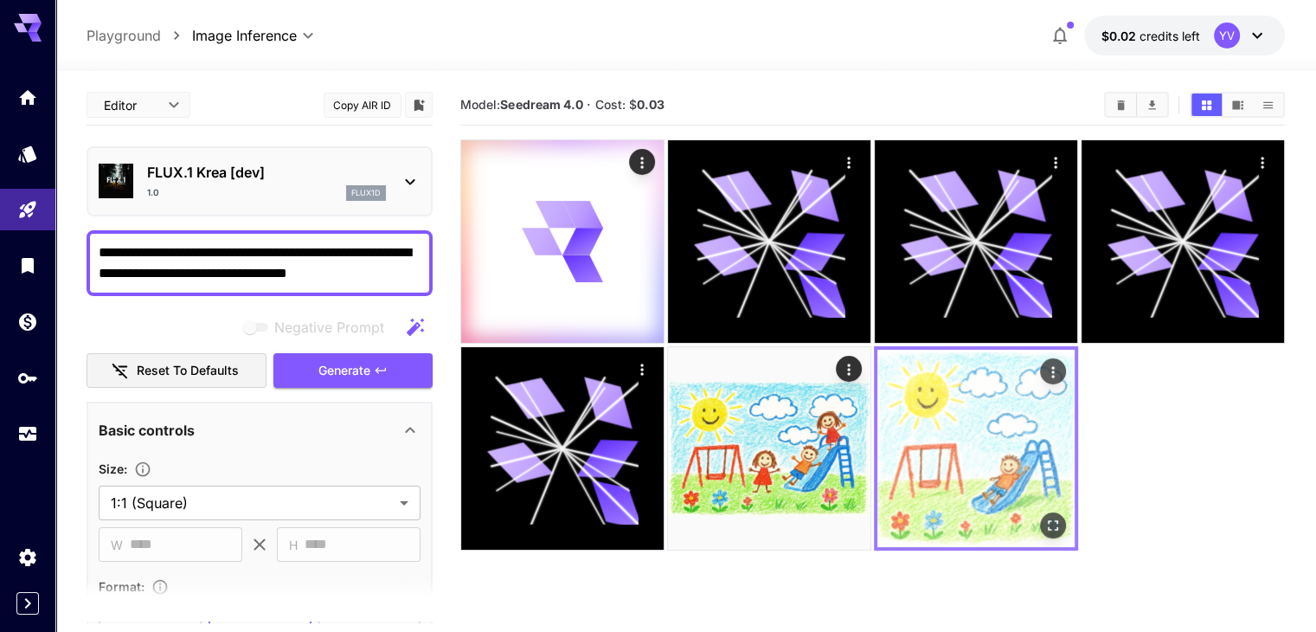
drag, startPoint x: 578, startPoint y: 385, endPoint x: 701, endPoint y: 396, distance: 123.4
click at [668, 385] on img at bounding box center [769, 448] width 202 height 202
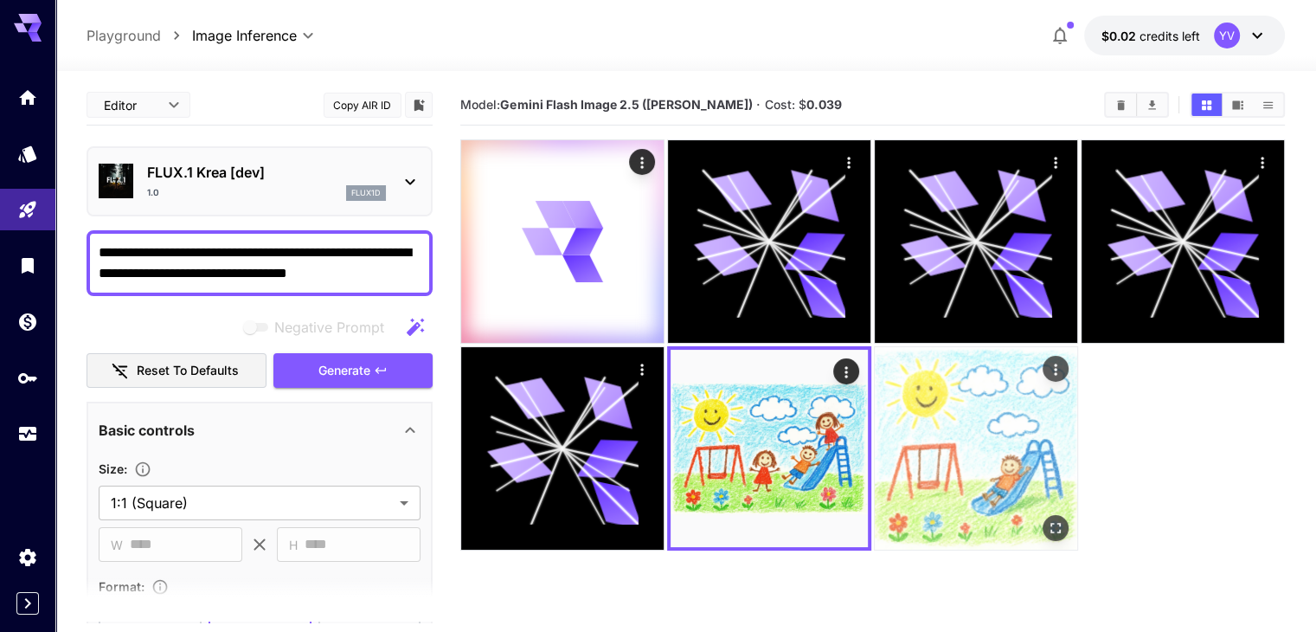
click at [875, 397] on img at bounding box center [976, 448] width 202 height 202
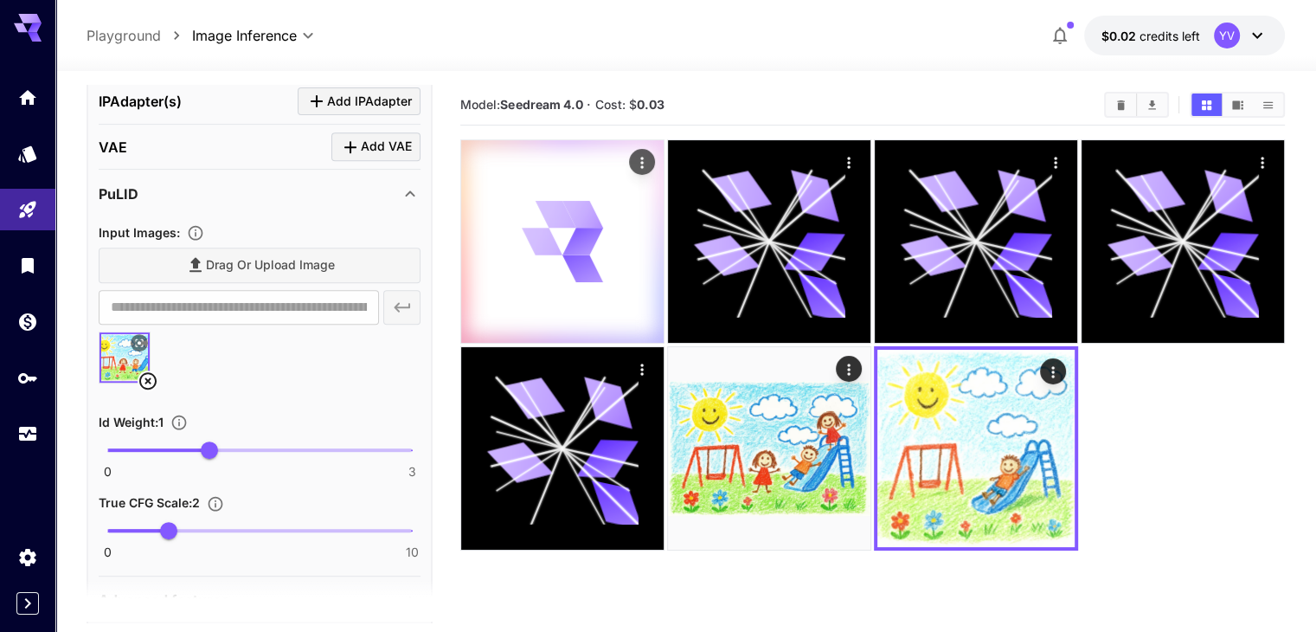
click at [548, 215] on icon at bounding box center [563, 241] width 80 height 80
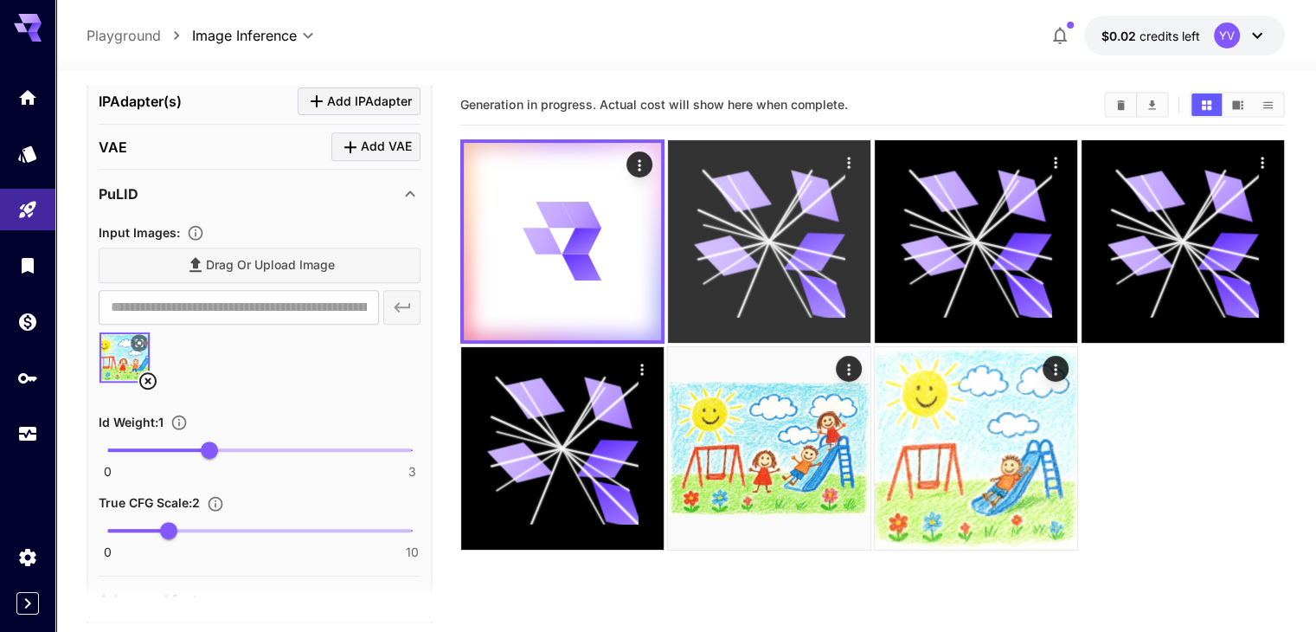
click at [693, 227] on icon at bounding box center [768, 240] width 151 height 151
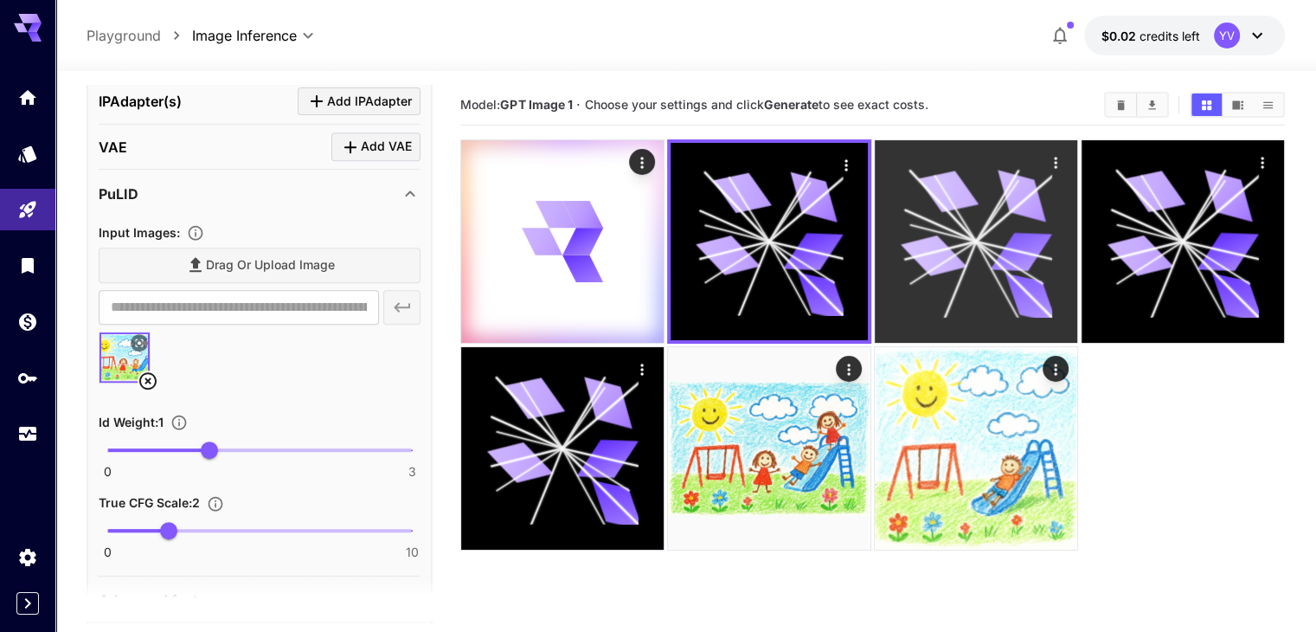
click at [907, 207] on icon at bounding box center [975, 240] width 151 height 151
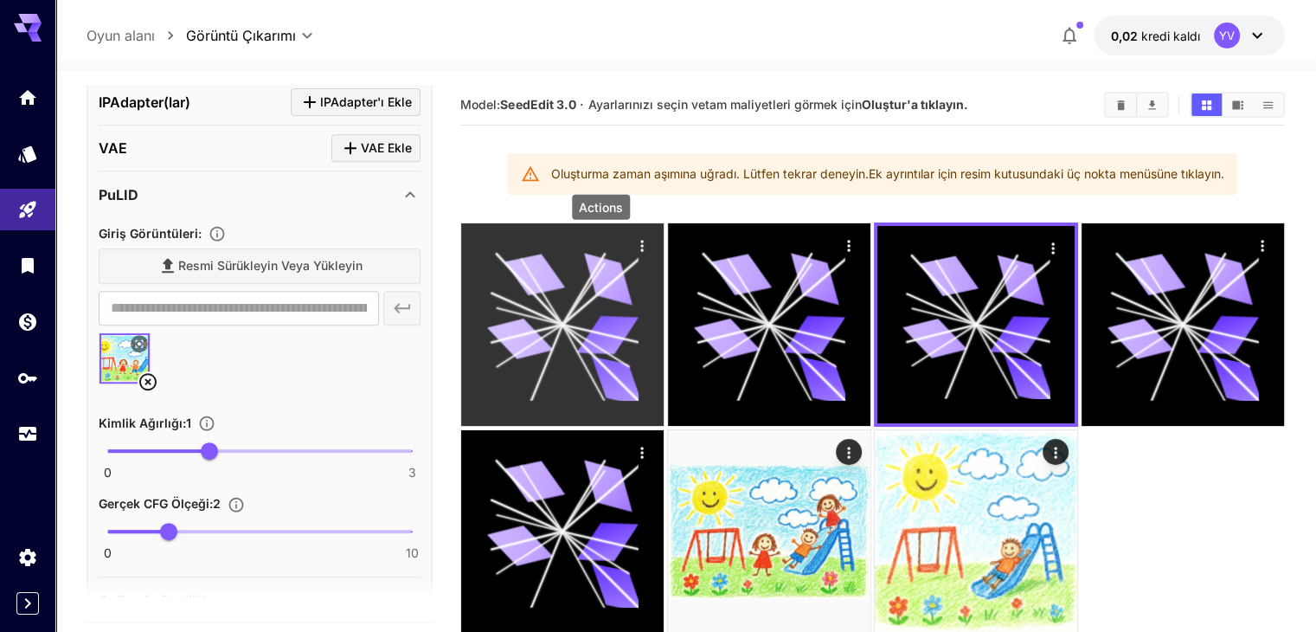
click at [633, 244] on icon "Eylemler" at bounding box center [641, 245] width 17 height 17
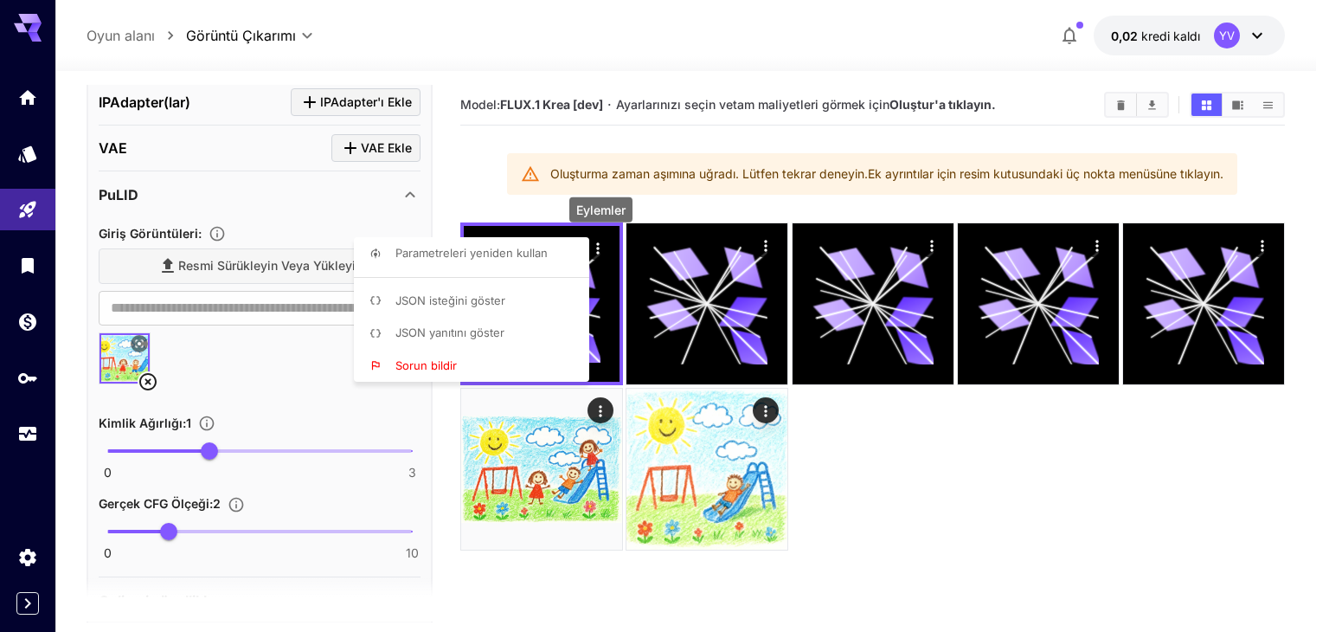
click at [484, 337] on font "JSON yanıtını göster" at bounding box center [449, 332] width 109 height 14
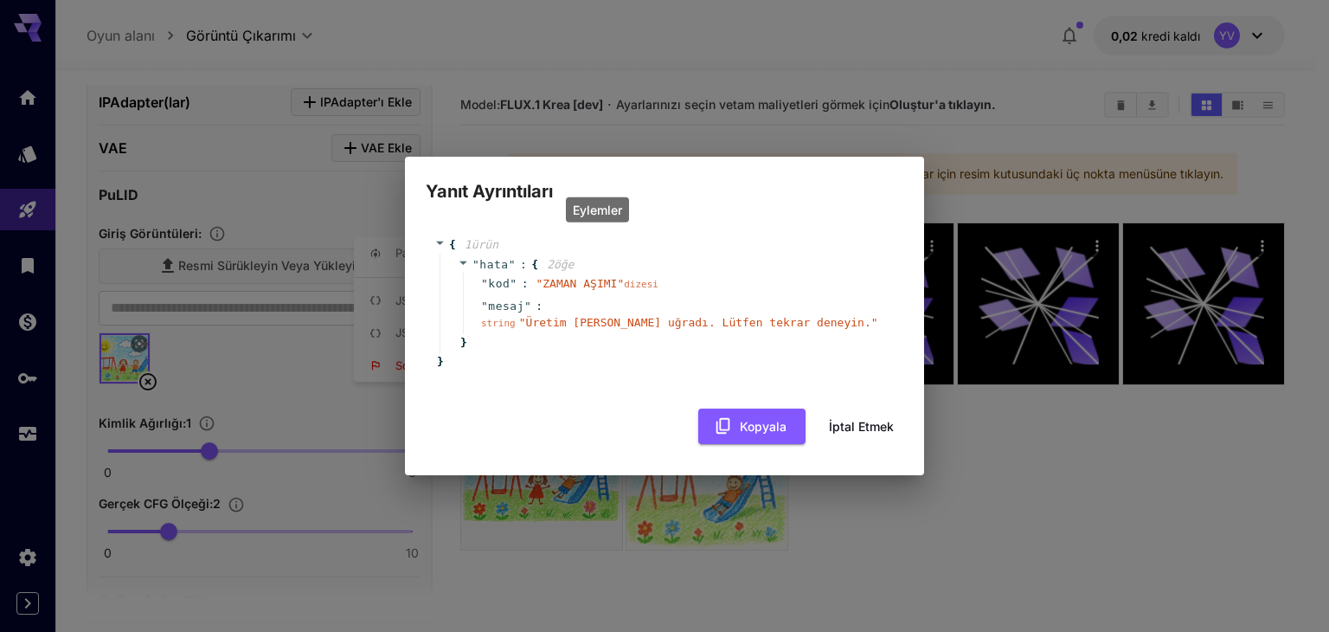
click at [881, 426] on font "İptal etmek" at bounding box center [861, 425] width 65 height 15
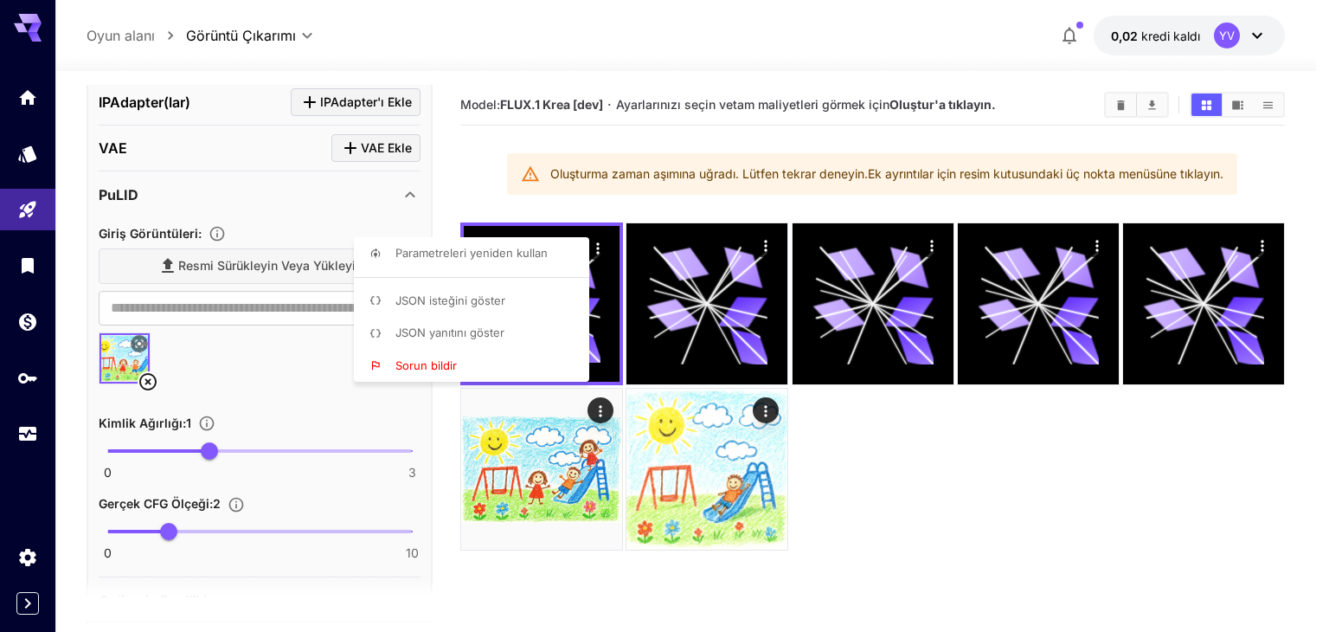
click at [761, 253] on div at bounding box center [664, 316] width 1329 height 632
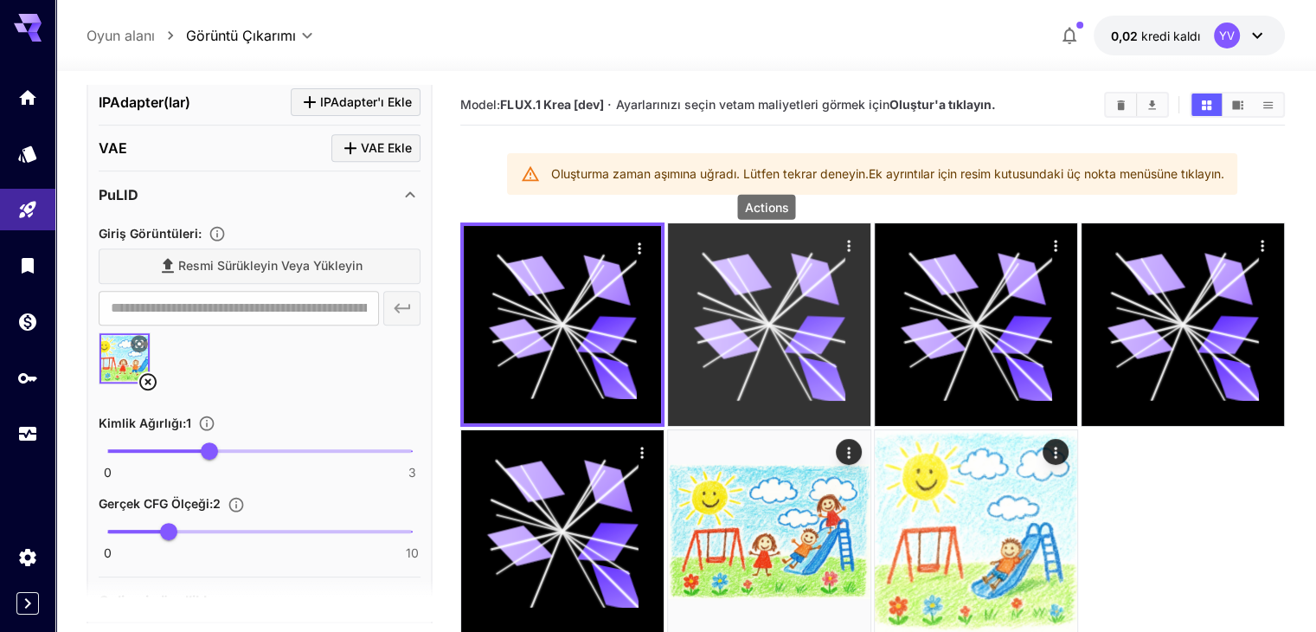
click at [840, 247] on icon "Eylemler" at bounding box center [848, 245] width 17 height 17
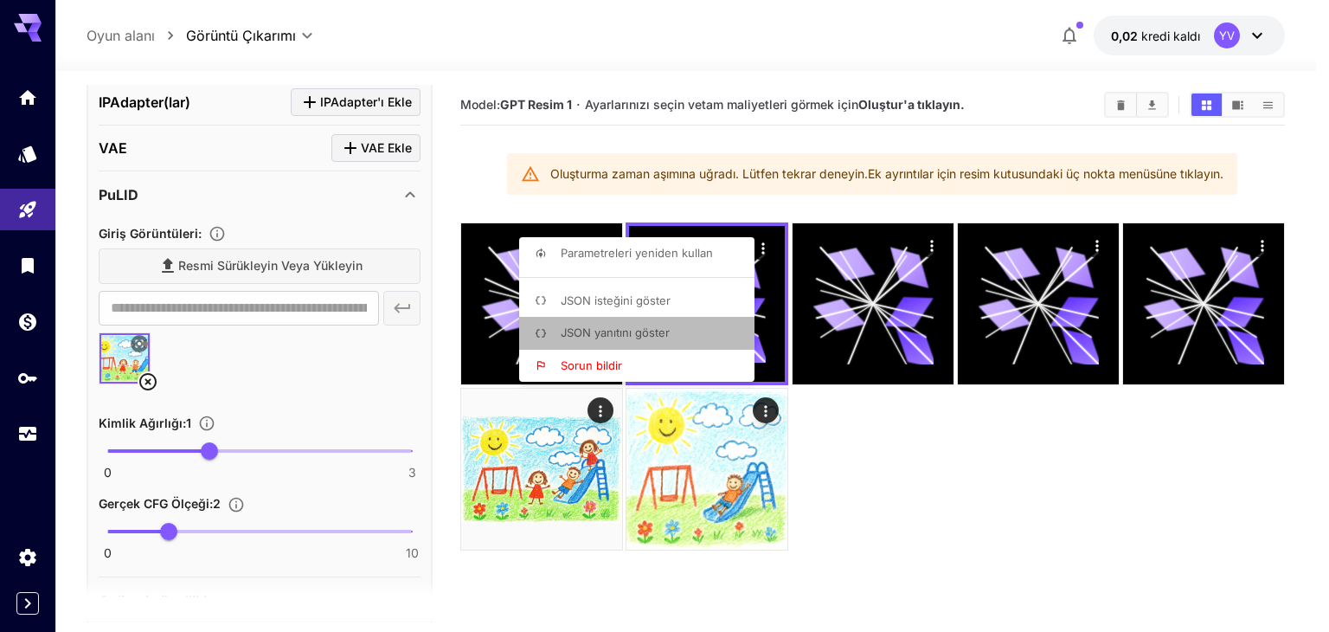
click at [658, 329] on font "JSON yanıtını göster" at bounding box center [615, 332] width 109 height 14
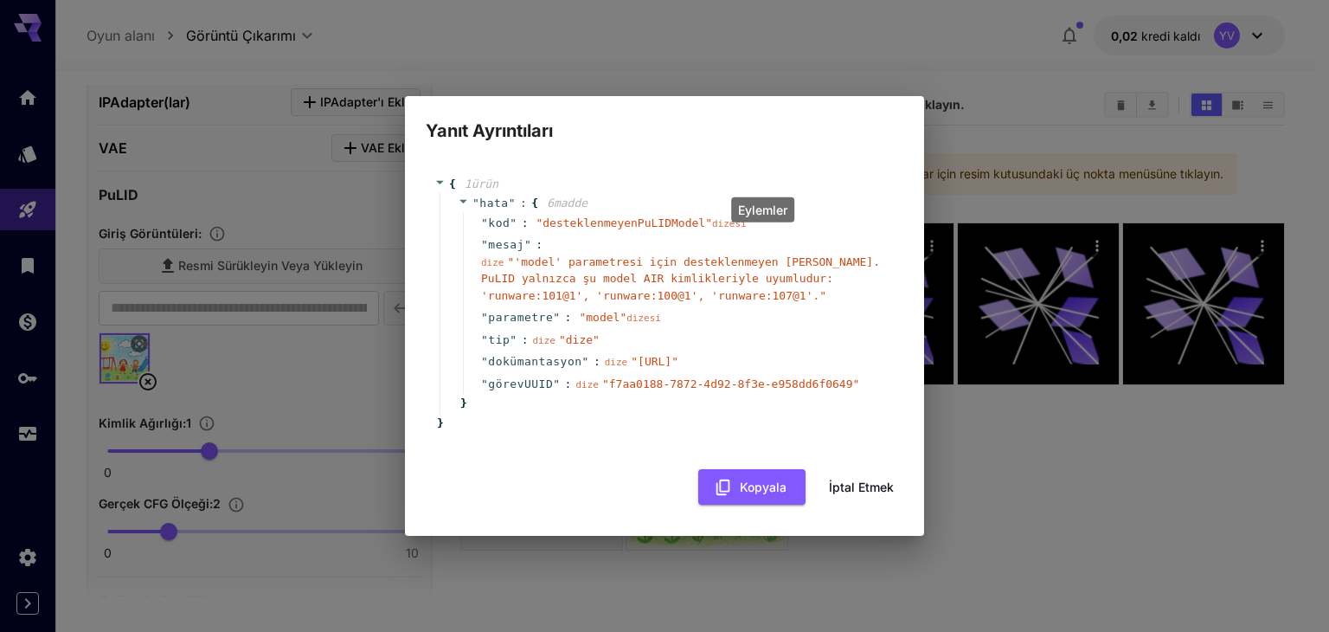
click at [878, 494] on font "İptal etmek" at bounding box center [861, 486] width 65 height 15
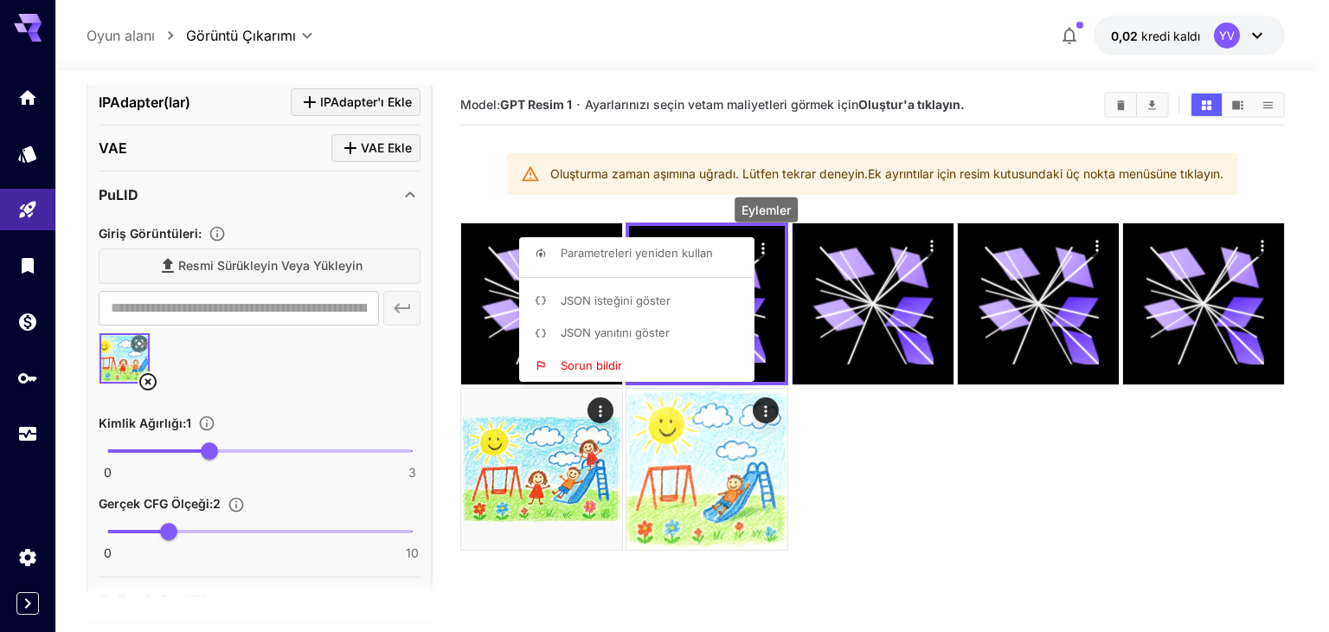
click at [398, 206] on div at bounding box center [664, 316] width 1329 height 632
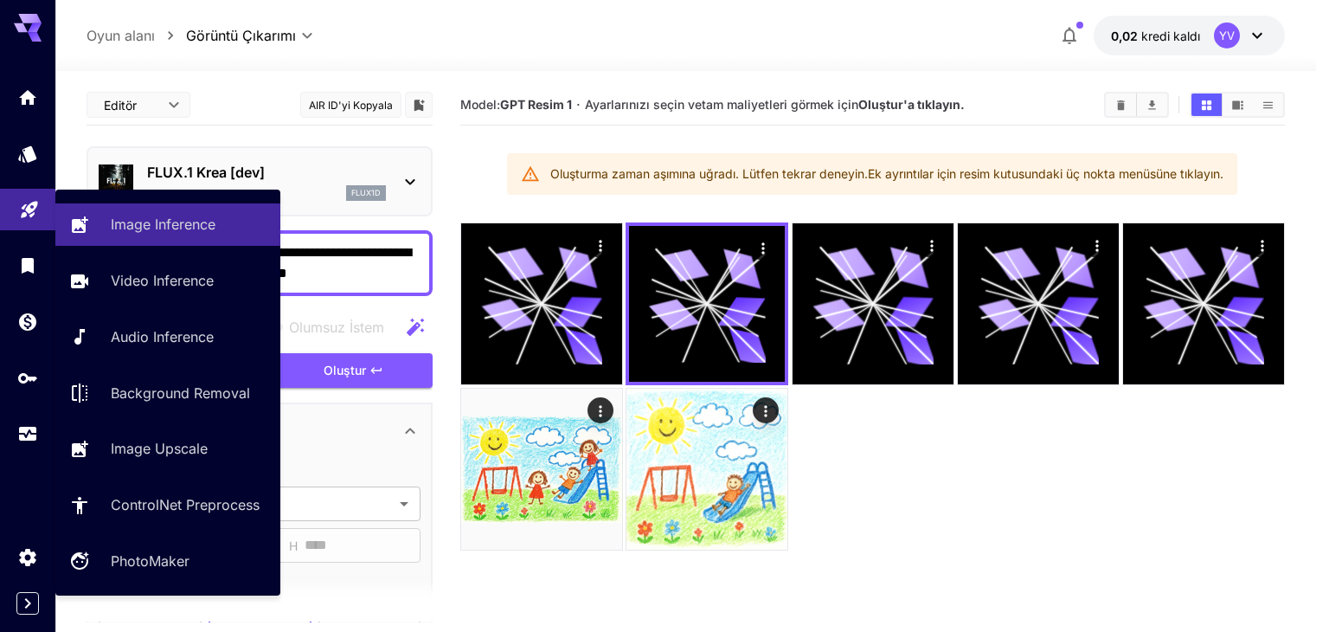
drag, startPoint x: 367, startPoint y: 274, endPoint x: 50, endPoint y: 226, distance: 320.3
click at [50, 226] on div "**********" at bounding box center [658, 384] width 1316 height 768
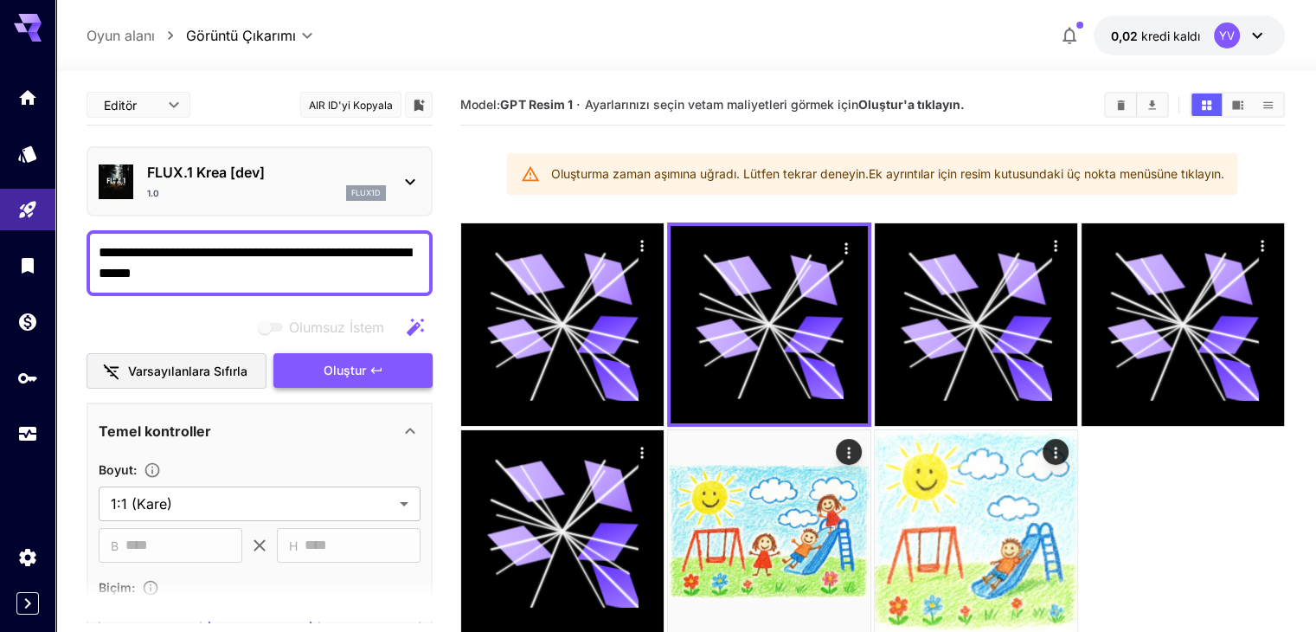
type textarea "**********"
click at [352, 362] on font "Oluştur" at bounding box center [345, 369] width 42 height 15
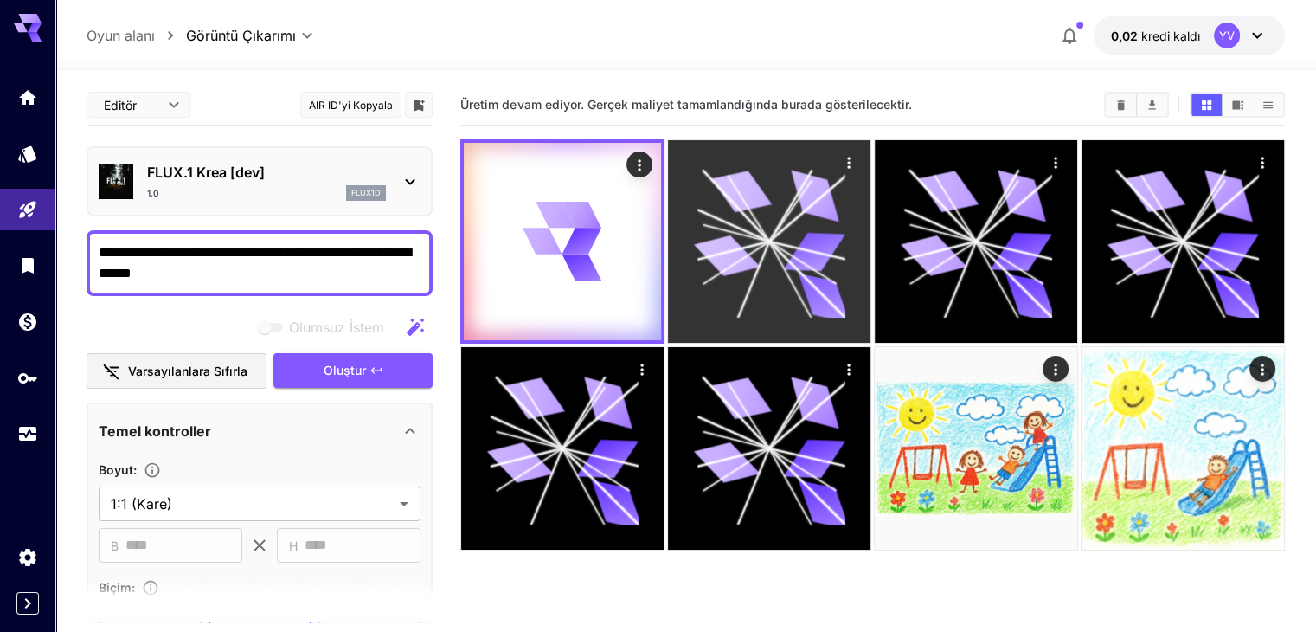
click at [840, 160] on icon "Eylemler" at bounding box center [848, 162] width 17 height 17
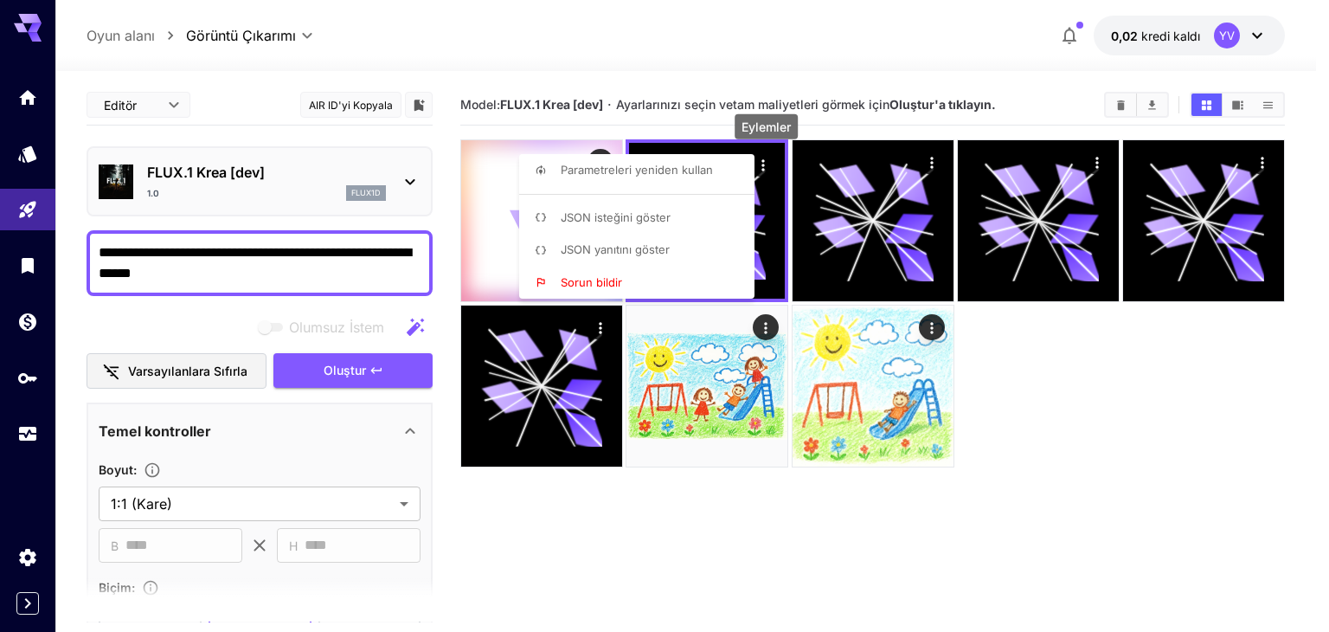
click at [639, 253] on font "JSON yanıtını göster" at bounding box center [615, 249] width 109 height 14
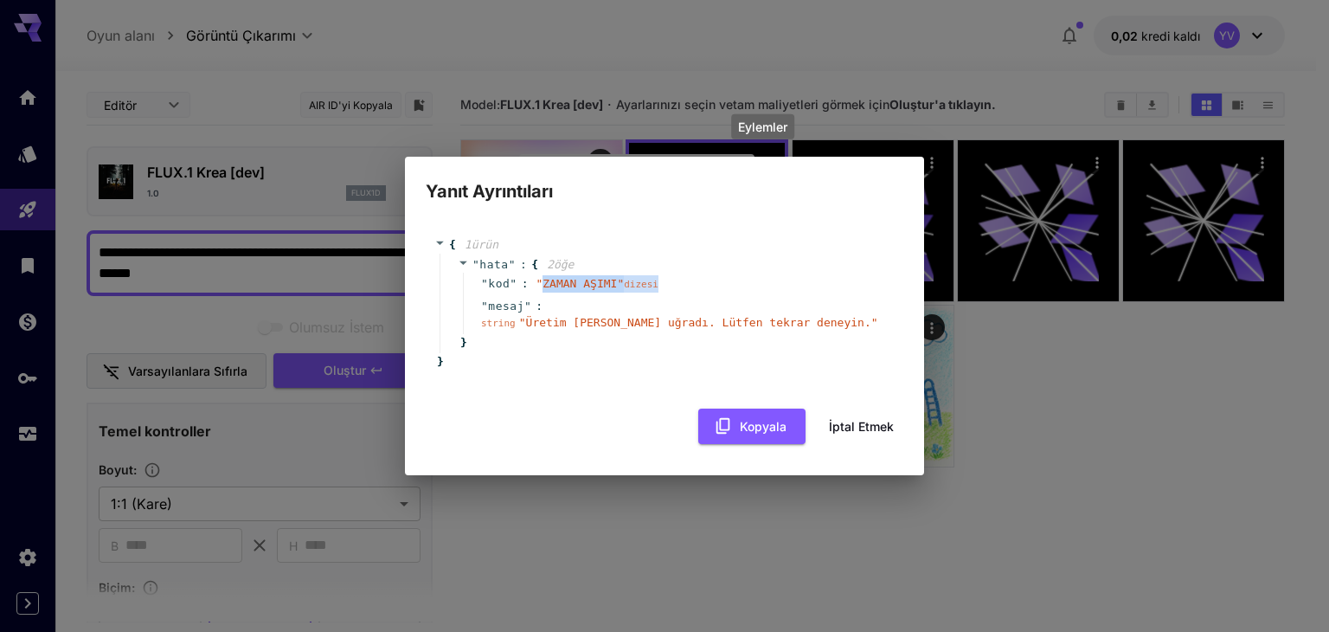
drag, startPoint x: 538, startPoint y: 281, endPoint x: 685, endPoint y: 285, distance: 147.1
click at [685, 285] on div "" kod " : " ZAMAN AŞIMI " dizesi" at bounding box center [676, 283] width 427 height 22
click at [694, 285] on div "" kod " : " ZAMAN AŞIMI " dizesi" at bounding box center [676, 283] width 427 height 22
drag, startPoint x: 569, startPoint y: 324, endPoint x: 671, endPoint y: 324, distance: 102.1
click at [638, 324] on font "Üretim zaman aşımına uğradı. Lütfen tekrar deneyin." at bounding box center [698, 322] width 345 height 13
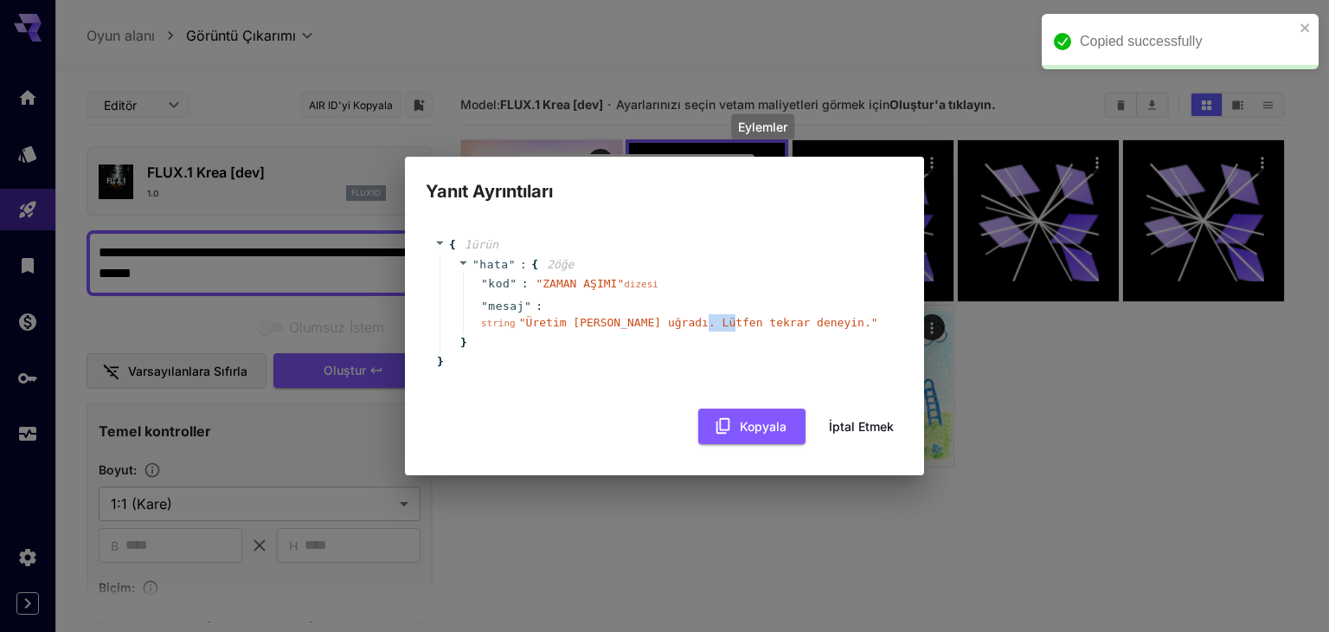
click at [741, 312] on div "" mesaj " : string " Üretim zaman aşımına uğradı. Lütfen tekrar deneyin. "" at bounding box center [676, 314] width 427 height 39
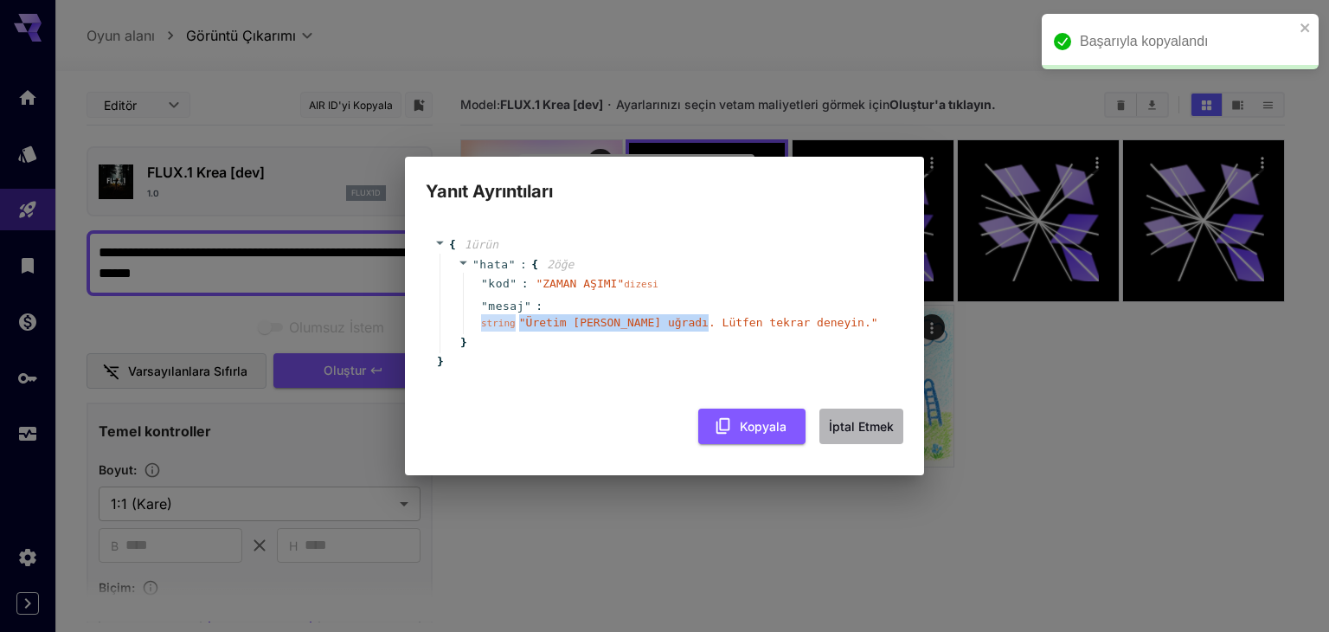
click at [849, 423] on font "İptal etmek" at bounding box center [861, 425] width 65 height 15
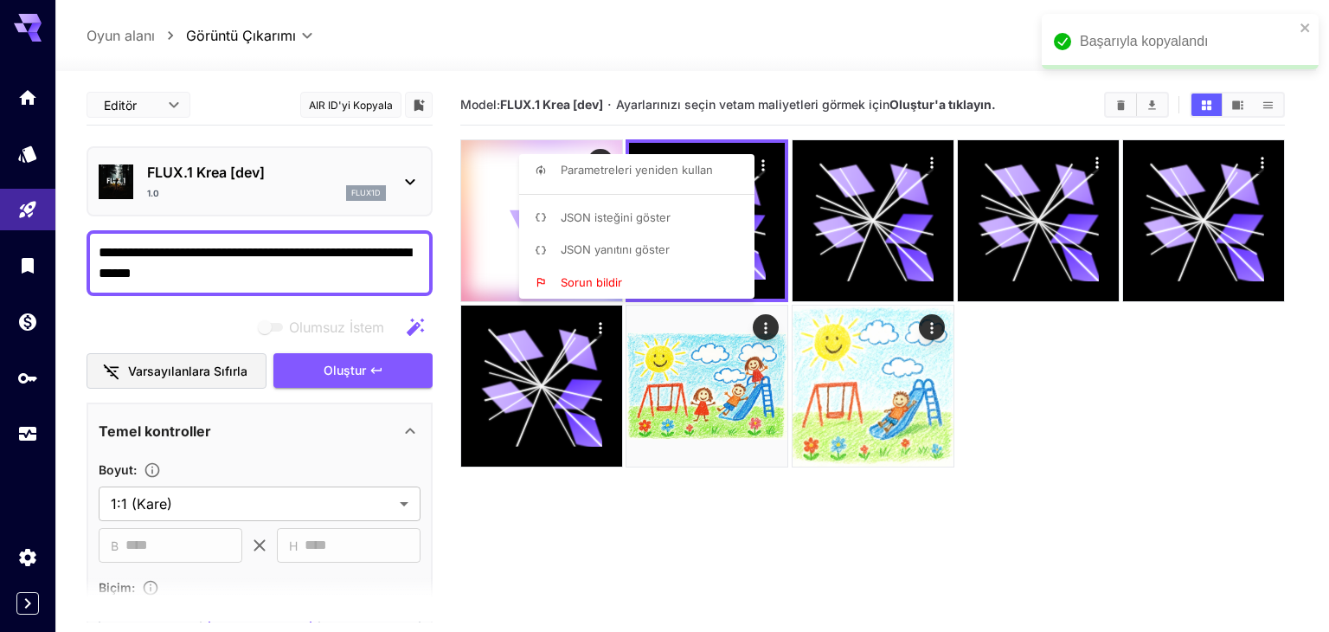
click at [619, 492] on div at bounding box center [664, 316] width 1329 height 632
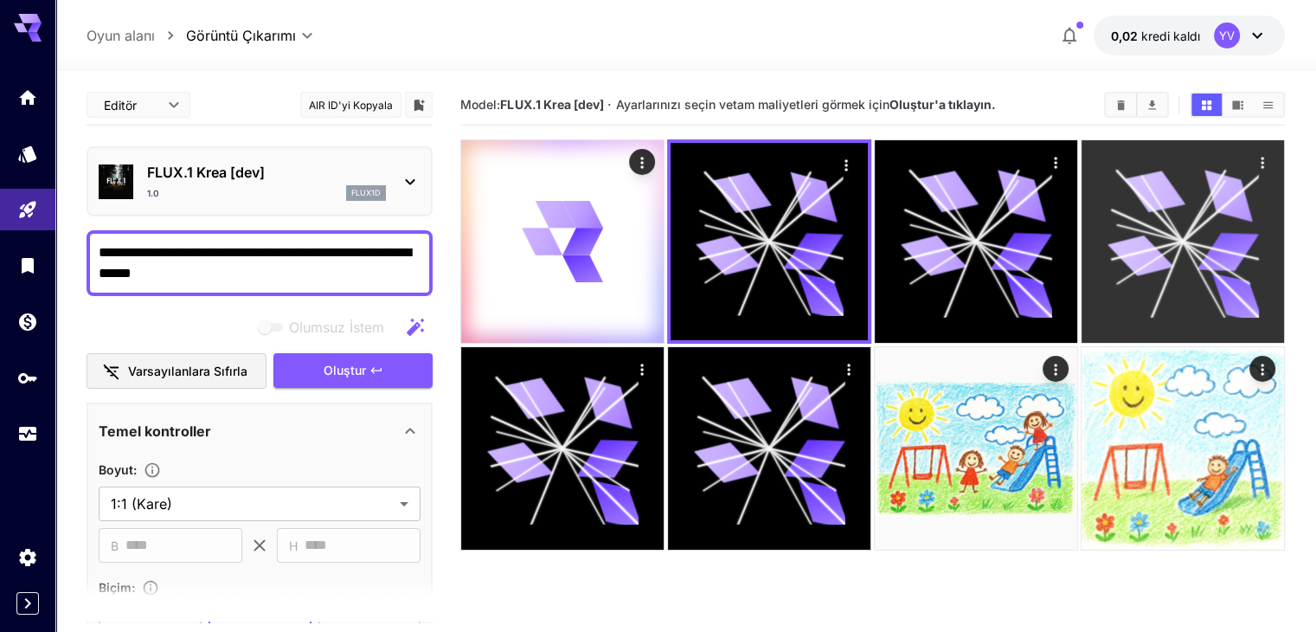
click at [1125, 188] on icon at bounding box center [1155, 191] width 60 height 48
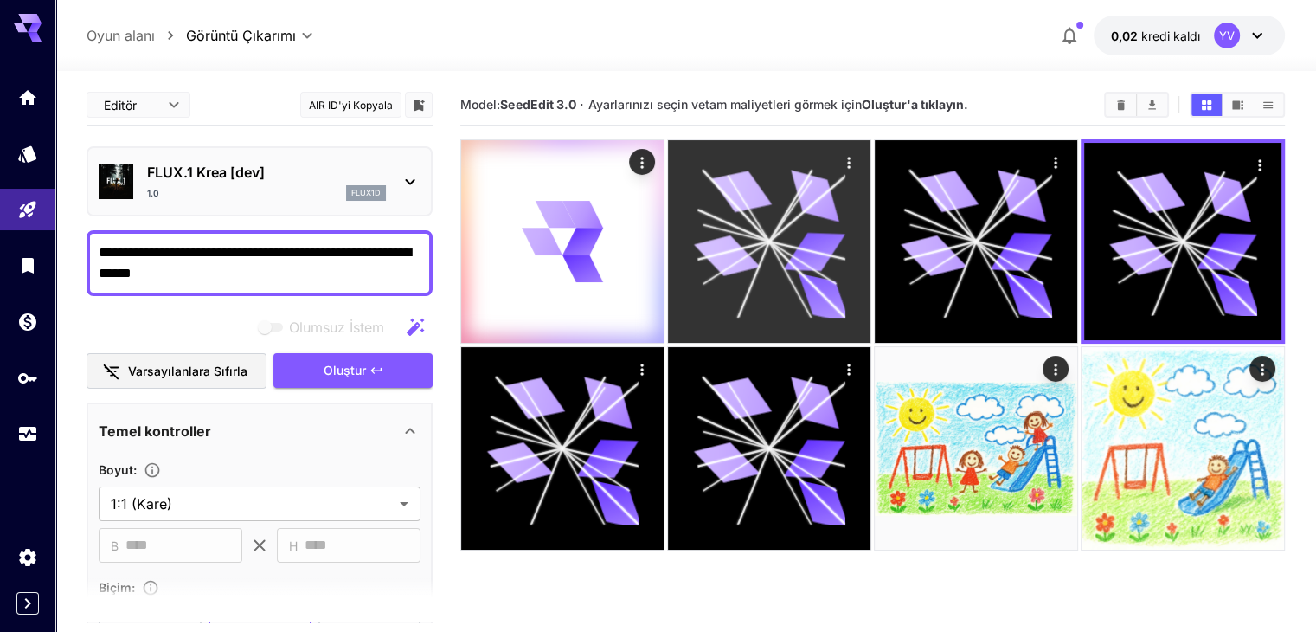
click at [769, 241] on icon at bounding box center [790, 279] width 42 height 77
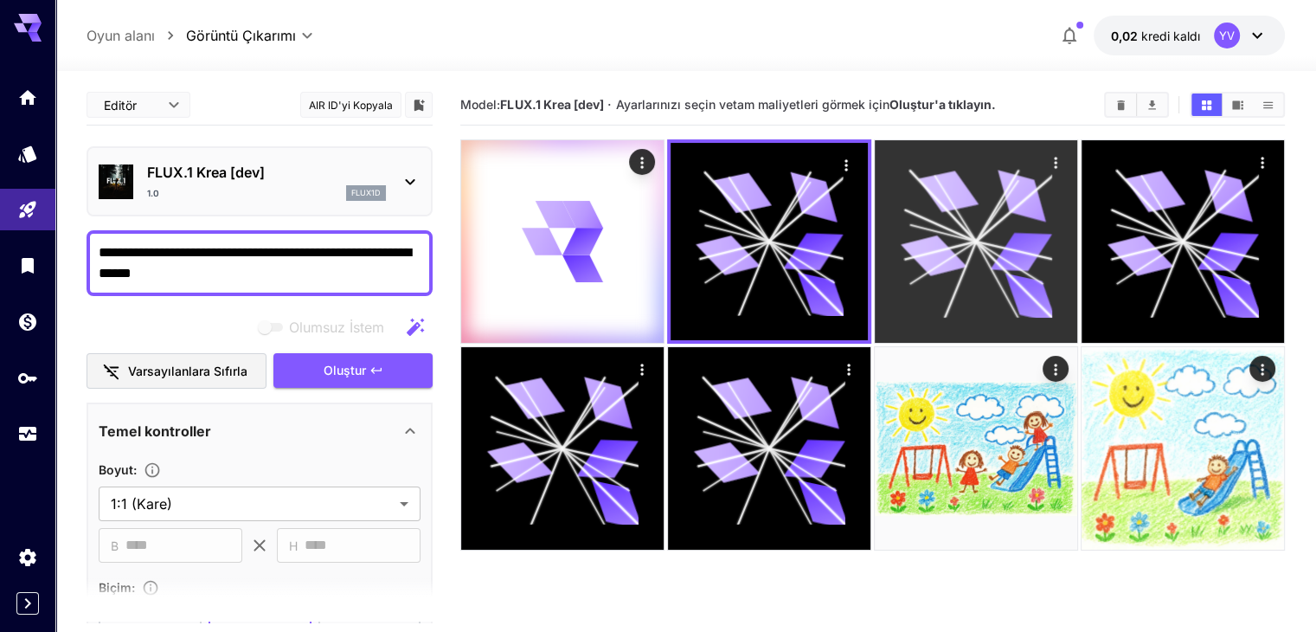
click at [900, 209] on icon at bounding box center [975, 240] width 151 height 151
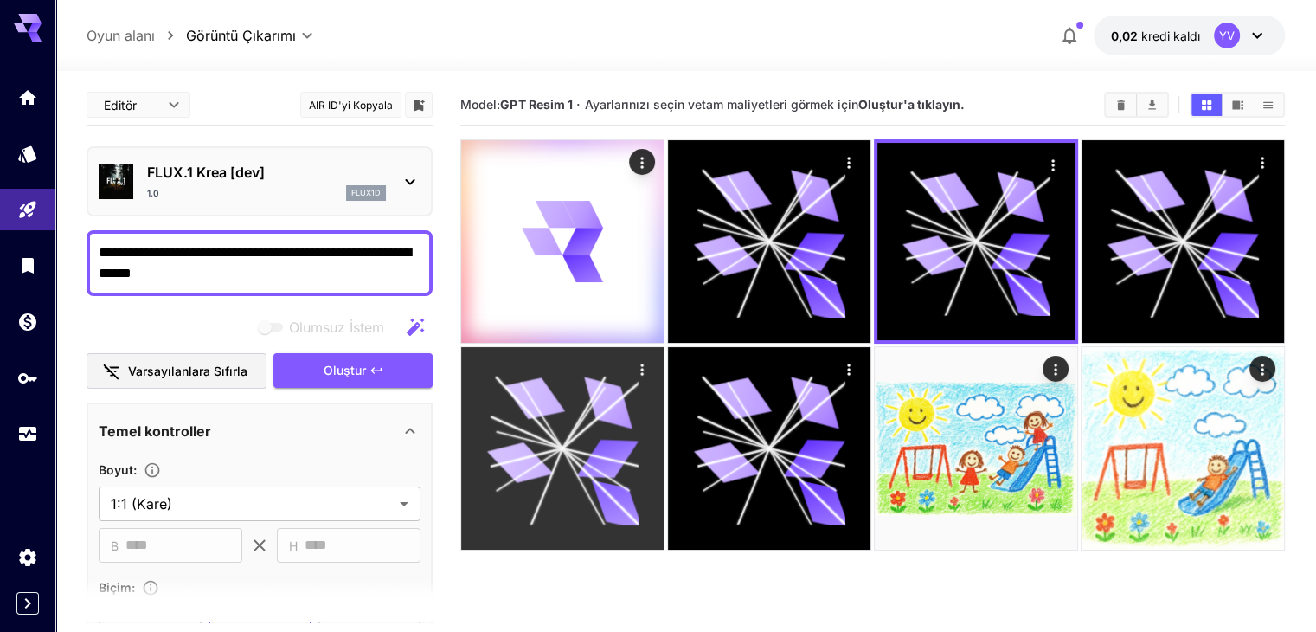
click at [562, 416] on icon at bounding box center [526, 431] width 71 height 31
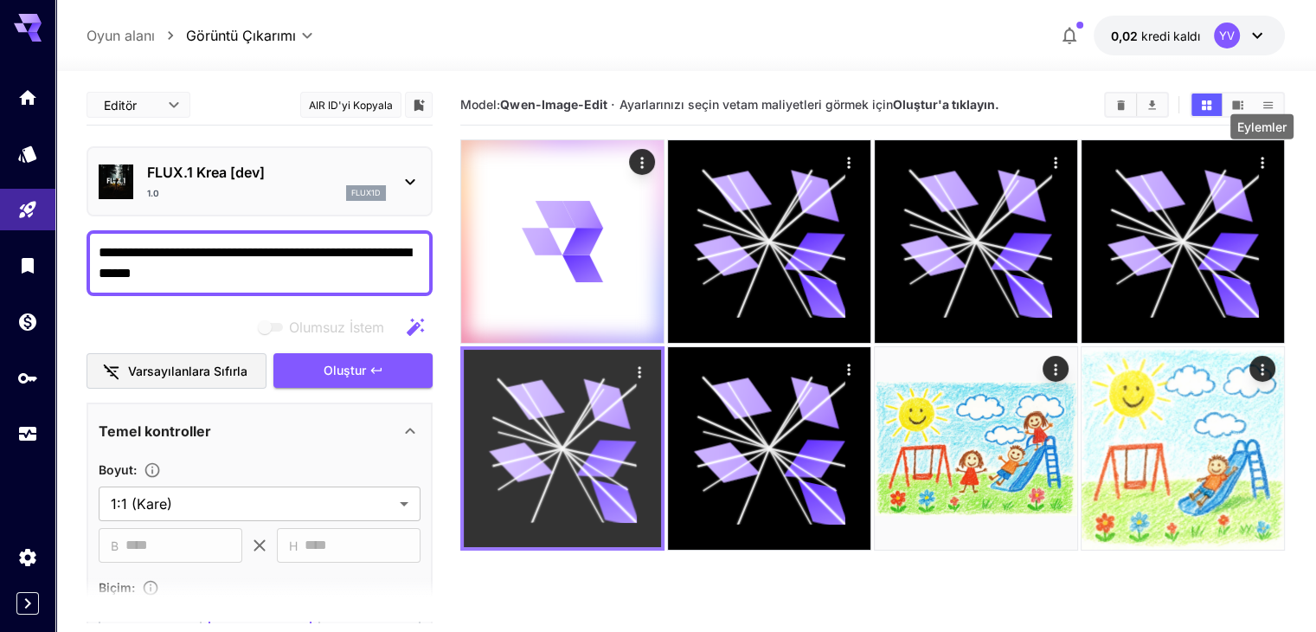
click at [640, 366] on icon "Eylemler" at bounding box center [639, 371] width 3 height 11
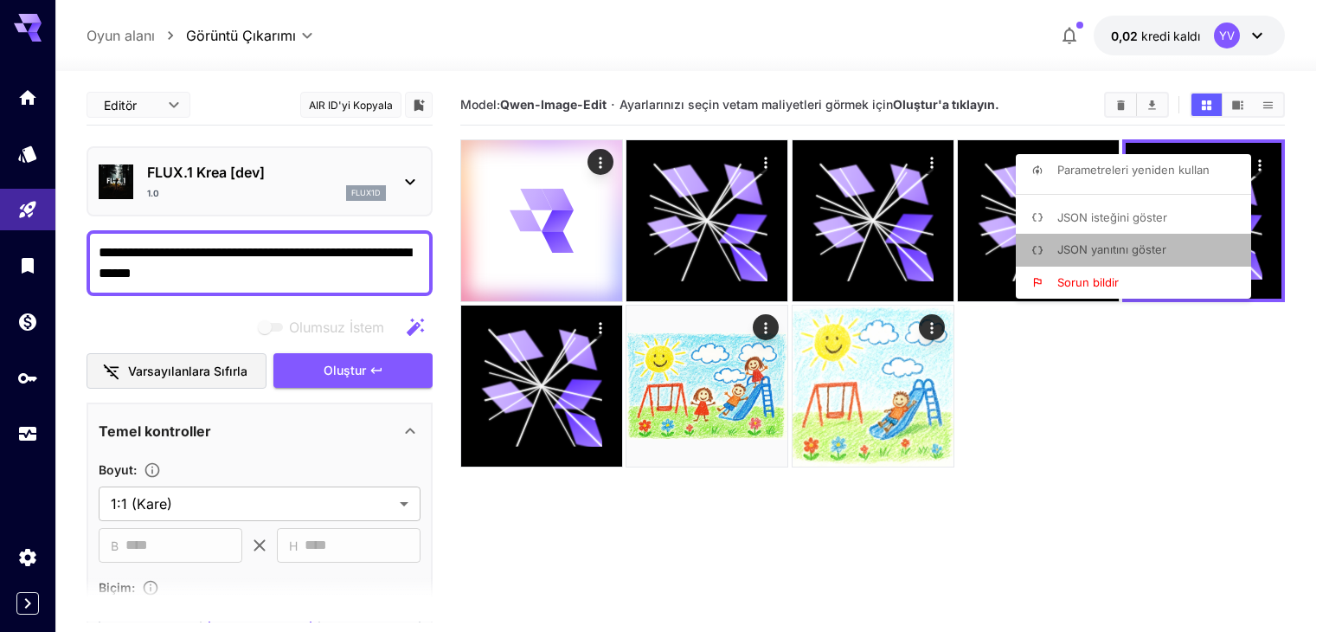
click at [1091, 257] on p "JSON yanıtını göster" at bounding box center [1111, 249] width 109 height 17
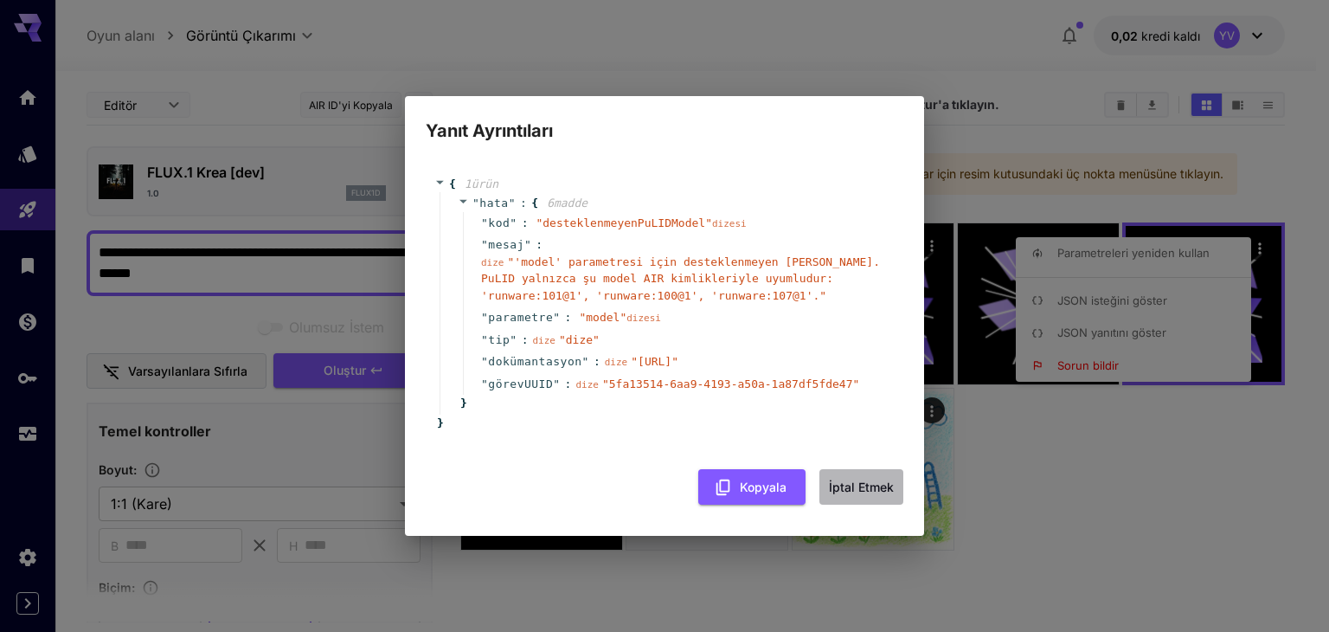
click at [863, 494] on font "İptal etmek" at bounding box center [861, 486] width 65 height 15
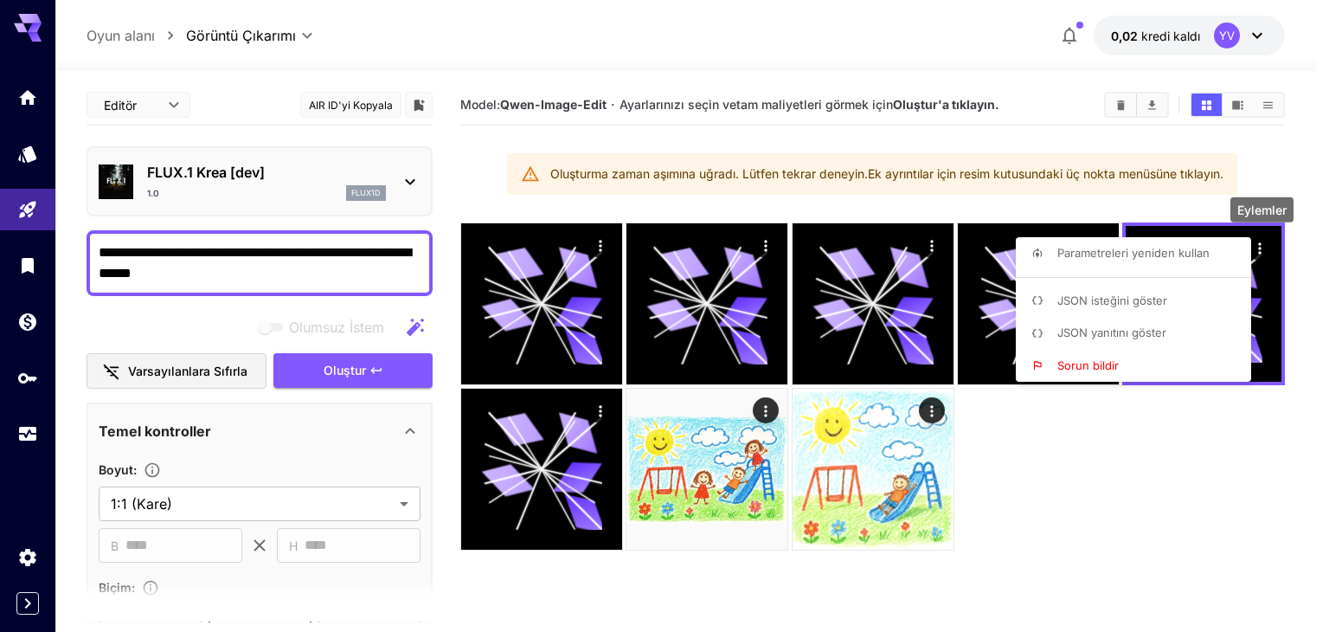
click at [599, 241] on div at bounding box center [664, 316] width 1329 height 632
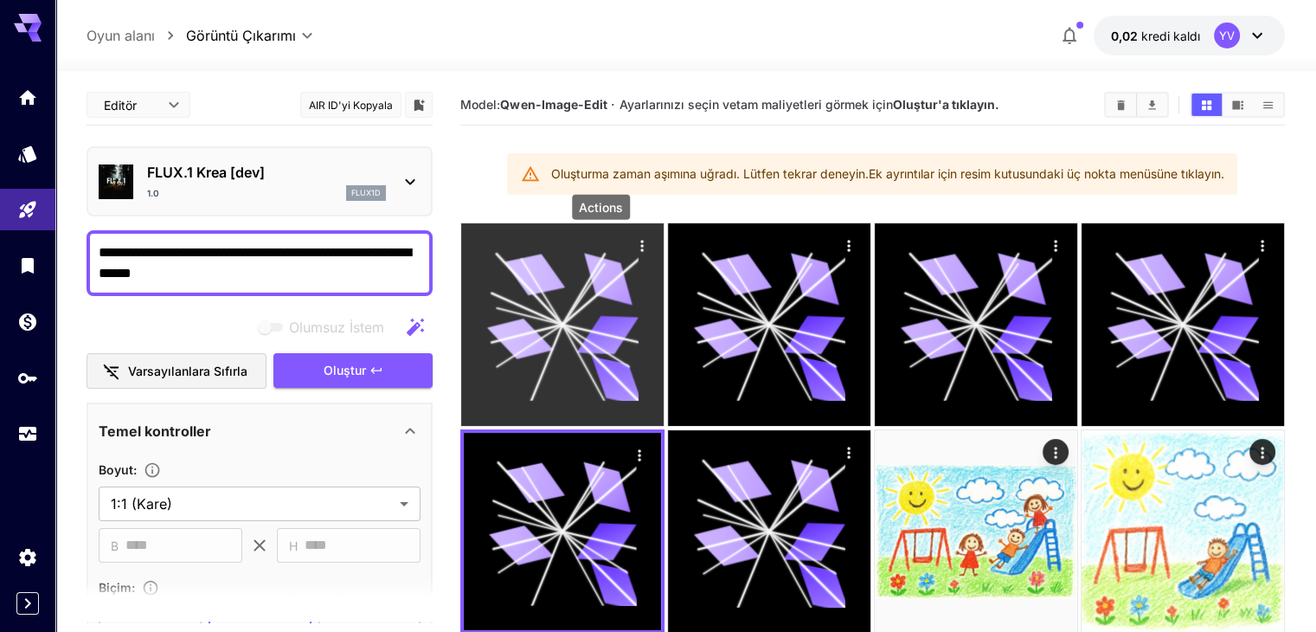
click at [633, 244] on icon "Eylemler" at bounding box center [641, 245] width 17 height 17
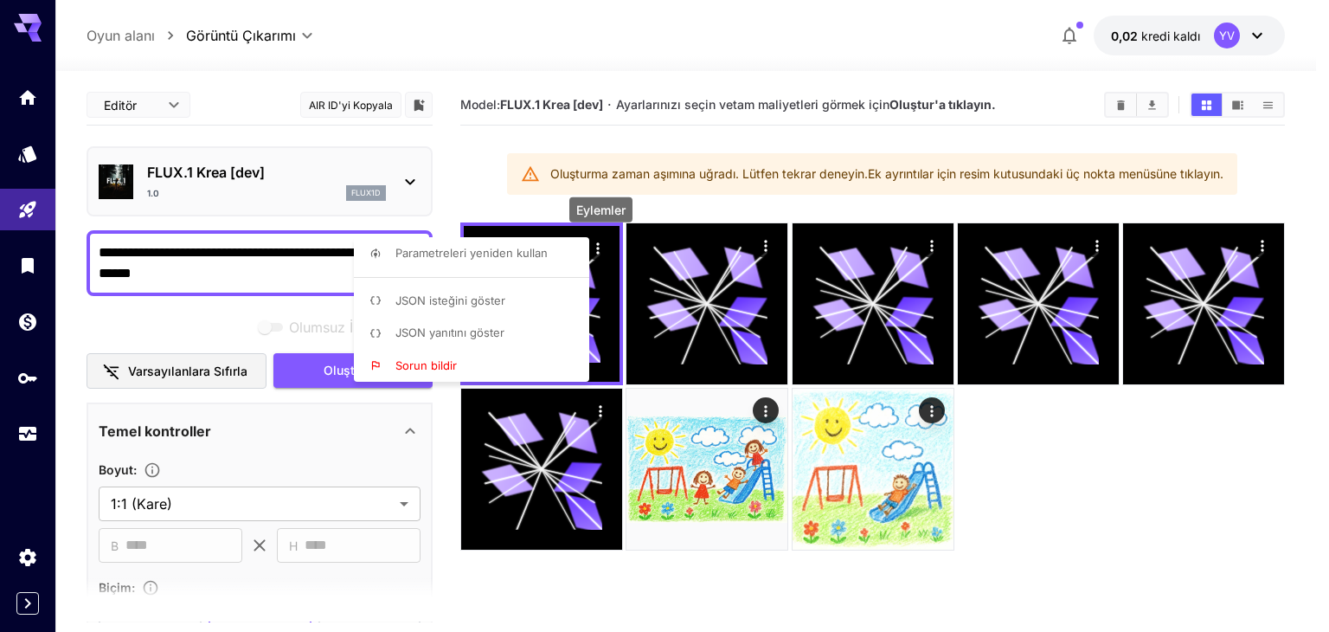
click at [462, 328] on font "JSON yanıtını göster" at bounding box center [449, 332] width 109 height 14
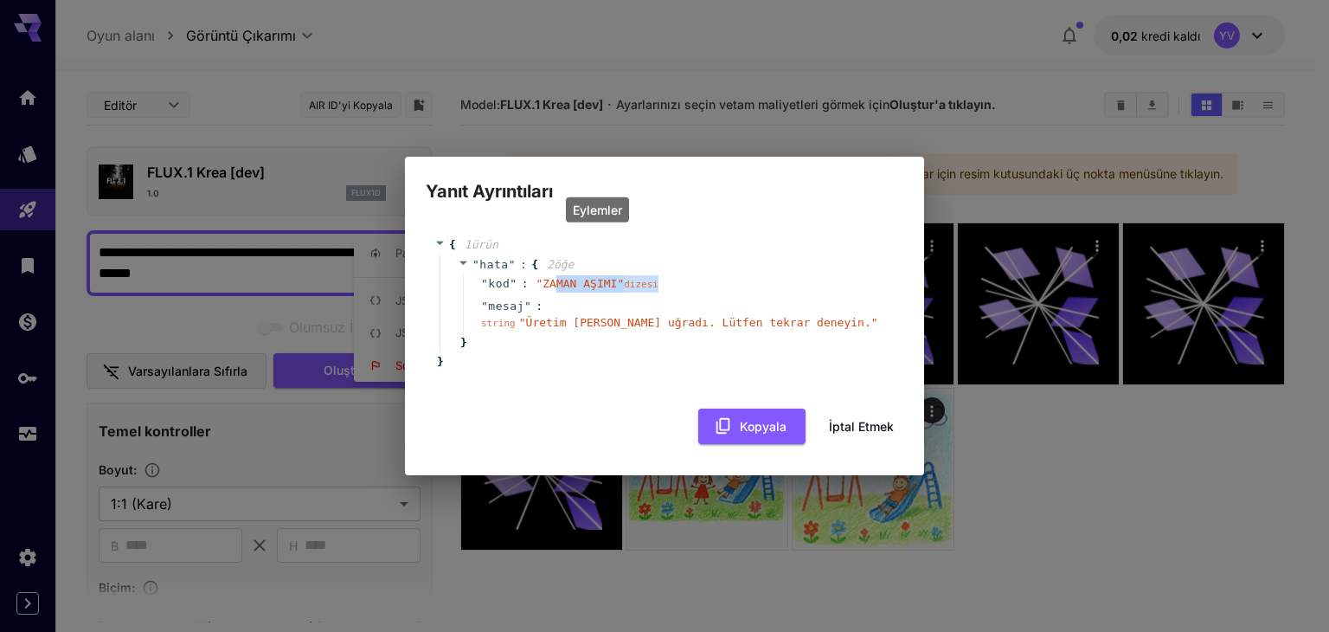
drag, startPoint x: 558, startPoint y: 289, endPoint x: 680, endPoint y: 288, distance: 122.0
click at [680, 288] on div "" kod " : " ZAMAN AŞIMI " dizesi" at bounding box center [676, 283] width 427 height 22
drag, startPoint x: 557, startPoint y: 318, endPoint x: 637, endPoint y: 329, distance: 80.3
click at [626, 327] on font "Üretim zaman aşımına uğradı. Lütfen tekrar deneyin." at bounding box center [698, 322] width 345 height 13
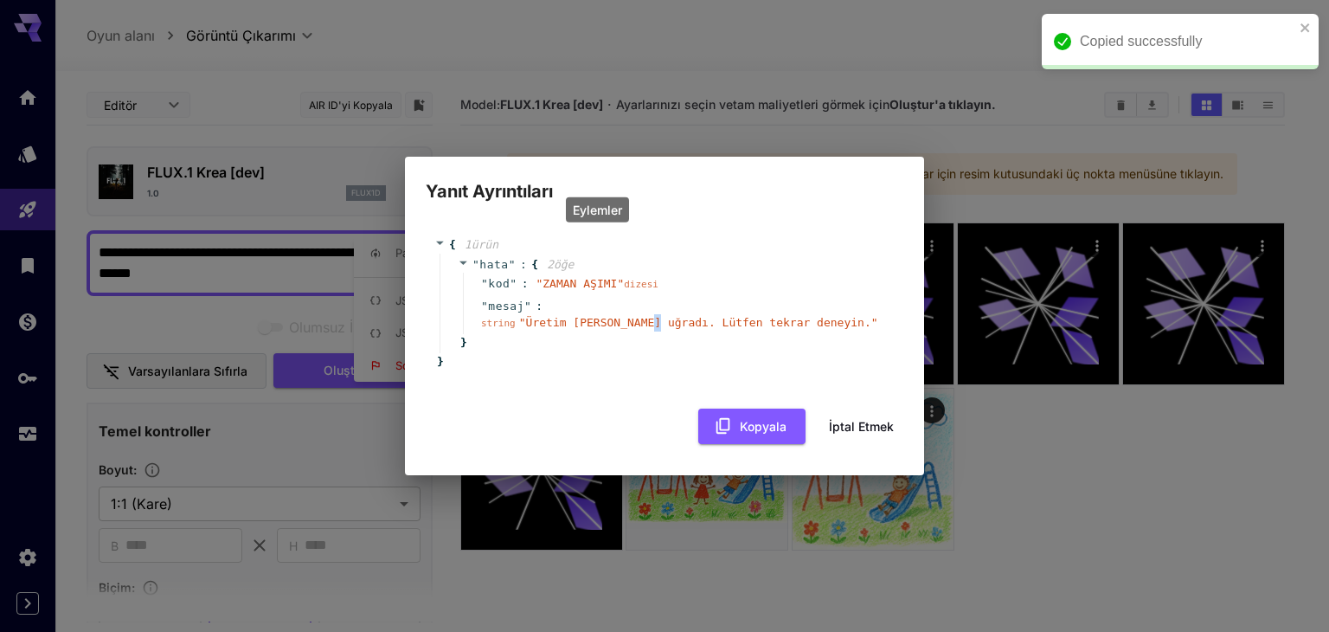
drag, startPoint x: 647, startPoint y: 329, endPoint x: 708, endPoint y: 319, distance: 62.2
click at [670, 325] on div "string " Üretim zaman aşımına uğradı. Lütfen tekrar deneyin. "" at bounding box center [679, 322] width 397 height 17
drag, startPoint x: 708, startPoint y: 319, endPoint x: 745, endPoint y: 319, distance: 36.3
click at [730, 319] on font "Üretim zaman aşımına uğradı. Lütfen tekrar deneyin." at bounding box center [698, 322] width 345 height 13
drag, startPoint x: 754, startPoint y: 319, endPoint x: 779, endPoint y: 319, distance: 24.2
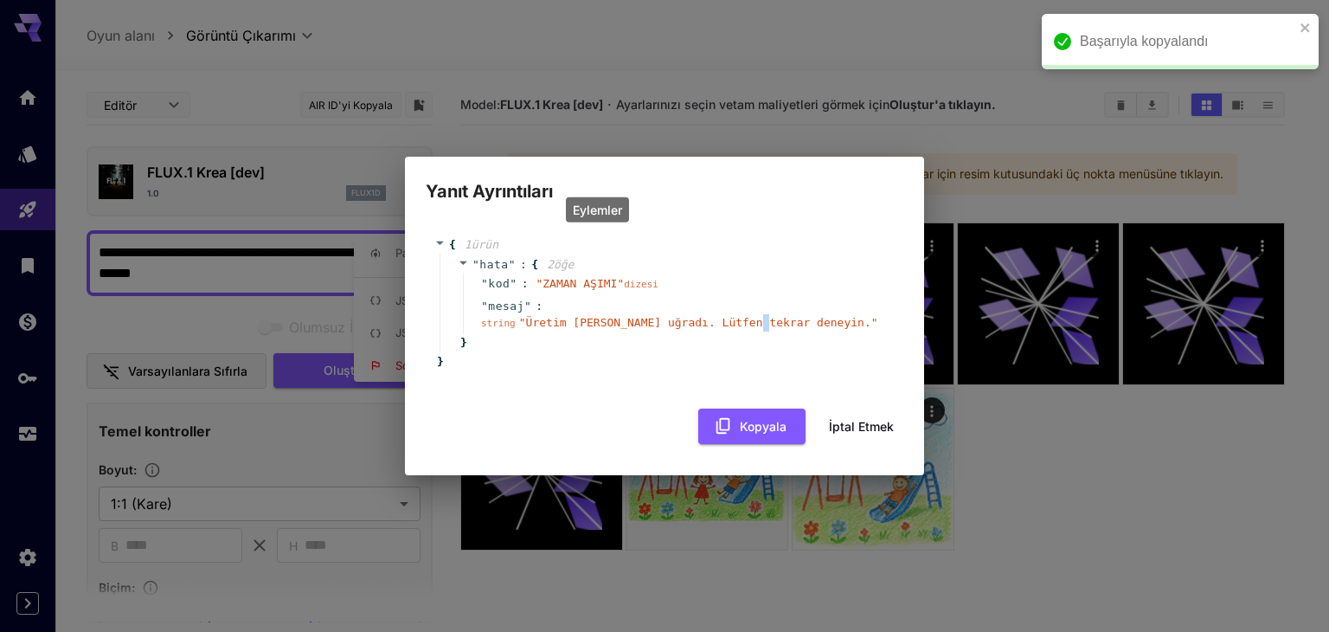
click at [767, 319] on font "Üretim zaman aşımına uğradı. Lütfen tekrar deneyin." at bounding box center [698, 322] width 345 height 13
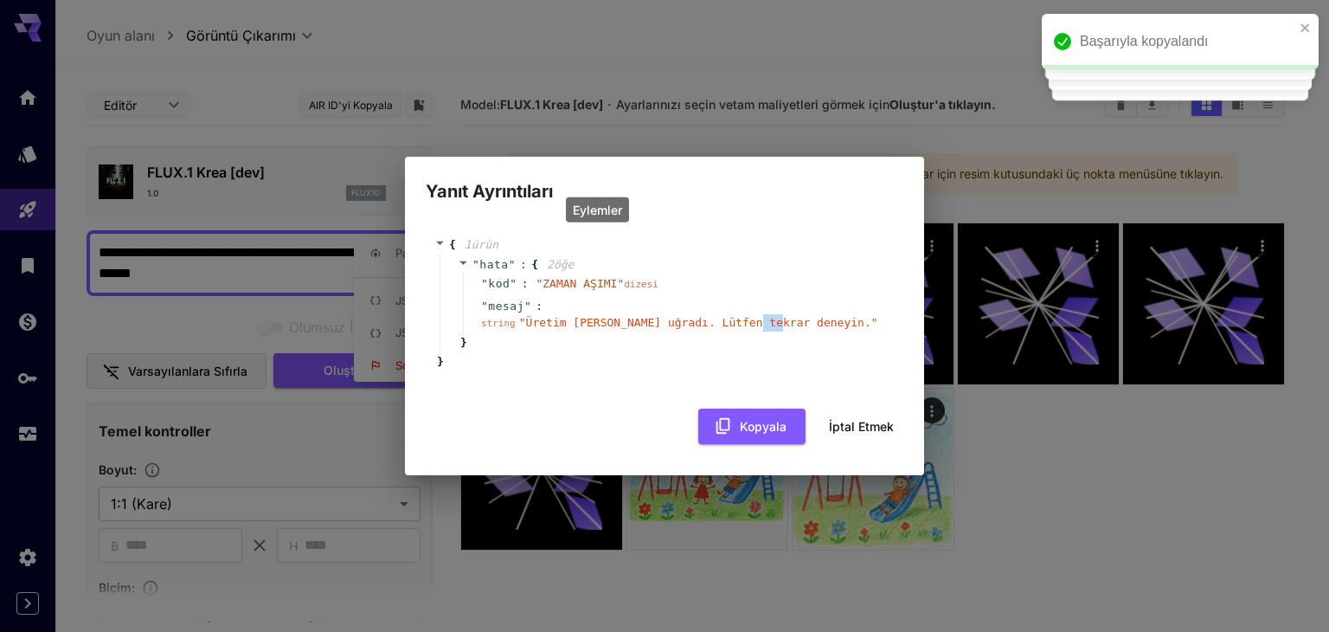
click at [879, 426] on font "İptal etmek" at bounding box center [861, 425] width 65 height 15
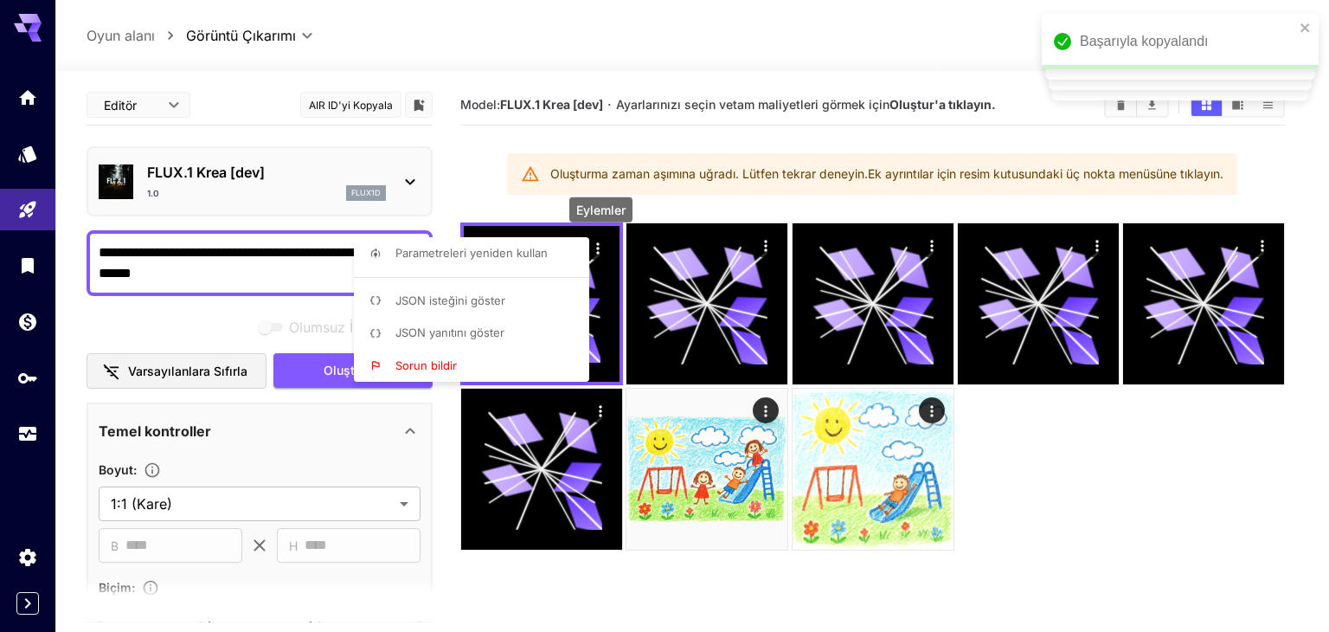
click at [1089, 472] on div at bounding box center [664, 316] width 1329 height 632
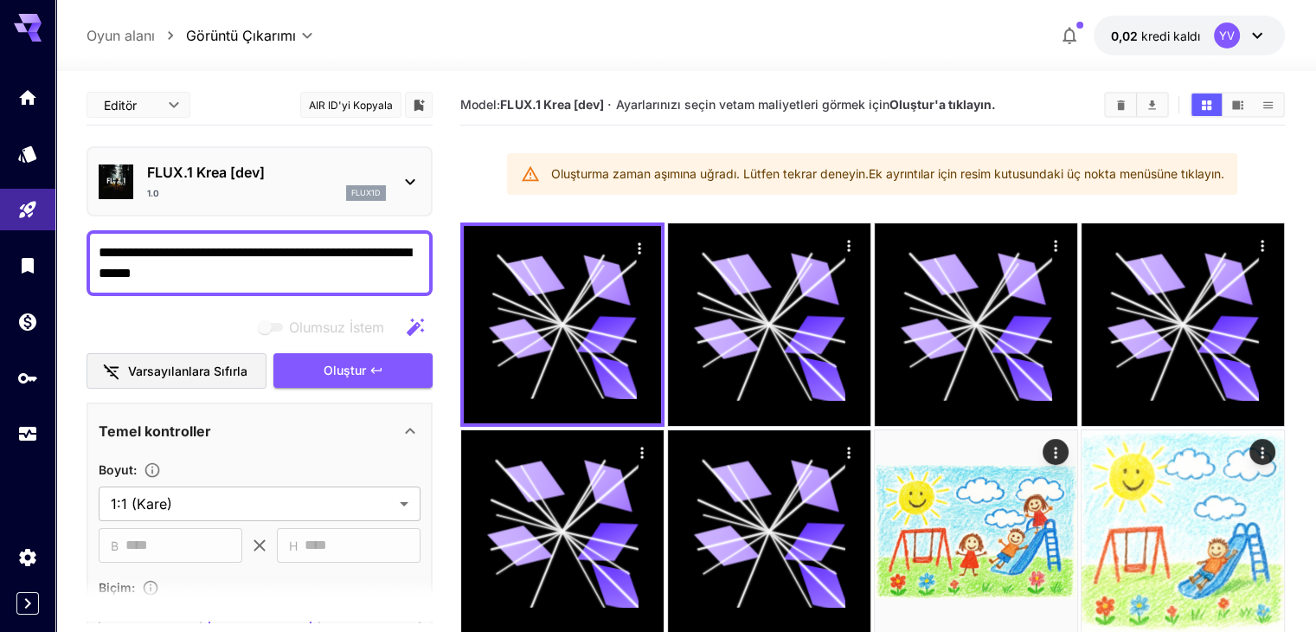
drag, startPoint x: 243, startPoint y: 274, endPoint x: 90, endPoint y: 223, distance: 161.4
click at [118, 257] on textarea "**********" at bounding box center [260, 263] width 322 height 42
click at [1209, 38] on button "0,02 kredi kaldı YV" at bounding box center [1188, 36] width 191 height 40
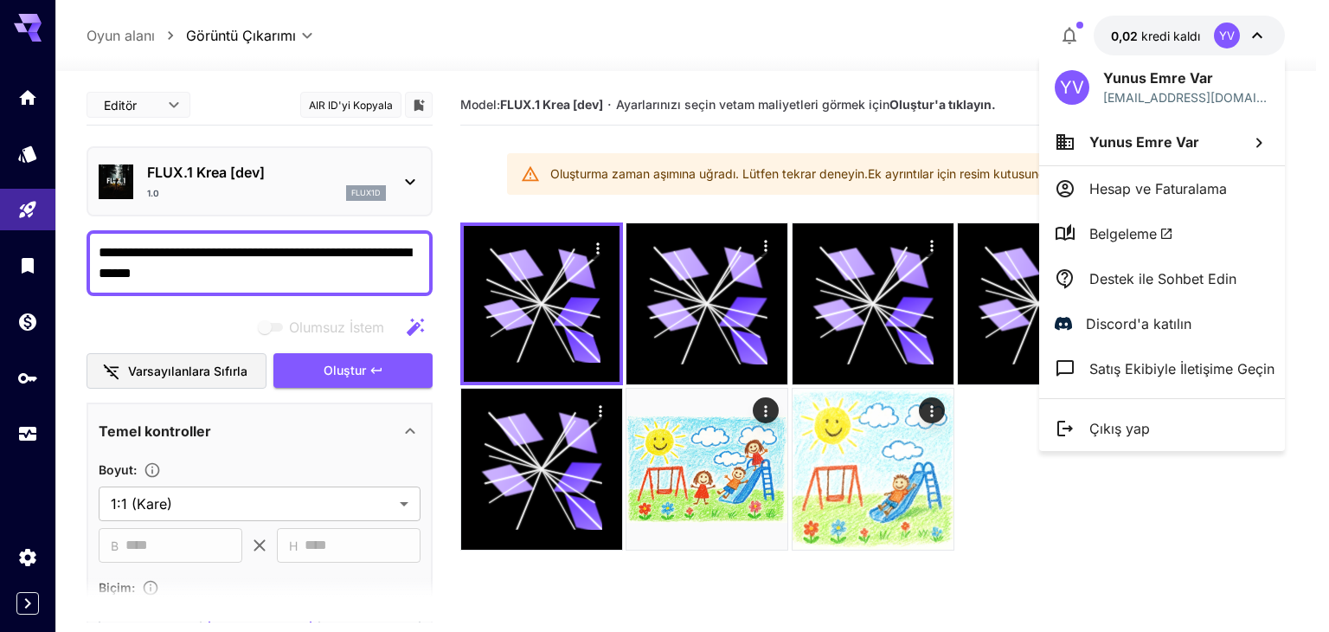
click at [1054, 506] on div at bounding box center [664, 316] width 1329 height 632
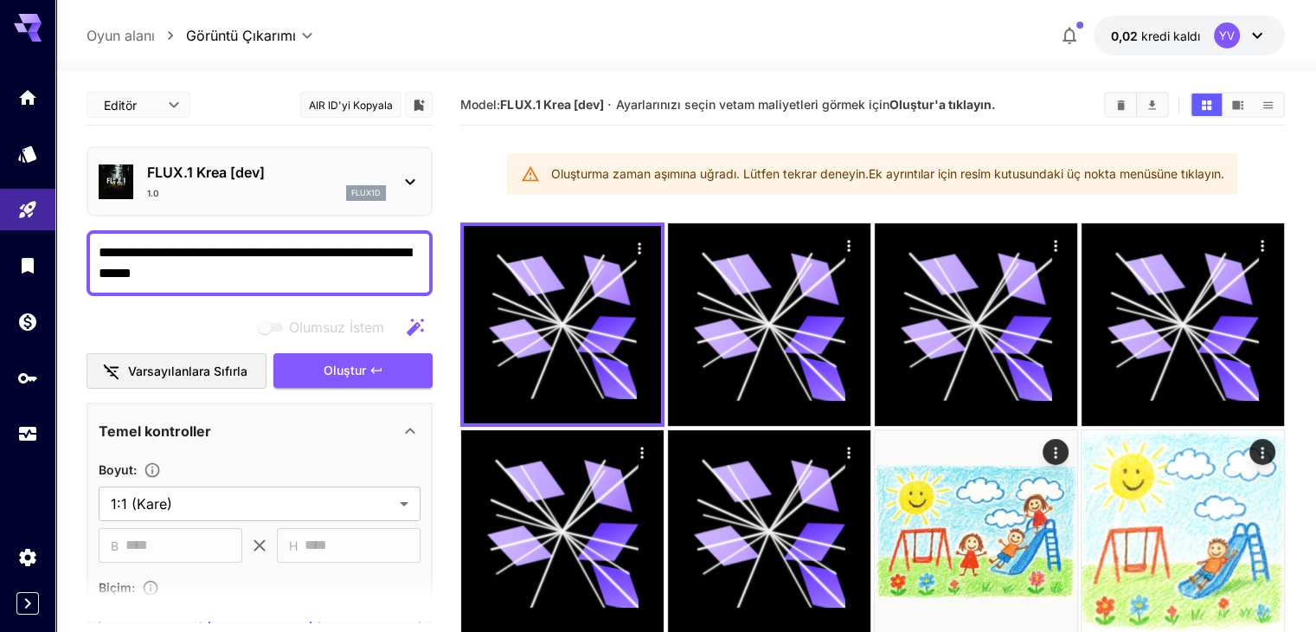
click at [1201, 29] on button "0,02 kredi kaldı YV" at bounding box center [1188, 36] width 191 height 40
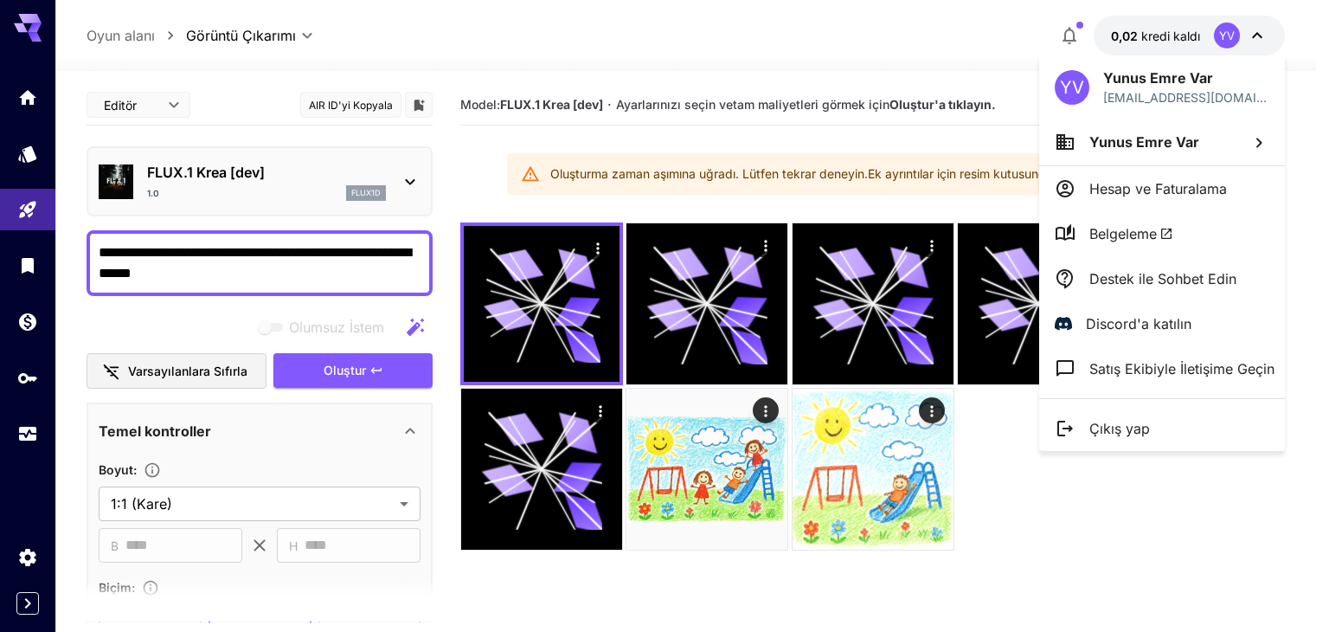
click at [1098, 182] on font "Hesap ve Faturalama" at bounding box center [1158, 188] width 138 height 17
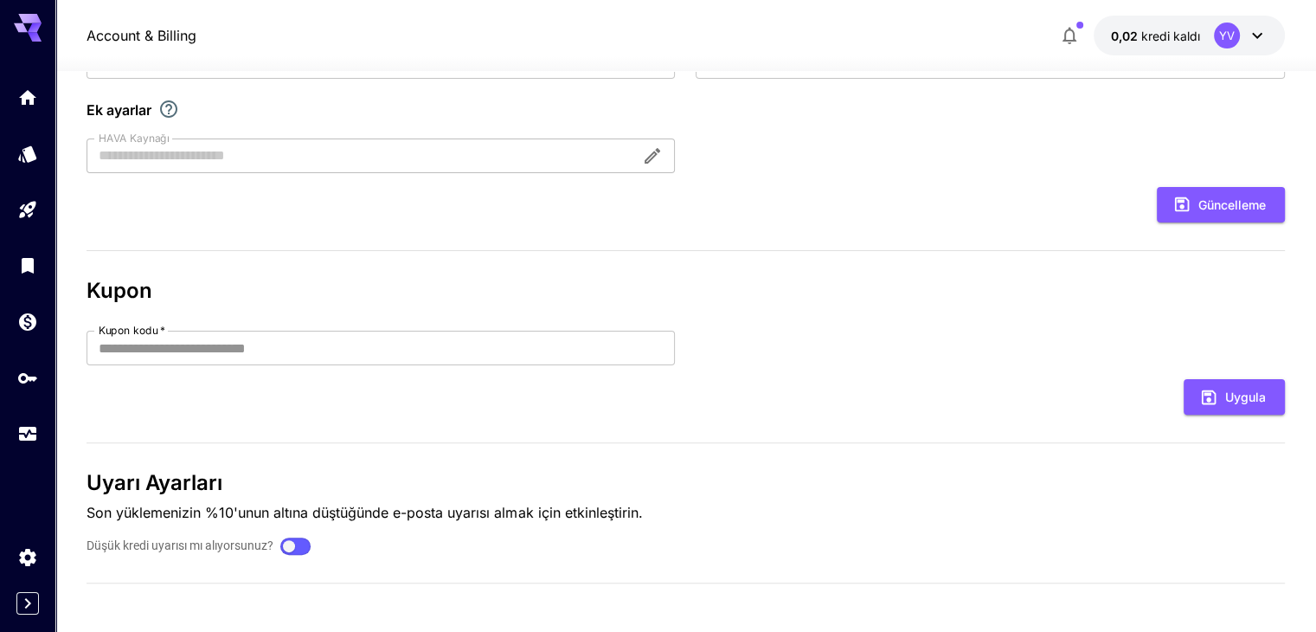
scroll to position [426, 0]
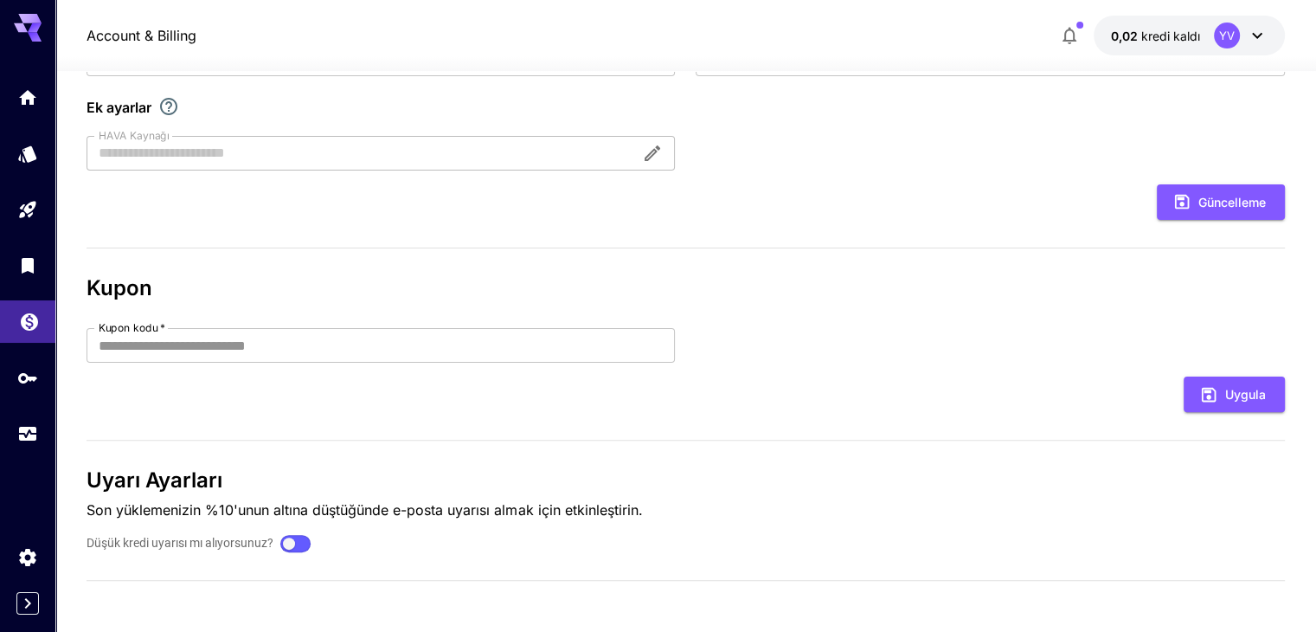
click at [31, 340] on link at bounding box center [27, 321] width 55 height 42
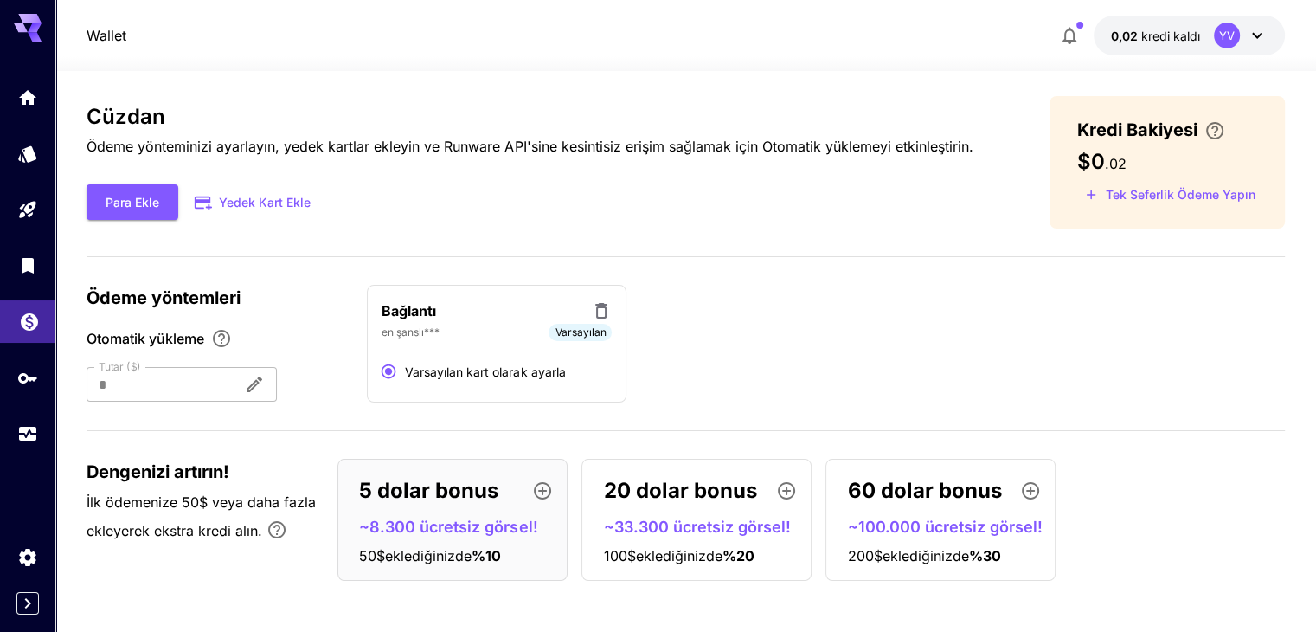
scroll to position [14, 0]
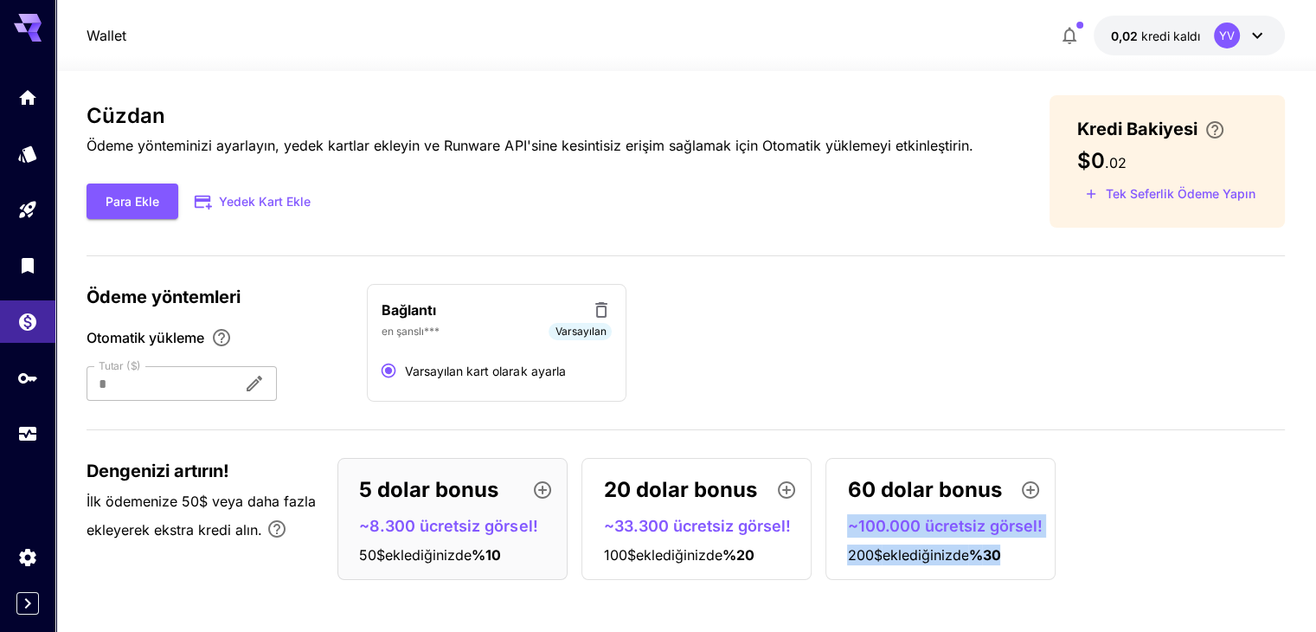
drag, startPoint x: 844, startPoint y: 524, endPoint x: 1096, endPoint y: 539, distance: 252.2
click at [1096, 539] on div "5 dolar bonus ~8.300 ücretsiz görsel! 50$ eklediğinizde % 10 20 dolar bonus ~33…" at bounding box center [810, 519] width 946 height 122
click at [1097, 538] on div "5 dolar bonus ~8.300 ücretsiz görsel! 50$ eklediğinizde % 10 20 dolar bonus ~33…" at bounding box center [810, 519] width 946 height 122
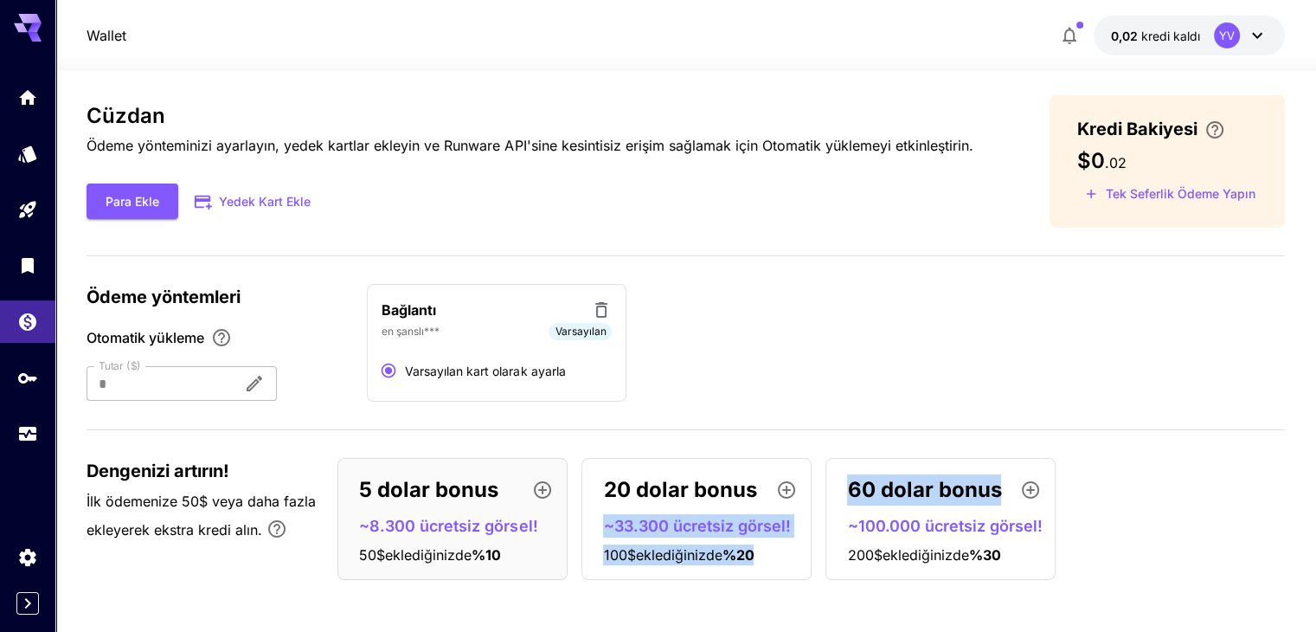
drag, startPoint x: 600, startPoint y: 517, endPoint x: 830, endPoint y: 523, distance: 230.2
click at [826, 523] on div "5 dolar bonus ~8.300 ücretsiz görsel! 50$ eklediğinizde % 10 20 dolar bonus ~33…" at bounding box center [810, 519] width 946 height 122
click at [869, 506] on div "60 dolar bonus ~100.000 ücretsiz görsel! 200$ eklediğinizde % 30" at bounding box center [940, 519] width 230 height 122
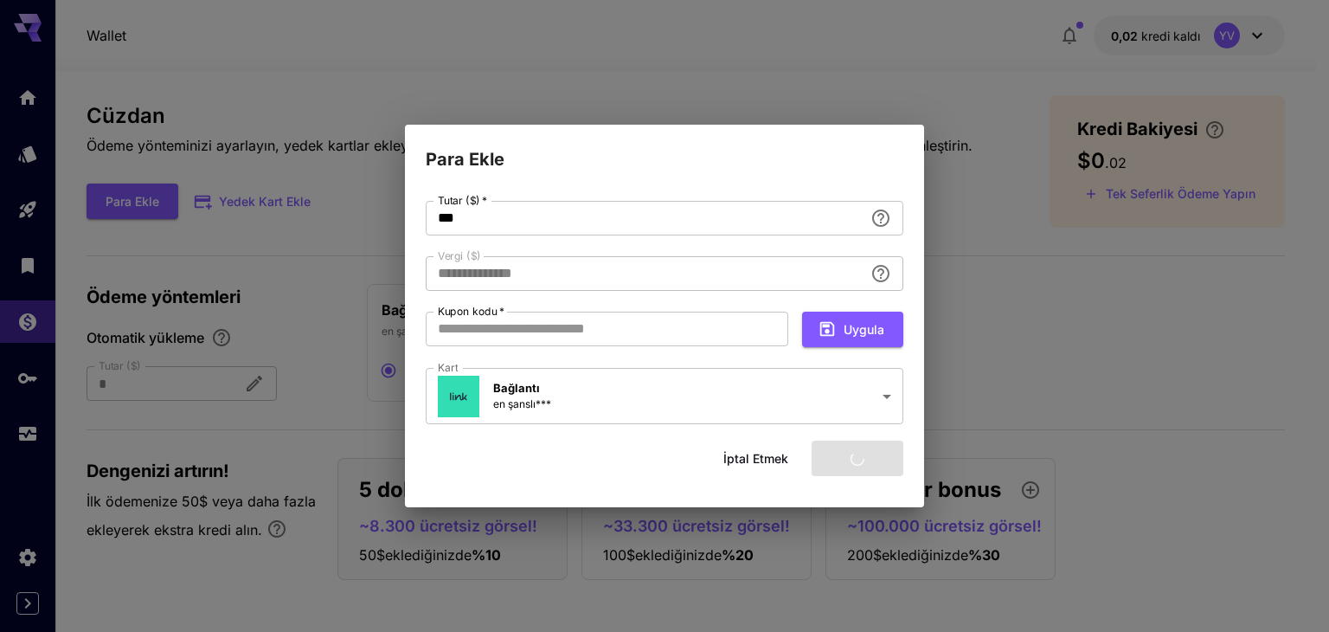
type input "****"
click at [768, 458] on font "İptal etmek" at bounding box center [755, 458] width 65 height 15
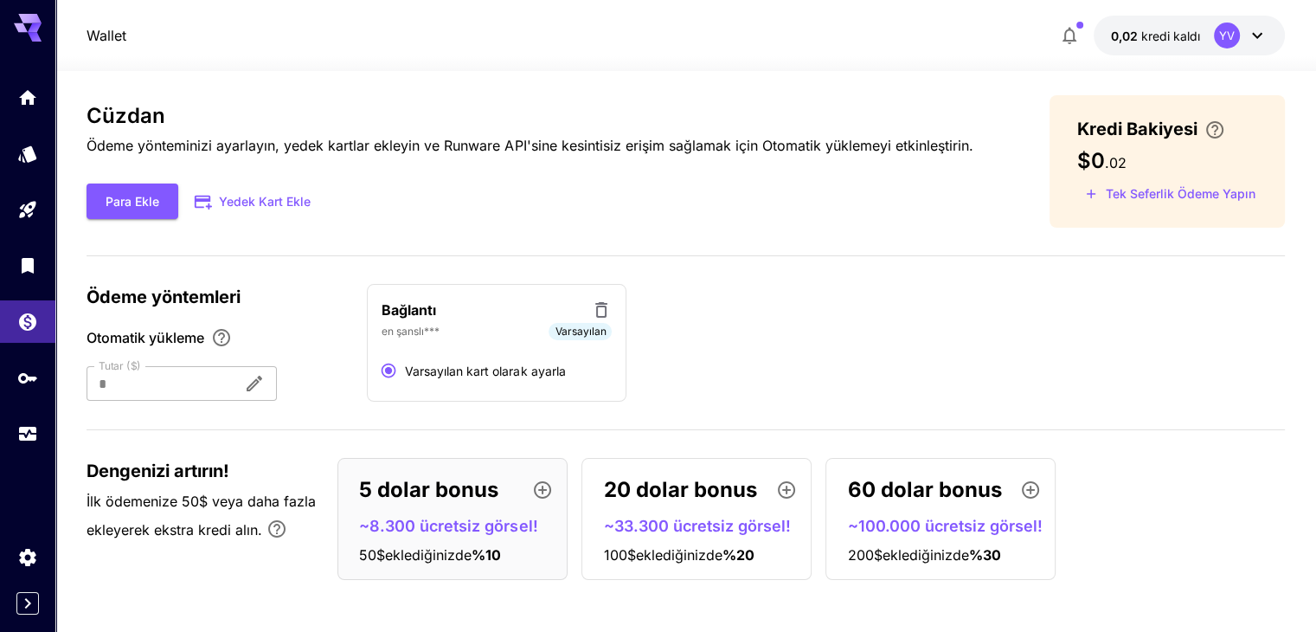
click at [972, 253] on div "Cüzdan Ödeme yönteminizi ayarlayın, yedek kartlar ekleyin ve Runware API'sine k…" at bounding box center [685, 344] width 1197 height 498
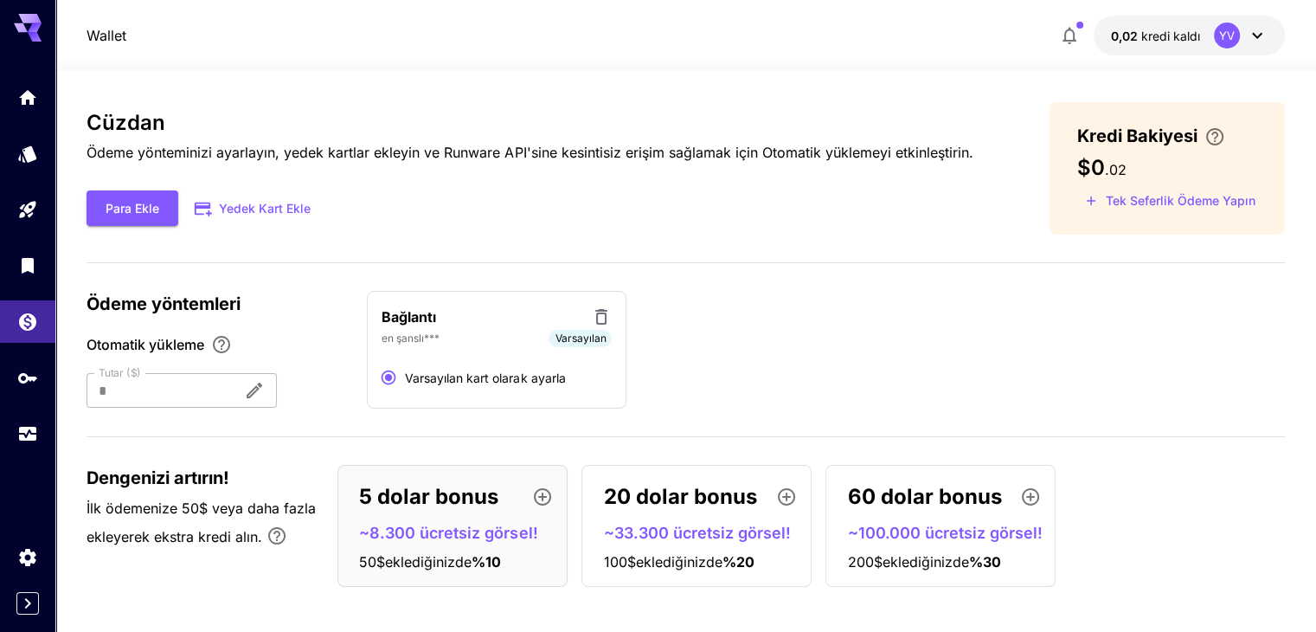
scroll to position [0, 0]
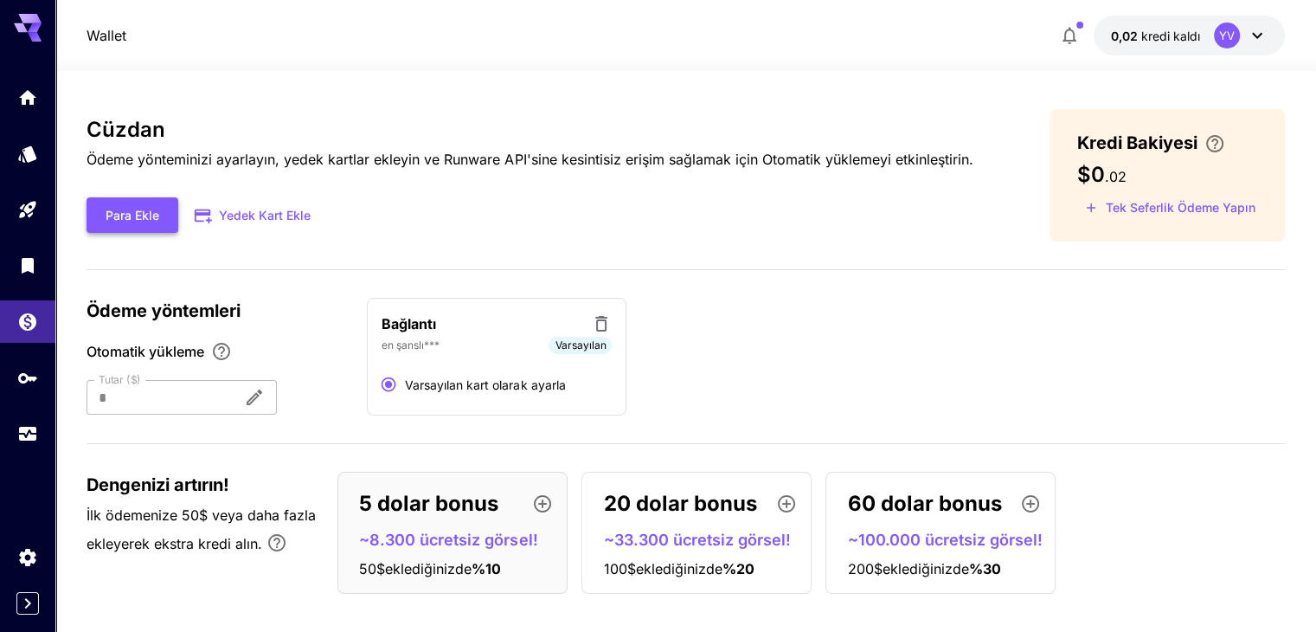
click at [143, 219] on font "Para Ekle" at bounding box center [133, 215] width 54 height 15
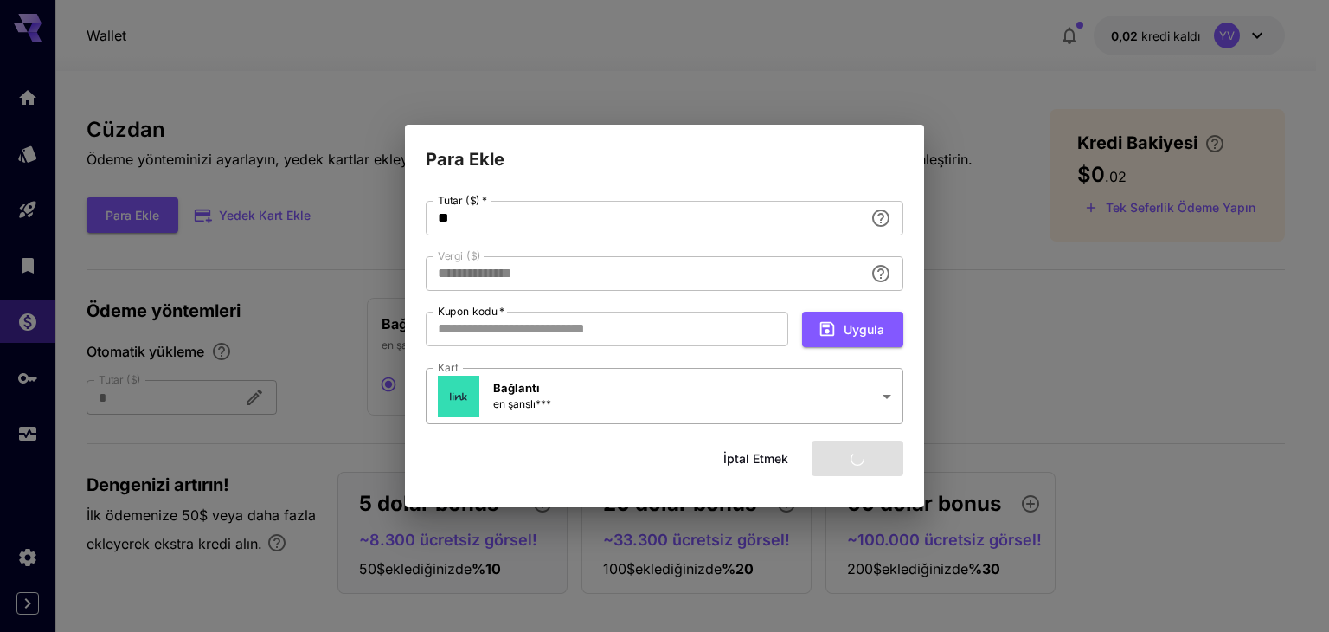
type input "****"
drag, startPoint x: 480, startPoint y: 216, endPoint x: 339, endPoint y: 225, distance: 141.3
click at [339, 225] on div "**********" at bounding box center [664, 316] width 1329 height 632
type input "*"
type input "****"
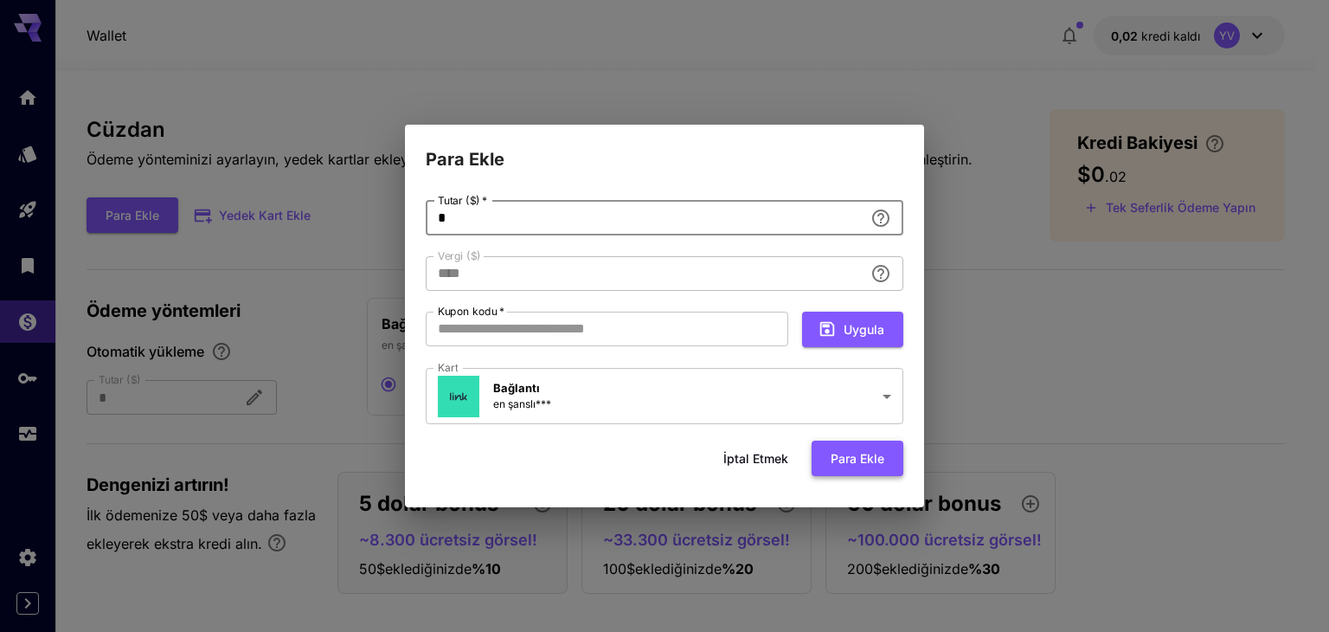
type input "*"
click at [850, 459] on font "Para ekle" at bounding box center [857, 458] width 54 height 15
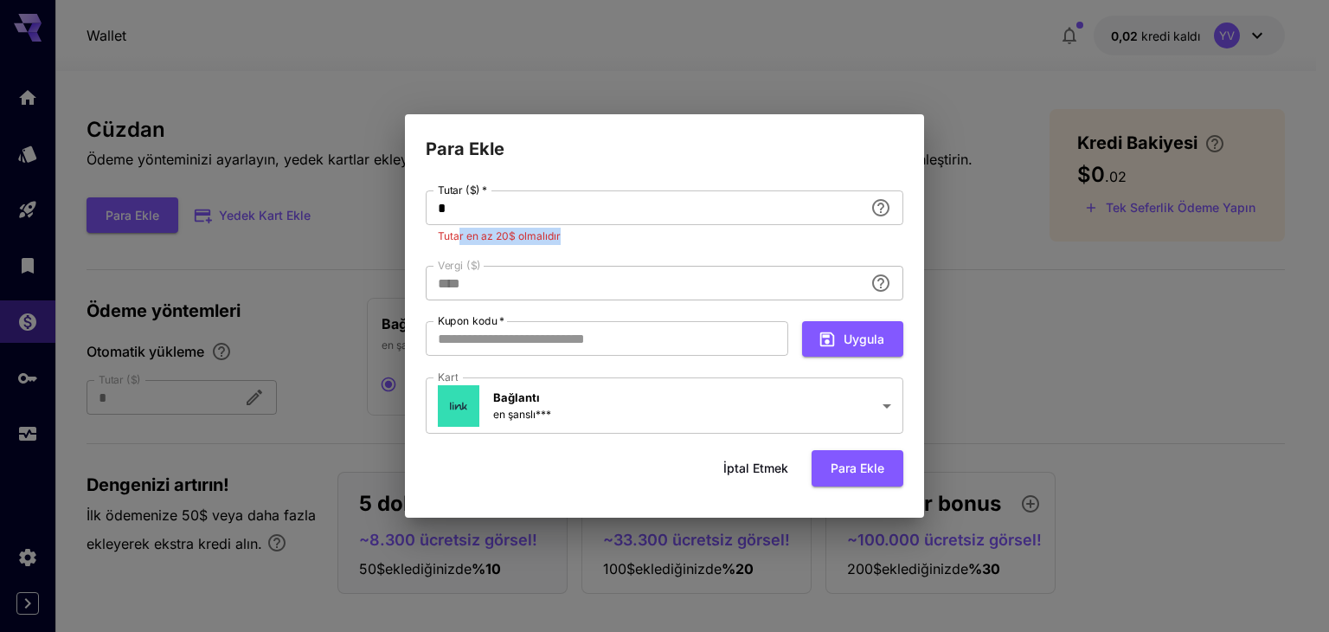
drag, startPoint x: 459, startPoint y: 236, endPoint x: 602, endPoint y: 256, distance: 144.1
click at [602, 256] on div "**********" at bounding box center [665, 313] width 478 height 246
click at [761, 472] on font "İptal etmek" at bounding box center [755, 467] width 65 height 15
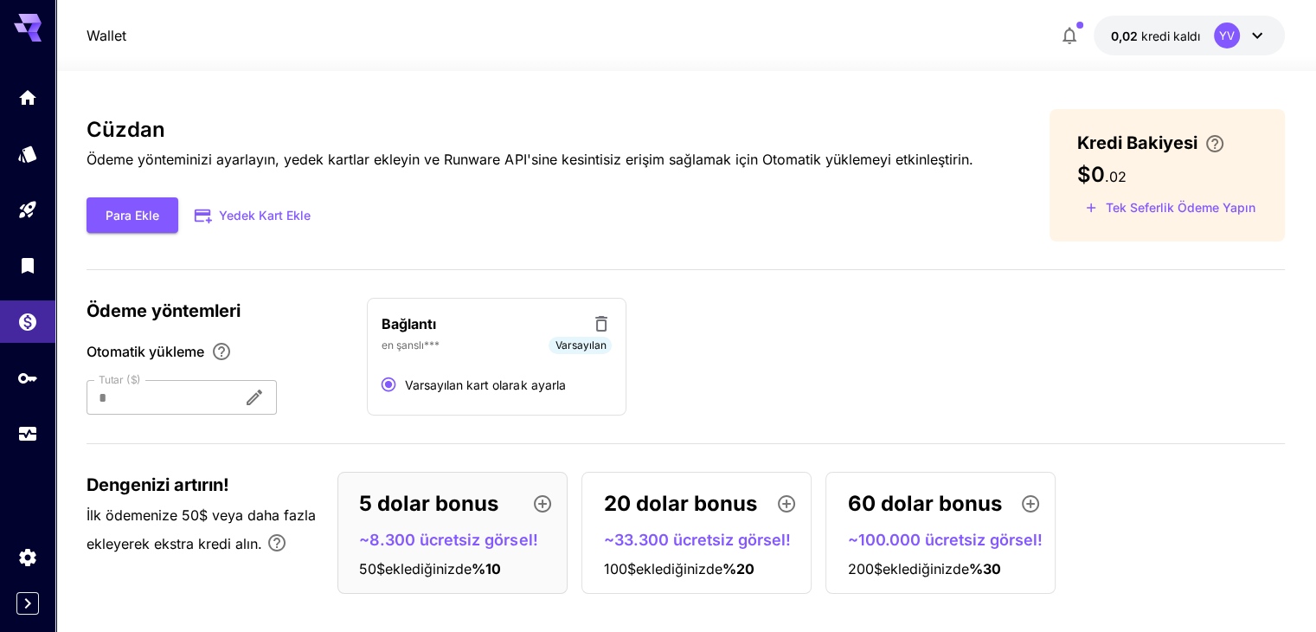
click at [1229, 29] on div "YV" at bounding box center [1227, 35] width 26 height 26
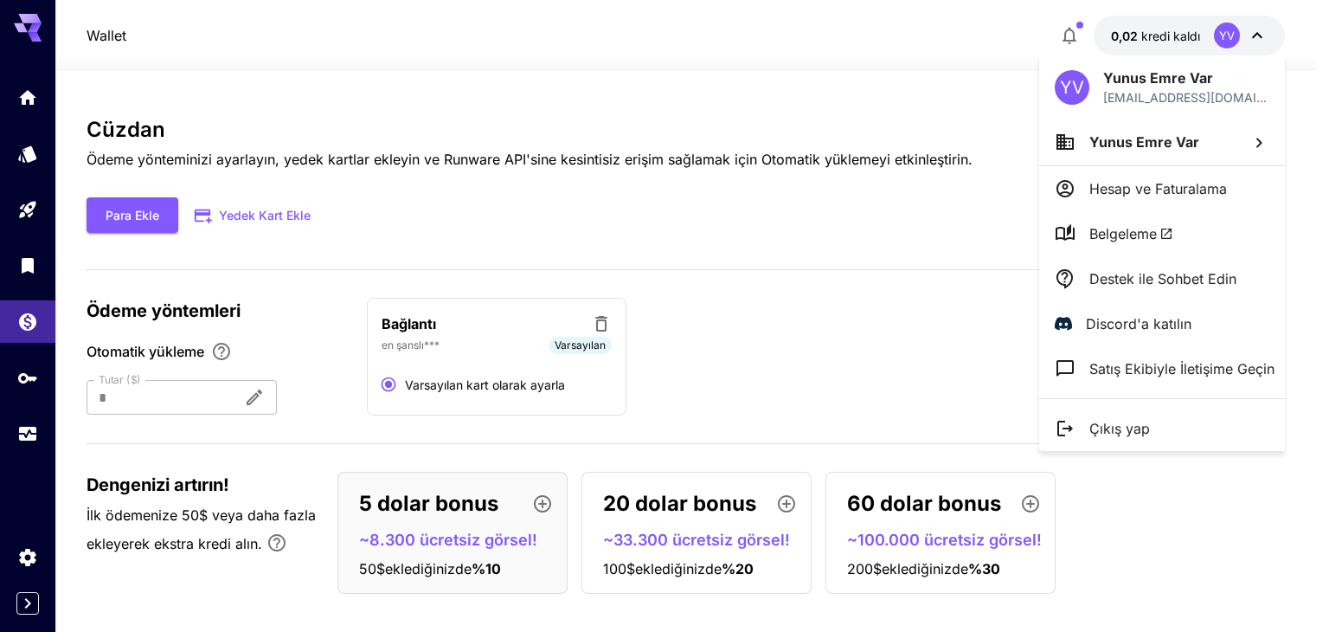
click at [1132, 572] on div at bounding box center [664, 316] width 1329 height 632
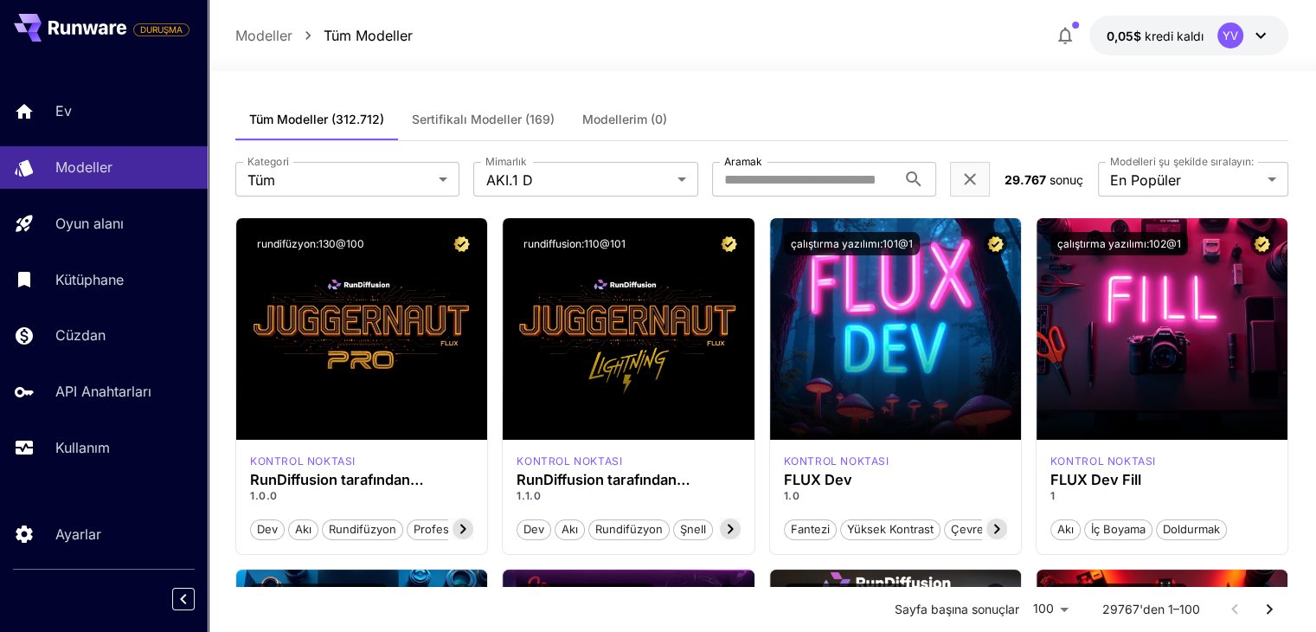
click at [94, 29] on icon at bounding box center [90, 28] width 16 height 10
click at [70, 22] on icon at bounding box center [87, 28] width 78 height 14
drag, startPoint x: 45, startPoint y: 26, endPoint x: 34, endPoint y: 19, distance: 13.2
click at [41, 26] on button at bounding box center [70, 28] width 112 height 28
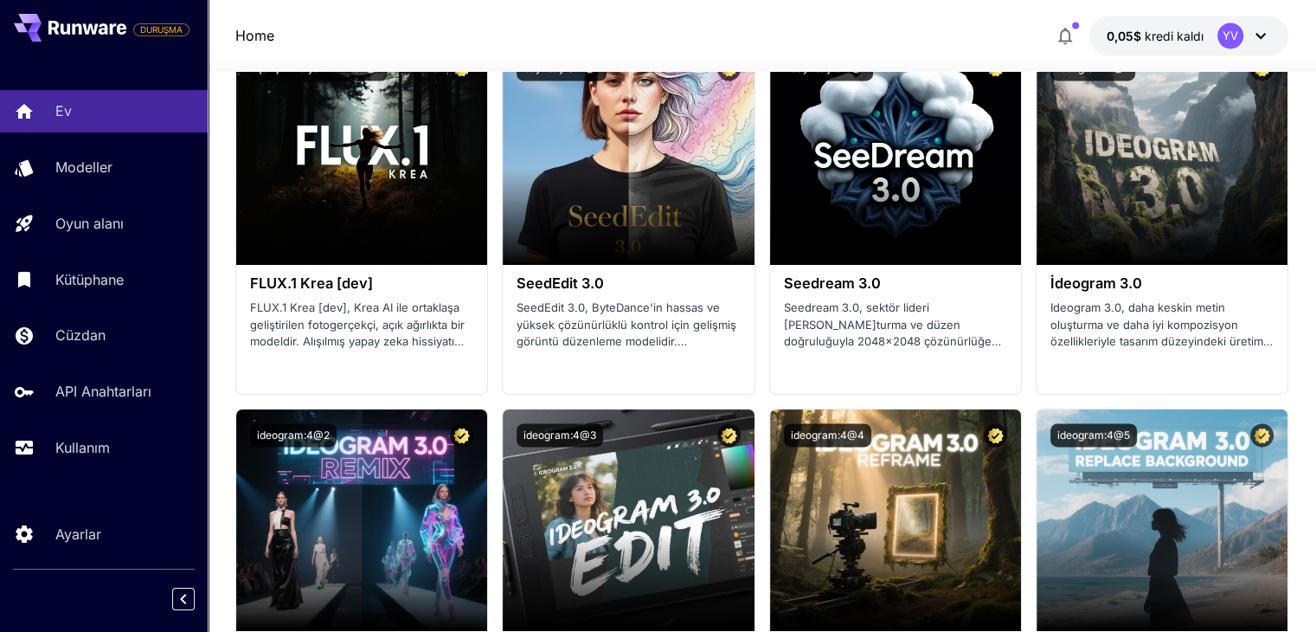
scroll to position [2682, 0]
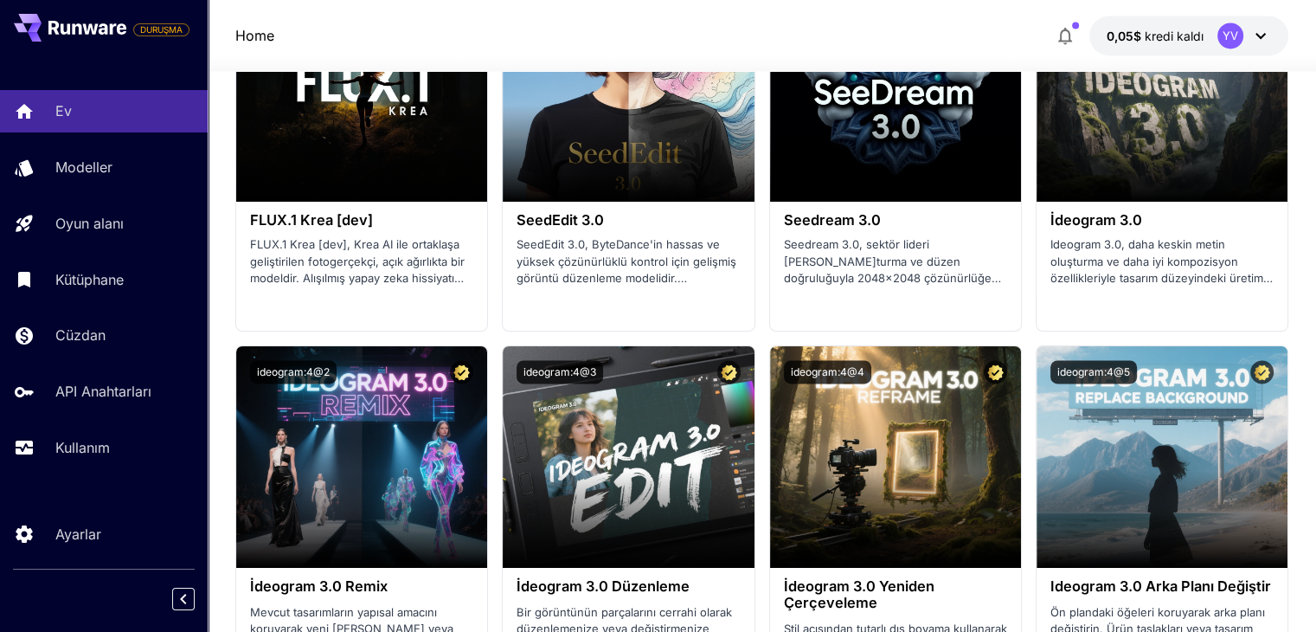
click at [80, 27] on icon at bounding box center [77, 28] width 10 height 11
click at [52, 33] on icon at bounding box center [87, 28] width 78 height 14
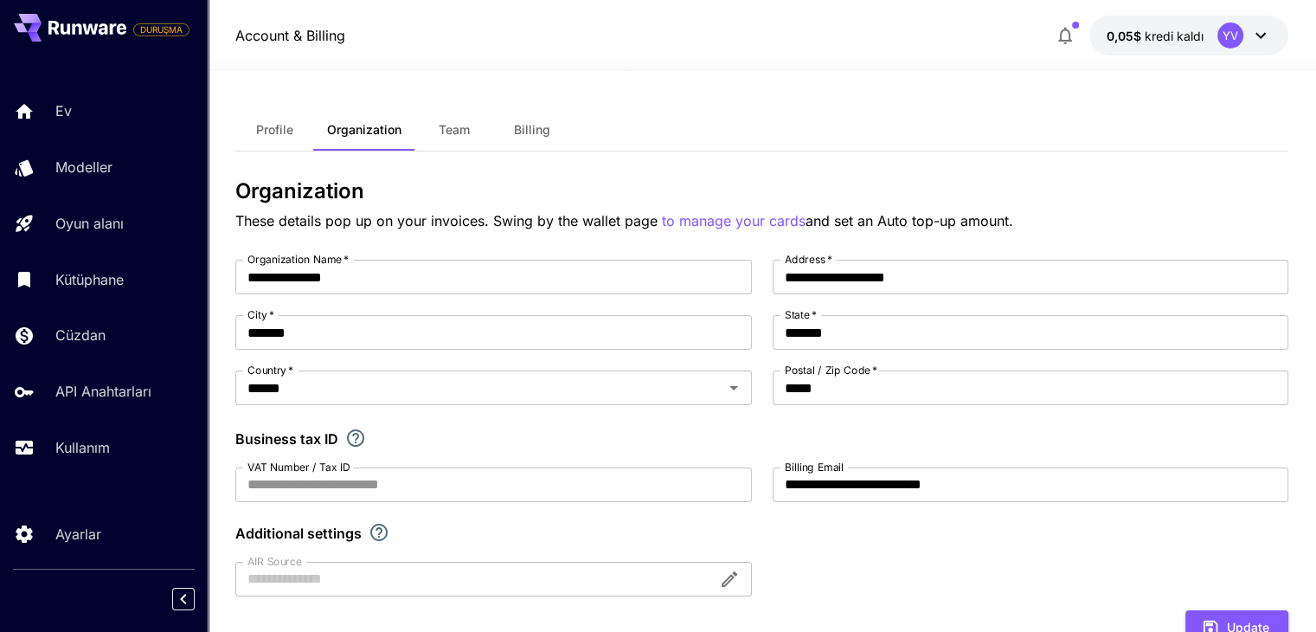
scroll to position [779, 0]
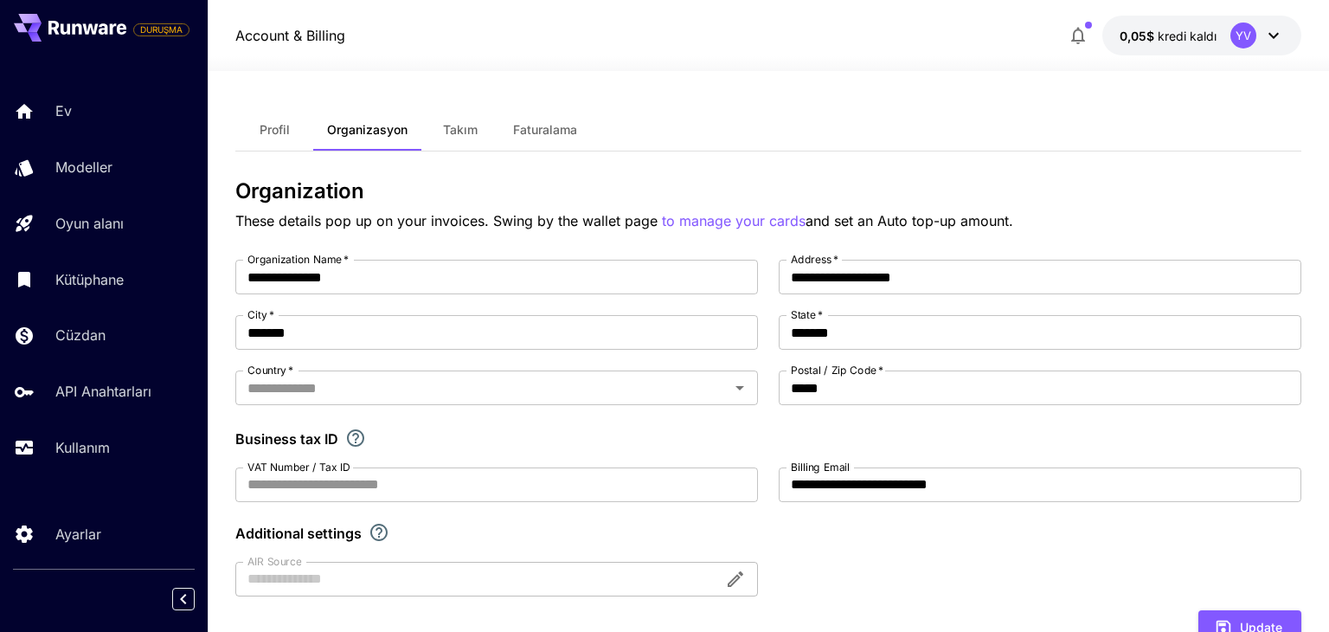
type input "******"
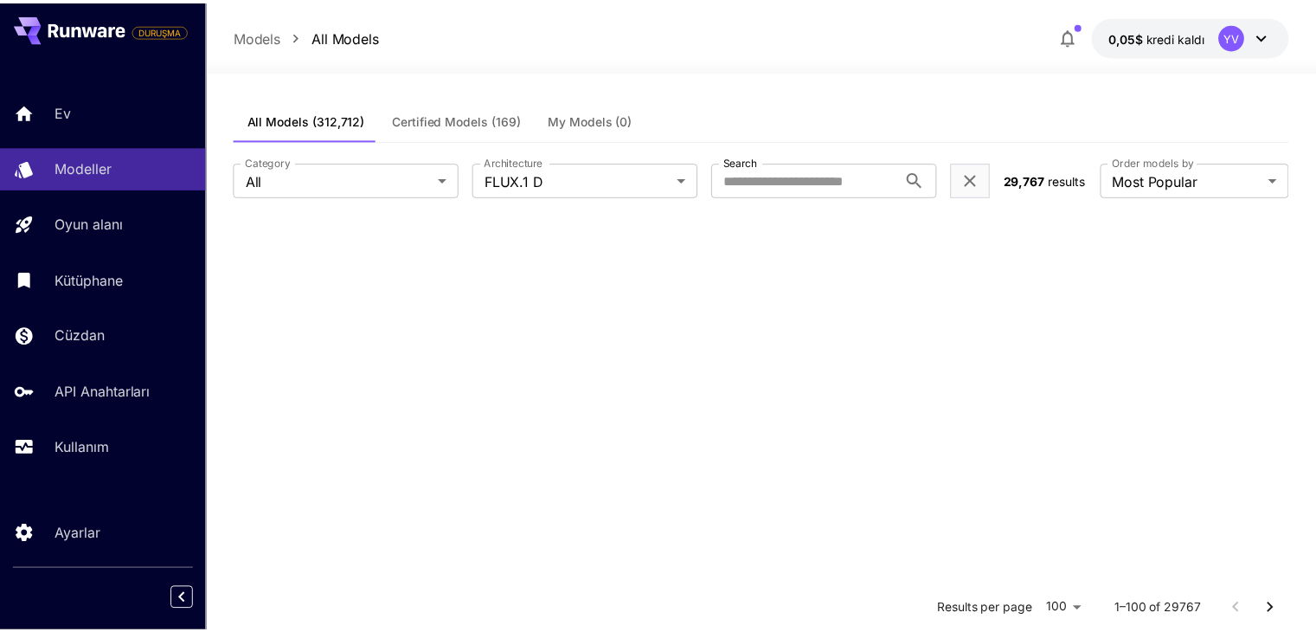
scroll to position [1038, 0]
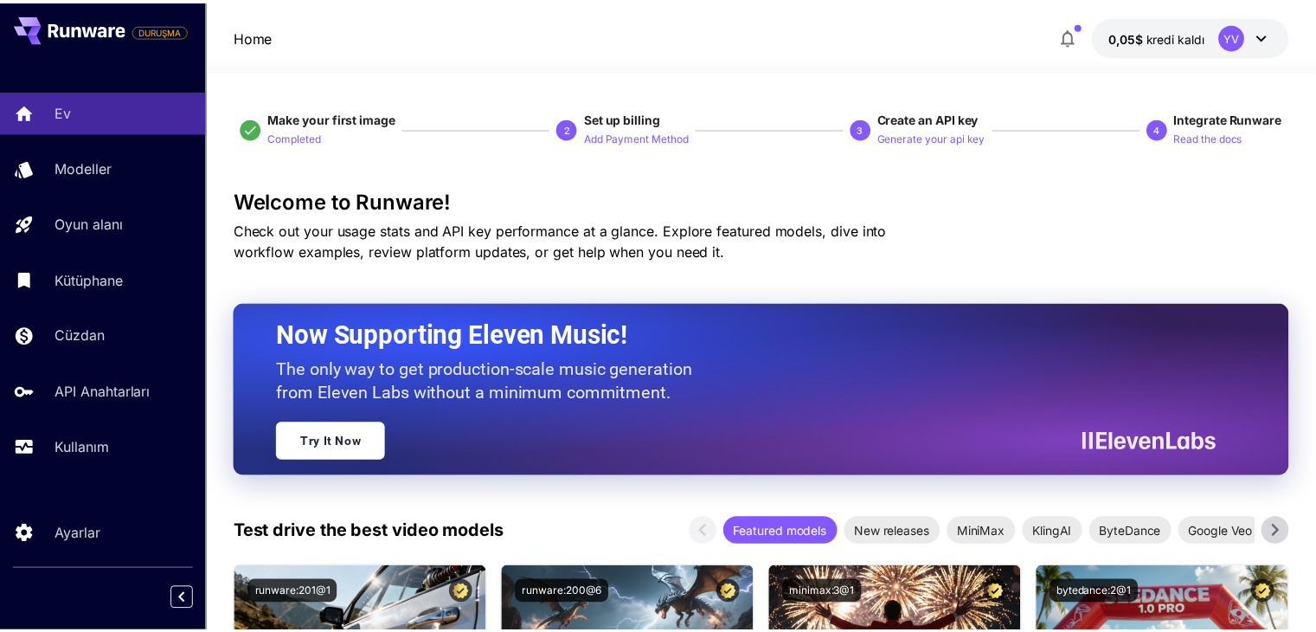
scroll to position [1903, 0]
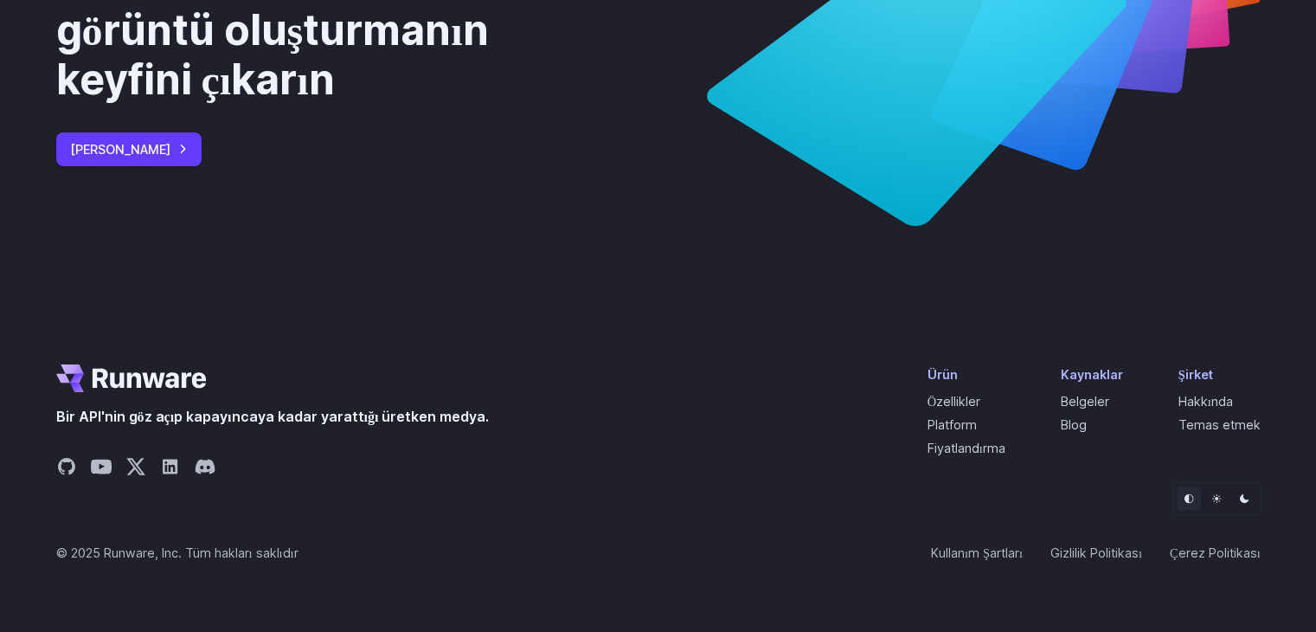
scroll to position [6748, 0]
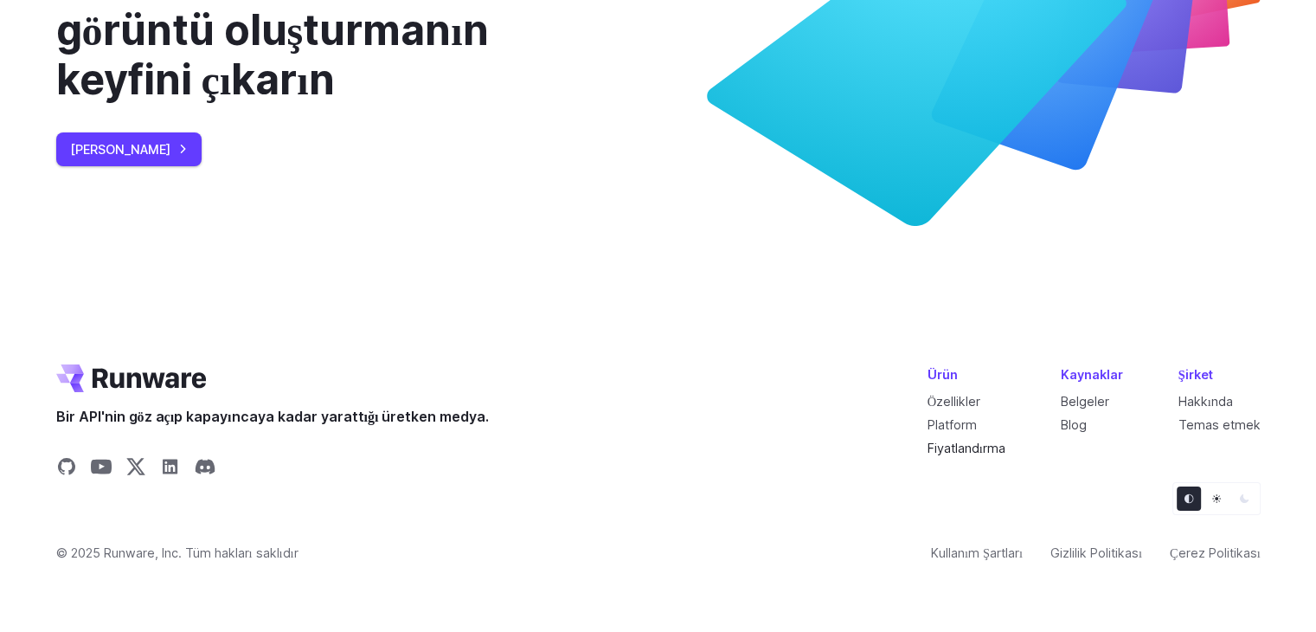
click at [957, 455] on font "Fiyatlandırma" at bounding box center [966, 447] width 78 height 15
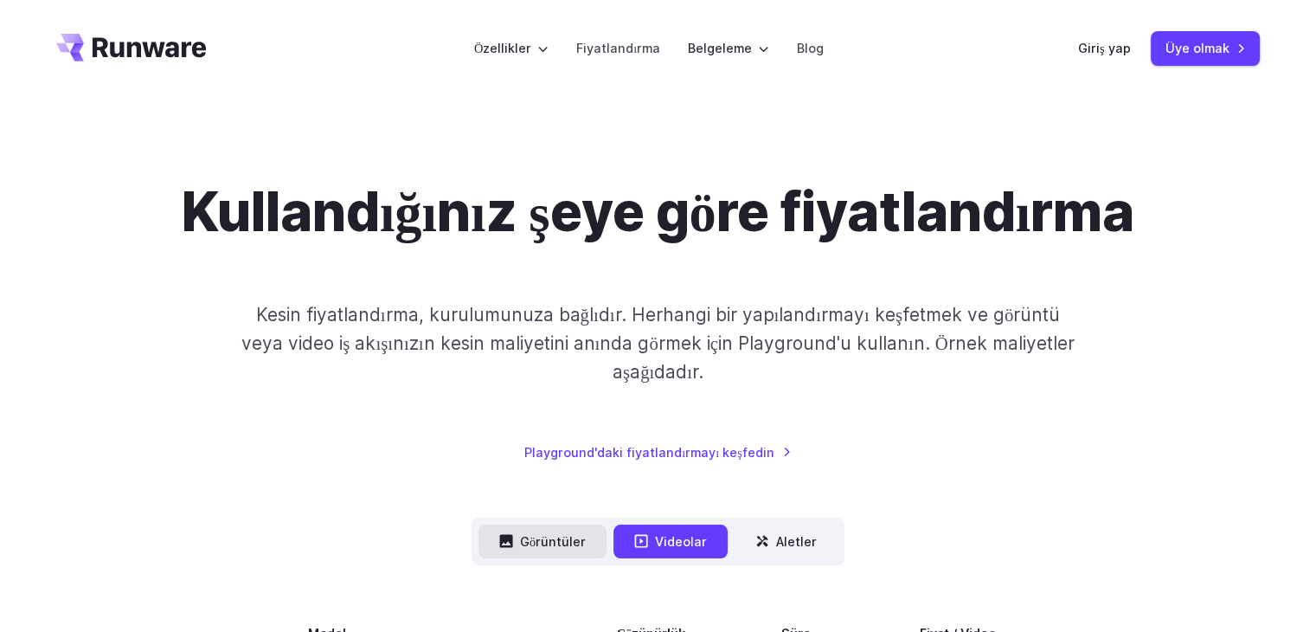
click at [547, 548] on font "Görüntüler" at bounding box center [553, 541] width 66 height 15
click at [540, 548] on font "Görüntüler" at bounding box center [553, 541] width 66 height 15
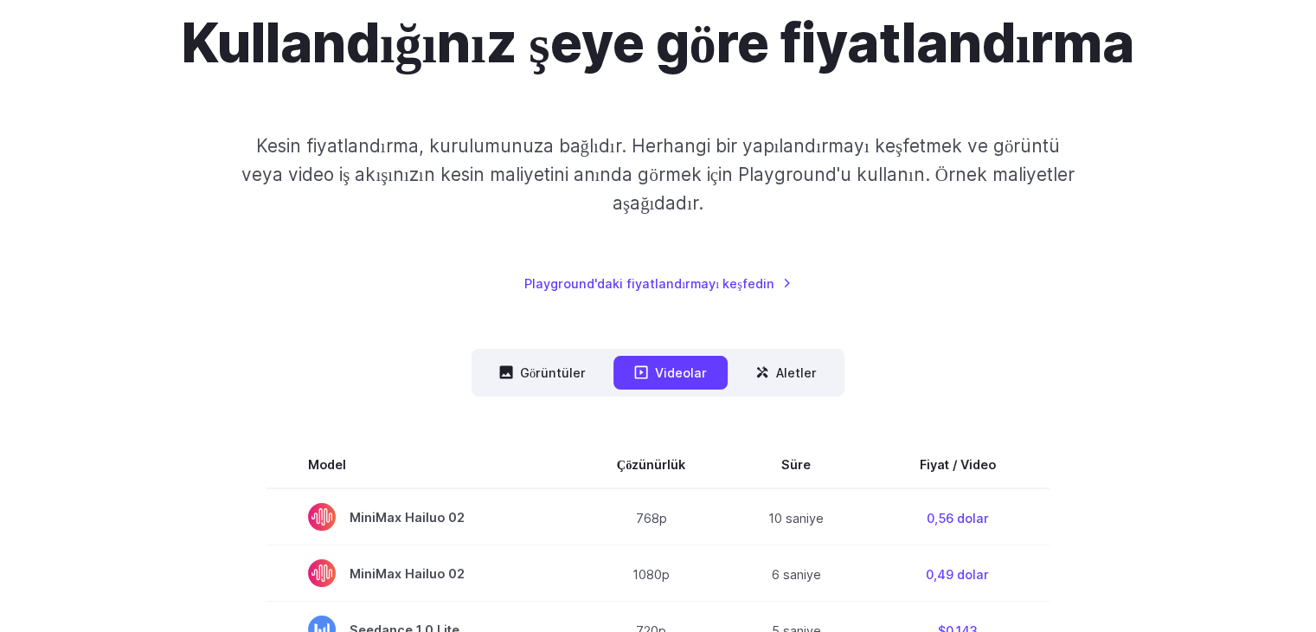
scroll to position [433, 0]
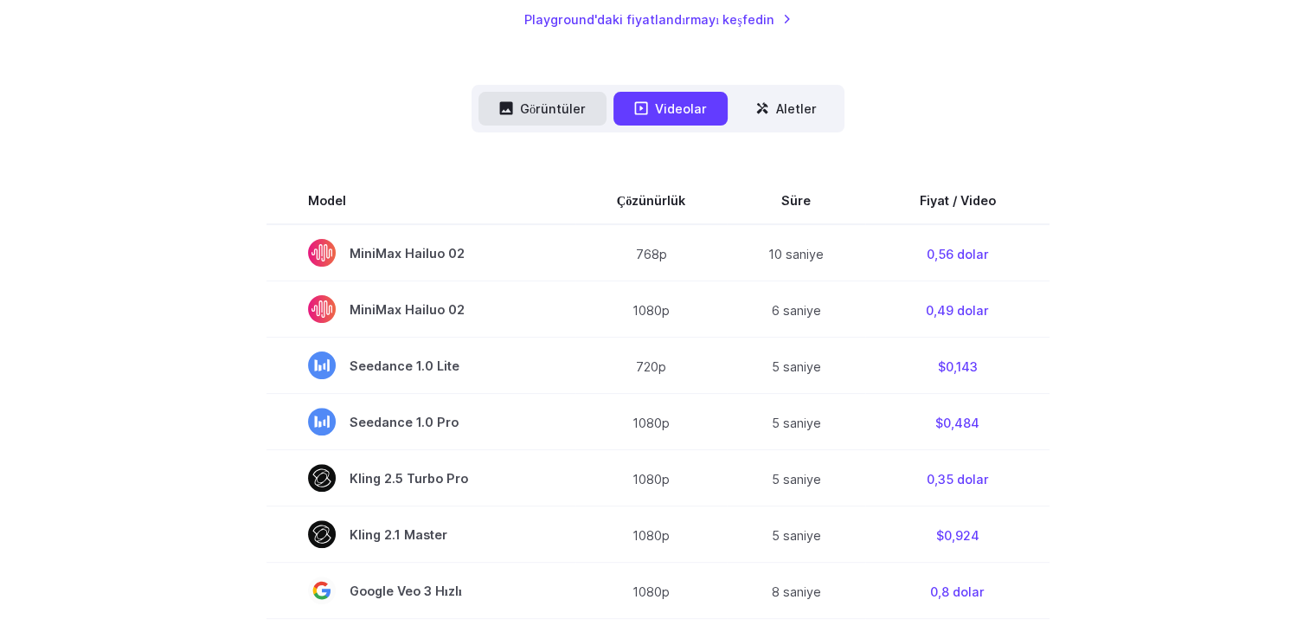
click at [538, 116] on font "Görüntüler" at bounding box center [553, 108] width 66 height 15
click at [539, 116] on font "Görüntüler" at bounding box center [553, 108] width 66 height 15
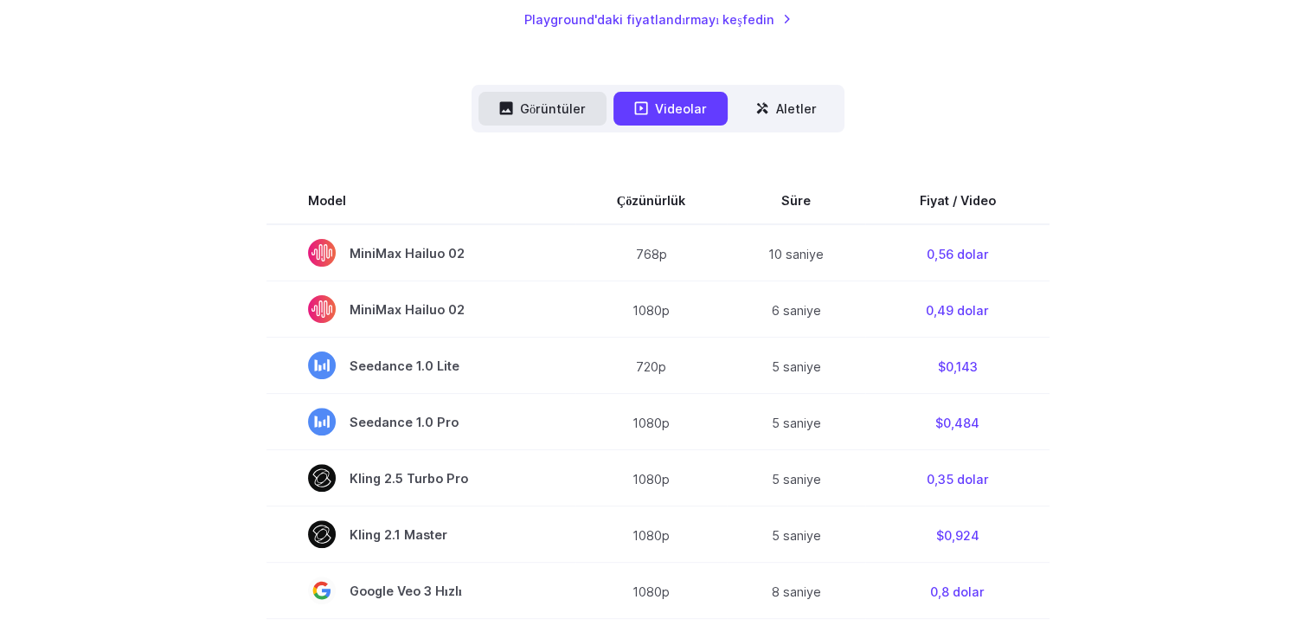
click at [539, 116] on font "Görüntüler" at bounding box center [553, 108] width 66 height 15
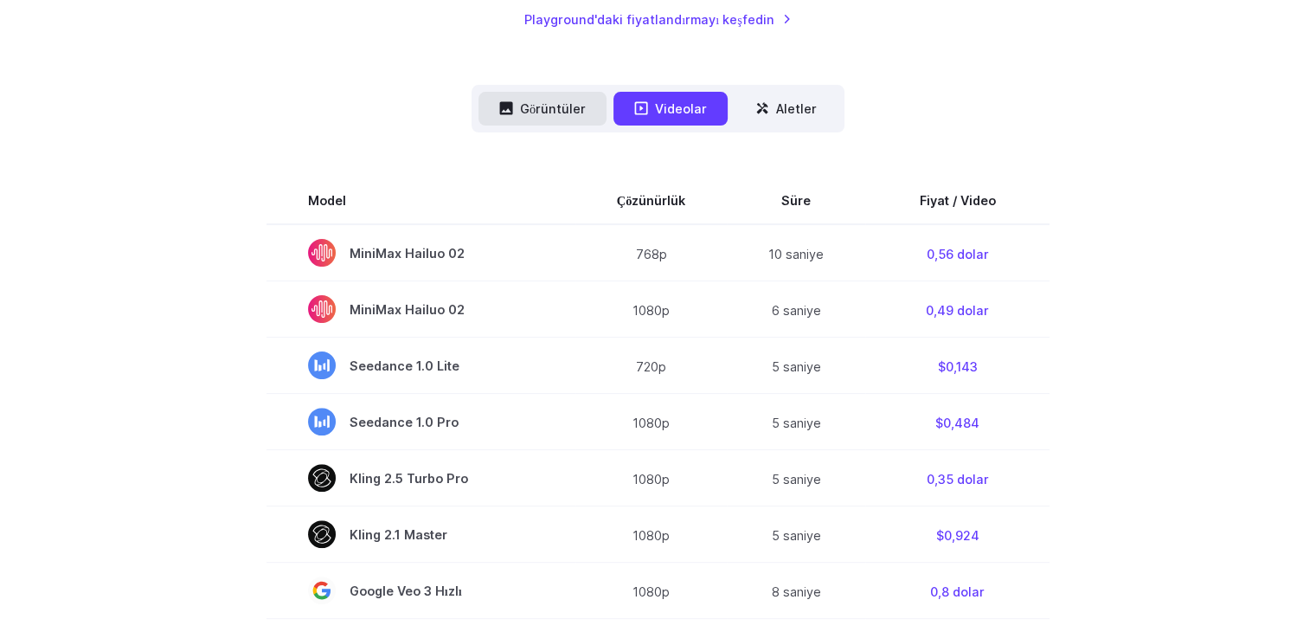
click at [539, 116] on font "Görüntüler" at bounding box center [553, 108] width 66 height 15
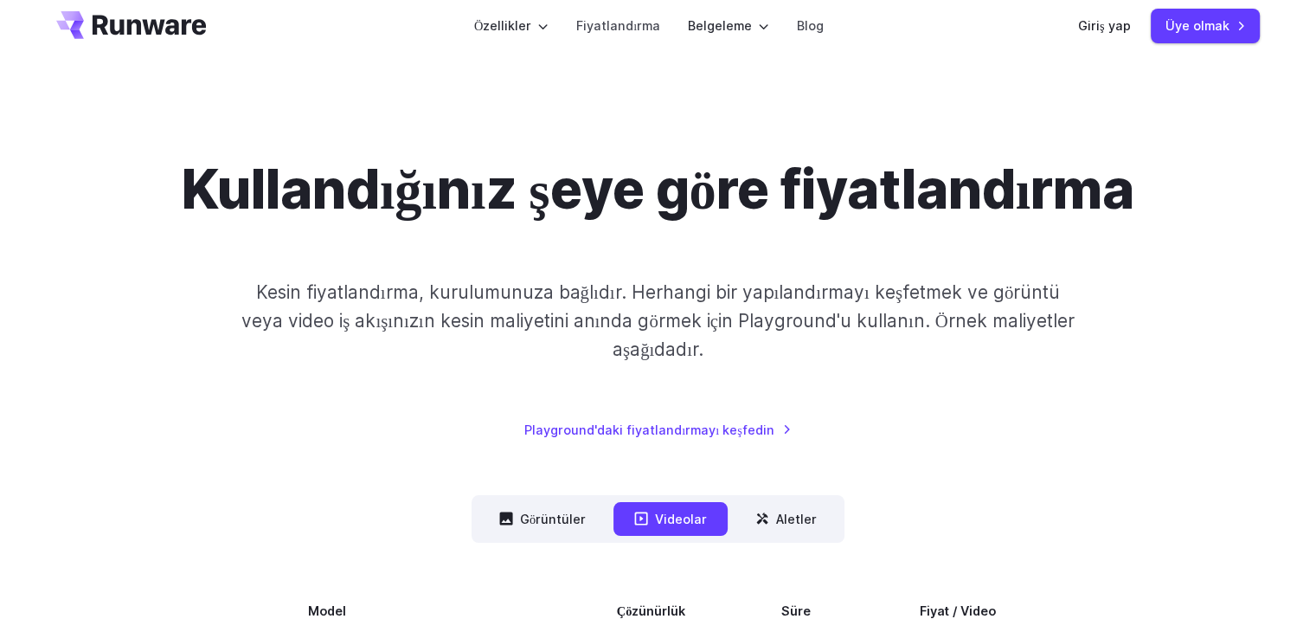
scroll to position [0, 0]
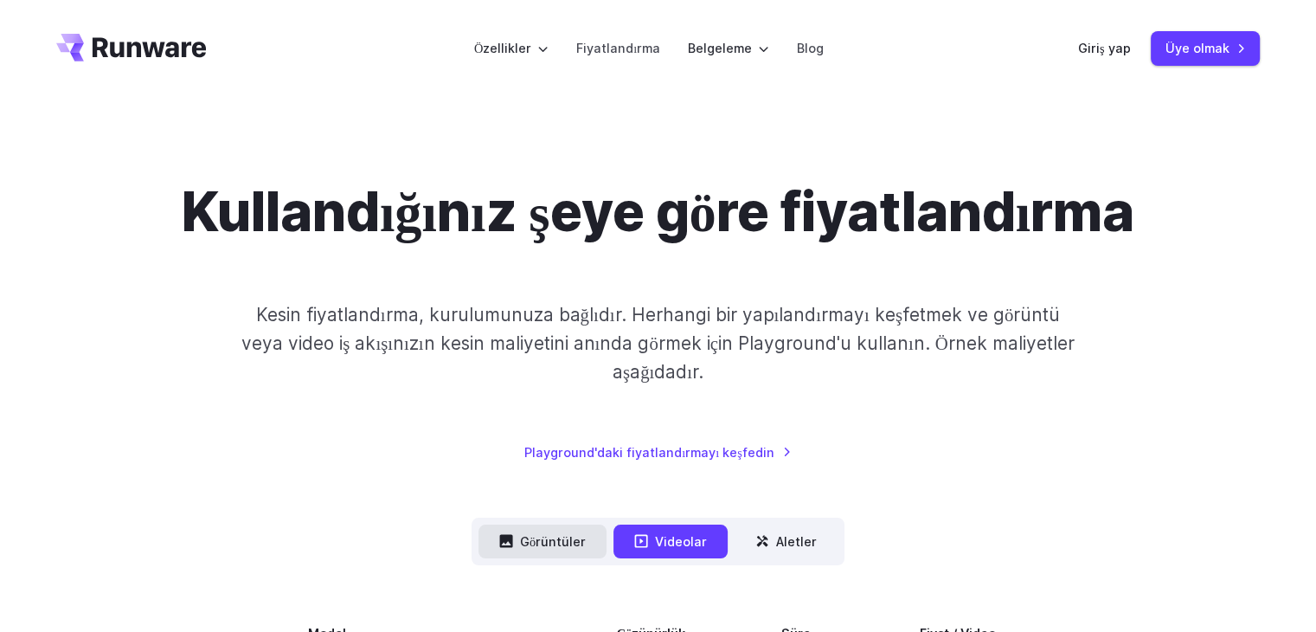
click at [542, 548] on font "Görüntüler" at bounding box center [553, 541] width 66 height 15
drag, startPoint x: 542, startPoint y: 606, endPoint x: 520, endPoint y: 543, distance: 67.0
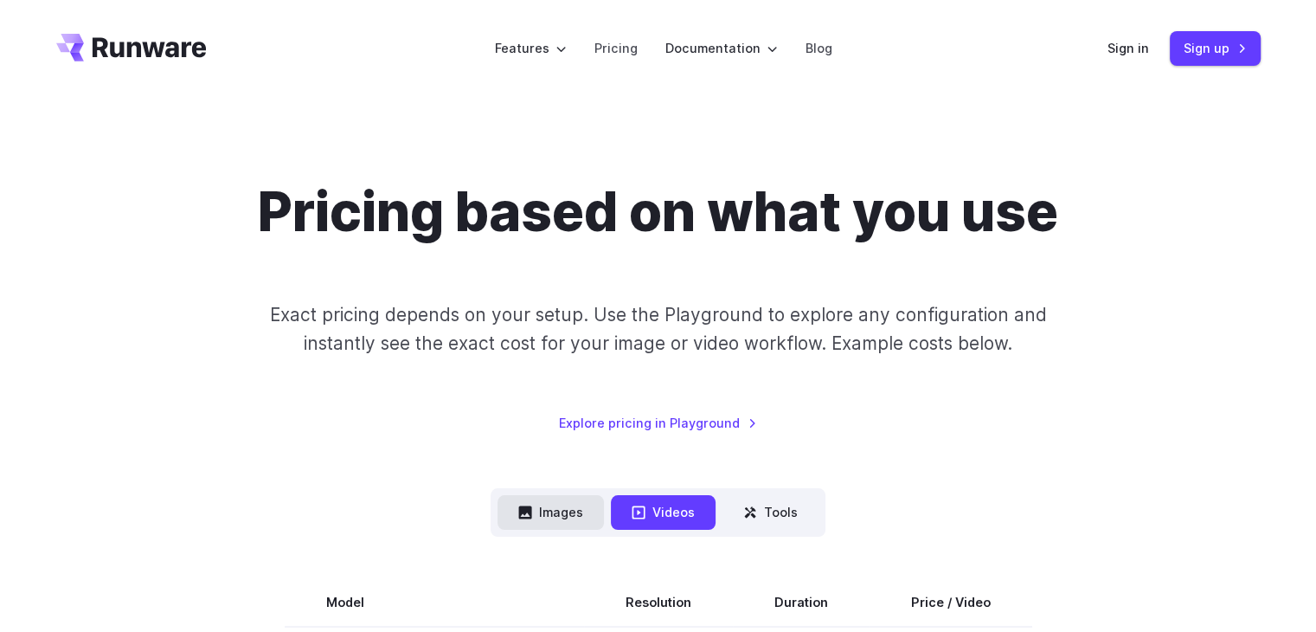
click at [555, 527] on button "Images" at bounding box center [550, 512] width 106 height 34
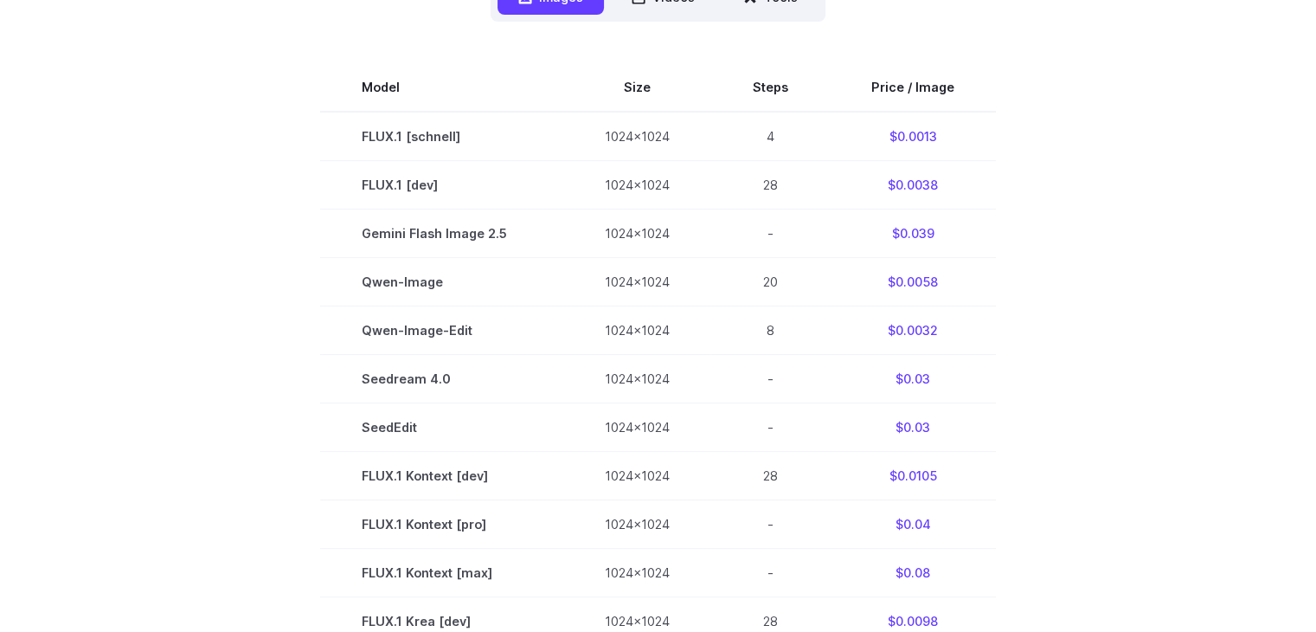
scroll to position [519, 0]
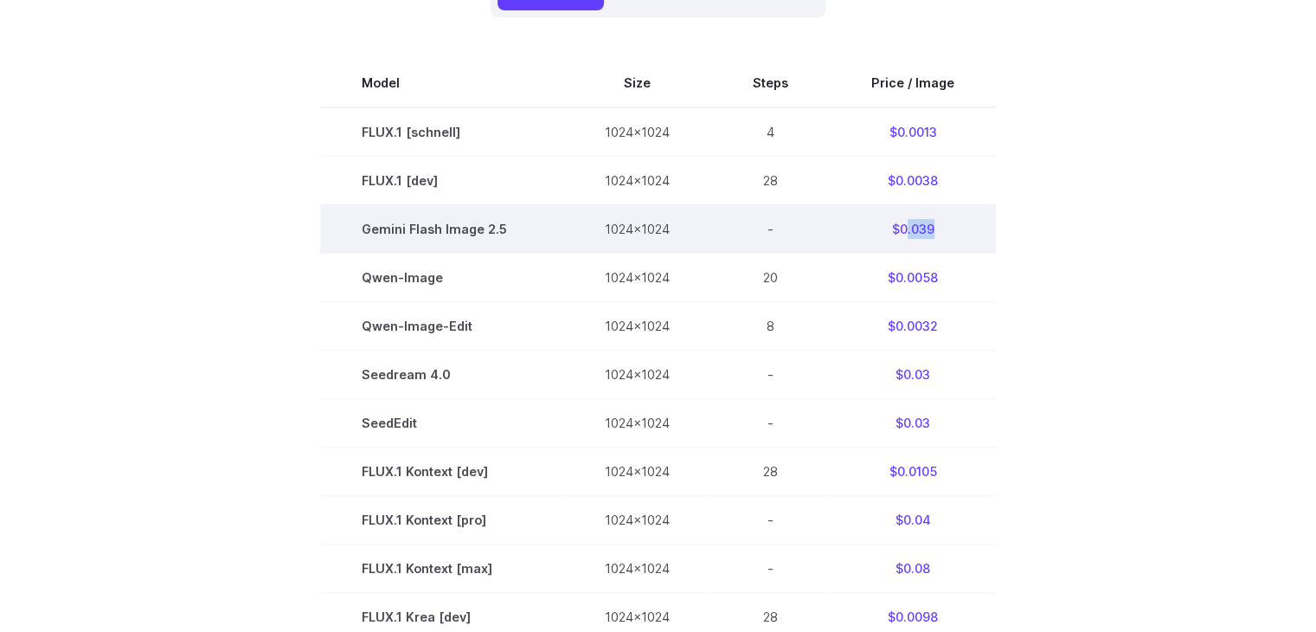
drag, startPoint x: 907, startPoint y: 228, endPoint x: 974, endPoint y: 229, distance: 67.5
click at [974, 229] on td "$0.039" at bounding box center [913, 228] width 166 height 48
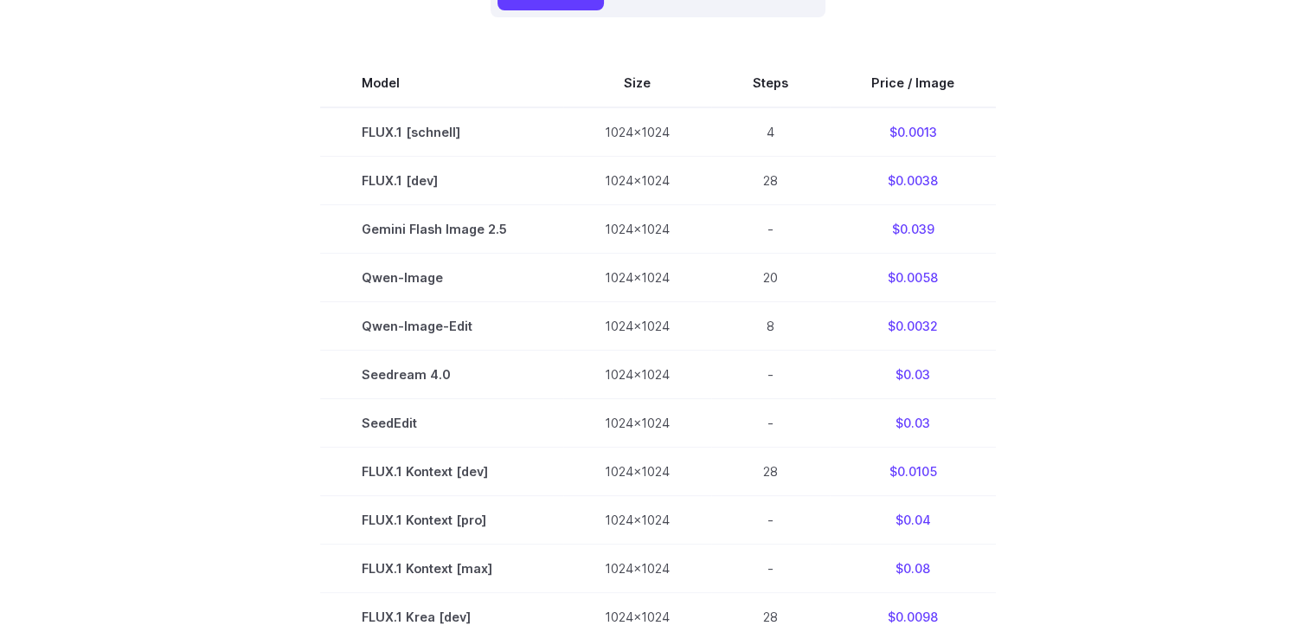
click at [1040, 227] on section "Model Size Steps Price / Image FLUX.1 [[PERSON_NAME]] 1024x1024 4 $0.0013 FLUX.…" at bounding box center [658, 568] width 1204 height 1018
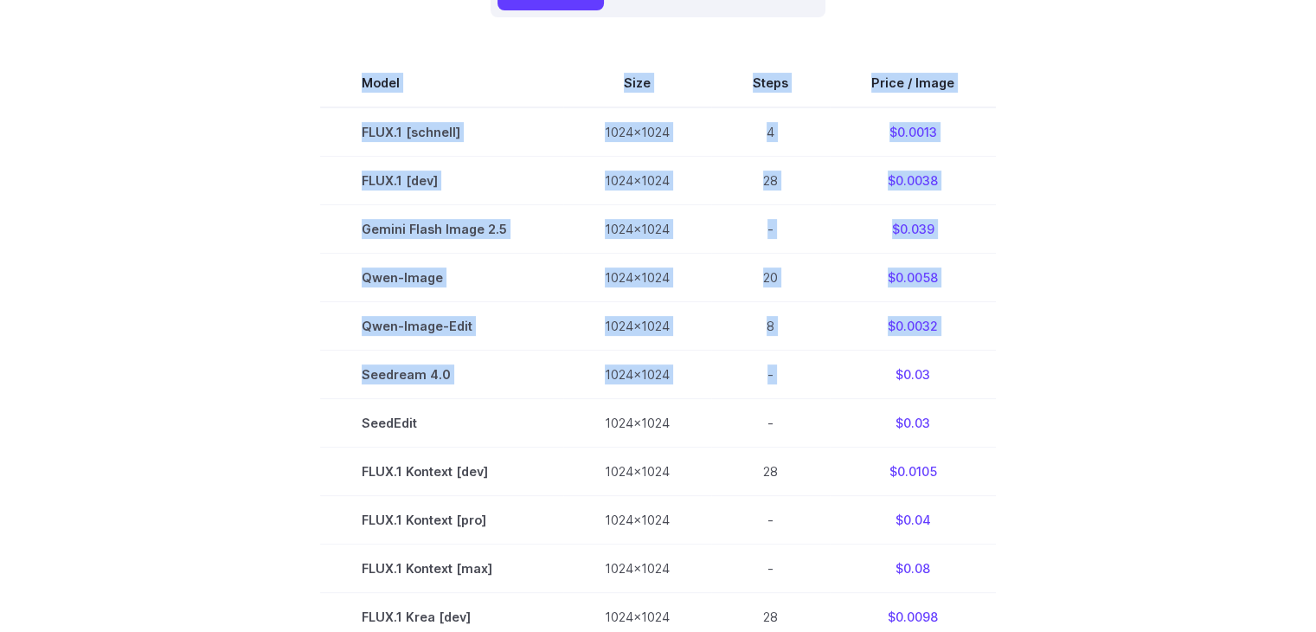
drag, startPoint x: 881, startPoint y: 375, endPoint x: 1067, endPoint y: 373, distance: 186.0
click at [1040, 373] on section "Model Size Steps Price / Image FLUX.1 [[PERSON_NAME]] 1024x1024 4 $0.0013 FLUX.…" at bounding box center [658, 568] width 1204 height 1018
click at [1093, 373] on section "Model Size Steps Price / Image FLUX.1 [[PERSON_NAME]] 1024x1024 4 $0.0013 FLUX.…" at bounding box center [658, 568] width 1204 height 1018
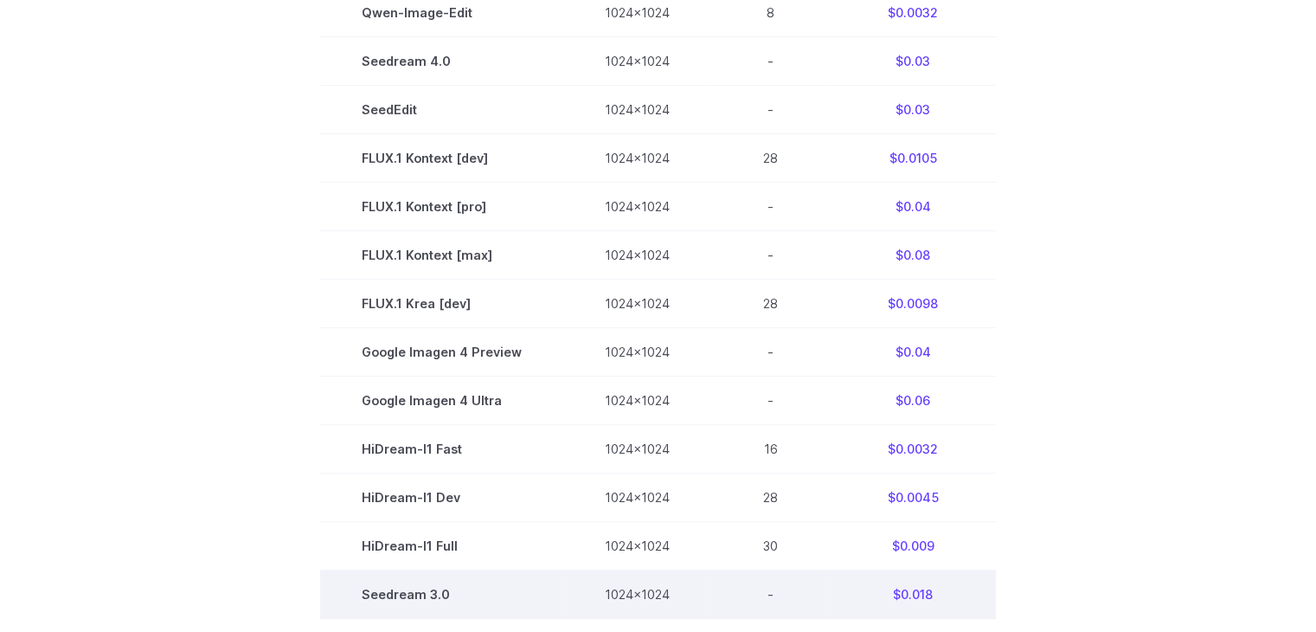
scroll to position [1298, 0]
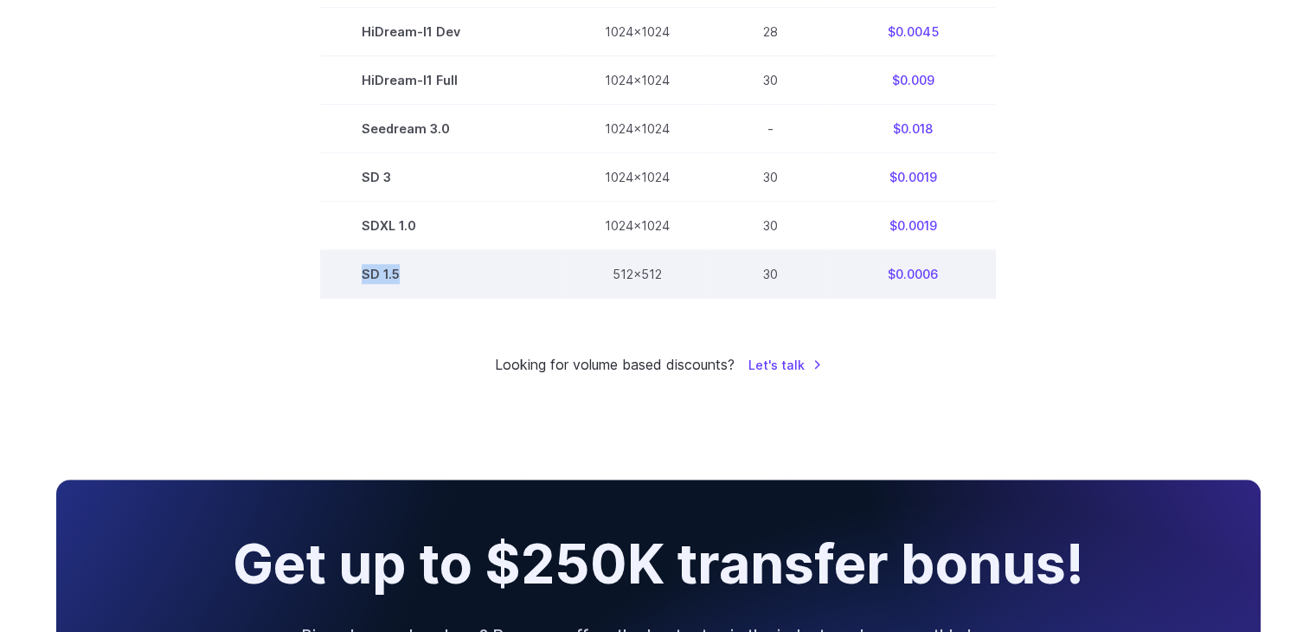
drag, startPoint x: 362, startPoint y: 285, endPoint x: 442, endPoint y: 304, distance: 81.8
click at [442, 298] on td "SD 1.5" at bounding box center [441, 274] width 243 height 48
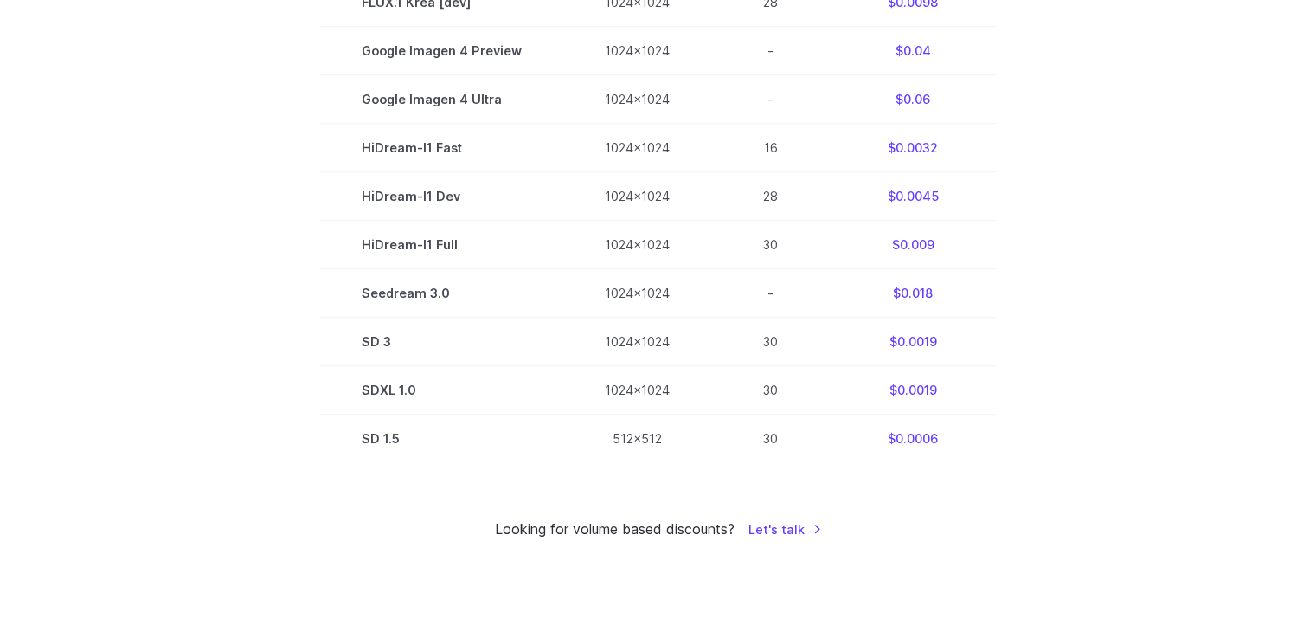
scroll to position [1125, 0]
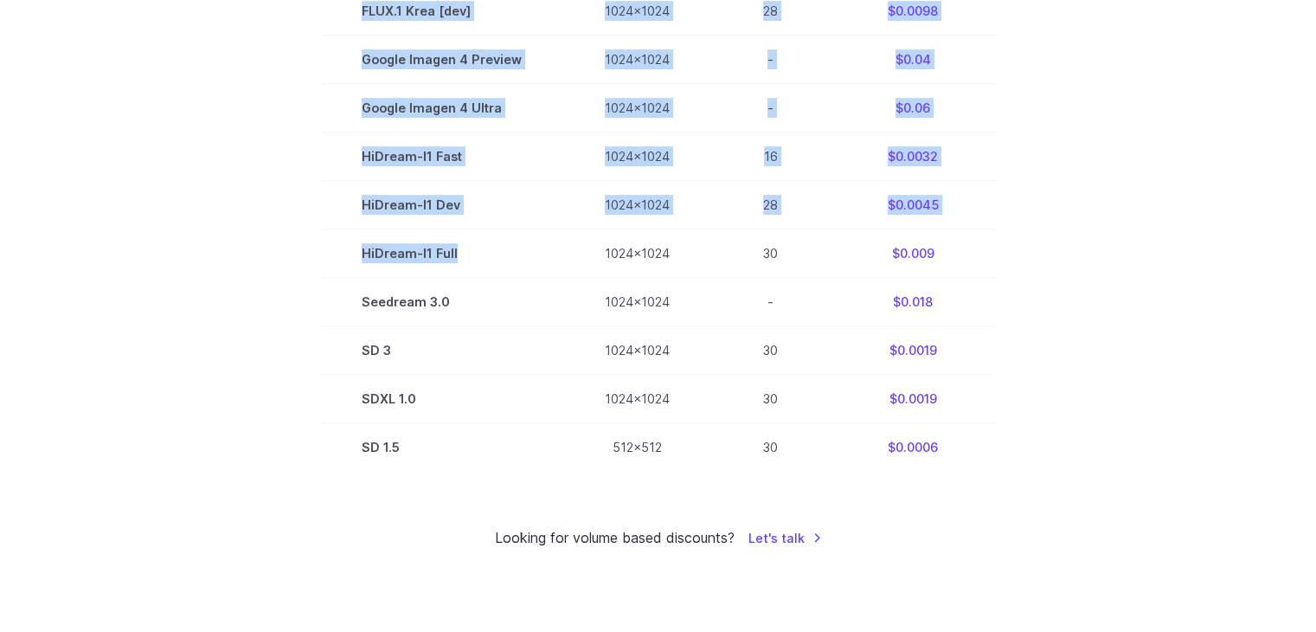
drag, startPoint x: 463, startPoint y: 258, endPoint x: 324, endPoint y: 256, distance: 139.3
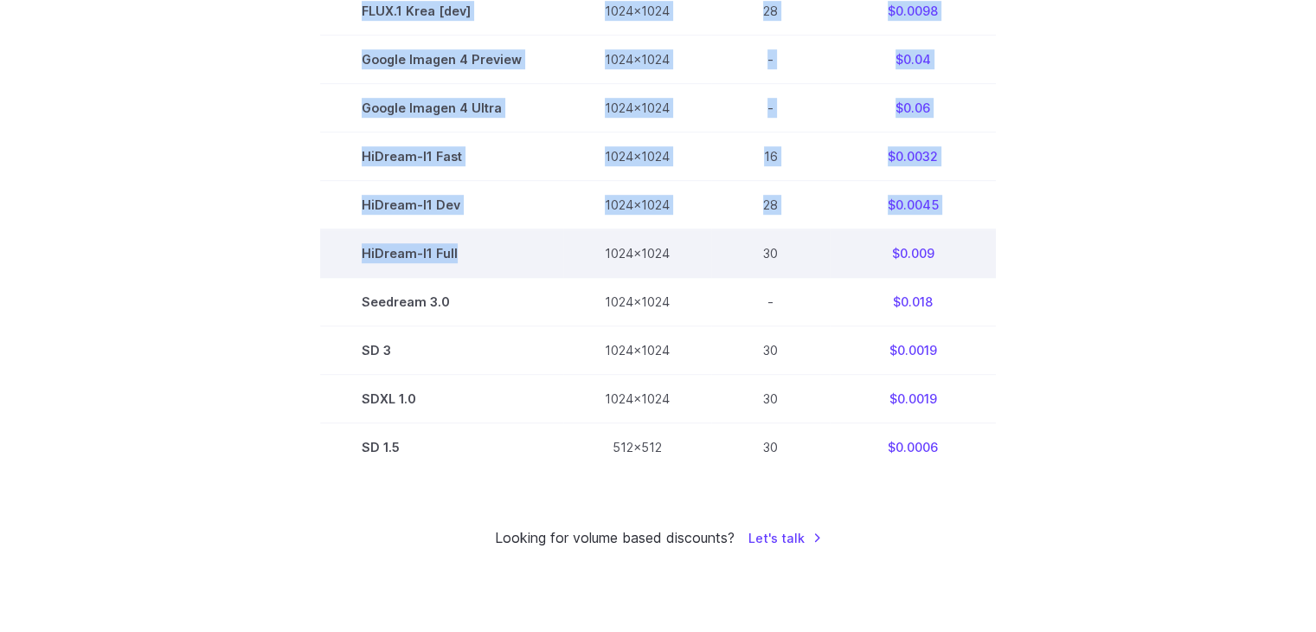
click at [388, 251] on td "HiDream-I1 Full" at bounding box center [441, 253] width 243 height 48
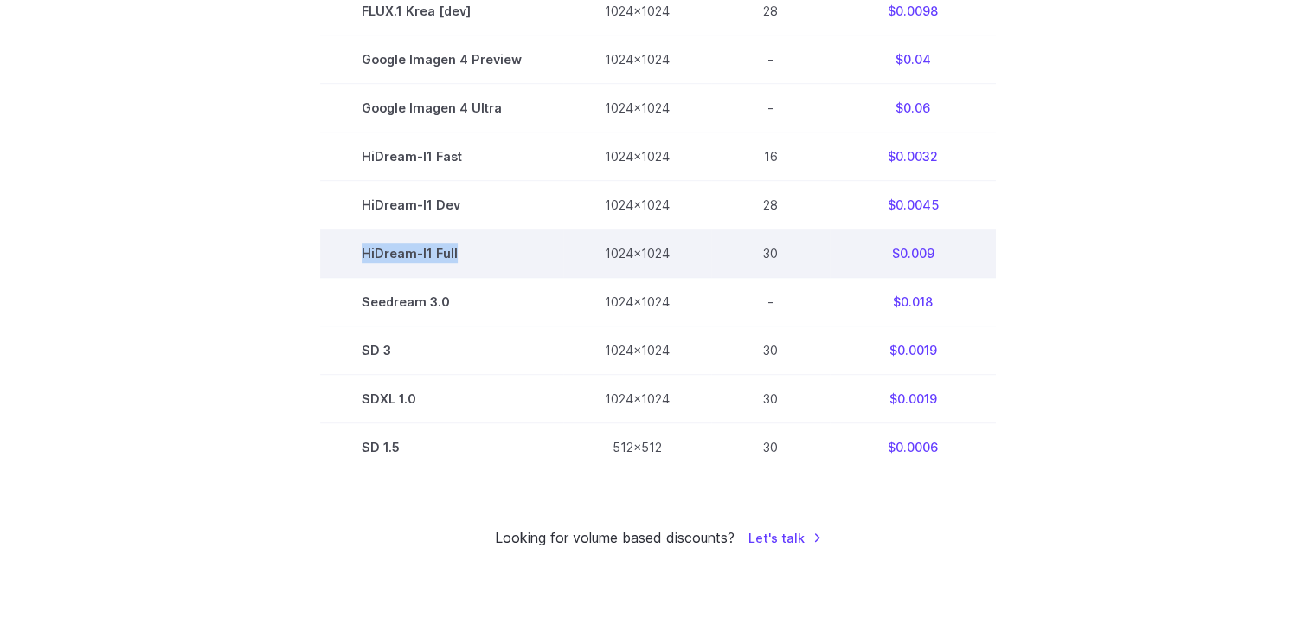
drag, startPoint x: 457, startPoint y: 260, endPoint x: 332, endPoint y: 263, distance: 124.6
click at [332, 263] on td "HiDream-I1 Full" at bounding box center [441, 253] width 243 height 48
copy td "HiDream-I1 Full"
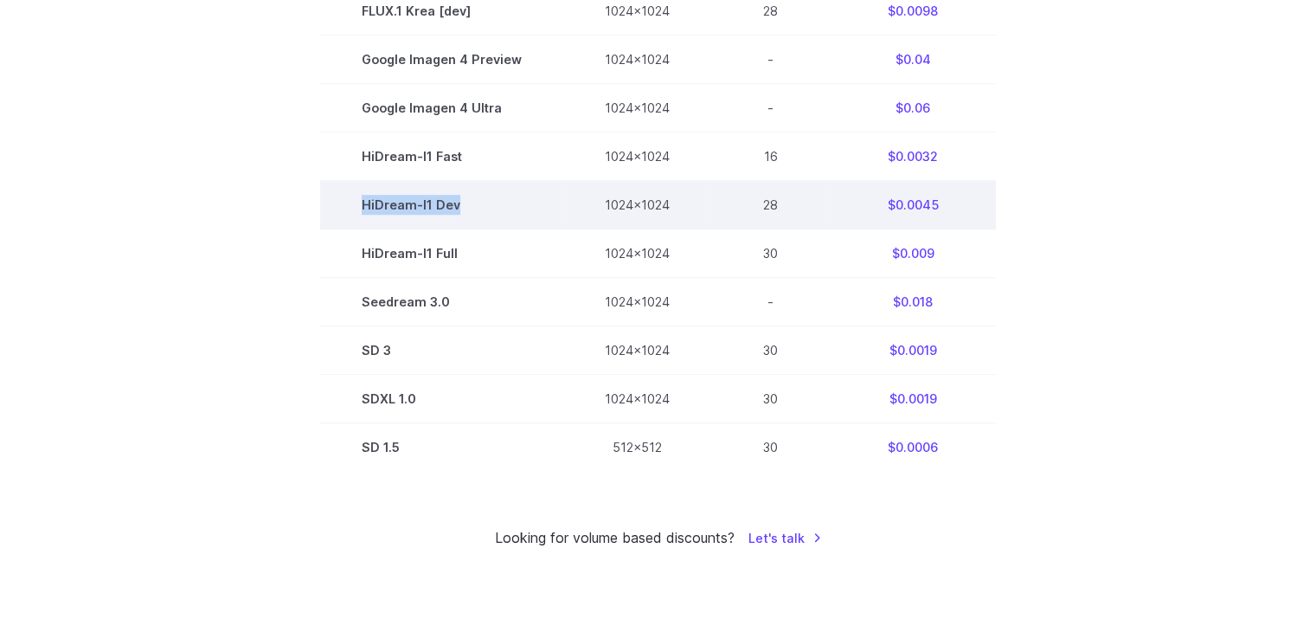
drag, startPoint x: 471, startPoint y: 218, endPoint x: 325, endPoint y: 212, distance: 145.5
click at [325, 212] on td "HiDream-I1 Dev" at bounding box center [441, 205] width 243 height 48
copy td "HiDream-I1 Dev"
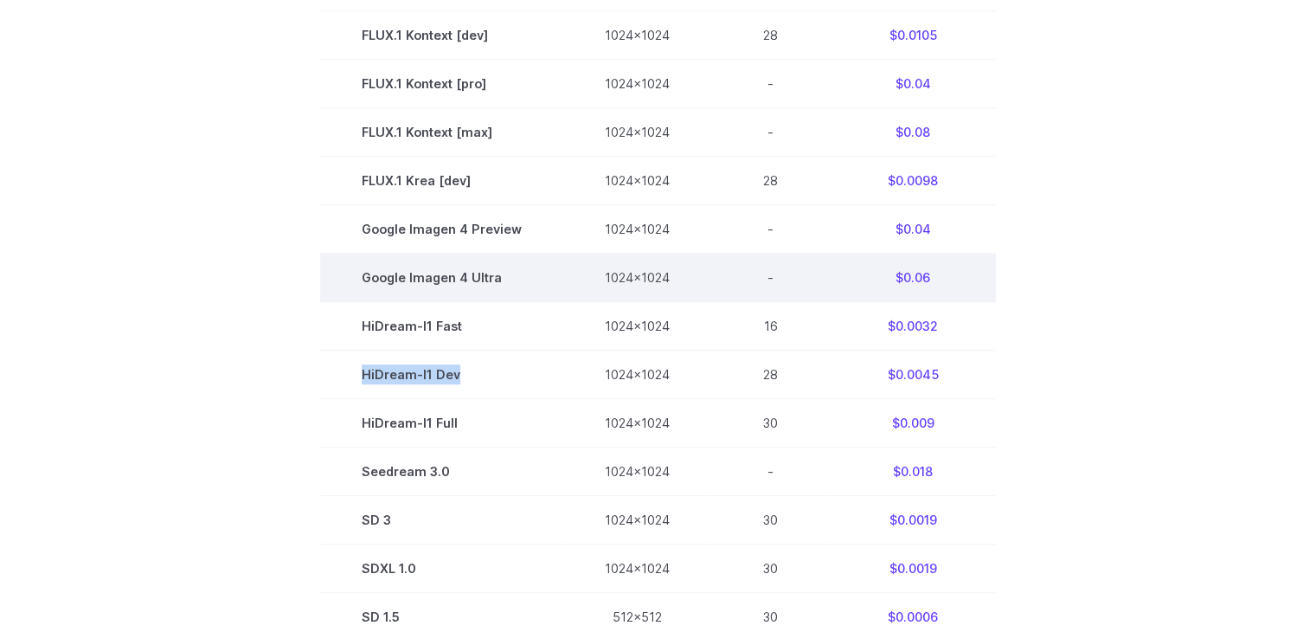
scroll to position [952, 0]
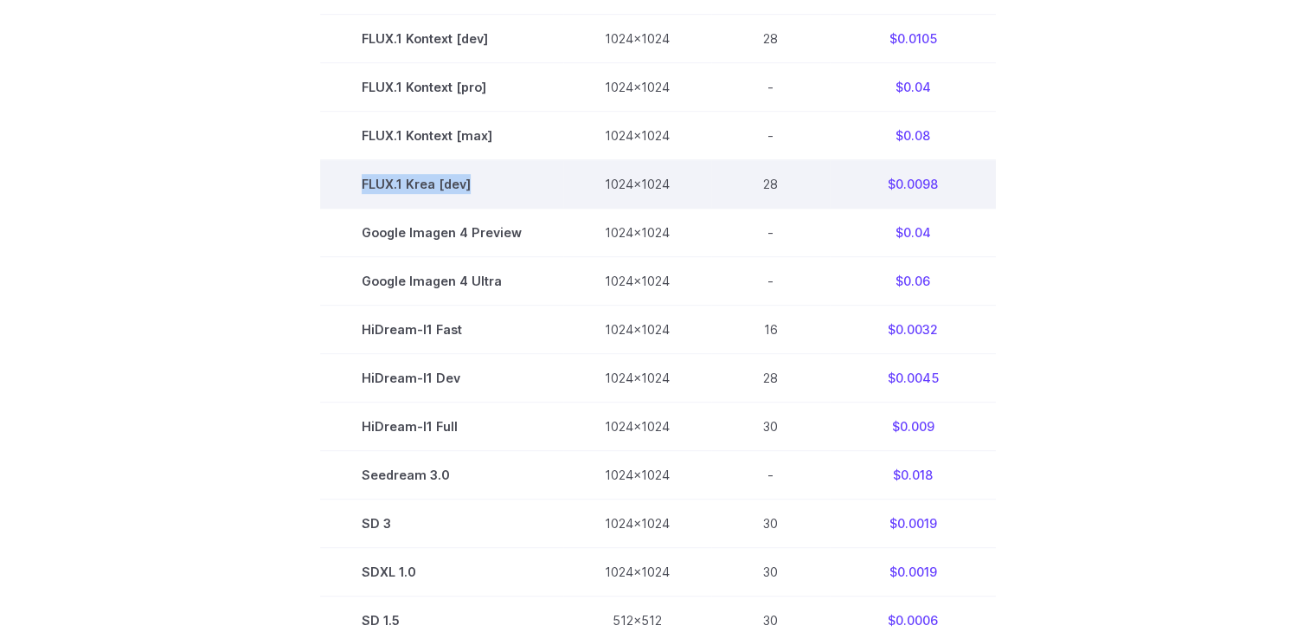
drag, startPoint x: 518, startPoint y: 184, endPoint x: 328, endPoint y: 189, distance: 190.4
click at [328, 189] on td "FLUX.1 Krea [dev]" at bounding box center [441, 184] width 243 height 48
copy td "FLUX.1 Krea [dev]"
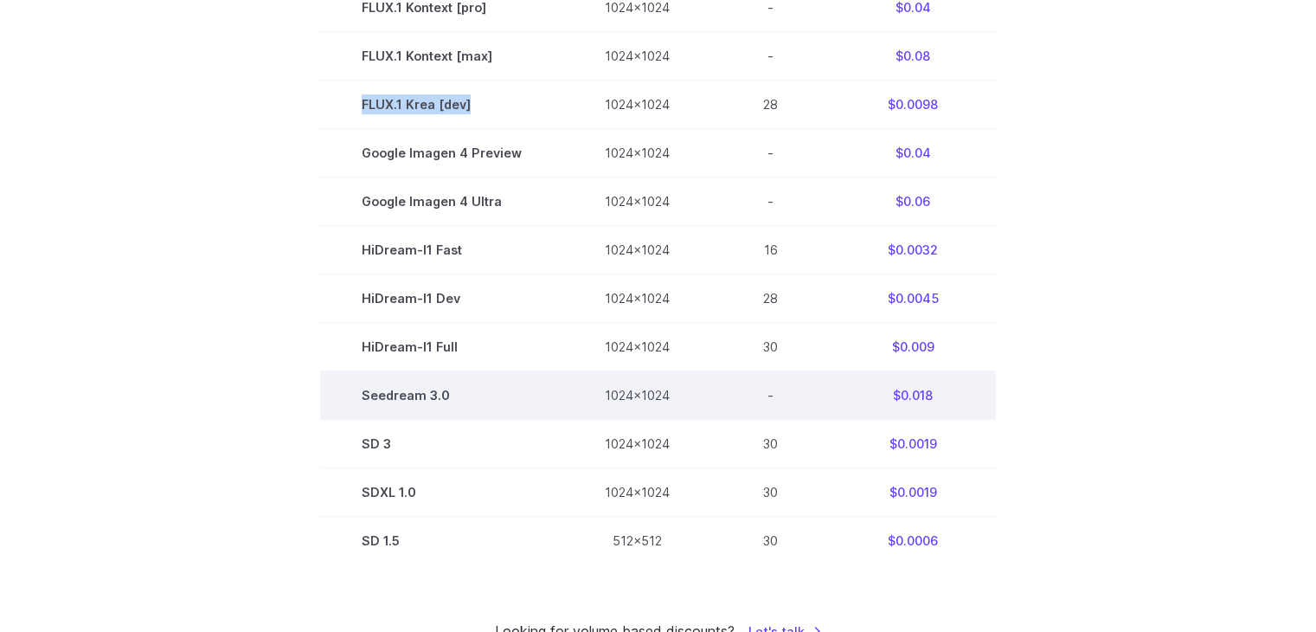
scroll to position [1038, 0]
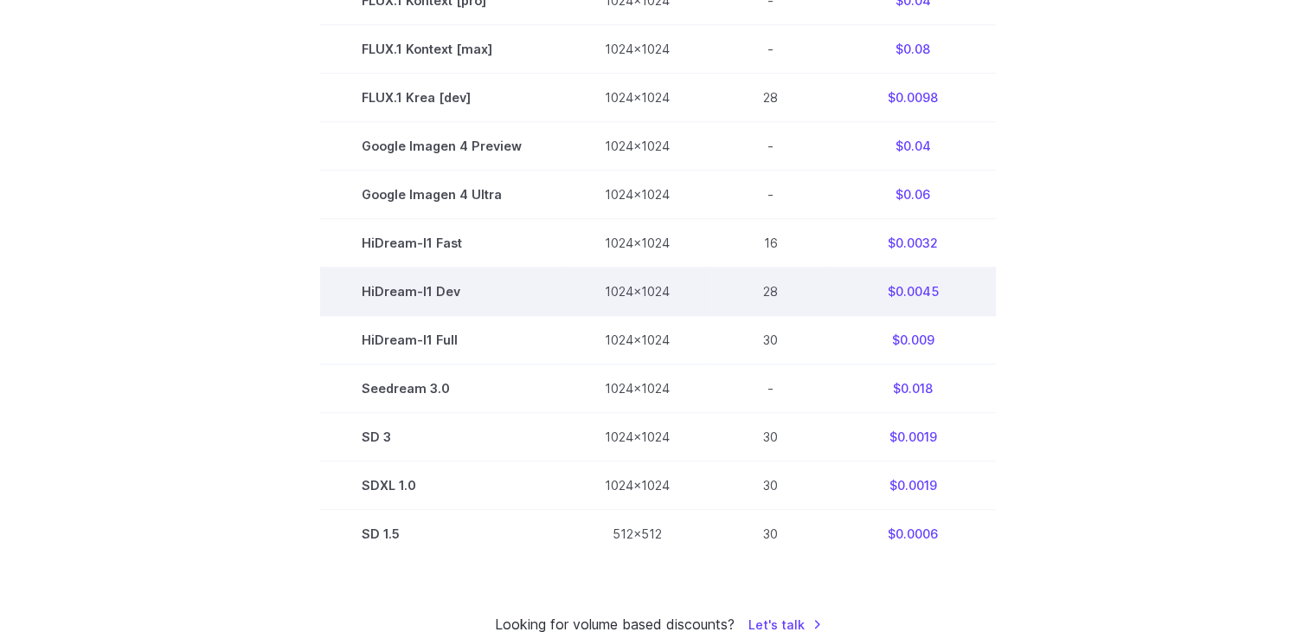
click at [426, 298] on td "HiDream-I1 Dev" at bounding box center [441, 291] width 243 height 48
drag, startPoint x: 426, startPoint y: 298, endPoint x: 404, endPoint y: 282, distance: 27.2
click at [426, 298] on td "HiDream-I1 Dev" at bounding box center [441, 291] width 243 height 48
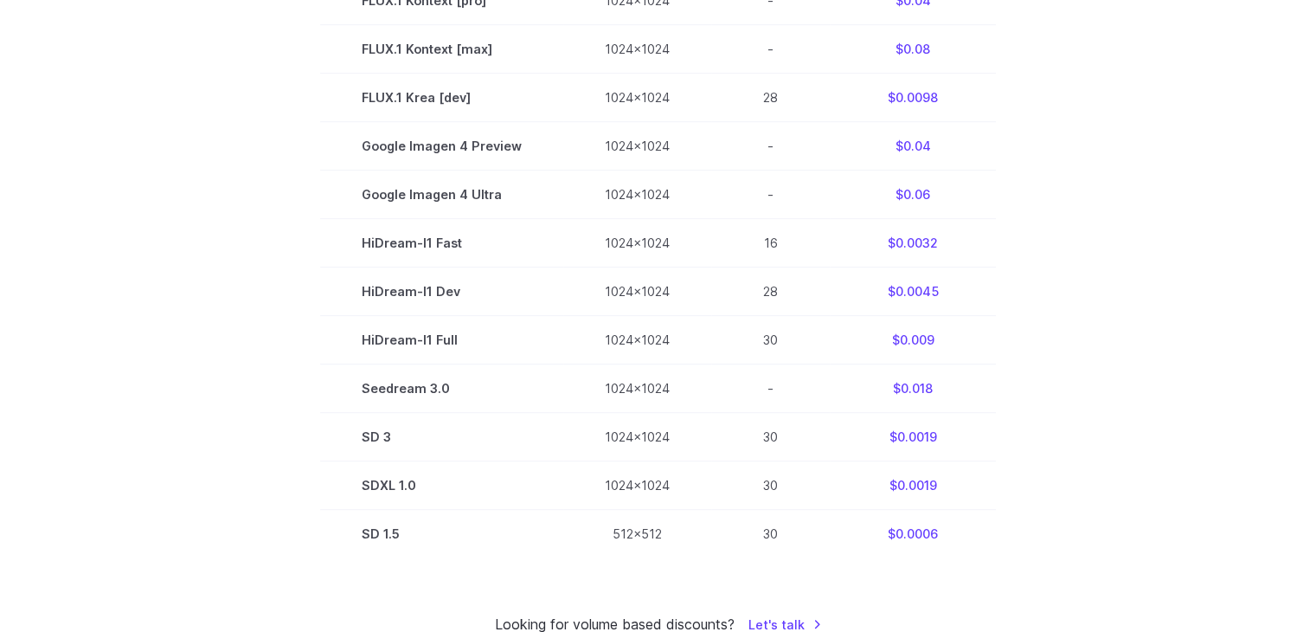
click at [324, 250] on section "Model Size Steps Price / Image FLUX.1 [schnell] 1024x1024 4 $0.0013 FLUX.1 [dev…" at bounding box center [658, 49] width 1204 height 1018
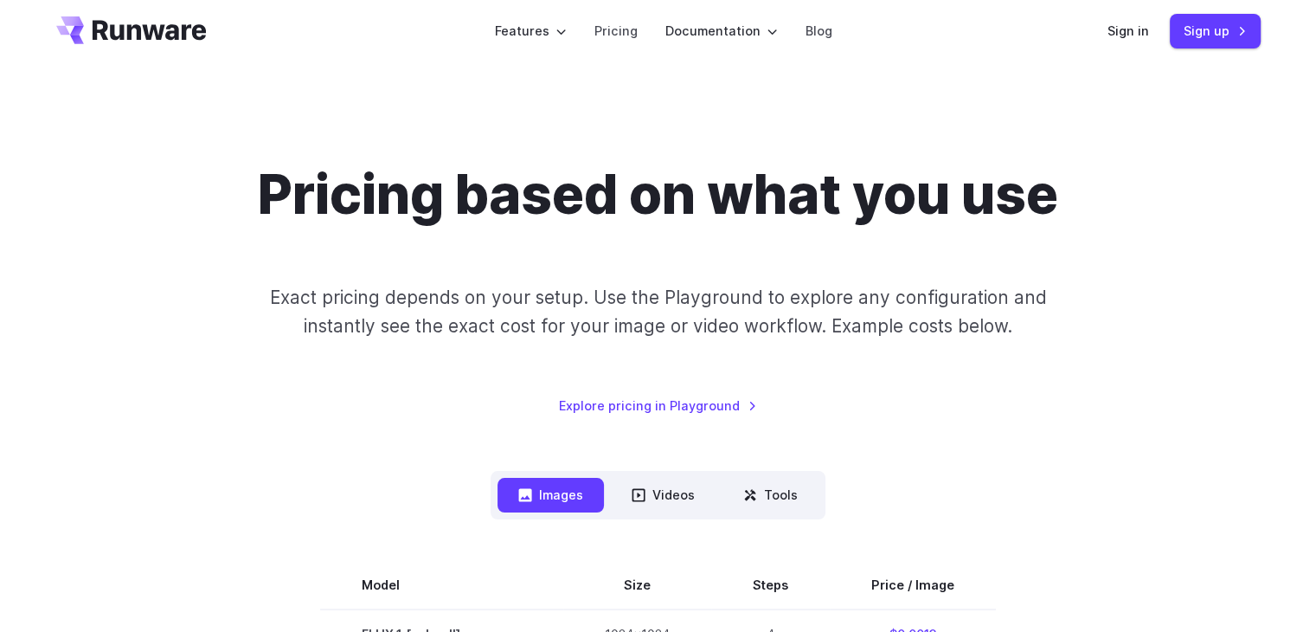
scroll to position [0, 0]
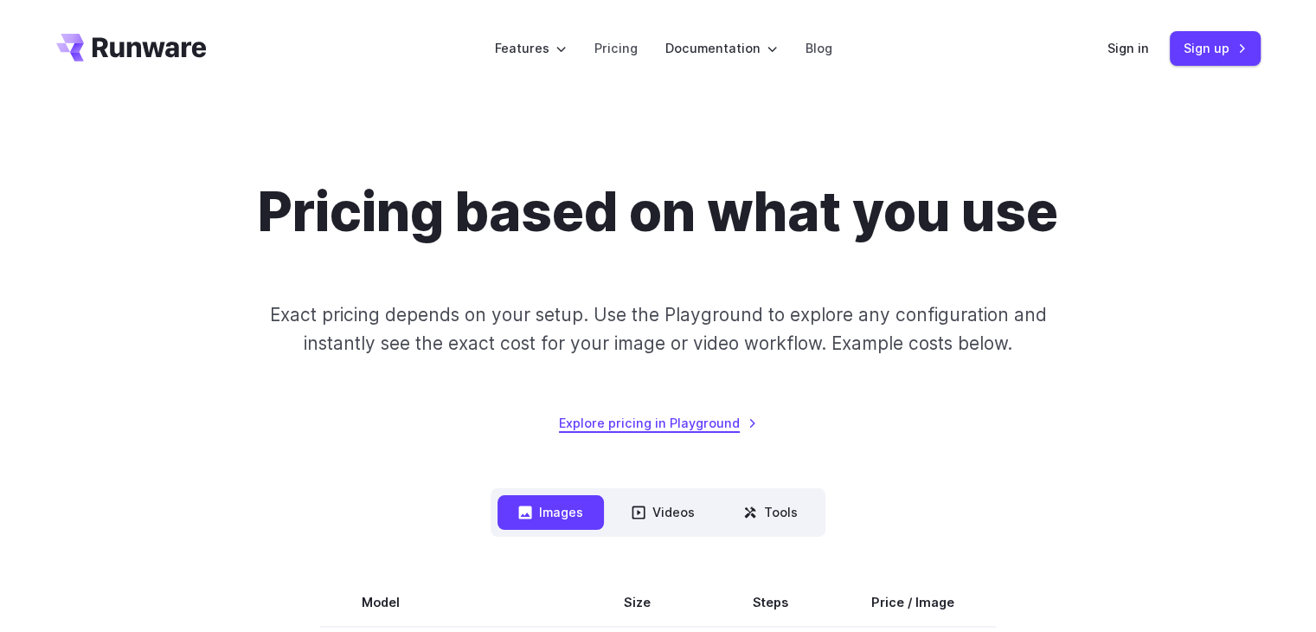
click at [658, 417] on link "Explore pricing in Playground" at bounding box center [658, 423] width 198 height 20
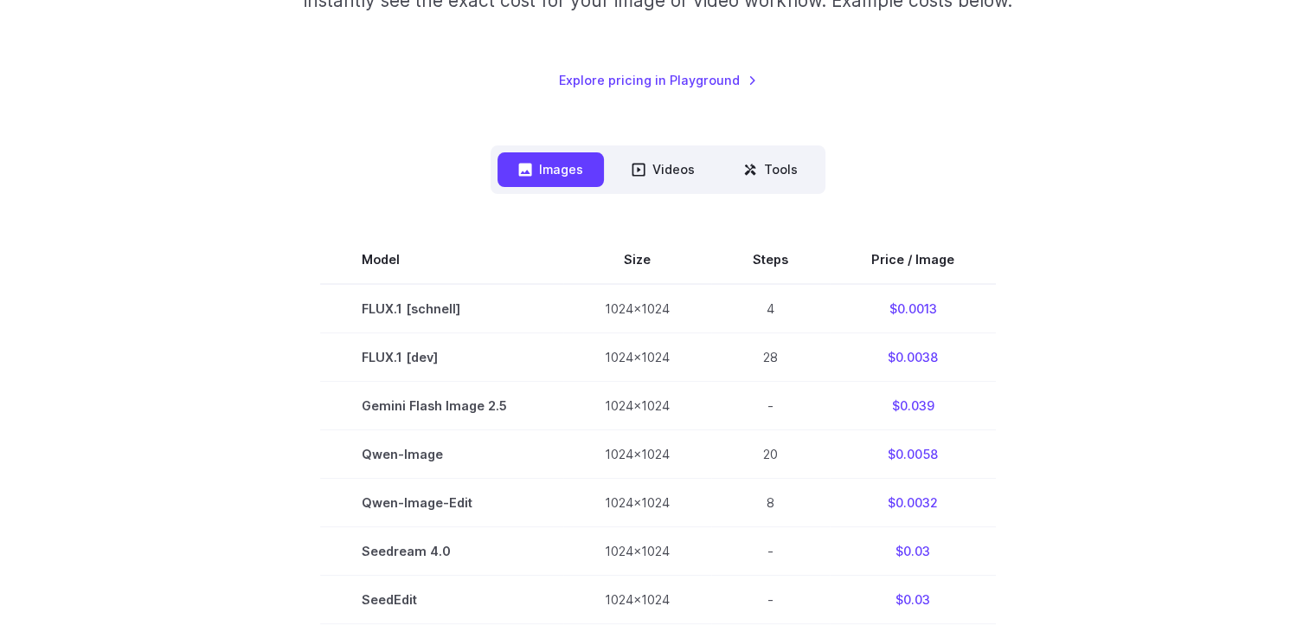
scroll to position [346, 0]
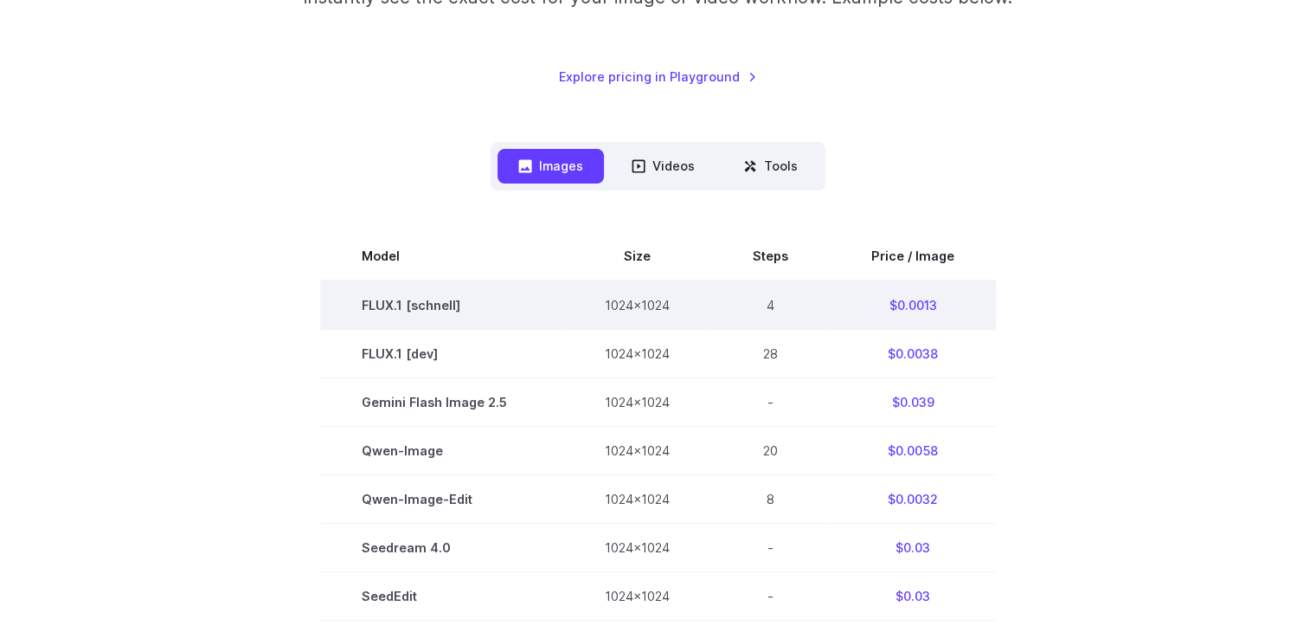
click at [365, 298] on td "FLUX.1 [schnell]" at bounding box center [441, 304] width 243 height 49
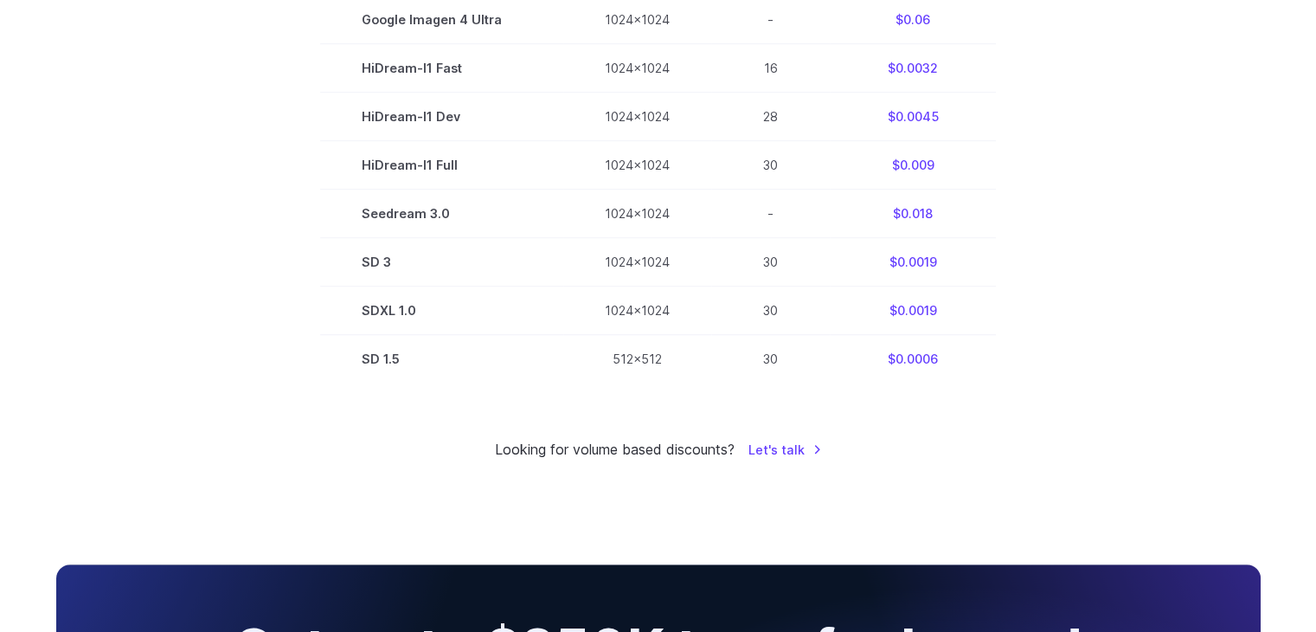
scroll to position [1211, 0]
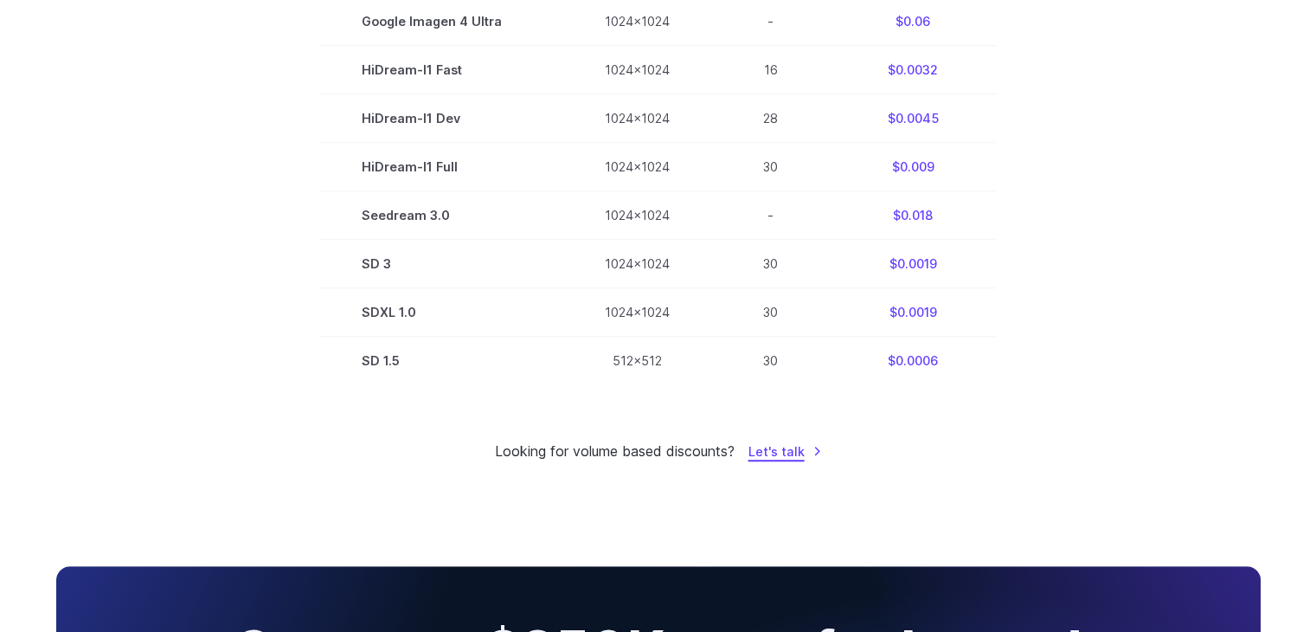
click at [778, 461] on link "Let's talk" at bounding box center [785, 451] width 74 height 20
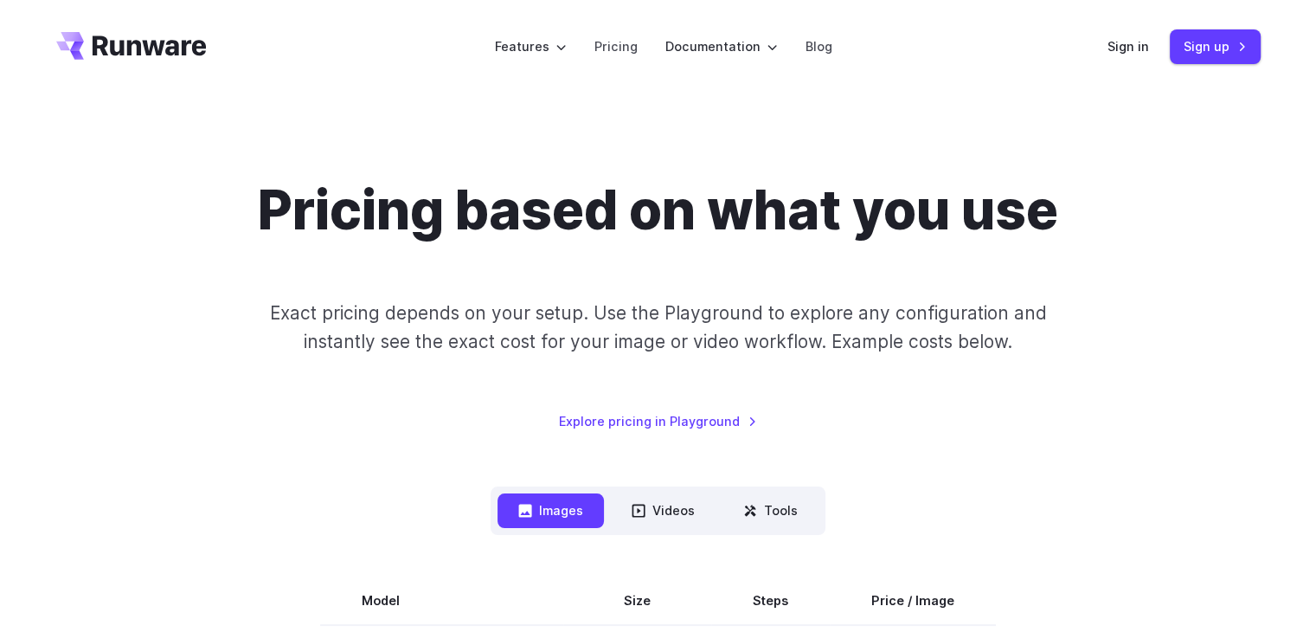
scroll to position [0, 0]
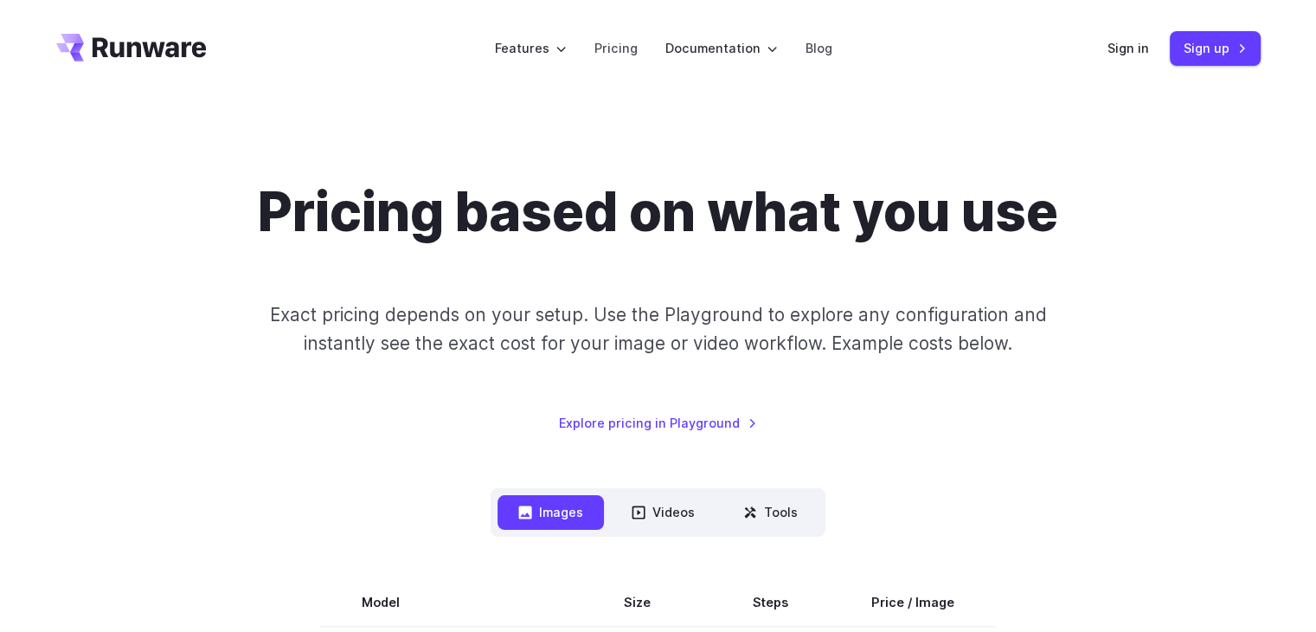
click at [139, 54] on icon "Go to /" at bounding box center [150, 47] width 114 height 20
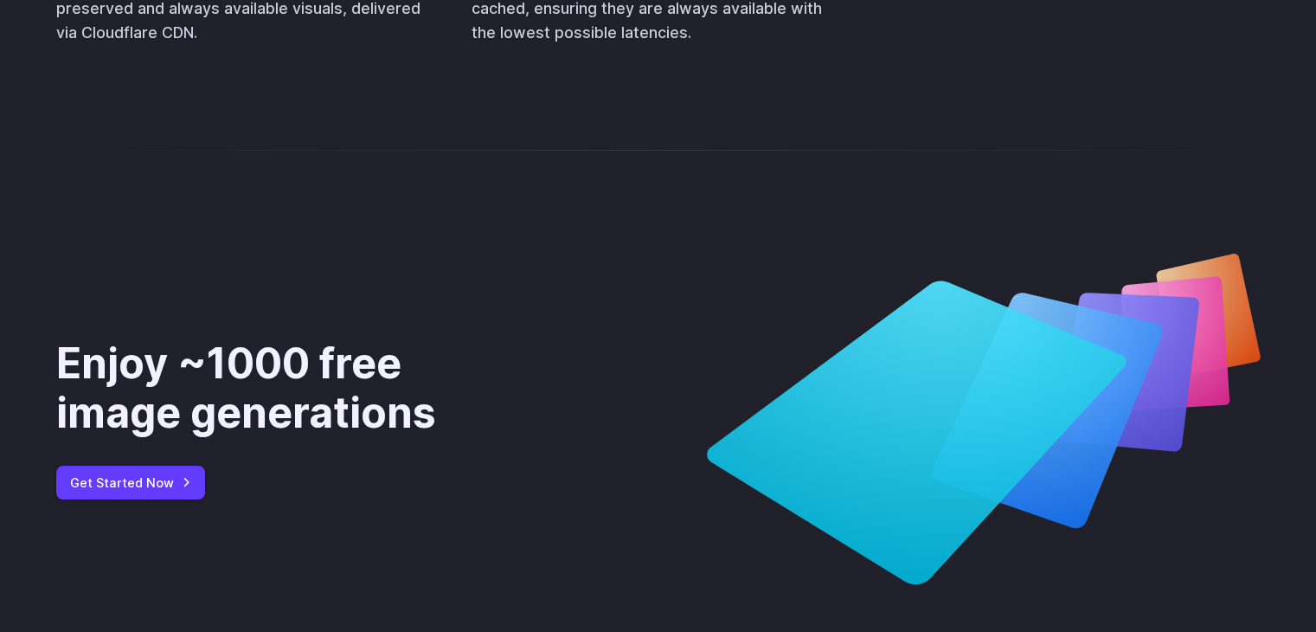
scroll to position [6780, 0]
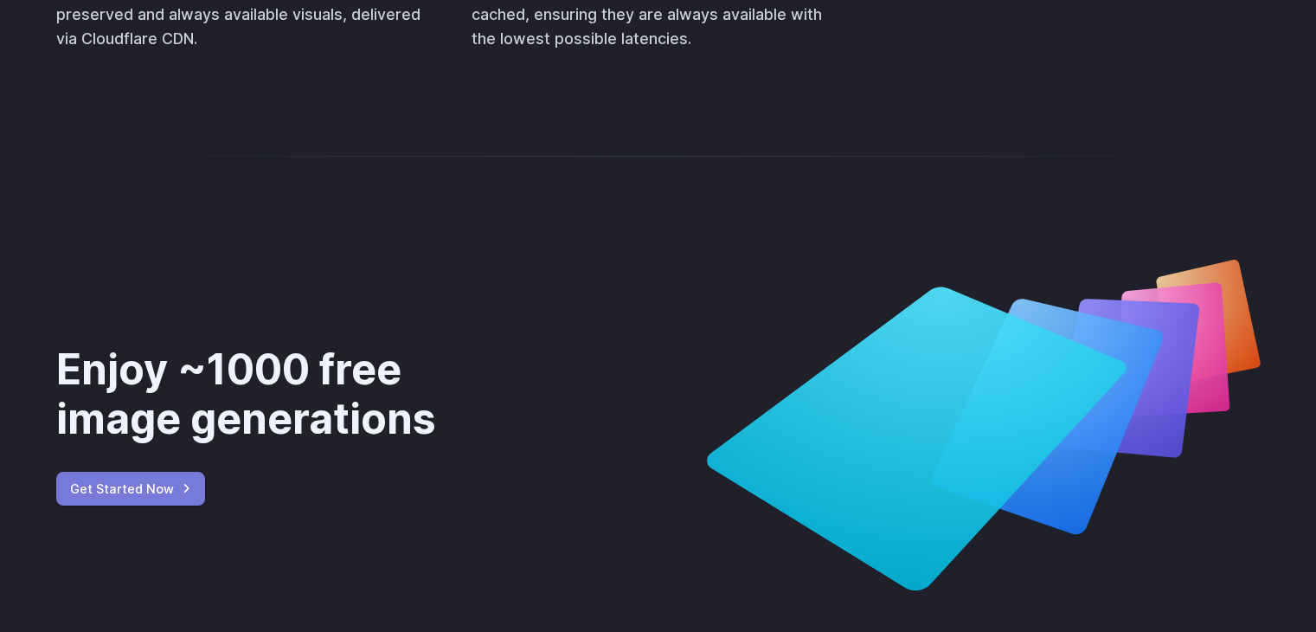
click at [170, 471] on link "Get Started Now" at bounding box center [130, 488] width 149 height 34
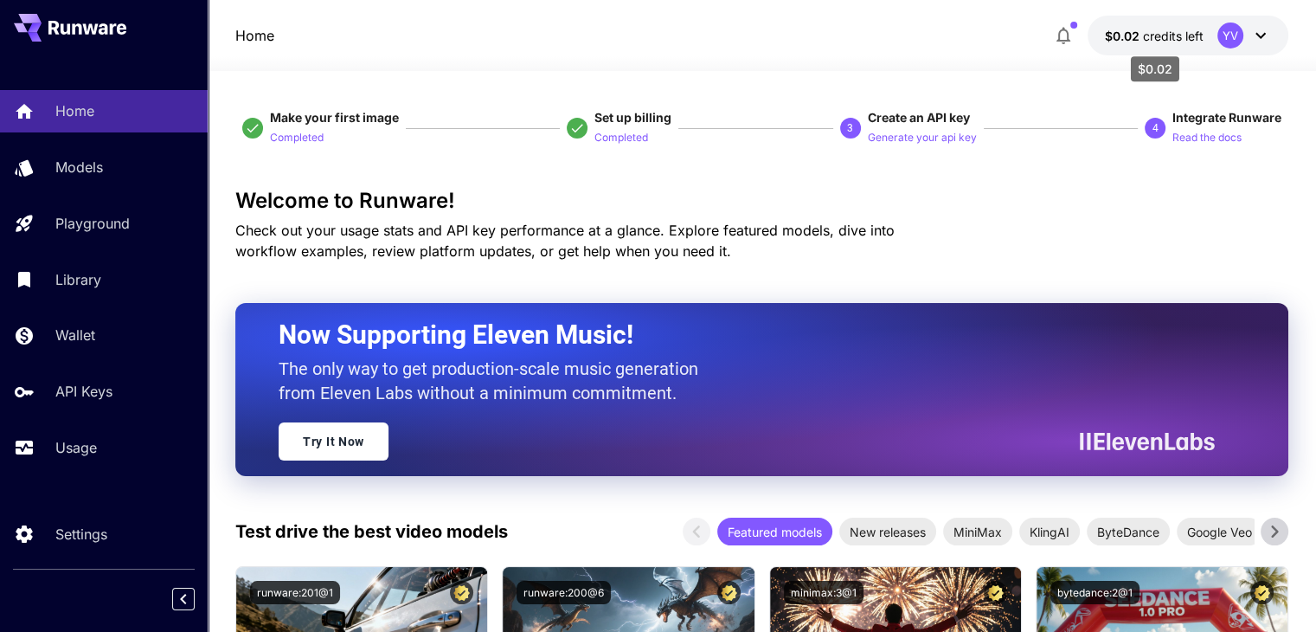
click at [1152, 29] on span "credits left" at bounding box center [1173, 36] width 61 height 15
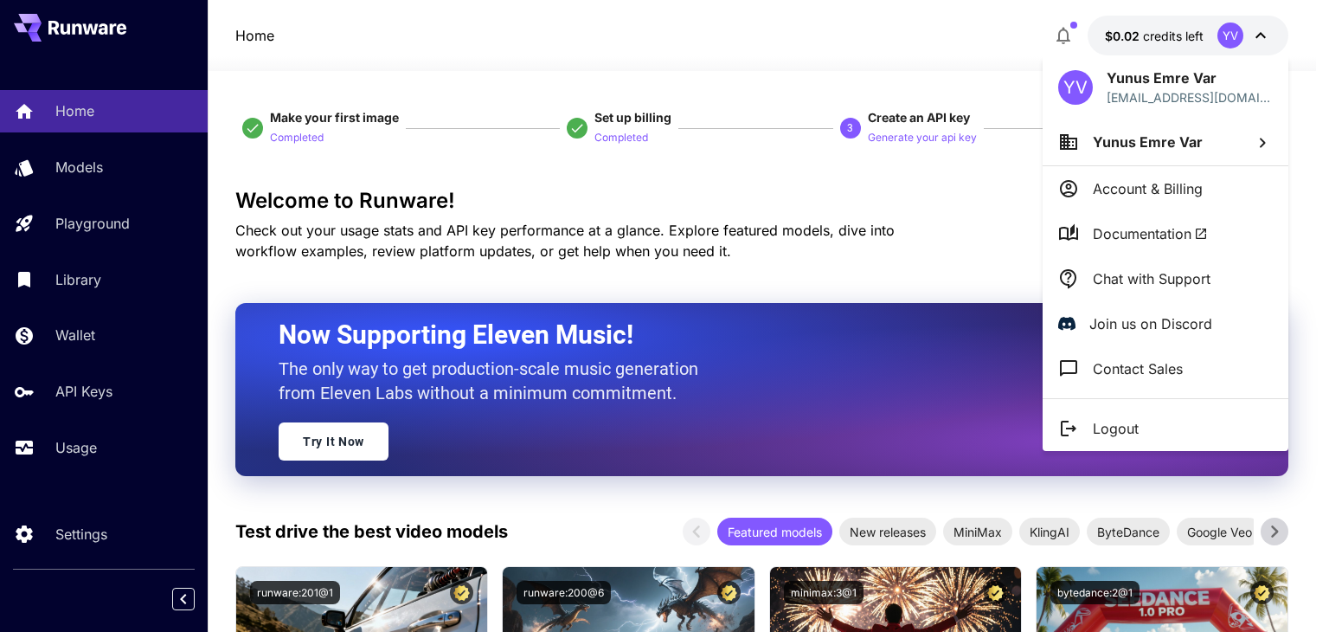
click at [692, 180] on div at bounding box center [664, 316] width 1329 height 632
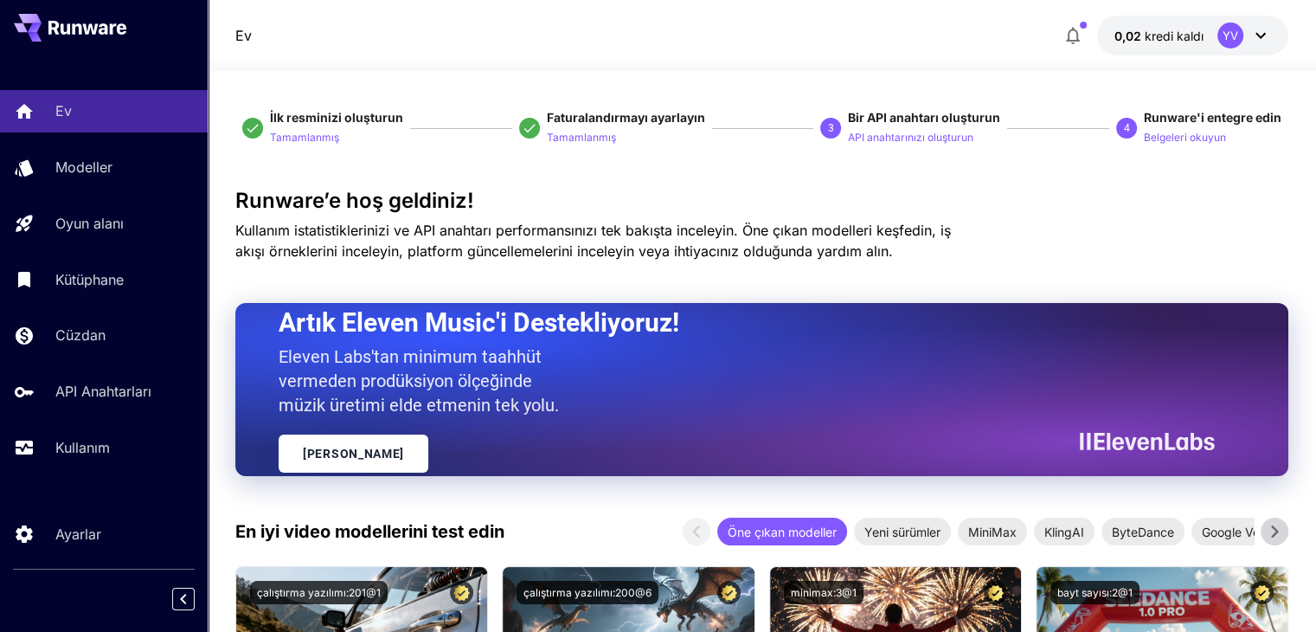
drag, startPoint x: 128, startPoint y: 34, endPoint x: 138, endPoint y: 37, distance: 10.1
click at [138, 37] on div at bounding box center [104, 27] width 208 height 55
click at [139, 37] on div at bounding box center [104, 27] width 208 height 55
drag, startPoint x: 142, startPoint y: 36, endPoint x: 155, endPoint y: 35, distance: 13.0
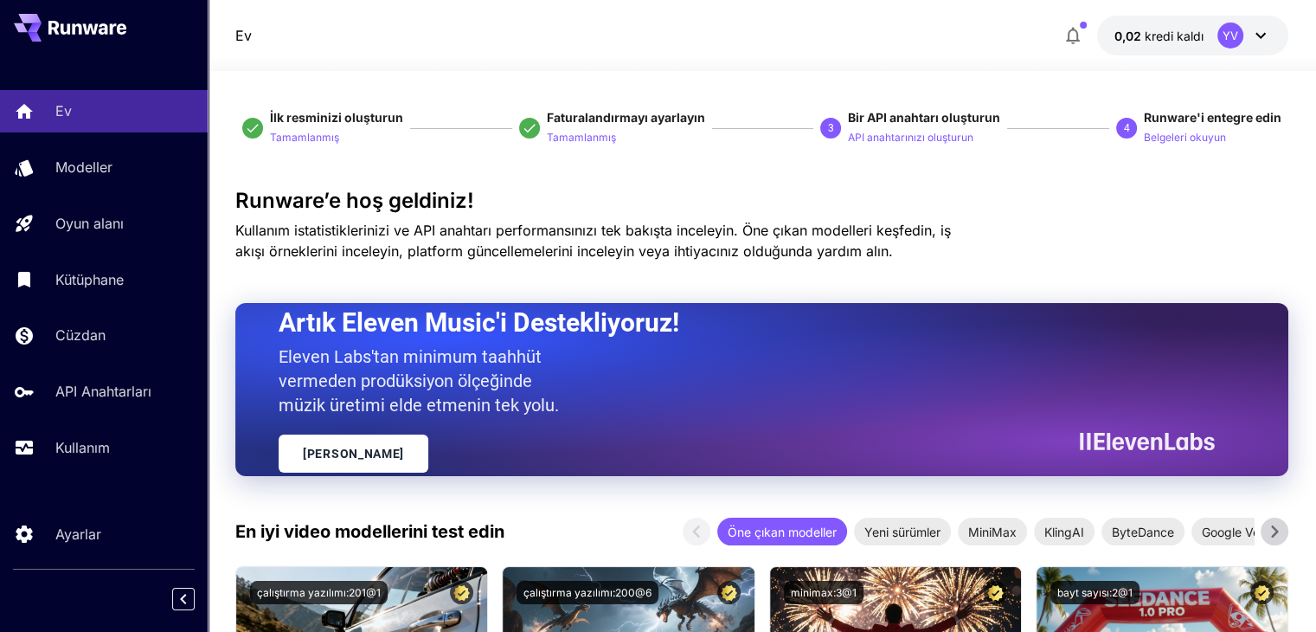
click at [151, 35] on div at bounding box center [104, 27] width 208 height 55
drag, startPoint x: 155, startPoint y: 35, endPoint x: 177, endPoint y: 35, distance: 22.5
click at [170, 35] on div at bounding box center [104, 27] width 208 height 55
click at [179, 35] on div at bounding box center [104, 27] width 208 height 55
click at [901, 136] on font "API anahtarınızı oluşturun" at bounding box center [910, 137] width 125 height 13
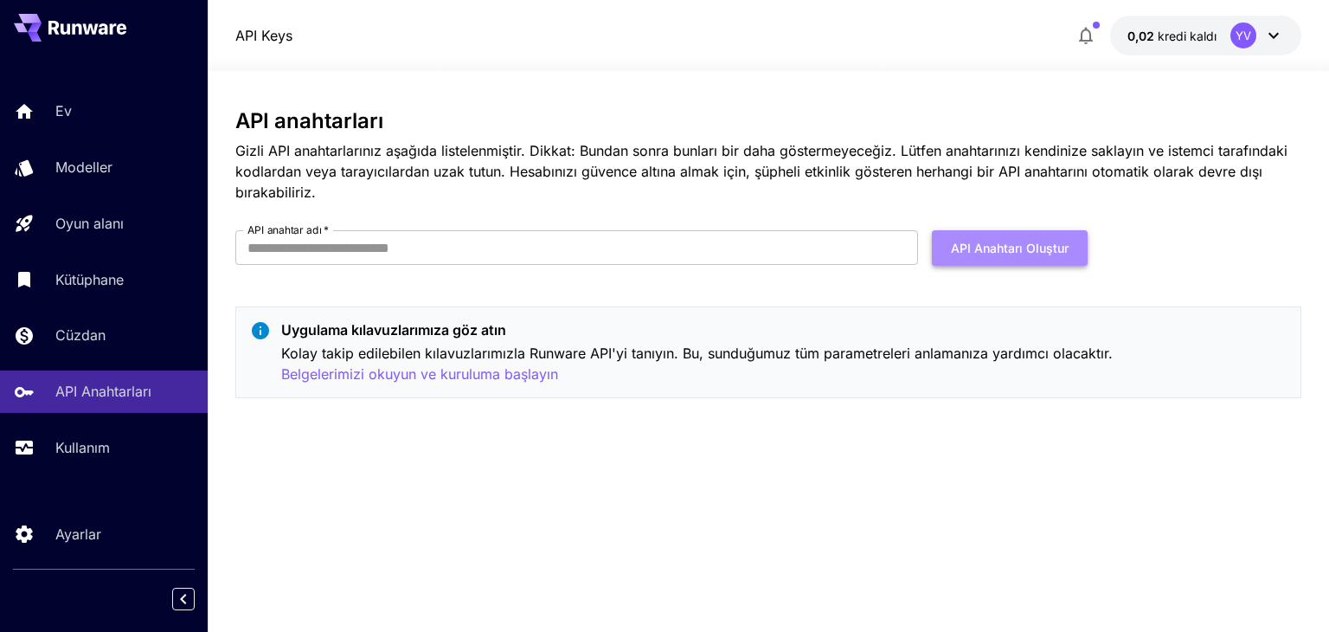
click at [1017, 249] on font "API Anahtarı Oluştur" at bounding box center [1010, 247] width 118 height 15
click at [439, 242] on input "API anahtar adı   *" at bounding box center [576, 247] width 683 height 35
click at [276, 247] on input "**********" at bounding box center [576, 247] width 683 height 35
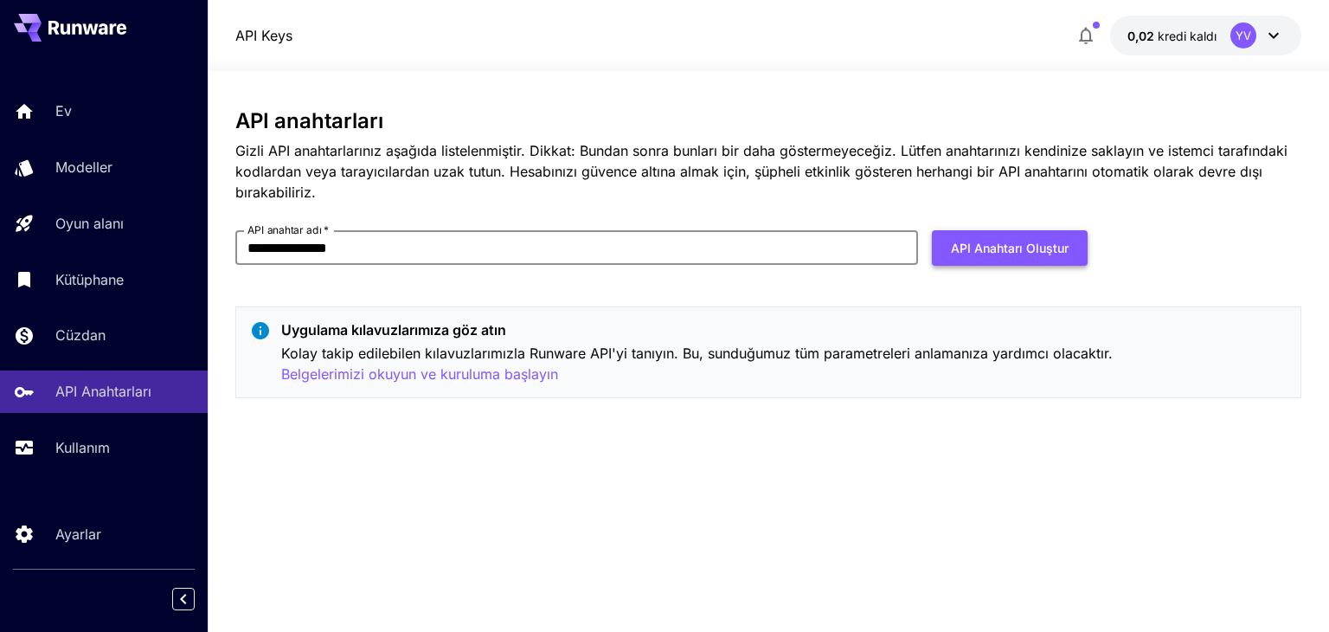
type input "**********"
click at [1035, 247] on font "API Anahtarı Oluştur" at bounding box center [1010, 247] width 118 height 15
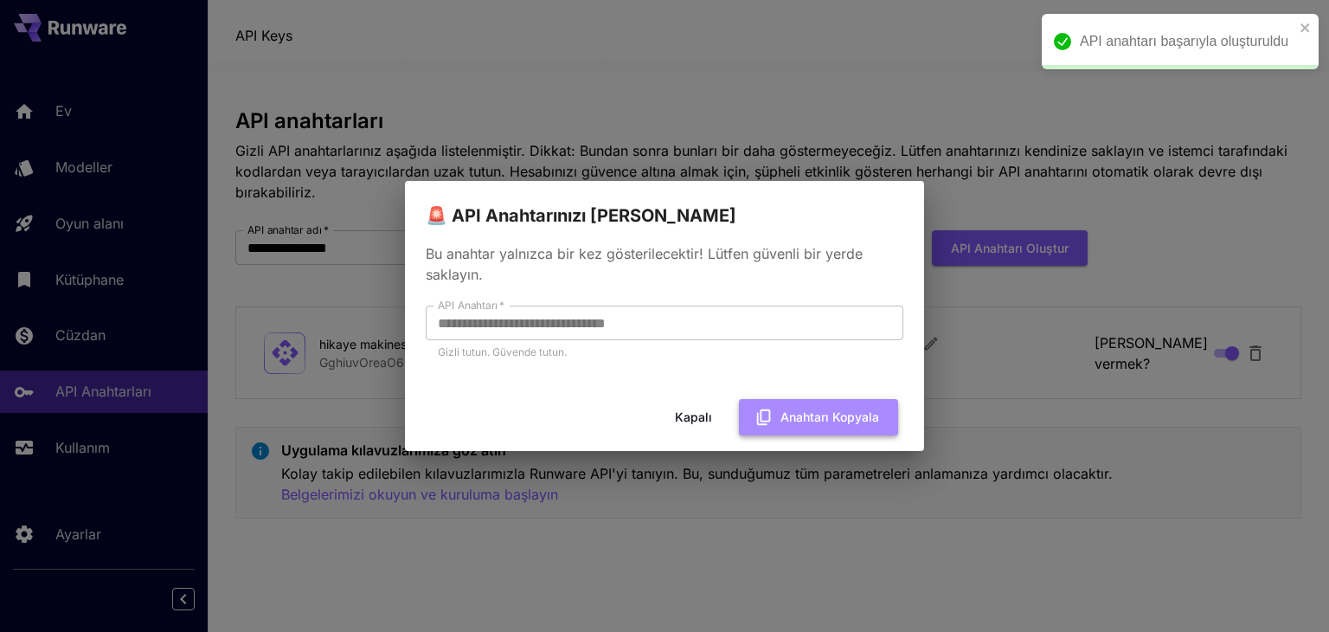
click at [808, 419] on font "Anahtarı Kopyala" at bounding box center [829, 416] width 99 height 15
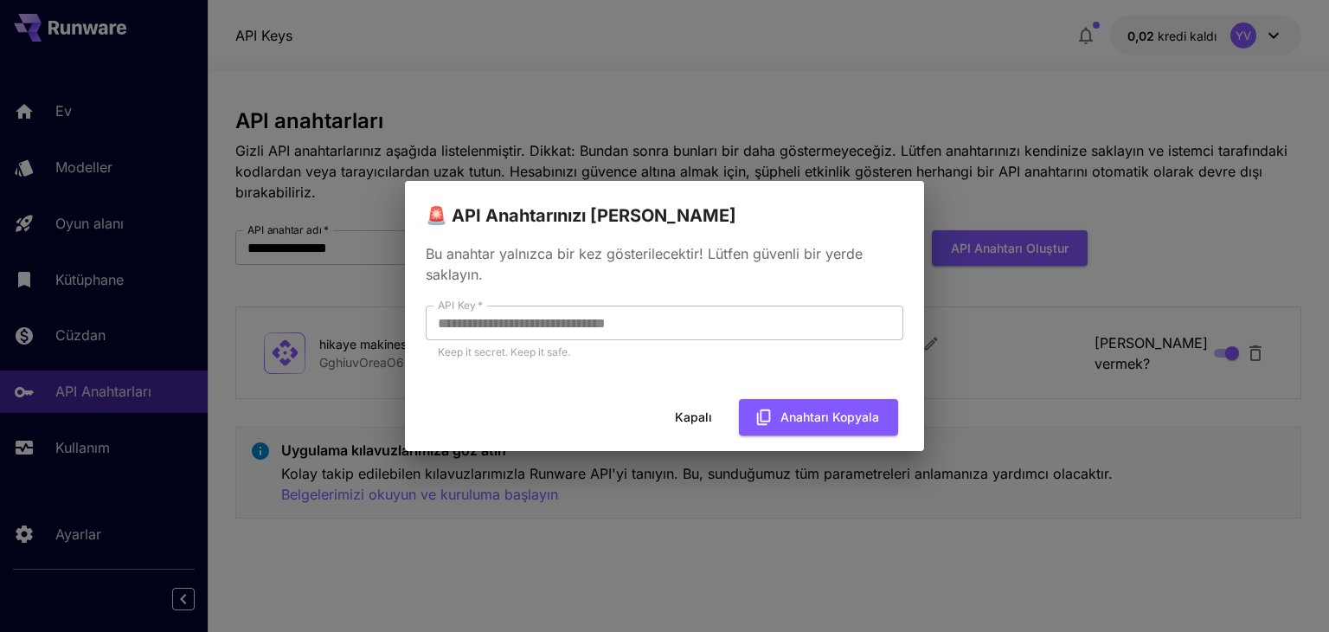
click at [1029, 394] on div "**********" at bounding box center [664, 316] width 1329 height 632
click at [783, 418] on font "Anahtarı Kopyala" at bounding box center [829, 416] width 99 height 15
click at [848, 407] on font "Anahtarı Kopyala" at bounding box center [829, 417] width 99 height 22
click at [689, 413] on font "Kapalı" at bounding box center [693, 416] width 37 height 15
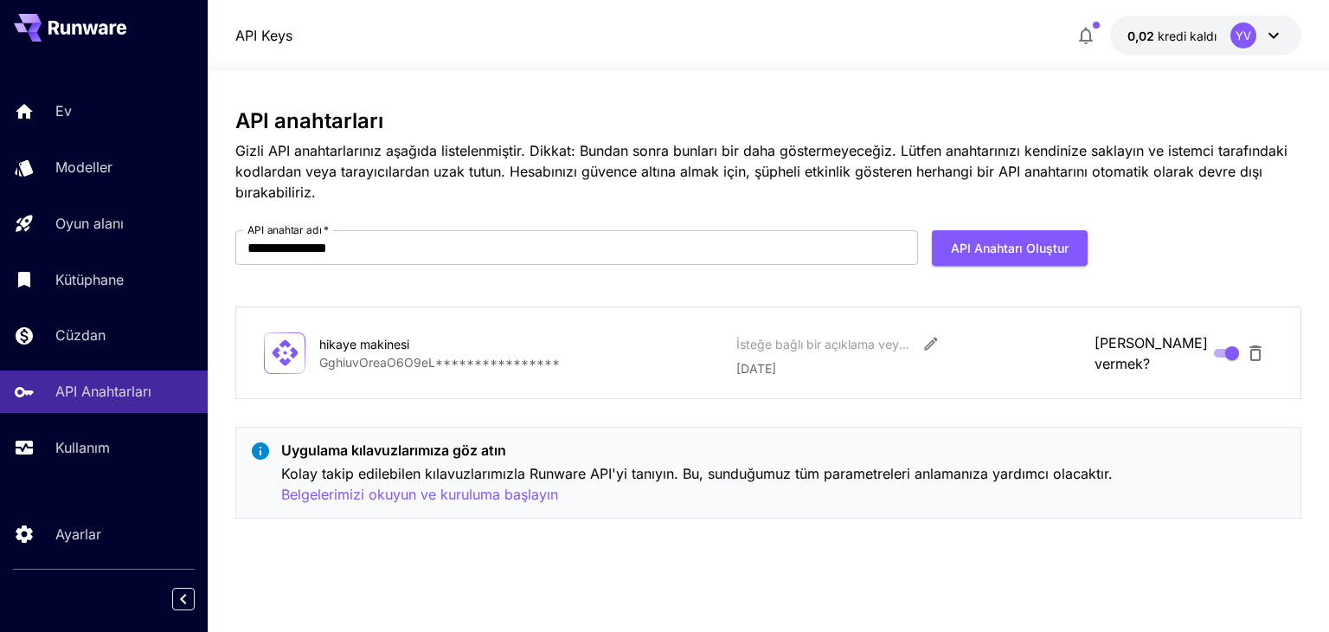
click at [80, 23] on icon at bounding box center [87, 28] width 78 height 14
click at [54, 112] on link "Ev" at bounding box center [104, 111] width 208 height 42
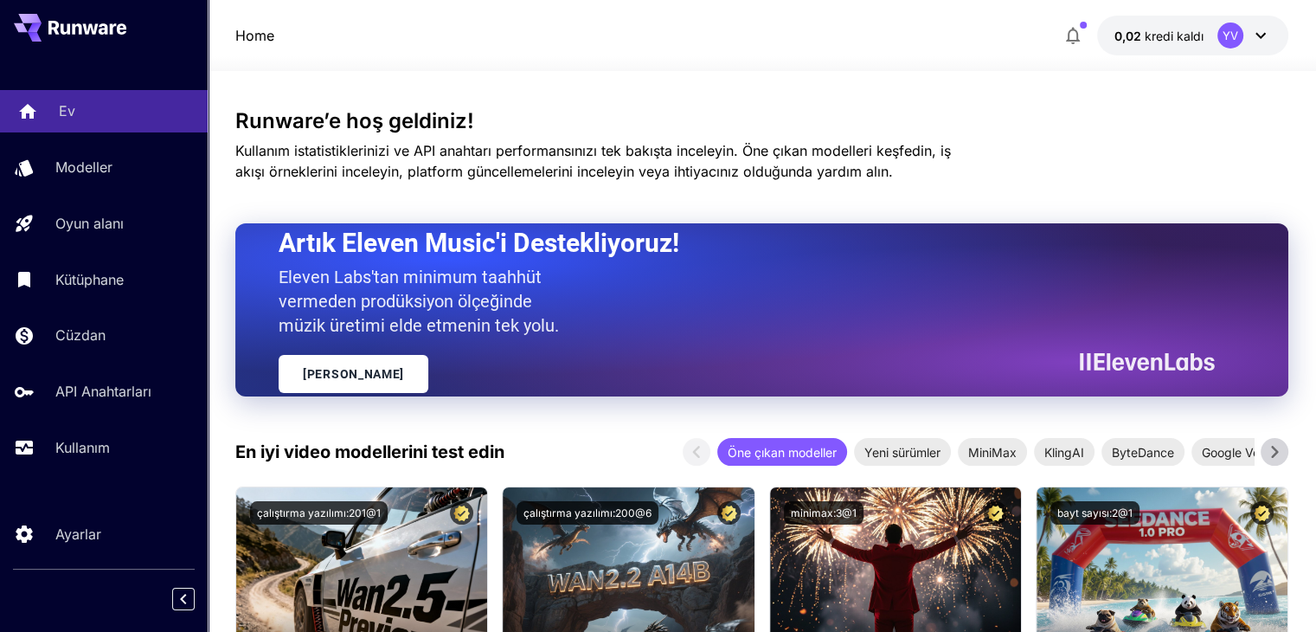
click at [62, 126] on link "Ev" at bounding box center [104, 111] width 208 height 42
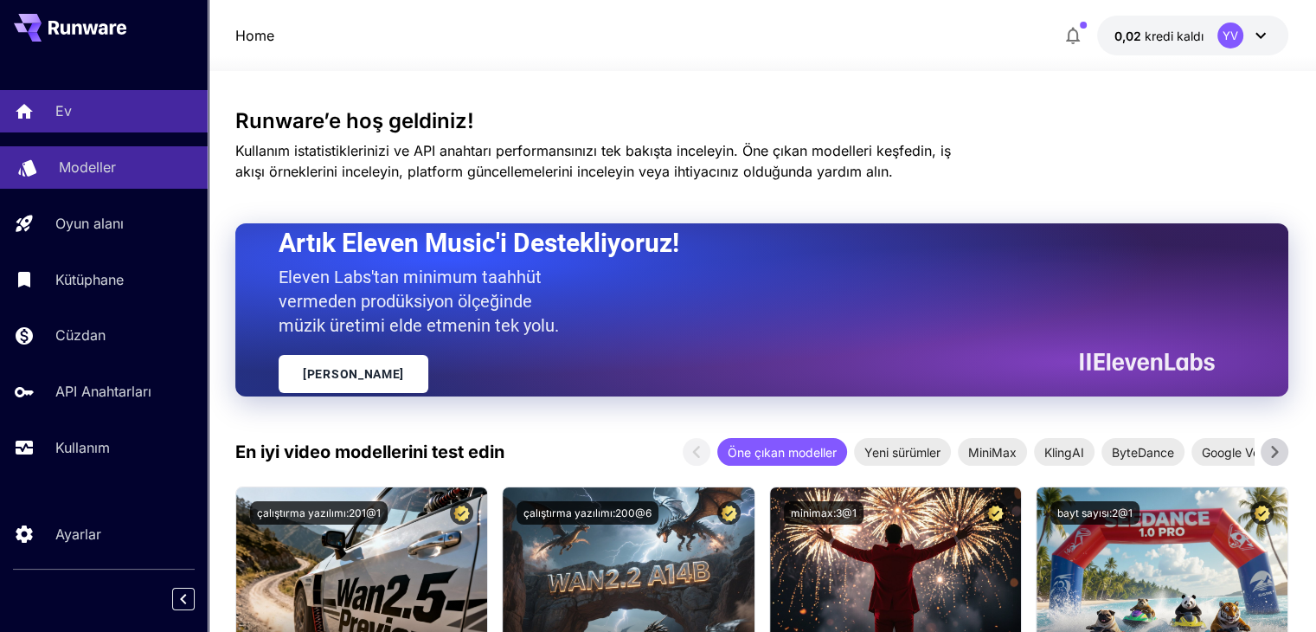
click at [82, 178] on link "Modeller" at bounding box center [104, 167] width 208 height 42
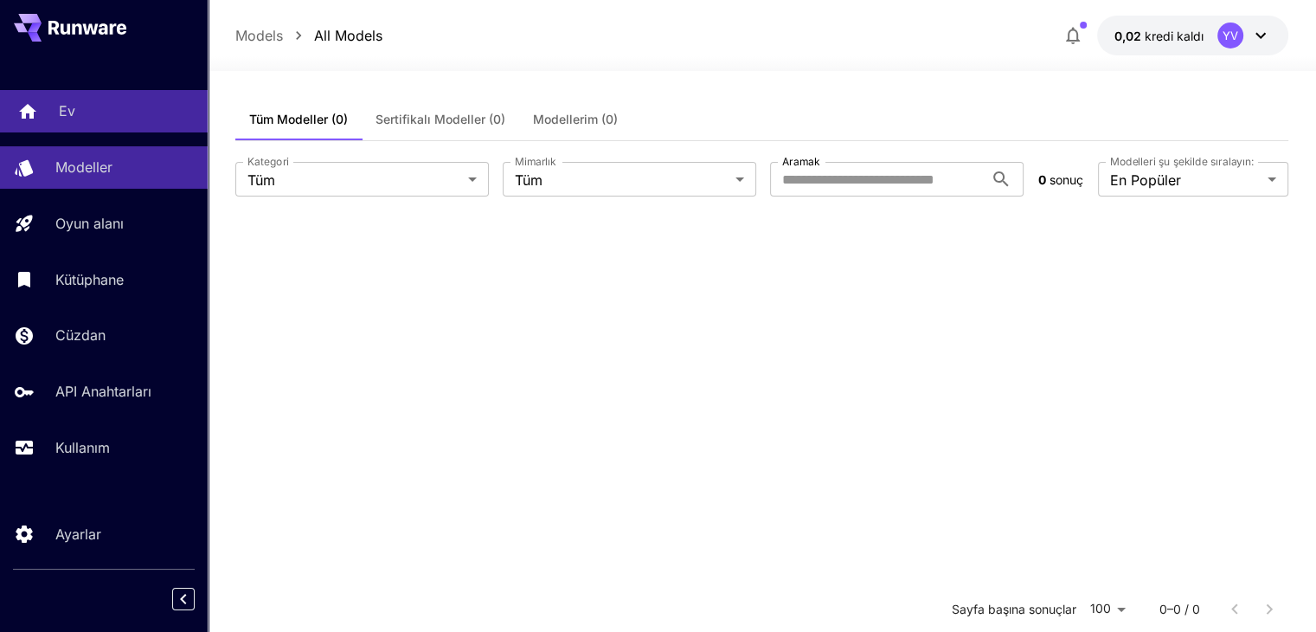
click at [79, 112] on div "Ev" at bounding box center [126, 110] width 135 height 21
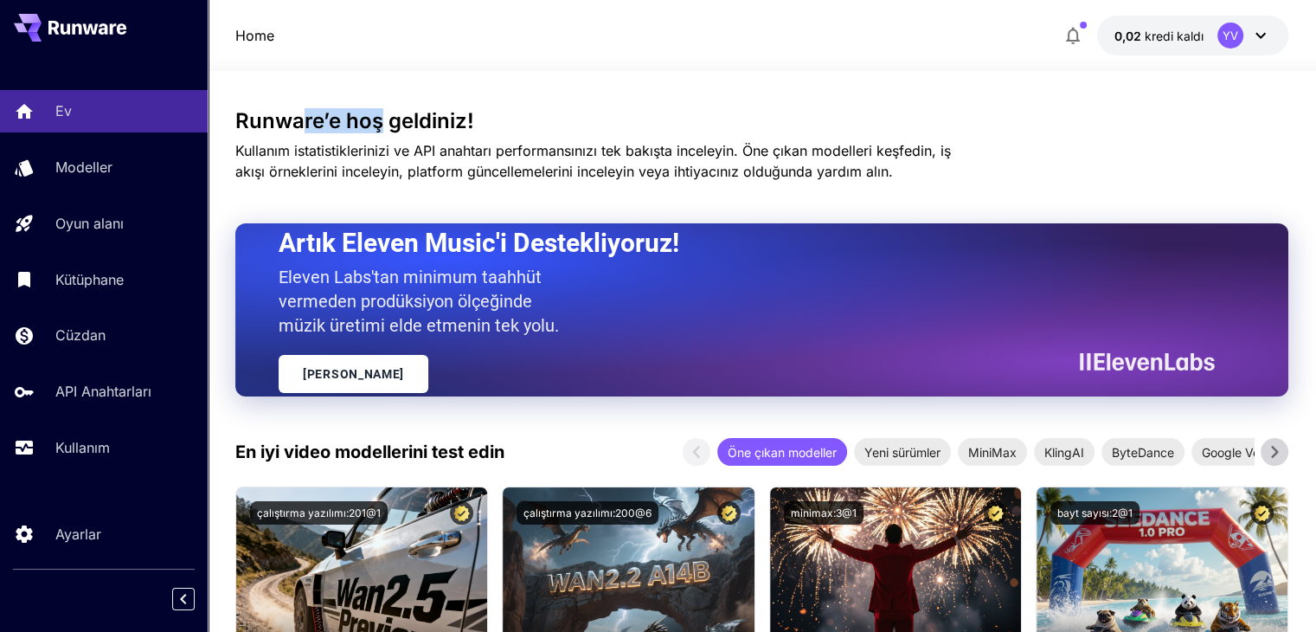
drag, startPoint x: 298, startPoint y: 77, endPoint x: 343, endPoint y: 101, distance: 51.1
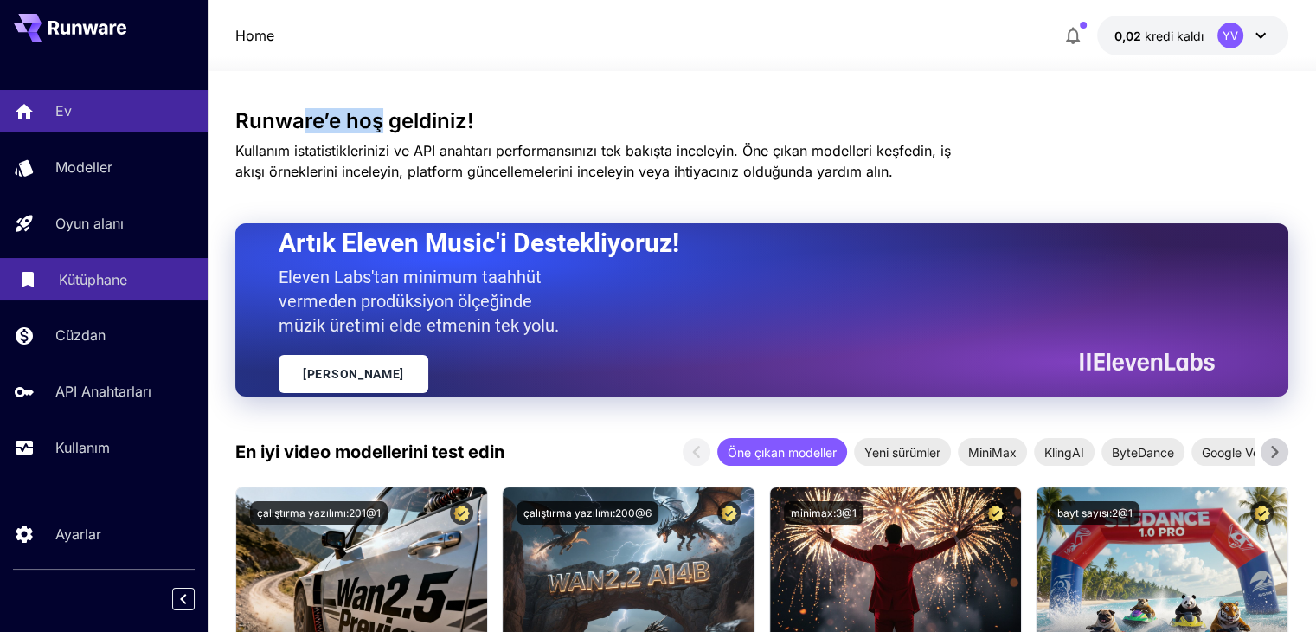
click at [119, 271] on p "Kütüphane" at bounding box center [93, 279] width 68 height 21
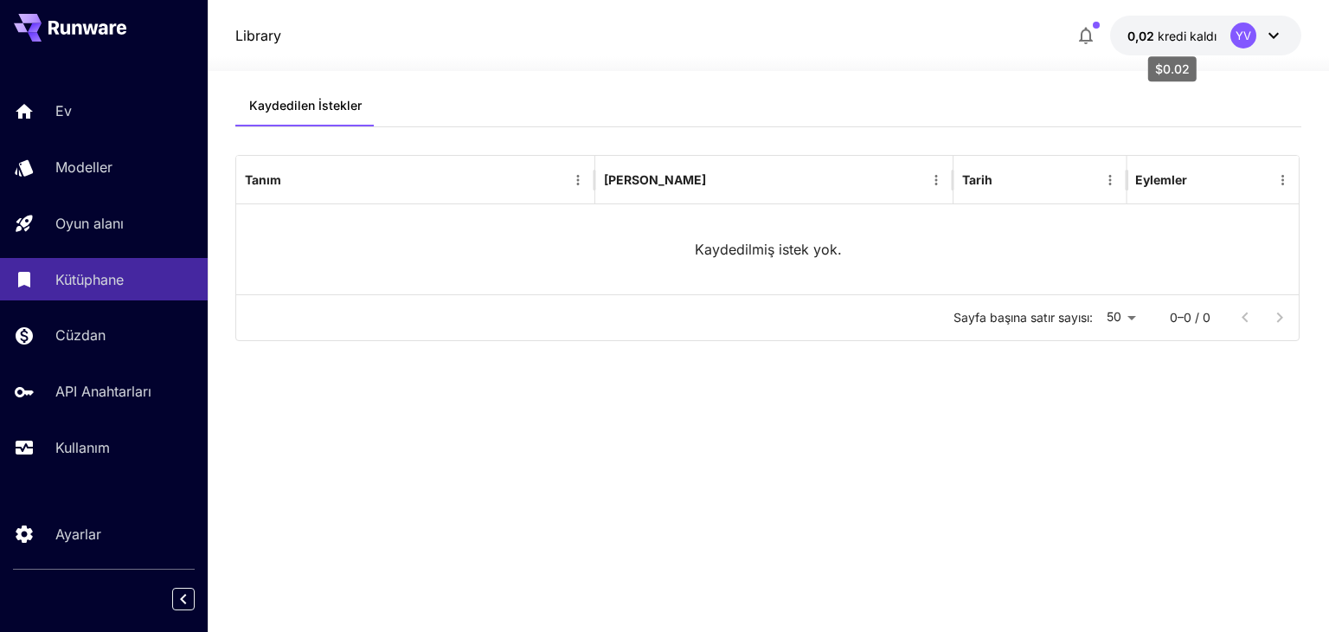
click at [1163, 27] on p "0,02 kredi kaldı" at bounding box center [1171, 36] width 89 height 18
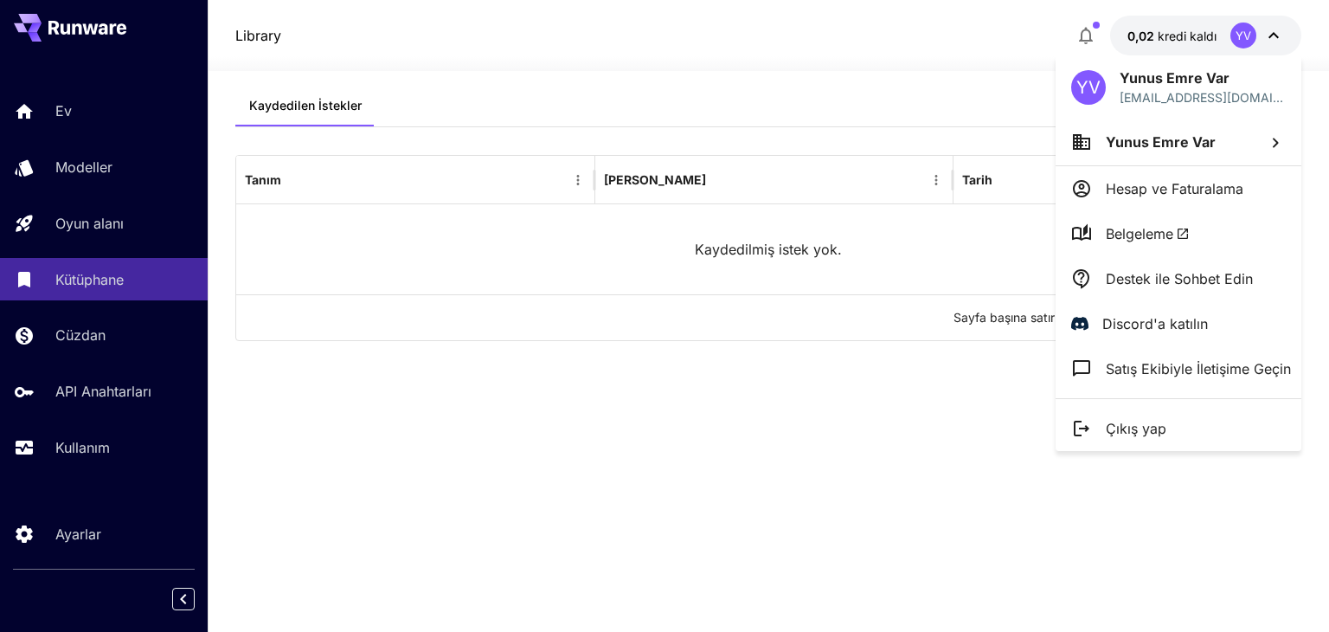
click at [779, 406] on div at bounding box center [664, 316] width 1329 height 632
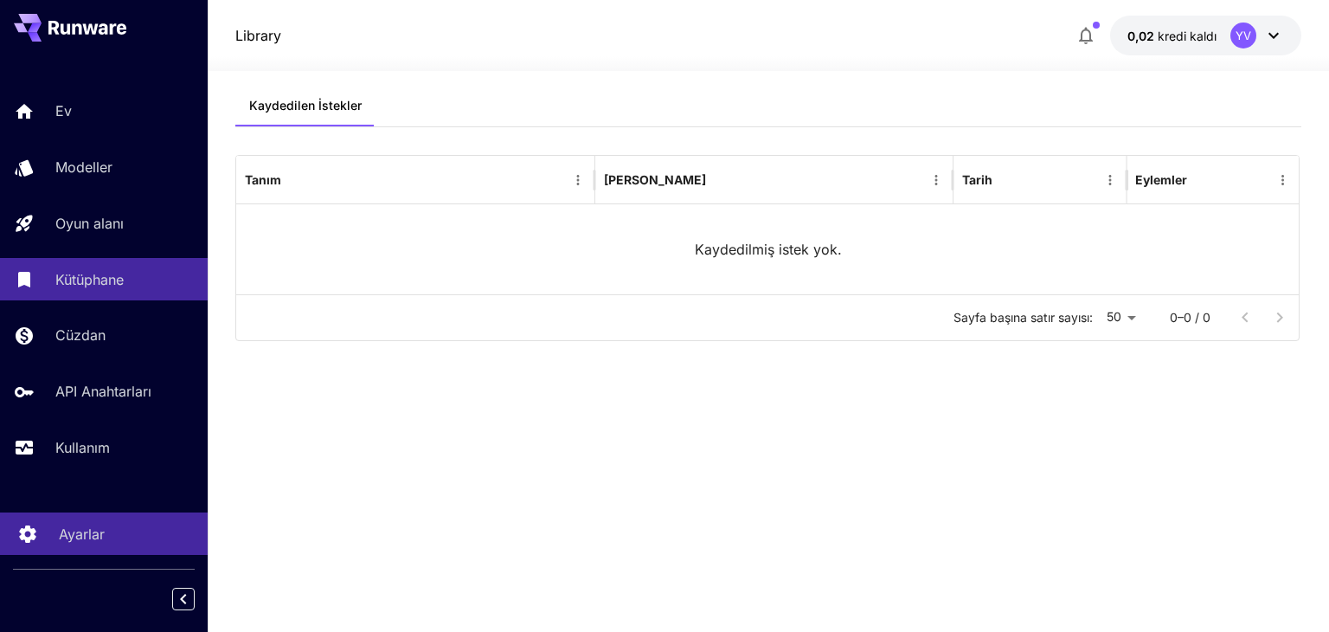
click at [97, 535] on font "Ayarlar" at bounding box center [82, 533] width 46 height 17
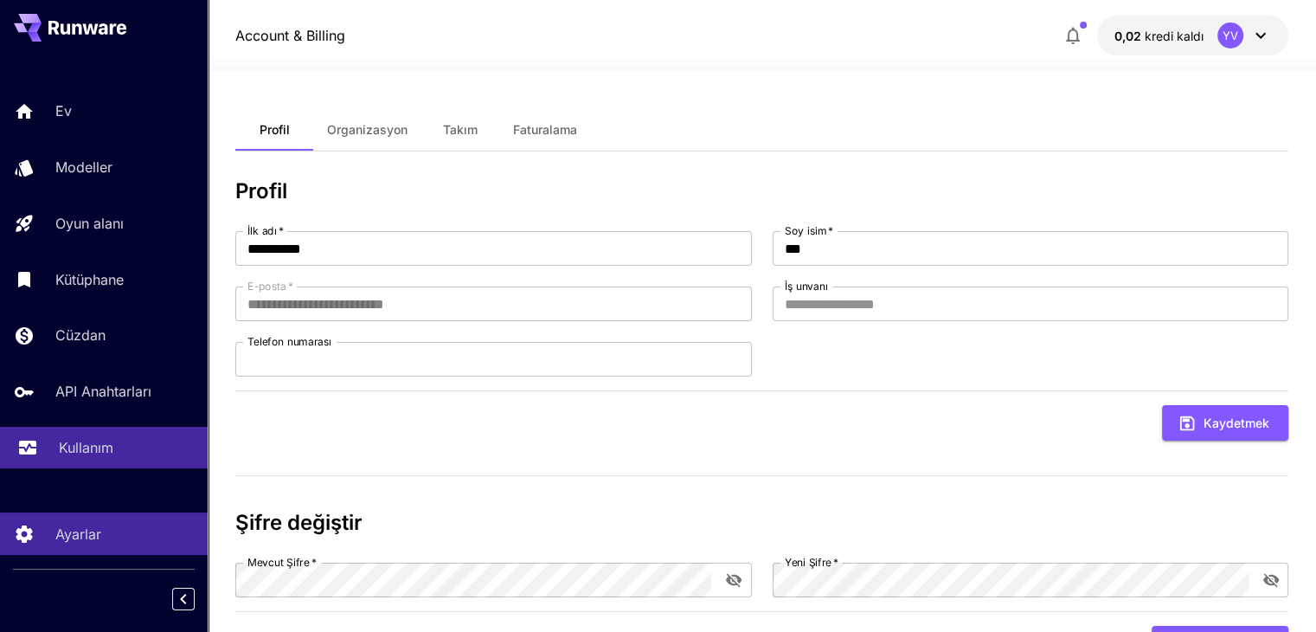
click at [74, 451] on font "Kullanım" at bounding box center [86, 447] width 54 height 17
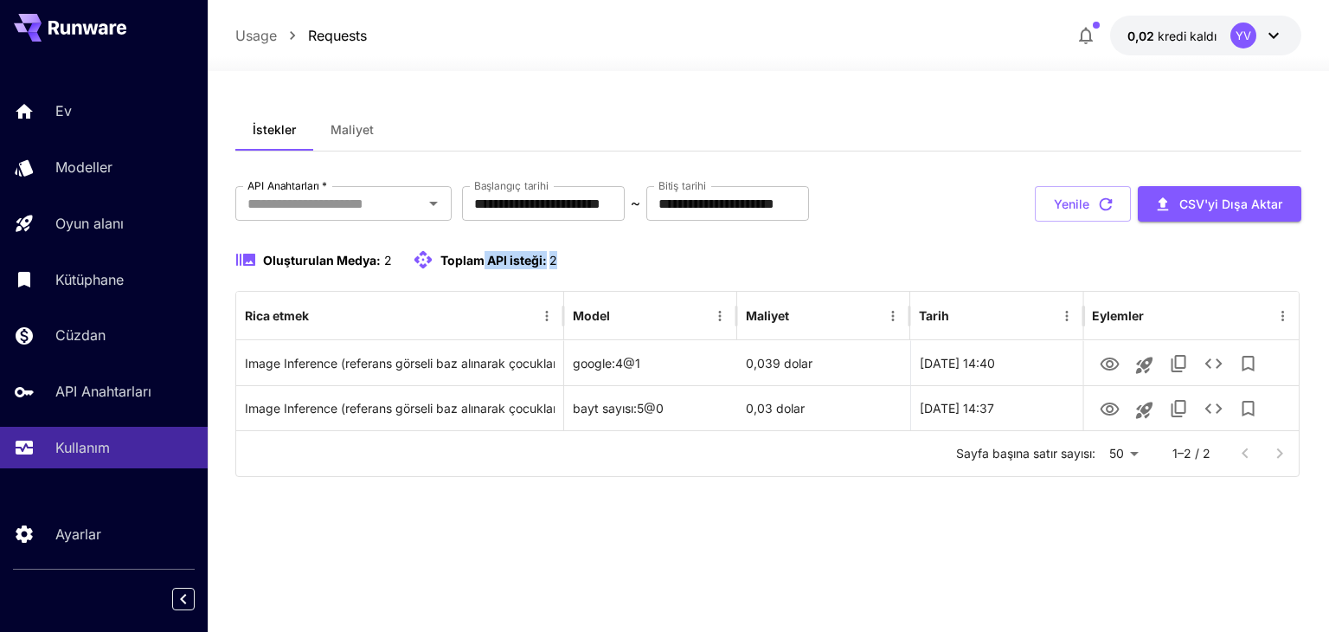
drag, startPoint x: 486, startPoint y: 260, endPoint x: 616, endPoint y: 249, distance: 130.2
click at [616, 249] on div "Oluşturulan Medya: 2 Toplam API isteği: 2" at bounding box center [767, 259] width 1065 height 21
drag, startPoint x: 301, startPoint y: 257, endPoint x: 709, endPoint y: 239, distance: 408.7
click at [709, 239] on div "**********" at bounding box center [767, 331] width 1065 height 291
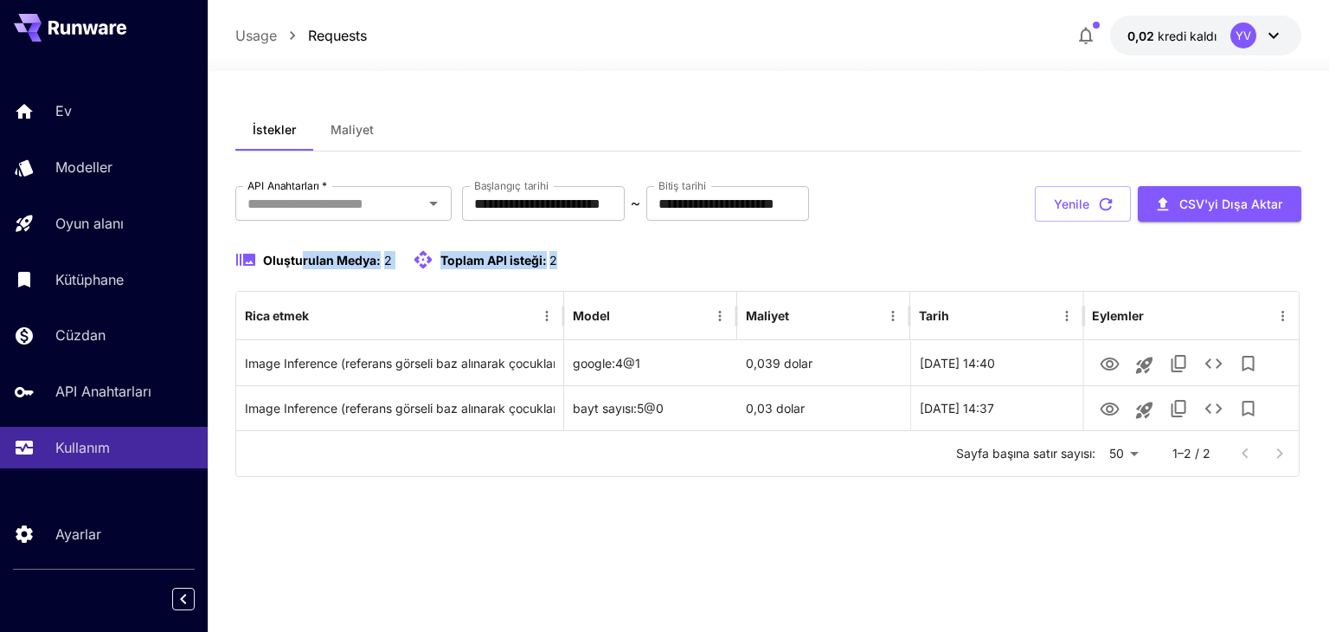
click at [709, 239] on div "**********" at bounding box center [767, 331] width 1065 height 291
click at [343, 129] on font "Maliyet" at bounding box center [351, 129] width 43 height 15
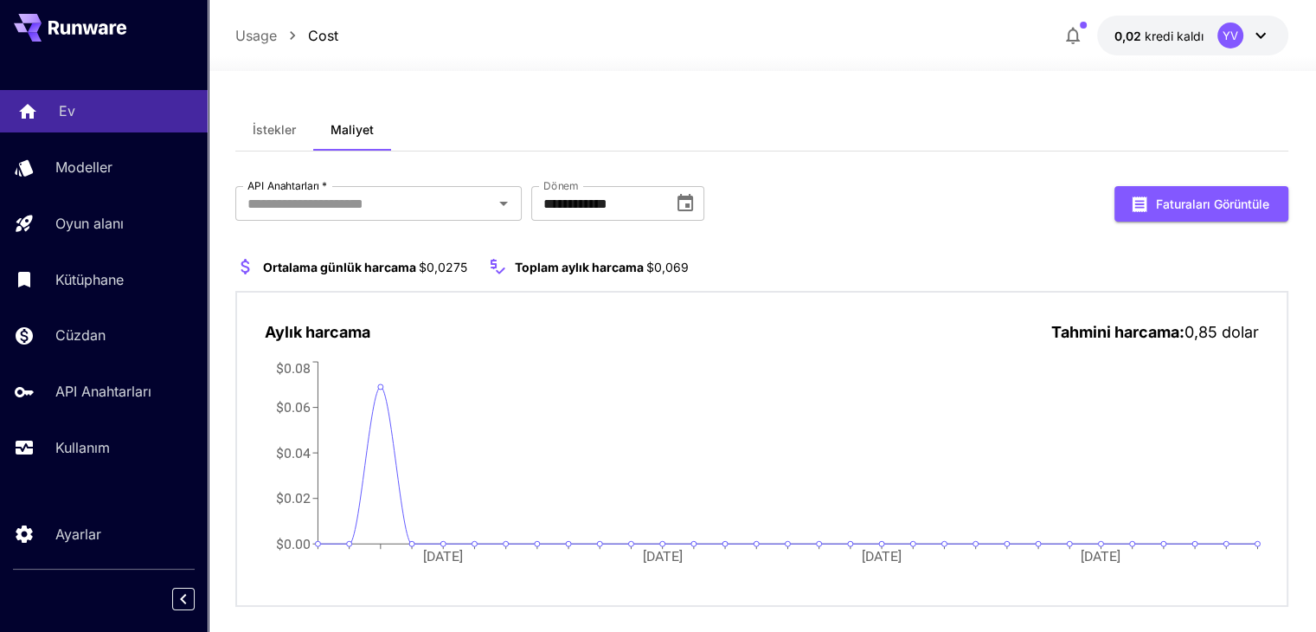
click at [97, 110] on div "Ev" at bounding box center [126, 110] width 135 height 21
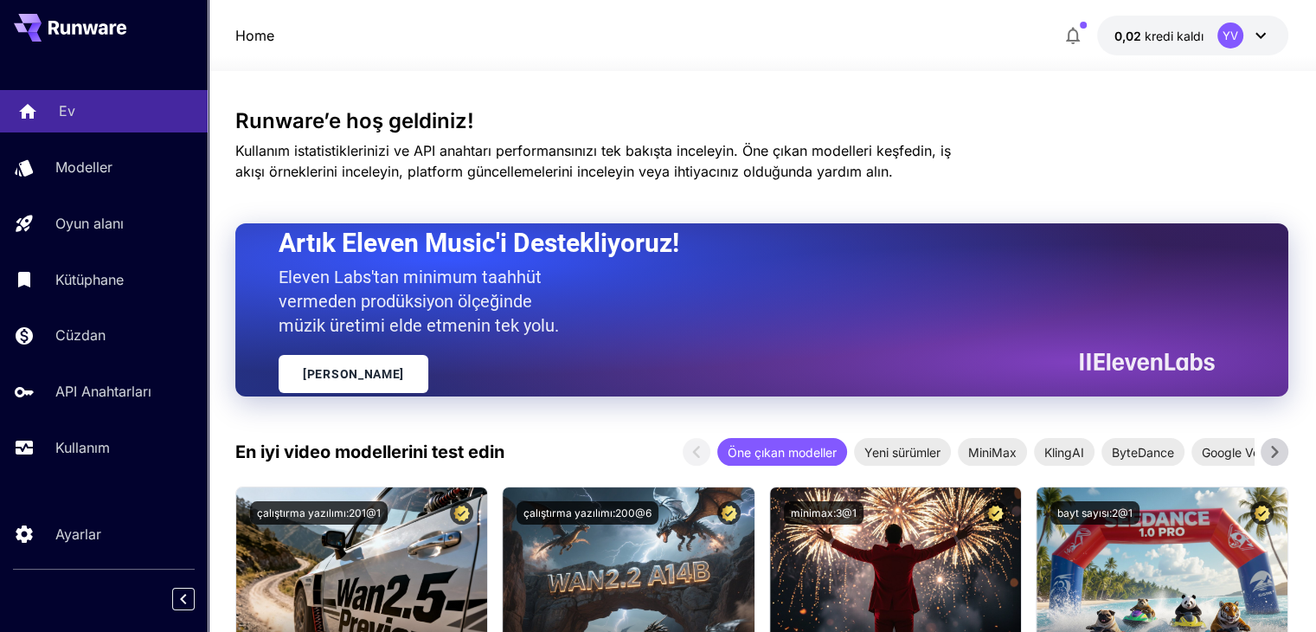
click at [97, 110] on div "Ev" at bounding box center [126, 110] width 135 height 21
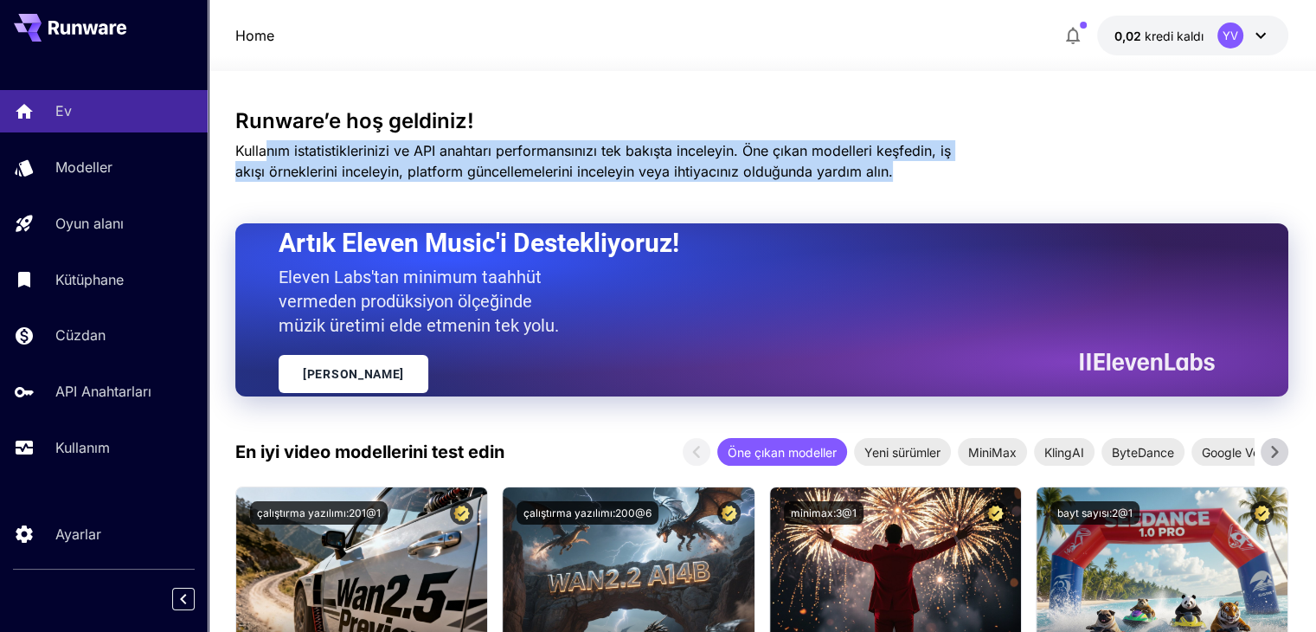
drag, startPoint x: 263, startPoint y: 143, endPoint x: 952, endPoint y: 170, distance: 690.0
click at [952, 170] on p "Kullanım istatistiklerinizi ve API anahtarı performansınızı tek bakışta inceley…" at bounding box center [595, 161] width 720 height 42
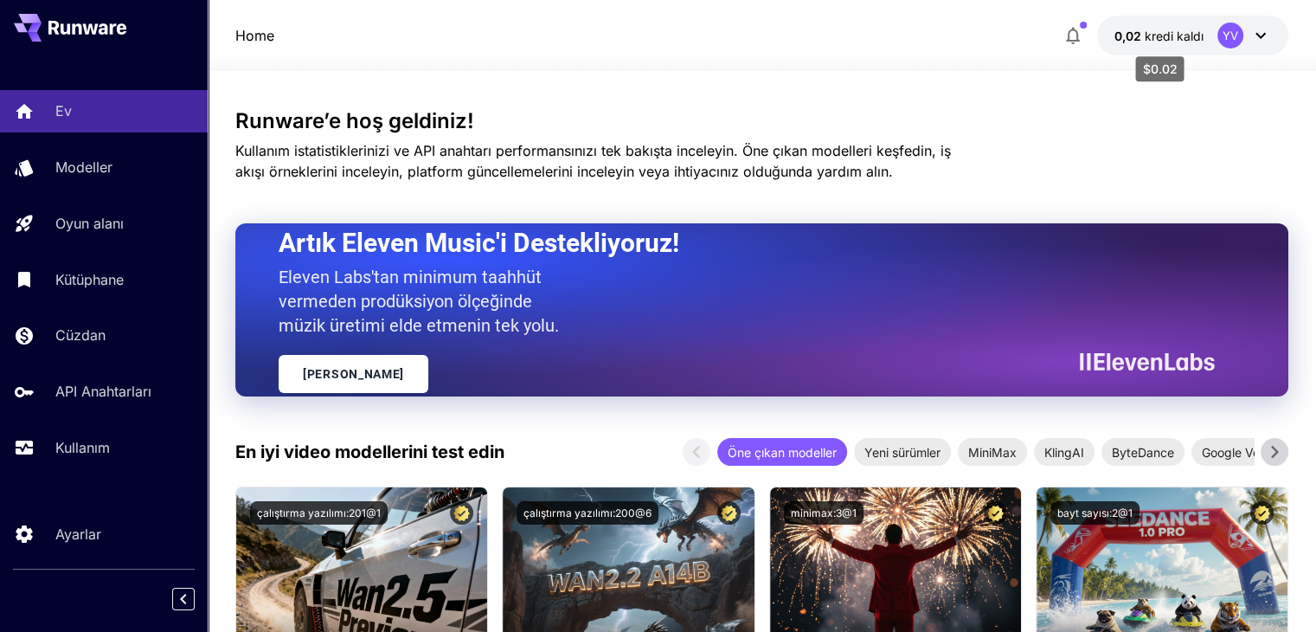
click at [1147, 35] on font "kredi kaldı" at bounding box center [1173, 36] width 59 height 15
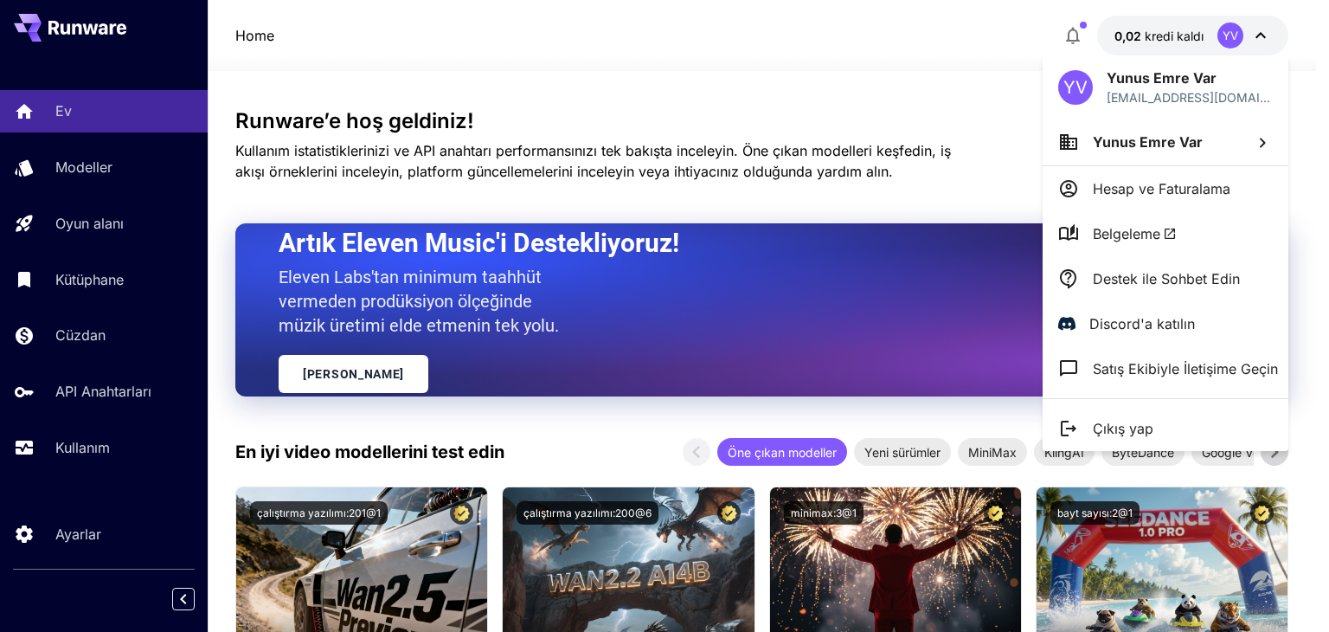
click at [1157, 284] on font "Destek ile Sohbet Edin" at bounding box center [1166, 278] width 147 height 17
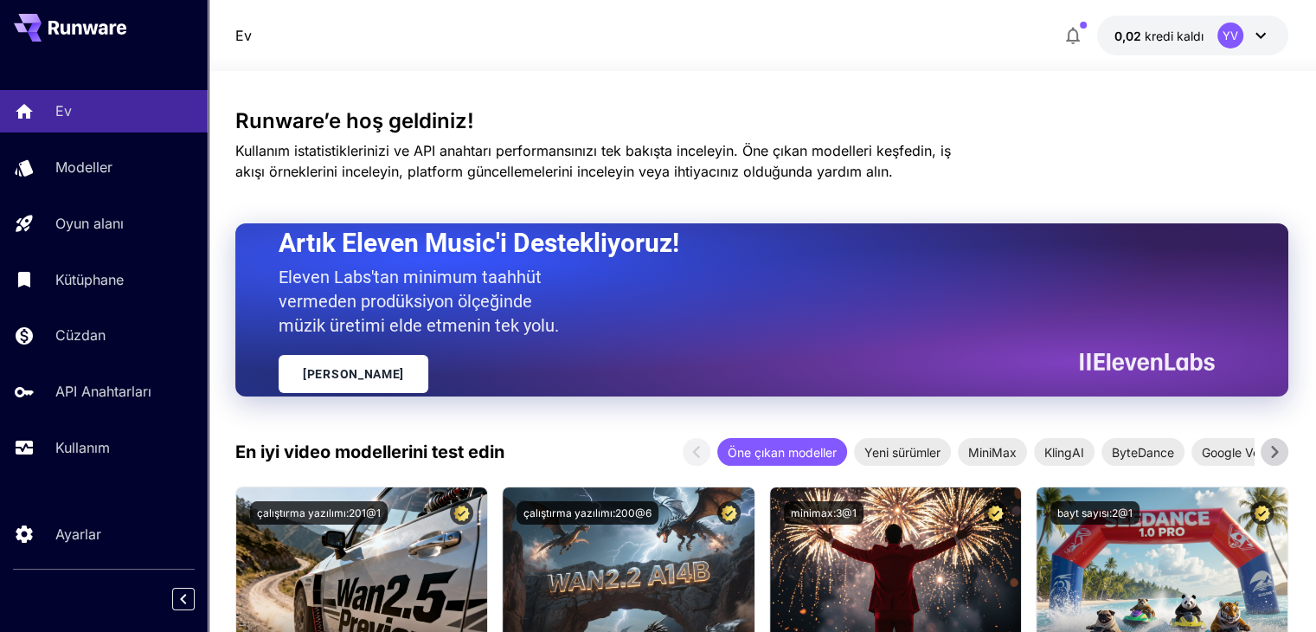
click at [835, 51] on div at bounding box center [762, 60] width 1108 height 21
click at [727, 16] on div "Ev 0,02 kredi kaldı YV" at bounding box center [761, 36] width 1053 height 40
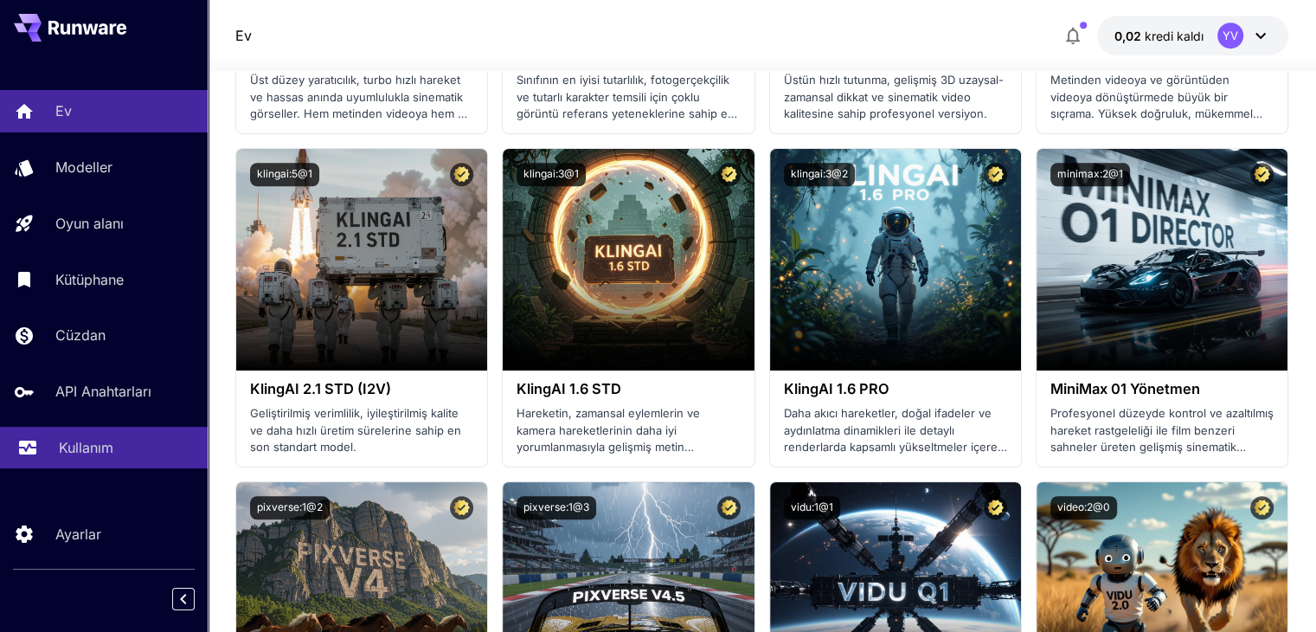
scroll to position [1471, 0]
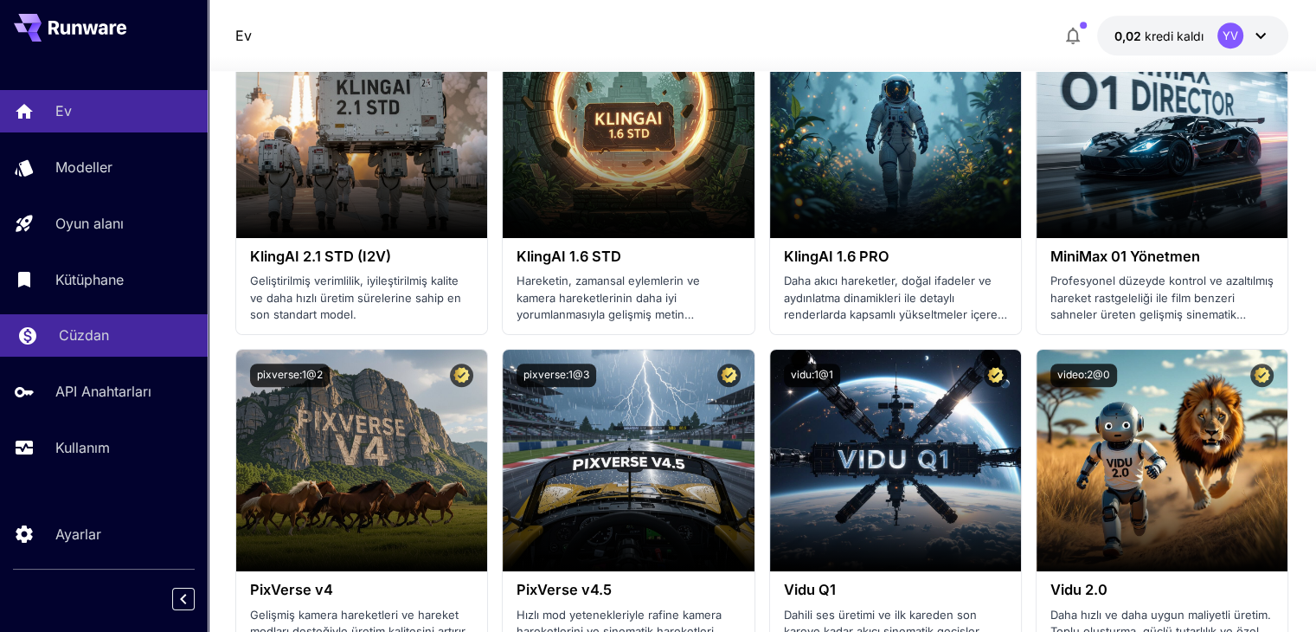
click at [73, 337] on font "Cüzdan" at bounding box center [84, 334] width 50 height 17
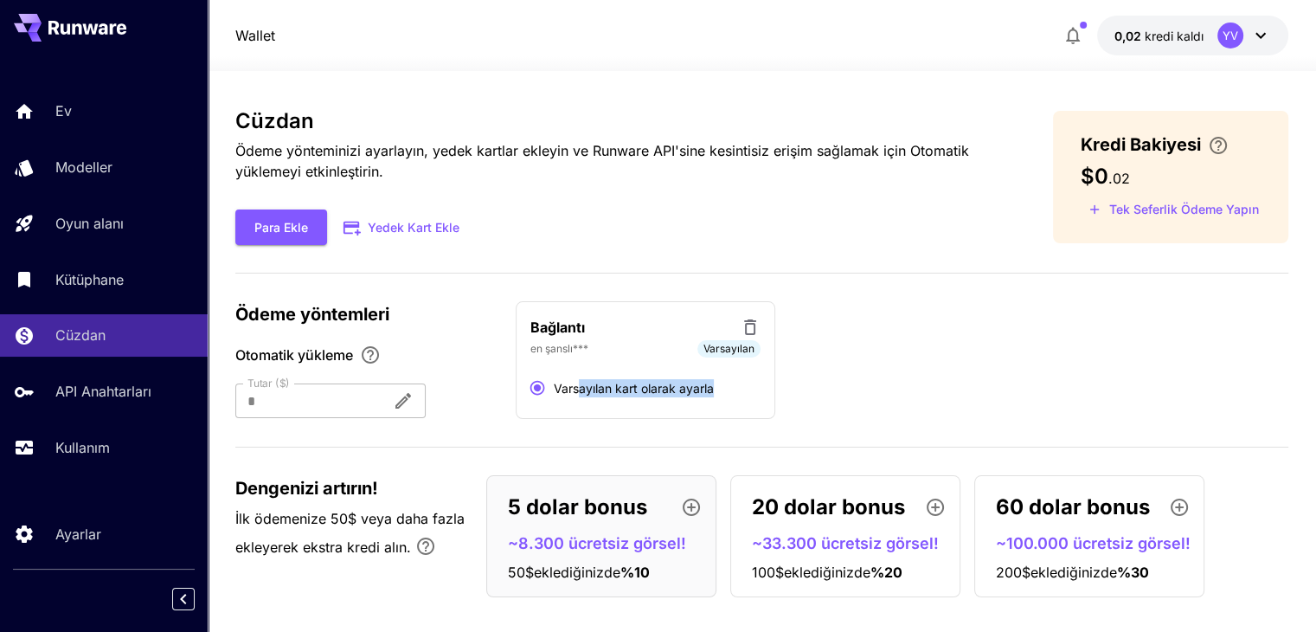
drag, startPoint x: 581, startPoint y: 381, endPoint x: 882, endPoint y: 387, distance: 300.2
click at [853, 399] on div "Bağlantı en şanslı*** Varsayılan Varsayılan kart olarak ayarla" at bounding box center [902, 360] width 773 height 118
click at [885, 385] on div "Bağlantı en şanslı*** Varsayılan Varsayılan kart olarak ayarla" at bounding box center [902, 360] width 773 height 118
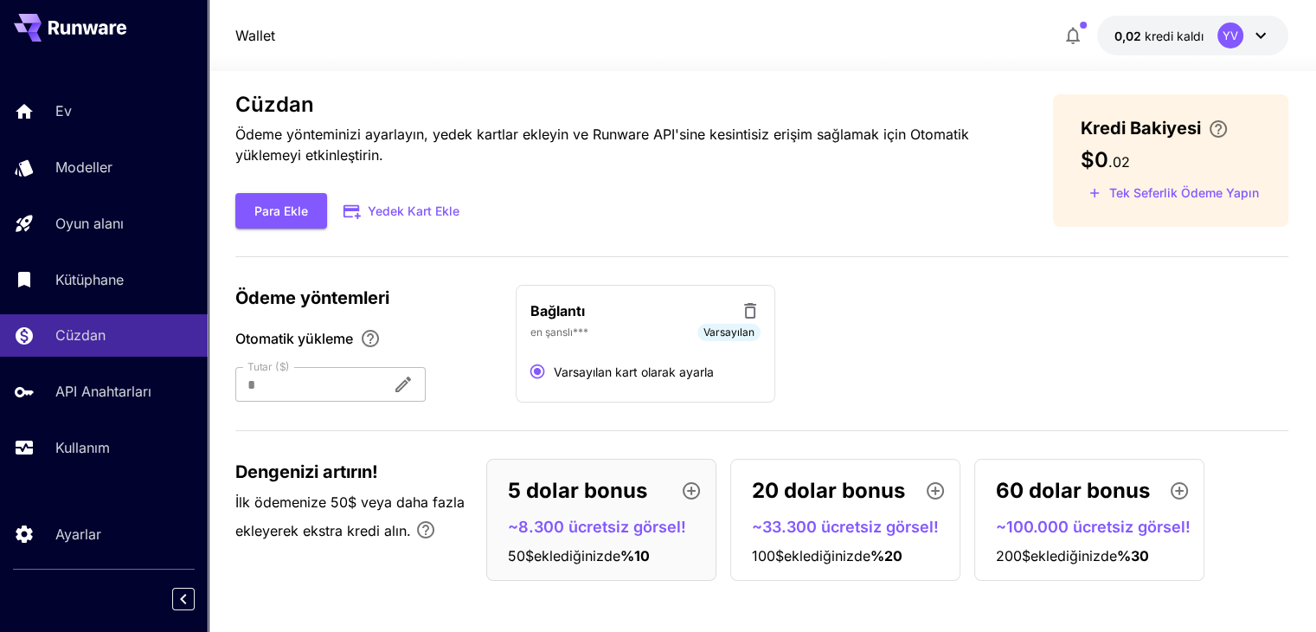
scroll to position [17, 0]
click at [940, 330] on div "Bağlantı en şanslı*** Varsayılan Varsayılan kart olarak ayarla" at bounding box center [902, 343] width 773 height 118
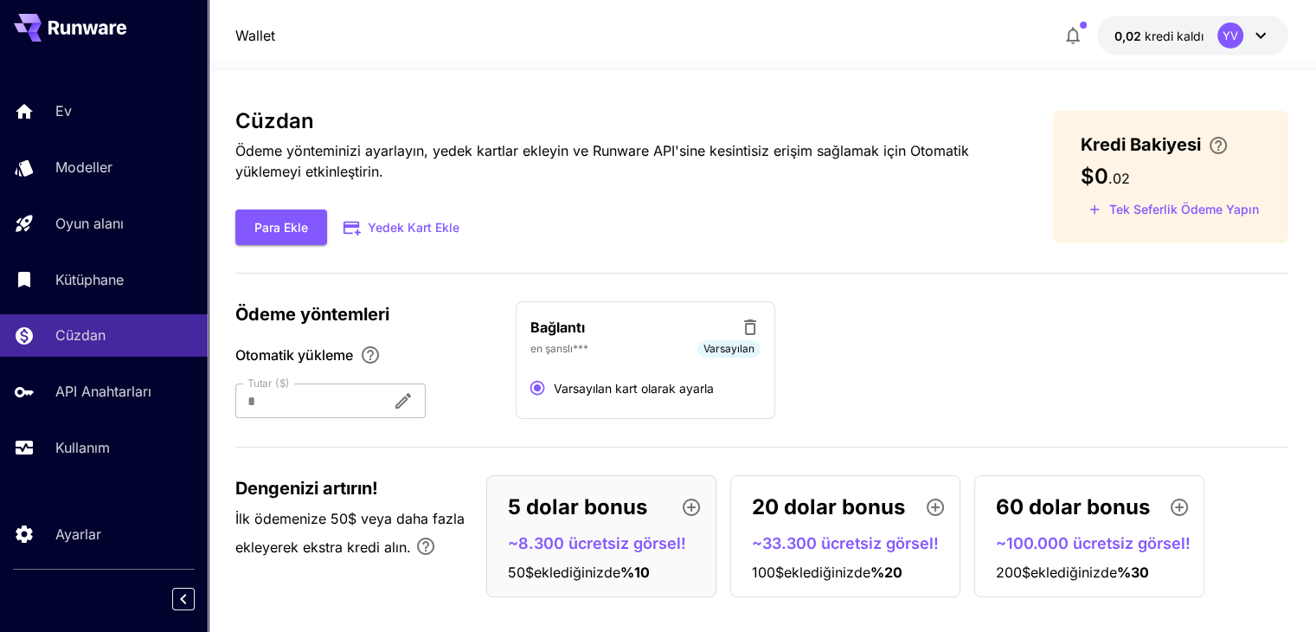
click at [785, 196] on div "Cüzdan Ödeme yönteminizi ayarlayın, yedek kartlar ekleyin ve Runware API'sine k…" at bounding box center [616, 177] width 762 height 136
click at [1191, 35] on font "kredi kaldı" at bounding box center [1173, 36] width 59 height 15
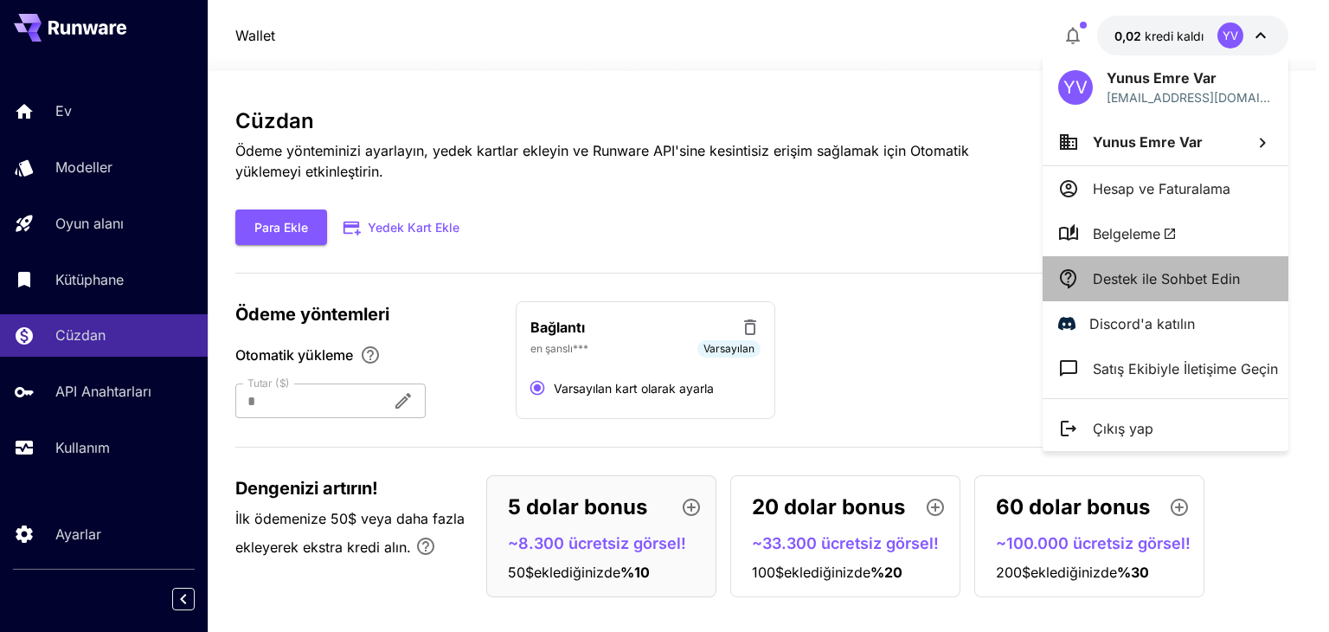
click at [1136, 282] on font "Destek ile Sohbet Edin" at bounding box center [1166, 278] width 147 height 17
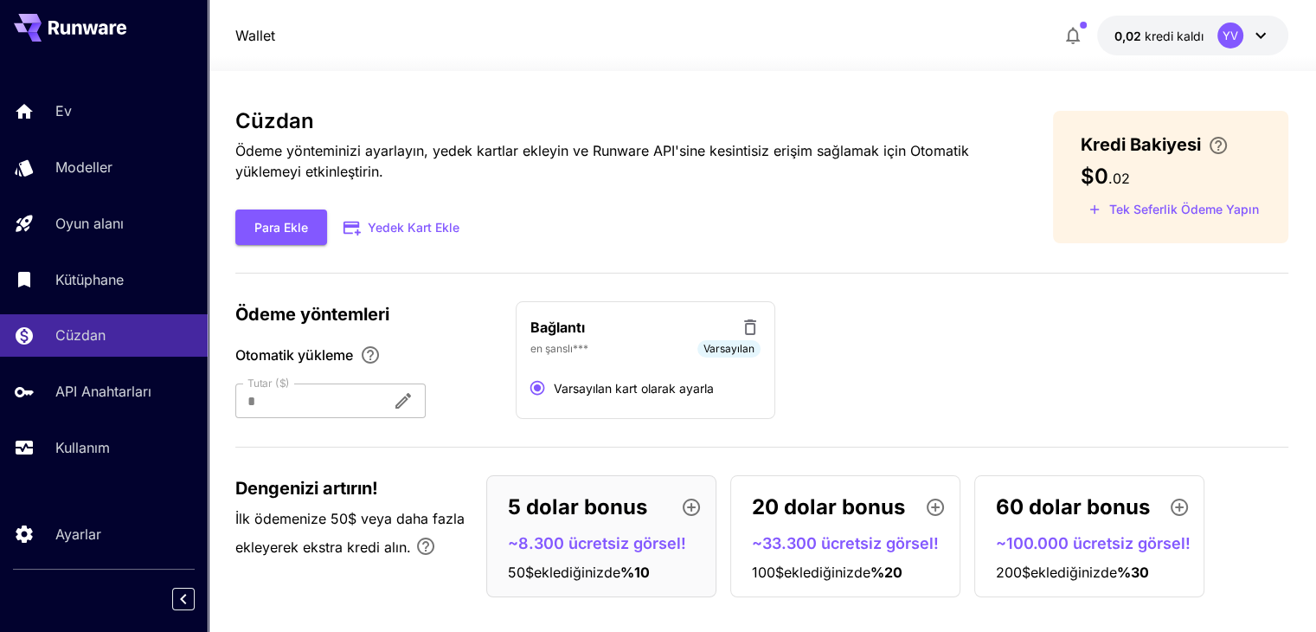
click at [784, 19] on div "Wallet 0,02 kredi kaldı YV" at bounding box center [761, 36] width 1053 height 40
click at [97, 345] on p "Cüzdan" at bounding box center [84, 334] width 50 height 21
click at [888, 47] on div "Wallet 0,02 kredi kaldı YV" at bounding box center [761, 36] width 1053 height 40
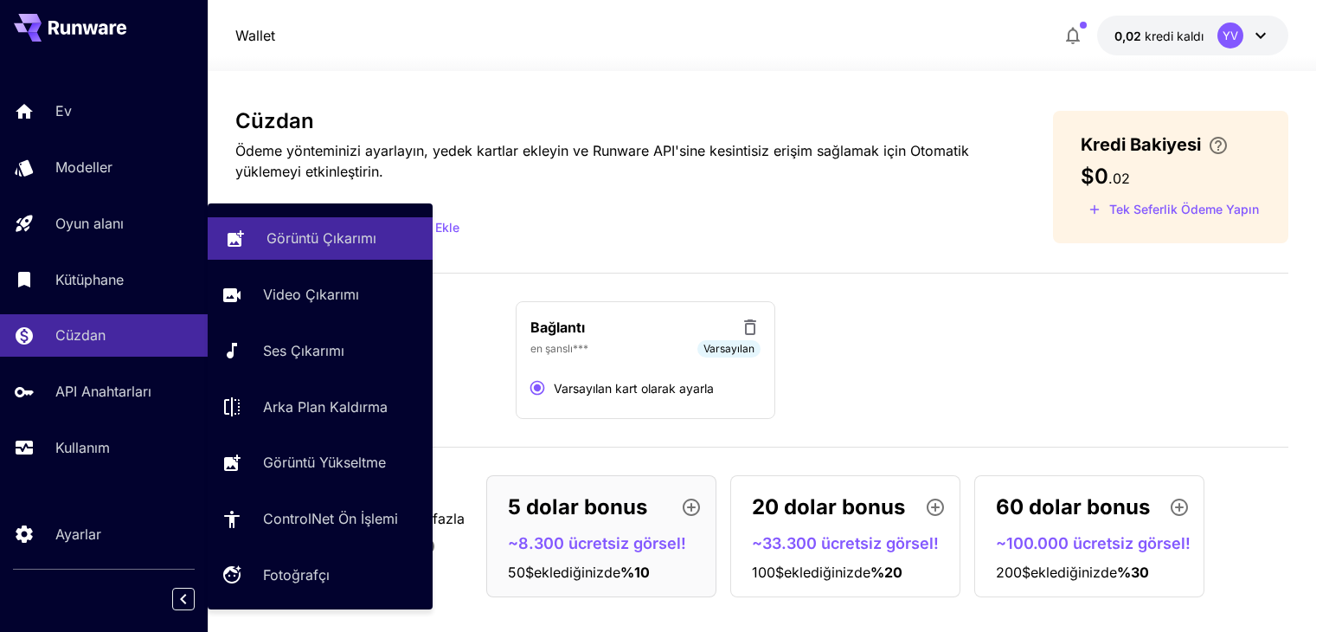
click at [298, 234] on font "Görüntü Çıkarımı" at bounding box center [321, 237] width 110 height 17
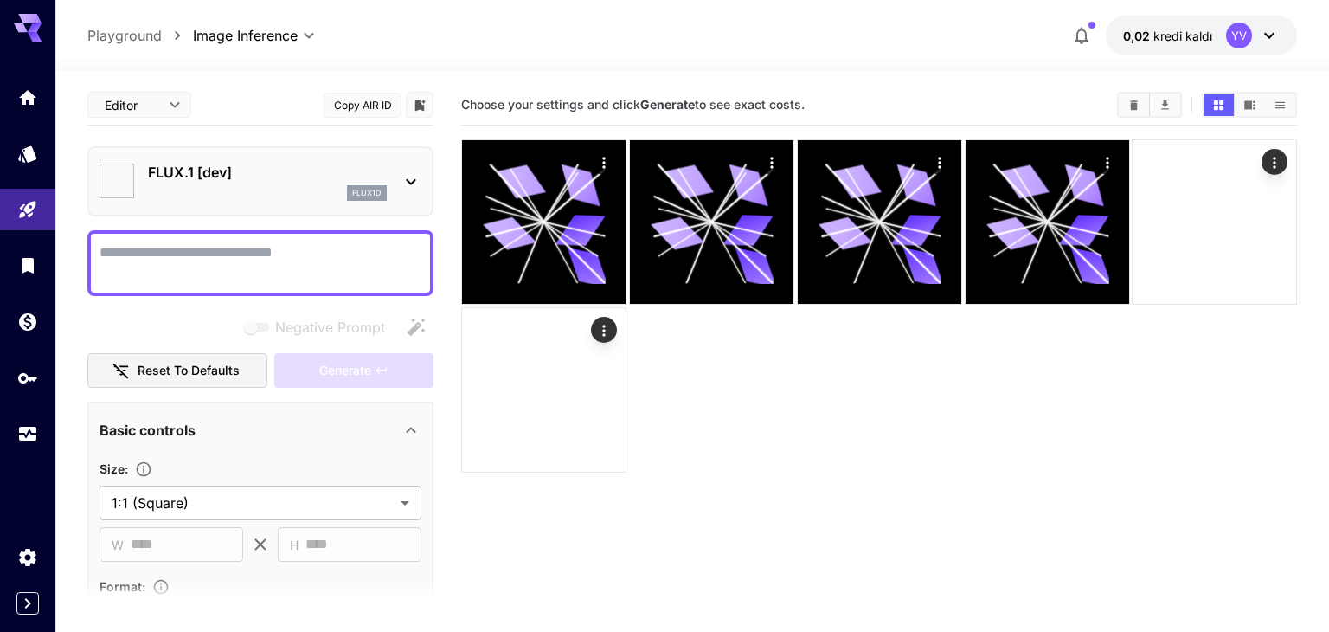
type input "**********"
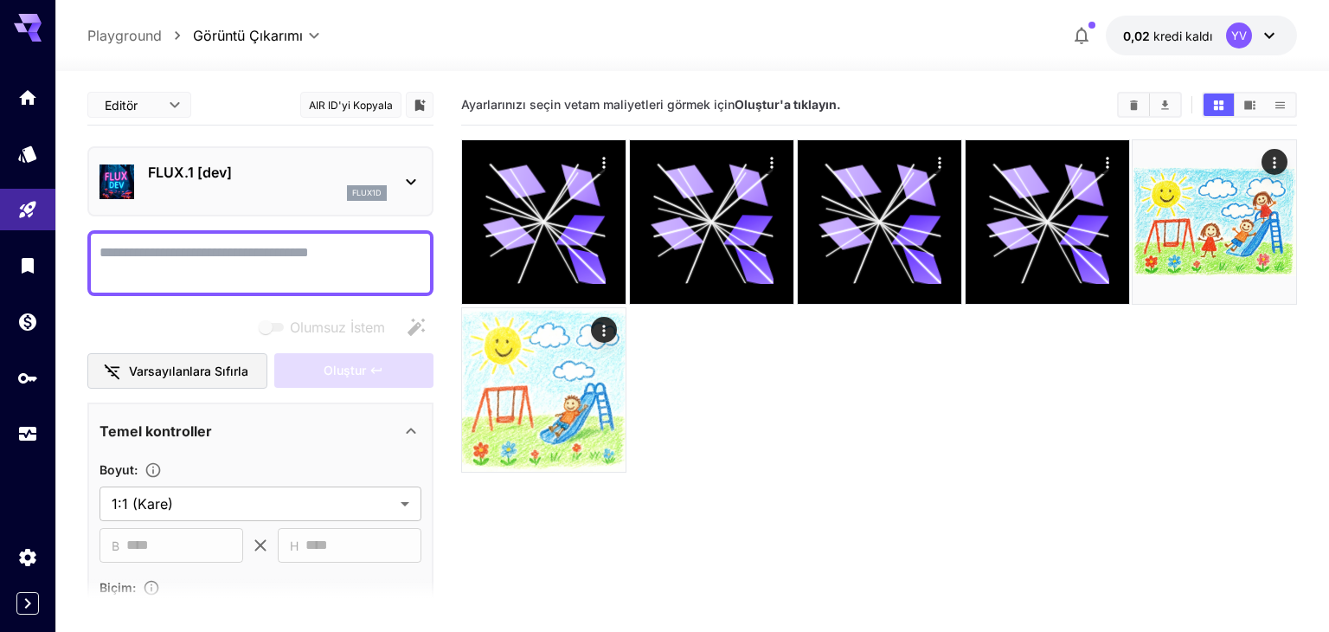
click at [308, 35] on body "**********" at bounding box center [664, 384] width 1329 height 768
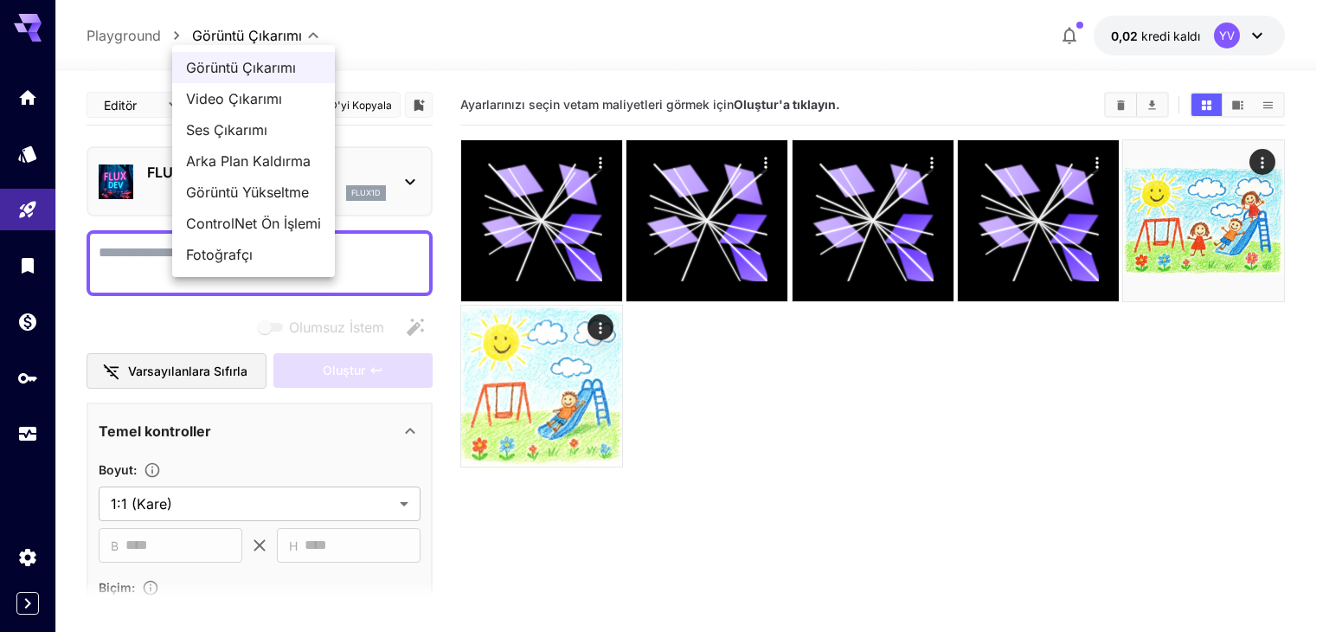
click at [427, 44] on div at bounding box center [664, 316] width 1329 height 632
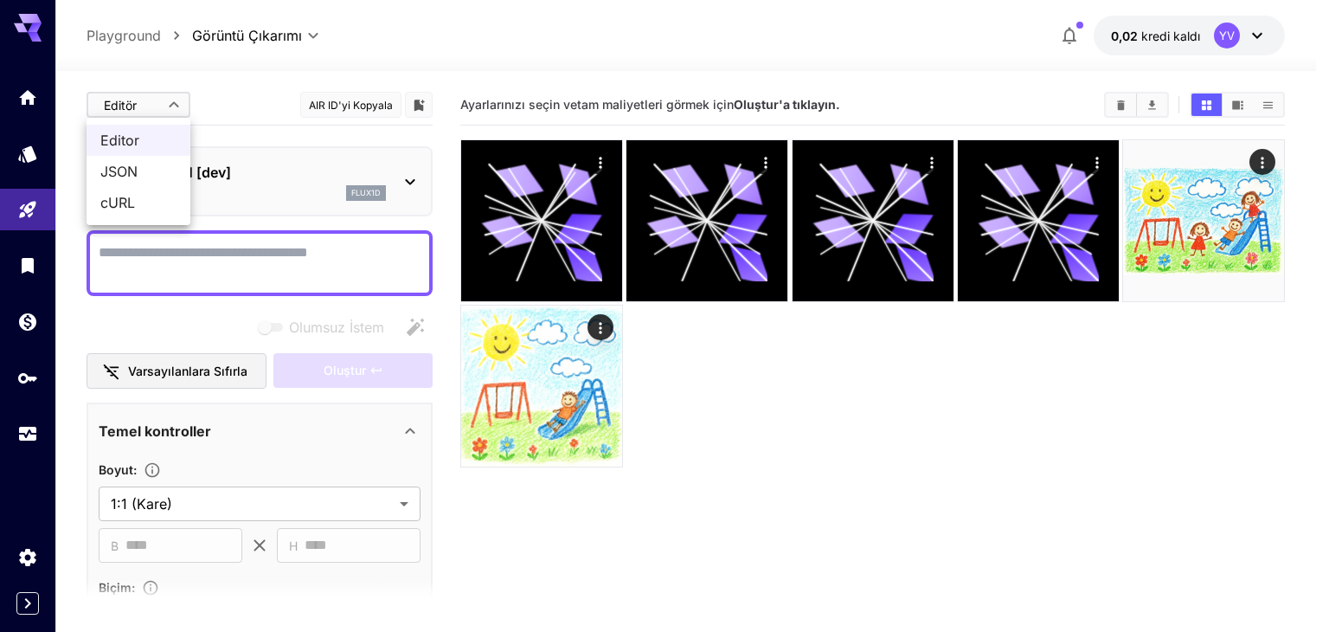
click at [163, 102] on body "**********" at bounding box center [664, 384] width 1329 height 768
click at [163, 102] on div at bounding box center [664, 316] width 1329 height 632
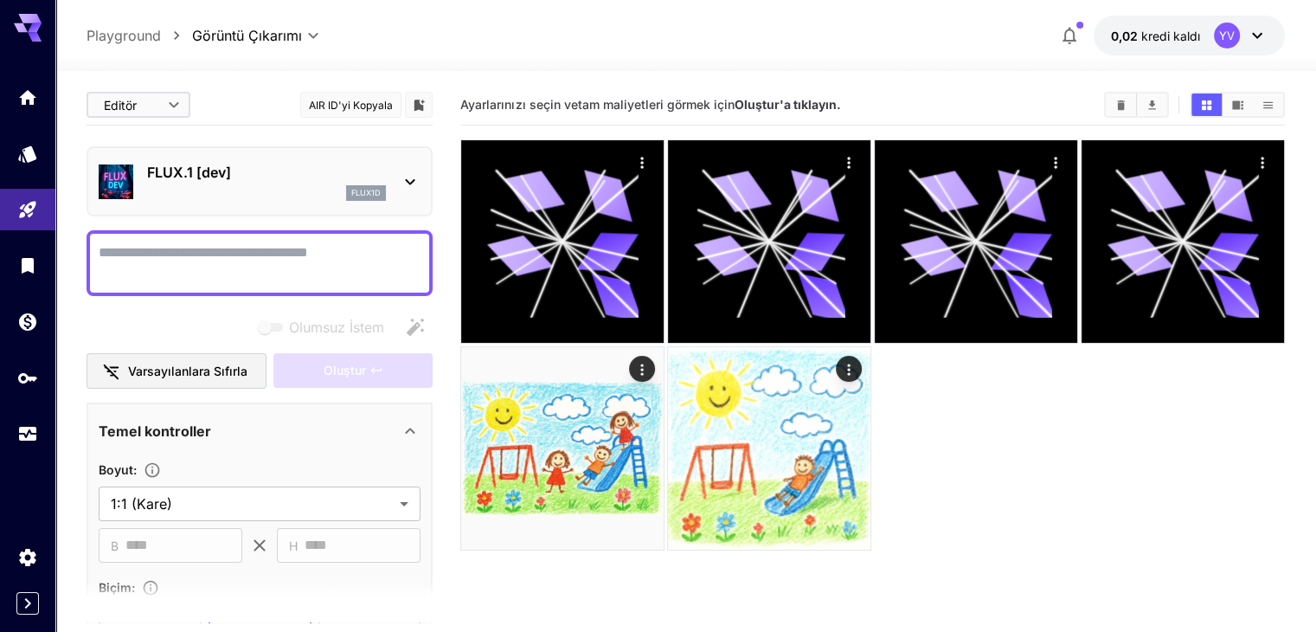
click at [1206, 39] on button "0,02 kredi kaldı YV" at bounding box center [1188, 36] width 191 height 40
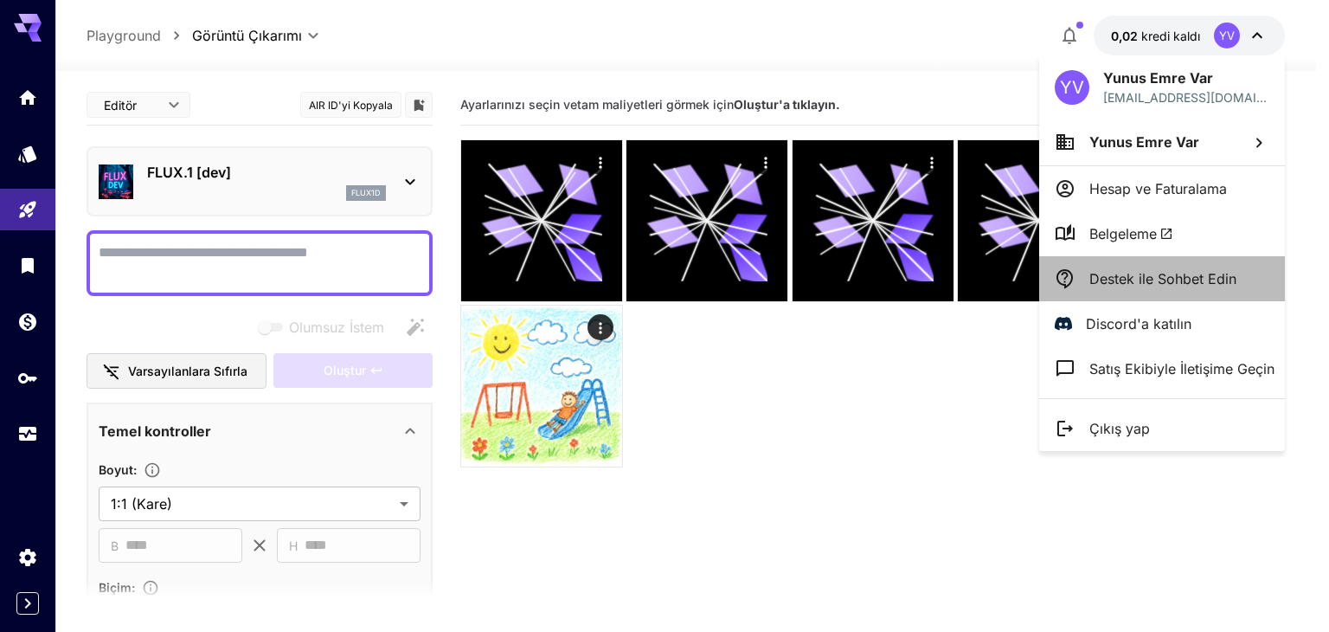
click at [1132, 279] on font "Destek ile Sohbet Edin" at bounding box center [1162, 278] width 147 height 17
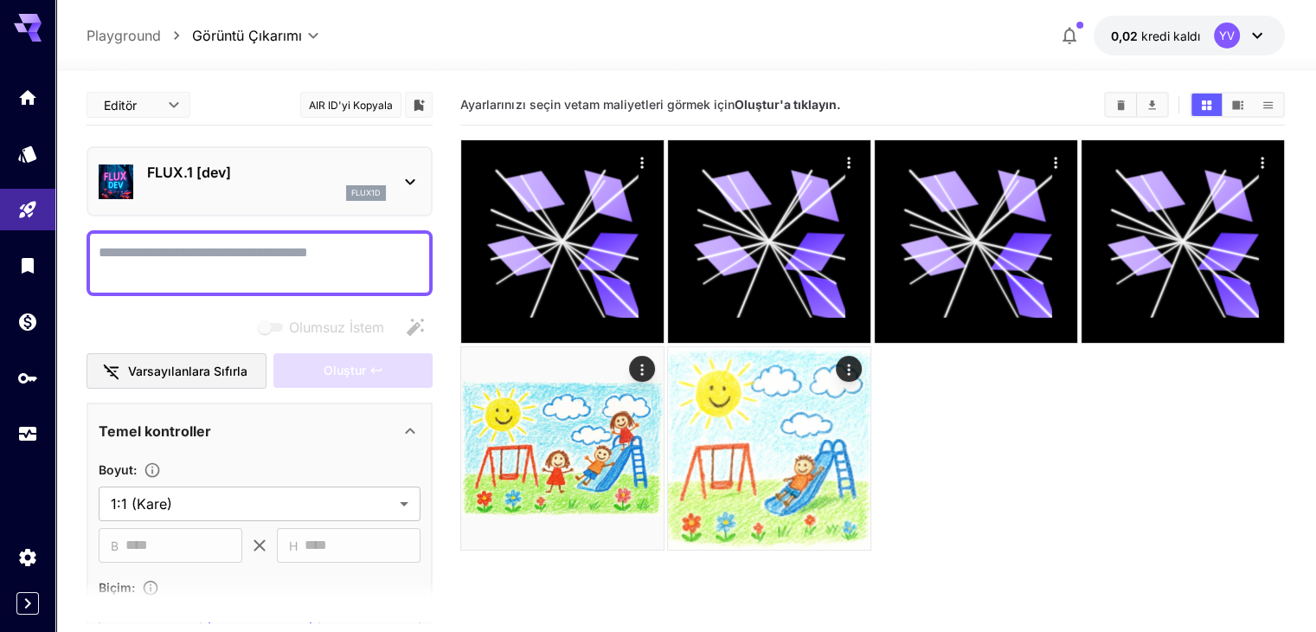
click at [776, 346] on div at bounding box center [872, 344] width 824 height 410
click at [872, 39] on div "**********" at bounding box center [685, 36] width 1197 height 40
click at [894, 30] on div "**********" at bounding box center [685, 36] width 1197 height 40
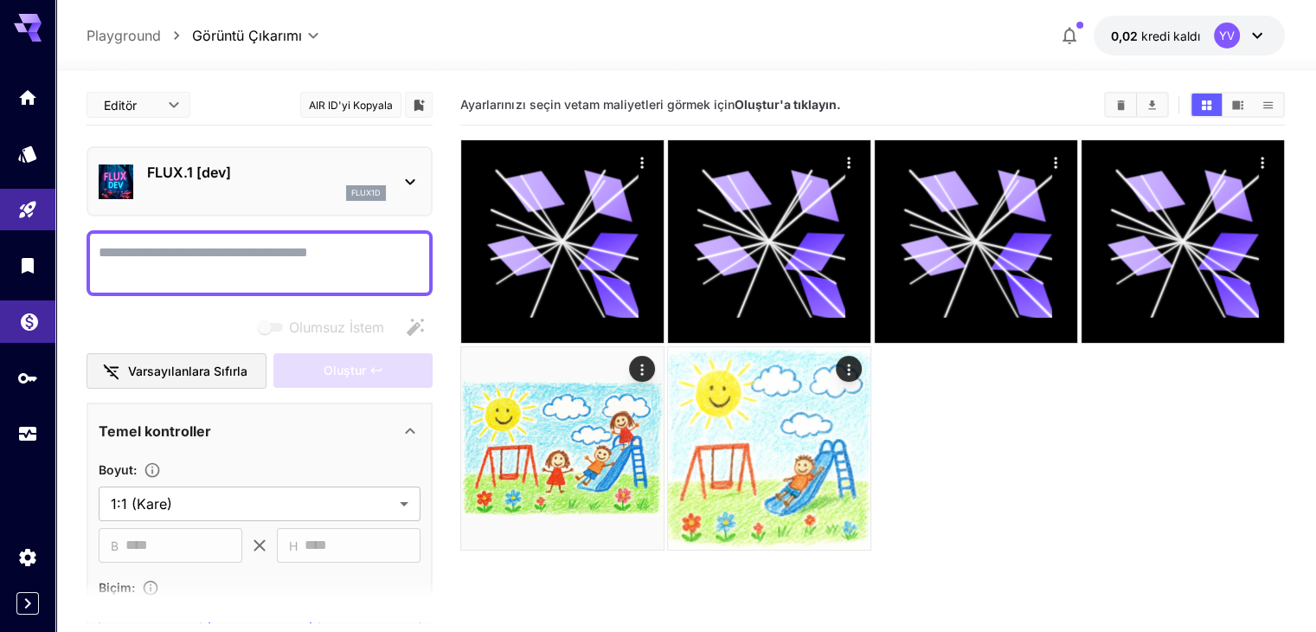
click at [40, 330] on link at bounding box center [27, 321] width 55 height 42
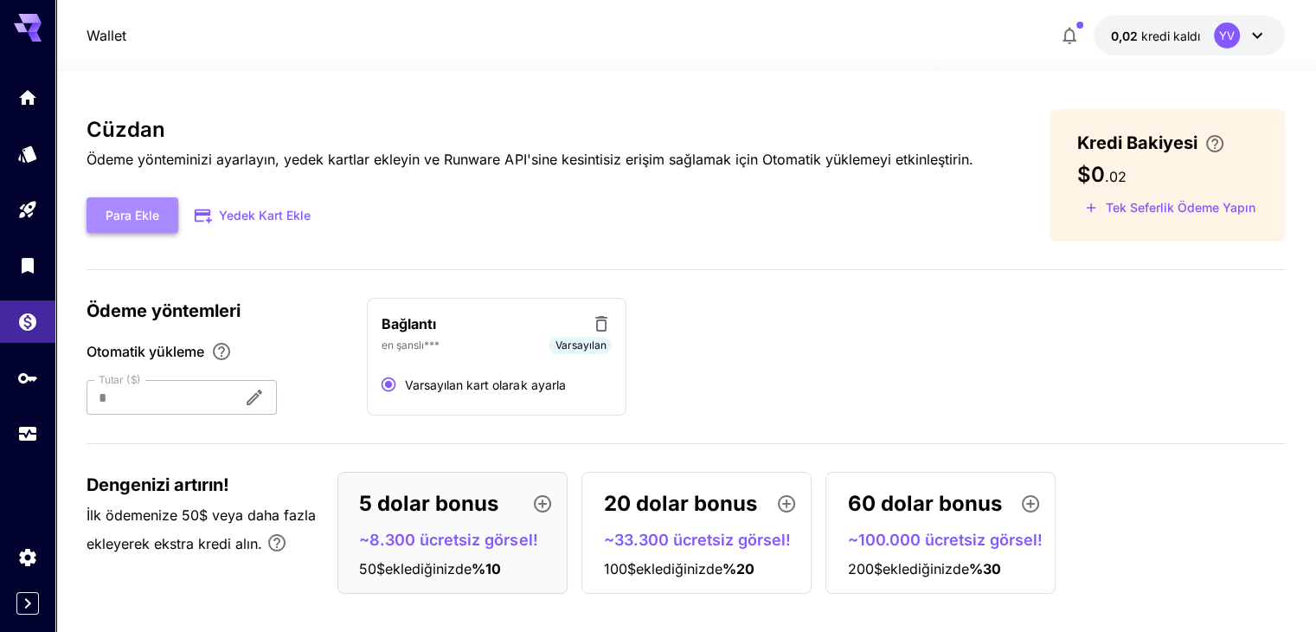
click at [163, 217] on button "Para Ekle" at bounding box center [133, 214] width 92 height 35
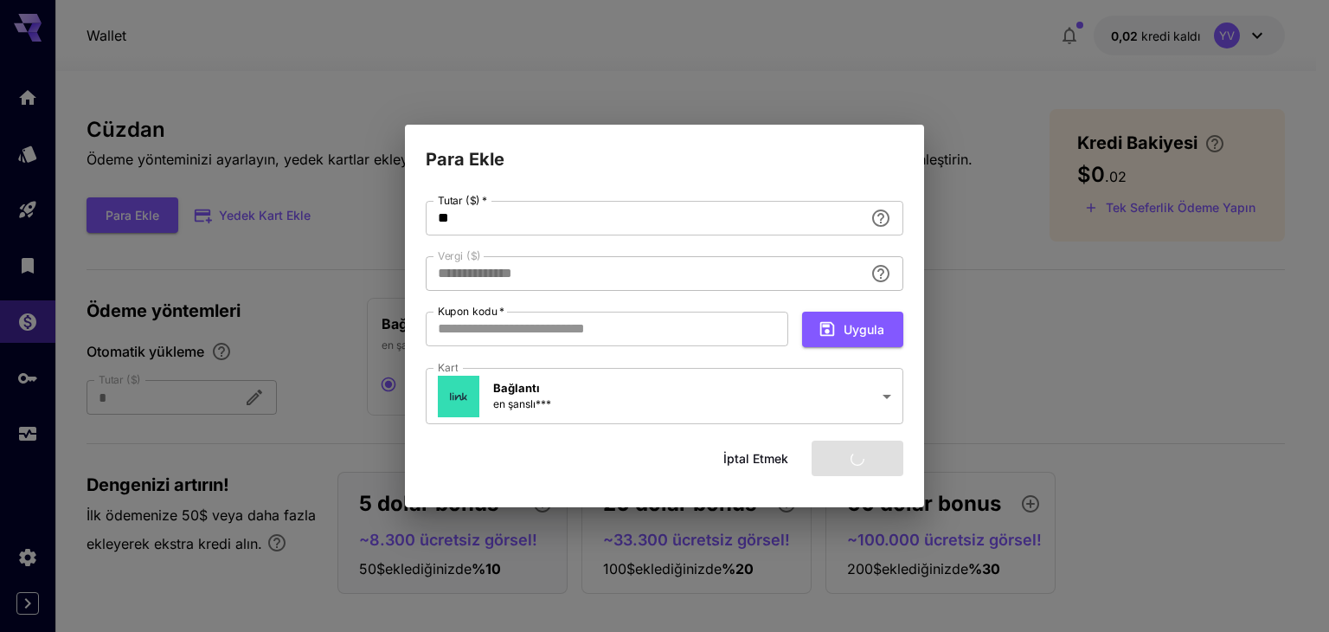
type input "****"
click at [478, 330] on input "Kupon kodu   *" at bounding box center [607, 328] width 362 height 35
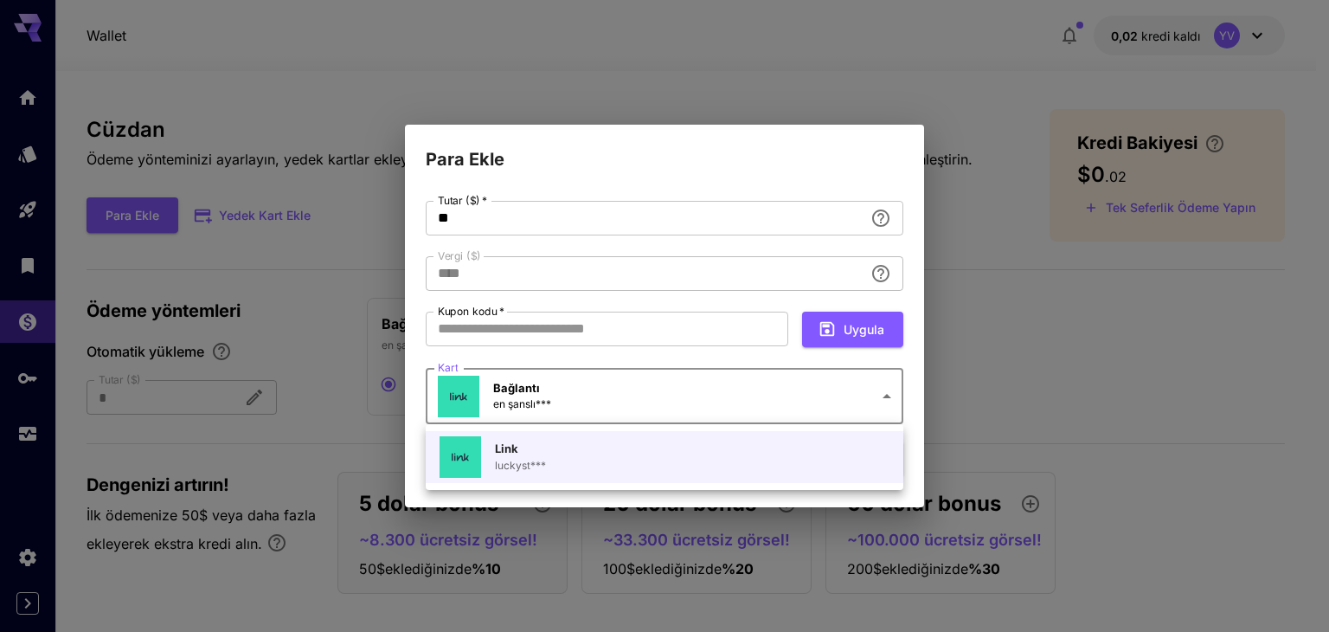
click at [705, 412] on body "Wallet 0,02 kredi kaldı YV Cüzdan Ödeme yönteminizi ayarlayın, yedek kartlar ek…" at bounding box center [664, 322] width 1329 height 645
click at [705, 406] on div at bounding box center [664, 316] width 1329 height 632
click at [704, 397] on body "Wallet 0,02 kredi kaldı YV Cüzdan Ödeme yönteminizi ayarlayın, yedek kartlar ek…" at bounding box center [664, 322] width 1329 height 645
click at [704, 397] on div at bounding box center [664, 316] width 1329 height 632
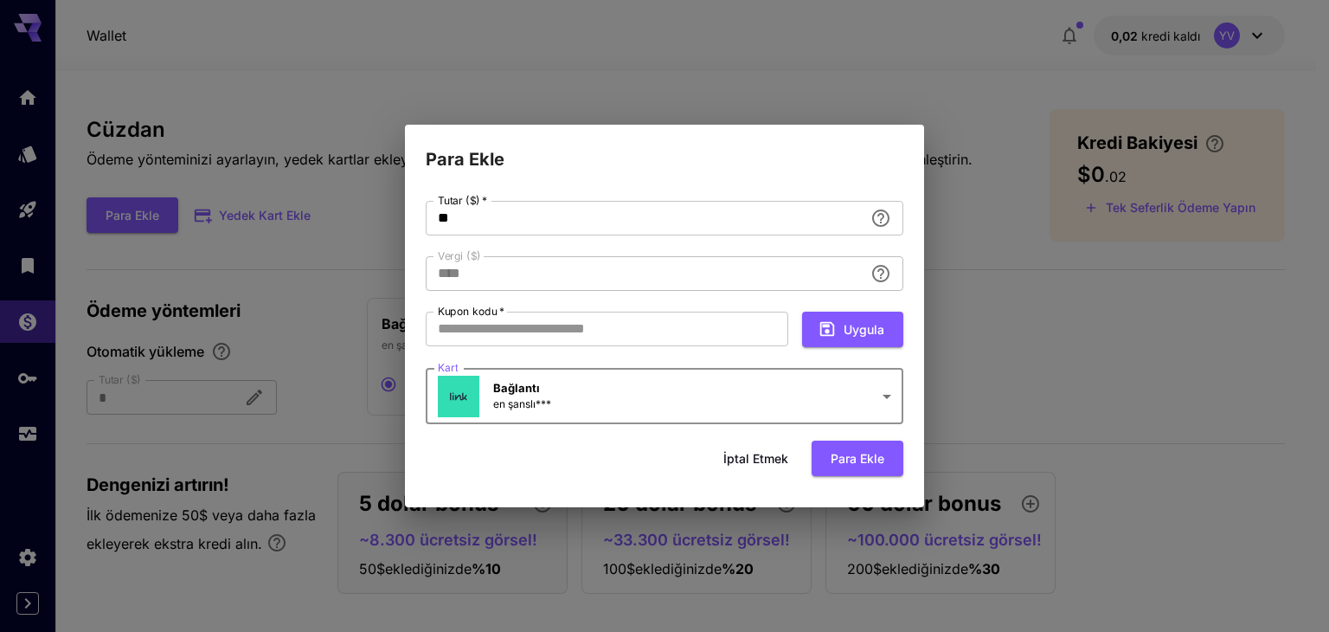
click at [827, 245] on div "**********" at bounding box center [665, 314] width 478 height 226
click at [749, 449] on font "İptal etmek" at bounding box center [755, 458] width 65 height 22
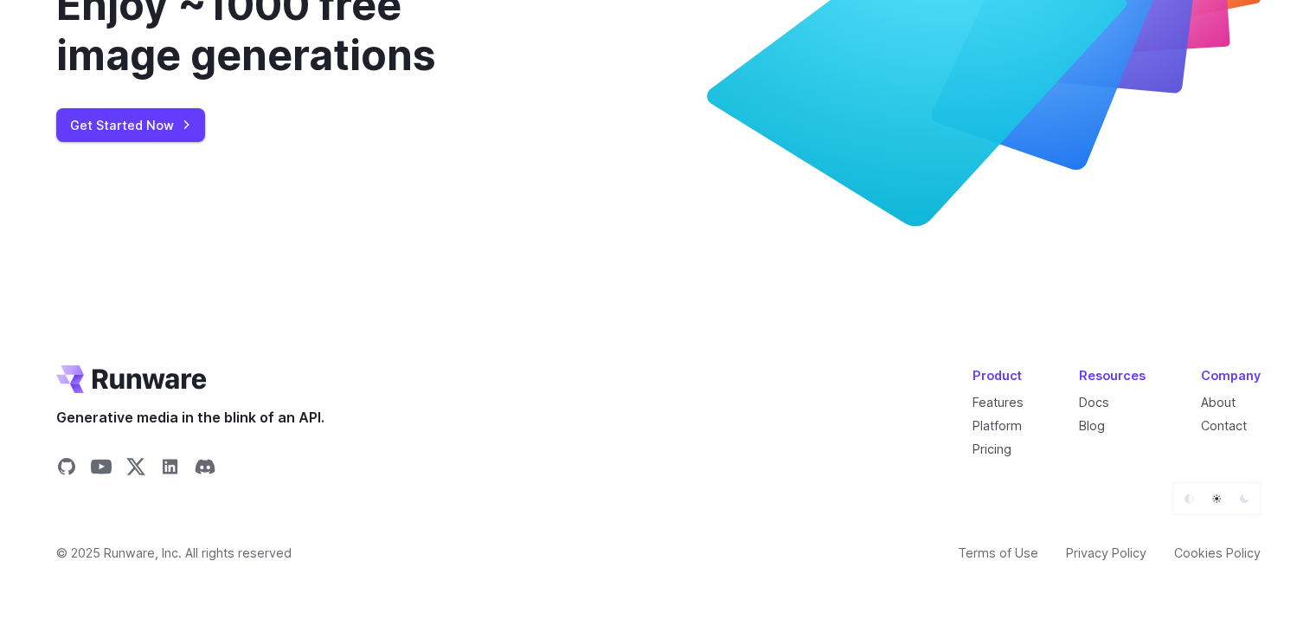
scroll to position [6545, 0]
